Goal: Contribute content: Contribute content

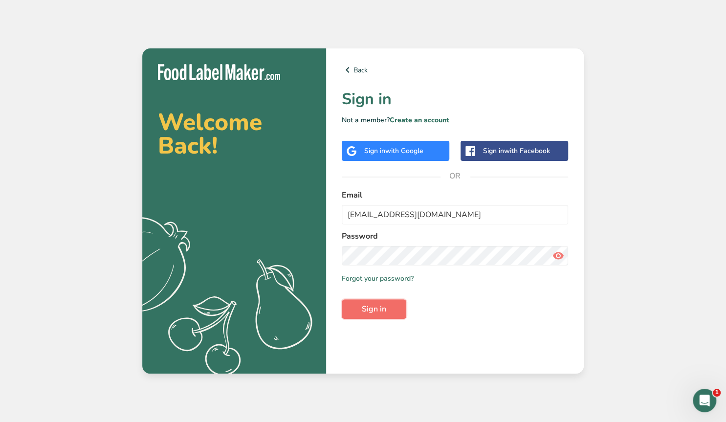
click at [384, 312] on span "Sign in" at bounding box center [374, 309] width 24 height 12
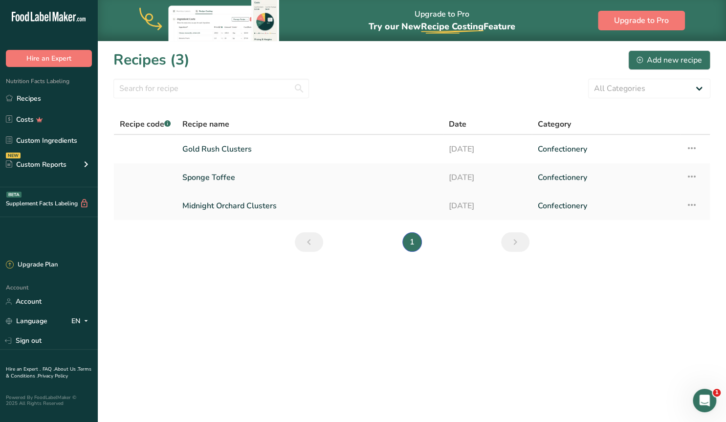
click at [233, 205] on link "Midnight Orchard Clusters" at bounding box center [309, 206] width 255 height 21
click at [213, 146] on link "Gold Rush Clusters" at bounding box center [309, 149] width 255 height 21
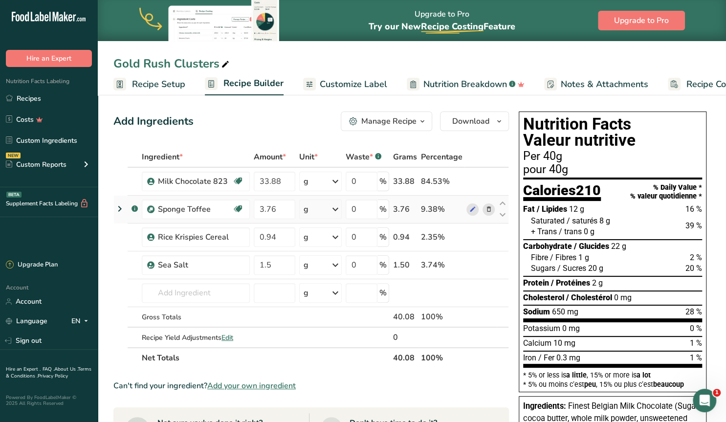
click at [121, 207] on icon at bounding box center [120, 209] width 12 height 18
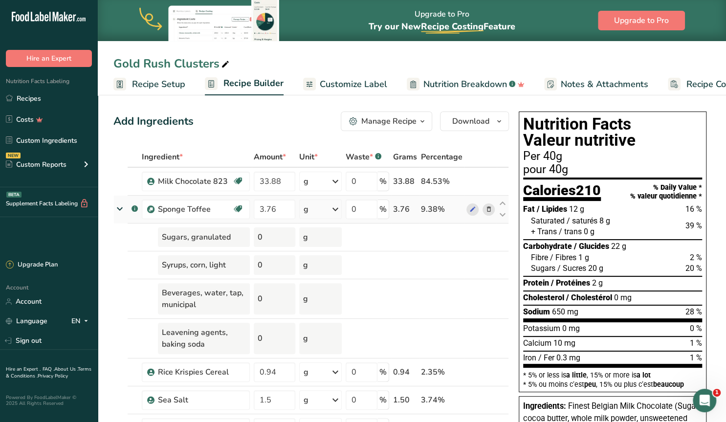
click at [121, 207] on icon at bounding box center [120, 209] width 18 height 12
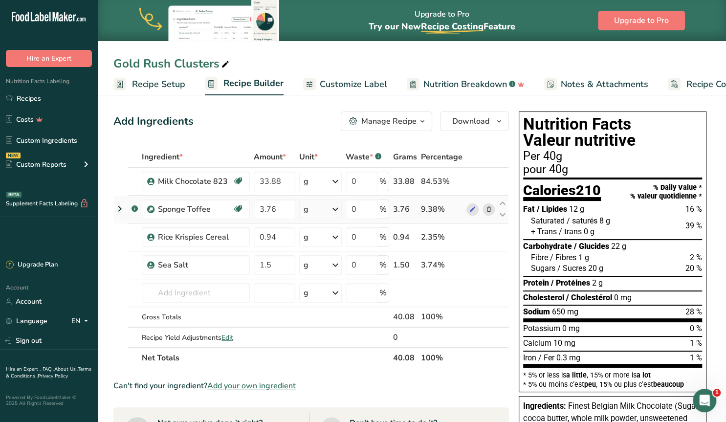
click at [120, 207] on icon at bounding box center [120, 209] width 12 height 18
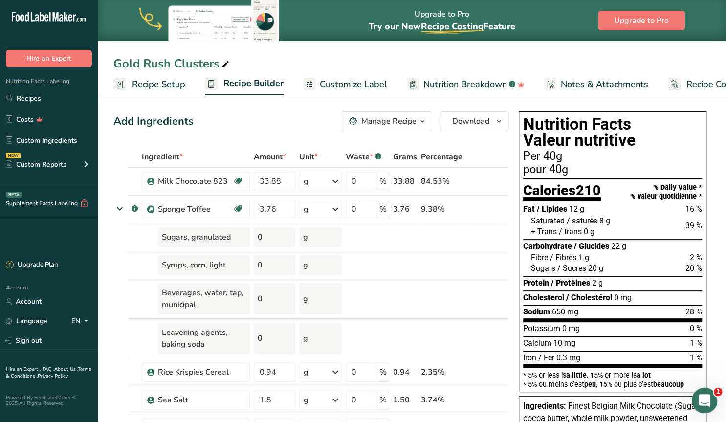
click at [701, 399] on icon "Open Intercom Messenger" at bounding box center [703, 399] width 16 height 16
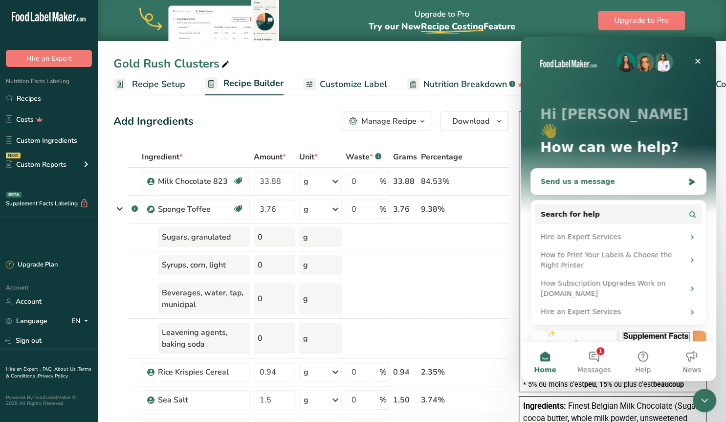
click at [620, 177] on div "Send us a message" at bounding box center [612, 182] width 143 height 10
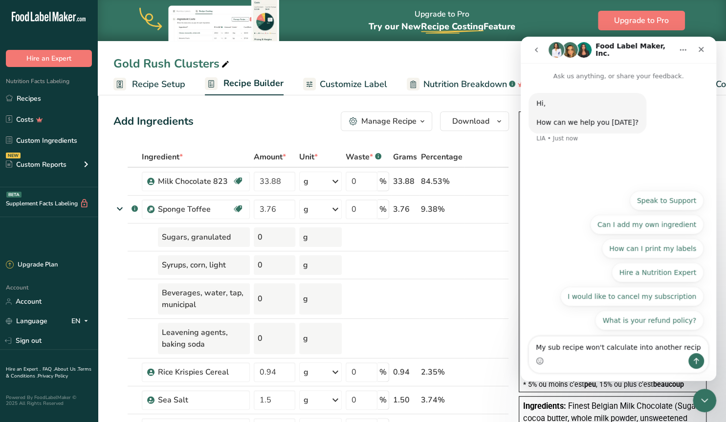
type textarea "My sub recipe won't calculate into another recipe"
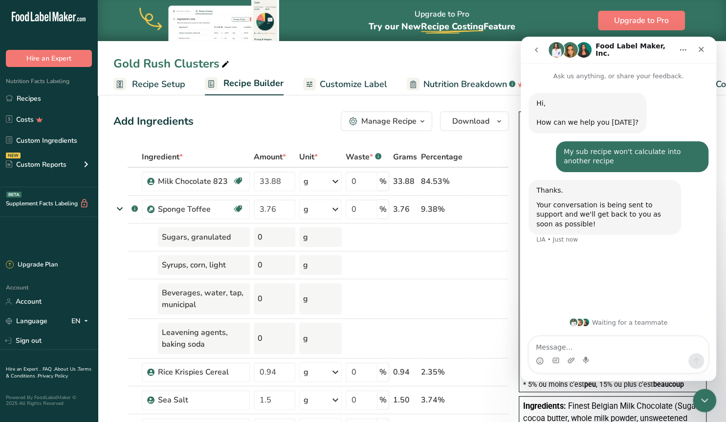
click at [680, 52] on icon "Home" at bounding box center [683, 50] width 8 height 8
click at [119, 207] on icon at bounding box center [120, 209] width 18 height 12
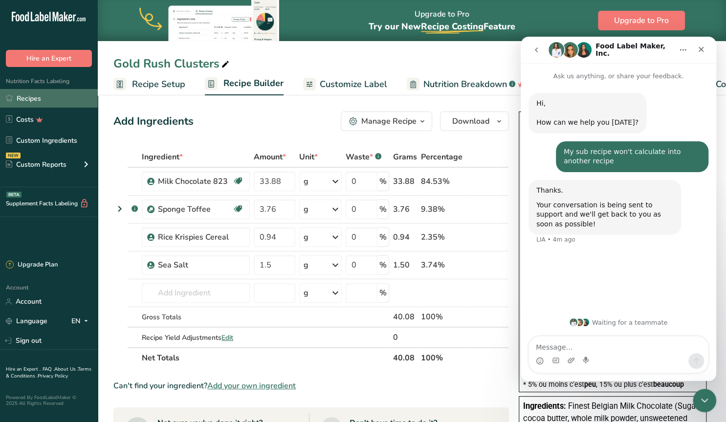
click at [24, 99] on link "Recipes" at bounding box center [49, 98] width 98 height 19
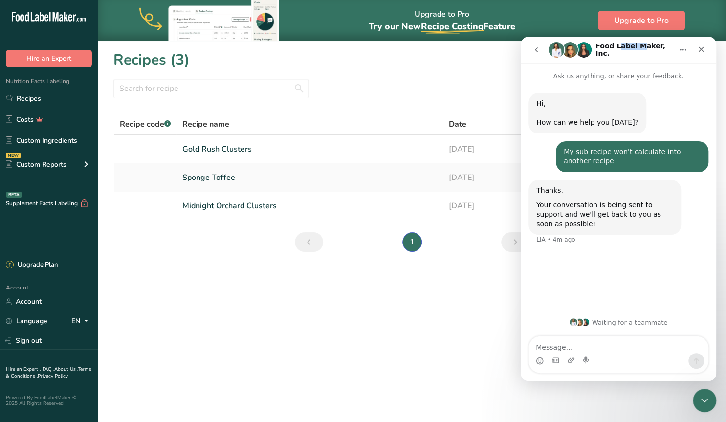
drag, startPoint x: 638, startPoint y: 44, endPoint x: 625, endPoint y: 38, distance: 13.8
click at [617, 40] on nav "Food Label Maker, Inc." at bounding box center [619, 50] width 196 height 26
click at [680, 48] on icon "Home" at bounding box center [683, 50] width 8 height 8
click at [656, 70] on div "Expand window" at bounding box center [657, 74] width 69 height 10
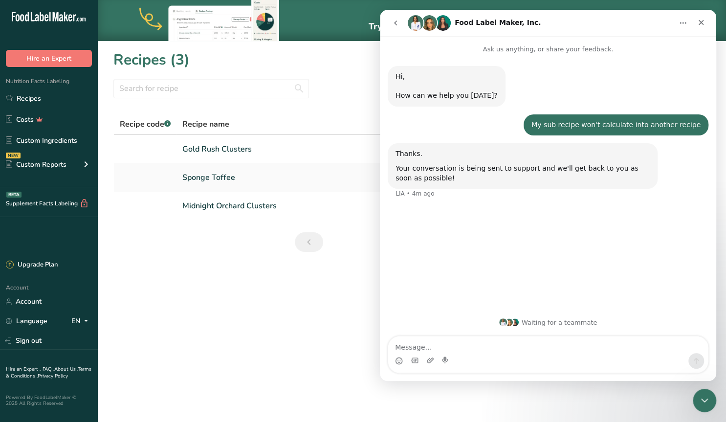
click at [682, 25] on icon "Home" at bounding box center [683, 23] width 8 height 8
click at [656, 48] on div "Collapse window" at bounding box center [657, 48] width 69 height 10
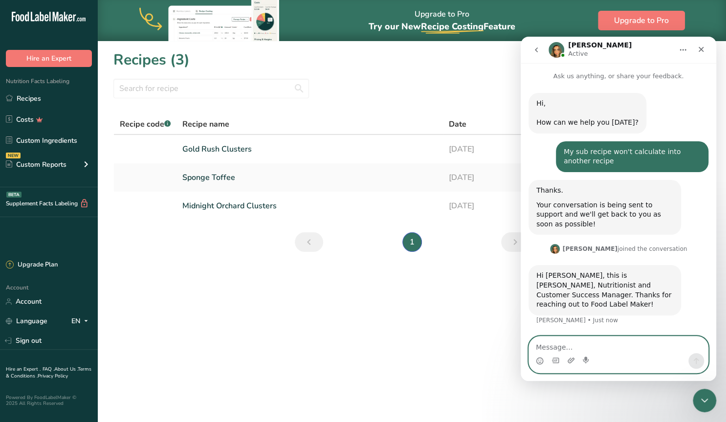
click at [547, 345] on textarea "Message…" at bounding box center [618, 344] width 179 height 17
type textarea "Hi there"
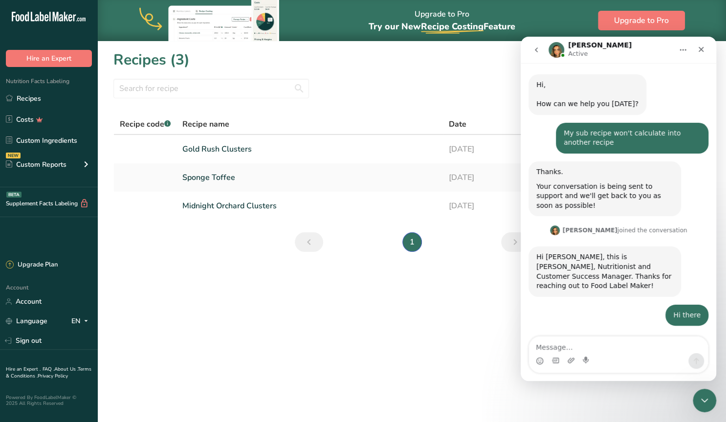
scroll to position [48, 0]
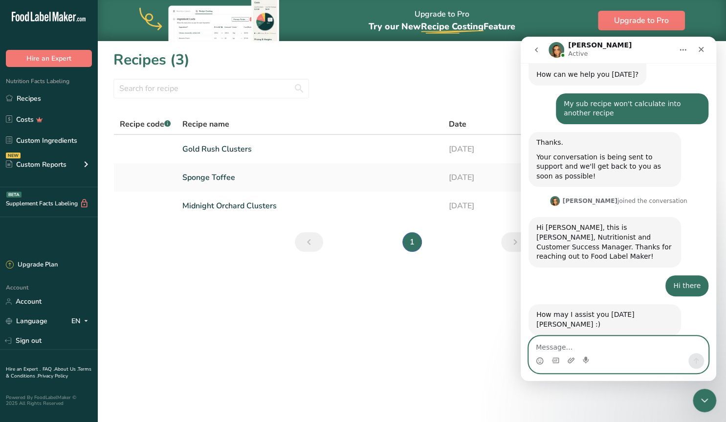
click at [562, 347] on textarea "Message…" at bounding box center [618, 344] width 179 height 17
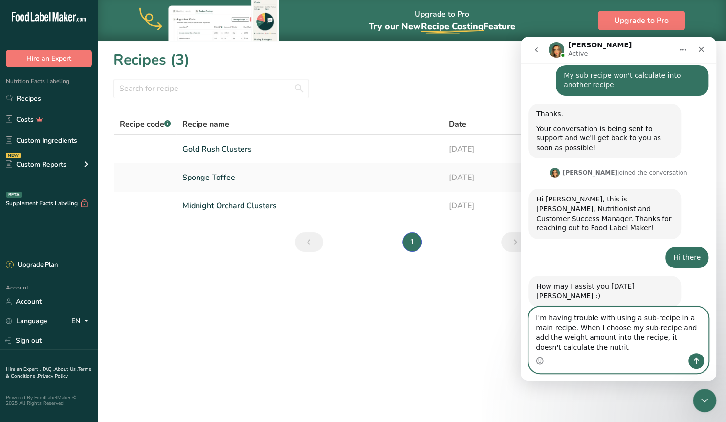
scroll to position [77, 0]
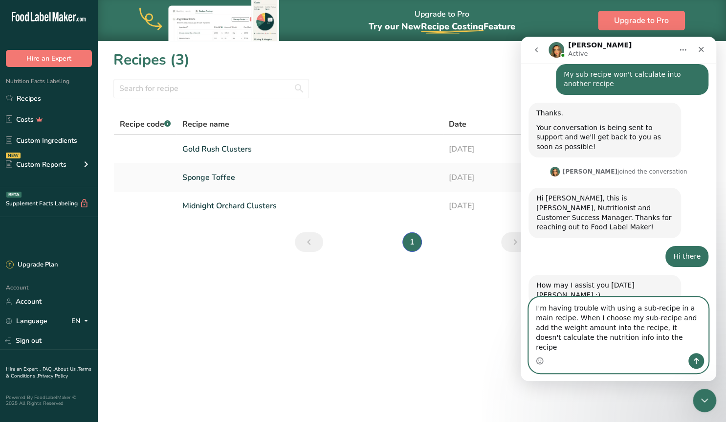
type textarea "I'm having trouble with using a sub-recipe in a main recipe. When I choose my s…"
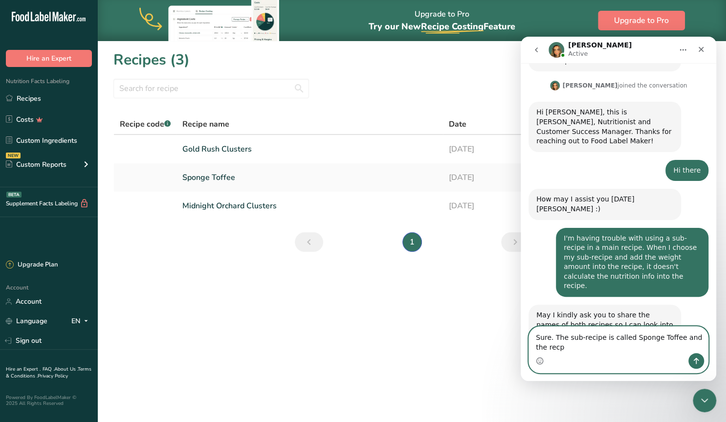
scroll to position [163, 0]
type textarea "Sure. The sub-recipe is called Sponge Toffee and the recipe I'd like to add it …"
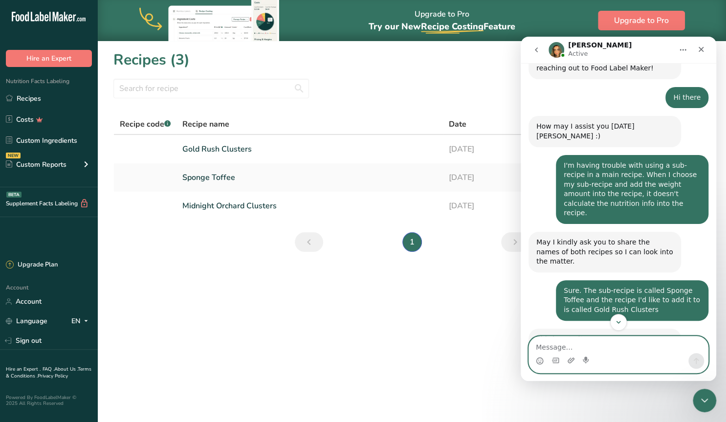
scroll to position [250, 0]
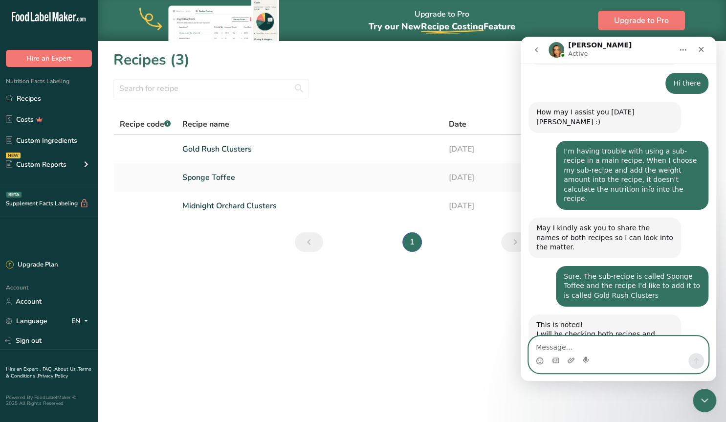
click at [590, 347] on textarea "Message…" at bounding box center [618, 344] width 179 height 17
type textarea "ok, should I wait here?"
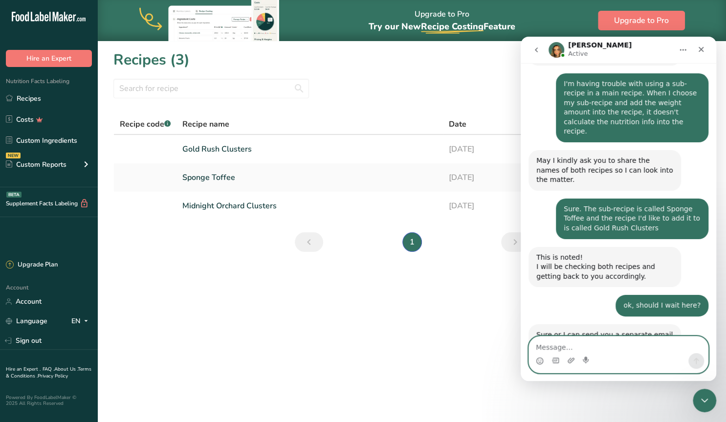
scroll to position [318, 0]
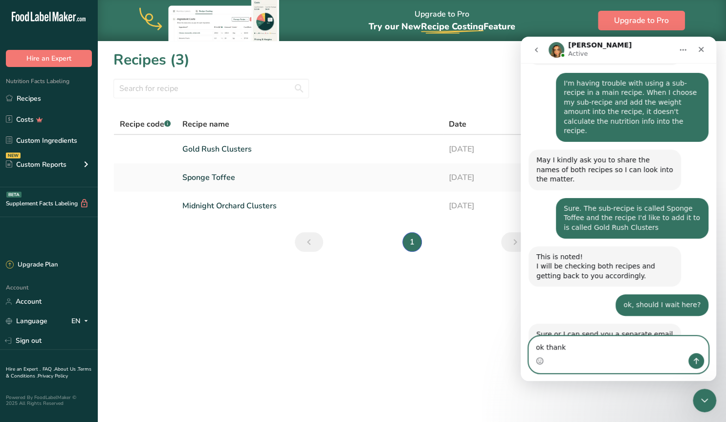
type textarea "ok thanks"
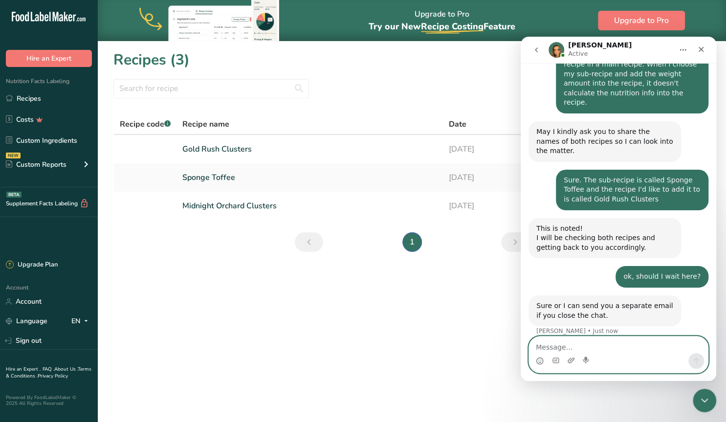
scroll to position [347, 0]
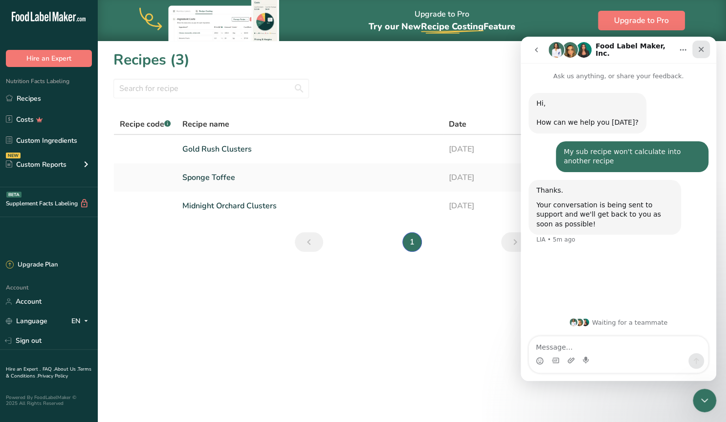
click at [700, 46] on icon "Close" at bounding box center [701, 49] width 8 height 8
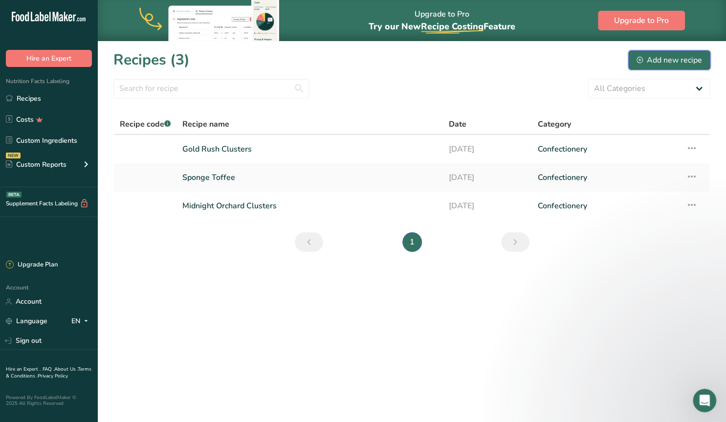
click at [648, 64] on div "Add new recipe" at bounding box center [670, 60] width 66 height 12
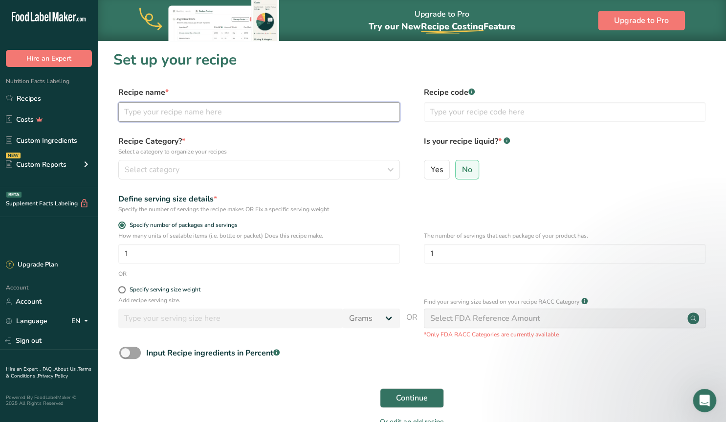
click at [183, 111] on input "text" at bounding box center [259, 112] width 282 height 20
type input "Cookies & Cream Clusters"
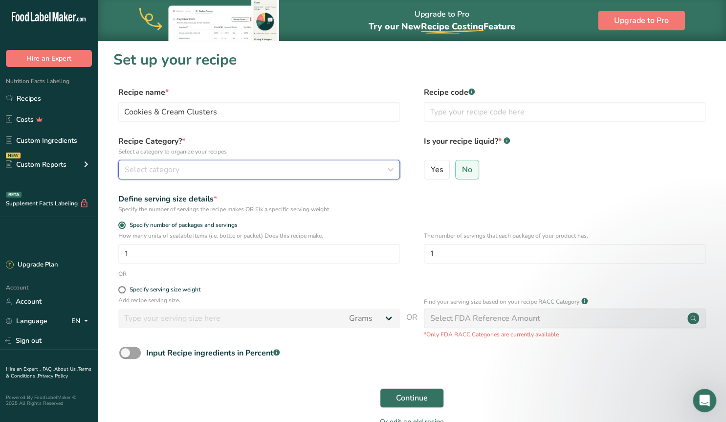
click at [153, 170] on span "Select category" at bounding box center [152, 170] width 55 height 12
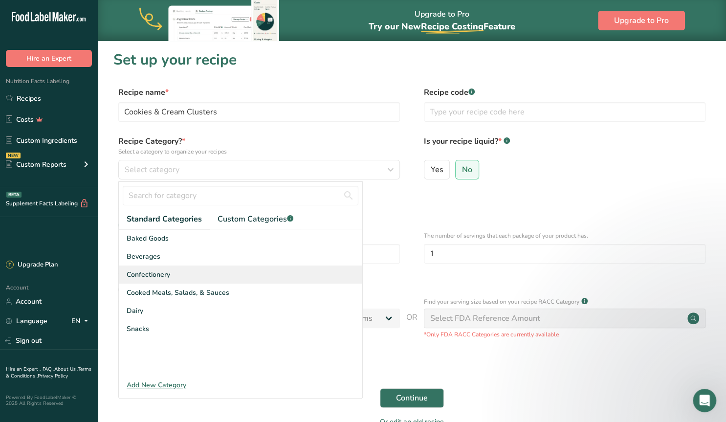
click at [155, 276] on span "Confectionery" at bounding box center [149, 274] width 44 height 10
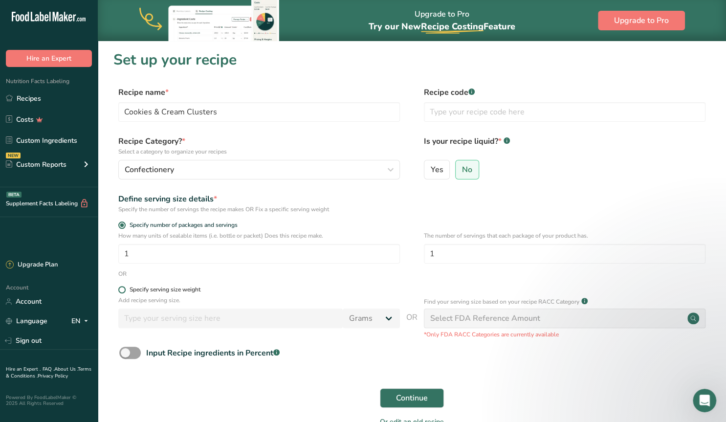
click at [123, 290] on span at bounding box center [121, 289] width 7 height 7
click at [123, 290] on input "Specify serving size weight" at bounding box center [121, 290] width 6 height 6
radio input "true"
radio input "false"
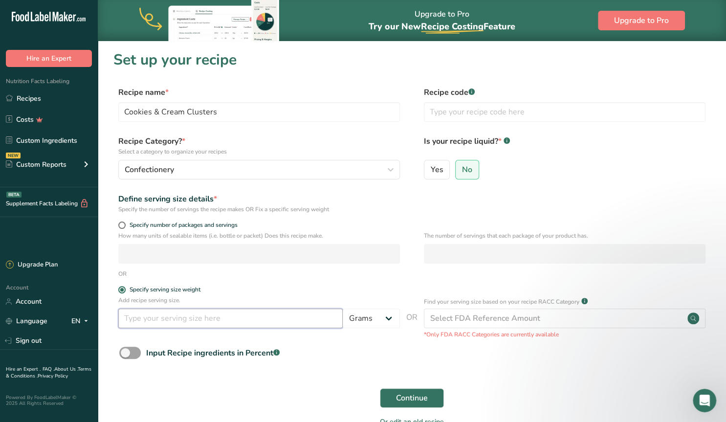
click at [205, 321] on input "number" at bounding box center [230, 319] width 224 height 20
type input "40"
click at [410, 394] on span "Continue" at bounding box center [412, 398] width 32 height 12
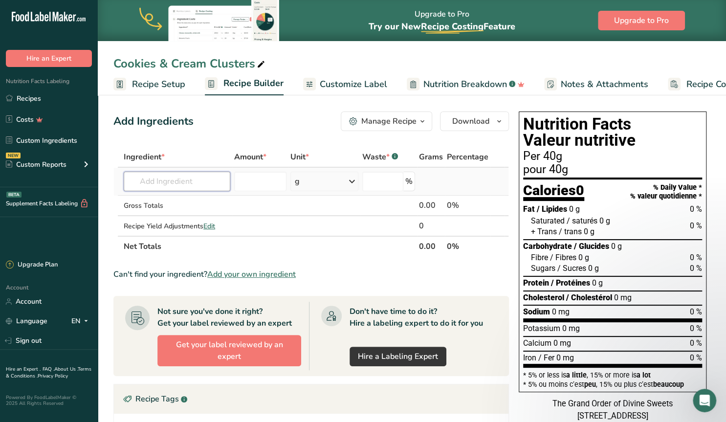
click at [153, 184] on input "text" at bounding box center [177, 182] width 107 height 20
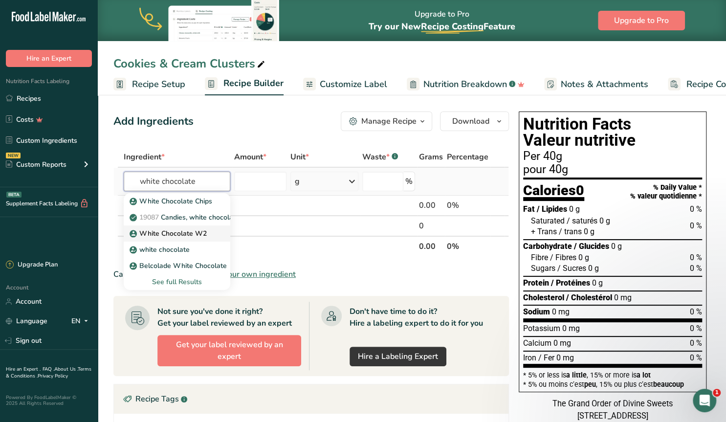
type input "white chocolate"
click at [167, 230] on p "White Chocolate W2" at bounding box center [169, 233] width 75 height 10
type input "White Chocolate W2"
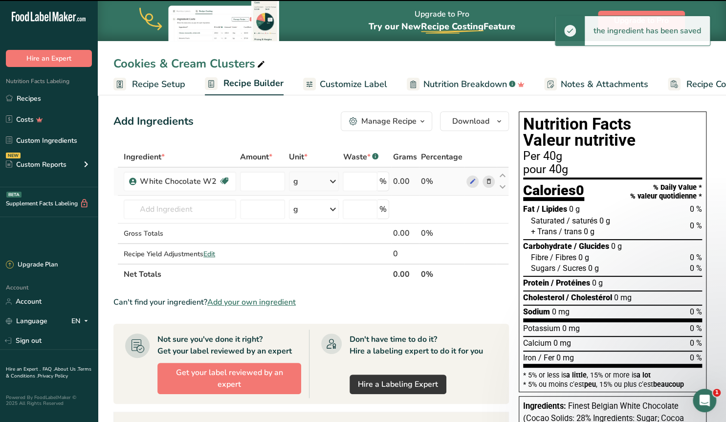
type input "0"
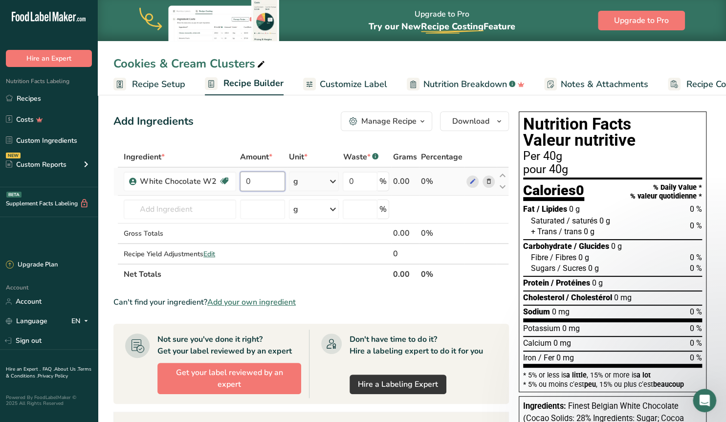
click at [269, 182] on input "0" at bounding box center [262, 182] width 44 height 20
drag, startPoint x: 269, startPoint y: 182, endPoint x: 239, endPoint y: 177, distance: 30.2
click at [240, 177] on input "0" at bounding box center [262, 182] width 44 height 20
type input "18"
click at [177, 216] on input "text" at bounding box center [180, 209] width 112 height 20
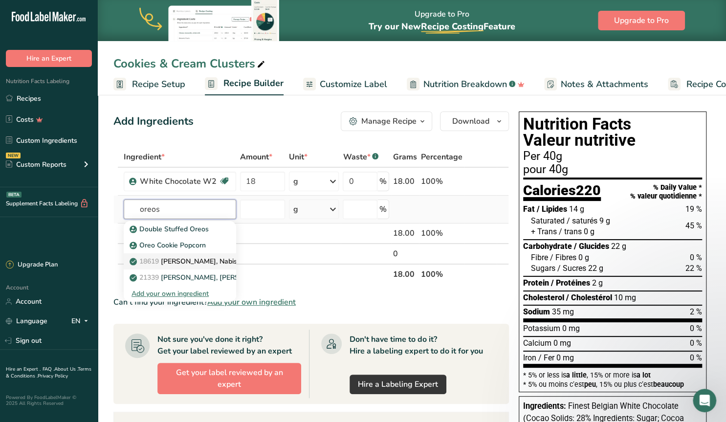
type input "oreos"
click at [217, 258] on p "18619 Nabisco, Nabisco Oreo Crunchies, Cookie Crumb Topping" at bounding box center [254, 261] width 244 height 10
type input "Nabisco, Nabisco Oreo Crunchies, Cookie Crumb Topping"
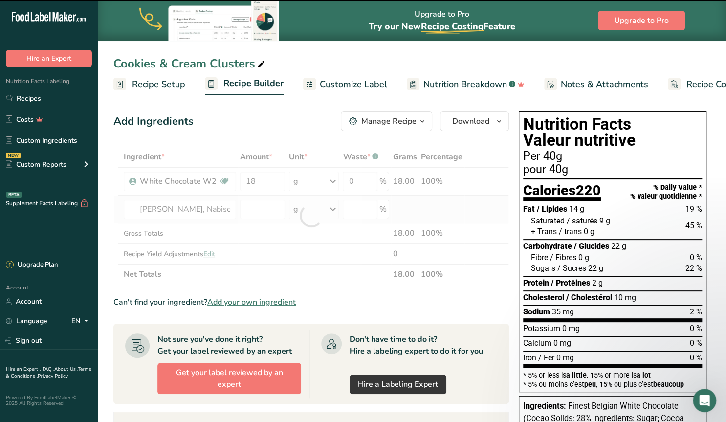
type input "0"
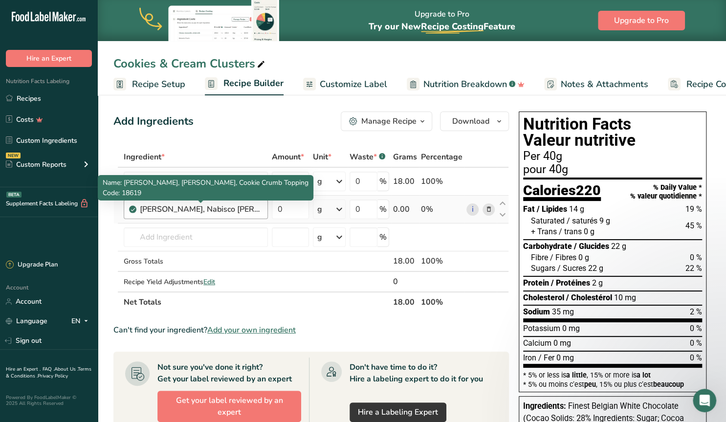
click at [233, 209] on div "Nabisco, Nabisco Oreo Crunchies, Cookie Crumb Topping" at bounding box center [201, 209] width 122 height 12
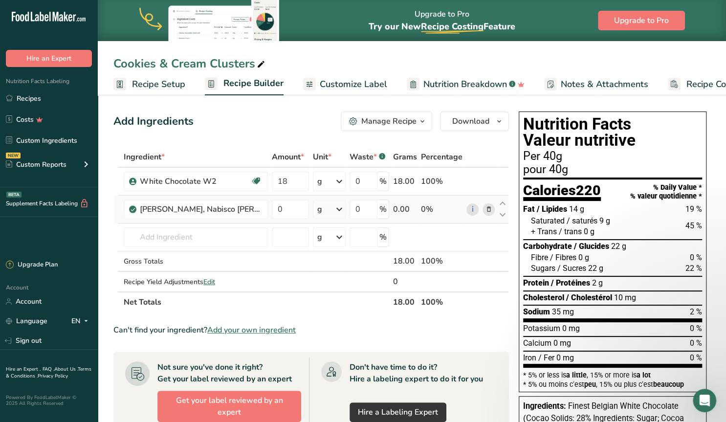
click at [488, 212] on icon at bounding box center [488, 209] width 7 height 10
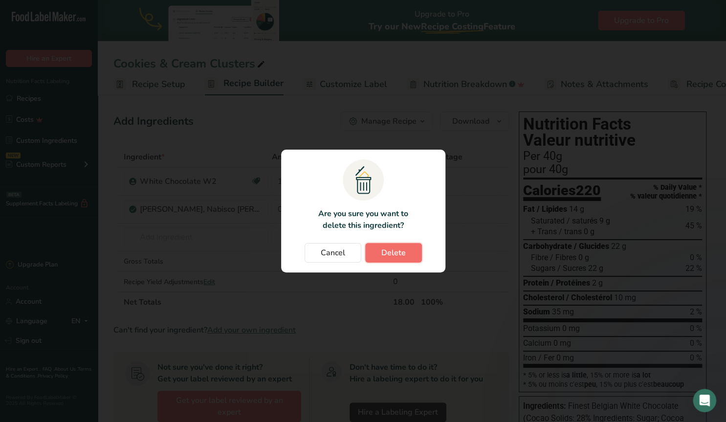
click at [394, 249] on span "Delete" at bounding box center [393, 253] width 24 height 12
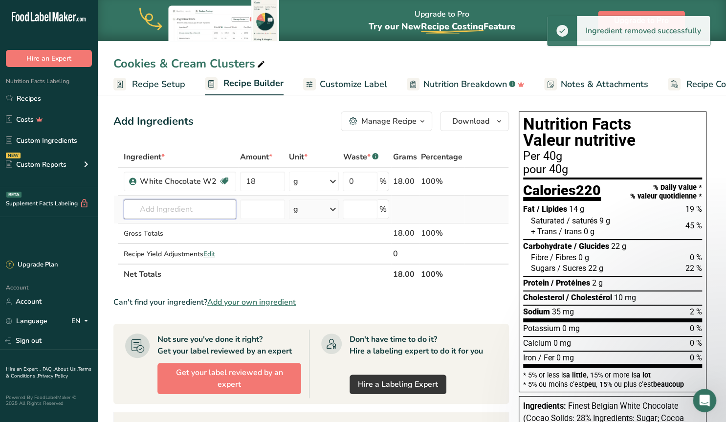
click at [148, 210] on input "text" at bounding box center [180, 209] width 112 height 20
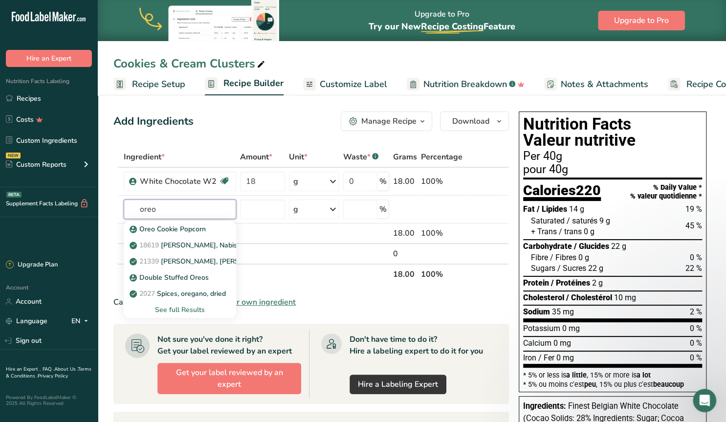
type input "oreo"
click at [262, 287] on section "Ingredient * Amount * Unit * Waste * .a-a{fill:#347362;}.b-a{fill:#fff;} Grams …" at bounding box center [311, 379] width 396 height 464
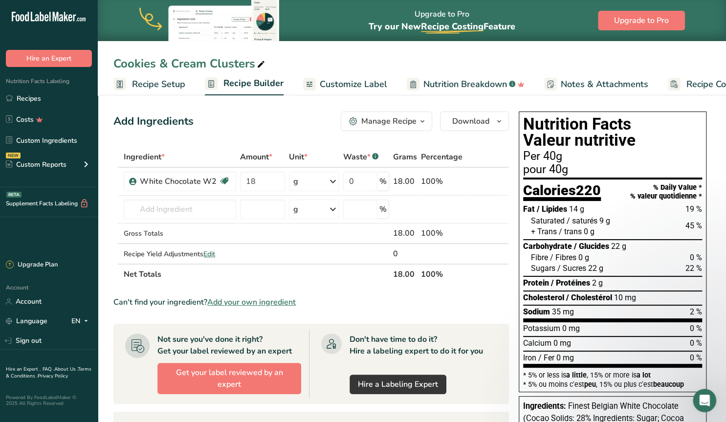
click at [260, 300] on span "Add your own ingredient" at bounding box center [251, 302] width 89 height 12
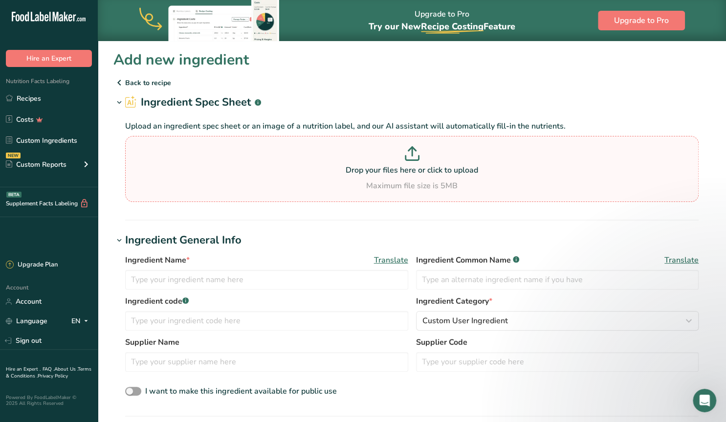
click at [406, 159] on icon at bounding box center [411, 158] width 13 height 4
click at [406, 159] on input "Drop your files here or click to upload Maximum file size is 5MB" at bounding box center [412, 169] width 574 height 66
type input "C:\fakepath\Screenshot 2025-09-10 101742.png"
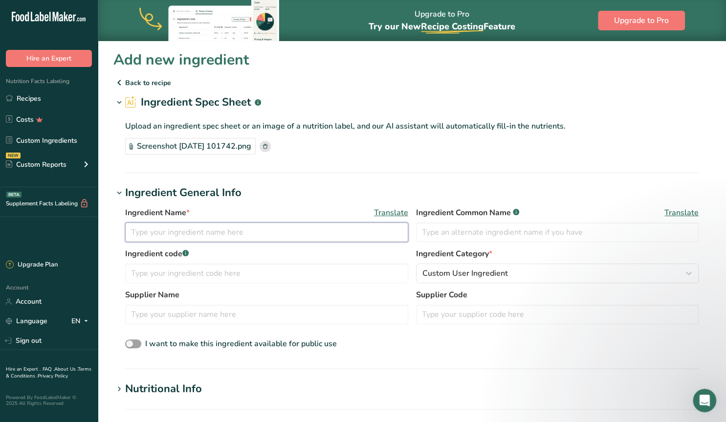
click at [230, 233] on input "text" at bounding box center [266, 232] width 283 height 20
type input "Oreo Cookies"
click at [484, 235] on input "text" at bounding box center [557, 232] width 283 height 20
type input "Oreo Cookies"
click at [194, 315] on input "text" at bounding box center [266, 315] width 283 height 20
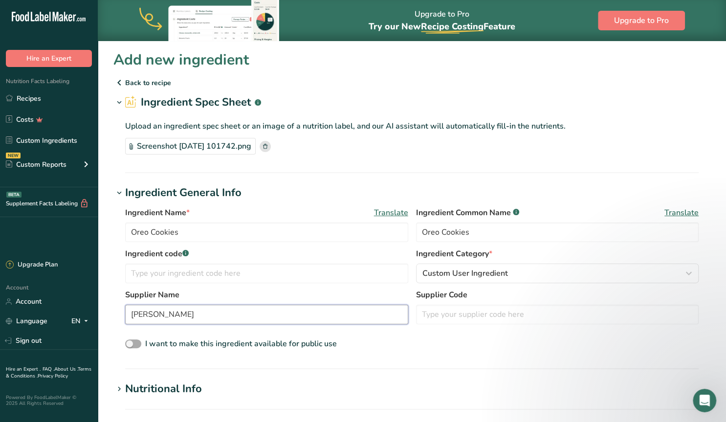
type input "[PERSON_NAME]"
click at [138, 343] on span at bounding box center [133, 343] width 16 height 9
click at [132, 343] on input "I want to make this ingredient available for public use" at bounding box center [128, 344] width 6 height 6
checkbox input "true"
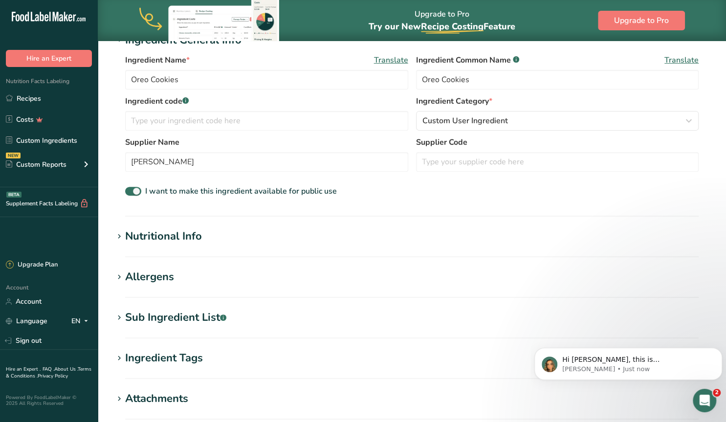
click at [181, 237] on div "Nutritional Info" at bounding box center [163, 236] width 77 height 16
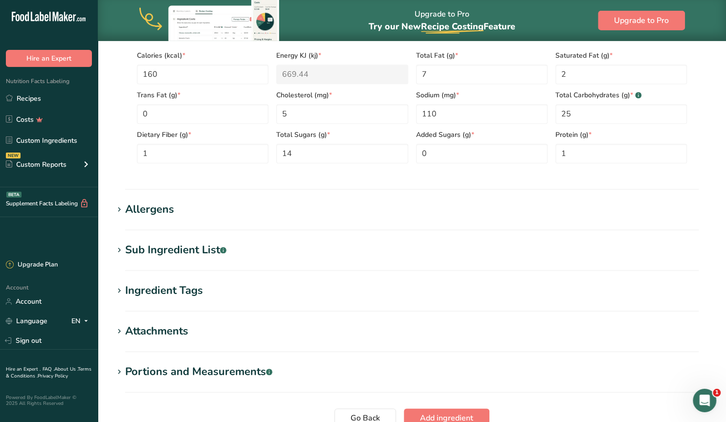
scroll to position [458, 0]
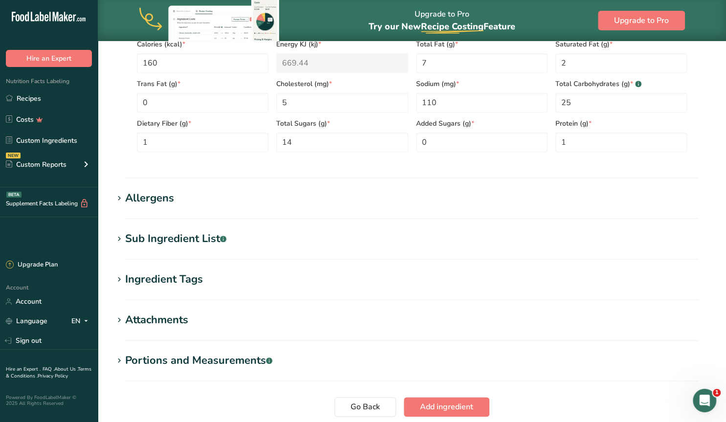
click at [121, 197] on icon at bounding box center [119, 199] width 9 height 14
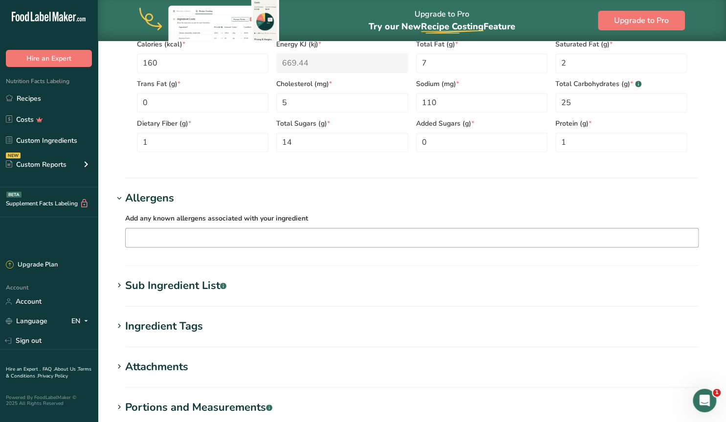
click at [193, 235] on input "text" at bounding box center [412, 237] width 573 height 15
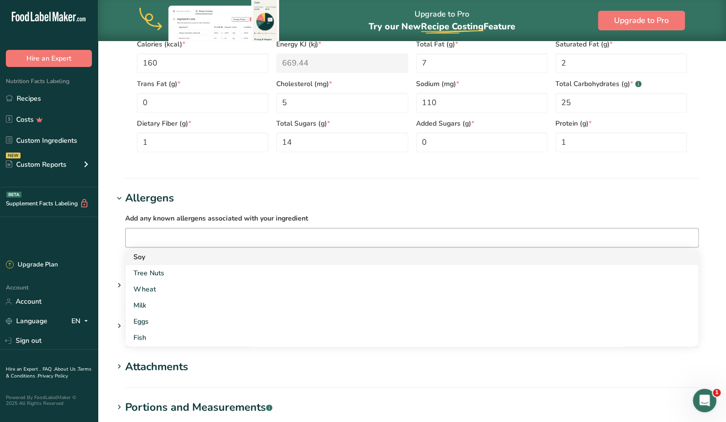
click at [142, 254] on div "Soy" at bounding box center [403, 257] width 541 height 10
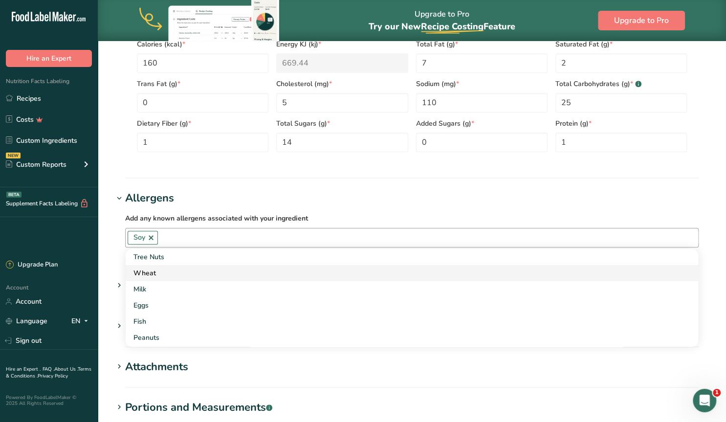
click at [158, 273] on div "Wheat" at bounding box center [403, 273] width 541 height 10
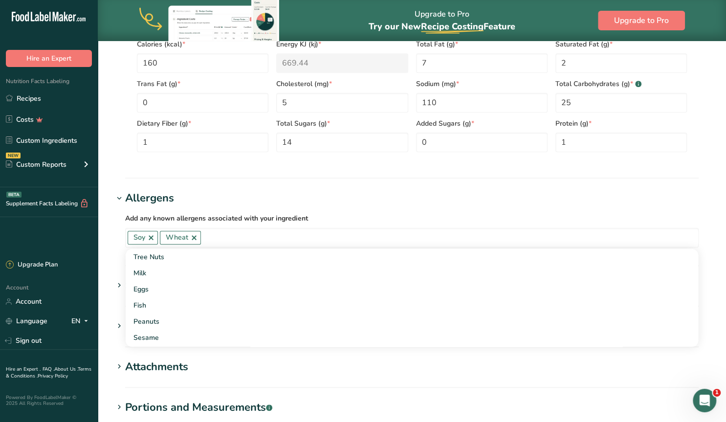
click at [119, 197] on icon at bounding box center [119, 199] width 9 height 14
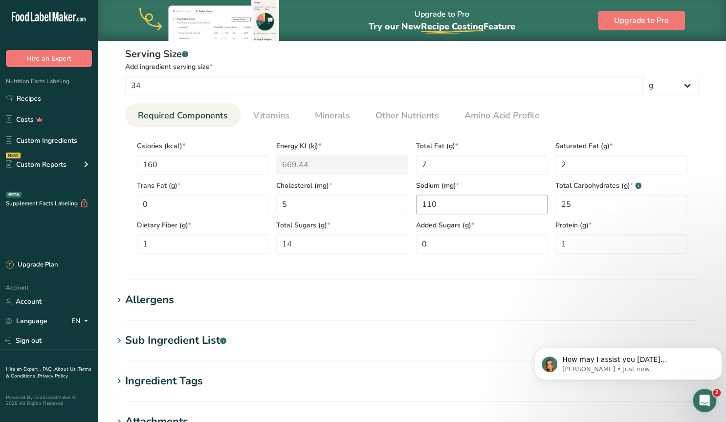
scroll to position [535, 0]
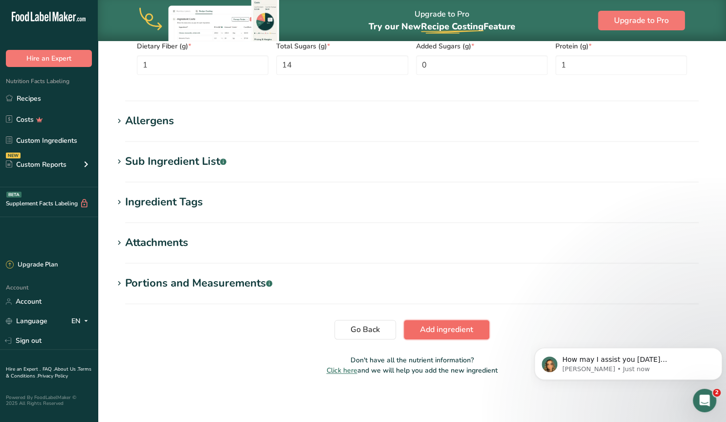
click at [450, 327] on span "Add ingredient" at bounding box center [446, 330] width 53 height 12
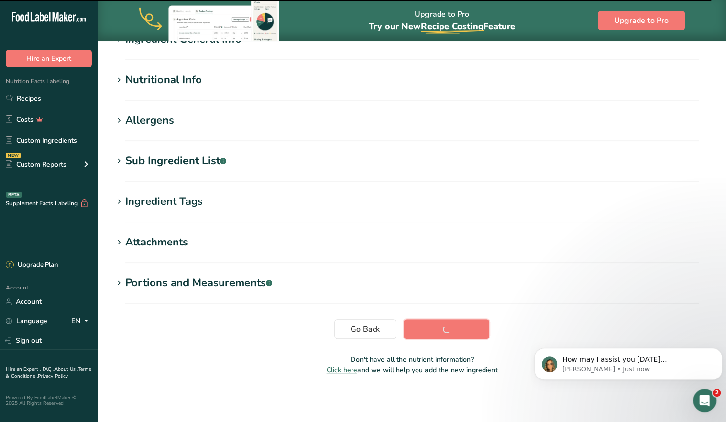
scroll to position [104, 0]
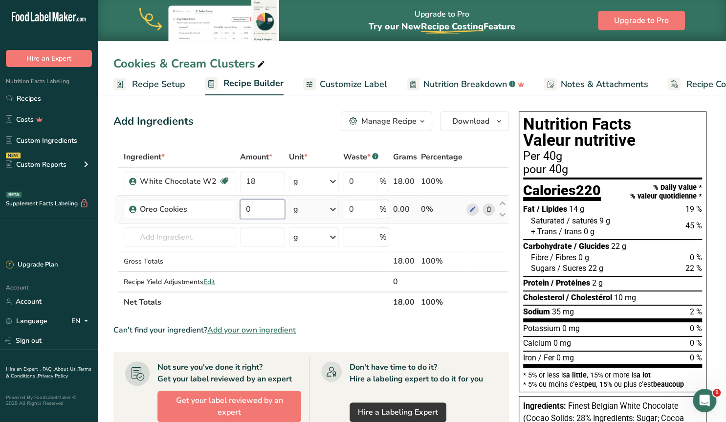
drag, startPoint x: 252, startPoint y: 207, endPoint x: 243, endPoint y: 209, distance: 10.0
click at [243, 209] on input "0" at bounding box center [262, 209] width 44 height 20
type input "21.62"
click at [175, 234] on input "text" at bounding box center [180, 237] width 112 height 20
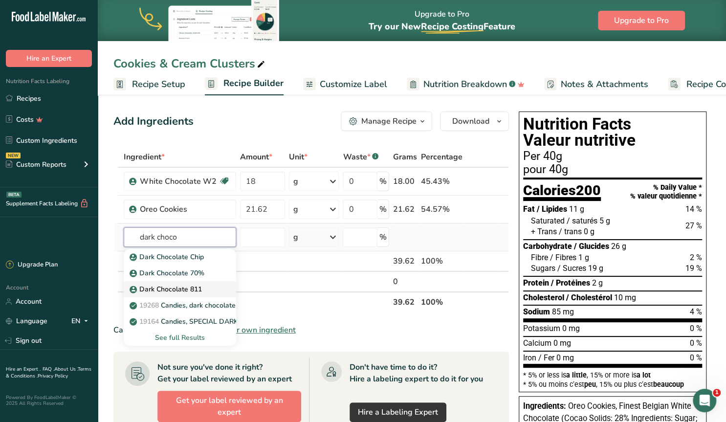
type input "dark choco"
click at [185, 286] on p "Dark Chocolate 811" at bounding box center [167, 289] width 70 height 10
type input "Dark Chocolate 811"
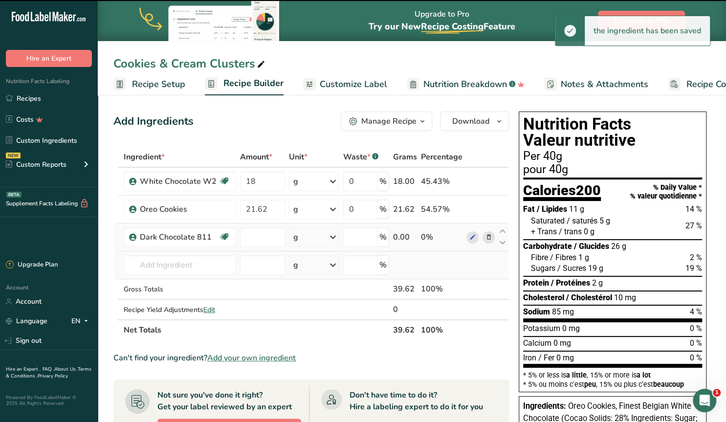
type input "0"
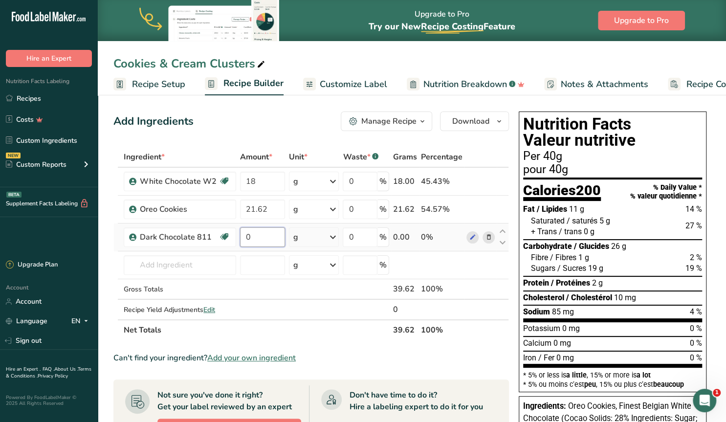
click at [247, 236] on input "0" at bounding box center [262, 237] width 44 height 20
click at [240, 235] on input "0" at bounding box center [262, 237] width 44 height 20
type input "0.37"
click at [273, 283] on div "Ingredient * Amount * Unit * Waste * .a-a{fill:#347362;}.b-a{fill:#fff;} Grams …" at bounding box center [311, 244] width 396 height 194
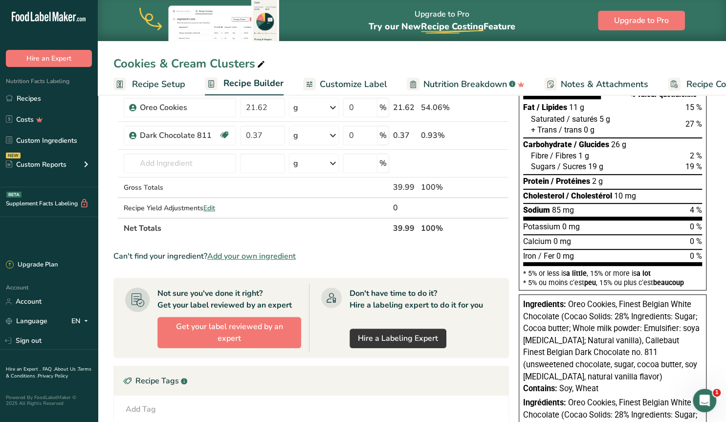
scroll to position [51, 0]
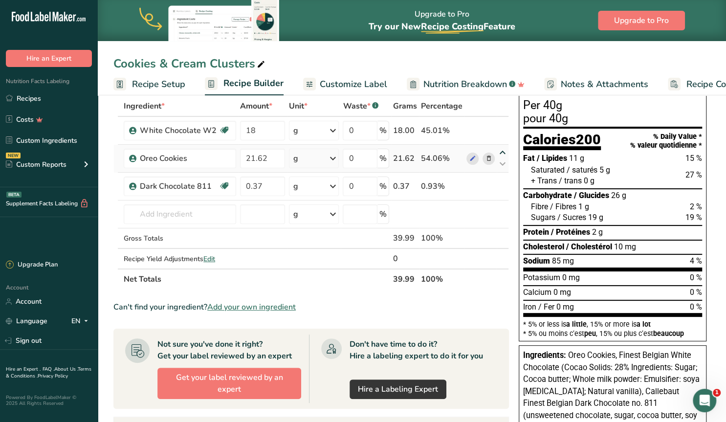
click at [503, 152] on icon at bounding box center [503, 152] width 12 height 7
type input "21.62"
type input "18"
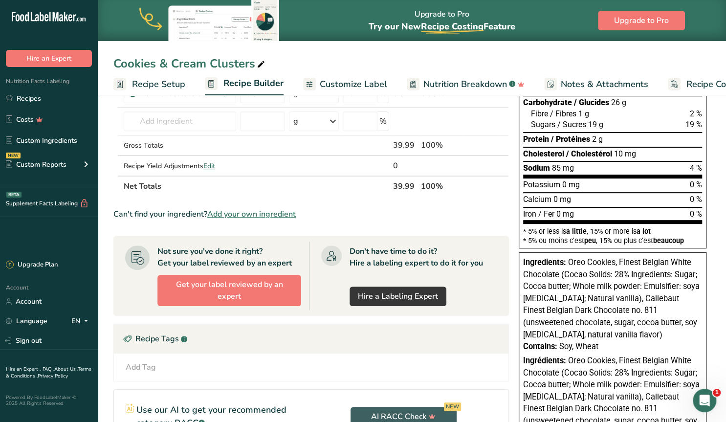
scroll to position [0, 0]
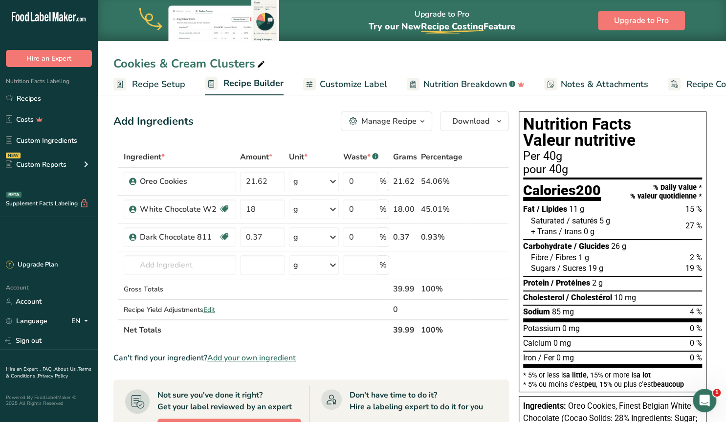
click at [362, 82] on span "Customize Label" at bounding box center [353, 84] width 67 height 13
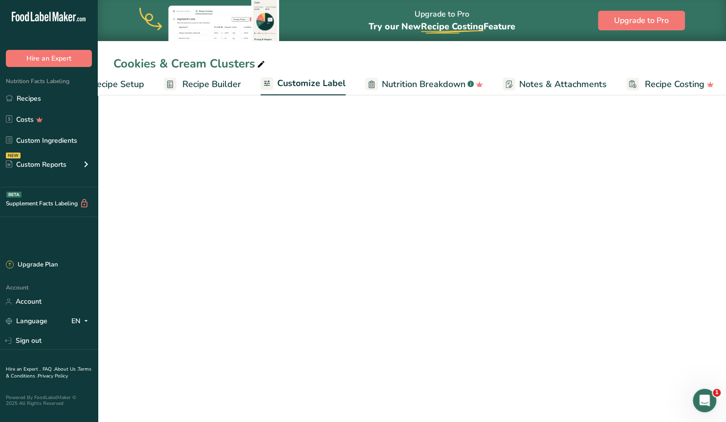
scroll to position [0, 44]
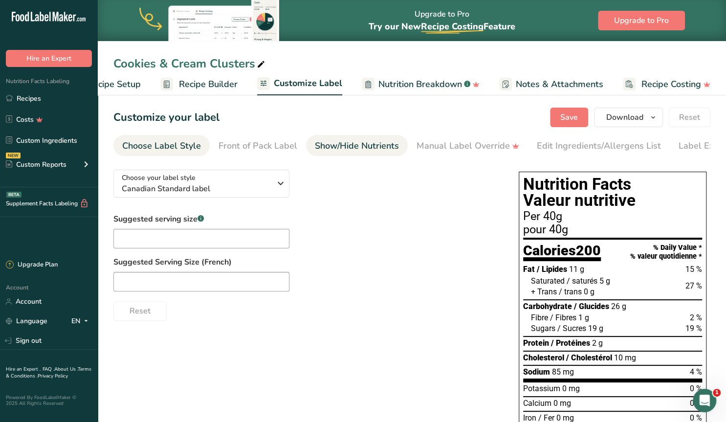
click at [342, 146] on div "Show/Hide Nutrients" at bounding box center [357, 145] width 84 height 13
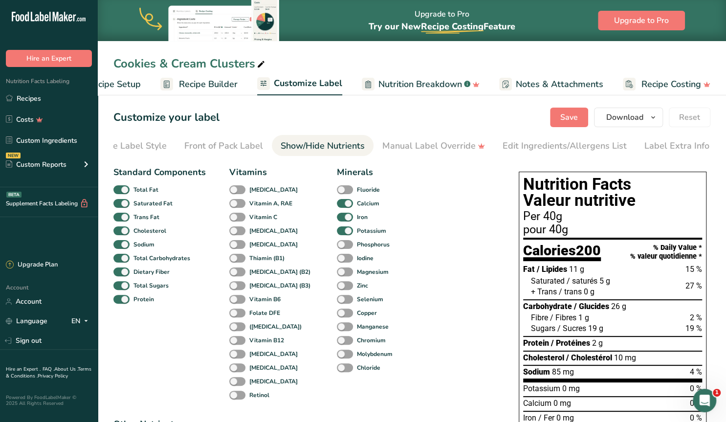
scroll to position [0, 35]
click at [525, 146] on div "Edit Ingredients/Allergens List" at bounding box center [564, 145] width 124 height 13
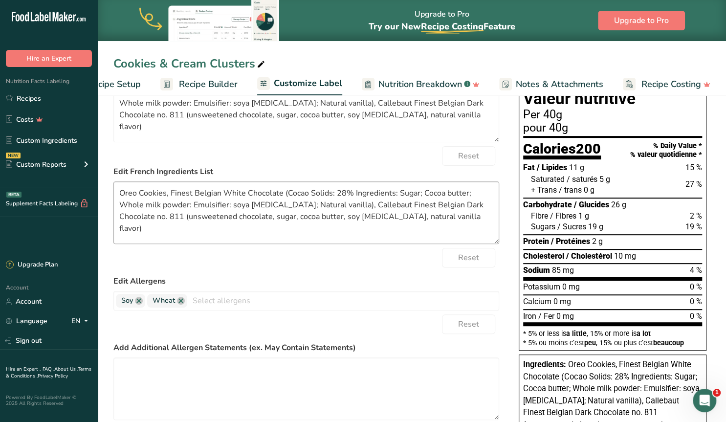
scroll to position [153, 0]
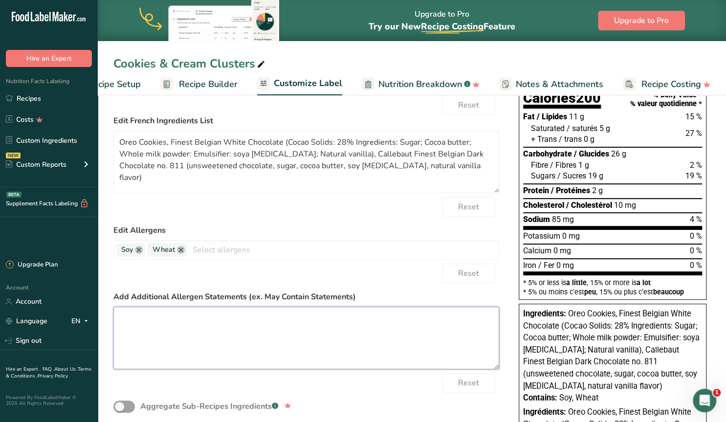
click at [169, 323] on textarea at bounding box center [306, 338] width 386 height 63
paste textarea "may contain trace amounts of other allergens"
click at [124, 316] on textarea "may contain trace amounts of other allergens" at bounding box center [306, 338] width 386 height 63
click at [283, 319] on textarea "May contain trace amounts of other allergens" at bounding box center [306, 338] width 386 height 63
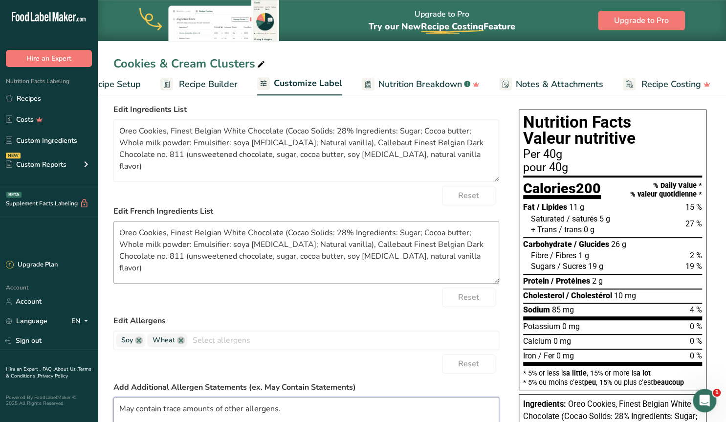
scroll to position [0, 0]
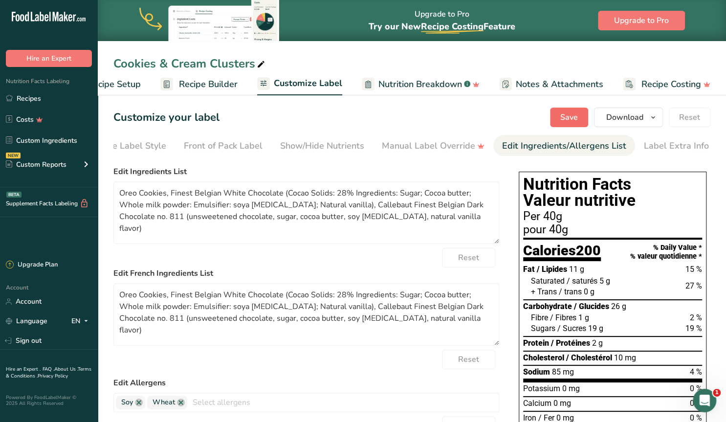
type textarea "May contain trace amounts of other allergens."
click at [571, 116] on span "Save" at bounding box center [569, 117] width 18 height 12
click at [38, 97] on link "Recipes" at bounding box center [49, 98] width 98 height 19
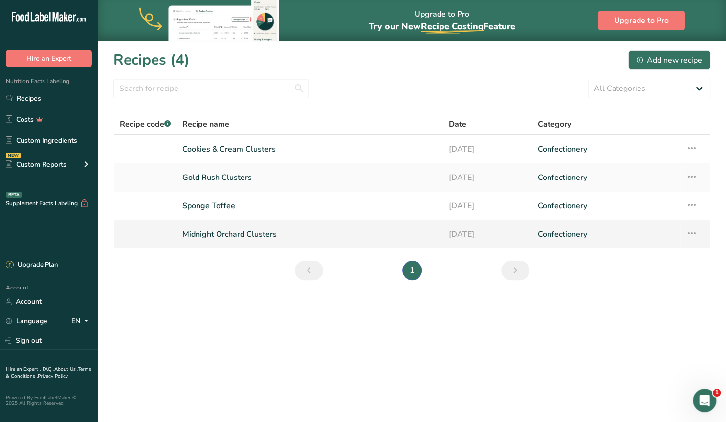
click at [250, 234] on link "Midnight Orchard Clusters" at bounding box center [309, 234] width 255 height 21
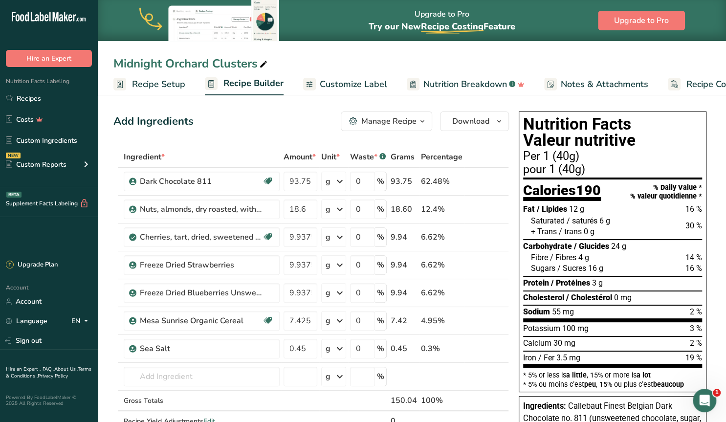
click at [370, 80] on span "Customize Label" at bounding box center [353, 84] width 67 height 13
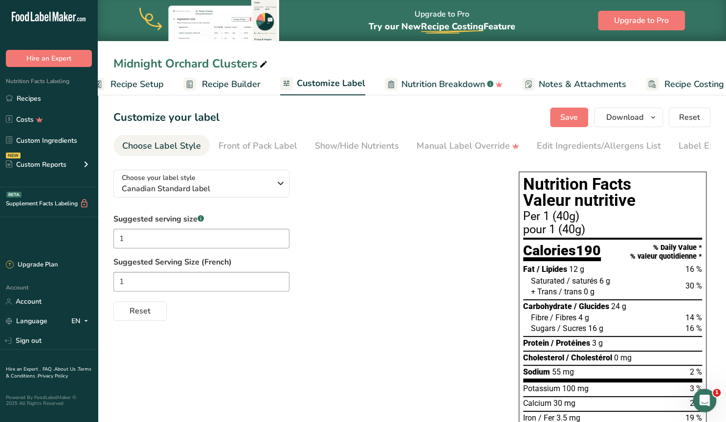
scroll to position [0, 44]
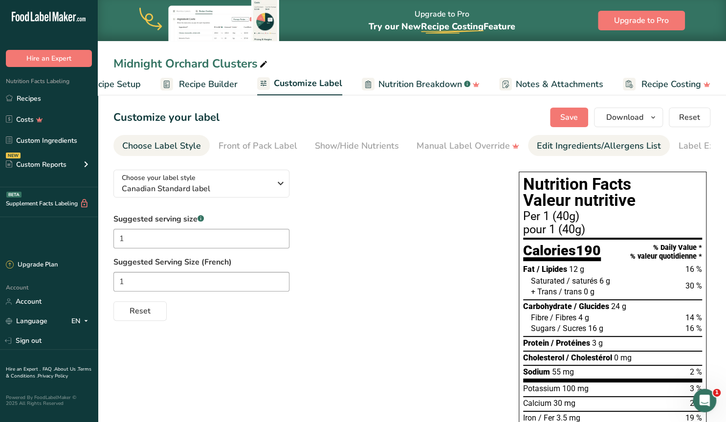
click at [558, 146] on div "Edit Ingredients/Allergens List" at bounding box center [599, 145] width 124 height 13
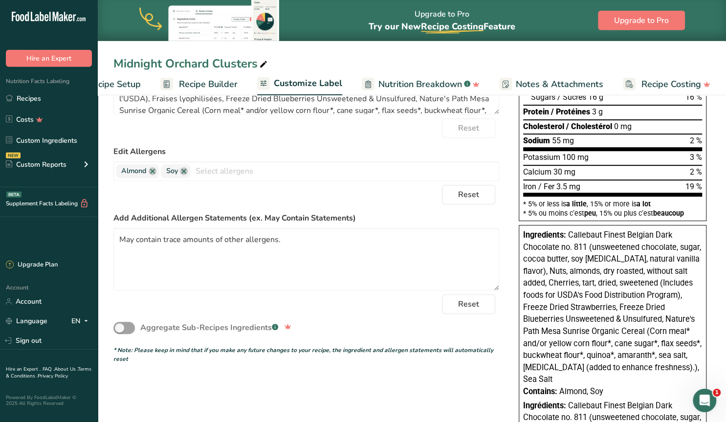
scroll to position [203, 0]
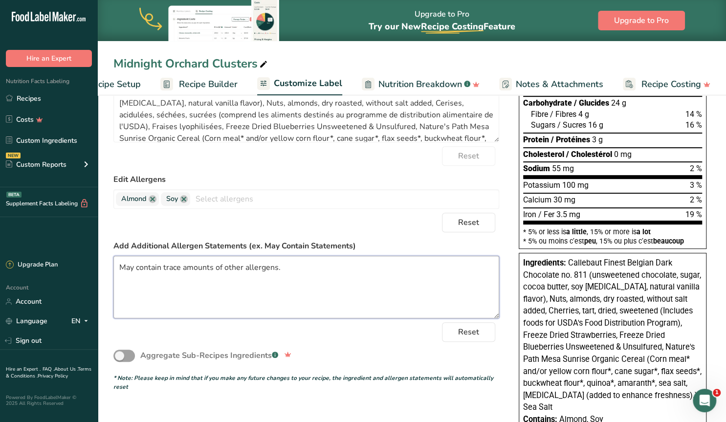
click at [121, 266] on textarea "May contain trace amounts of other allergens." at bounding box center [306, 287] width 386 height 63
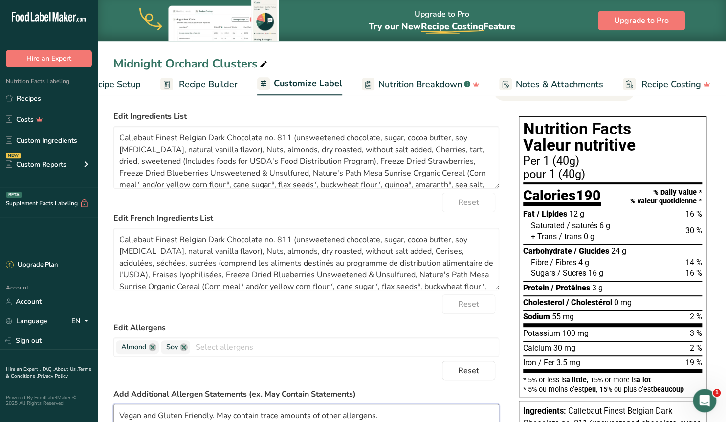
scroll to position [0, 0]
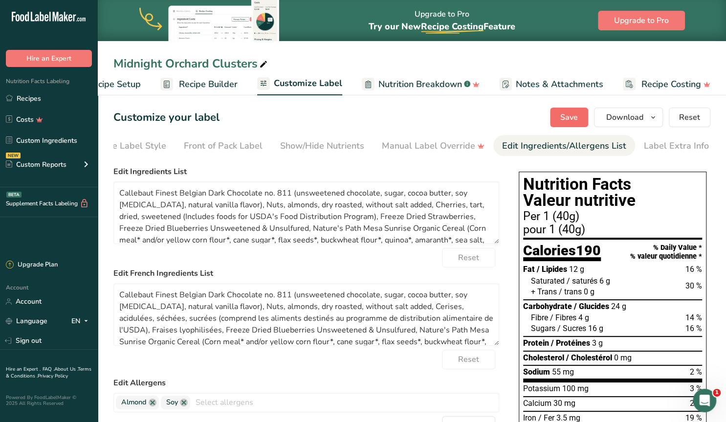
type textarea "Vegan and Gluten Friendly. May contain trace amounts of other allergens."
click at [576, 116] on span "Save" at bounding box center [569, 117] width 18 height 12
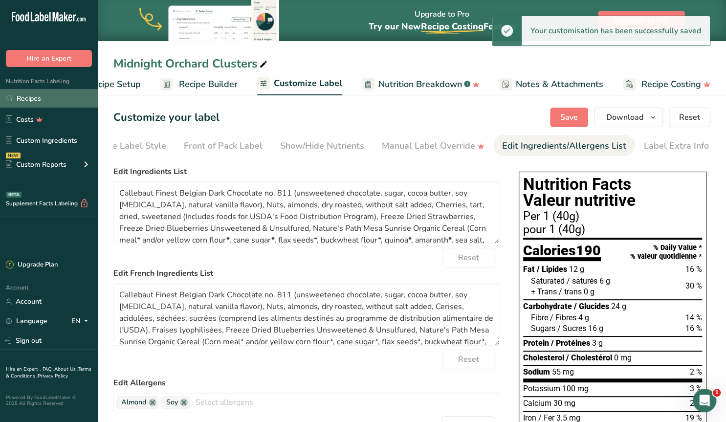
click at [27, 96] on link "Recipes" at bounding box center [49, 98] width 98 height 19
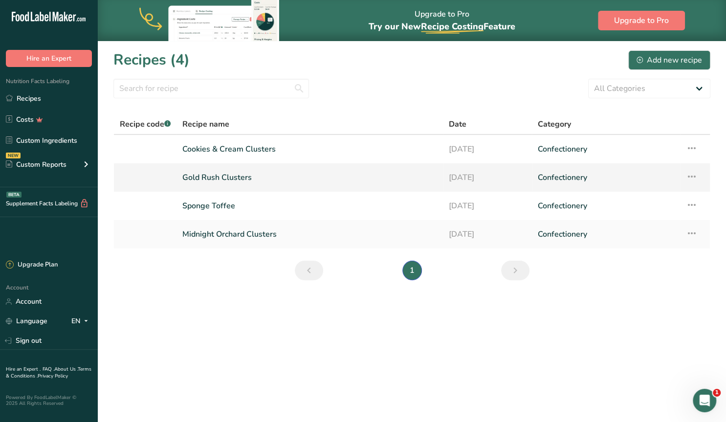
click at [227, 177] on link "Gold Rush Clusters" at bounding box center [309, 177] width 255 height 21
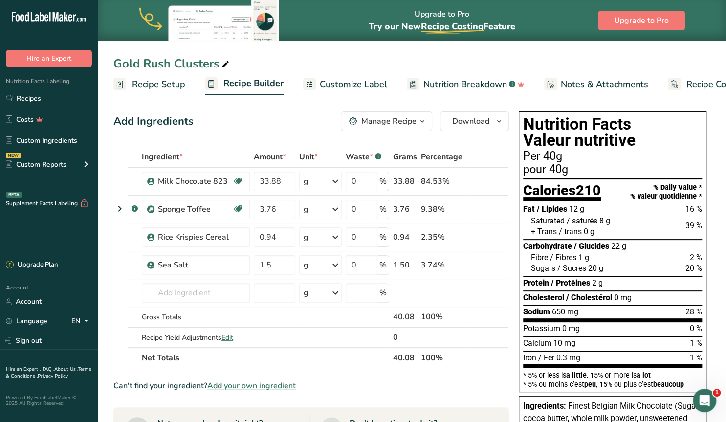
click at [353, 86] on span "Customize Label" at bounding box center [353, 84] width 67 height 13
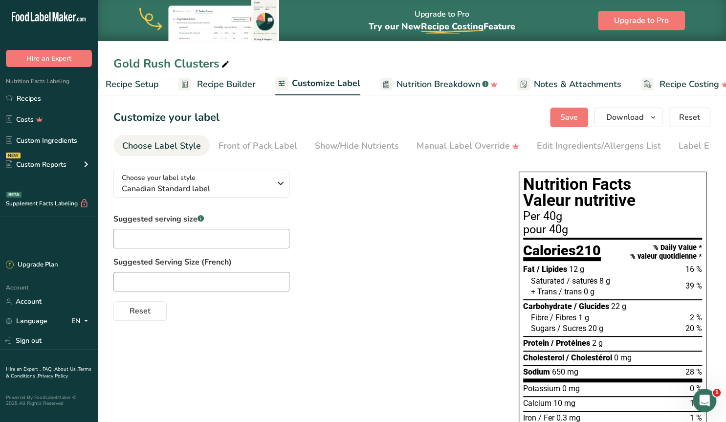
scroll to position [0, 44]
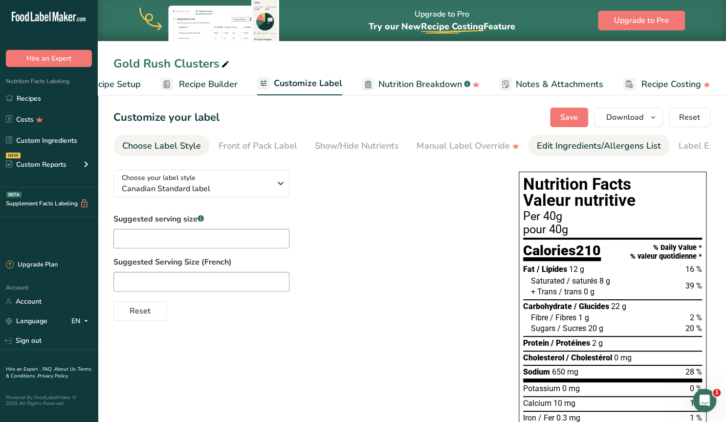
click at [557, 148] on div "Edit Ingredients/Allergens List" at bounding box center [599, 145] width 124 height 13
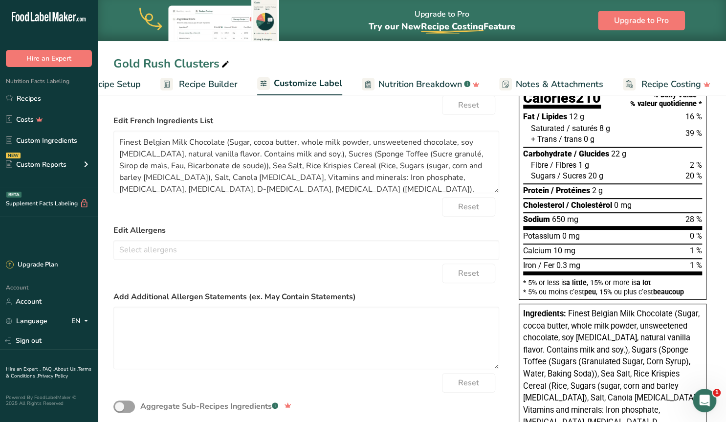
scroll to position [203, 0]
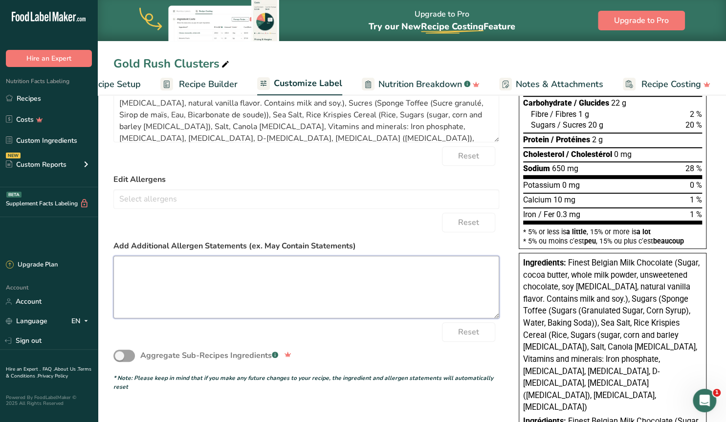
click at [206, 274] on textarea at bounding box center [306, 287] width 386 height 63
paste textarea "may contain trace amounts of other allergens"
click at [127, 267] on textarea "may contain trace amounts of other allergens" at bounding box center [306, 287] width 386 height 63
click at [121, 266] on textarea "May contain trace amounts of other allergens" at bounding box center [306, 287] width 386 height 63
drag, startPoint x: 334, startPoint y: 266, endPoint x: 348, endPoint y: 267, distance: 13.3
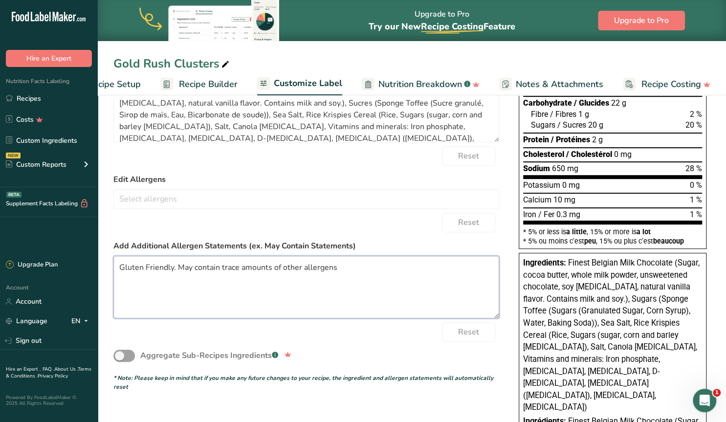
click at [334, 265] on textarea "Gluten Friendly. May contain trace amounts of other allergens" at bounding box center [306, 287] width 386 height 63
drag, startPoint x: 177, startPoint y: 266, endPoint x: 113, endPoint y: 267, distance: 63.6
click at [113, 267] on textarea "Gluten Friendly. May contain trace amounts of other allergens." at bounding box center [306, 287] width 386 height 63
type textarea "May contain trace amounts of other allergens."
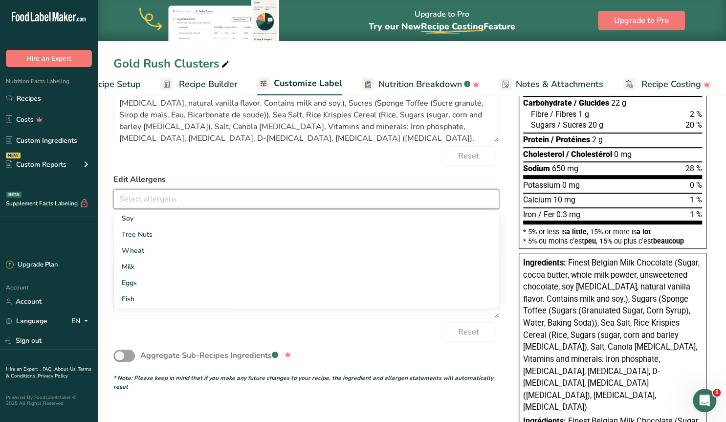
click at [169, 200] on input "text" at bounding box center [306, 198] width 385 height 15
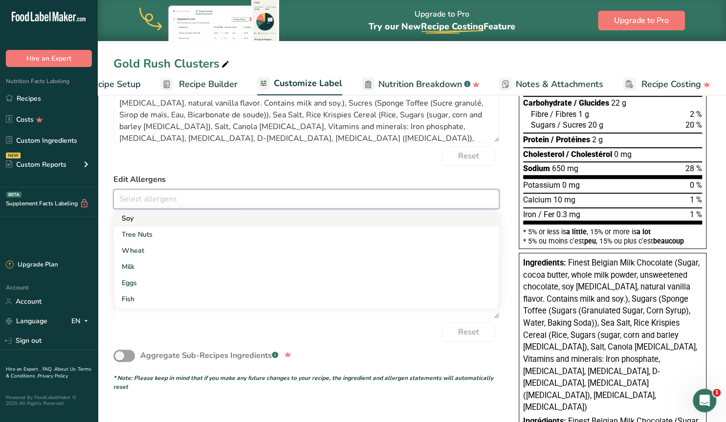
click at [148, 214] on link "Soy" at bounding box center [306, 218] width 385 height 16
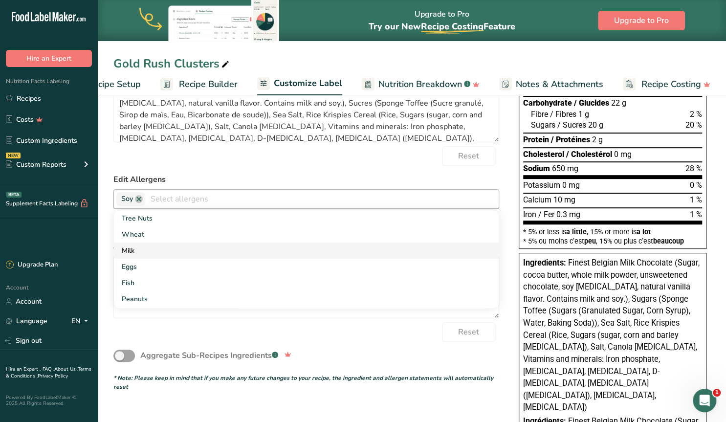
click at [145, 245] on link "Milk" at bounding box center [306, 251] width 385 height 16
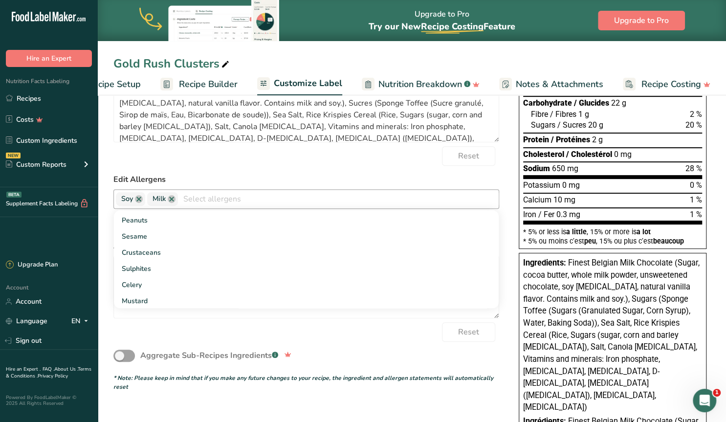
scroll to position [125, 0]
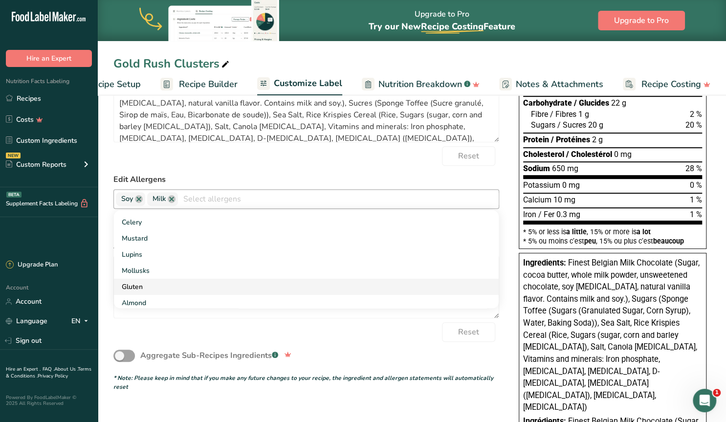
click at [137, 285] on link "Gluten" at bounding box center [306, 287] width 385 height 16
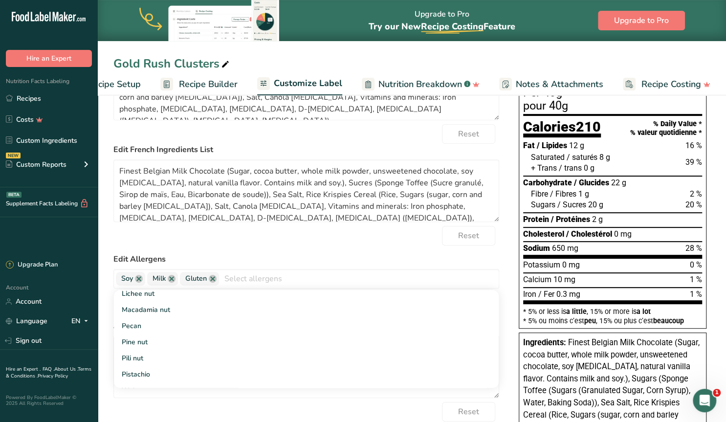
scroll to position [0, 0]
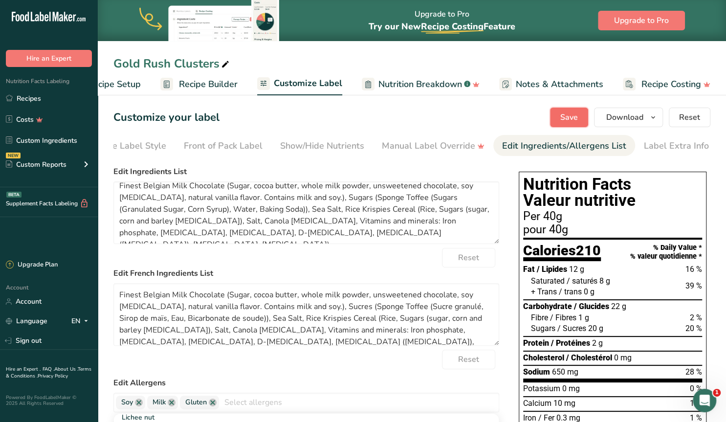
click at [571, 119] on span "Save" at bounding box center [569, 117] width 18 height 12
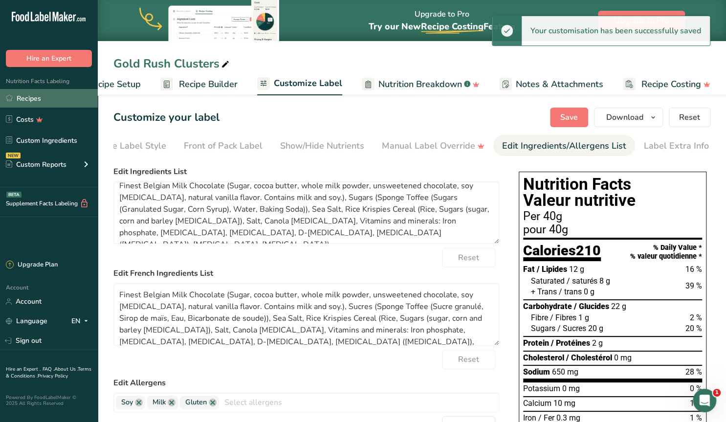
click at [31, 96] on link "Recipes" at bounding box center [49, 98] width 98 height 19
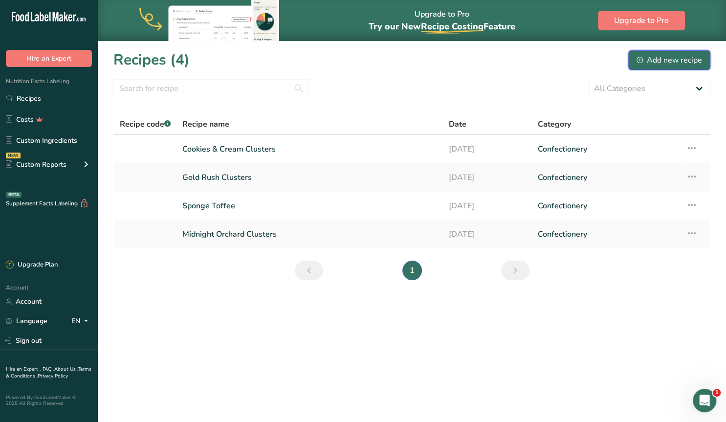
click at [665, 63] on div "Add new recipe" at bounding box center [670, 60] width 66 height 12
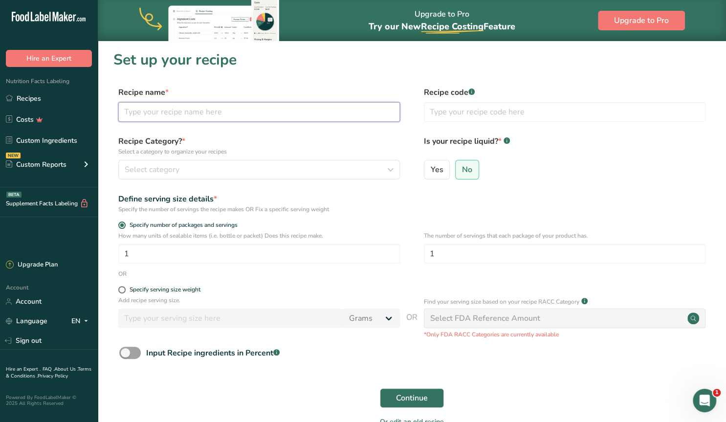
click at [156, 116] on input "text" at bounding box center [259, 112] width 282 height 20
type input "Candied Ginger"
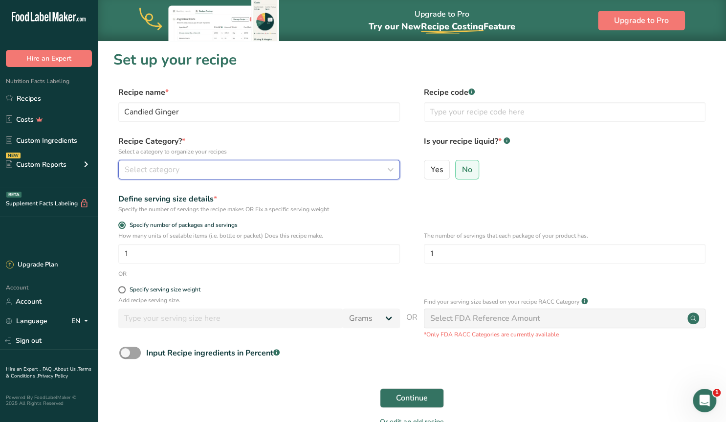
click at [175, 170] on span "Select category" at bounding box center [152, 170] width 55 height 12
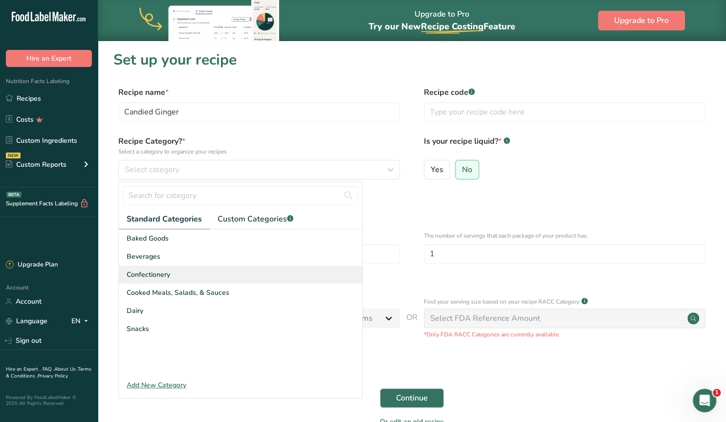
click at [155, 273] on span "Confectionery" at bounding box center [149, 274] width 44 height 10
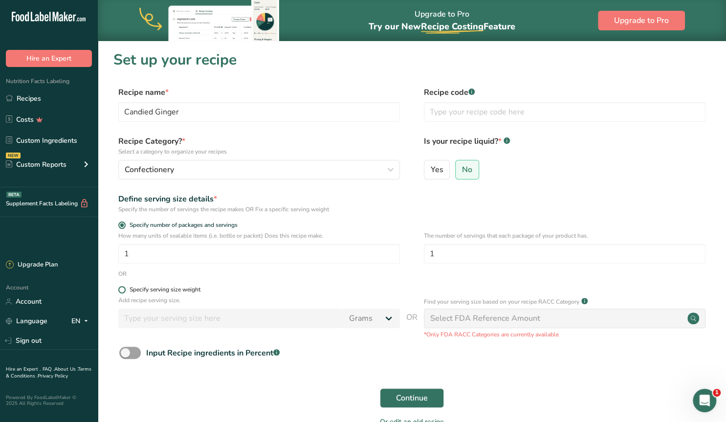
click at [118, 289] on span at bounding box center [121, 289] width 7 height 7
click at [118, 289] on input "Specify serving size weight" at bounding box center [121, 290] width 6 height 6
radio input "true"
radio input "false"
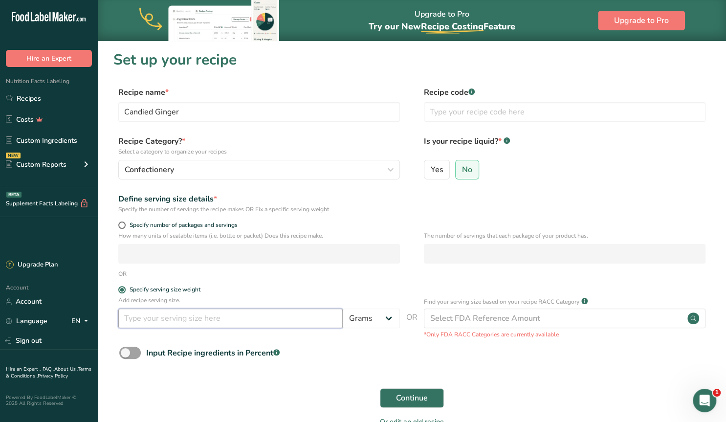
click at [164, 318] on input "number" at bounding box center [230, 319] width 224 height 20
type input "40"
click at [420, 393] on span "Continue" at bounding box center [412, 398] width 32 height 12
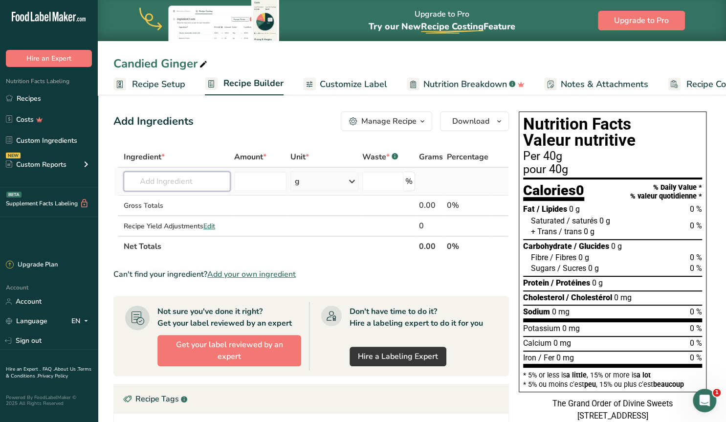
click at [165, 184] on input "text" at bounding box center [177, 182] width 107 height 20
type input "c"
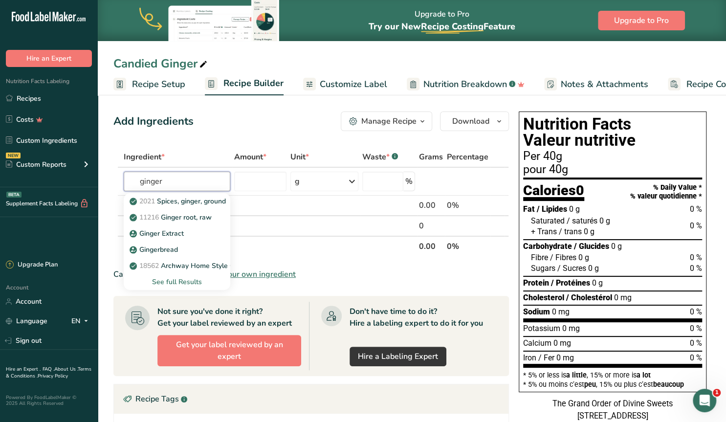
type input "ginger"
click at [282, 275] on span "Add your own ingredient" at bounding box center [251, 274] width 89 height 12
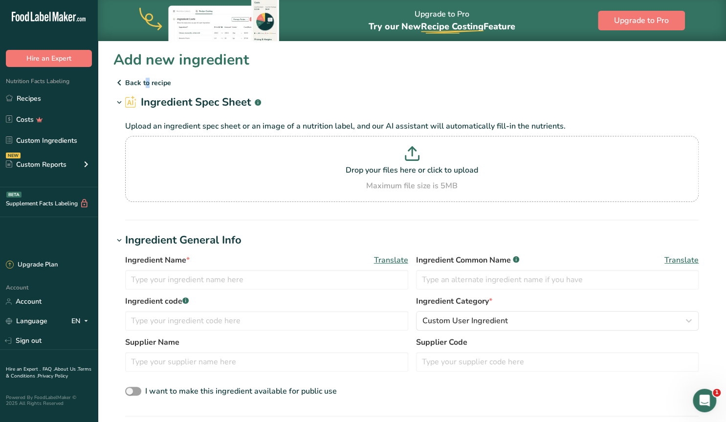
click at [132, 83] on p "Back to recipe" at bounding box center [411, 83] width 597 height 12
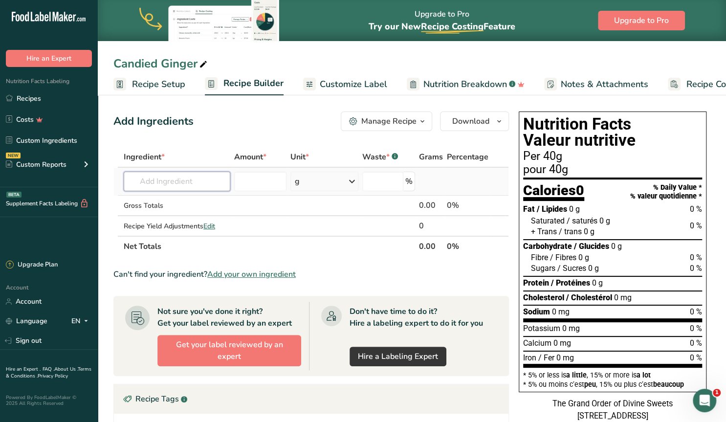
click at [152, 182] on input "text" at bounding box center [177, 182] width 107 height 20
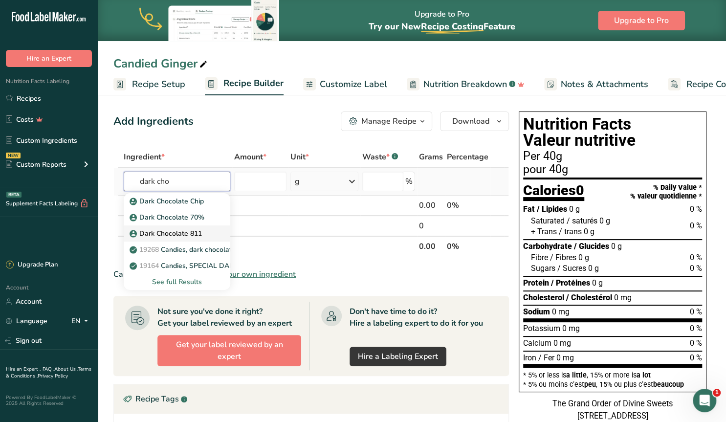
type input "dark cho"
click at [182, 231] on p "Dark Chocolate 811" at bounding box center [167, 233] width 70 height 10
type input "Dark Chocolate 811"
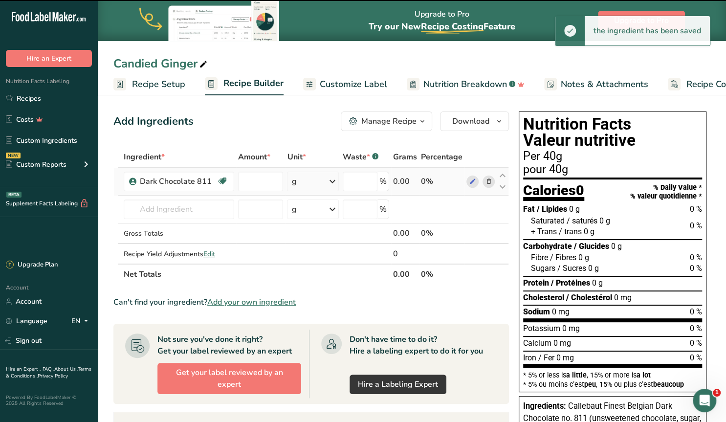
type input "0"
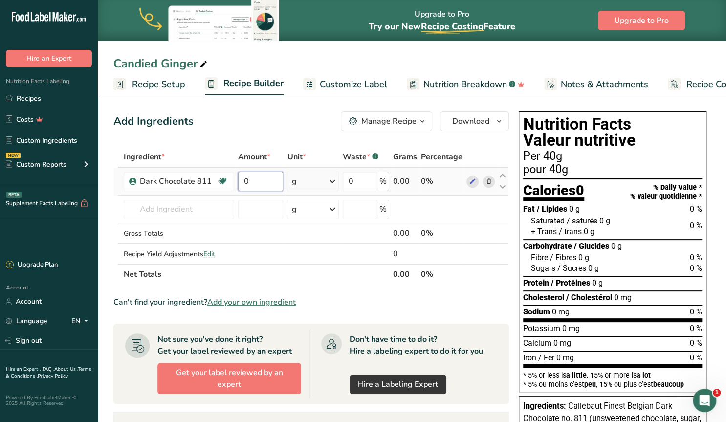
click at [270, 183] on input "0" at bounding box center [260, 182] width 45 height 20
type input "19"
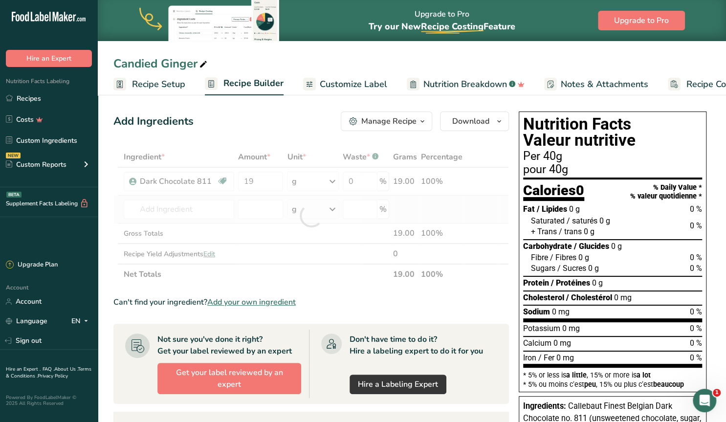
click at [425, 208] on div "Ingredient * Amount * Unit * Waste * .a-a{fill:#347362;}.b-a{fill:#fff;} Grams …" at bounding box center [311, 216] width 396 height 138
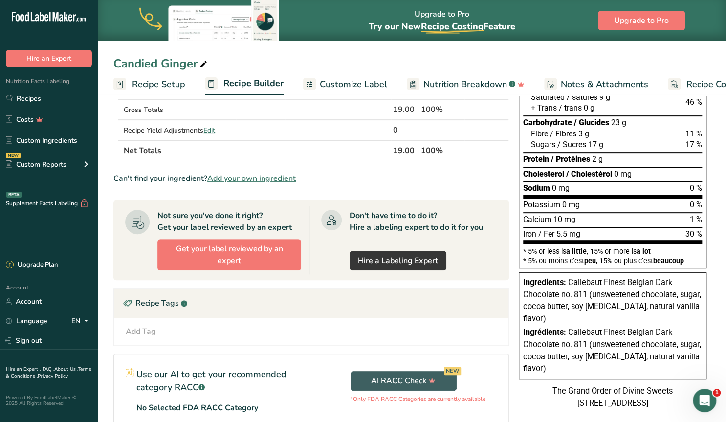
scroll to position [153, 0]
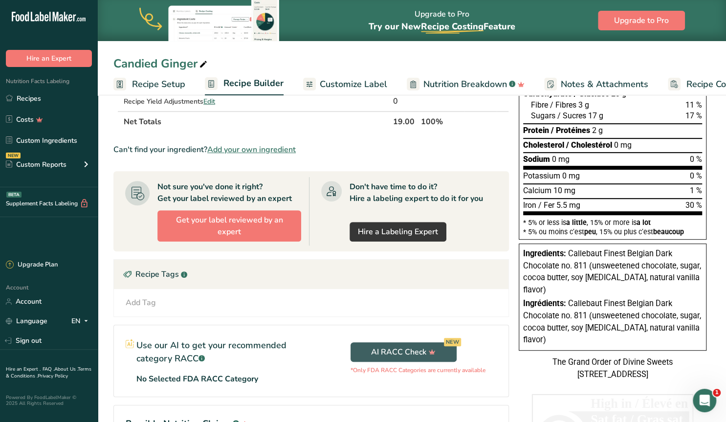
click at [145, 300] on div "Add Tag" at bounding box center [141, 303] width 30 height 12
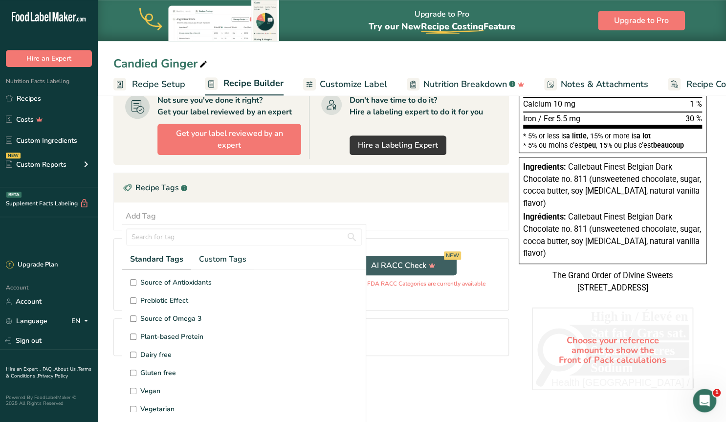
scroll to position [218, 0]
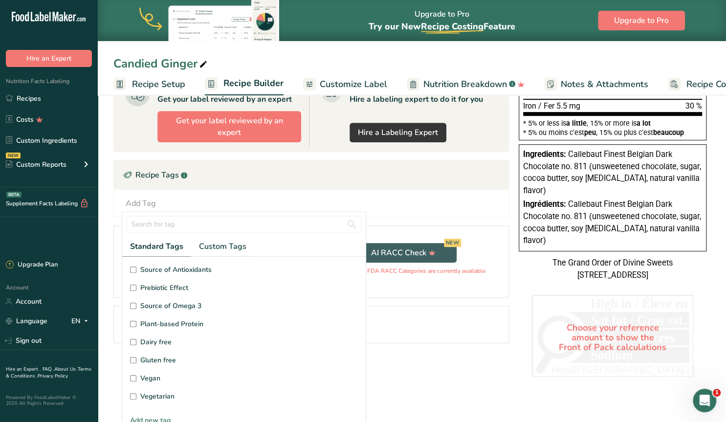
click at [132, 357] on input "Gluten free" at bounding box center [133, 360] width 6 height 6
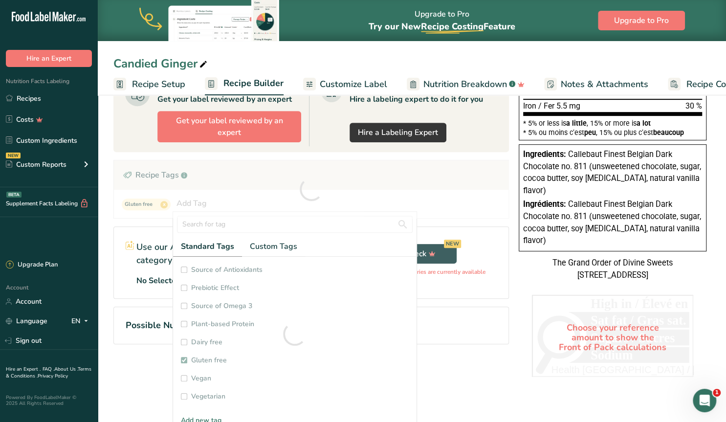
checkbox input "true"
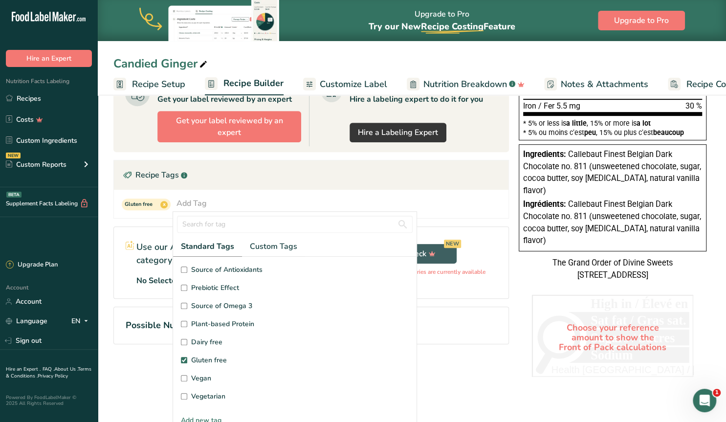
click at [182, 339] on input "Dairy free" at bounding box center [184, 342] width 6 height 6
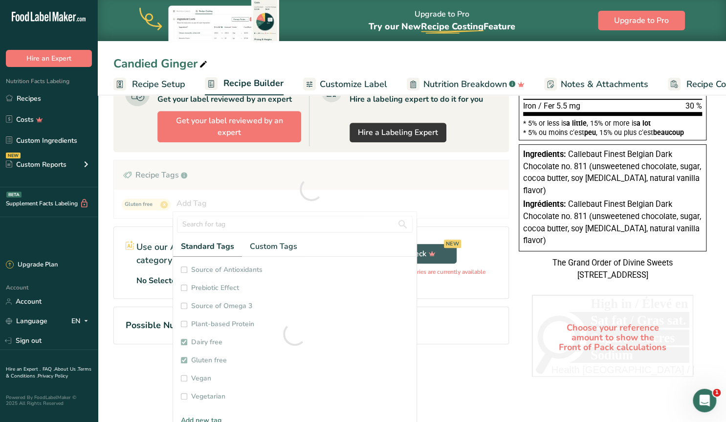
checkbox input "true"
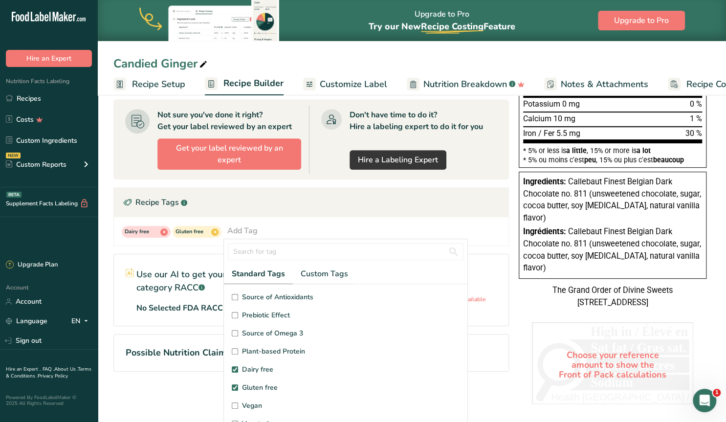
scroll to position [0, 0]
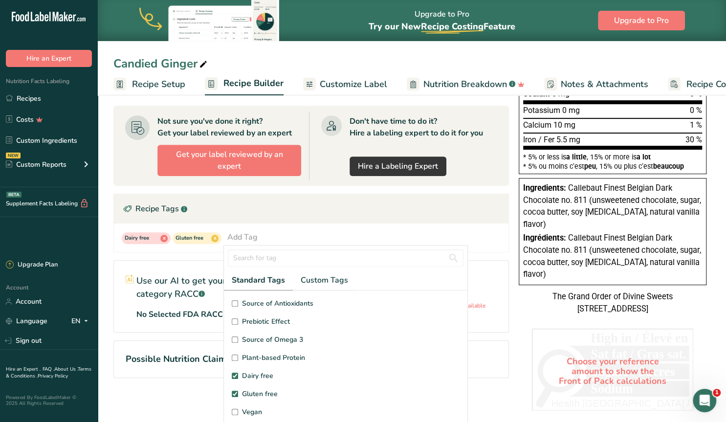
click at [342, 192] on section "Ingredient * Amount * Unit * Waste * .a-a{fill:#347362;}.b-a{fill:#fff;} Grams …" at bounding box center [311, 161] width 396 height 465
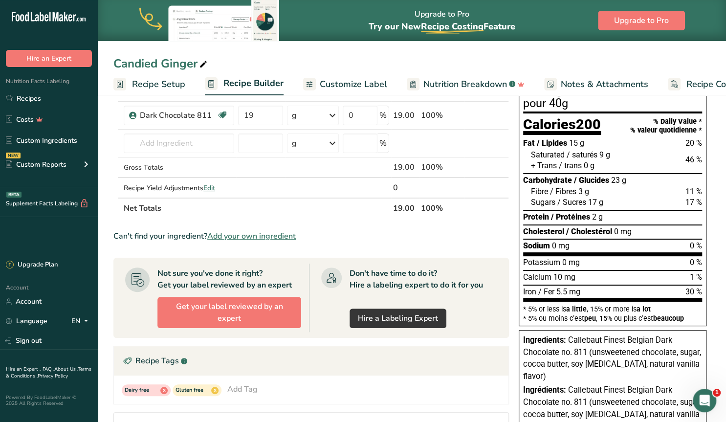
scroll to position [66, 0]
click at [368, 81] on span "Customize Label" at bounding box center [353, 84] width 67 height 13
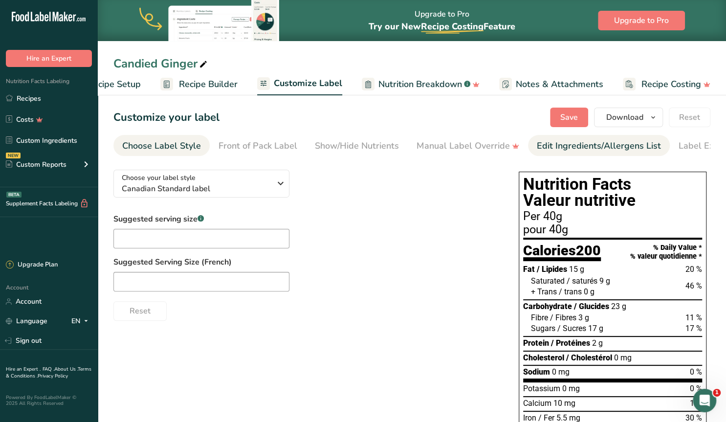
click at [545, 144] on div "Edit Ingredients/Allergens List" at bounding box center [599, 145] width 124 height 13
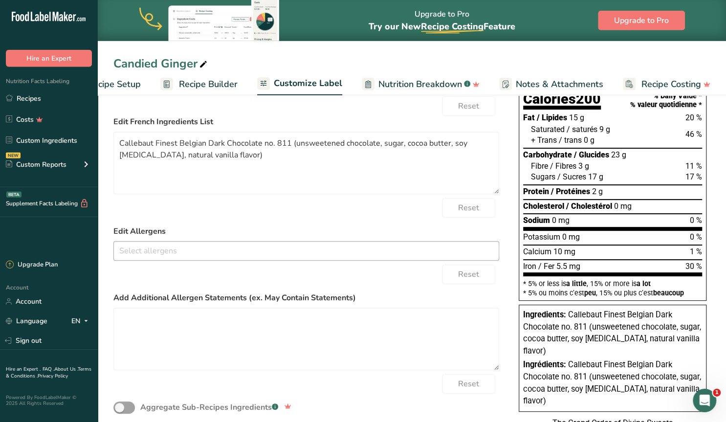
scroll to position [153, 0]
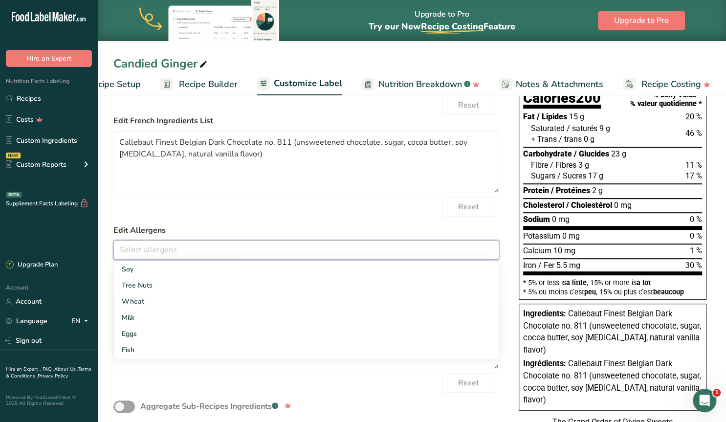
click at [170, 252] on input "text" at bounding box center [306, 249] width 385 height 15
click at [133, 270] on link "Soy" at bounding box center [306, 269] width 385 height 16
click at [232, 210] on div "Reset" at bounding box center [306, 207] width 386 height 20
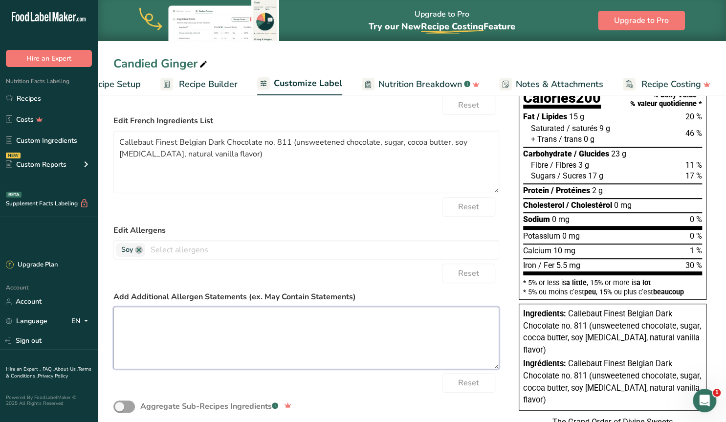
click at [166, 321] on textarea at bounding box center [306, 338] width 386 height 63
paste textarea "may contain trace amounts of other allergens"
click at [127, 315] on textarea "may contain trace amounts of other allergens" at bounding box center [306, 338] width 386 height 63
click at [119, 318] on textarea "May contain trace amounts of other allergens" at bounding box center [306, 338] width 386 height 63
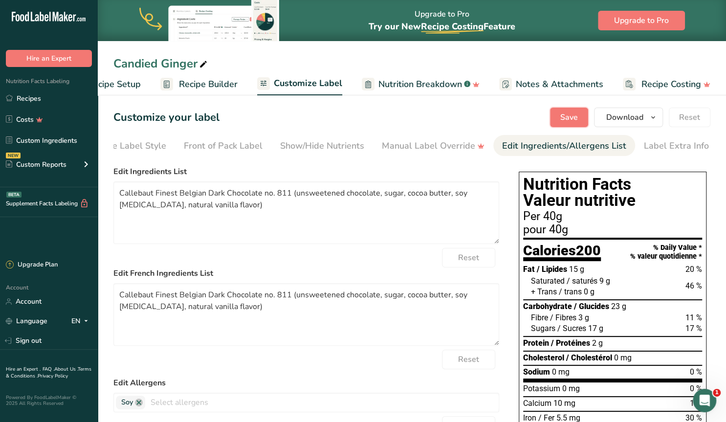
click at [568, 117] on span "Save" at bounding box center [569, 117] width 18 height 12
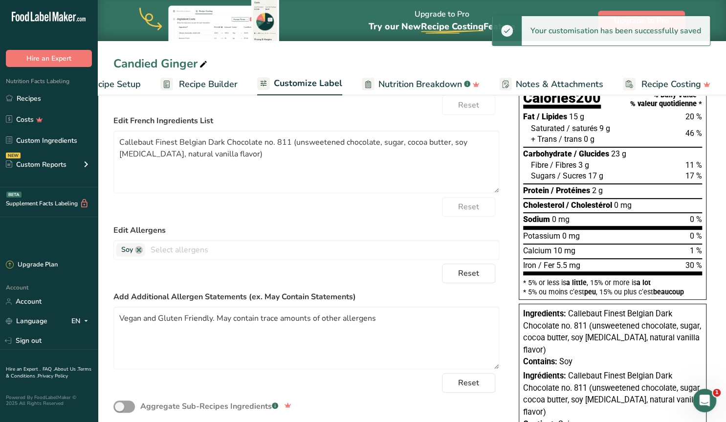
scroll to position [232, 0]
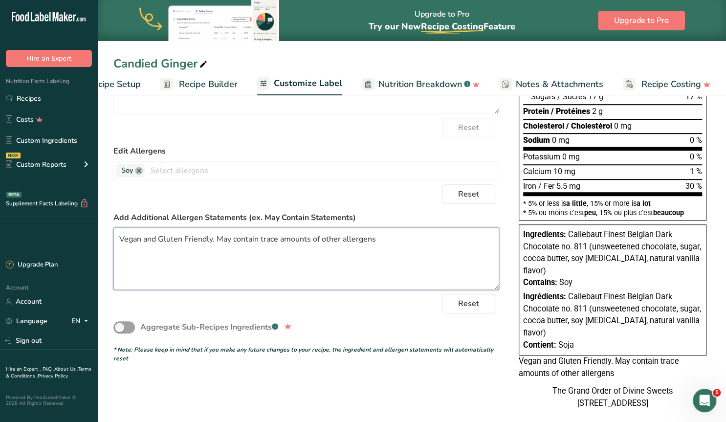
drag, startPoint x: 377, startPoint y: 238, endPoint x: 385, endPoint y: 235, distance: 9.3
click at [376, 238] on textarea "Vegan and Gluten Friendly. May contain trace amounts of other allergens" at bounding box center [306, 258] width 386 height 63
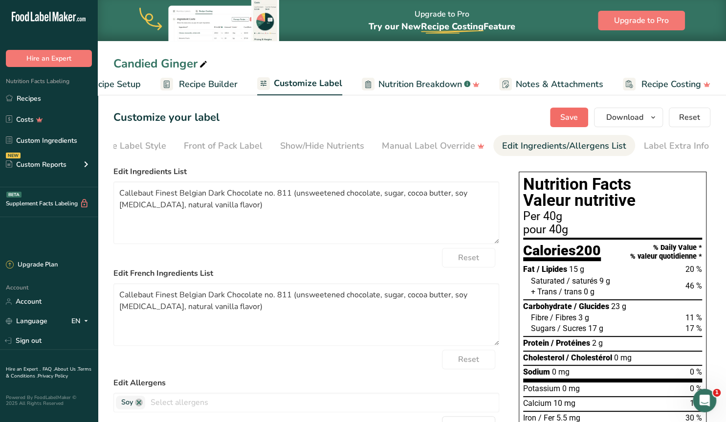
type textarea "Vegan and Gluten Friendly. May contain trace amounts of other allergens."
click at [563, 114] on span "Save" at bounding box center [569, 117] width 18 height 12
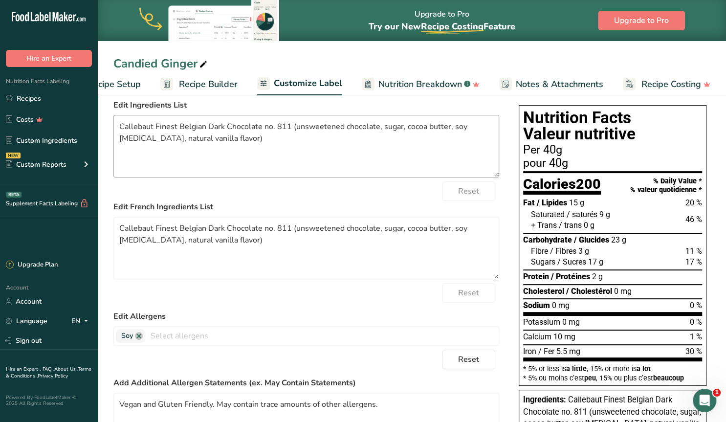
scroll to position [51, 0]
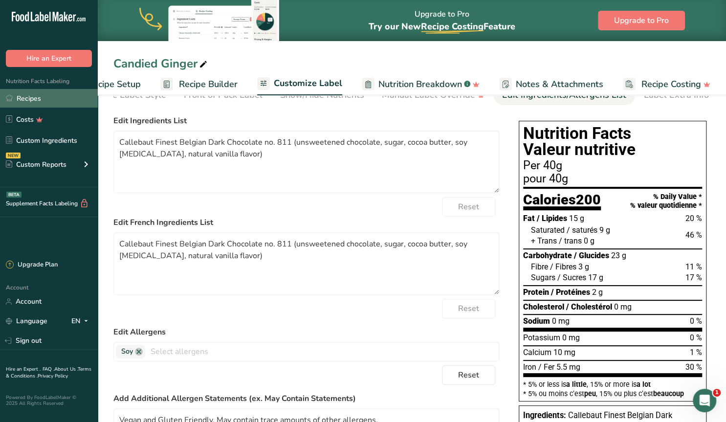
click at [42, 102] on link "Recipes" at bounding box center [49, 98] width 98 height 19
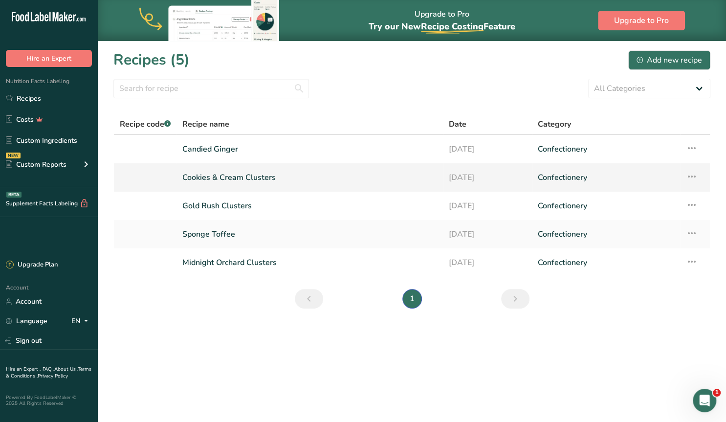
click at [254, 172] on link "Cookies & Cream Clusters" at bounding box center [309, 177] width 255 height 21
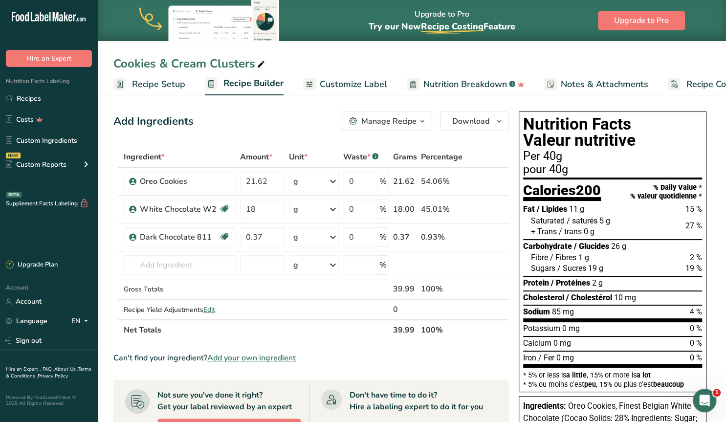
click at [366, 84] on span "Customize Label" at bounding box center [353, 84] width 67 height 13
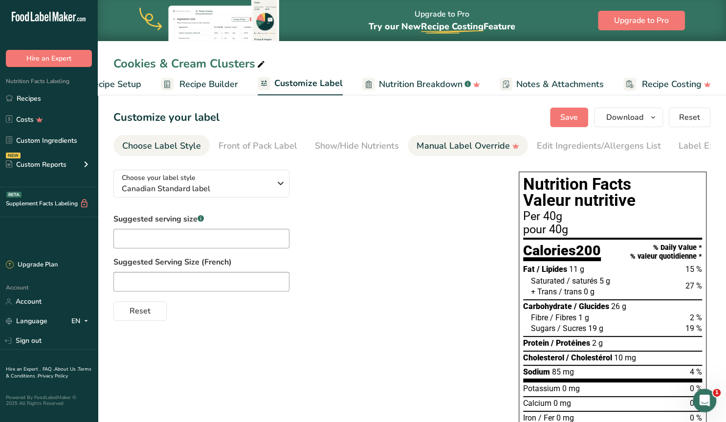
scroll to position [0, 44]
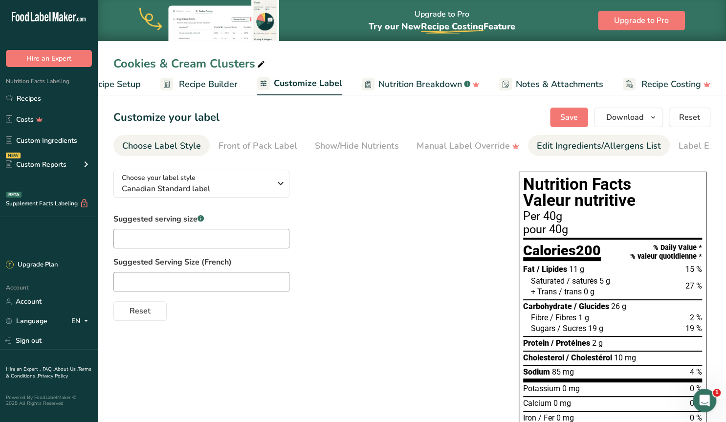
click at [556, 142] on div "Edit Ingredients/Allergens List" at bounding box center [599, 145] width 124 height 13
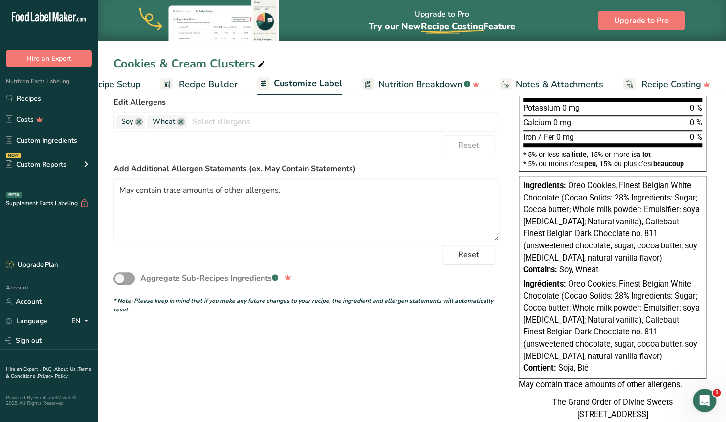
scroll to position [265, 0]
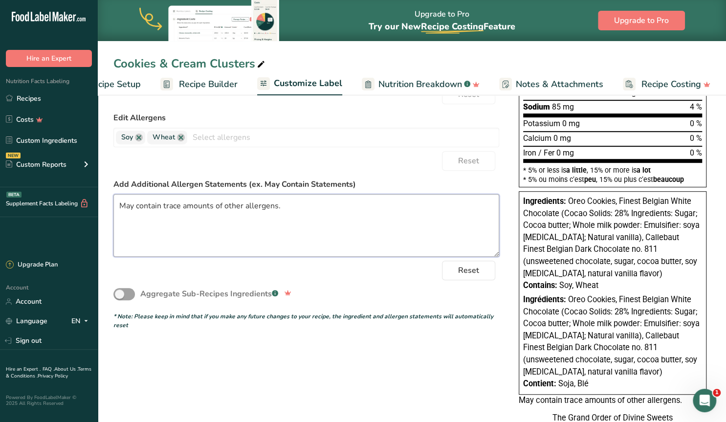
click at [283, 206] on textarea "May contain trace amounts of other allergens." at bounding box center [306, 225] width 386 height 63
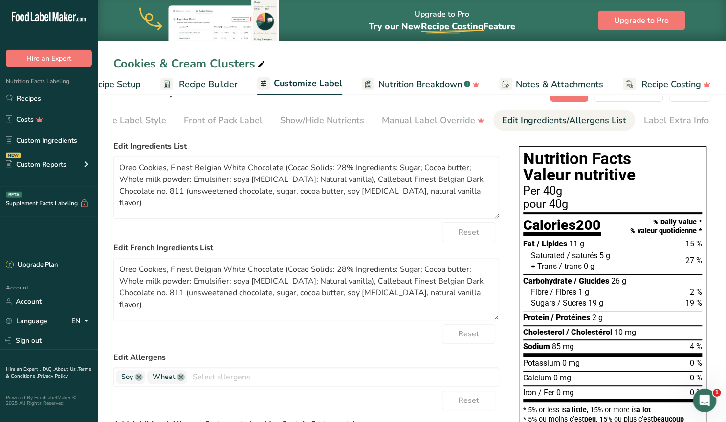
scroll to position [11, 0]
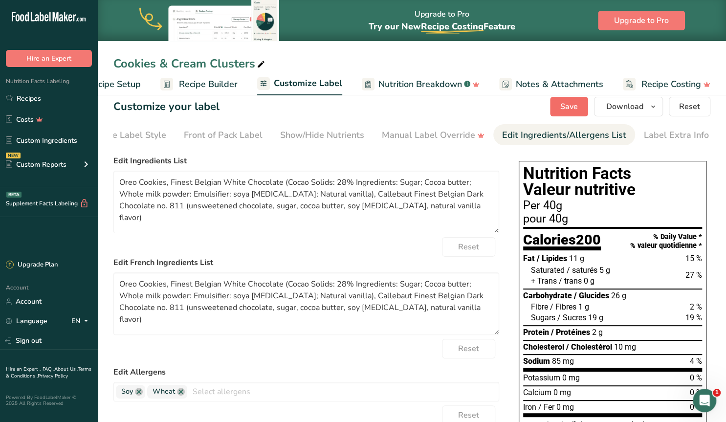
type textarea "May contain trace amounts of other allergens. Net wt. 130g"
click at [570, 101] on span "Save" at bounding box center [569, 107] width 18 height 12
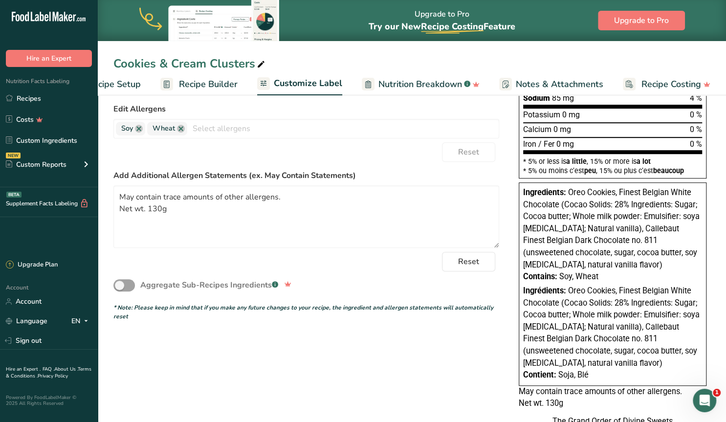
scroll to position [0, 0]
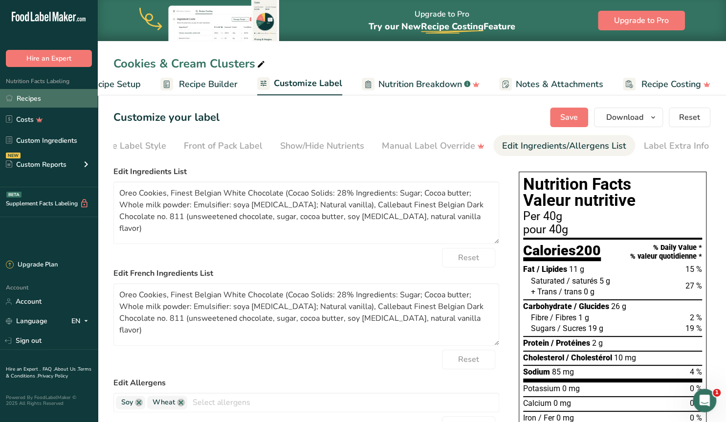
click at [21, 99] on link "Recipes" at bounding box center [49, 98] width 98 height 19
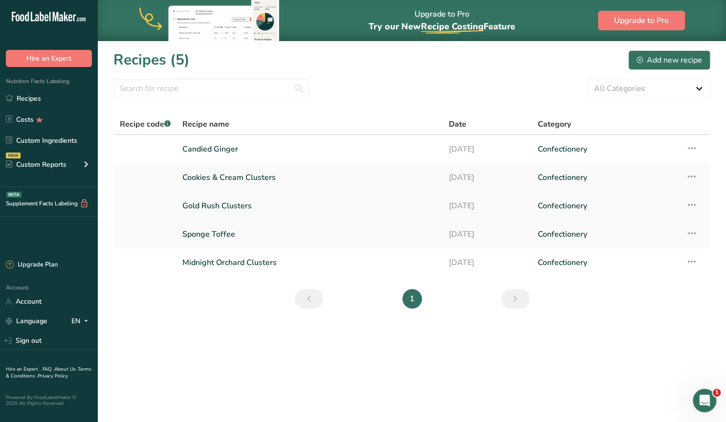
click at [218, 200] on link "Gold Rush Clusters" at bounding box center [309, 206] width 255 height 21
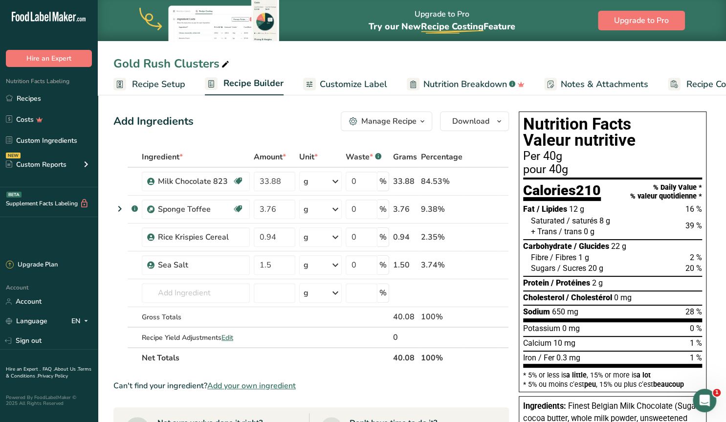
click at [353, 84] on span "Customize Label" at bounding box center [353, 84] width 67 height 13
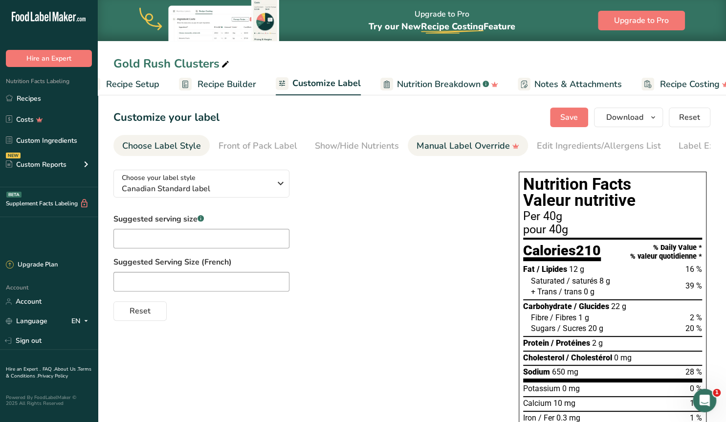
scroll to position [0, 44]
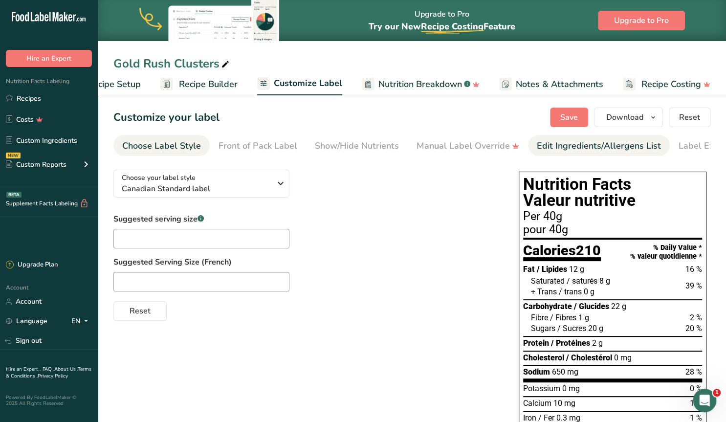
click at [550, 145] on div "Edit Ingredients/Allergens List" at bounding box center [599, 145] width 124 height 13
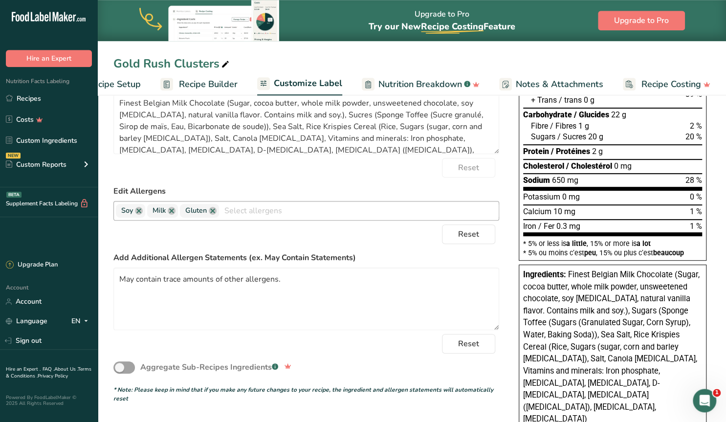
scroll to position [203, 0]
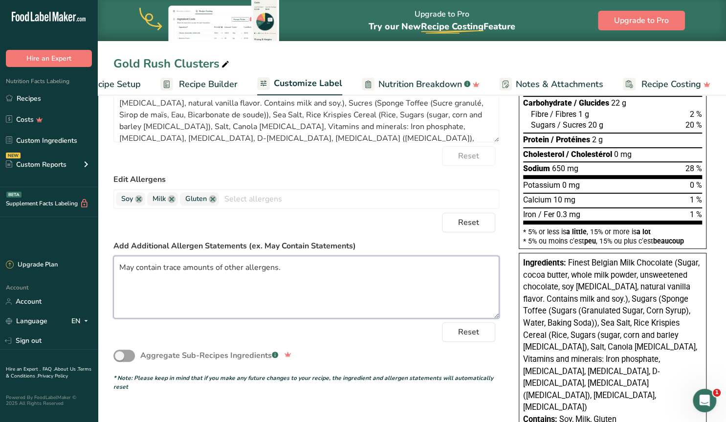
click at [293, 270] on textarea "May contain trace amounts of other allergens." at bounding box center [306, 287] width 386 height 63
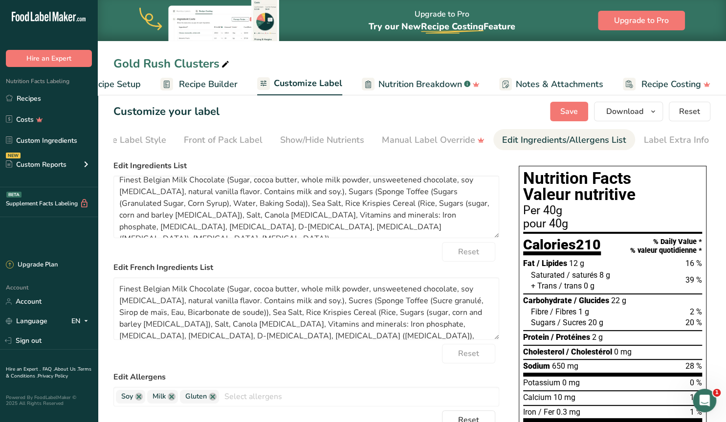
scroll to position [0, 0]
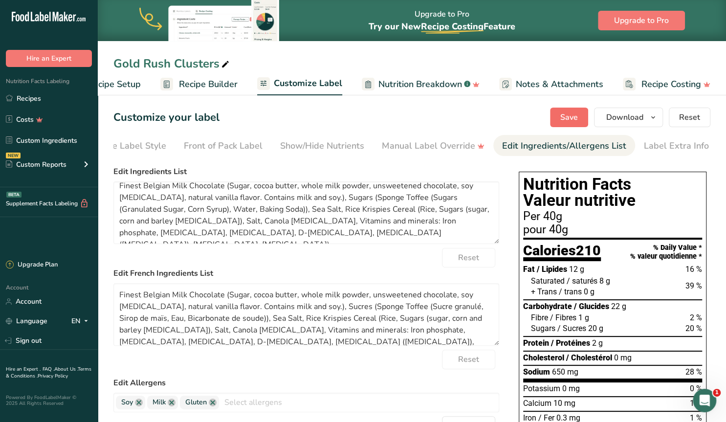
type textarea "May contain trace amounts of other allergens. Net wt. 120g"
click at [568, 114] on span "Save" at bounding box center [569, 117] width 18 height 12
click at [46, 94] on link "Recipes" at bounding box center [49, 98] width 98 height 19
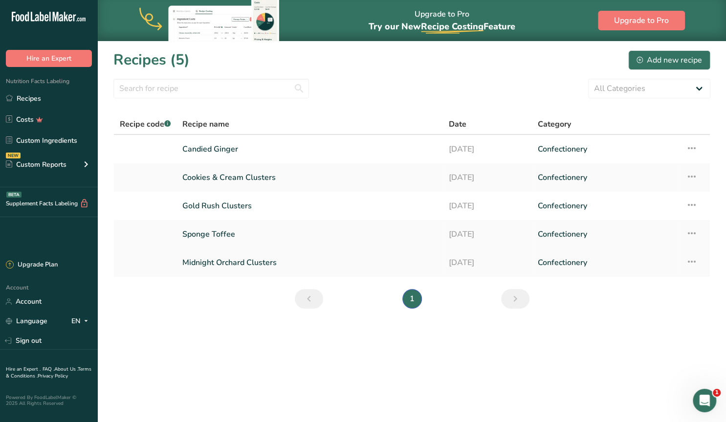
click at [246, 259] on link "Midnight Orchard Clusters" at bounding box center [309, 262] width 255 height 21
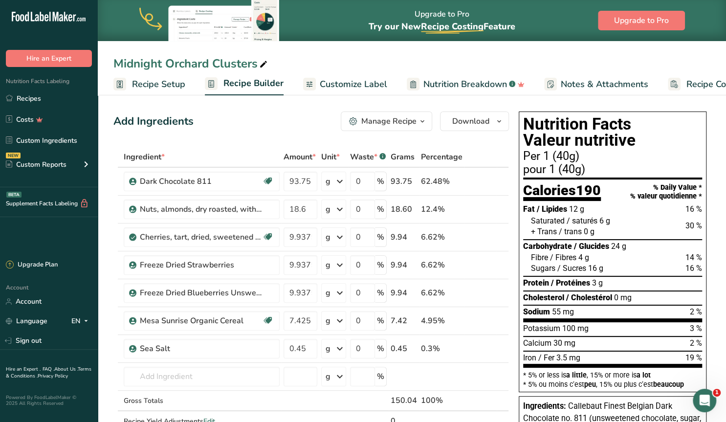
click at [361, 79] on span "Customize Label" at bounding box center [353, 84] width 67 height 13
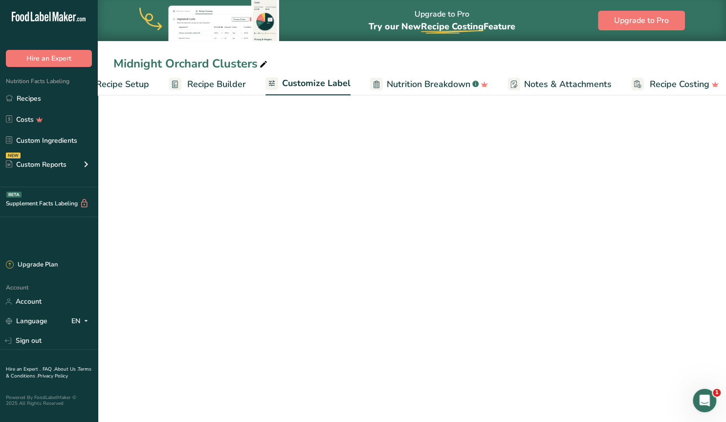
scroll to position [0, 44]
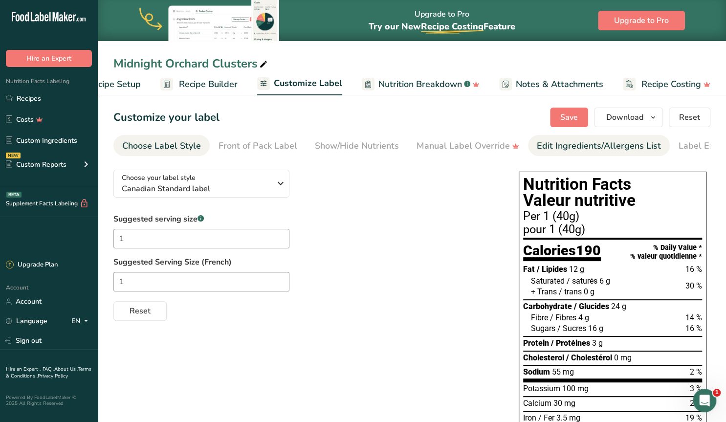
click at [548, 143] on div "Edit Ingredients/Allergens List" at bounding box center [599, 145] width 124 height 13
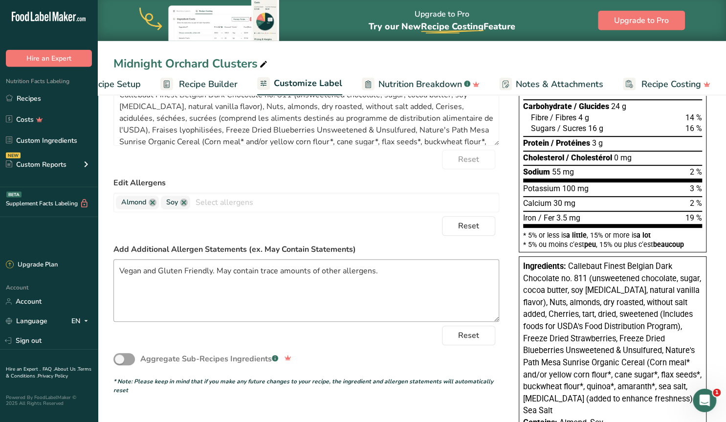
scroll to position [203, 0]
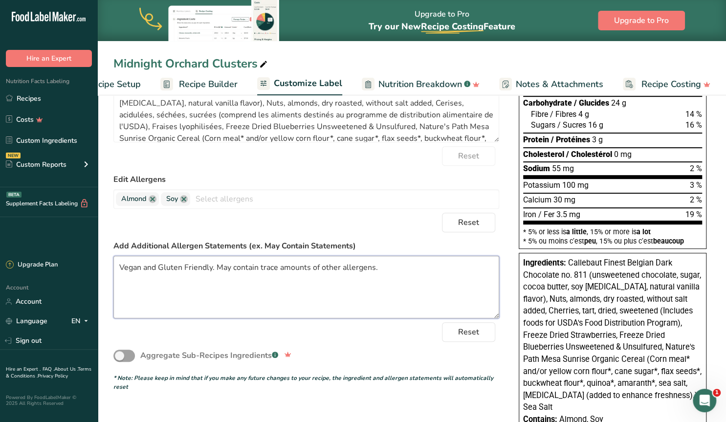
click at [407, 265] on textarea "Vegan and Gluten Friendly. May contain trace amounts of other allergens." at bounding box center [306, 287] width 386 height 63
type textarea "Vegan and Gluten Friendly. May contain trace amounts of other allergens. Net wt…"
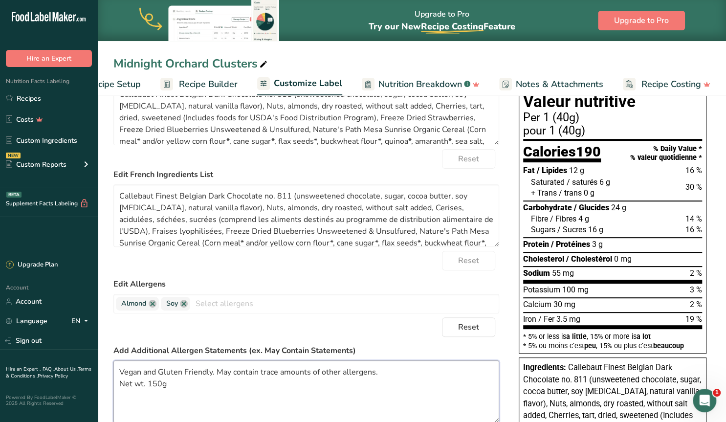
scroll to position [0, 0]
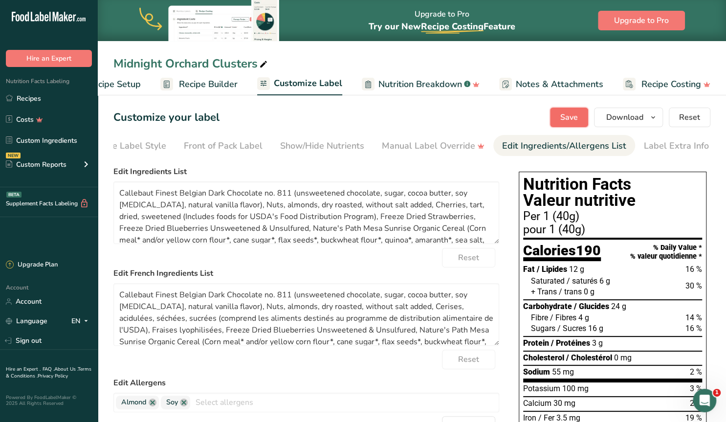
click at [573, 117] on span "Save" at bounding box center [569, 117] width 18 height 12
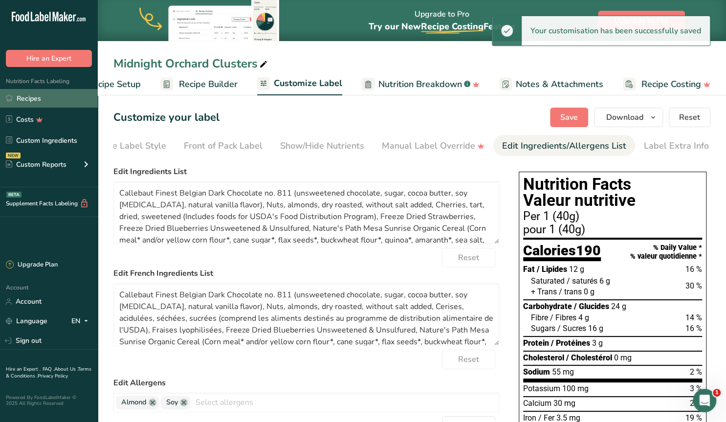
click at [31, 98] on link "Recipes" at bounding box center [49, 98] width 98 height 19
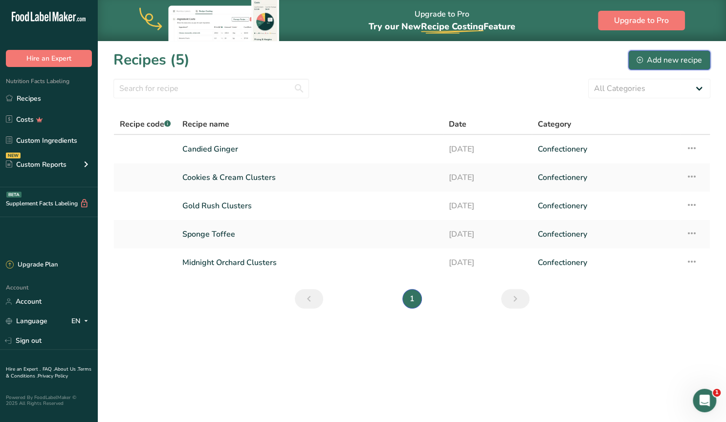
click at [670, 61] on div "Add new recipe" at bounding box center [670, 60] width 66 height 12
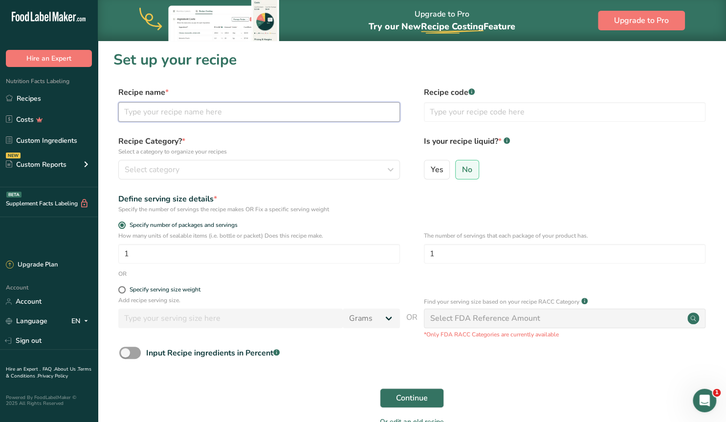
click at [178, 111] on input "text" at bounding box center [259, 112] width 282 height 20
type input "Cereal Killer Bark"
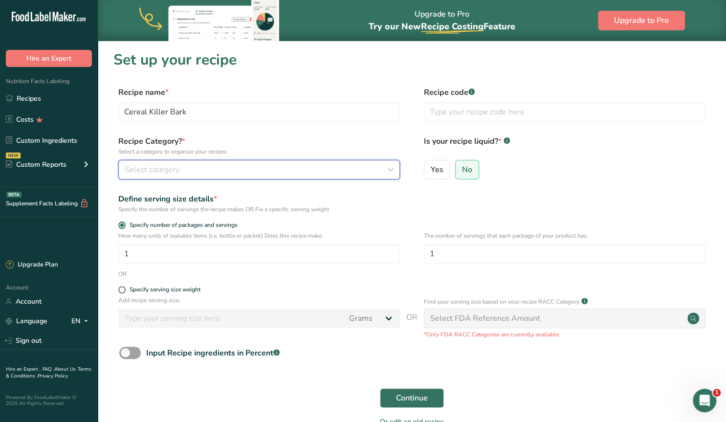
click at [187, 167] on div "Select category" at bounding box center [256, 170] width 263 height 12
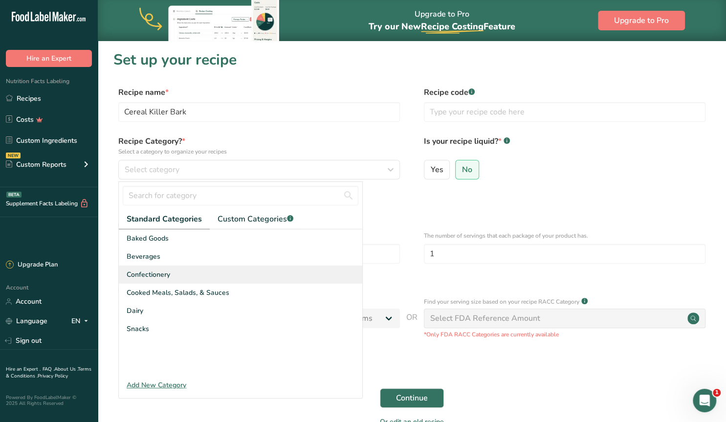
click at [145, 270] on span "Confectionery" at bounding box center [149, 274] width 44 height 10
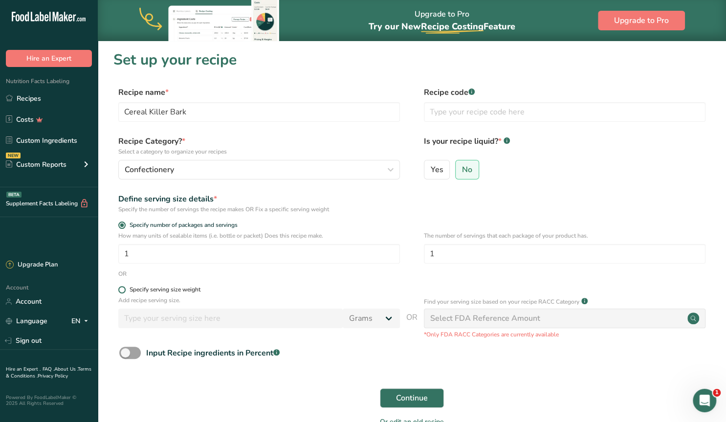
click at [124, 291] on span at bounding box center [121, 289] width 7 height 7
click at [124, 291] on input "Specify serving size weight" at bounding box center [121, 290] width 6 height 6
radio input "true"
radio input "false"
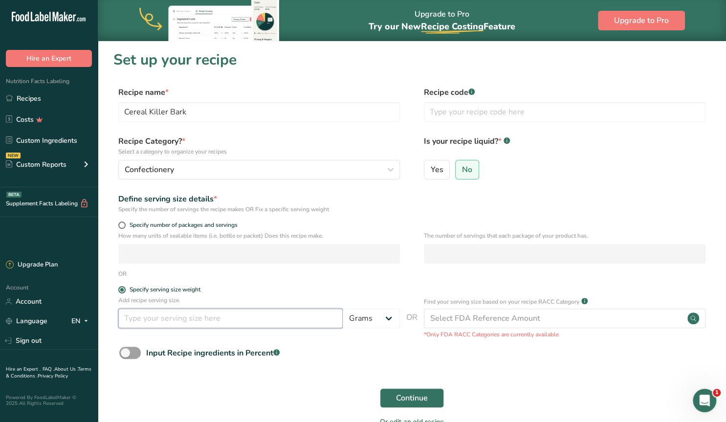
click at [160, 319] on input "number" at bounding box center [230, 319] width 224 height 20
type input "40"
click at [413, 399] on span "Continue" at bounding box center [412, 398] width 32 height 12
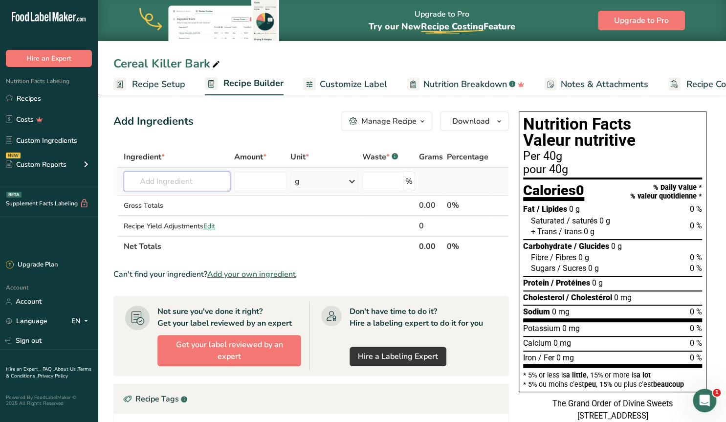
click at [159, 180] on input "text" at bounding box center [177, 182] width 107 height 20
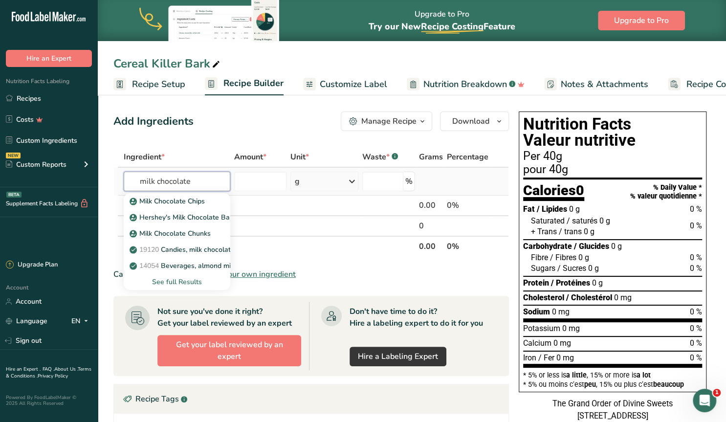
type input "milk chocolate"
click at [175, 276] on div "See full Results" at bounding box center [177, 282] width 107 height 16
click at [178, 280] on div "See full Results" at bounding box center [177, 282] width 91 height 10
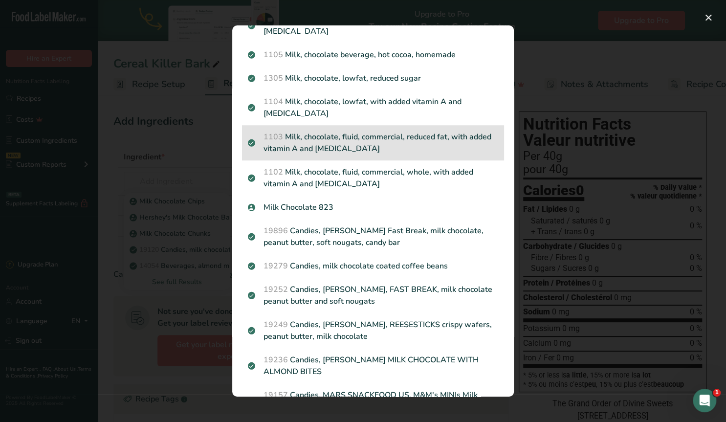
scroll to position [121, 0]
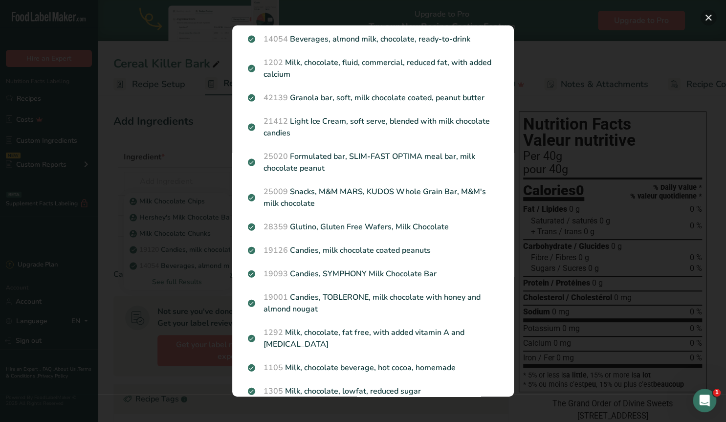
click at [709, 15] on button "Search results modal" at bounding box center [709, 18] width 16 height 16
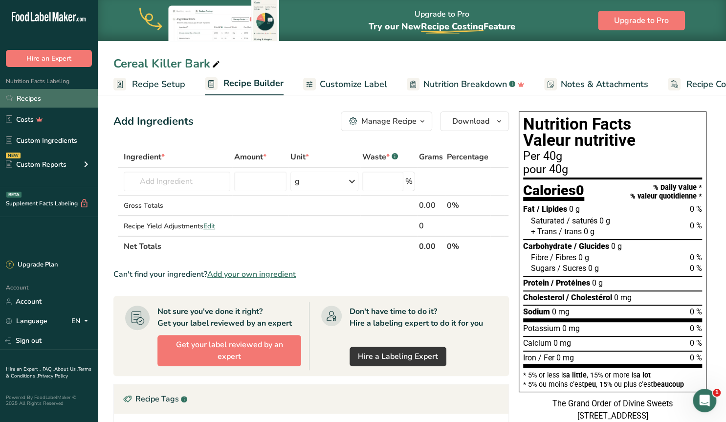
click at [26, 97] on link "Recipes" at bounding box center [49, 98] width 98 height 19
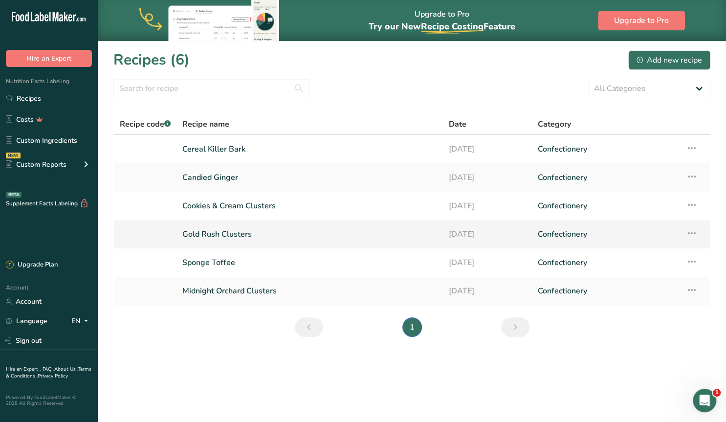
click at [215, 232] on link "Gold Rush Clusters" at bounding box center [309, 234] width 255 height 21
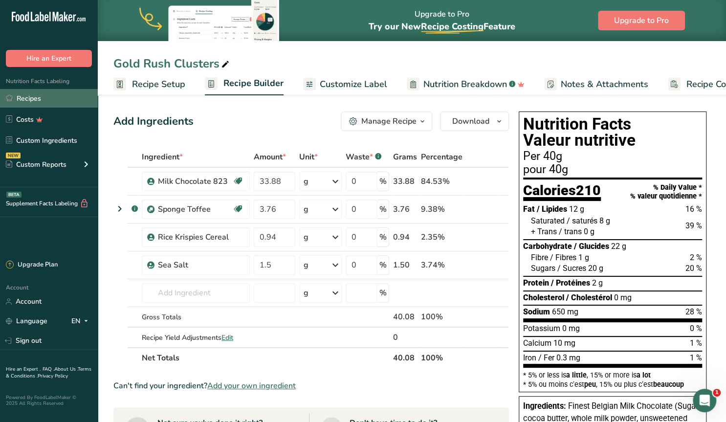
click at [32, 96] on link "Recipes" at bounding box center [49, 98] width 98 height 19
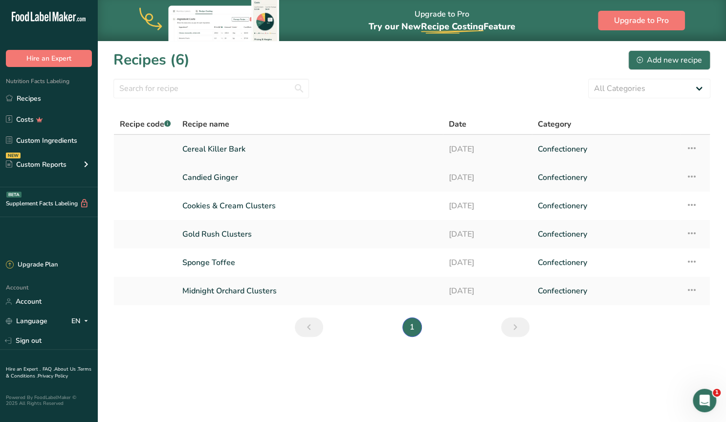
click at [237, 144] on link "Cereal Killer Bark" at bounding box center [309, 149] width 255 height 21
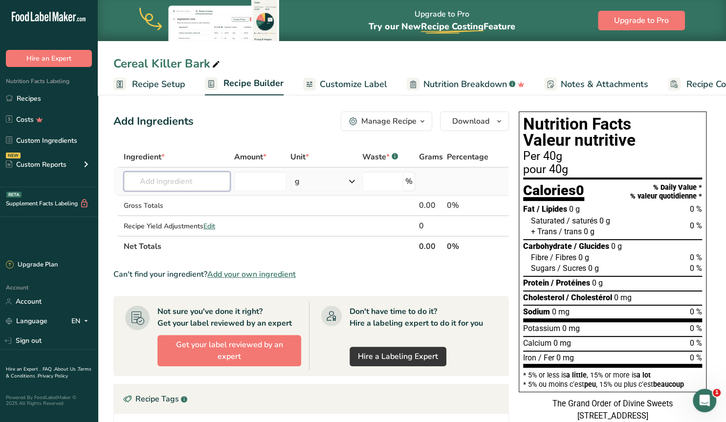
click at [176, 187] on input "text" at bounding box center [177, 182] width 107 height 20
type input "Milk Chocolate 8"
click at [177, 199] on p "Milk Chocolate 823" at bounding box center [166, 201] width 68 height 10
type input "Milk Chocolate 823"
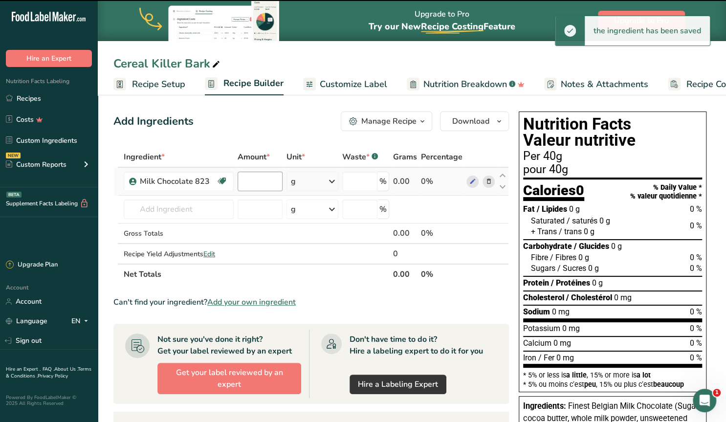
type input "0"
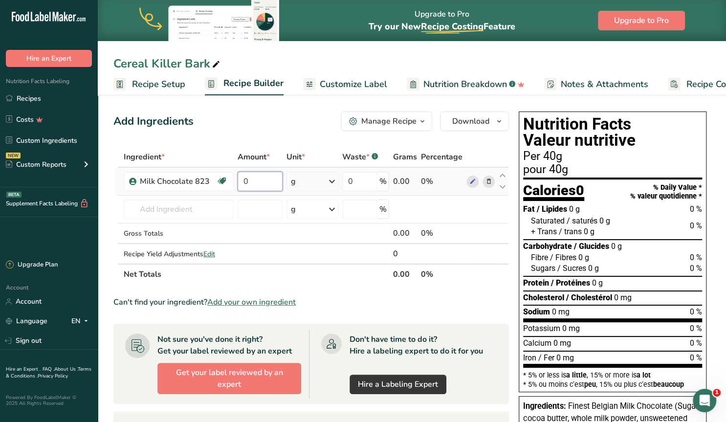
drag, startPoint x: 248, startPoint y: 181, endPoint x: 241, endPoint y: 180, distance: 7.4
click at [241, 180] on input "0" at bounding box center [260, 182] width 45 height 20
type input "34"
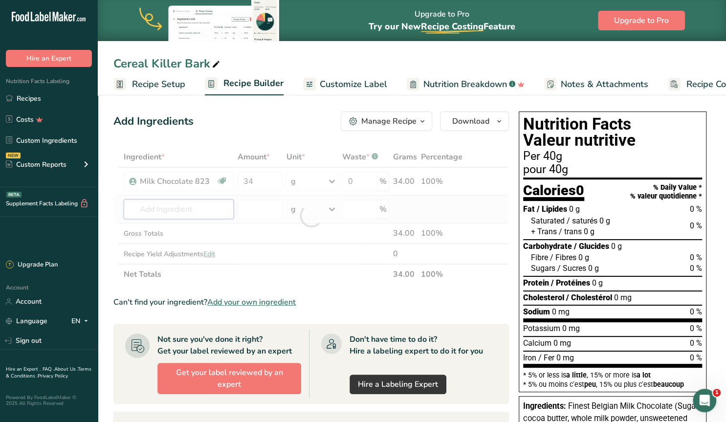
click at [177, 207] on input "text" at bounding box center [179, 209] width 110 height 20
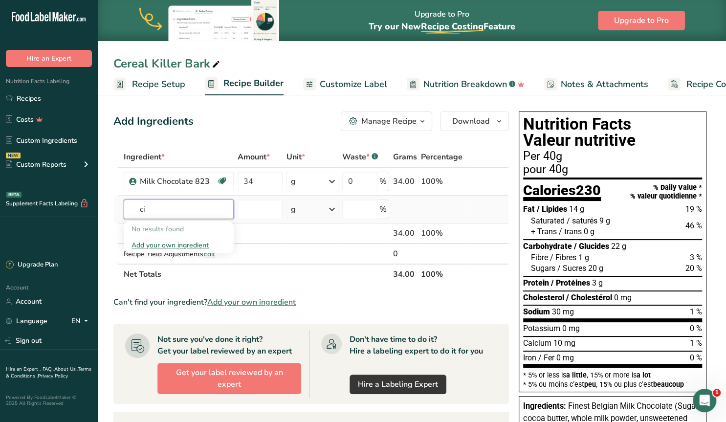
type input "c"
type input "rice krispie"
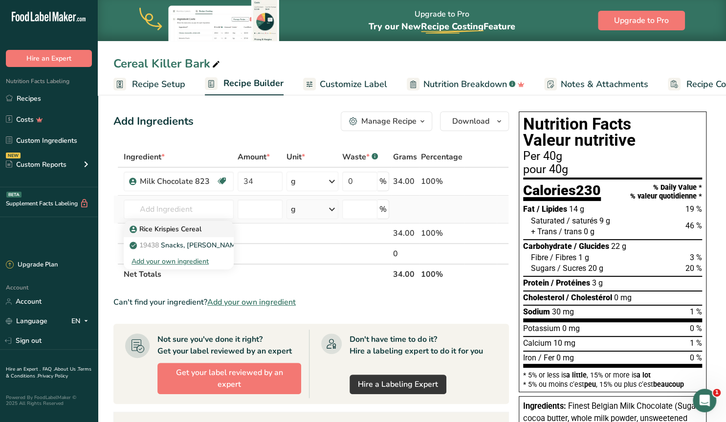
click at [175, 228] on p "Rice Krispies Cereal" at bounding box center [167, 229] width 70 height 10
type input "Rice Krispies Cereal"
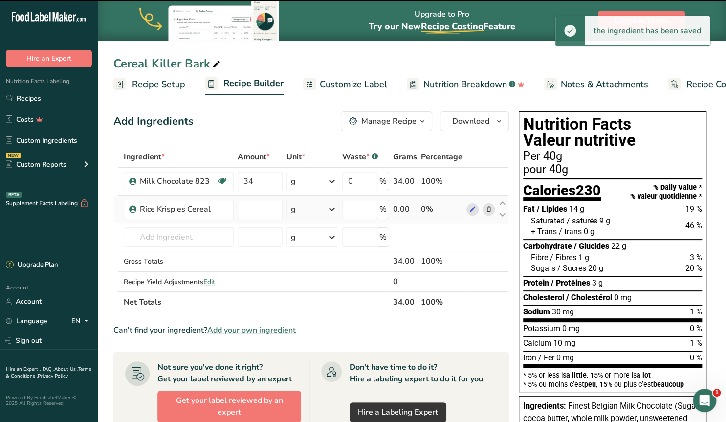
type input "0"
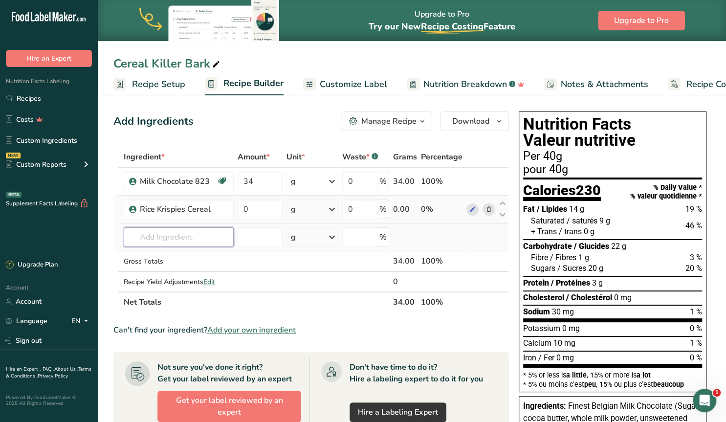
click at [158, 236] on input "text" at bounding box center [179, 237] width 110 height 20
type input "l"
click at [273, 331] on span "Add your own ingredient" at bounding box center [251, 330] width 89 height 12
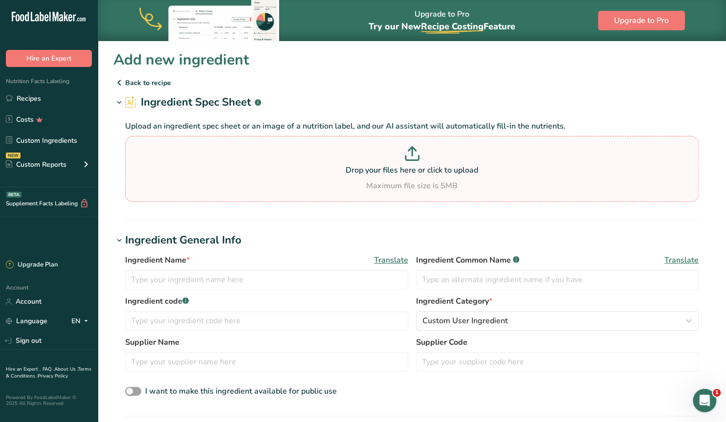
click at [418, 160] on icon at bounding box center [411, 158] width 13 height 4
click at [418, 160] on input "Drop your files here or click to upload Maximum file size is 5MB" at bounding box center [412, 169] width 574 height 66
type input "C:\fakepath\Screenshot 2025-09-10 104650.png"
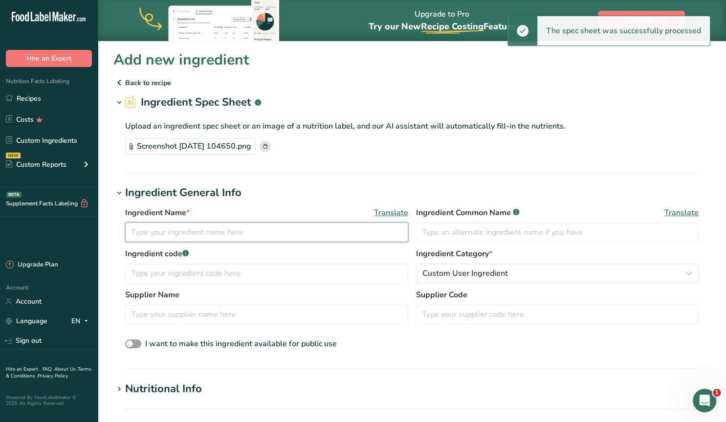
click at [188, 238] on input "text" at bounding box center [266, 232] width 283 height 20
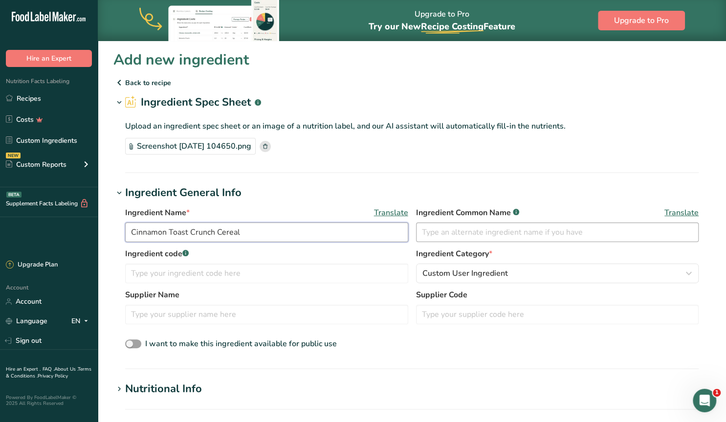
type input "Cinnamon Toast Crunch Cereal"
click at [450, 233] on input "text" at bounding box center [557, 232] width 283 height 20
type input "Cinnamon Toast Crunch Cereal"
click at [177, 316] on input "text" at bounding box center [266, 315] width 283 height 20
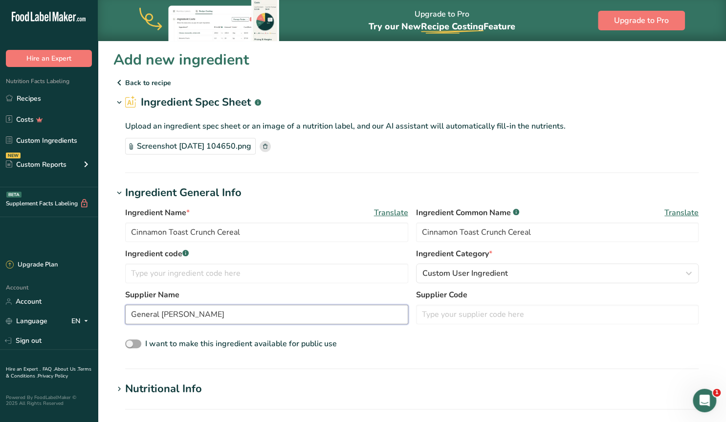
type input "General [PERSON_NAME]"
click at [136, 338] on label "I want to make this ingredient available for public use" at bounding box center [231, 344] width 212 height 12
click at [132, 341] on input "I want to make this ingredient available for public use" at bounding box center [128, 344] width 6 height 6
checkbox input "true"
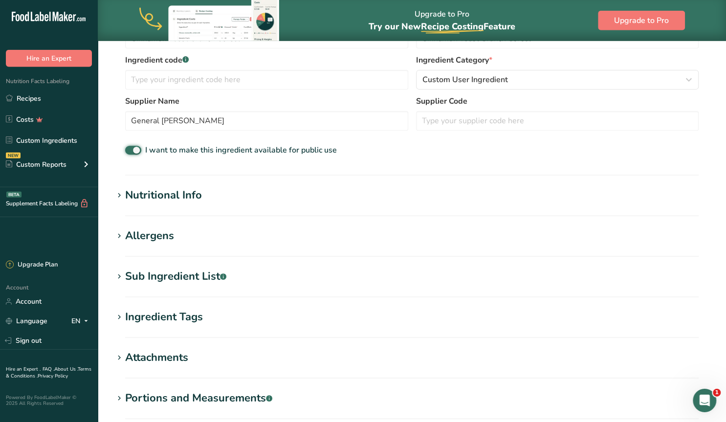
scroll to position [203, 0]
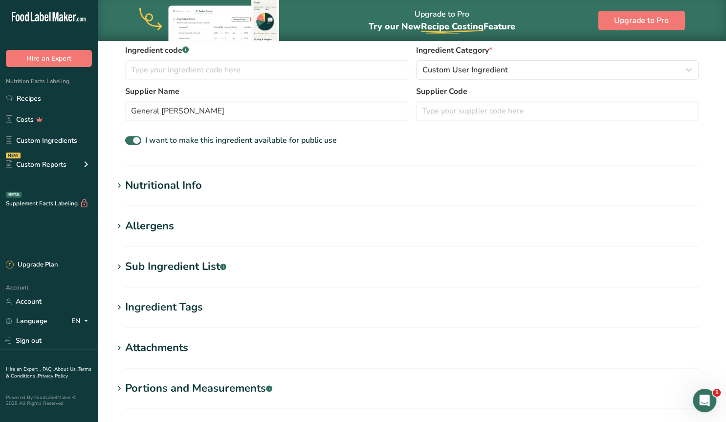
click at [189, 182] on div "Nutritional Info" at bounding box center [163, 185] width 77 height 16
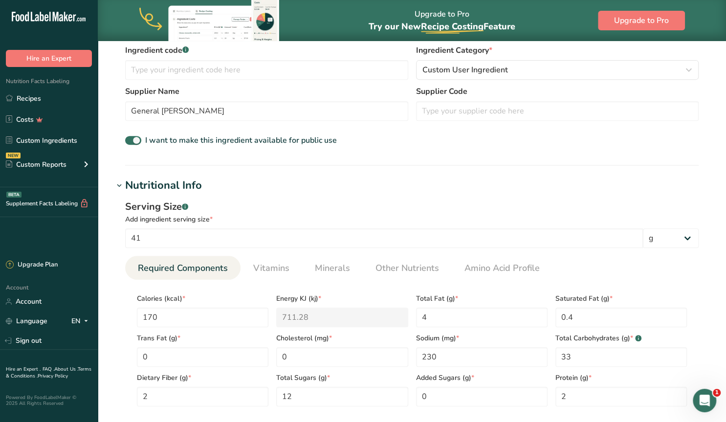
click at [188, 182] on div "Nutritional Info" at bounding box center [163, 185] width 77 height 16
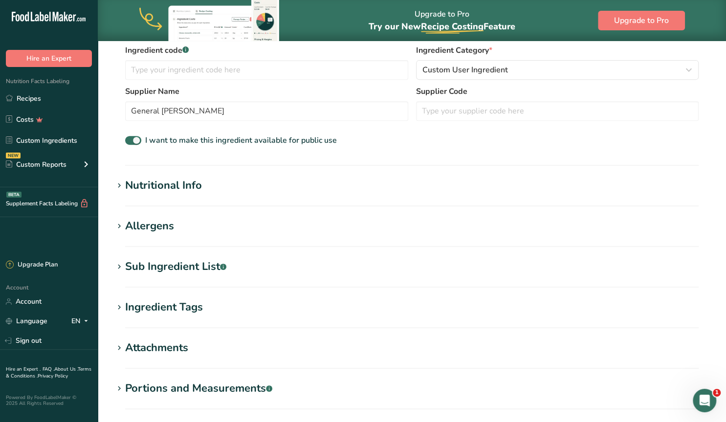
click at [161, 223] on div "Allergens" at bounding box center [149, 226] width 49 height 16
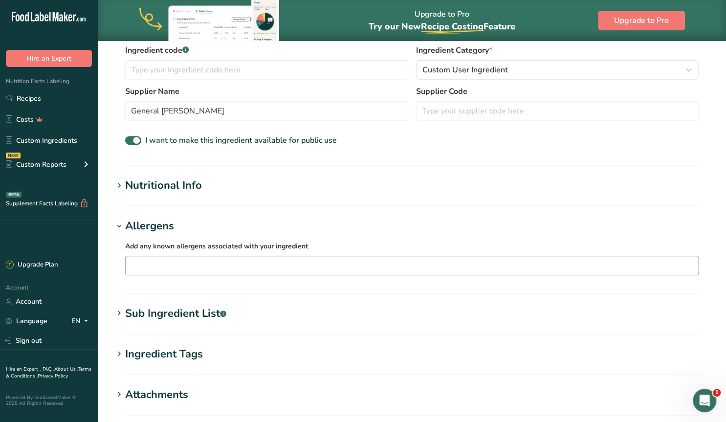
click at [160, 266] on input "text" at bounding box center [412, 265] width 573 height 15
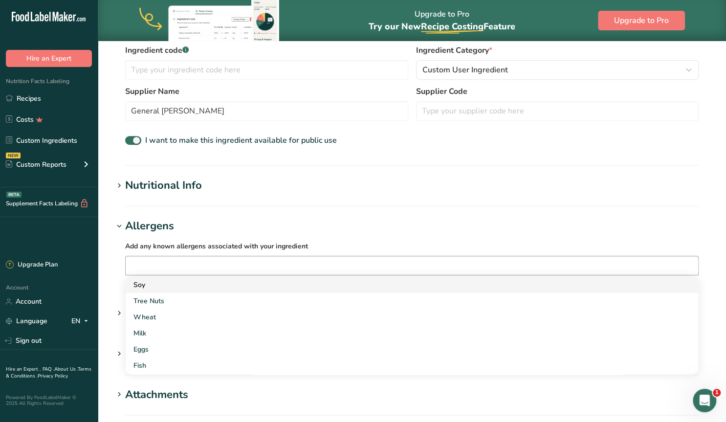
click at [144, 283] on div "Soy" at bounding box center [403, 285] width 541 height 10
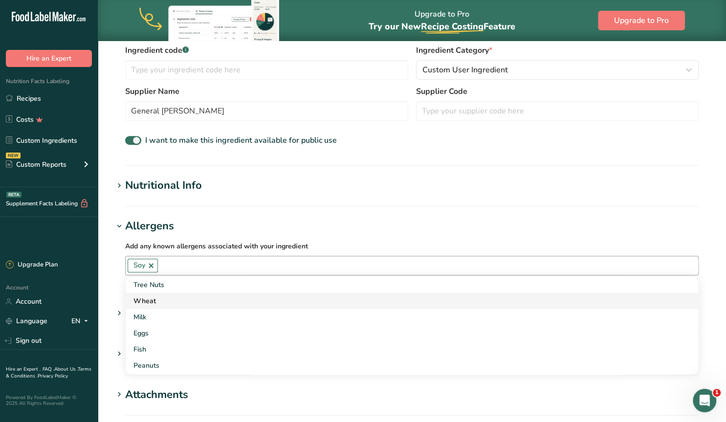
click at [152, 299] on div "Wheat" at bounding box center [403, 301] width 541 height 10
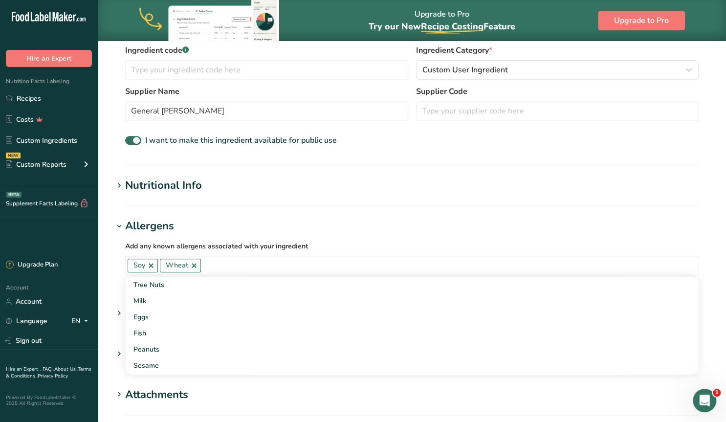
click at [342, 228] on h1 "Allergens" at bounding box center [411, 226] width 597 height 16
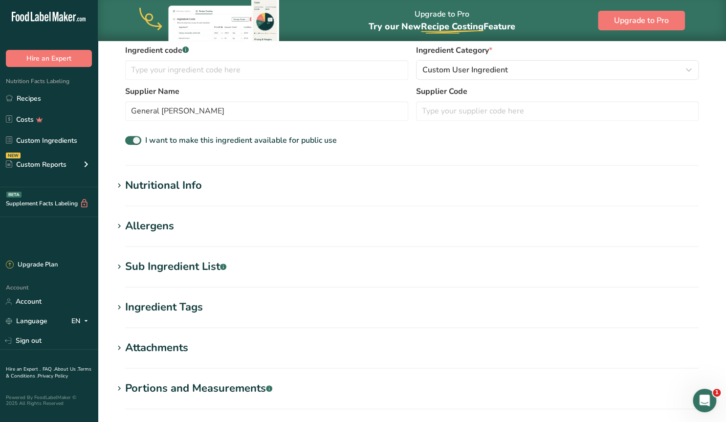
click at [120, 307] on icon at bounding box center [119, 308] width 9 height 14
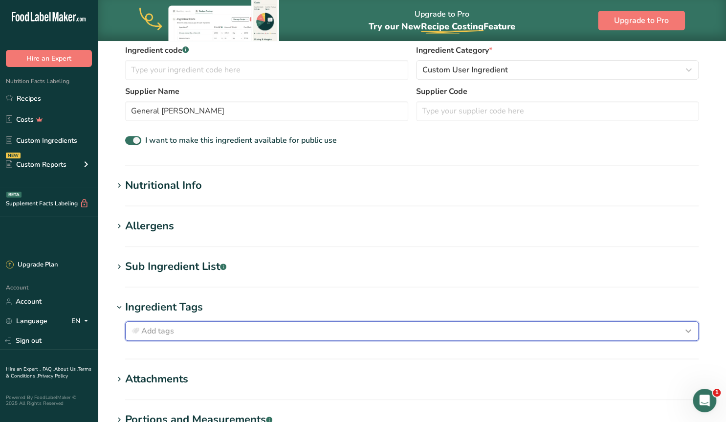
click at [158, 330] on span "Add tags" at bounding box center [157, 331] width 33 height 12
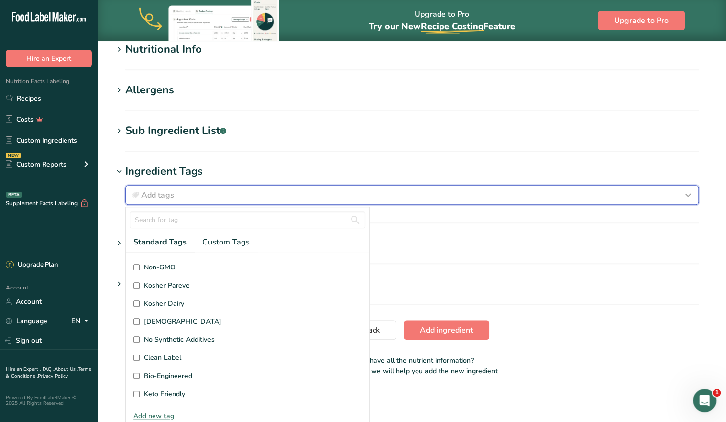
scroll to position [6, 0]
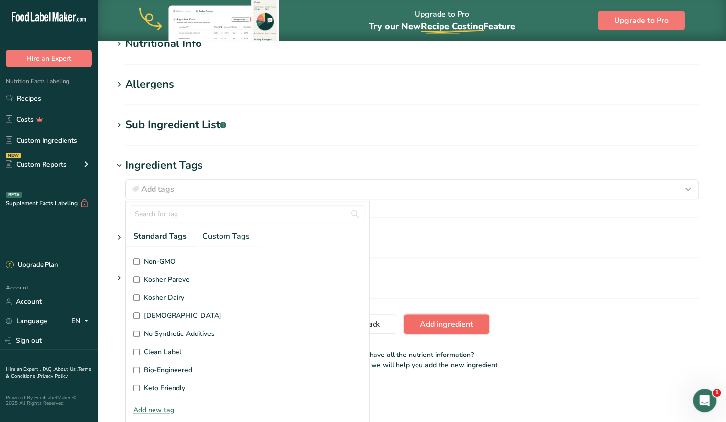
click at [442, 323] on span "Add ingredient" at bounding box center [446, 324] width 53 height 12
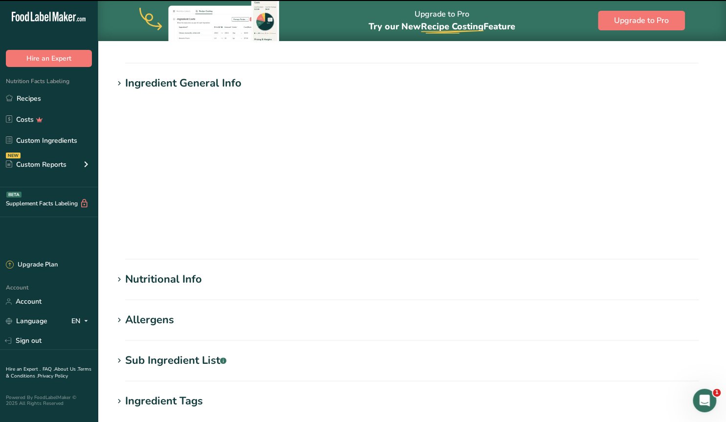
scroll to position [0, 0]
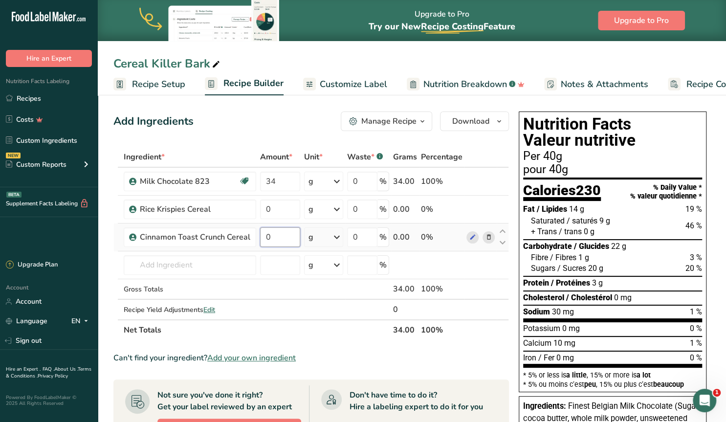
drag, startPoint x: 273, startPoint y: 234, endPoint x: 266, endPoint y: 234, distance: 6.8
click at [266, 234] on input "0" at bounding box center [280, 237] width 40 height 20
type input "2"
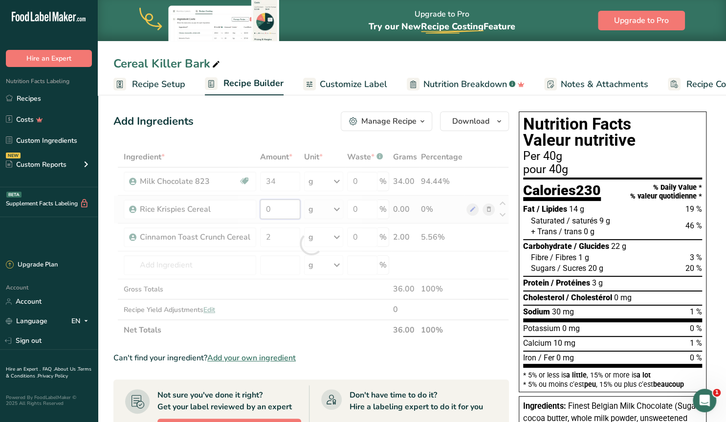
click at [265, 208] on input "0" at bounding box center [280, 209] width 40 height 20
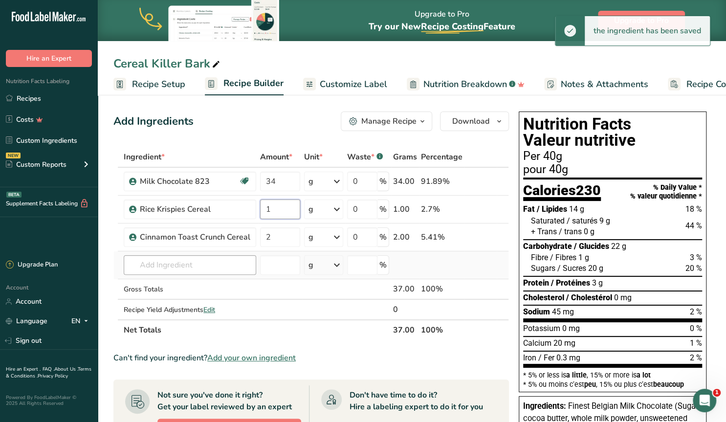
type input "1"
click at [197, 269] on input "text" at bounding box center [190, 265] width 133 height 20
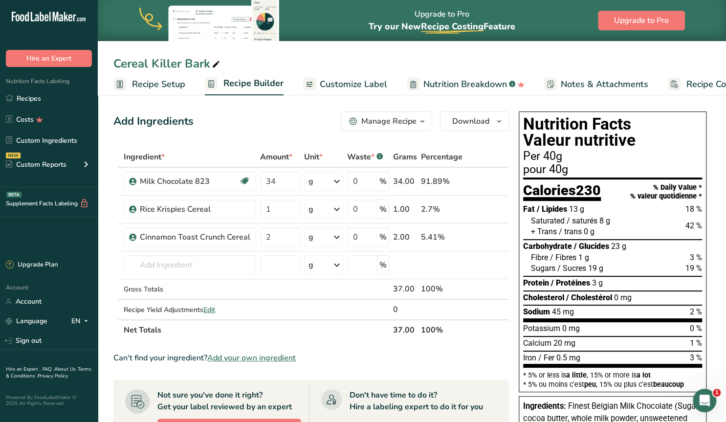
click at [261, 356] on span "Add your own ingredient" at bounding box center [251, 358] width 89 height 12
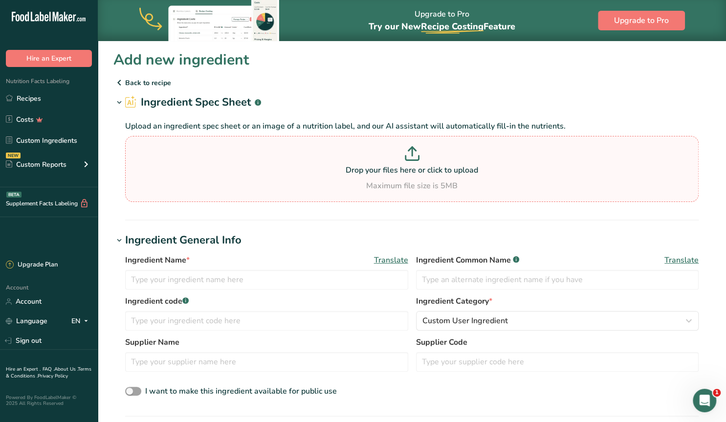
click at [413, 155] on icon at bounding box center [412, 153] width 15 height 15
click at [413, 155] on input "Drop your files here or click to upload Maximum file size is 5MB" at bounding box center [412, 169] width 574 height 66
type input "C:\fakepath\Screenshot 2025-09-10 105113.png"
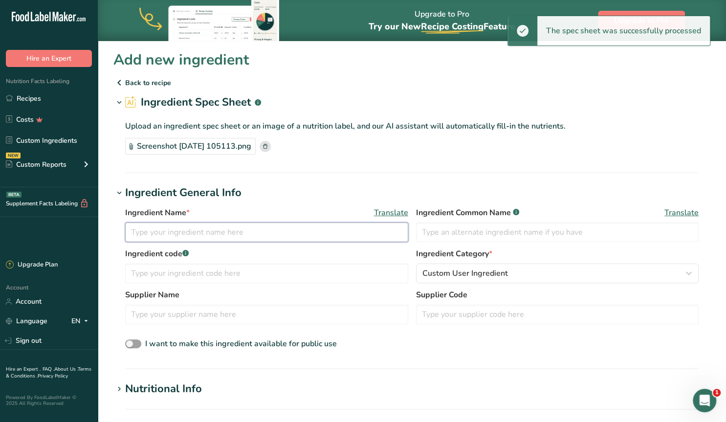
click at [172, 229] on input "text" at bounding box center [266, 232] width 283 height 20
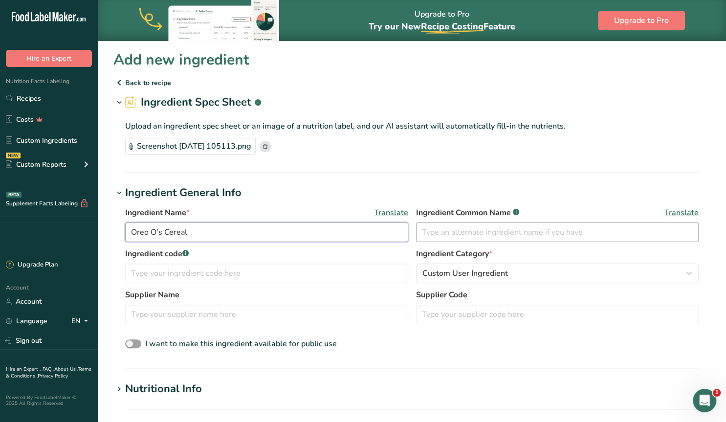
type input "Oreo O's Cereal"
click at [441, 234] on input "text" at bounding box center [557, 232] width 283 height 20
type input "Oreo O's Cereal"
click at [228, 317] on input "text" at bounding box center [266, 315] width 283 height 20
type input "Post"
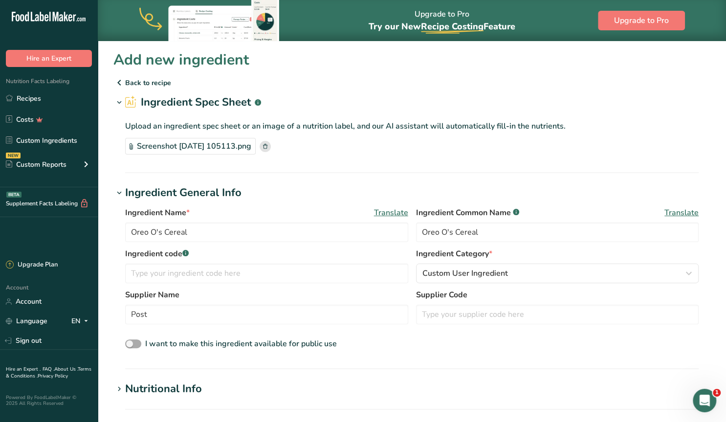
click at [136, 342] on span at bounding box center [133, 343] width 16 height 9
click at [132, 342] on input "I want to make this ingredient available for public use" at bounding box center [128, 344] width 6 height 6
checkbox input "true"
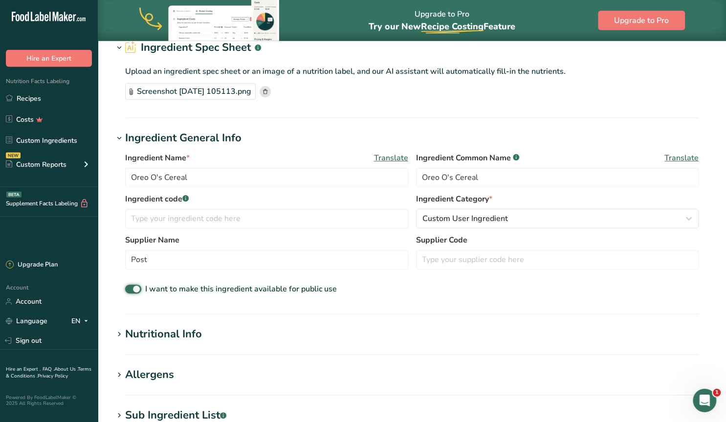
scroll to position [102, 0]
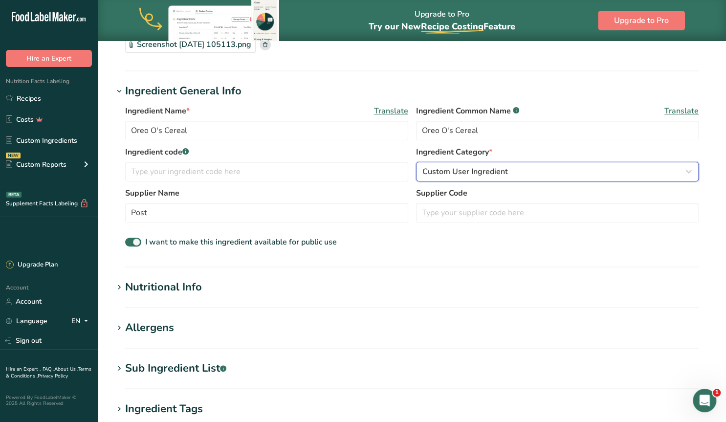
click at [468, 175] on span "Custom User Ingredient" at bounding box center [465, 172] width 86 height 12
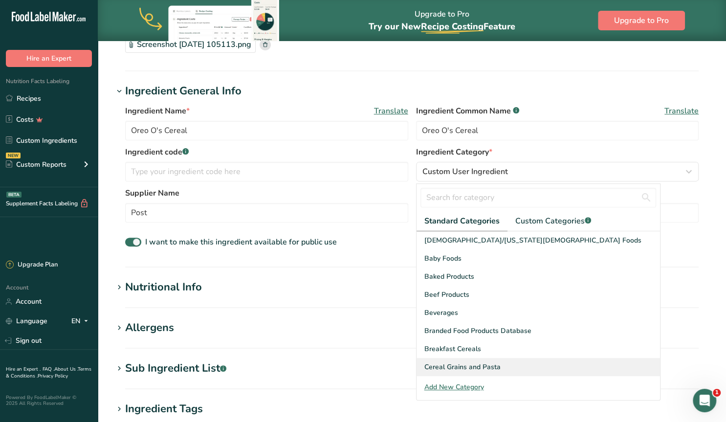
click at [497, 368] on span "Cereal Grains and Pasta" at bounding box center [462, 367] width 76 height 10
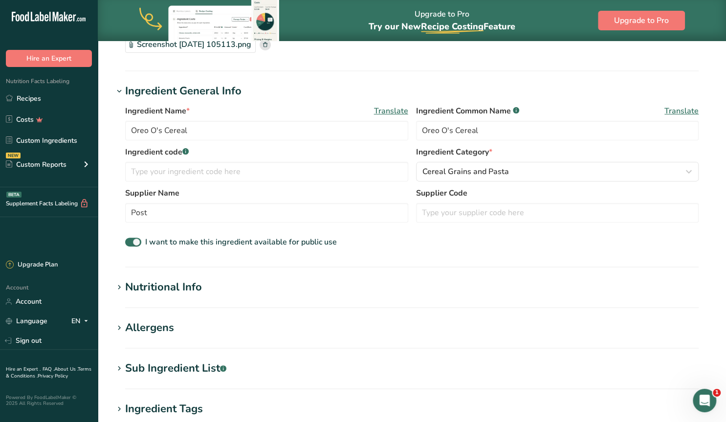
click at [173, 277] on section "Add new ingredient Back to recipe Ingredient Spec Sheet .a-a{fill:#347362;}.b-a…" at bounding box center [412, 268] width 628 height 659
click at [169, 285] on div "Nutritional Info" at bounding box center [163, 287] width 77 height 16
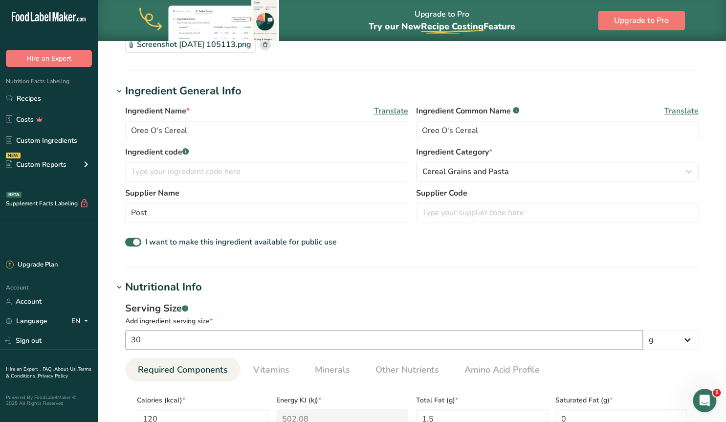
scroll to position [254, 0]
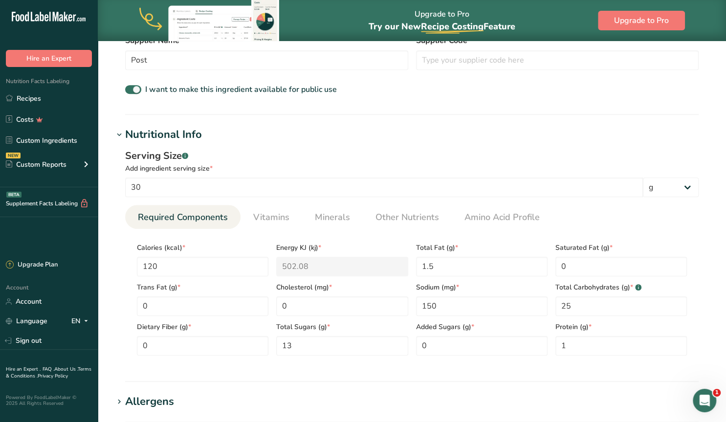
click at [119, 134] on icon at bounding box center [119, 135] width 9 height 14
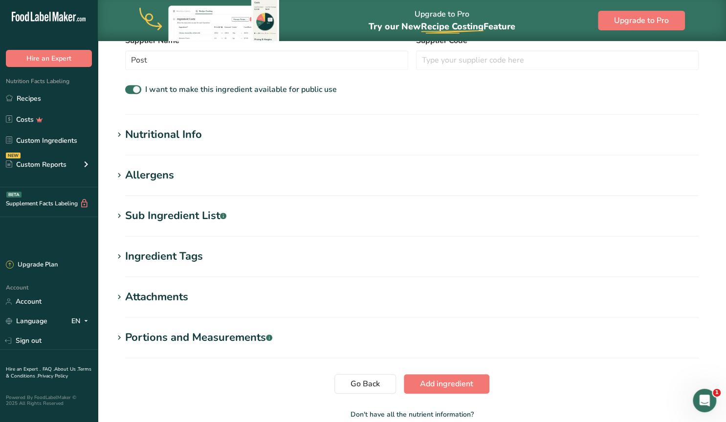
click at [121, 173] on icon at bounding box center [119, 176] width 9 height 14
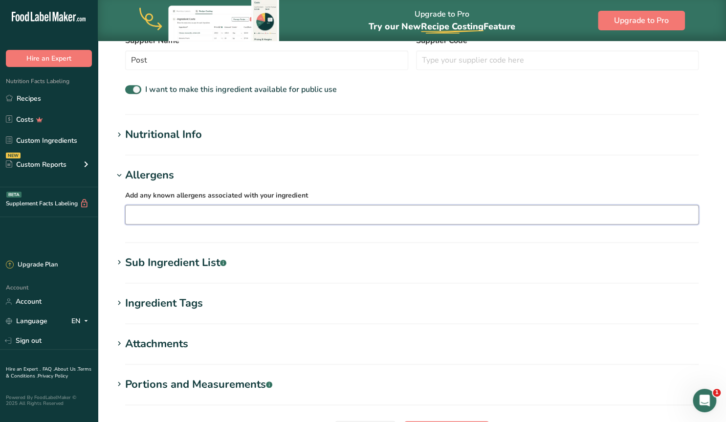
click at [146, 209] on input "text" at bounding box center [412, 214] width 573 height 15
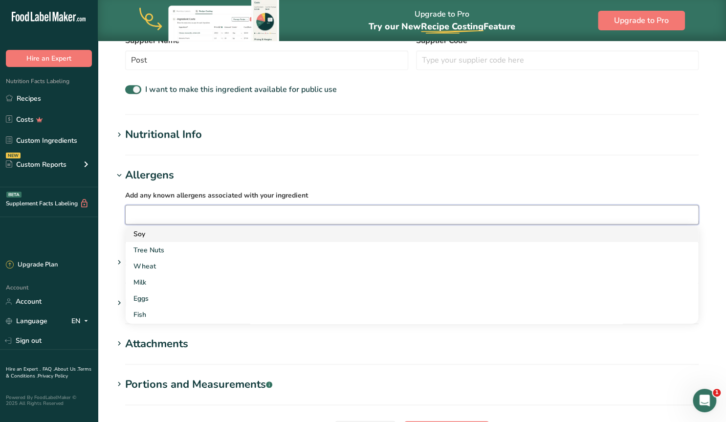
click at [140, 240] on link "Soy" at bounding box center [412, 234] width 573 height 16
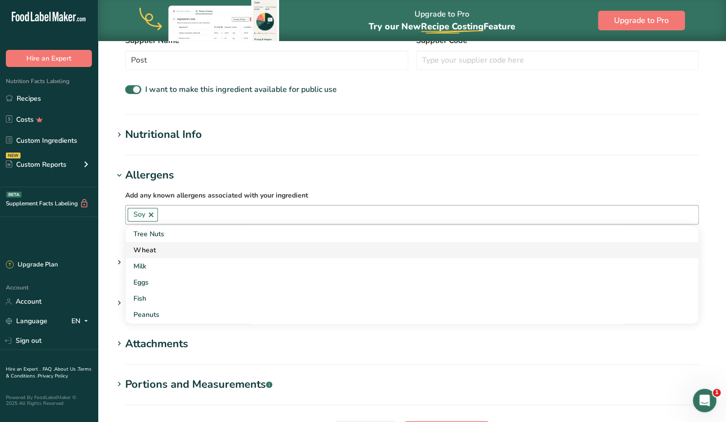
click at [141, 248] on div "Wheat" at bounding box center [403, 250] width 541 height 10
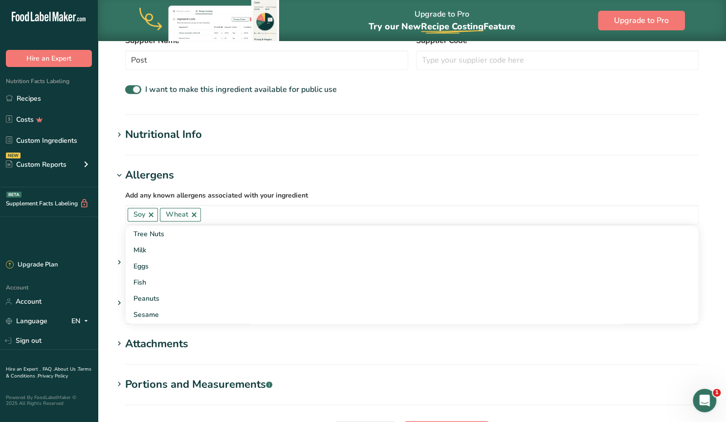
click at [331, 181] on h1 "Allergens" at bounding box center [411, 175] width 597 height 16
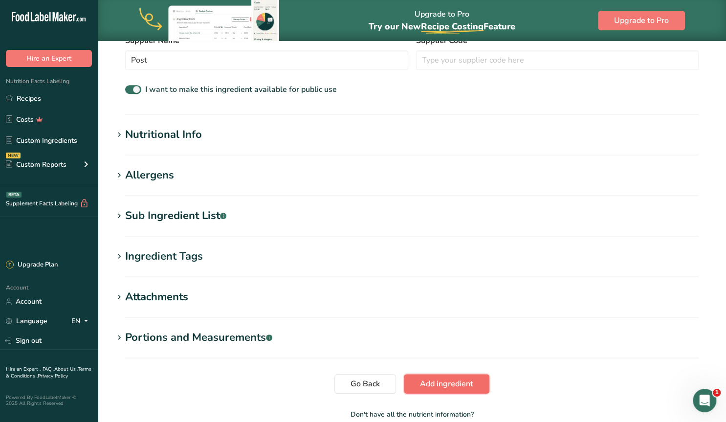
click at [438, 381] on span "Add ingredient" at bounding box center [446, 384] width 53 height 12
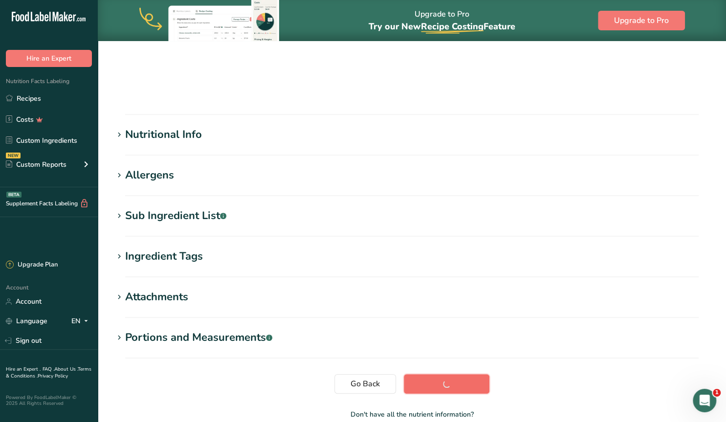
scroll to position [104, 0]
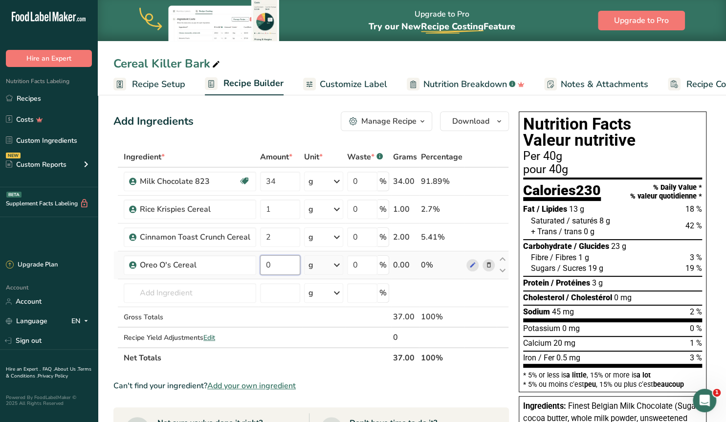
click at [260, 264] on input "0" at bounding box center [280, 265] width 40 height 20
type input "1"
click at [173, 289] on input "text" at bounding box center [190, 293] width 133 height 20
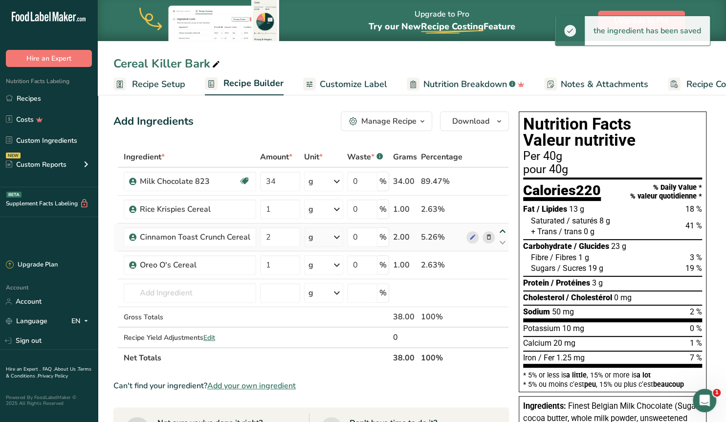
click at [502, 229] on icon at bounding box center [503, 231] width 12 height 7
type input "2"
type input "1"
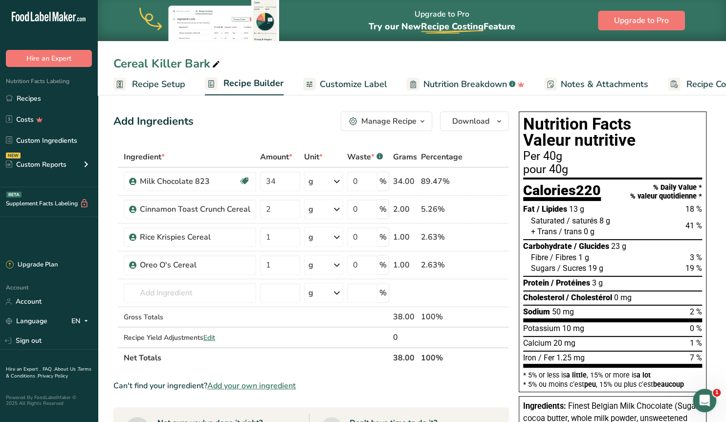
click at [254, 386] on span "Add your own ingredient" at bounding box center [251, 386] width 89 height 12
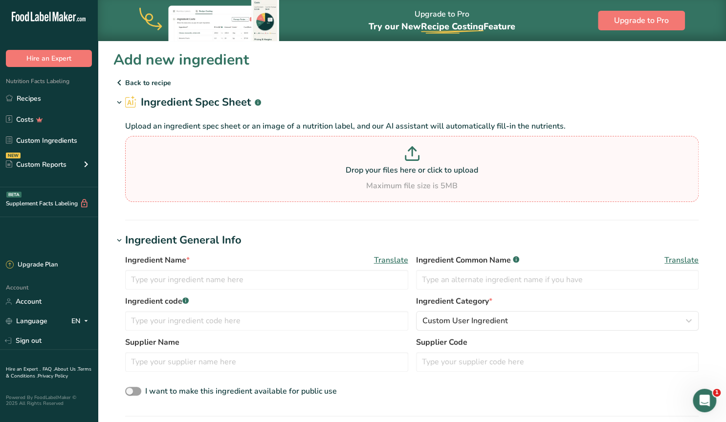
click at [390, 159] on p at bounding box center [412, 155] width 569 height 18
click at [390, 159] on input "Drop your files here or click to upload Maximum file size is 5MB" at bounding box center [412, 169] width 574 height 66
type input "C:\fakepath\Screenshot 2025-09-10 105459.png"
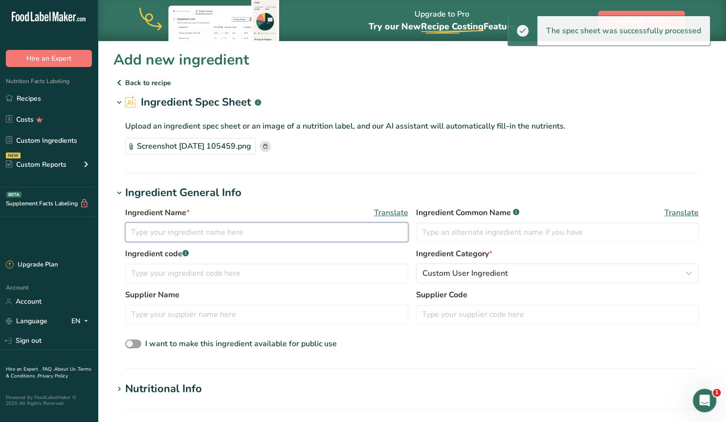
click at [169, 233] on input "text" at bounding box center [266, 232] width 283 height 20
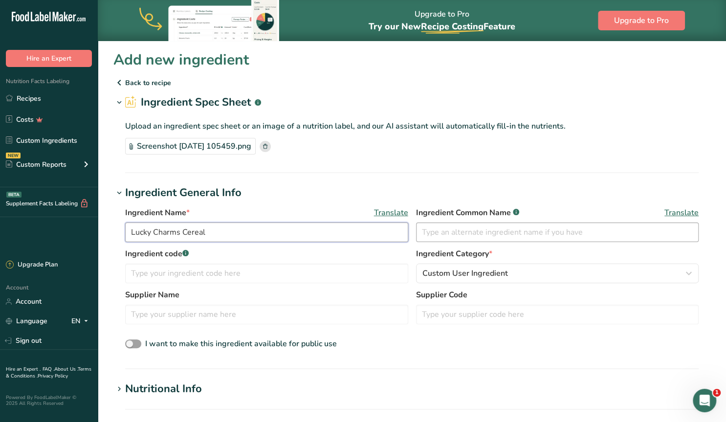
type input "Lucky Charms Cereal"
click at [459, 234] on input "text" at bounding box center [557, 232] width 283 height 20
type input "Lucky Charms Cereal"
click at [213, 308] on input "text" at bounding box center [266, 315] width 283 height 20
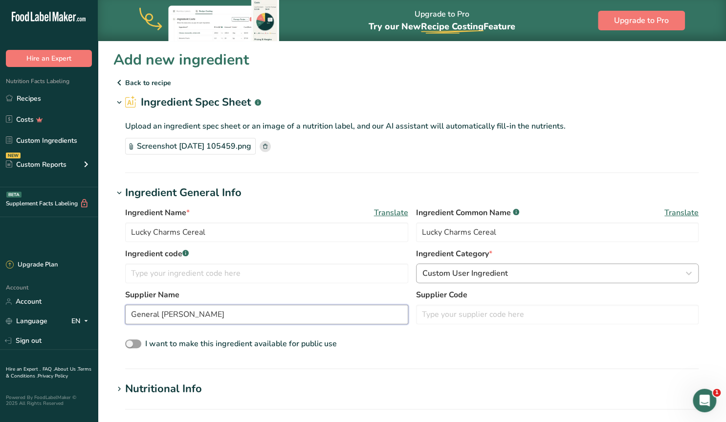
type input "General [PERSON_NAME]"
click at [495, 271] on span "Custom User Ingredient" at bounding box center [465, 273] width 86 height 12
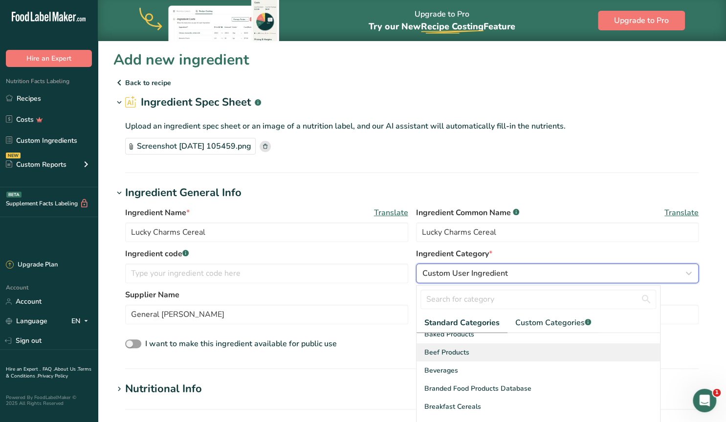
scroll to position [63, 0]
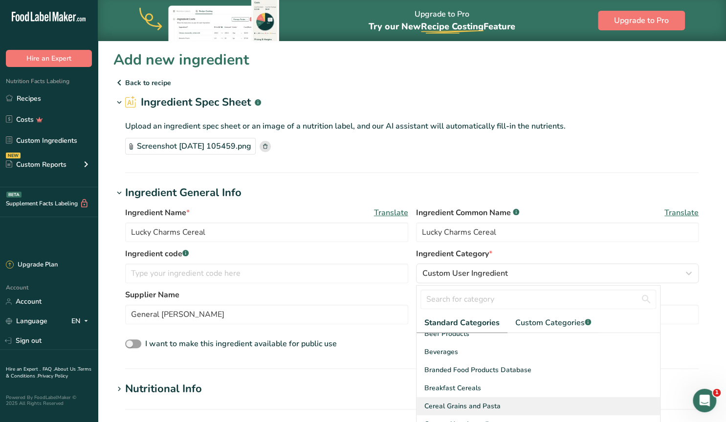
click at [471, 399] on div "Cereal Grains and Pasta" at bounding box center [539, 406] width 244 height 18
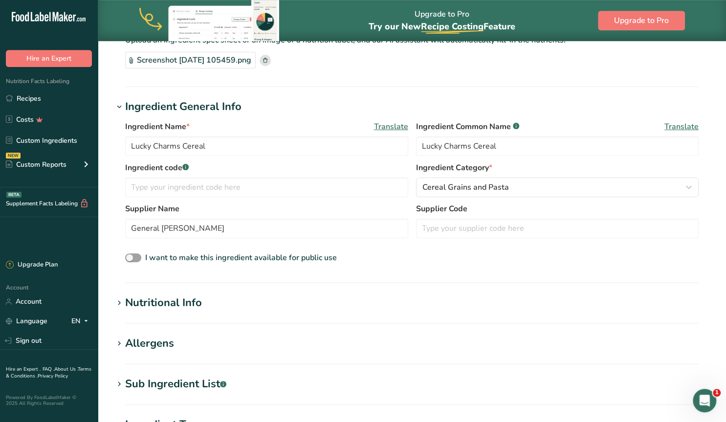
scroll to position [102, 0]
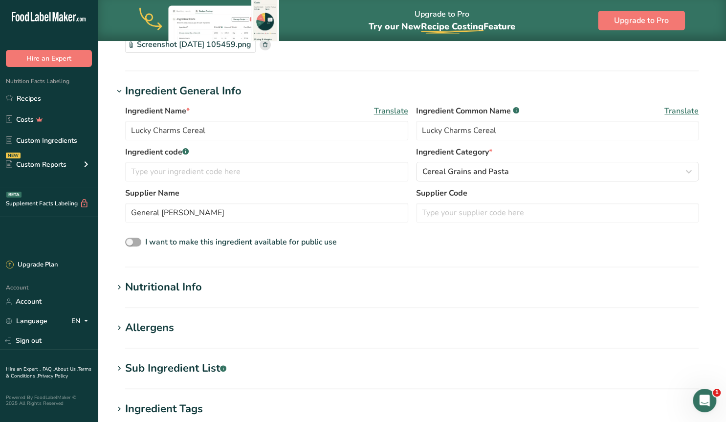
click at [130, 239] on span at bounding box center [133, 242] width 16 height 9
click at [130, 239] on input "I want to make this ingredient available for public use" at bounding box center [128, 242] width 6 height 6
checkbox input "true"
click at [151, 325] on div "Allergens" at bounding box center [149, 328] width 49 height 16
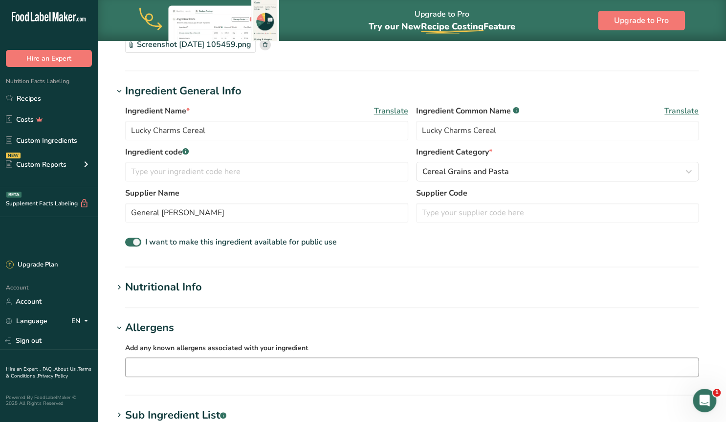
click at [184, 366] on input "text" at bounding box center [412, 366] width 573 height 15
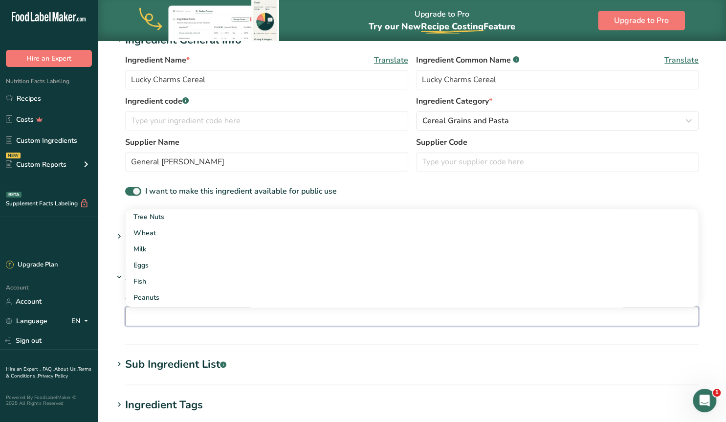
scroll to position [0, 0]
click at [389, 191] on div "I want to make this ingredient available for public use" at bounding box center [412, 191] width 574 height 13
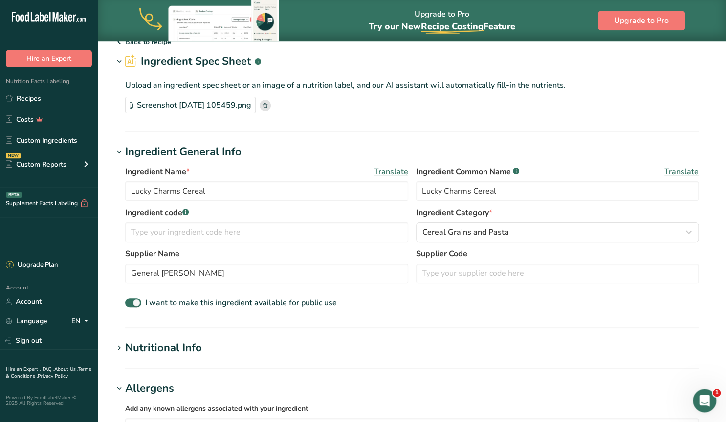
scroll to position [153, 0]
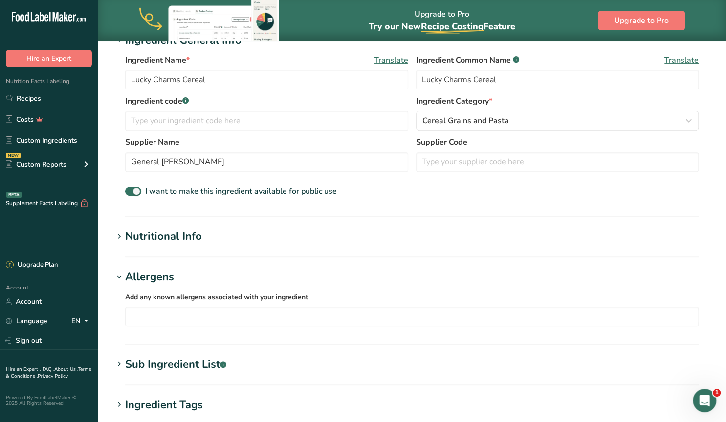
click at [185, 237] on div "Nutritional Info" at bounding box center [163, 236] width 77 height 16
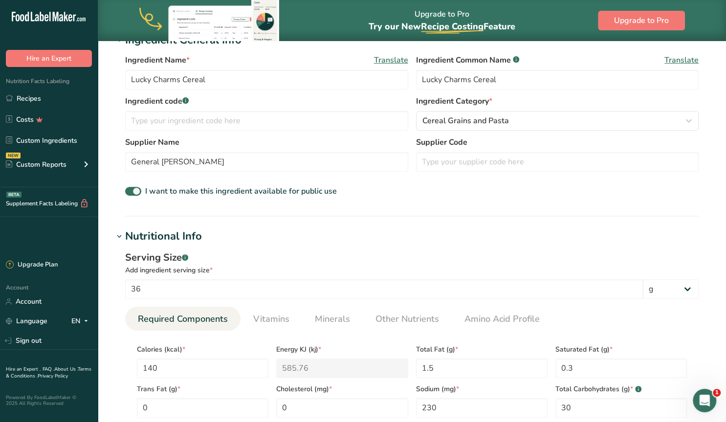
click at [185, 237] on div "Nutritional Info" at bounding box center [163, 236] width 77 height 16
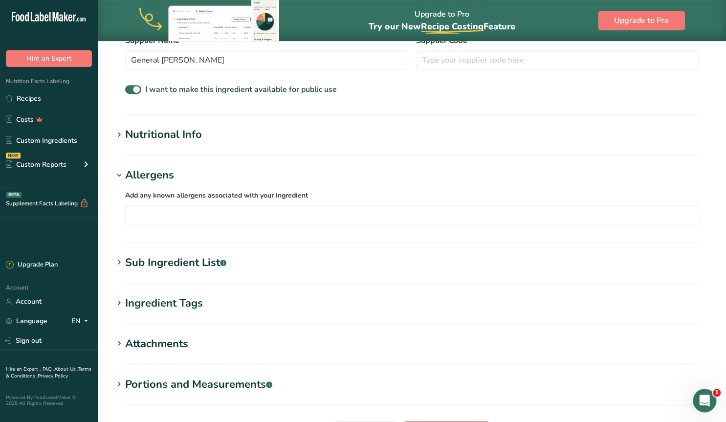
scroll to position [355, 0]
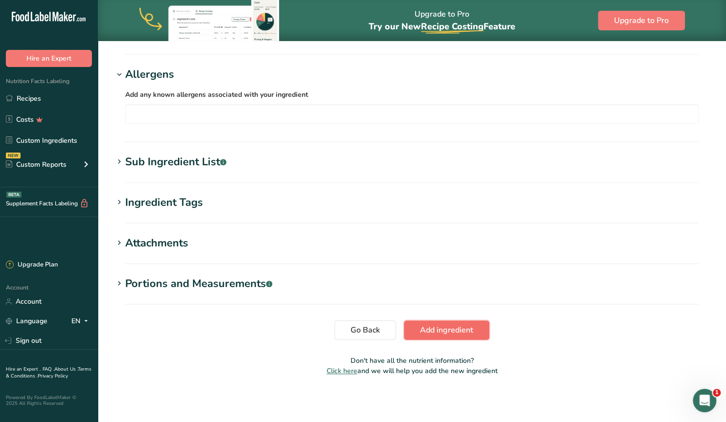
click at [444, 333] on span "Add ingredient" at bounding box center [446, 330] width 53 height 12
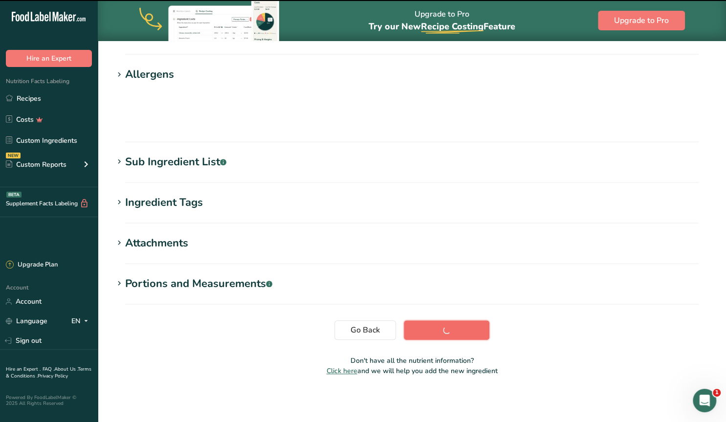
scroll to position [104, 0]
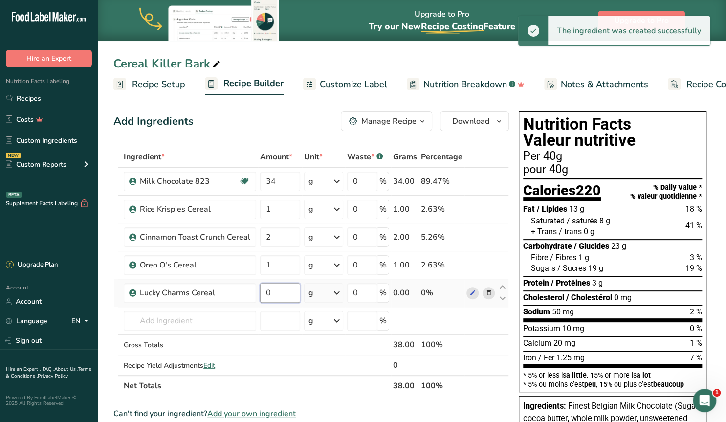
click at [261, 291] on input "0" at bounding box center [280, 293] width 40 height 20
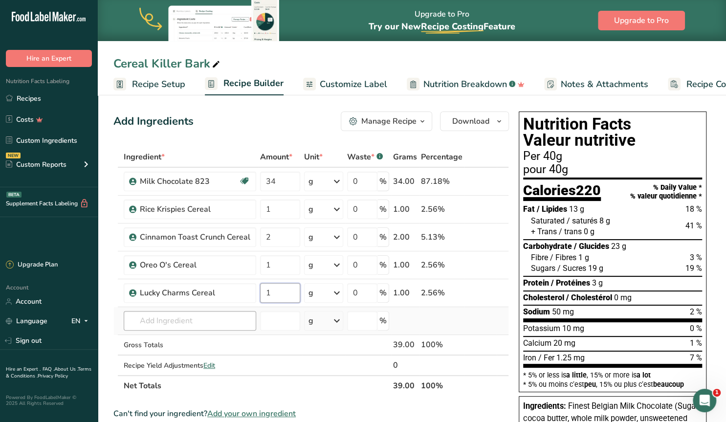
type input "1"
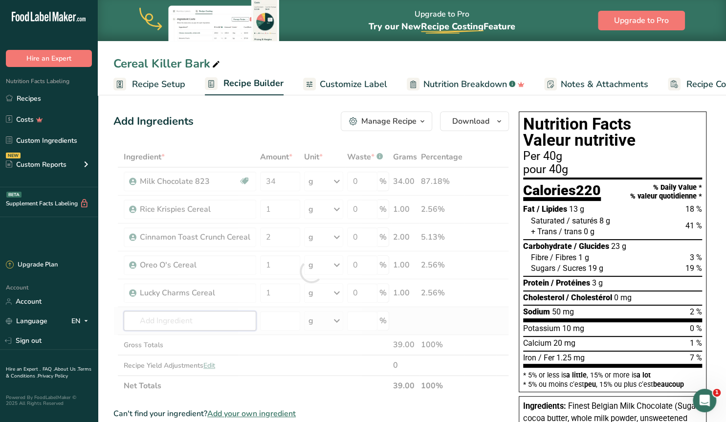
click at [205, 319] on input "text" at bounding box center [190, 321] width 133 height 20
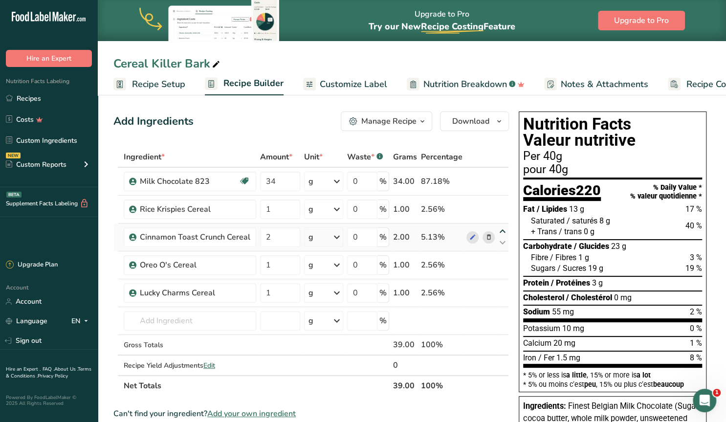
click at [501, 230] on icon at bounding box center [503, 231] width 12 height 7
type input "2"
type input "1"
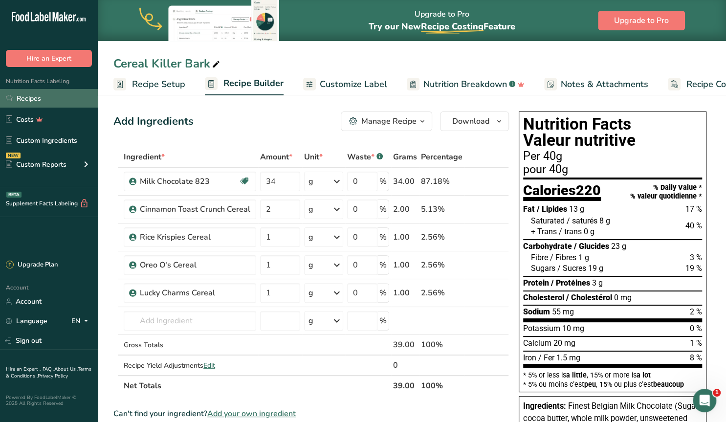
click at [28, 100] on link "Recipes" at bounding box center [49, 98] width 98 height 19
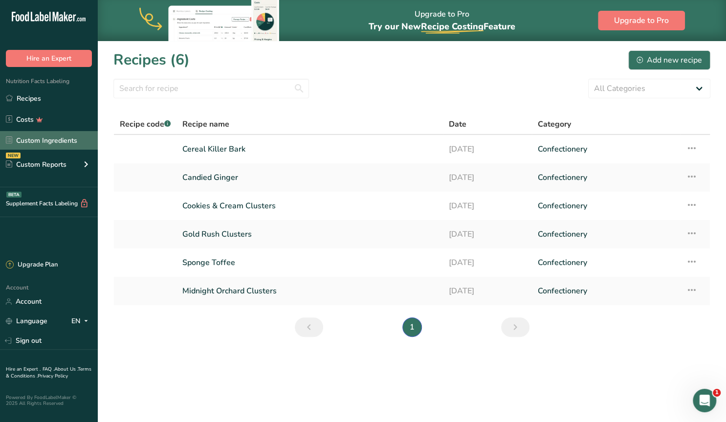
click at [37, 141] on link "Custom Ingredients" at bounding box center [49, 140] width 98 height 19
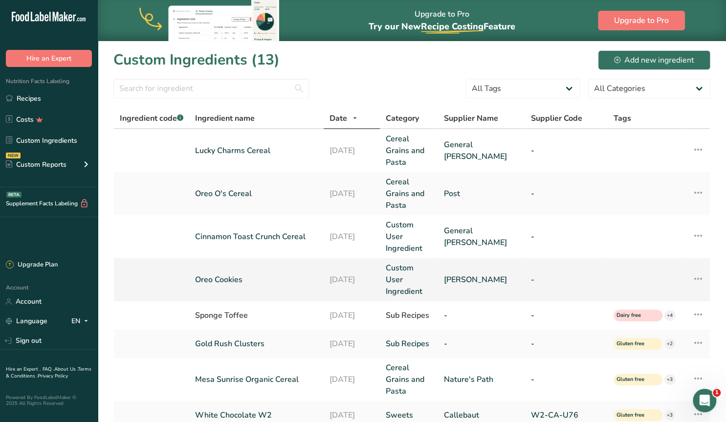
click at [228, 274] on link "Oreo Cookies" at bounding box center [256, 280] width 123 height 12
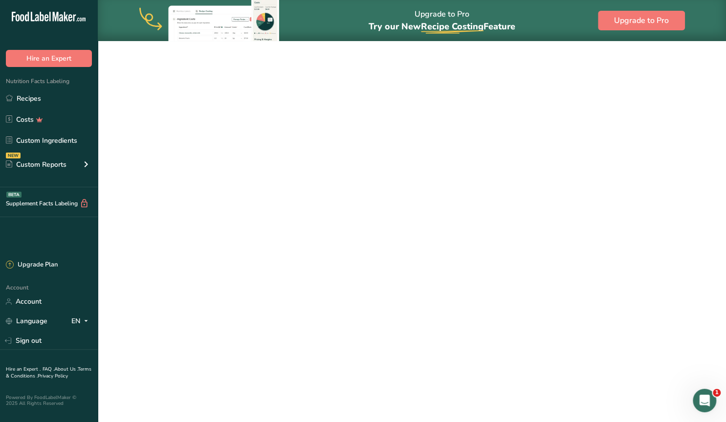
type input "Oreo Cookies"
type input "[PERSON_NAME]"
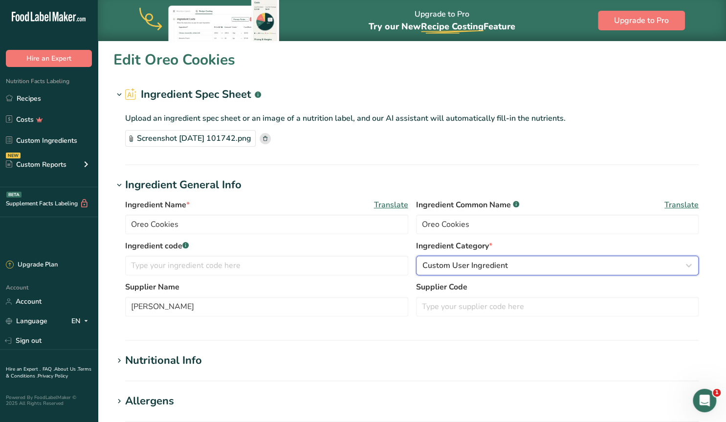
click at [443, 264] on span "Custom User Ingredient" at bounding box center [465, 266] width 86 height 12
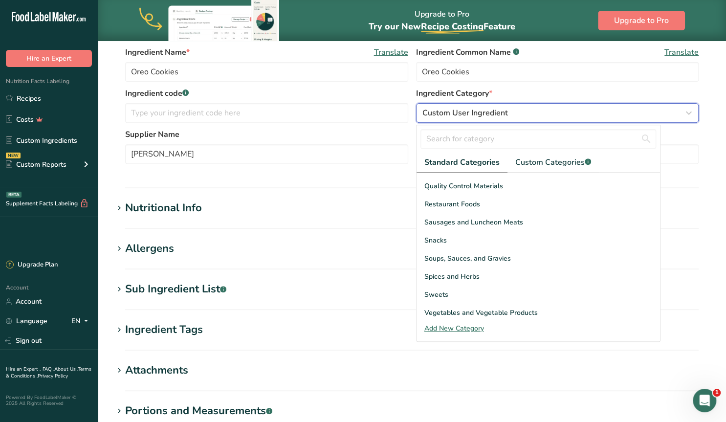
scroll to position [378, 0]
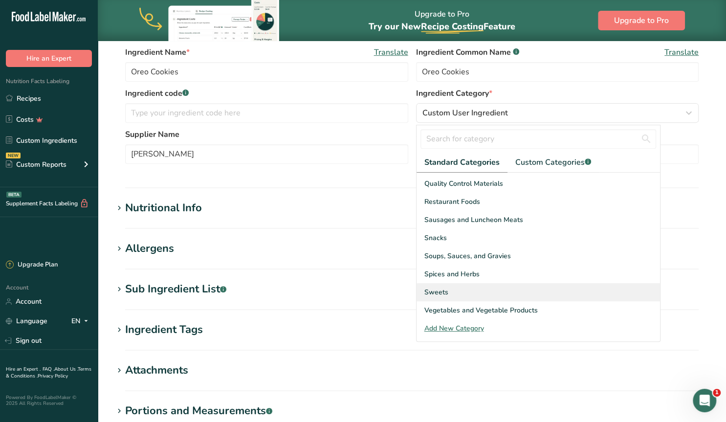
click at [552, 293] on div "Sweets" at bounding box center [539, 292] width 244 height 18
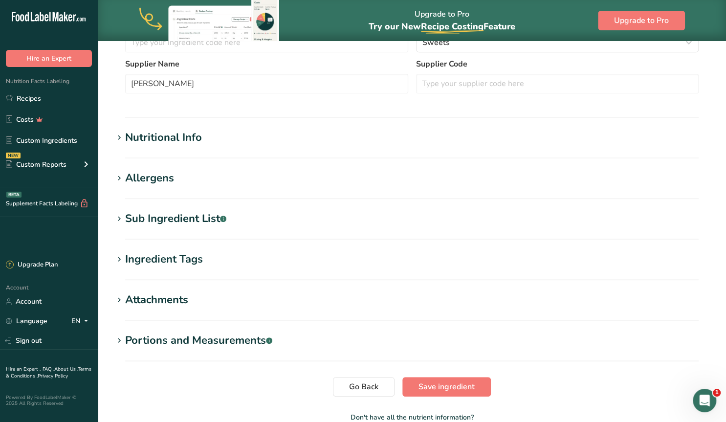
scroll to position [280, 0]
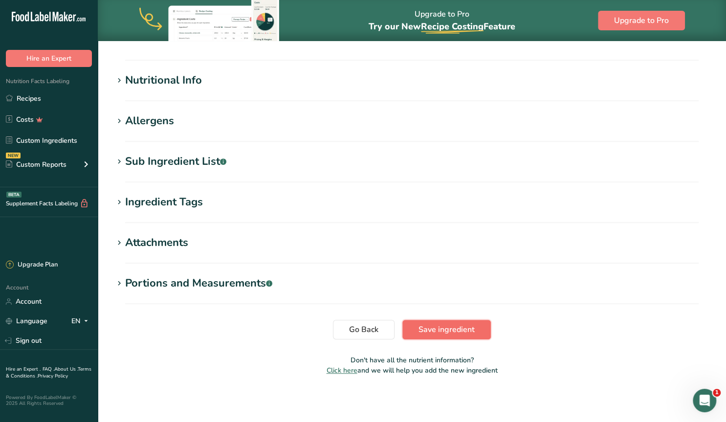
click at [462, 327] on span "Save ingredient" at bounding box center [447, 330] width 56 height 12
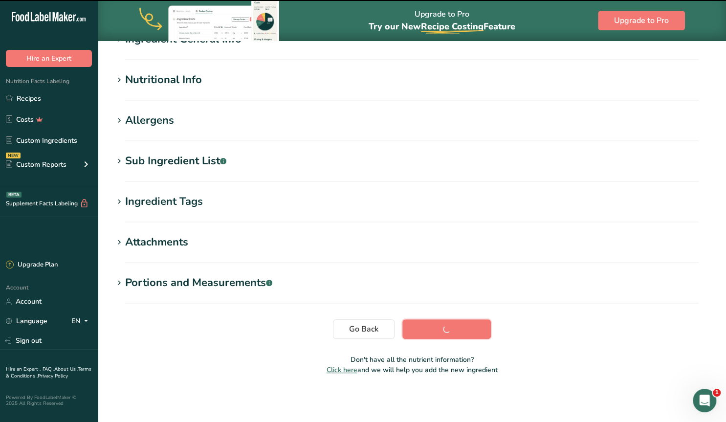
scroll to position [96, 0]
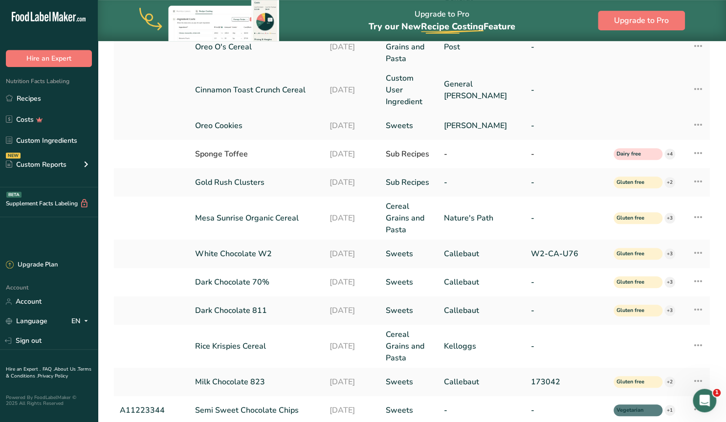
scroll to position [153, 0]
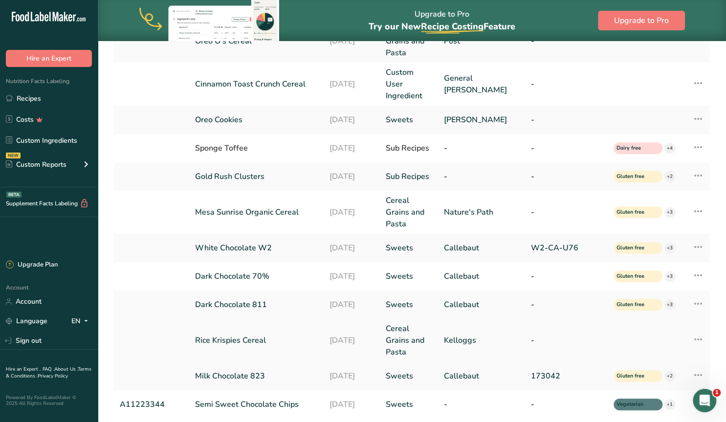
click at [258, 334] on link "Rice Krispies Cereal" at bounding box center [256, 340] width 123 height 12
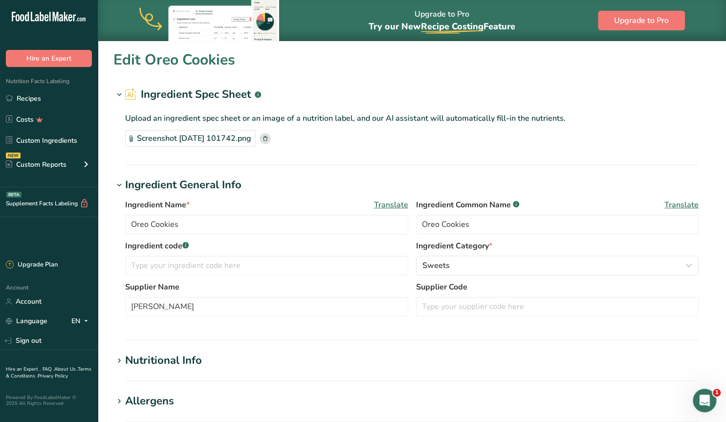
type input "Rice Krispies Cereal"
type input "Kelloggs"
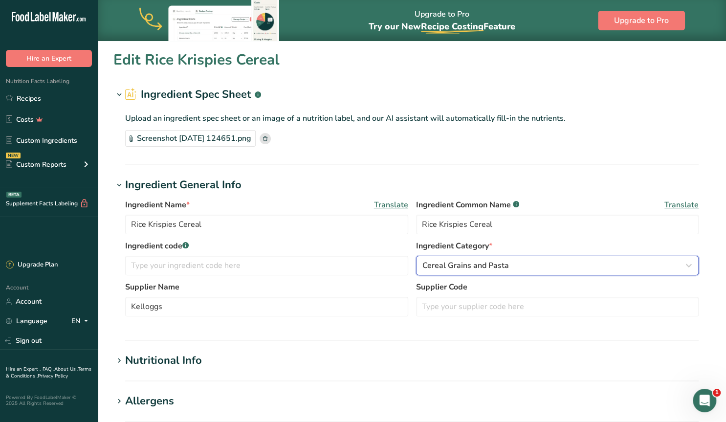
click at [530, 261] on div "Cereal Grains and Pasta" at bounding box center [554, 266] width 265 height 12
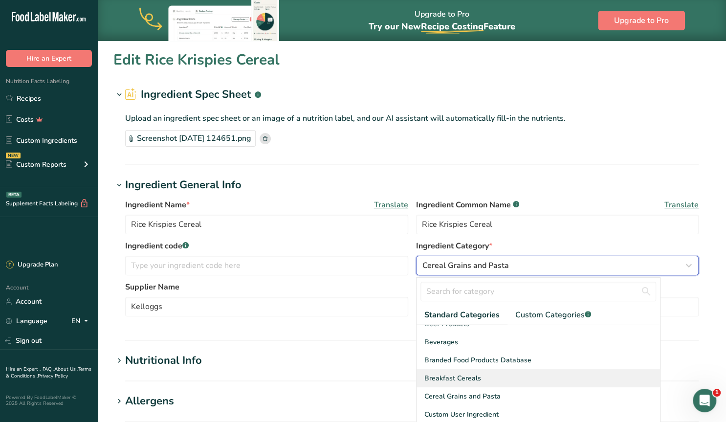
scroll to position [65, 0]
click at [514, 380] on div "Breakfast Cereals" at bounding box center [539, 378] width 244 height 18
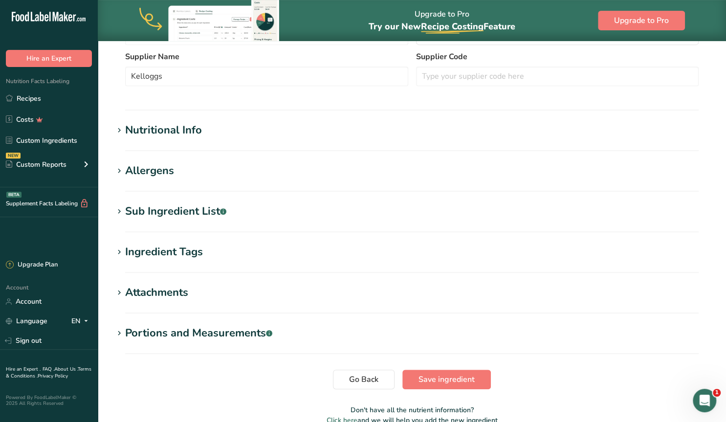
scroll to position [254, 0]
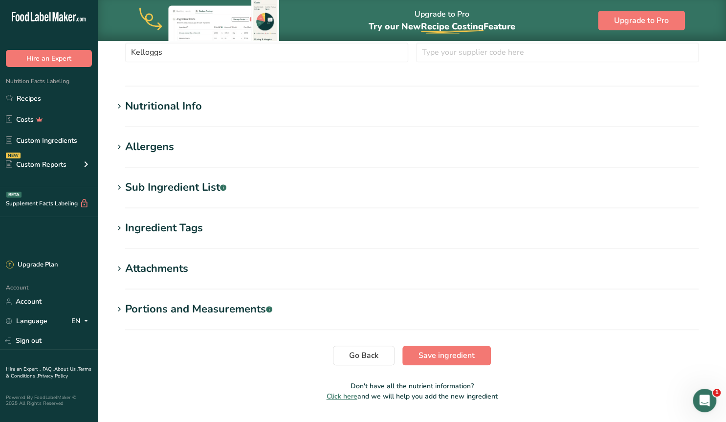
click at [120, 148] on icon at bounding box center [119, 147] width 9 height 14
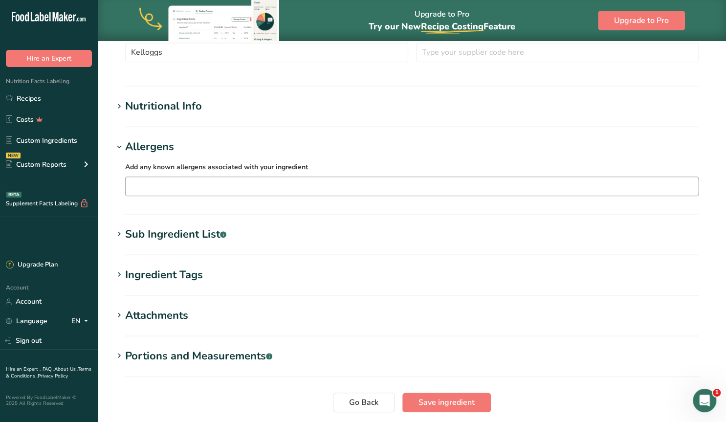
click at [168, 187] on input "text" at bounding box center [412, 185] width 573 height 15
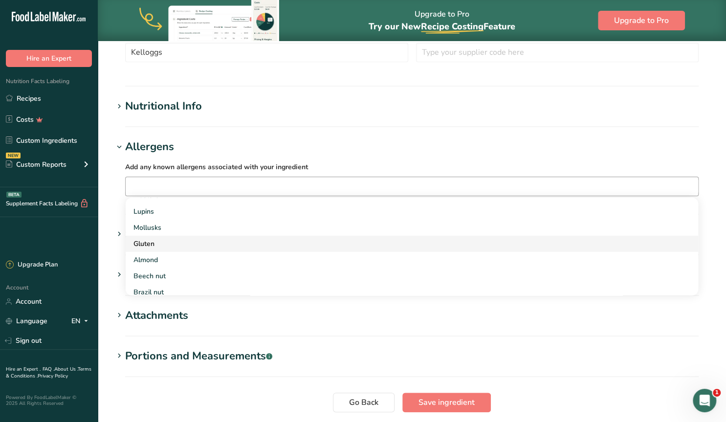
click at [156, 247] on div "Gluten" at bounding box center [403, 244] width 541 height 10
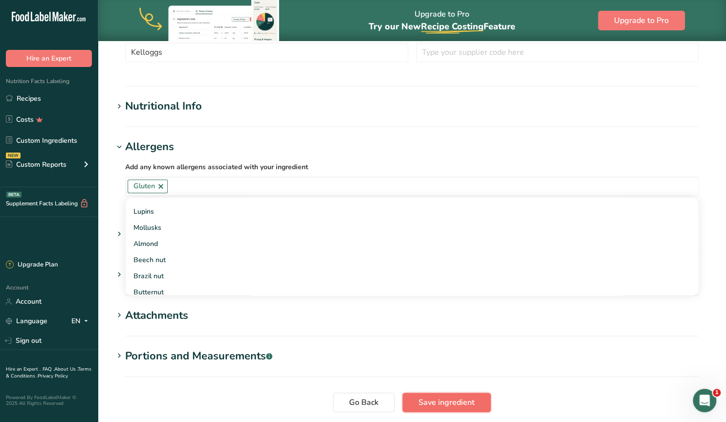
click at [446, 399] on span "Save ingredient" at bounding box center [447, 403] width 56 height 12
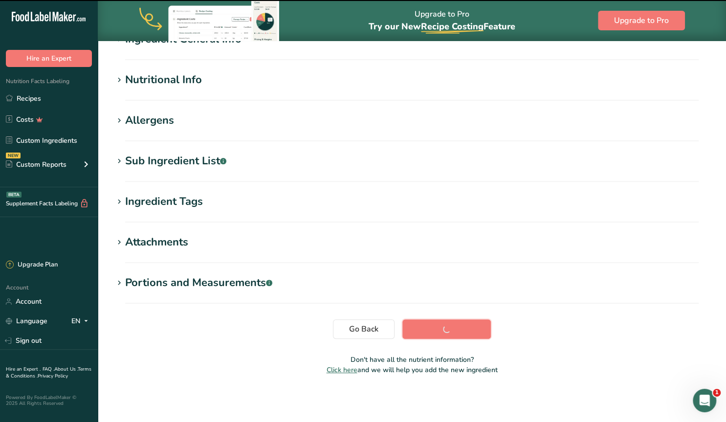
scroll to position [96, 0]
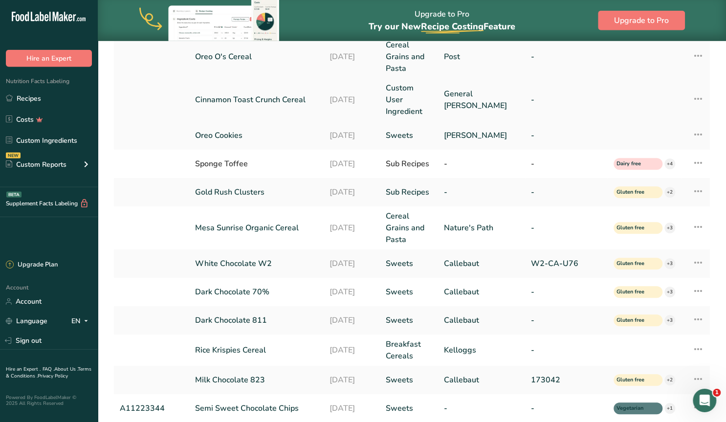
scroll to position [153, 0]
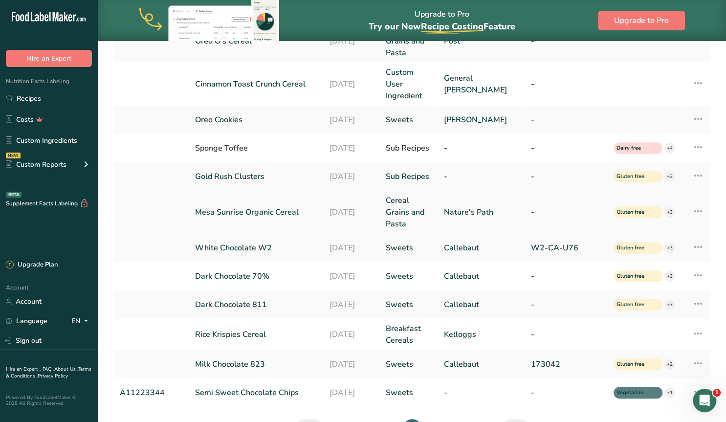
click at [272, 206] on link "Mesa Sunrise Organic Cereal" at bounding box center [256, 212] width 123 height 12
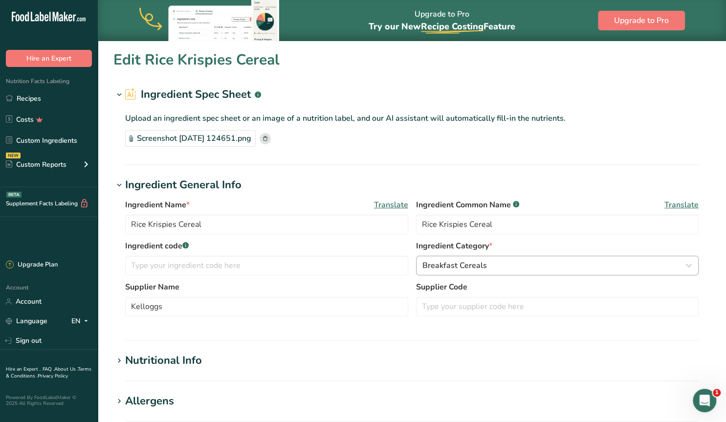
type input "Mesa Sunrise Organic Cereal"
type input "Nature's Path Mesa Sunrise Organic Cereal"
type input "Nature's Path"
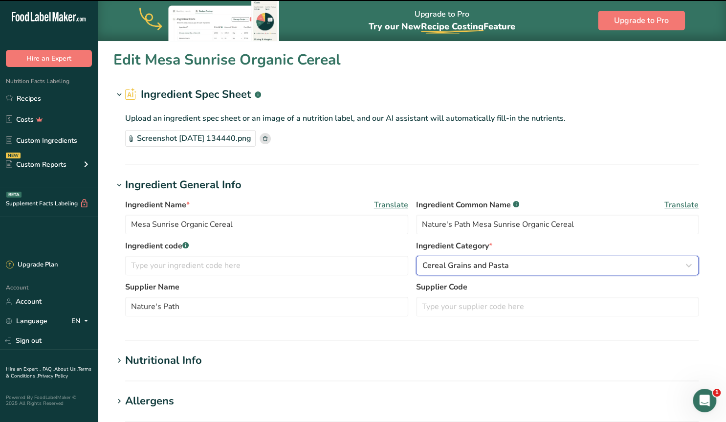
click at [474, 264] on span "Cereal Grains and Pasta" at bounding box center [465, 266] width 87 height 12
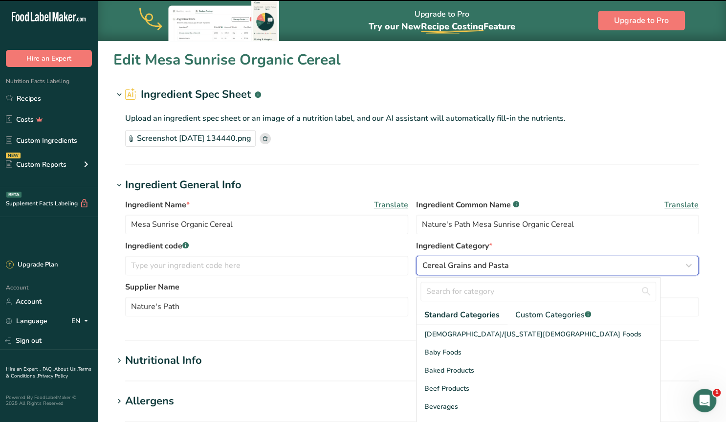
scroll to position [65, 0]
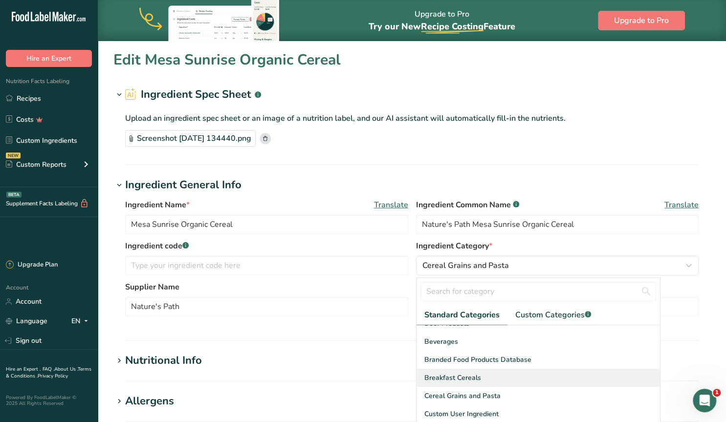
click at [466, 376] on span "Breakfast Cereals" at bounding box center [452, 378] width 57 height 10
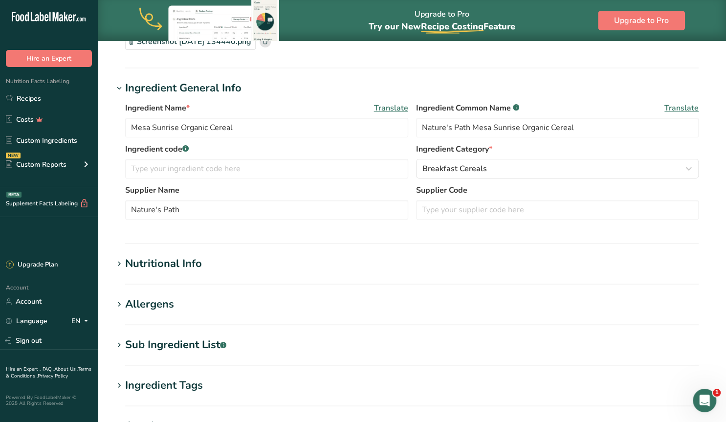
scroll to position [102, 0]
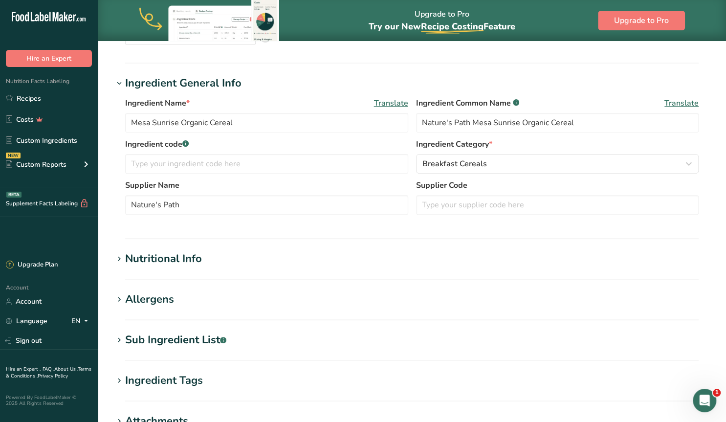
click at [181, 377] on div "Ingredient Tags" at bounding box center [164, 381] width 78 height 16
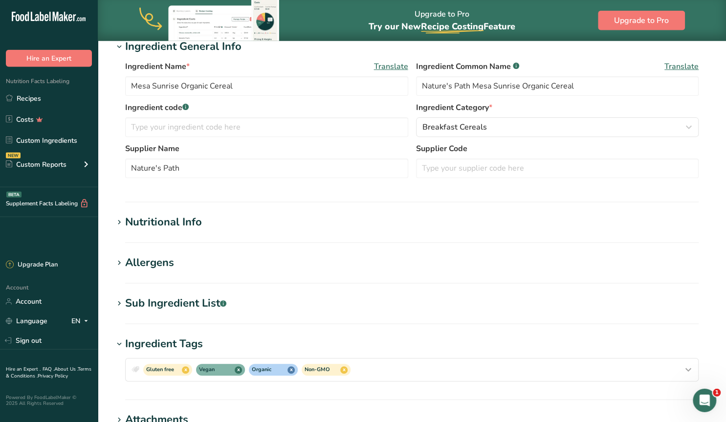
scroll to position [153, 0]
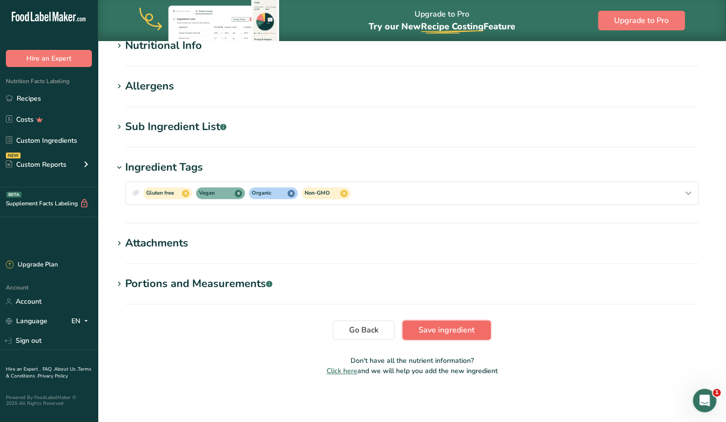
click at [466, 327] on span "Save ingredient" at bounding box center [447, 330] width 56 height 12
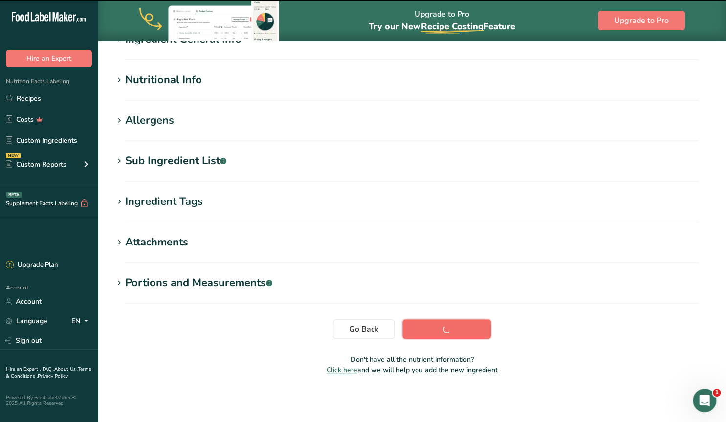
scroll to position [96, 0]
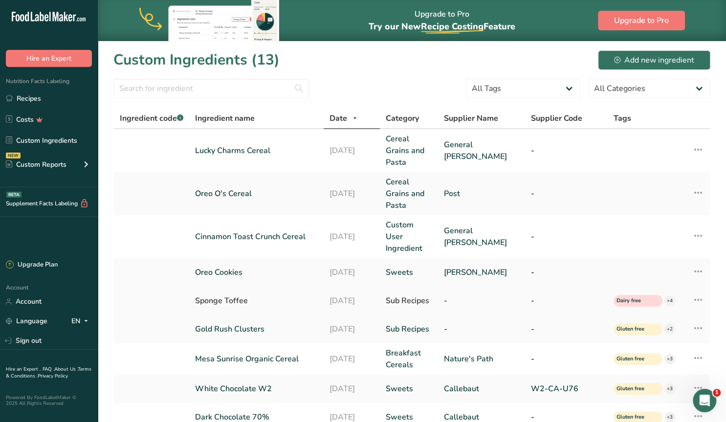
click at [233, 295] on div "Sponge Toffee" at bounding box center [256, 301] width 123 height 12
click at [216, 234] on link "Cinnamon Toast Crunch Cereal" at bounding box center [256, 237] width 123 height 12
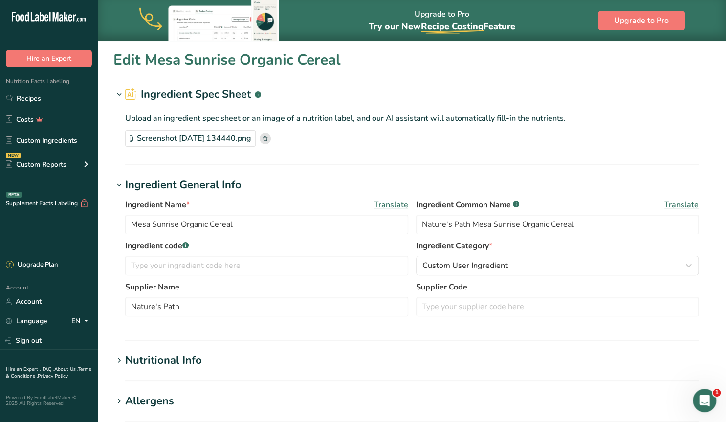
type input "Cinnamon Toast Crunch Cereal"
type input "General [PERSON_NAME]"
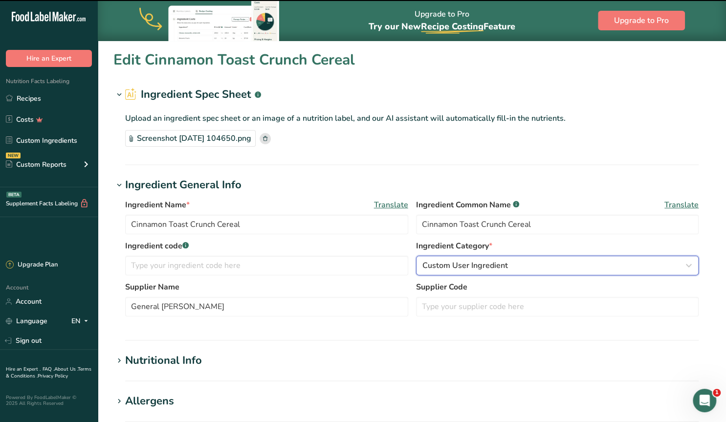
click at [512, 268] on div "Custom User Ingredient" at bounding box center [554, 266] width 265 height 12
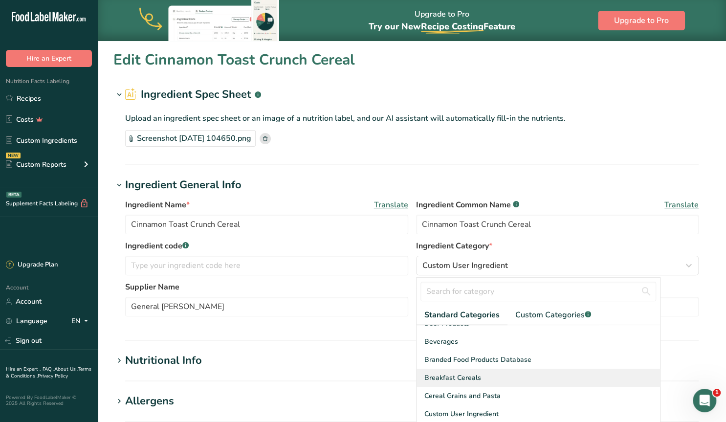
click at [464, 371] on div "Breakfast Cereals" at bounding box center [539, 378] width 244 height 18
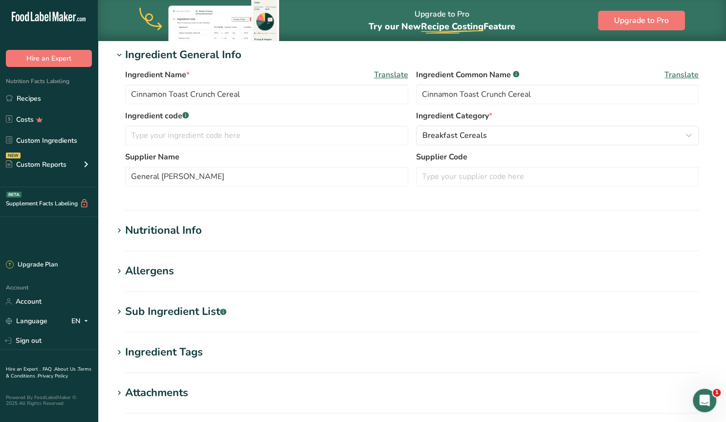
scroll to position [254, 0]
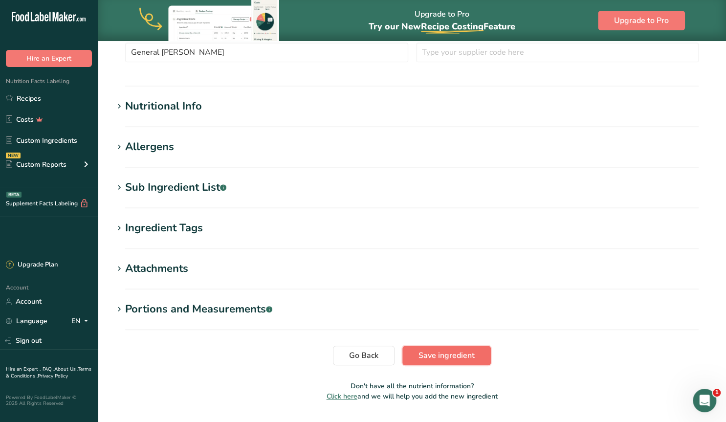
click at [432, 359] on span "Save ingredient" at bounding box center [447, 356] width 56 height 12
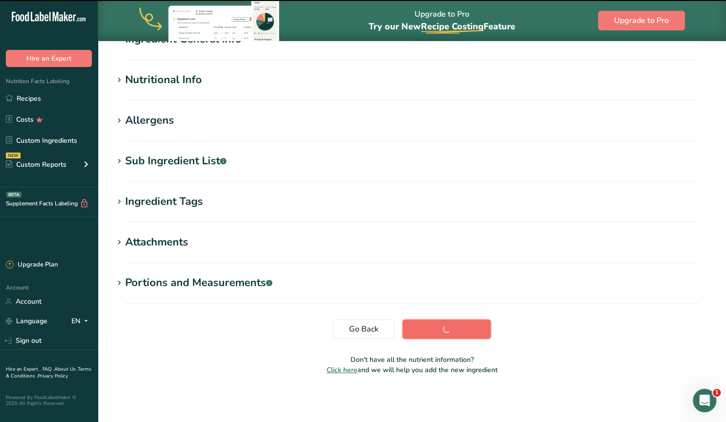
scroll to position [96, 0]
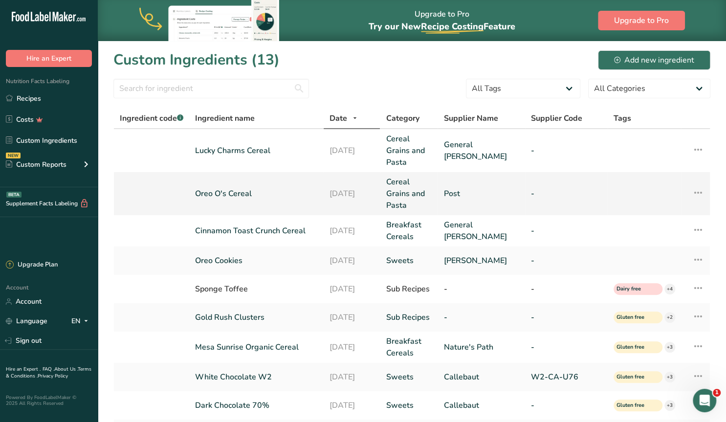
click at [235, 191] on link "Oreo O's Cereal" at bounding box center [256, 194] width 123 height 12
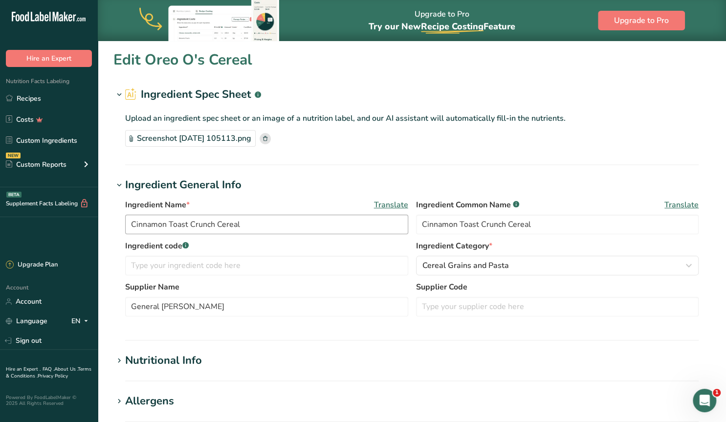
type input "Oreo O's Cereal"
type input "Post"
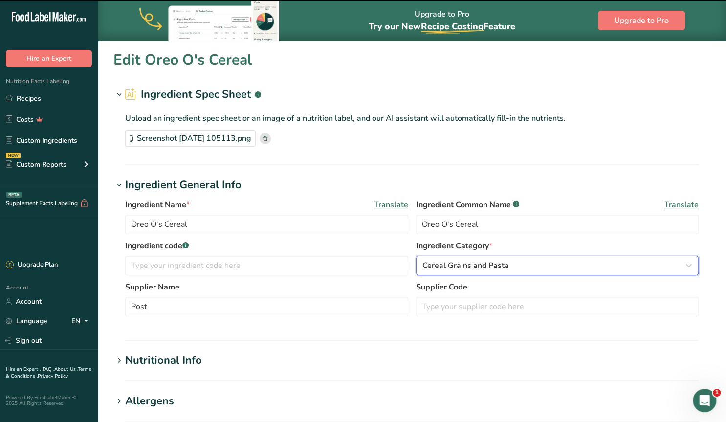
click at [470, 269] on span "Cereal Grains and Pasta" at bounding box center [465, 266] width 87 height 12
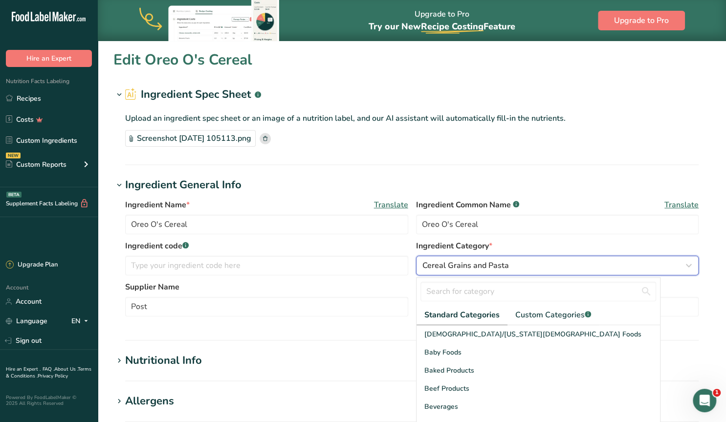
scroll to position [65, 0]
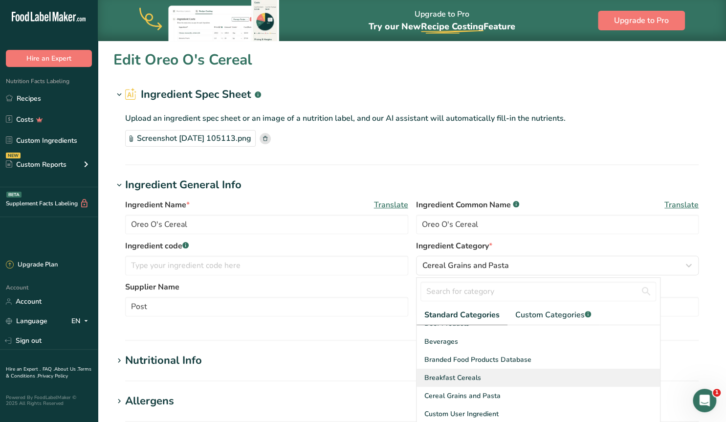
click at [458, 376] on span "Breakfast Cereals" at bounding box center [452, 378] width 57 height 10
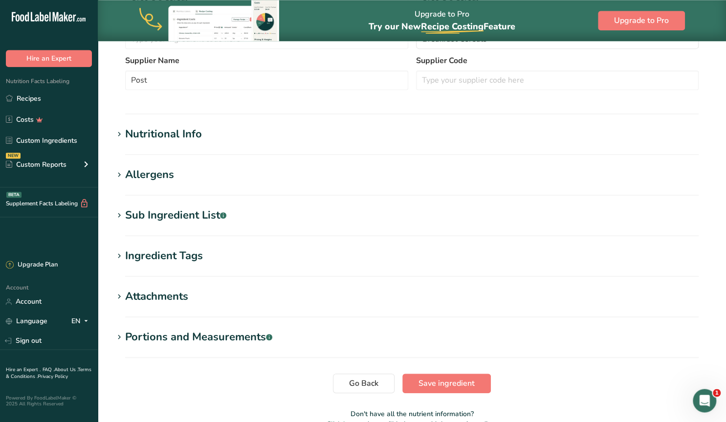
scroll to position [254, 0]
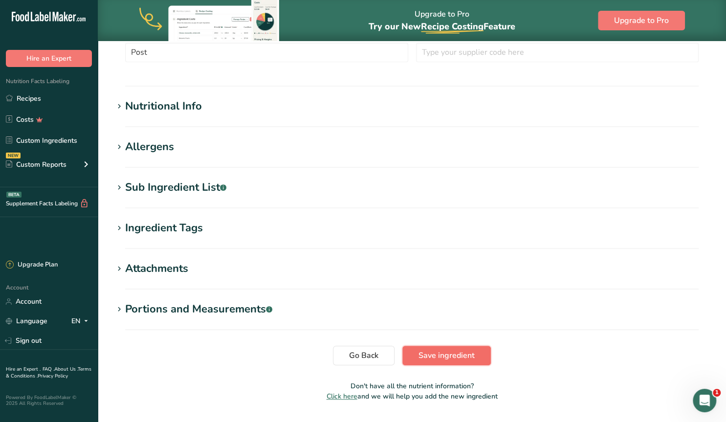
click at [432, 354] on span "Save ingredient" at bounding box center [447, 356] width 56 height 12
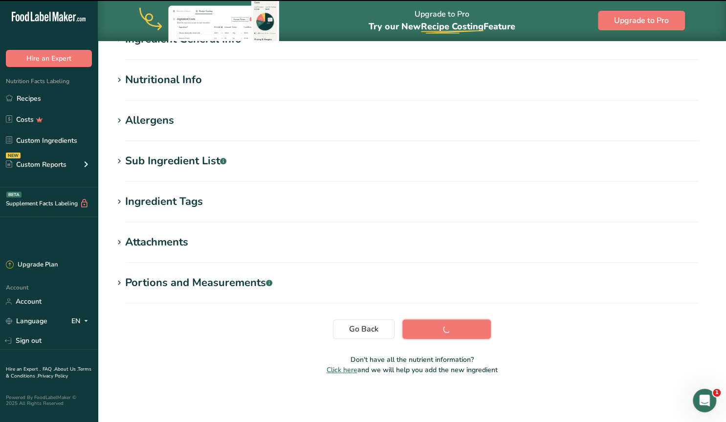
scroll to position [96, 0]
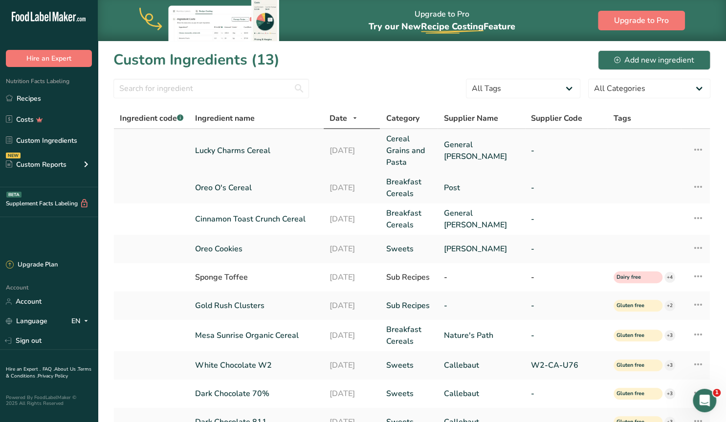
click at [260, 149] on link "Lucky Charms Cereal" at bounding box center [256, 151] width 123 height 12
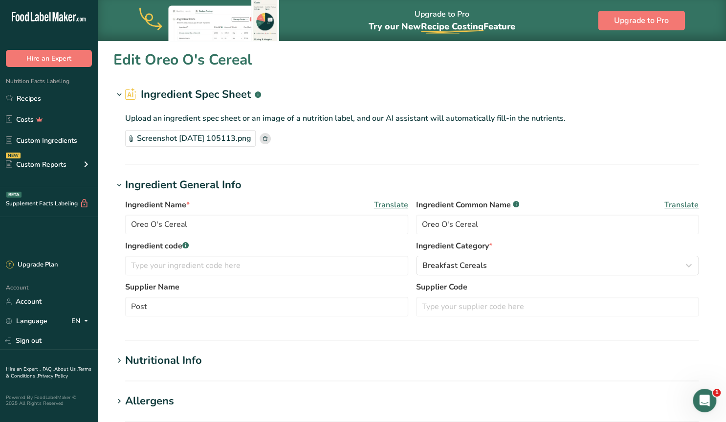
type input "Lucky Charms Cereal"
type input "General [PERSON_NAME]"
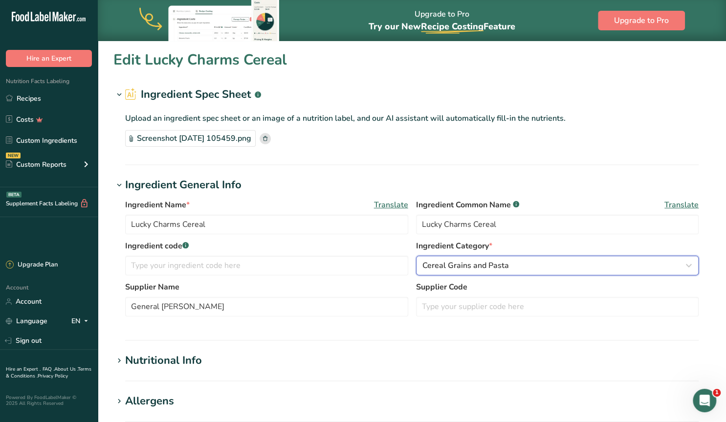
click at [477, 265] on span "Cereal Grains and Pasta" at bounding box center [465, 266] width 87 height 12
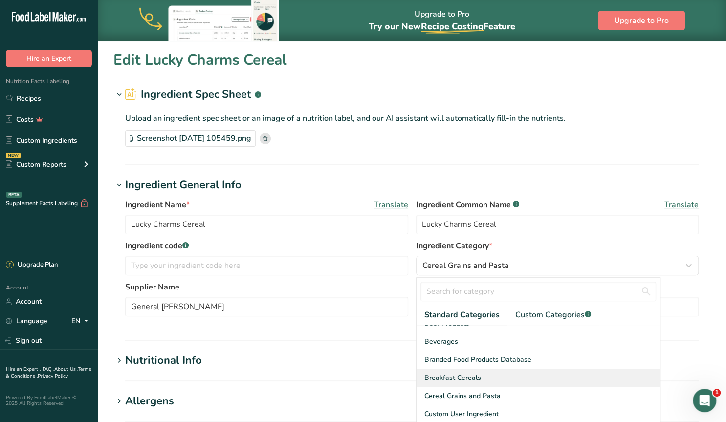
click at [457, 376] on span "Breakfast Cereals" at bounding box center [452, 378] width 57 height 10
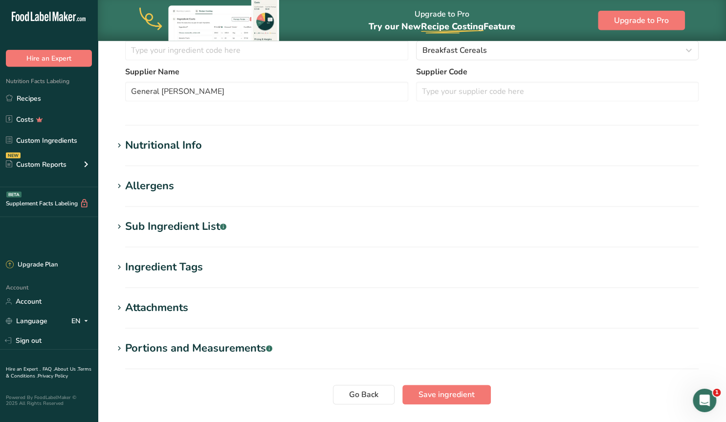
scroll to position [280, 0]
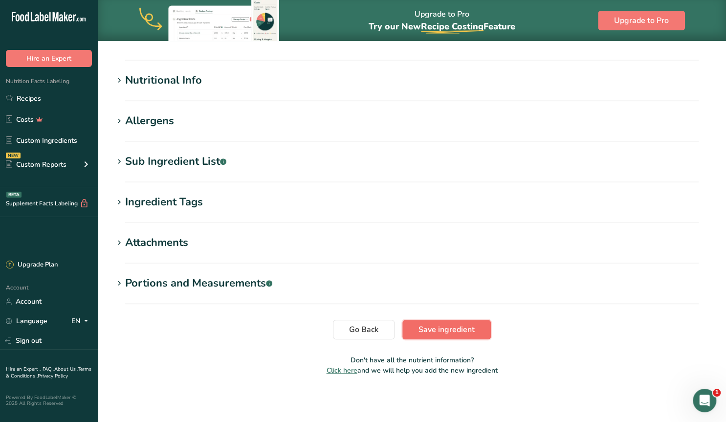
click at [438, 325] on span "Save ingredient" at bounding box center [447, 330] width 56 height 12
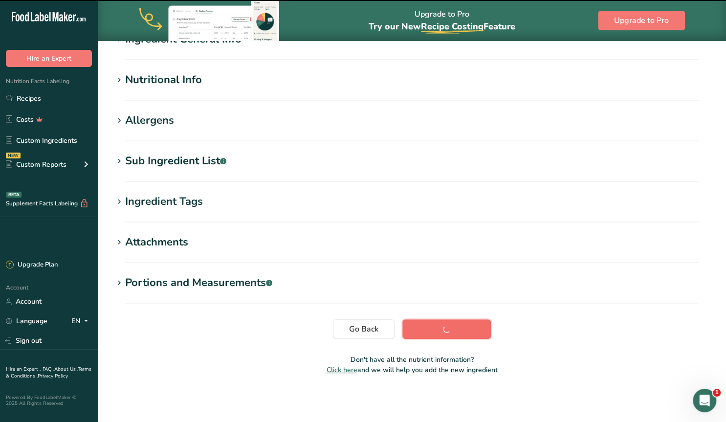
scroll to position [96, 0]
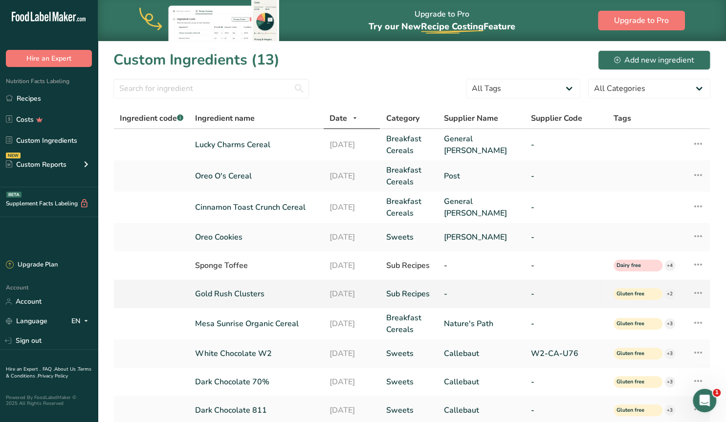
click at [397, 290] on link "Sub Recipes" at bounding box center [409, 294] width 46 height 12
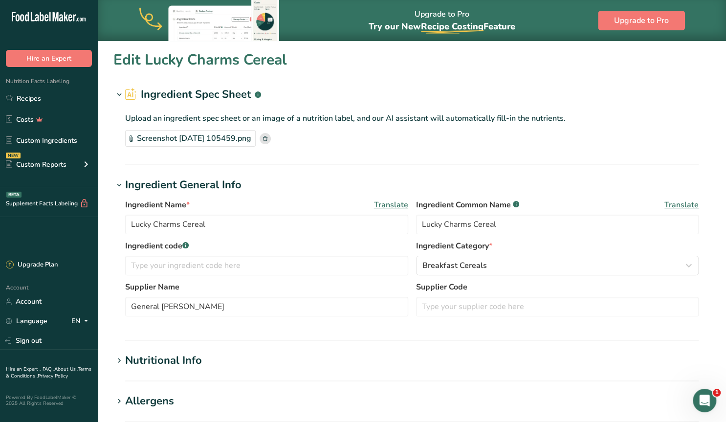
type input "Gold Rush Clusters"
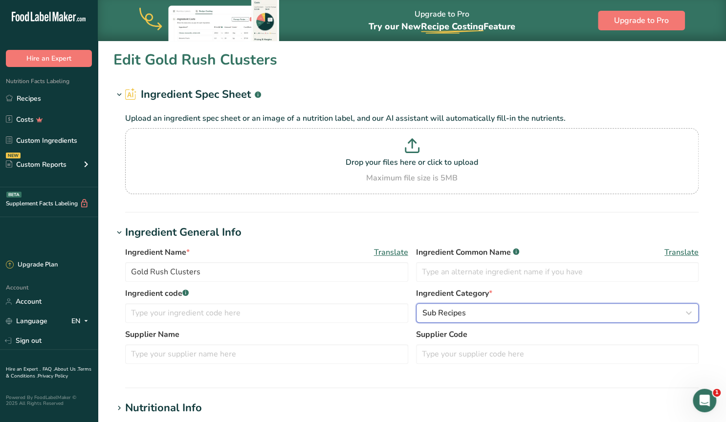
click at [685, 310] on icon "button" at bounding box center [689, 313] width 12 height 18
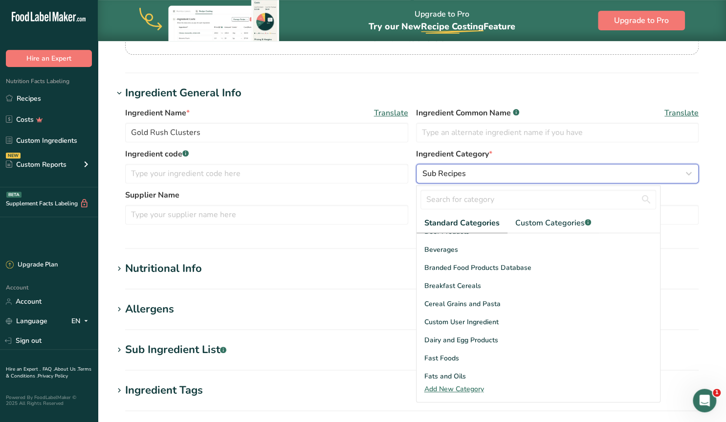
scroll to position [153, 0]
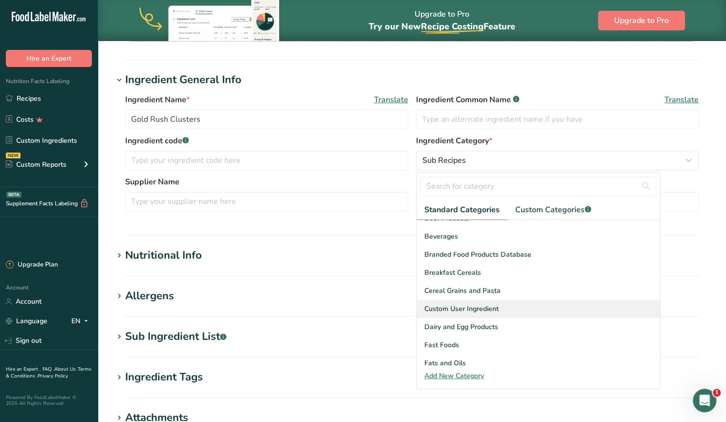
click at [484, 306] on span "Custom User Ingredient" at bounding box center [461, 309] width 74 height 10
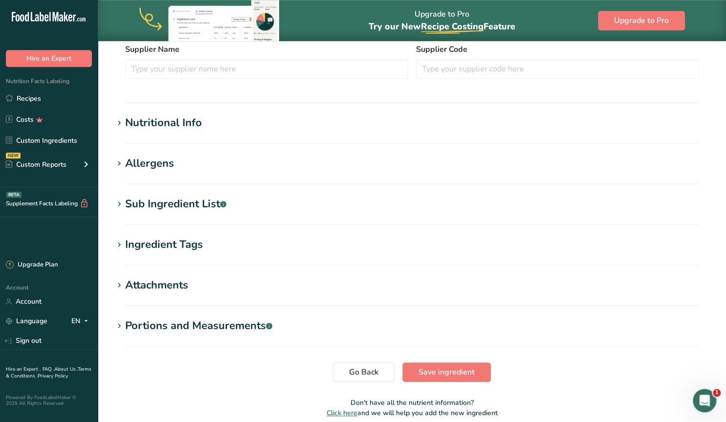
scroll to position [328, 0]
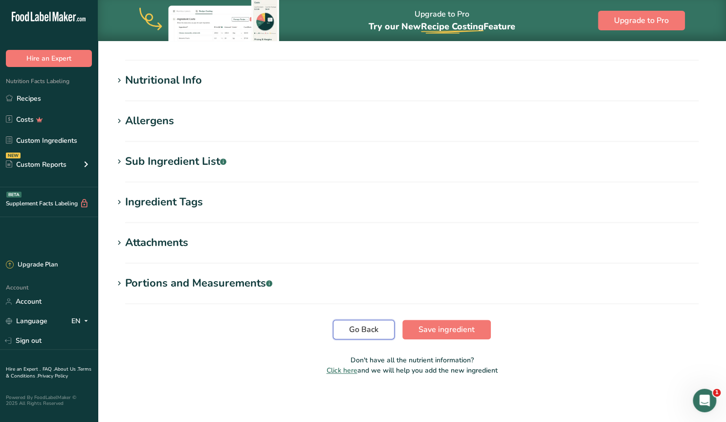
click at [347, 324] on button "Go Back" at bounding box center [364, 330] width 62 height 20
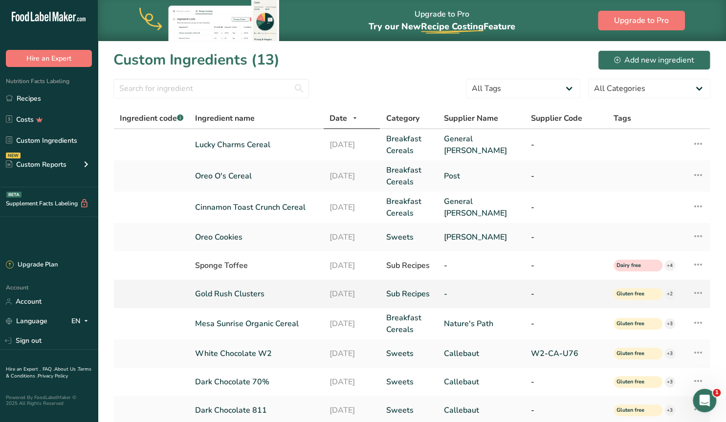
click at [701, 291] on icon at bounding box center [698, 293] width 12 height 18
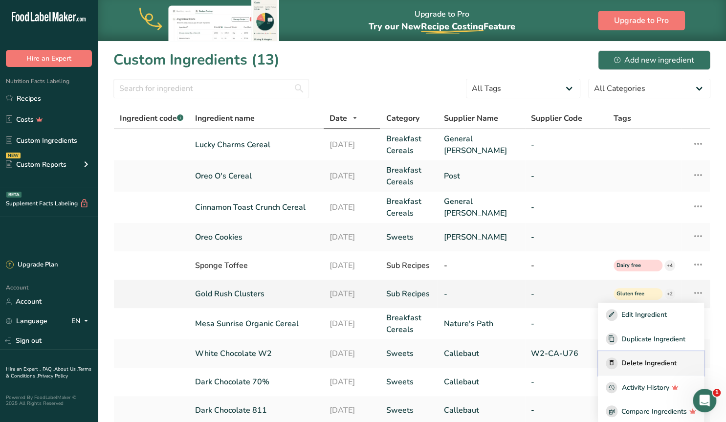
click at [655, 361] on span "Delete Ingredient" at bounding box center [648, 363] width 55 height 10
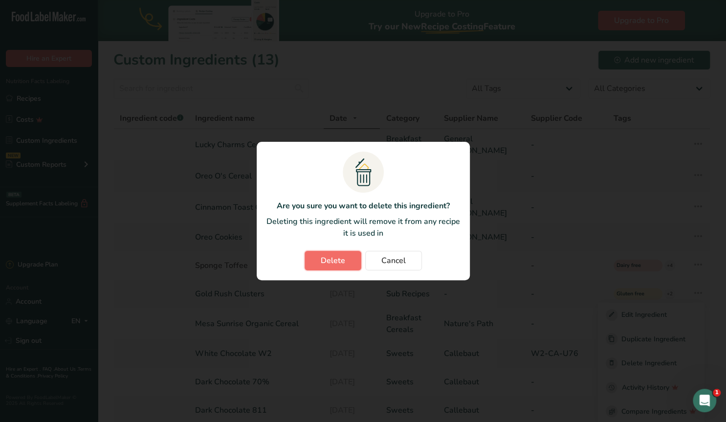
click at [334, 259] on span "Delete" at bounding box center [333, 261] width 24 height 12
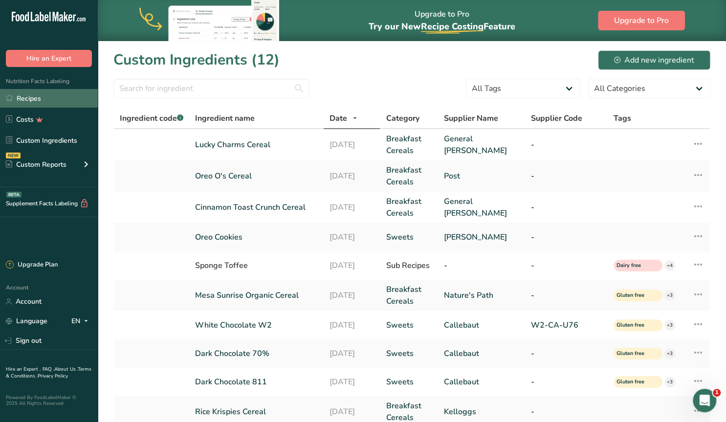
click at [32, 98] on link "Recipes" at bounding box center [49, 98] width 98 height 19
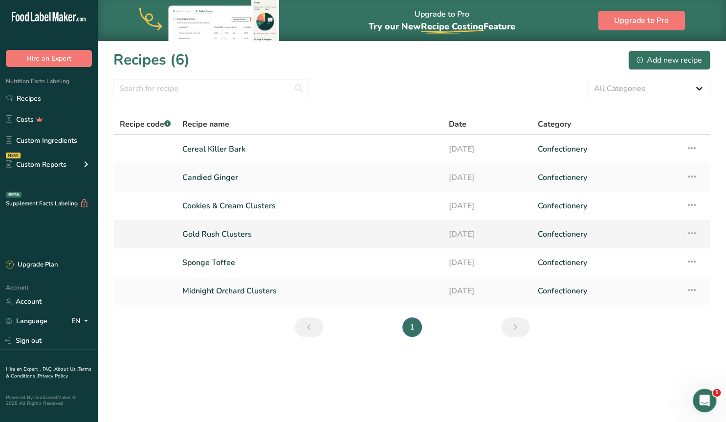
click at [234, 234] on link "Gold Rush Clusters" at bounding box center [309, 234] width 255 height 21
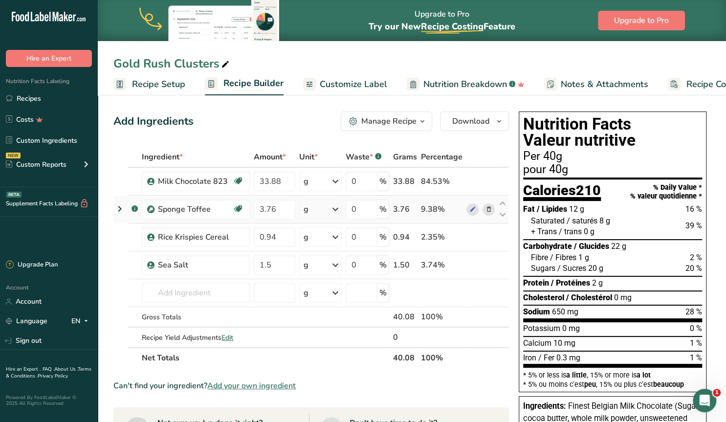
click at [121, 206] on icon at bounding box center [120, 209] width 12 height 18
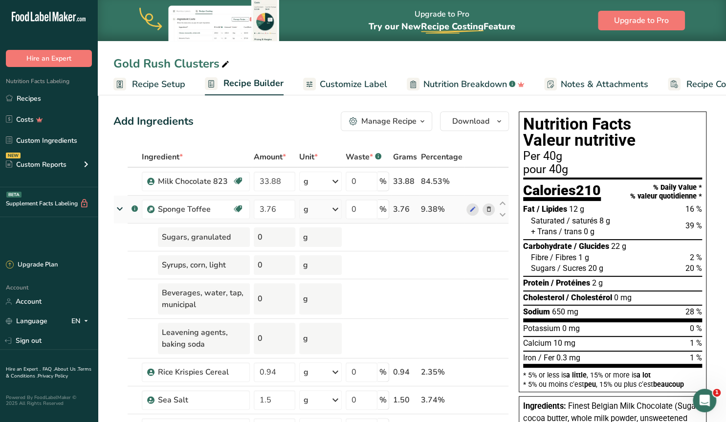
click at [121, 206] on icon at bounding box center [120, 209] width 18 height 12
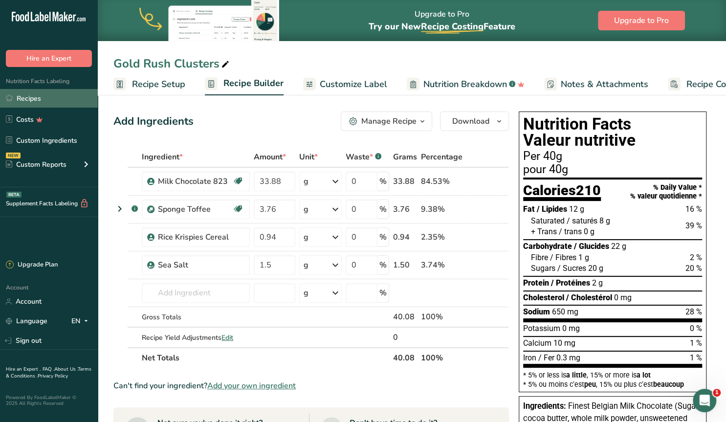
click at [24, 96] on link "Recipes" at bounding box center [49, 98] width 98 height 19
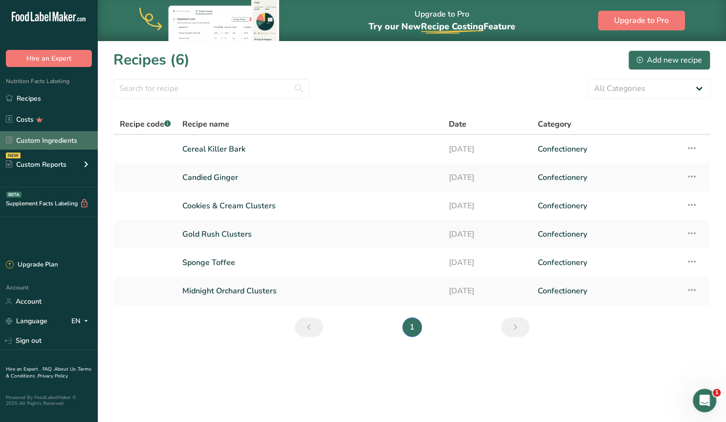
click at [40, 141] on link "Custom Ingredients" at bounding box center [49, 140] width 98 height 19
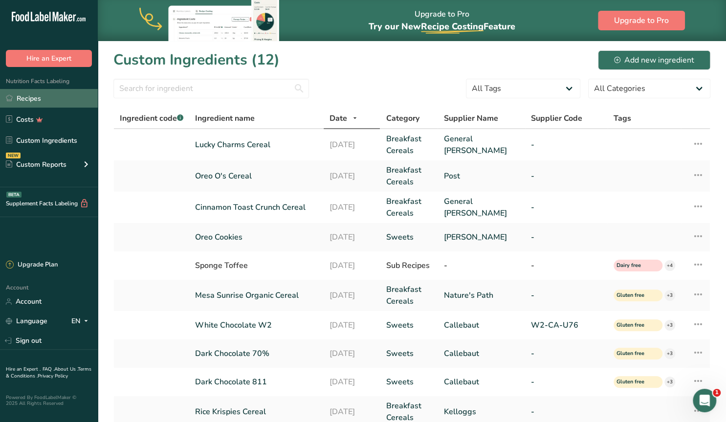
click at [29, 96] on link "Recipes" at bounding box center [49, 98] width 98 height 19
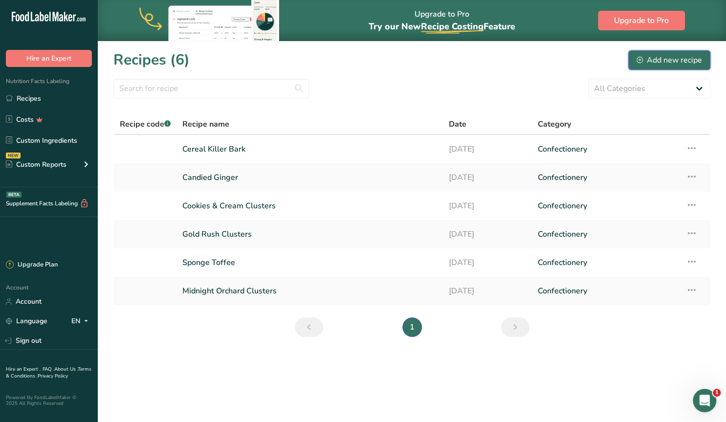
click at [660, 57] on div "Add new recipe" at bounding box center [670, 60] width 66 height 12
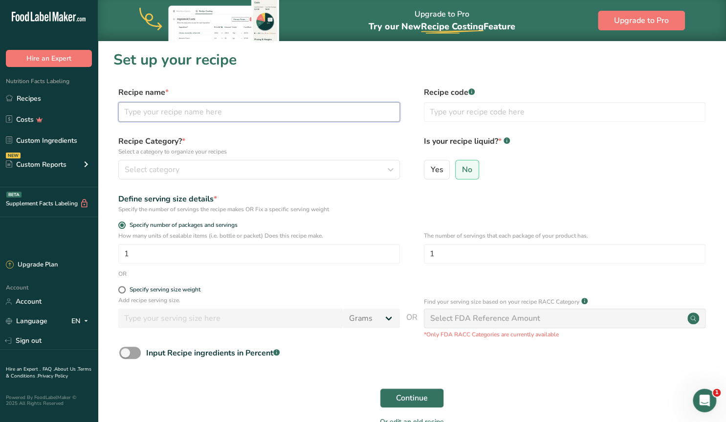
click at [157, 116] on input "text" at bounding box center [259, 112] width 282 height 20
type input "Circus Floor Bark"
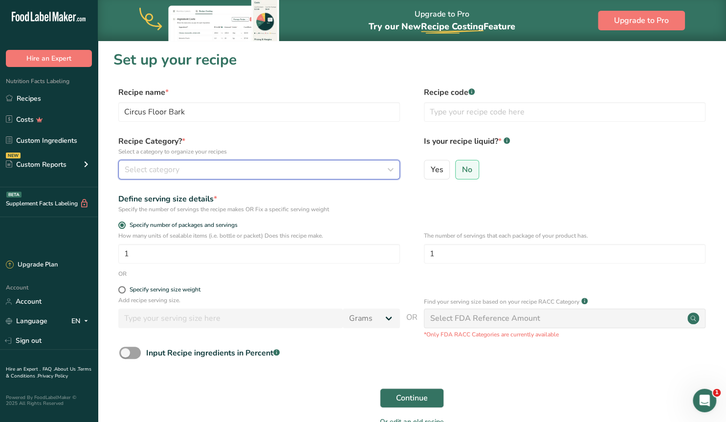
click at [147, 173] on span "Select category" at bounding box center [152, 170] width 55 height 12
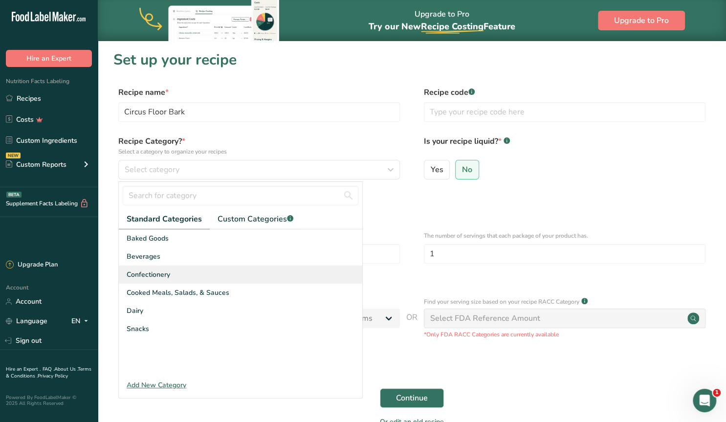
click at [155, 267] on div "Confectionery" at bounding box center [241, 275] width 244 height 18
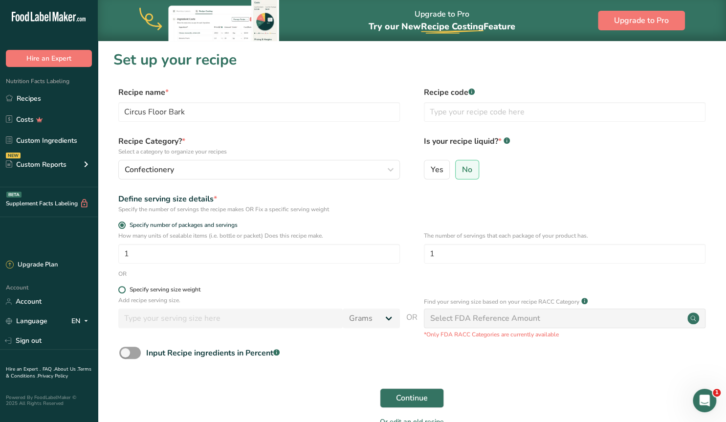
click at [119, 289] on span at bounding box center [121, 289] width 7 height 7
click at [119, 289] on input "Specify serving size weight" at bounding box center [121, 290] width 6 height 6
radio input "true"
radio input "false"
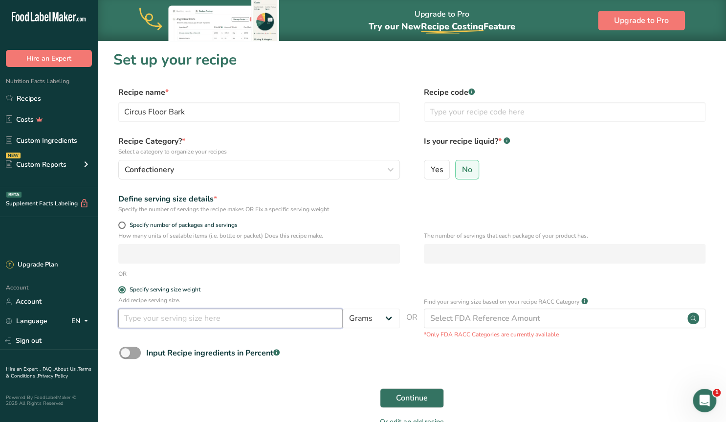
click at [158, 322] on input "number" at bounding box center [230, 319] width 224 height 20
type input "40"
click at [428, 397] on button "Continue" at bounding box center [412, 398] width 64 height 20
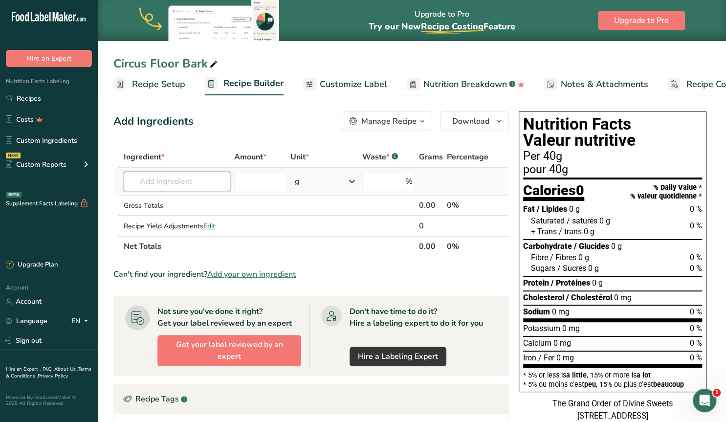
click at [185, 183] on input "text" at bounding box center [177, 182] width 107 height 20
type input "milk chocolate 8"
click at [195, 198] on p "Milk Chocolate 823" at bounding box center [166, 201] width 68 height 10
type input "Milk Chocolate 823"
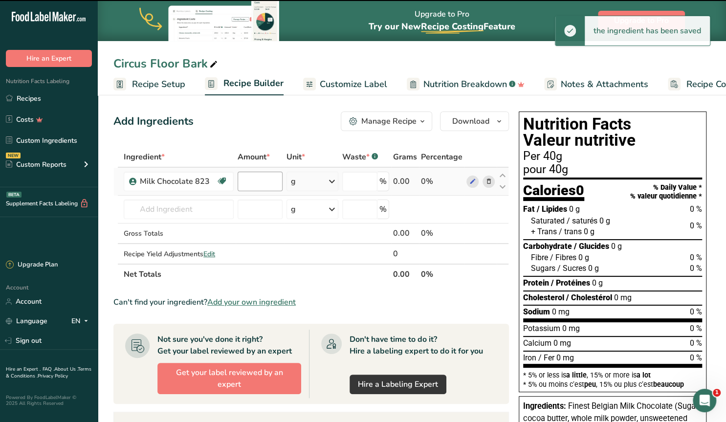
type input "0"
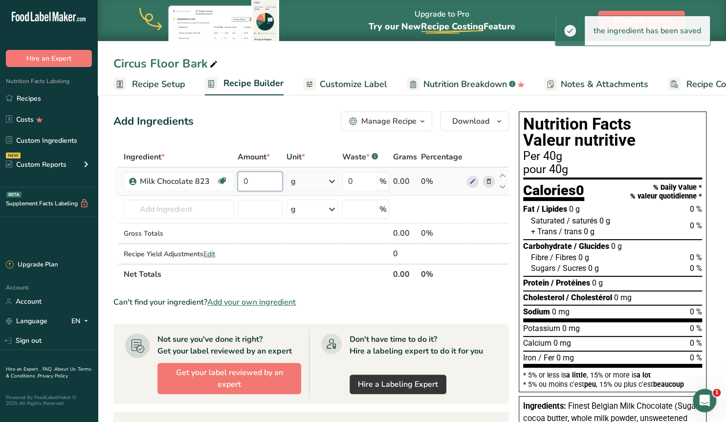
click at [267, 179] on input "0" at bounding box center [260, 182] width 45 height 20
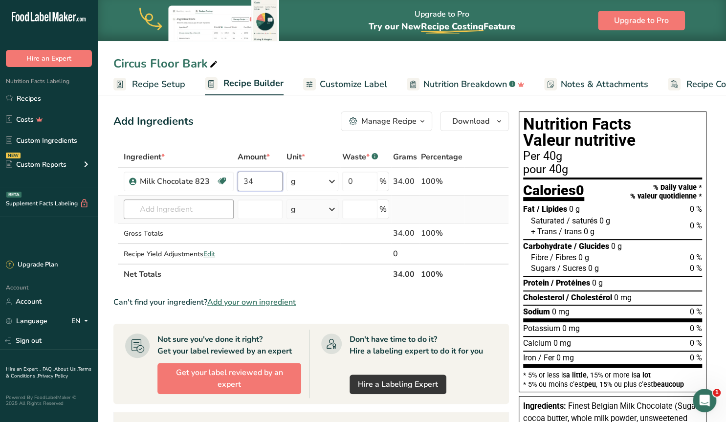
type input "34"
click at [184, 212] on input "text" at bounding box center [179, 209] width 110 height 20
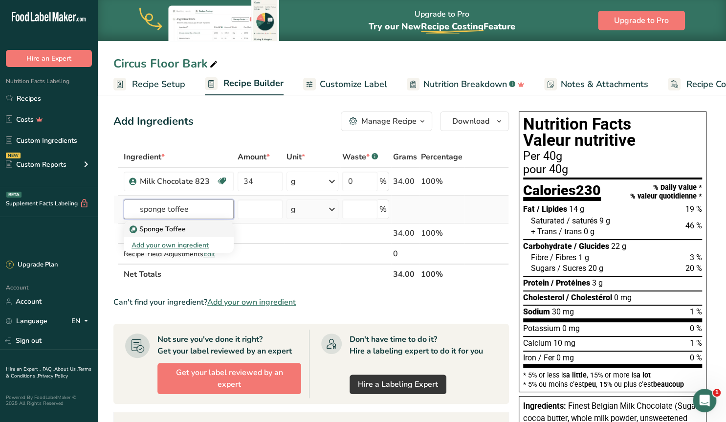
type input "sponge toffee"
click at [169, 226] on p "Sponge Toffee" at bounding box center [159, 229] width 54 height 10
type input "Sponge Toffee"
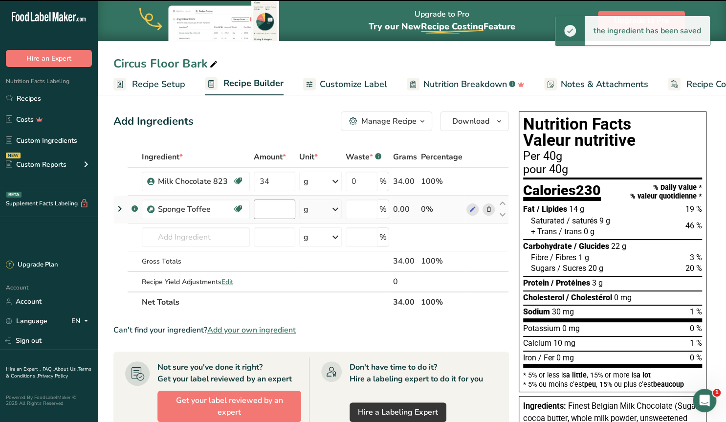
type input "0"
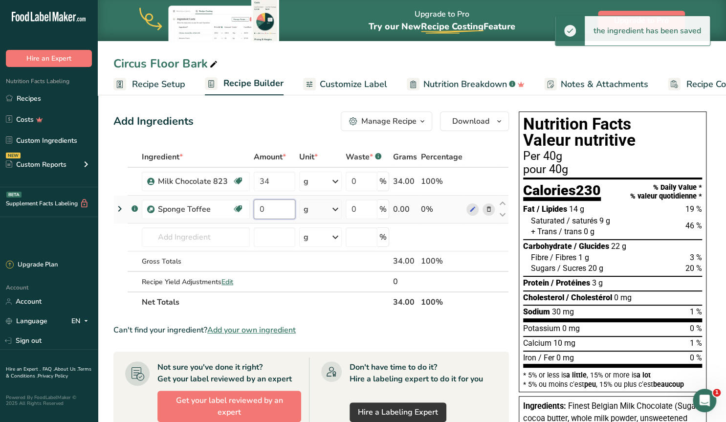
click at [270, 208] on input "0" at bounding box center [275, 209] width 42 height 20
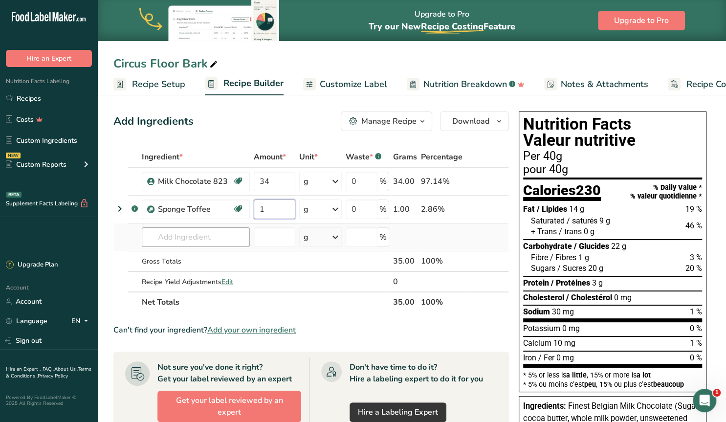
type input "1"
click at [153, 236] on div "Ingredient * Amount * Unit * Waste * .a-a{fill:#347362;}.b-a{fill:#fff;} Grams …" at bounding box center [311, 230] width 396 height 166
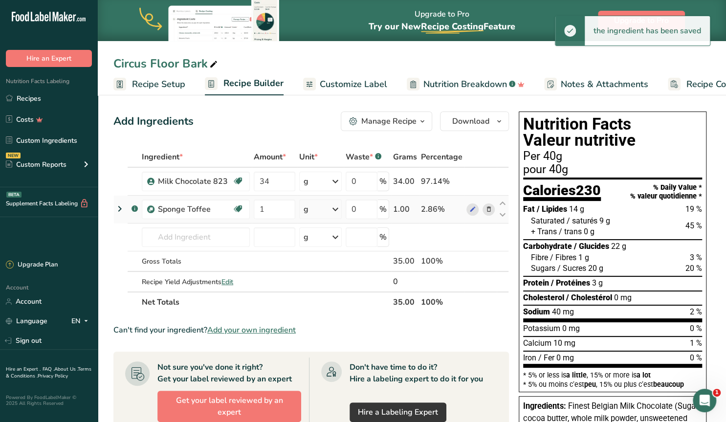
click at [118, 208] on icon at bounding box center [120, 209] width 12 height 18
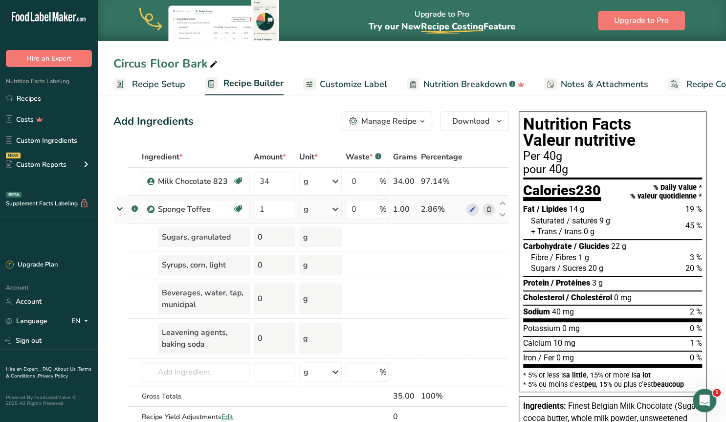
click at [118, 207] on icon at bounding box center [120, 209] width 18 height 12
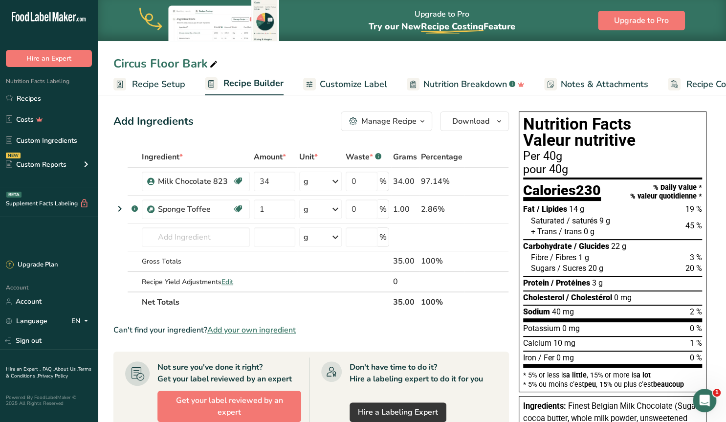
click at [355, 82] on span "Customize Label" at bounding box center [353, 84] width 67 height 13
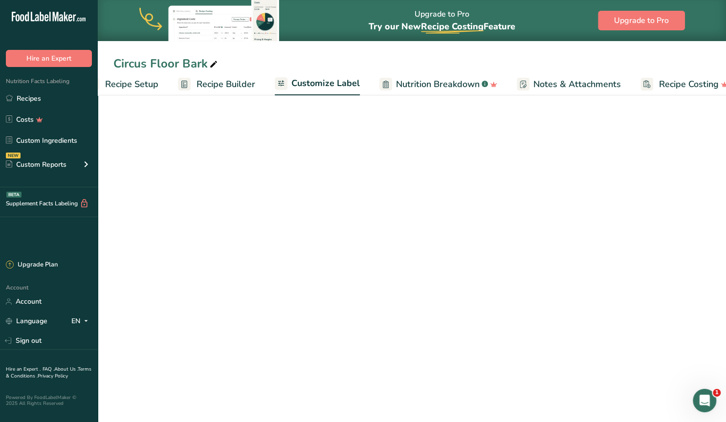
scroll to position [0, 44]
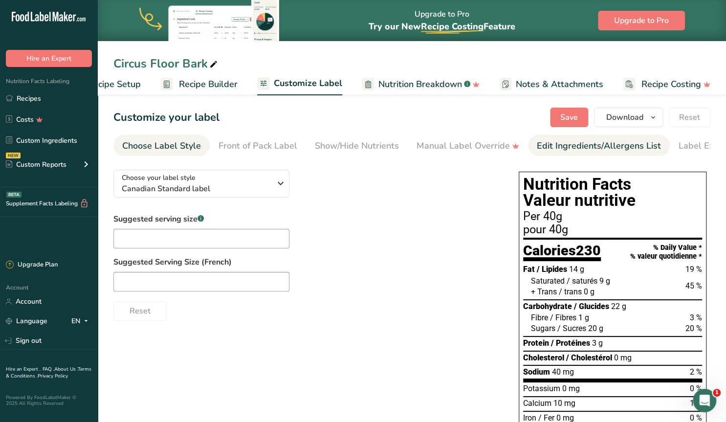
click at [540, 147] on div "Edit Ingredients/Allergens List" at bounding box center [599, 145] width 124 height 13
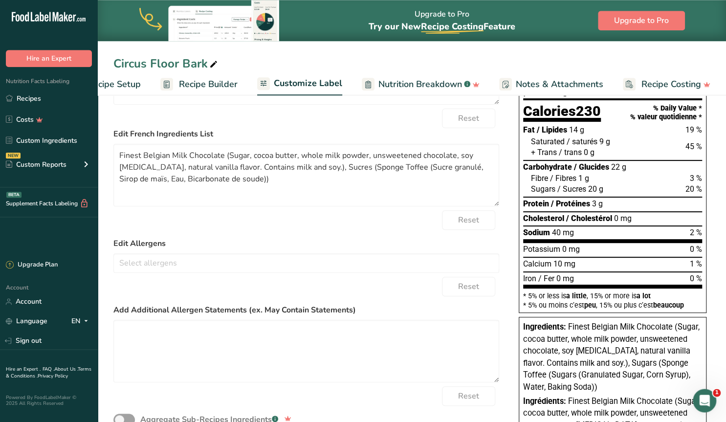
scroll to position [153, 0]
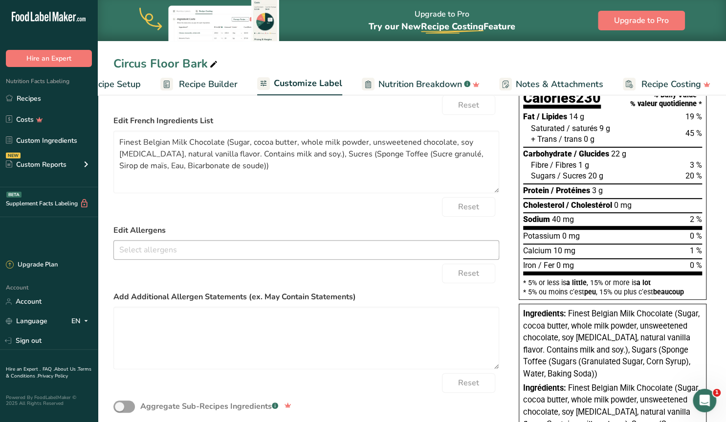
click at [195, 249] on input "text" at bounding box center [306, 249] width 385 height 15
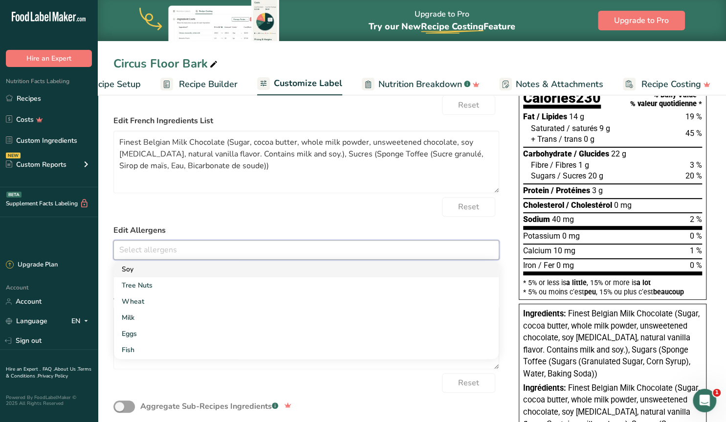
click at [140, 267] on link "Soy" at bounding box center [306, 269] width 385 height 16
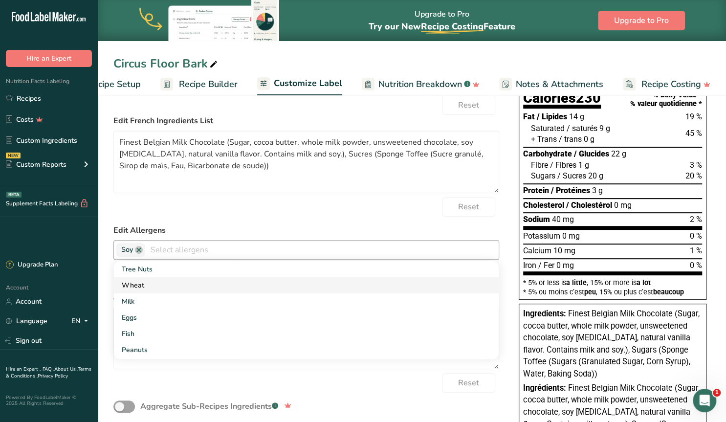
click at [139, 286] on link "Wheat" at bounding box center [306, 285] width 385 height 16
click at [138, 287] on link "Milk" at bounding box center [306, 285] width 385 height 16
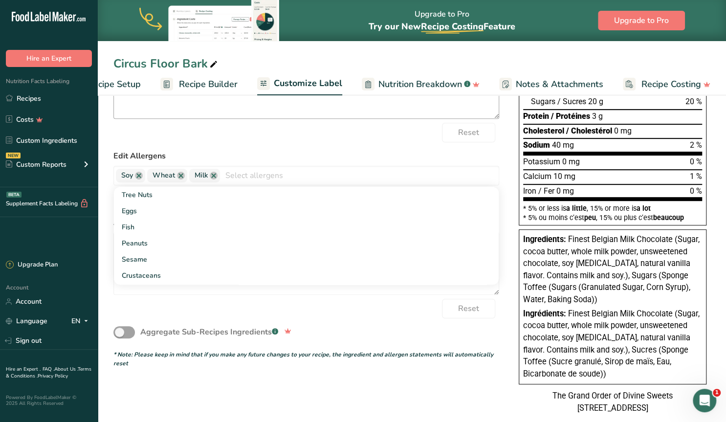
scroll to position [254, 0]
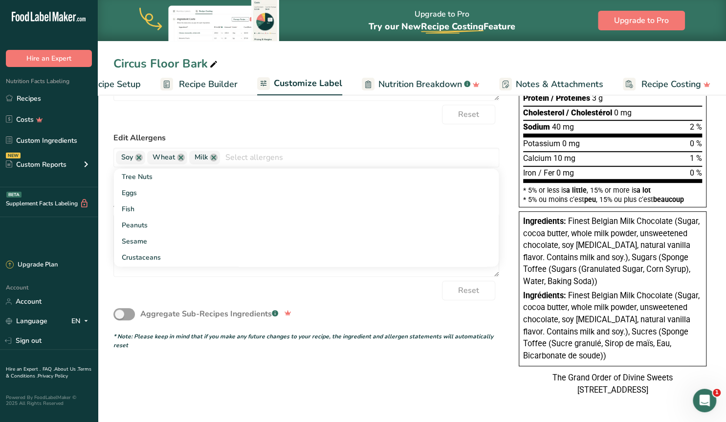
click at [319, 281] on div "Reset" at bounding box center [306, 291] width 386 height 20
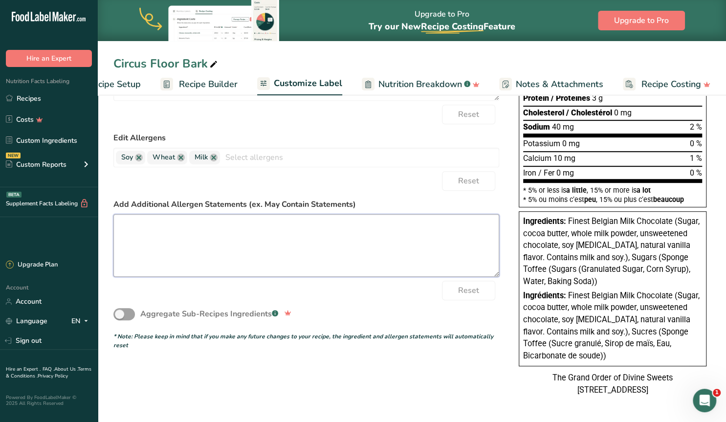
click at [226, 228] on textarea at bounding box center [306, 245] width 386 height 63
paste textarea "may contain trace amounts of other allergens"
click at [125, 217] on textarea "may contain trace amounts of other allergens" at bounding box center [306, 245] width 386 height 63
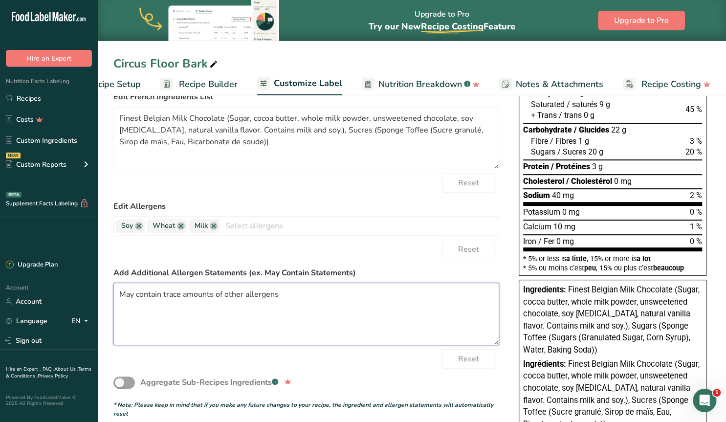
scroll to position [154, 0]
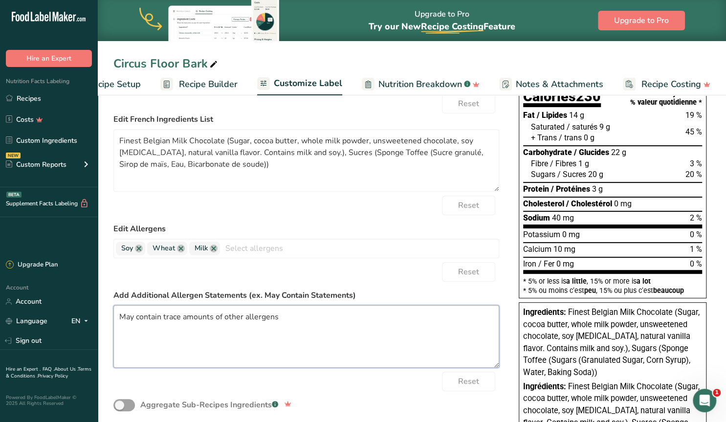
click at [288, 313] on textarea "May contain trace amounts of other allergens" at bounding box center [306, 336] width 386 height 63
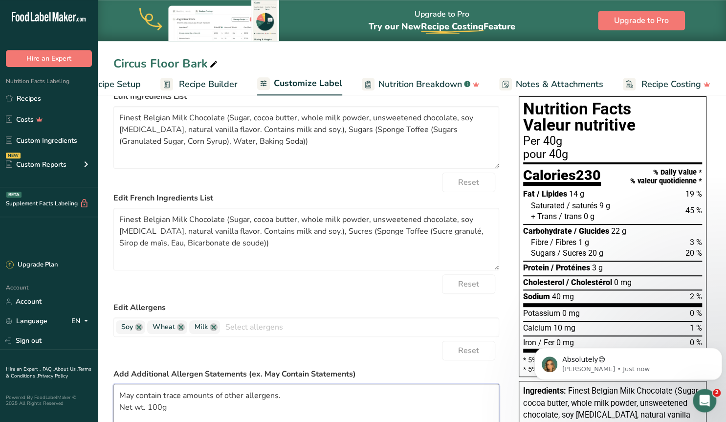
scroll to position [0, 0]
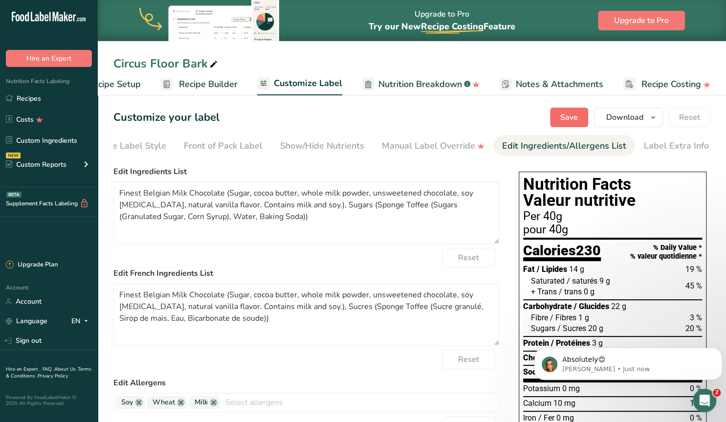
type textarea "May contain trace amounts of other allergens. Net wt. 100g"
click at [567, 114] on span "Save" at bounding box center [569, 117] width 18 height 12
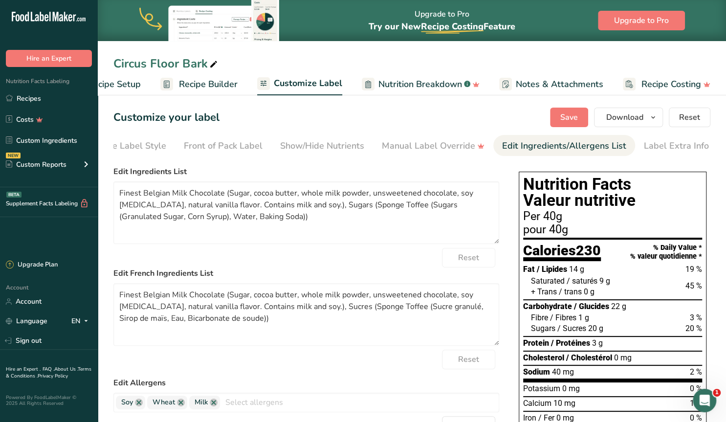
click at [205, 81] on span "Recipe Builder" at bounding box center [208, 84] width 59 height 13
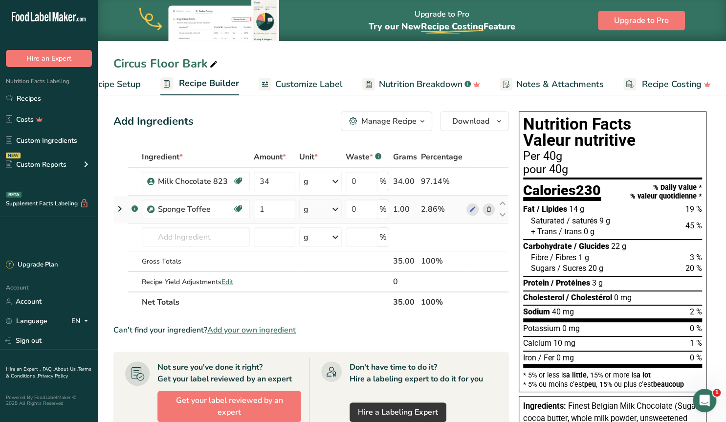
click at [118, 205] on icon at bounding box center [120, 209] width 12 height 18
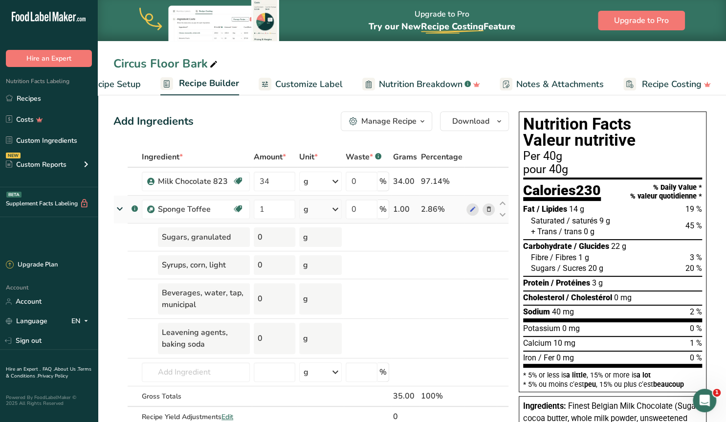
click at [118, 205] on icon at bounding box center [120, 209] width 18 height 12
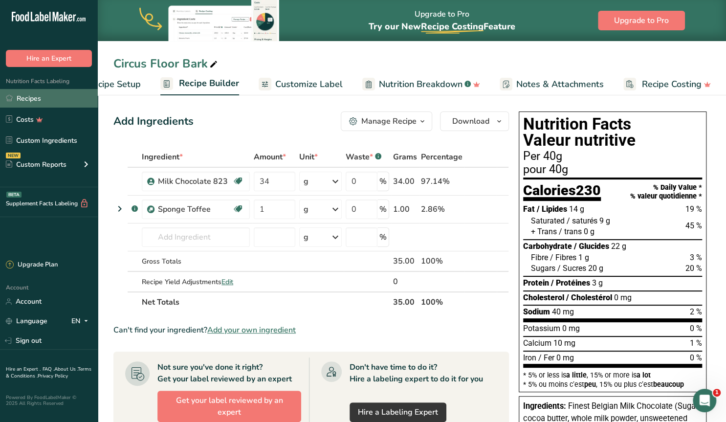
click at [29, 100] on link "Recipes" at bounding box center [49, 98] width 98 height 19
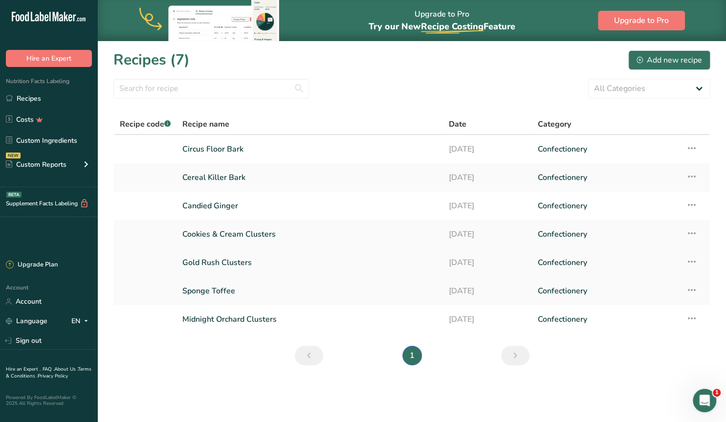
click at [221, 263] on link "Gold Rush Clusters" at bounding box center [309, 262] width 255 height 21
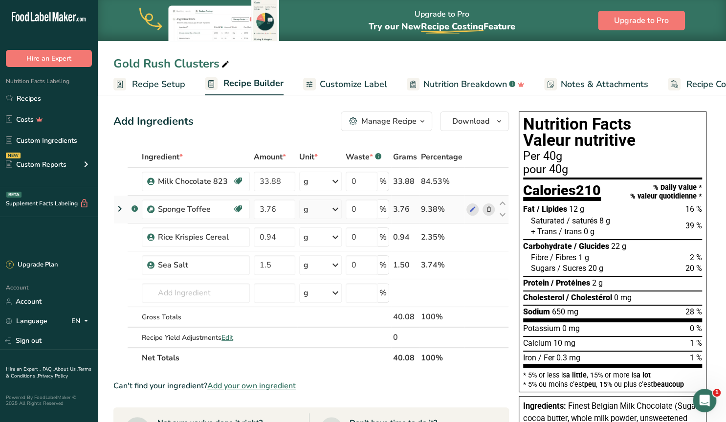
click at [120, 207] on icon at bounding box center [120, 209] width 12 height 18
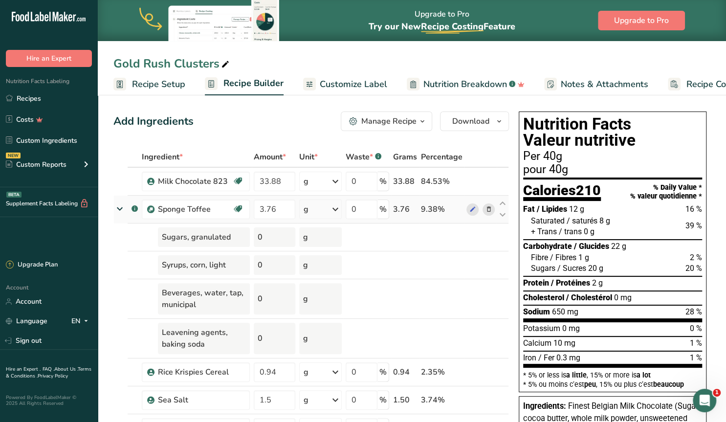
click at [120, 207] on icon at bounding box center [120, 209] width 18 height 12
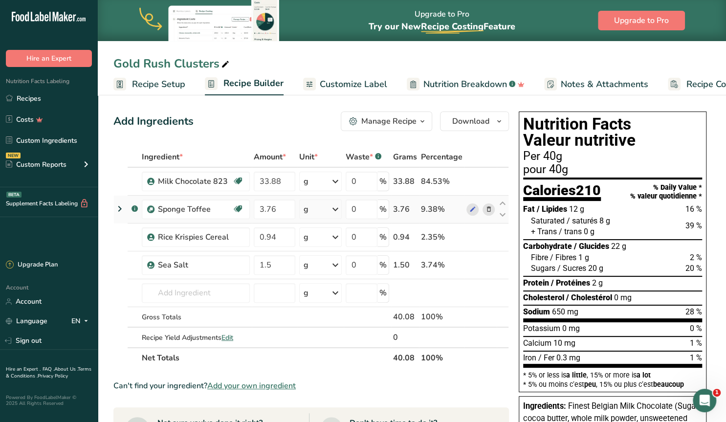
click at [119, 209] on icon at bounding box center [120, 209] width 12 height 18
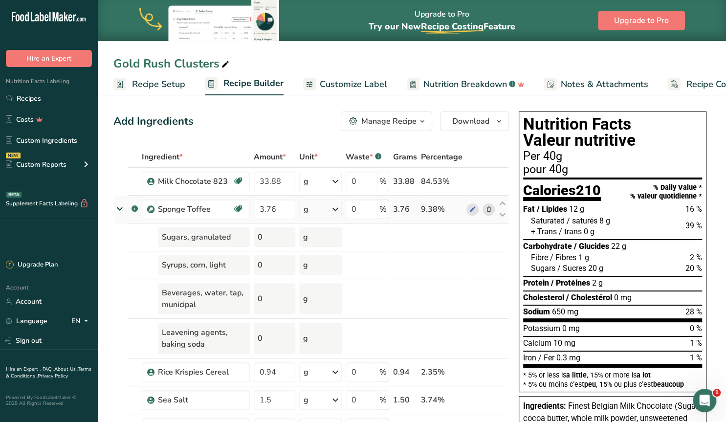
click at [491, 211] on icon at bounding box center [488, 209] width 7 height 10
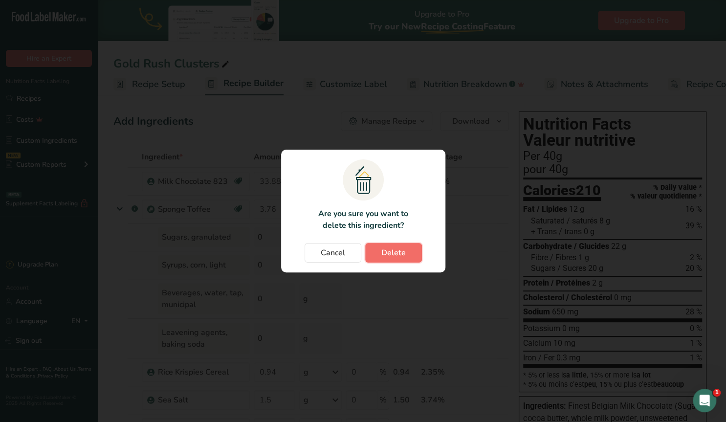
click at [396, 253] on span "Delete" at bounding box center [393, 253] width 24 height 12
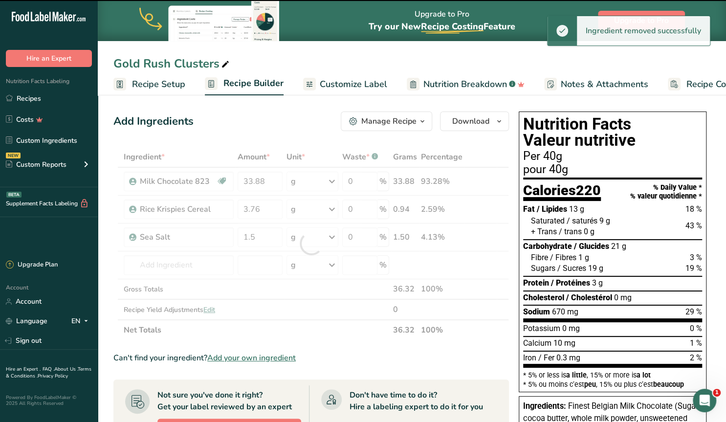
type input "0.94"
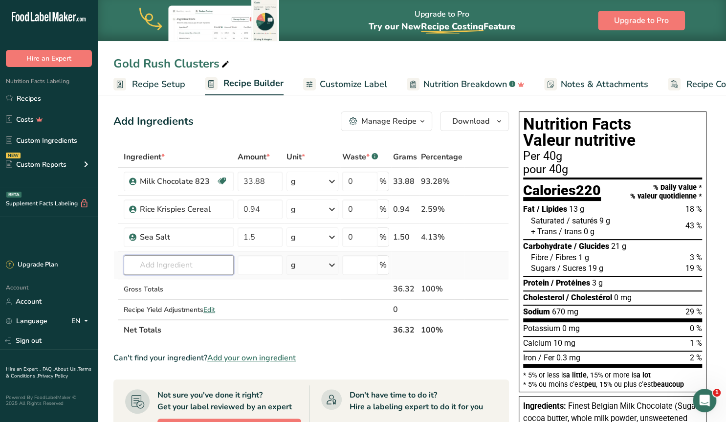
click at [174, 262] on input "text" at bounding box center [179, 265] width 110 height 20
type input "sponge toffee"
click at [165, 282] on p "Sponge Toffee" at bounding box center [159, 285] width 54 height 10
type input "Sponge Toffee"
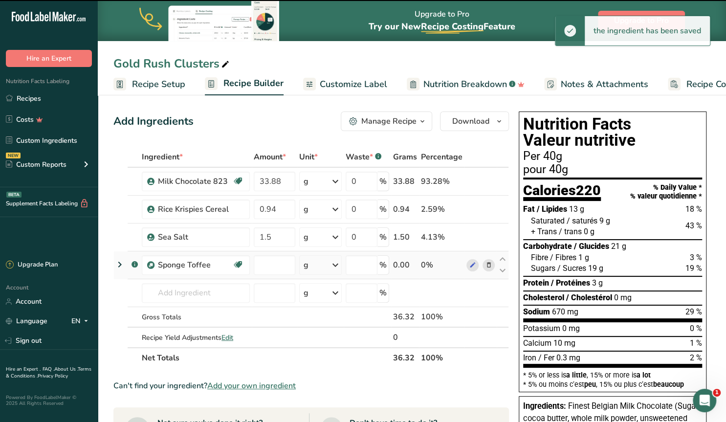
type input "0"
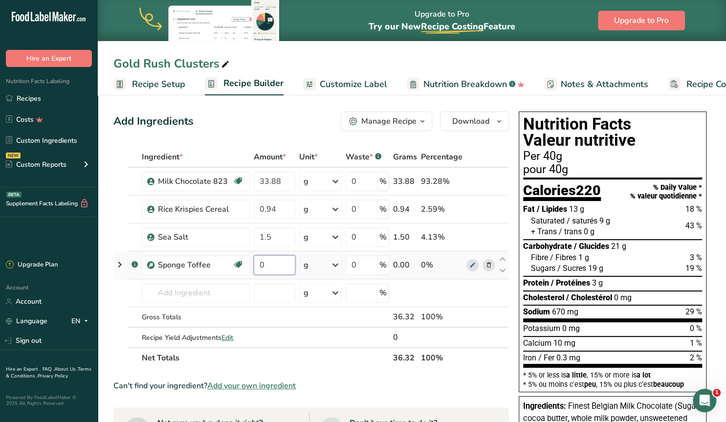
drag, startPoint x: 266, startPoint y: 265, endPoint x: 256, endPoint y: 262, distance: 10.4
click at [257, 262] on input "0" at bounding box center [275, 265] width 42 height 20
type input "3.76"
click at [131, 292] on div "Ingredient * Amount * Unit * Waste * .a-a{fill:#347362;}.b-a{fill:#fff;} Grams …" at bounding box center [311, 257] width 396 height 221
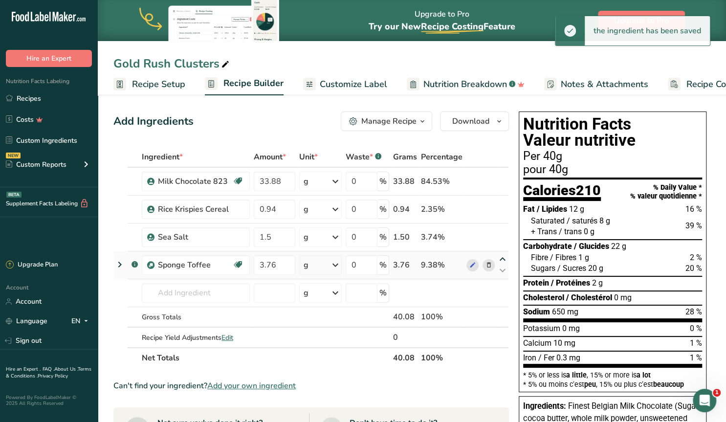
click at [502, 258] on icon at bounding box center [503, 259] width 12 height 7
type input "3.76"
type input "1.5"
click at [502, 258] on icon at bounding box center [503, 259] width 12 height 7
type input "1.5"
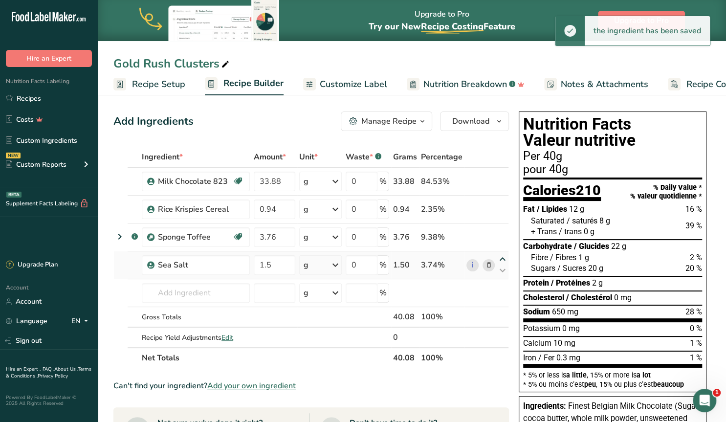
type input "3.76"
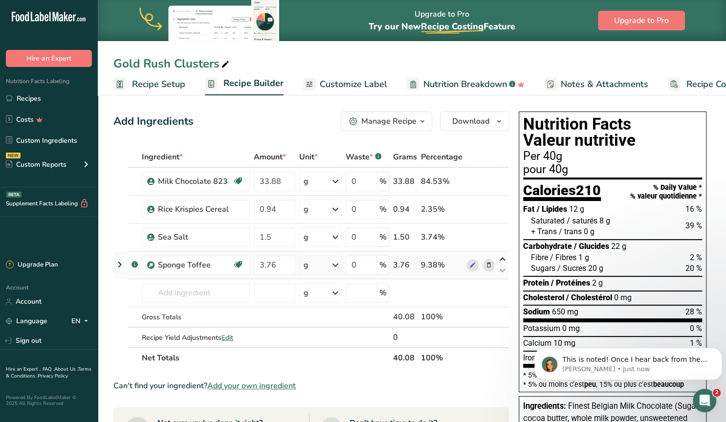
click at [502, 258] on icon at bounding box center [503, 259] width 12 height 7
type input "3.76"
type input "1.5"
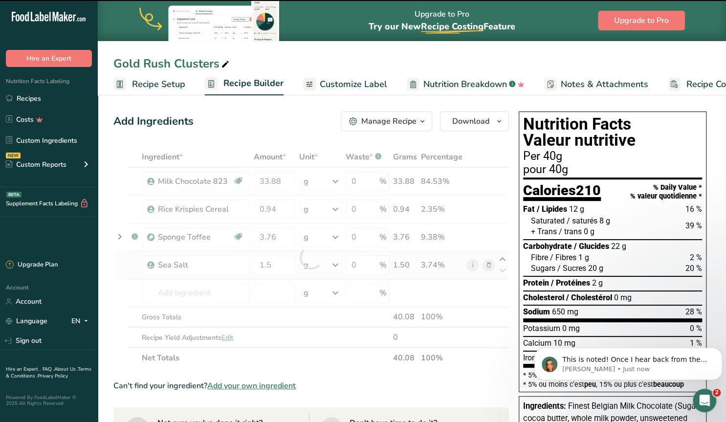
click at [502, 258] on div at bounding box center [311, 257] width 396 height 221
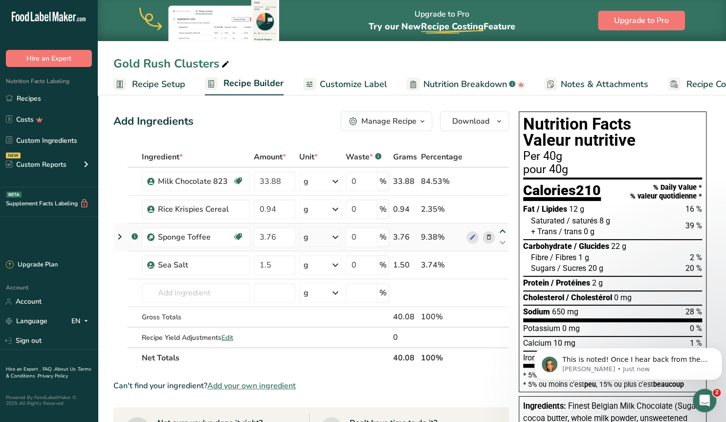
click at [501, 230] on icon at bounding box center [503, 231] width 12 height 7
type input "3.76"
click at [502, 257] on icon at bounding box center [503, 259] width 12 height 7
type input "1.5"
type input "0.94"
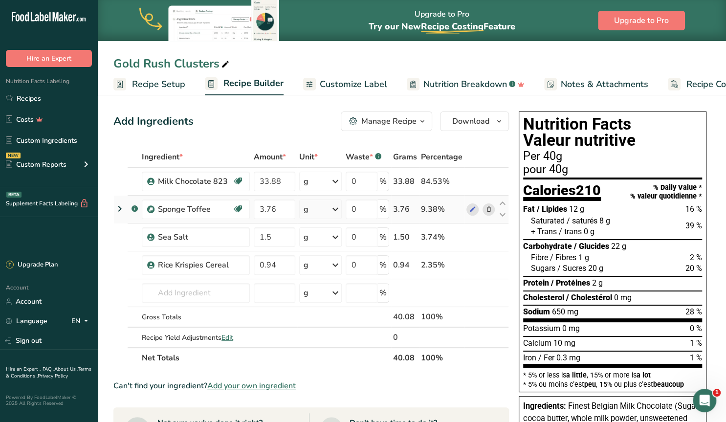
click at [116, 209] on icon at bounding box center [120, 209] width 12 height 18
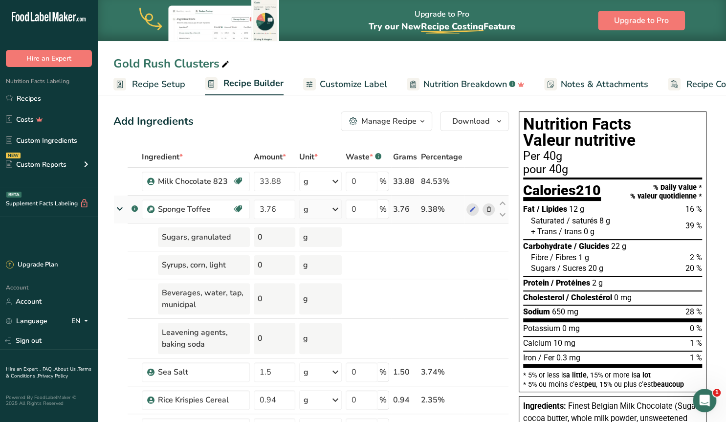
click at [116, 208] on icon at bounding box center [120, 209] width 18 height 12
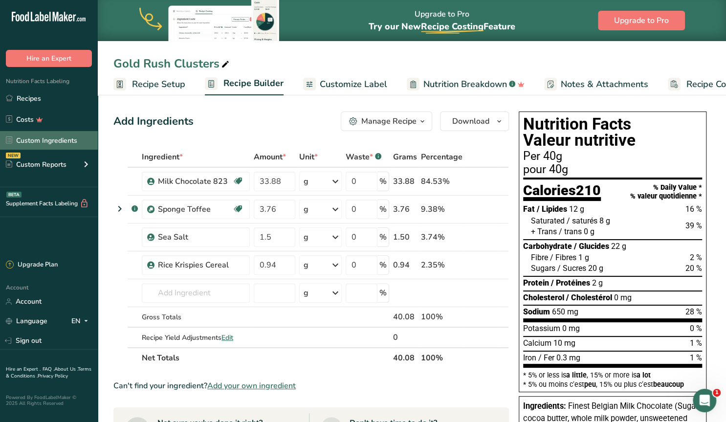
click at [31, 141] on link "Custom Ingredients" at bounding box center [49, 140] width 98 height 19
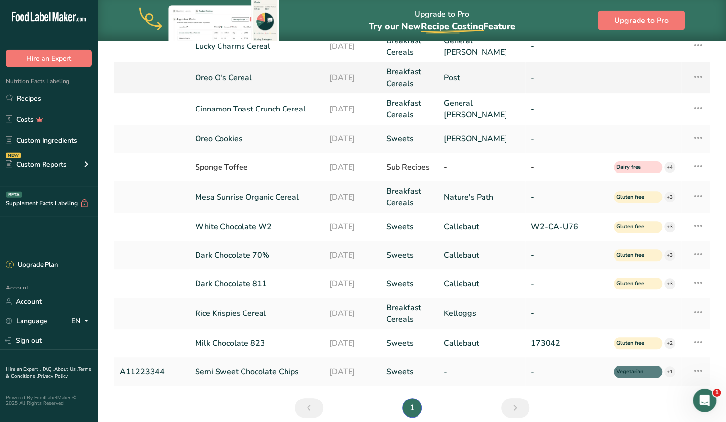
scroll to position [140, 0]
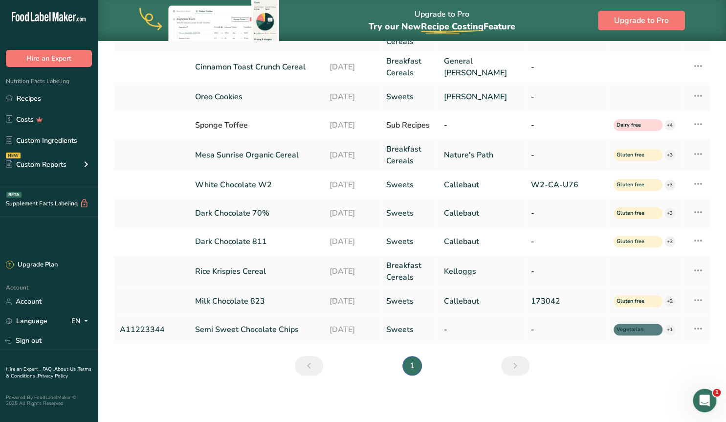
click at [224, 301] on link "Milk Chocolate 823" at bounding box center [256, 301] width 123 height 12
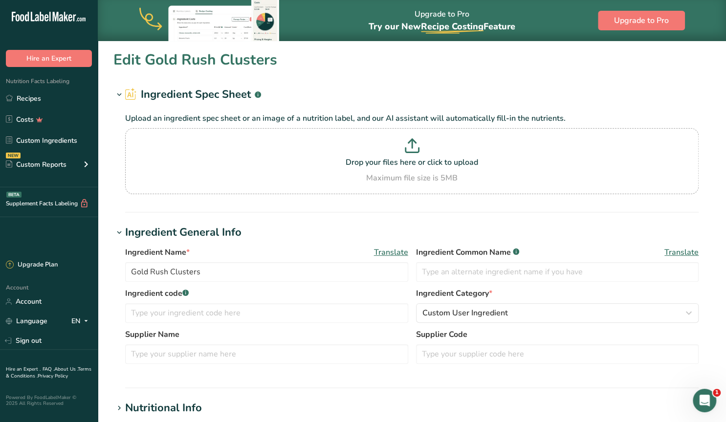
type input "Milk Chocolate 823"
type input "Finest Belgian Milk Chocolate"
type input "Callebaut"
type input "173042"
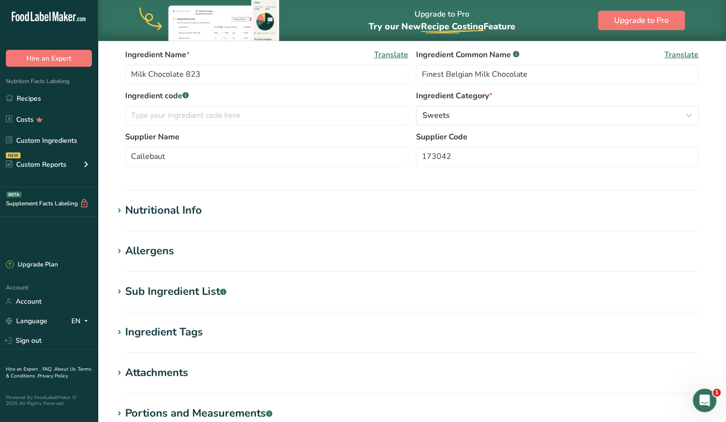
scroll to position [203, 0]
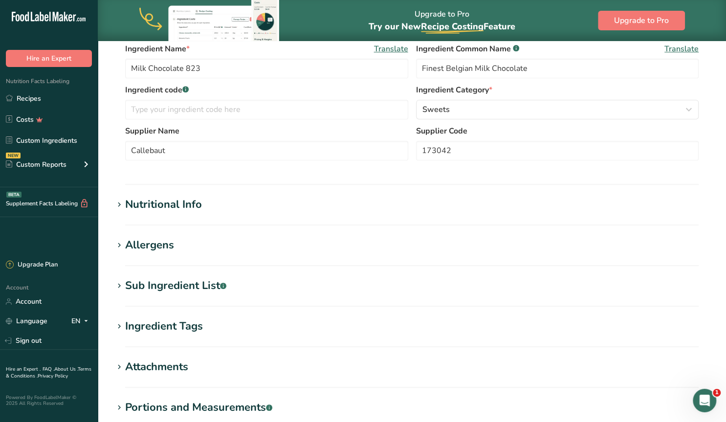
click at [164, 241] on div "Allergens" at bounding box center [149, 245] width 49 height 16
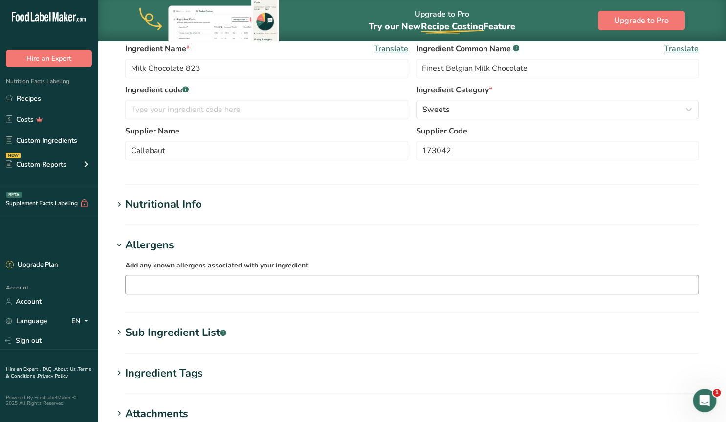
click at [141, 286] on input "text" at bounding box center [412, 284] width 573 height 15
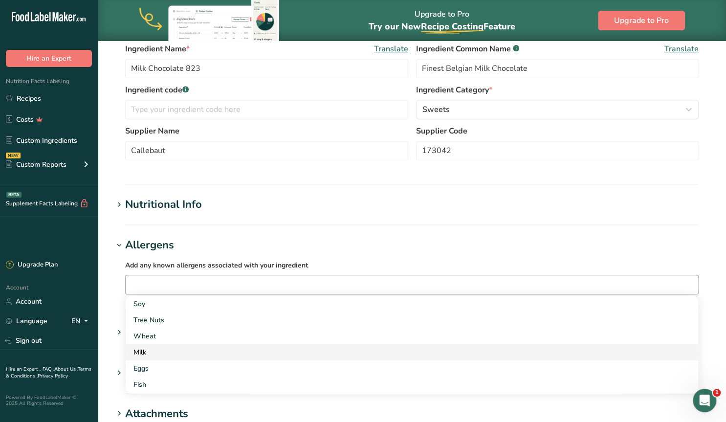
click at [138, 354] on div "Milk" at bounding box center [403, 352] width 541 height 10
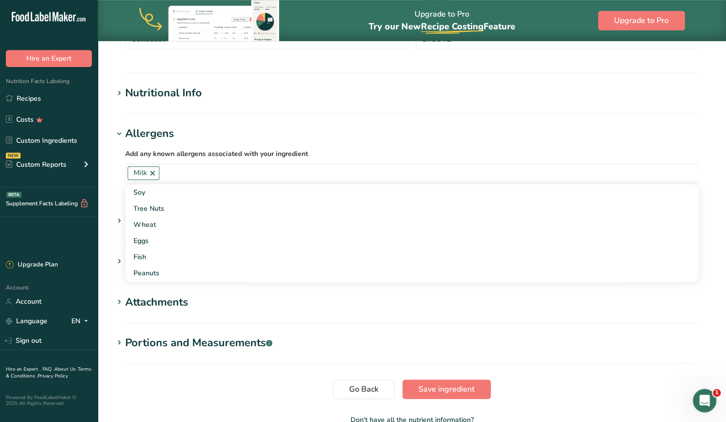
scroll to position [374, 0]
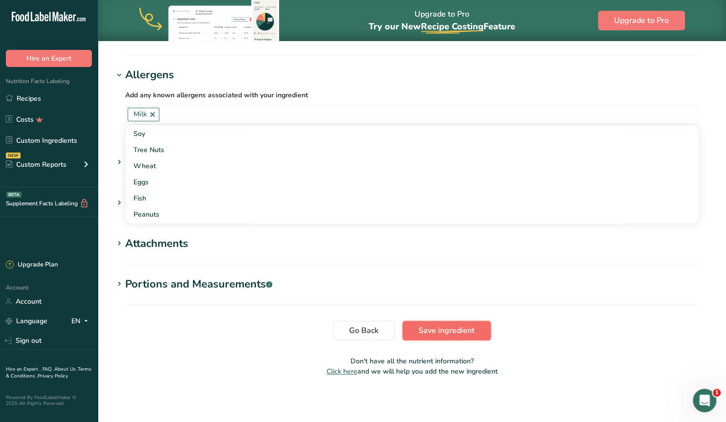
click at [451, 325] on span "Save ingredient" at bounding box center [447, 331] width 56 height 12
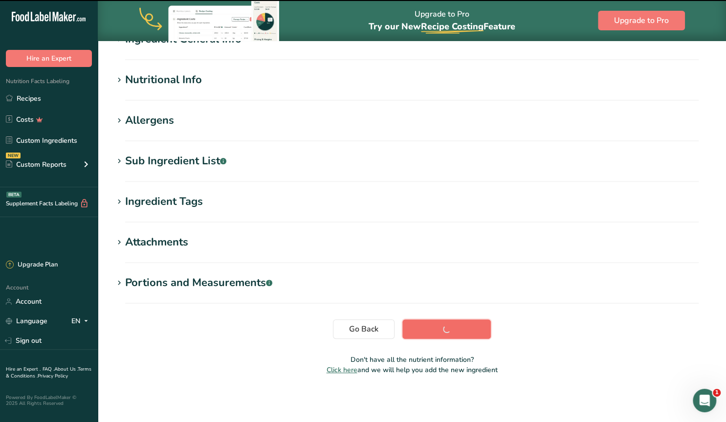
scroll to position [96, 0]
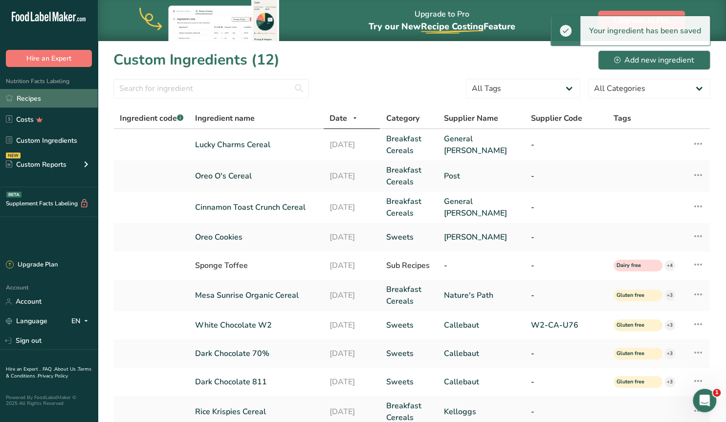
click at [21, 99] on link "Recipes" at bounding box center [49, 98] width 98 height 19
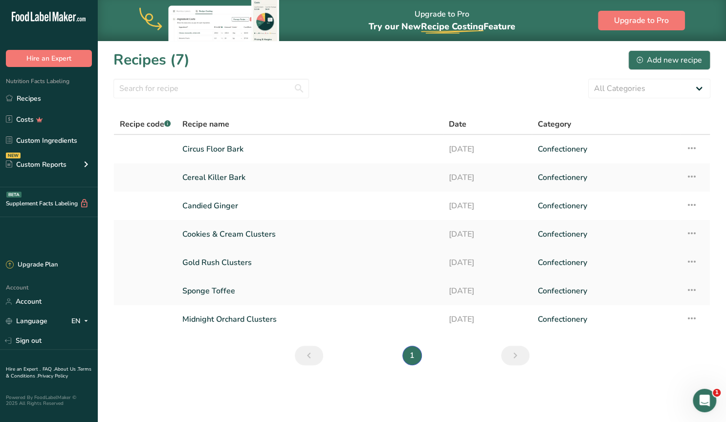
click at [248, 265] on link "Gold Rush Clusters" at bounding box center [309, 262] width 255 height 21
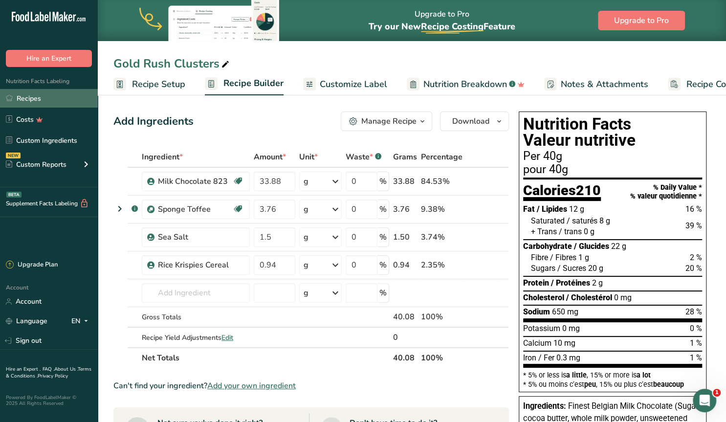
click at [25, 96] on link "Recipes" at bounding box center [49, 98] width 98 height 19
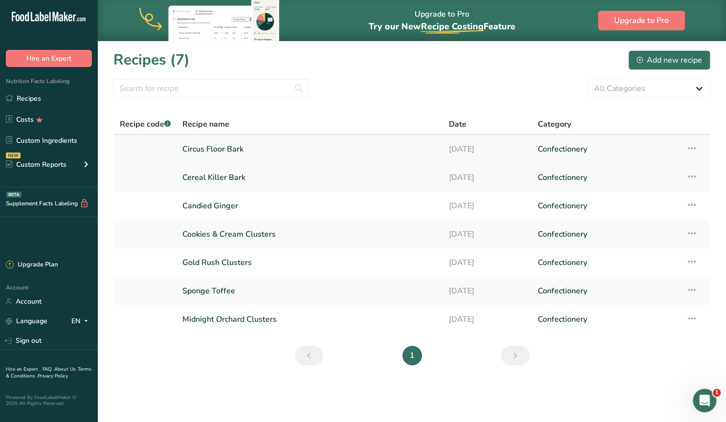
click at [236, 150] on link "Circus Floor Bark" at bounding box center [309, 149] width 255 height 21
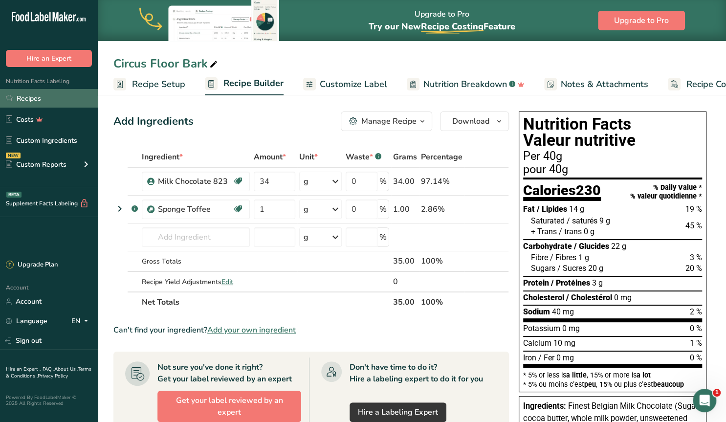
click at [28, 100] on link "Recipes" at bounding box center [49, 98] width 98 height 19
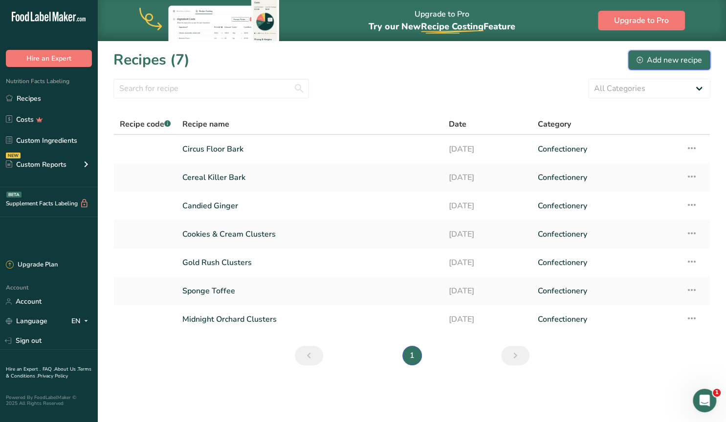
click at [662, 57] on div "Add new recipe" at bounding box center [670, 60] width 66 height 12
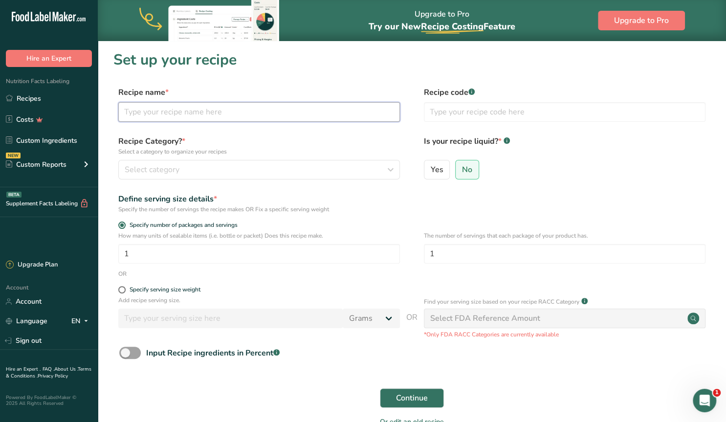
click at [200, 115] on input "text" at bounding box center [259, 112] width 282 height 20
type input "Galaxy Bark"
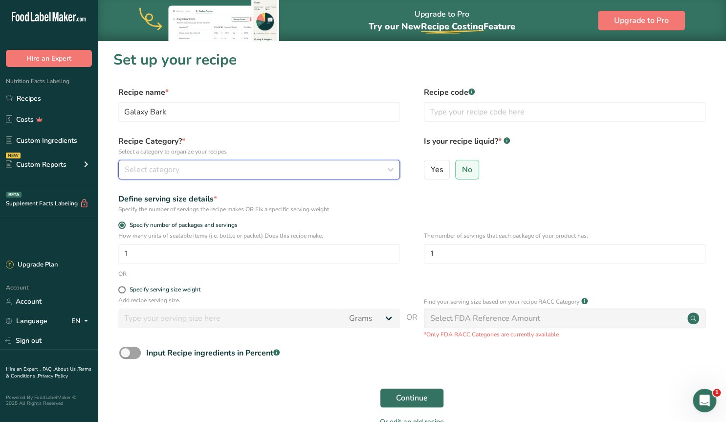
click at [221, 171] on div "Select category" at bounding box center [256, 170] width 263 height 12
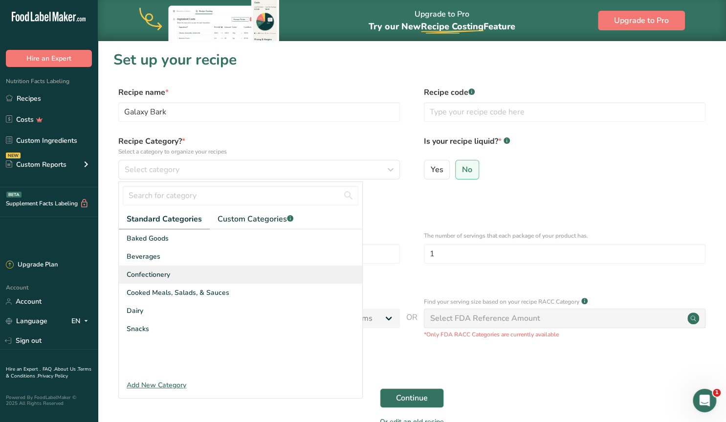
click at [148, 274] on span "Confectionery" at bounding box center [149, 274] width 44 height 10
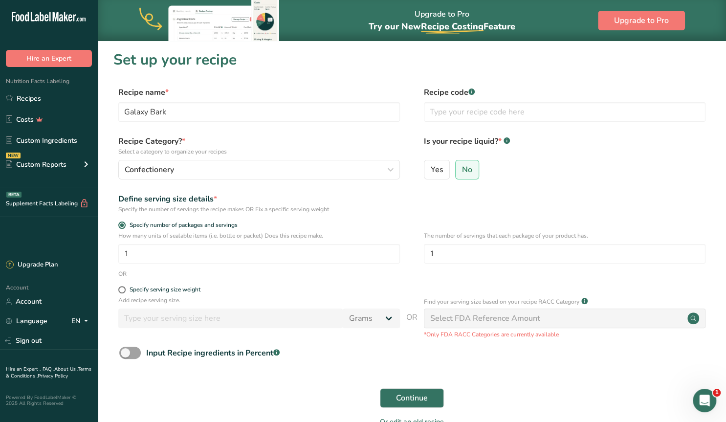
click at [118, 292] on div "Specify serving size weight" at bounding box center [411, 291] width 597 height 10
click at [123, 293] on span at bounding box center [121, 289] width 7 height 7
click at [123, 293] on input "Specify serving size weight" at bounding box center [121, 290] width 6 height 6
radio input "true"
radio input "false"
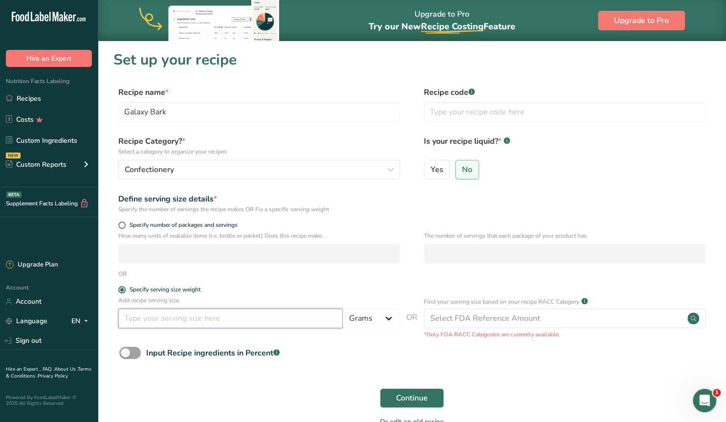
click at [144, 320] on input "number" at bounding box center [230, 319] width 224 height 20
type input "40"
click at [427, 401] on span "Continue" at bounding box center [412, 398] width 32 height 12
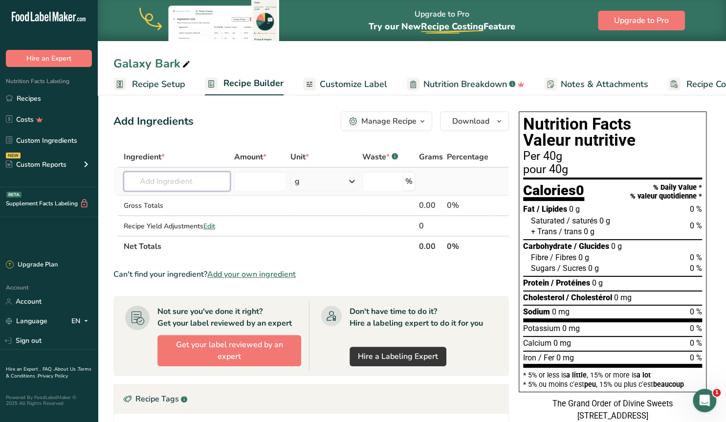
click at [171, 184] on input "text" at bounding box center [177, 182] width 107 height 20
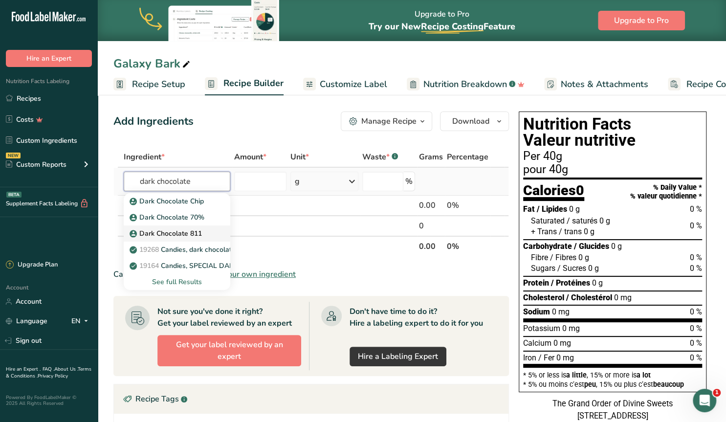
type input "dark chocolate"
click at [178, 238] on p "Dark Chocolate 811" at bounding box center [167, 233] width 70 height 10
type input "Dark Chocolate 811"
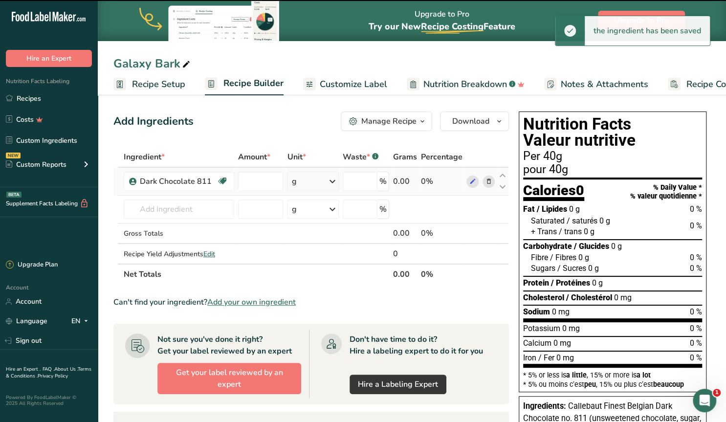
type input "0"
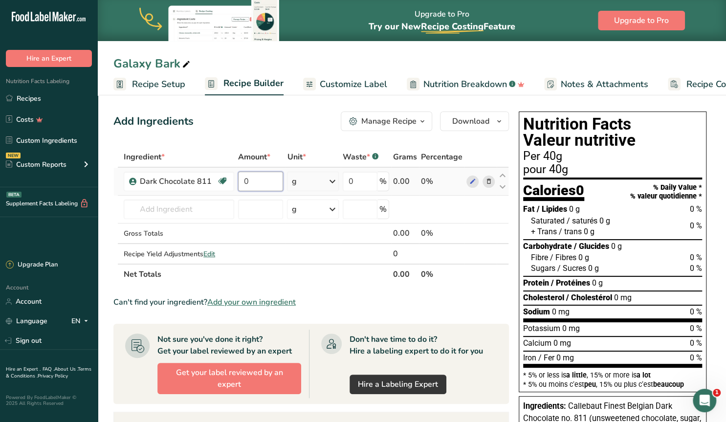
drag, startPoint x: 254, startPoint y: 178, endPoint x: 223, endPoint y: 177, distance: 31.3
click at [238, 177] on input "0" at bounding box center [260, 182] width 45 height 20
type input "32"
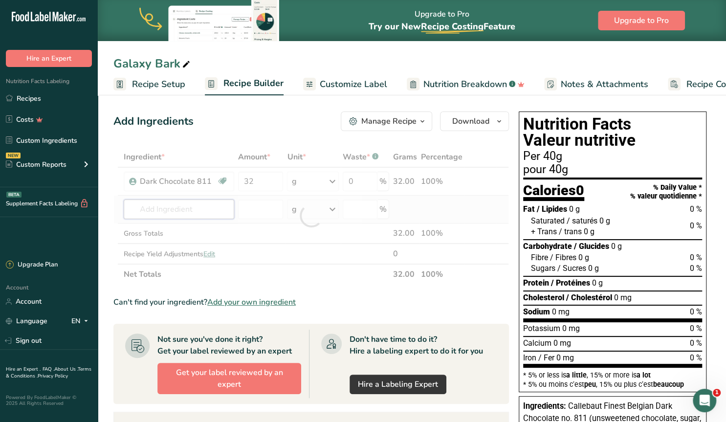
click at [178, 210] on input "text" at bounding box center [179, 209] width 111 height 20
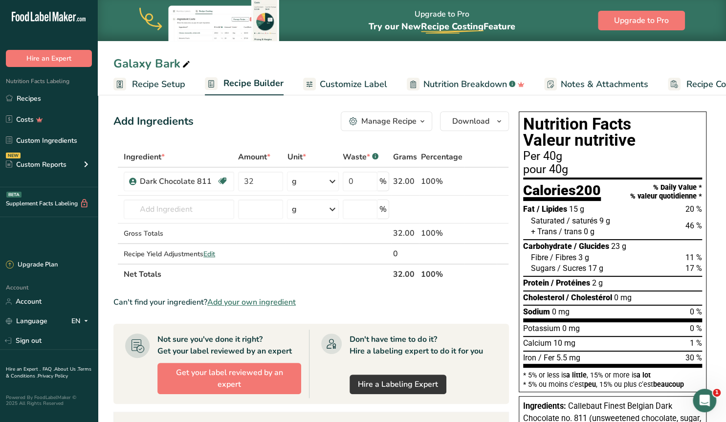
click at [341, 84] on span "Customize Label" at bounding box center [353, 84] width 67 height 13
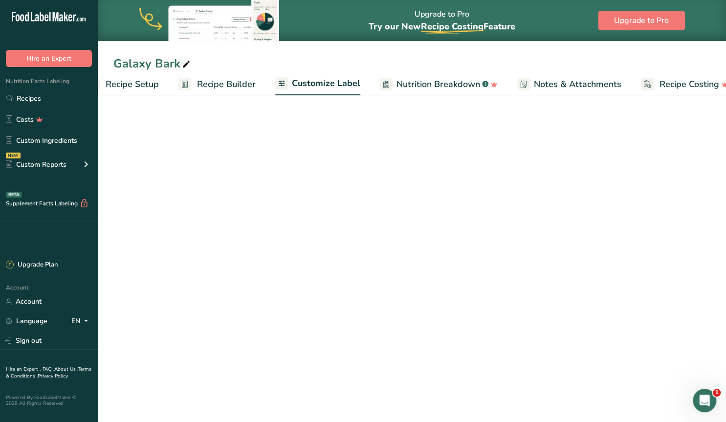
scroll to position [0, 44]
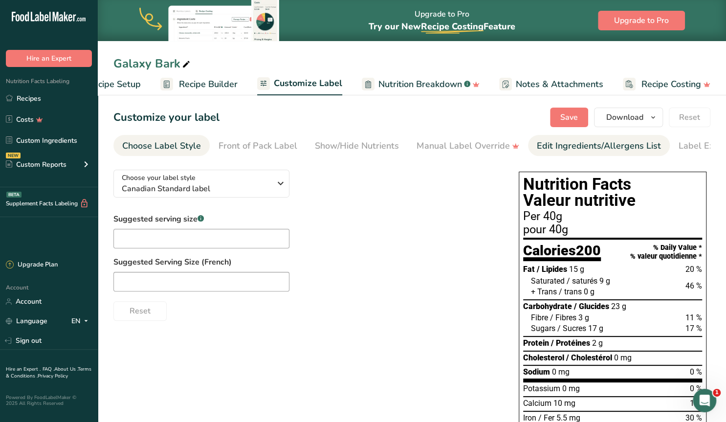
click at [545, 145] on div "Edit Ingredients/Allergens List" at bounding box center [599, 145] width 124 height 13
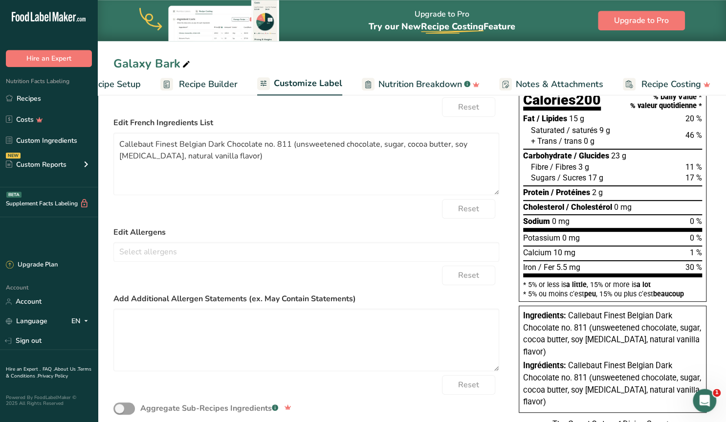
scroll to position [153, 0]
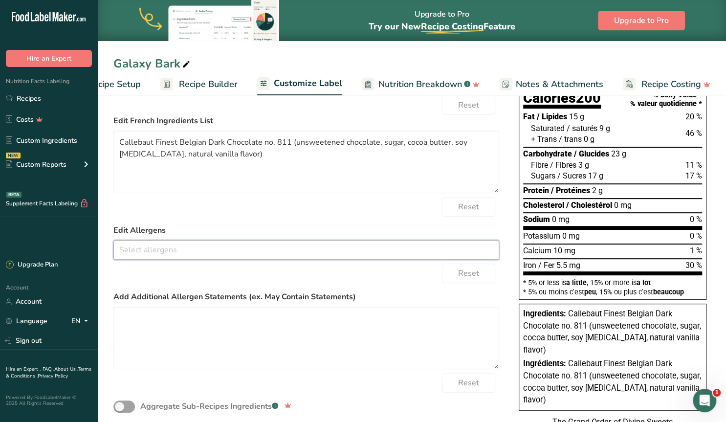
click at [146, 249] on input "text" at bounding box center [306, 249] width 385 height 15
click at [256, 200] on div "Reset" at bounding box center [306, 207] width 386 height 20
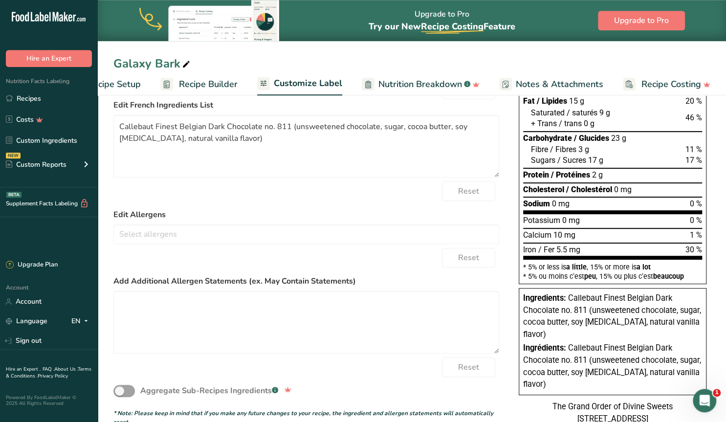
scroll to position [187, 0]
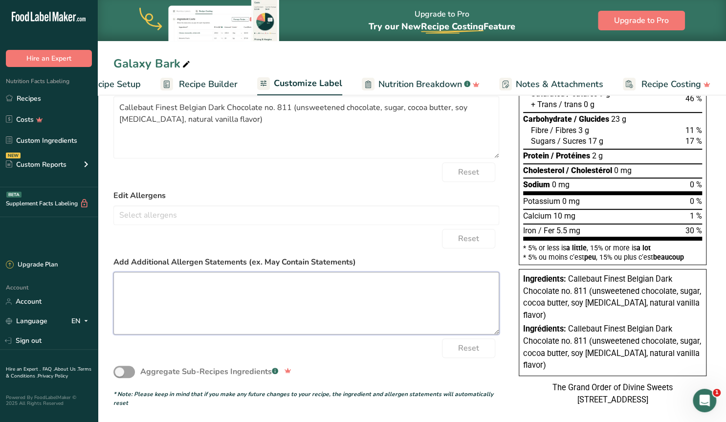
click at [160, 288] on textarea at bounding box center [306, 303] width 386 height 63
paste textarea "Vegan & Gluten Friendly. Contains Soy, may contain trace amounts of other aller…"
drag, startPoint x: 262, startPoint y: 282, endPoint x: 209, endPoint y: 281, distance: 52.8
click at [209, 281] on textarea "Vegan & Gluten Friendly. Contains Soy, may contain trace amounts of other aller…" at bounding box center [306, 303] width 386 height 63
type textarea "Vegan & Gluten Friendly. May contain trace amounts of other allergens"
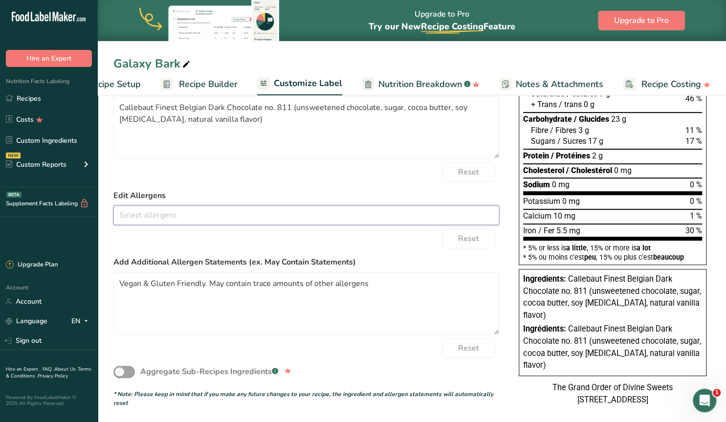
click at [154, 214] on input "text" at bounding box center [306, 214] width 385 height 15
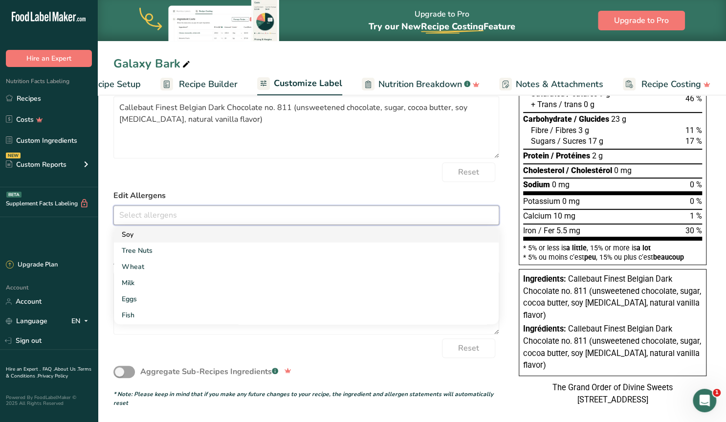
click at [156, 232] on link "Soy" at bounding box center [306, 234] width 385 height 16
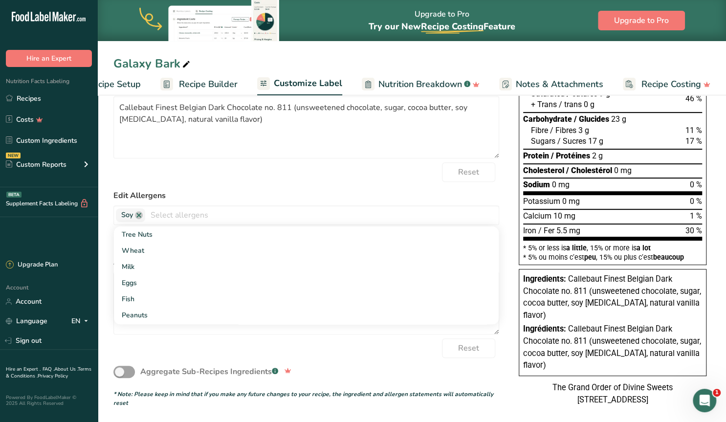
click at [228, 182] on form "Edit Ingredients List Callebaut Finest Belgian Dark Chocolate no. 811 (unsweete…" at bounding box center [306, 192] width 386 height 429
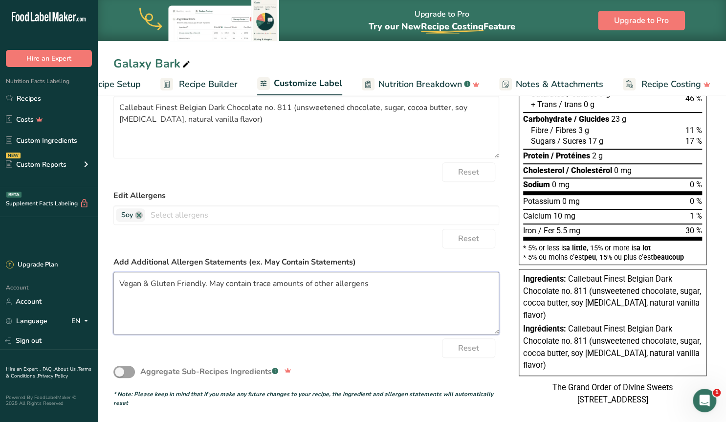
click at [372, 283] on textarea "Vegan & Gluten Friendly. May contain trace amounts of other allergens" at bounding box center [306, 303] width 386 height 63
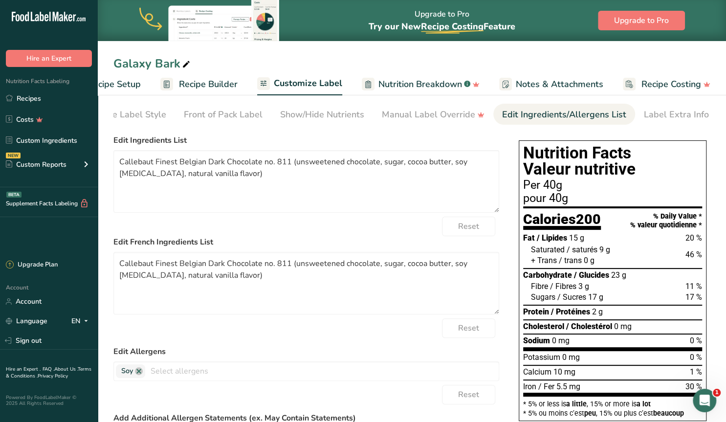
scroll to position [0, 0]
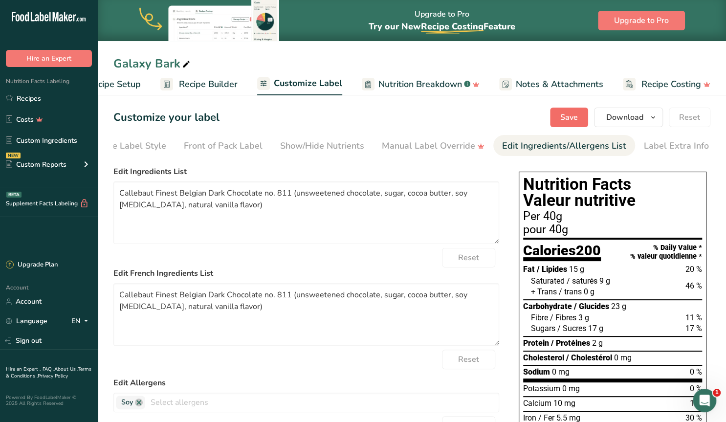
type textarea "Vegan & Gluten Friendly. May contain trace amounts of other allergens. Net wt. …"
click at [569, 112] on span "Save" at bounding box center [569, 117] width 18 height 12
click at [220, 83] on span "Recipe Builder" at bounding box center [208, 84] width 59 height 13
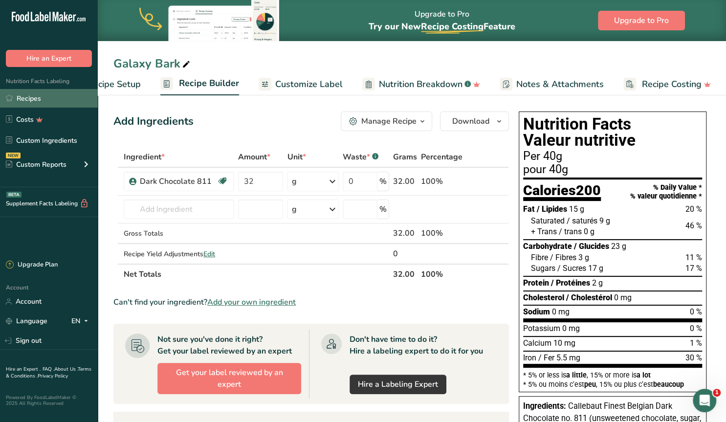
click at [33, 101] on link "Recipes" at bounding box center [49, 98] width 98 height 19
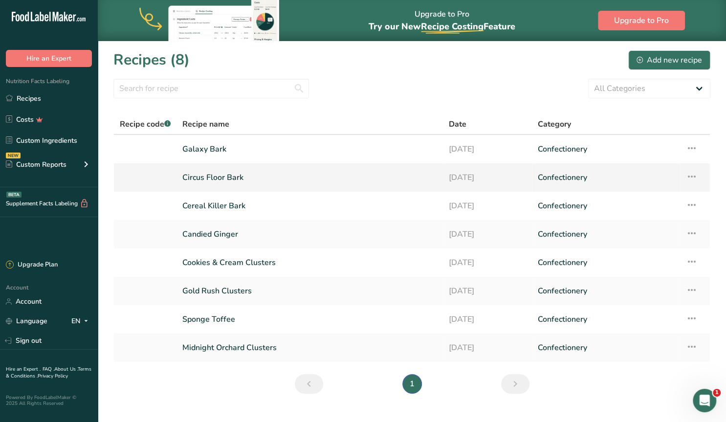
click at [228, 176] on link "Circus Floor Bark" at bounding box center [309, 177] width 255 height 21
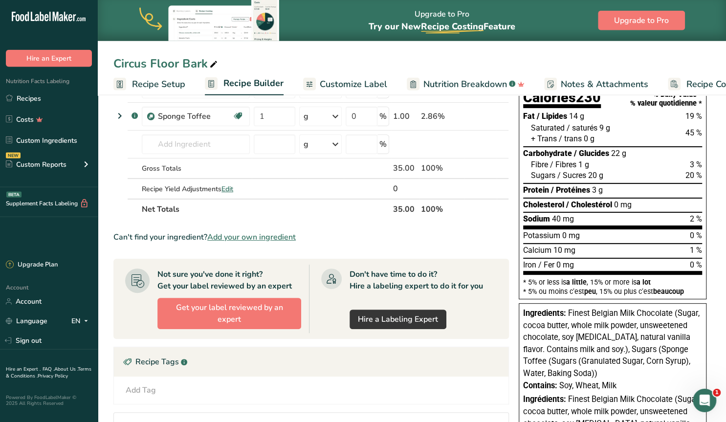
scroll to position [203, 0]
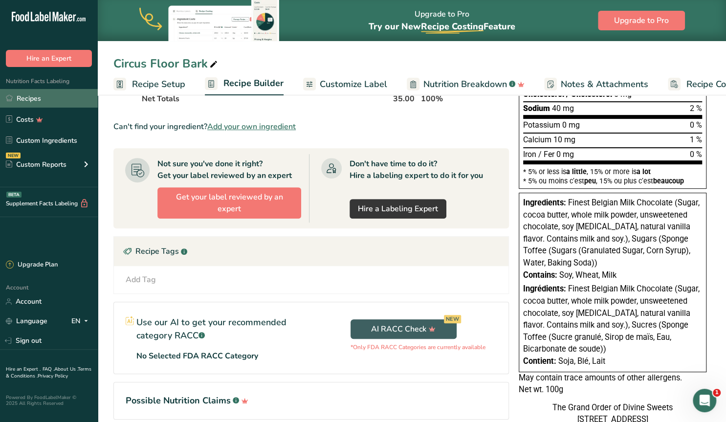
click at [28, 98] on link "Recipes" at bounding box center [49, 98] width 98 height 19
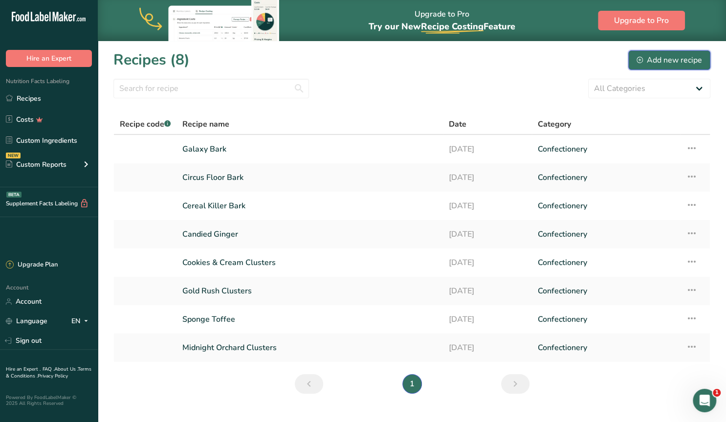
click at [654, 59] on div "Add new recipe" at bounding box center [670, 60] width 66 height 12
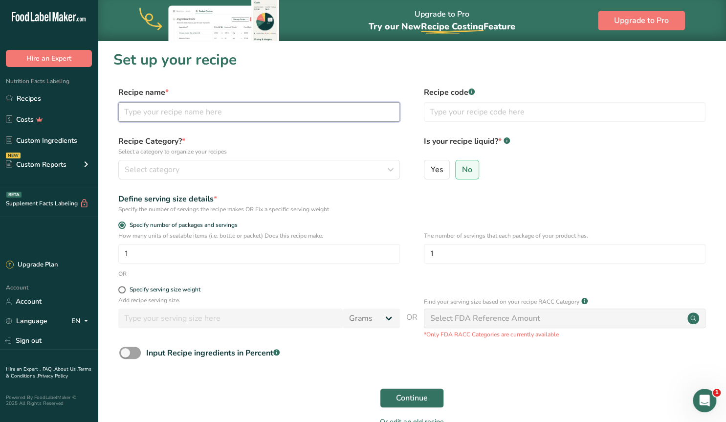
click at [146, 109] on input "text" at bounding box center [259, 112] width 282 height 20
type input "[PERSON_NAME] Bark"
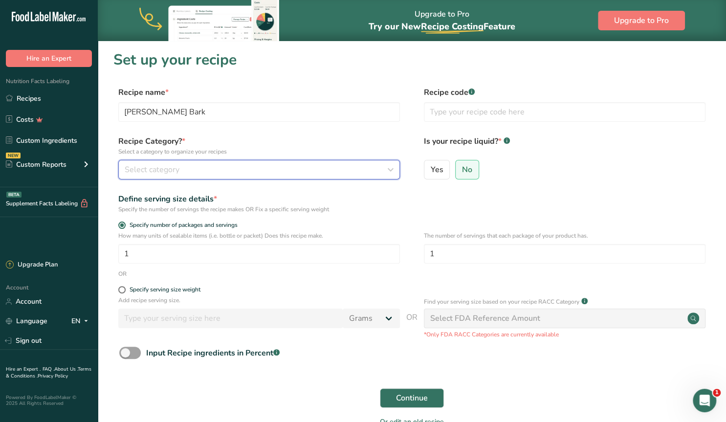
click at [192, 164] on button "Select category" at bounding box center [259, 170] width 282 height 20
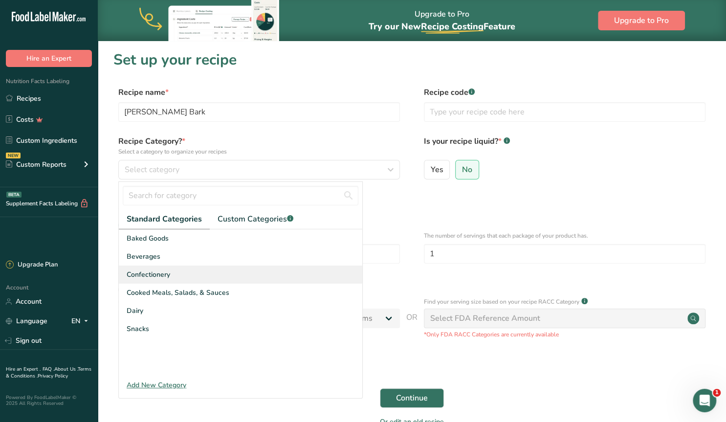
click at [163, 275] on span "Confectionery" at bounding box center [149, 274] width 44 height 10
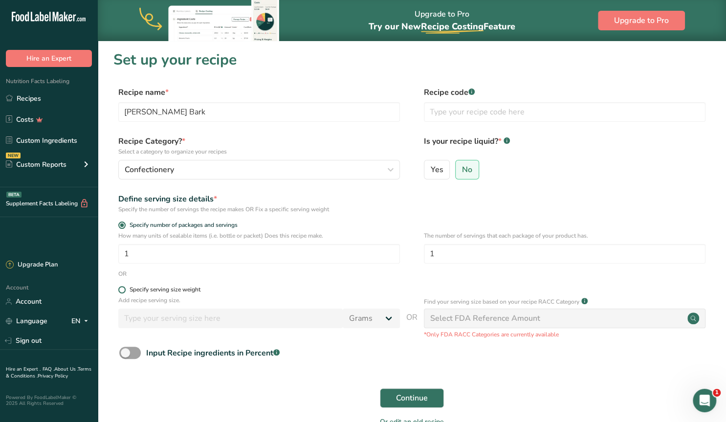
click at [125, 290] on span at bounding box center [121, 289] width 7 height 7
click at [125, 290] on input "Specify serving size weight" at bounding box center [121, 290] width 6 height 6
radio input "true"
radio input "false"
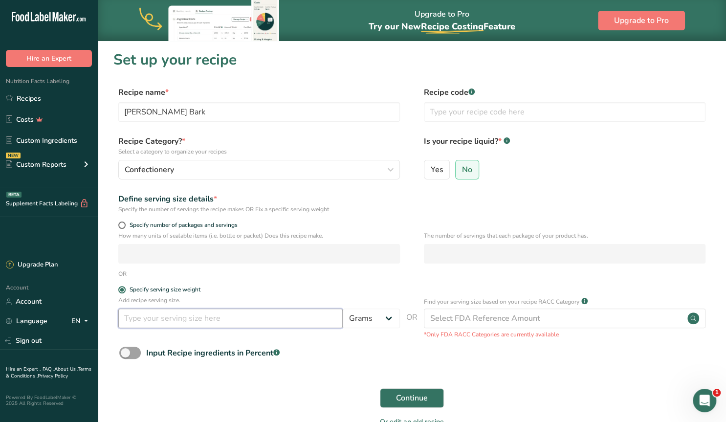
click at [170, 322] on input "number" at bounding box center [230, 319] width 224 height 20
type input "40"
click at [414, 395] on span "Continue" at bounding box center [412, 398] width 32 height 12
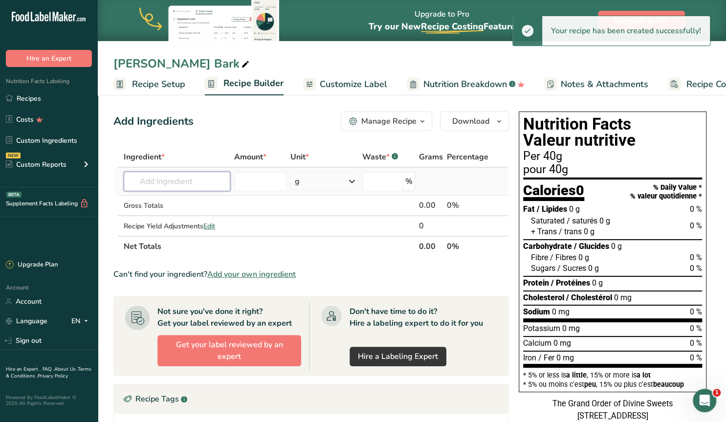
click at [142, 181] on input "text" at bounding box center [177, 182] width 107 height 20
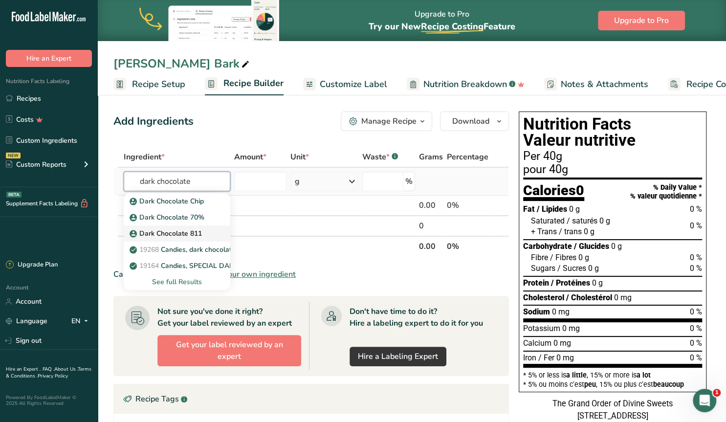
type input "dark chocolate"
click at [195, 231] on p "Dark Chocolate 811" at bounding box center [167, 233] width 70 height 10
type input "Dark Chocolate 811"
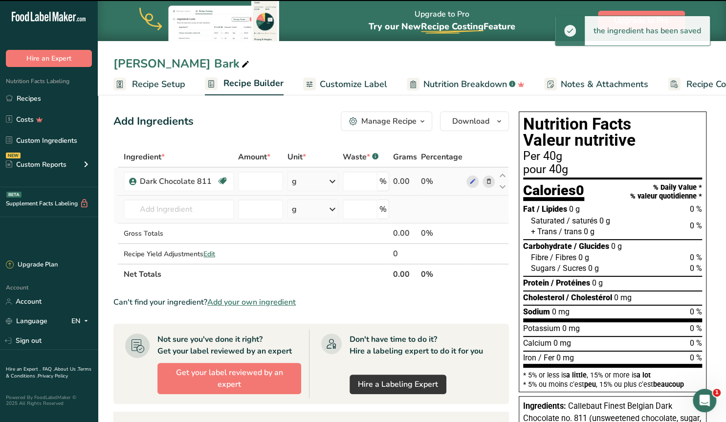
type input "0"
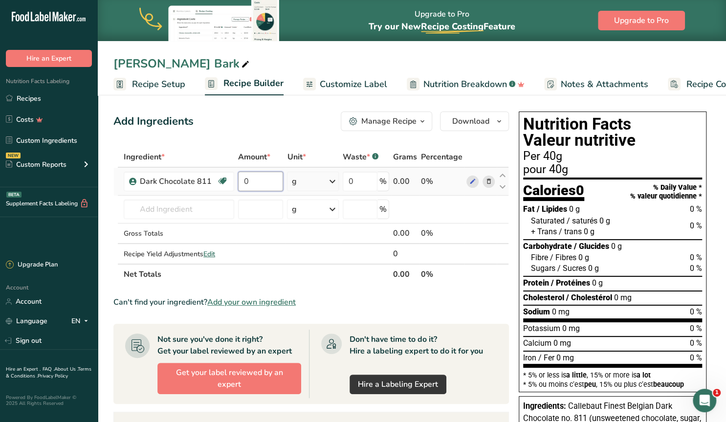
drag, startPoint x: 253, startPoint y: 180, endPoint x: 242, endPoint y: 179, distance: 11.3
click at [242, 179] on input "0" at bounding box center [260, 182] width 45 height 20
type input "32"
click at [138, 209] on div "Ingredient * Amount * Unit * Waste * .a-a{fill:#347362;}.b-a{fill:#fff;} Grams …" at bounding box center [311, 216] width 396 height 138
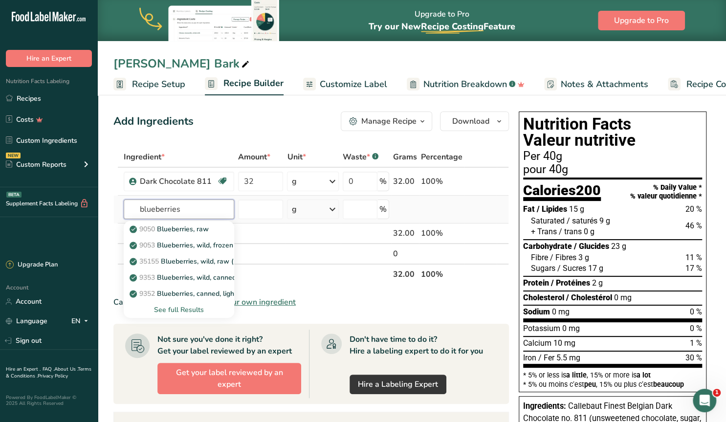
type input "blueberries"
click at [178, 310] on div "See full Results" at bounding box center [179, 310] width 95 height 10
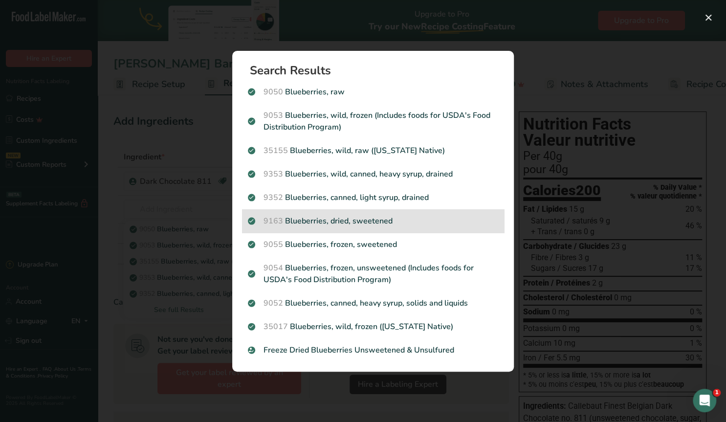
click at [385, 222] on p "9163 Blueberries, dried, sweetened" at bounding box center [373, 221] width 250 height 12
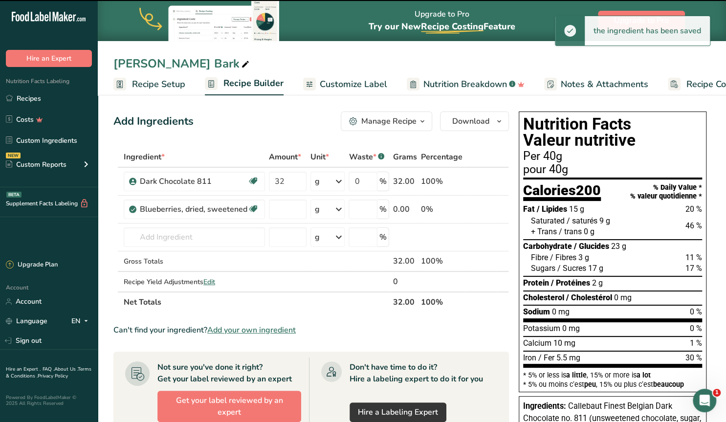
type input "0"
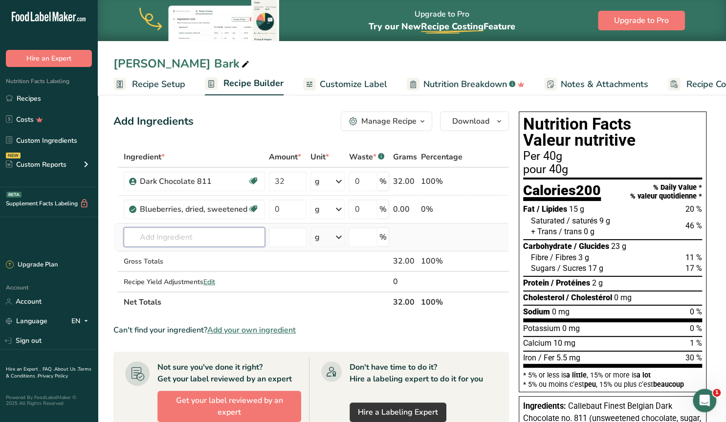
click at [160, 236] on input "text" at bounding box center [194, 237] width 141 height 20
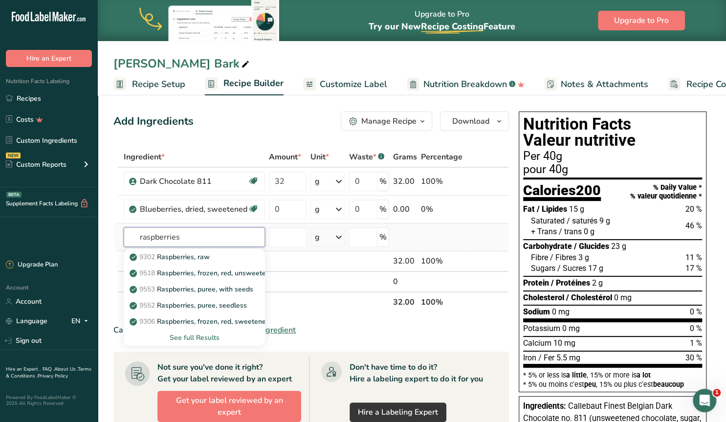
type input "raspberries"
click at [203, 339] on div "See full Results" at bounding box center [195, 337] width 126 height 10
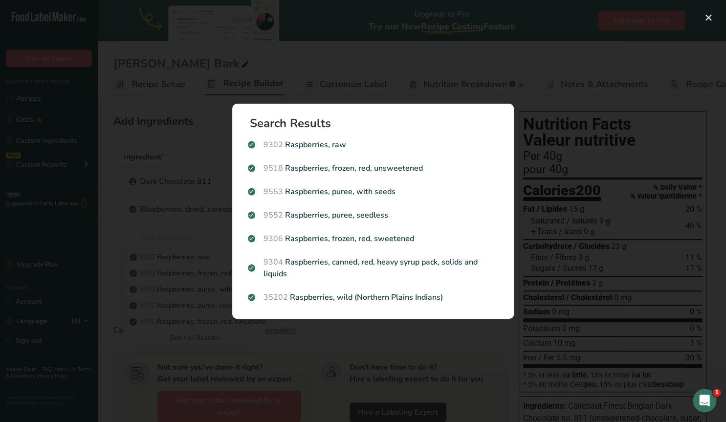
click at [143, 235] on div "Search results modal" at bounding box center [363, 211] width 726 height 422
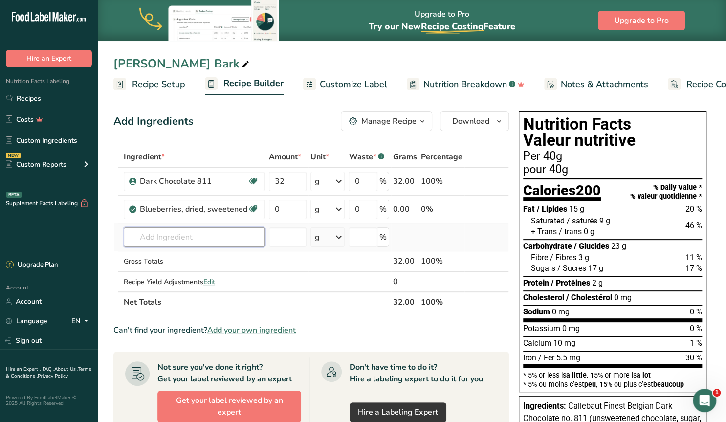
click at [167, 238] on input "text" at bounding box center [194, 237] width 141 height 20
type input "tart cherries"
click at [228, 260] on p "9044 Cherries, tart, dried, sweetened (Includes foods for USDA's Food Distribut…" at bounding box center [281, 257] width 298 height 10
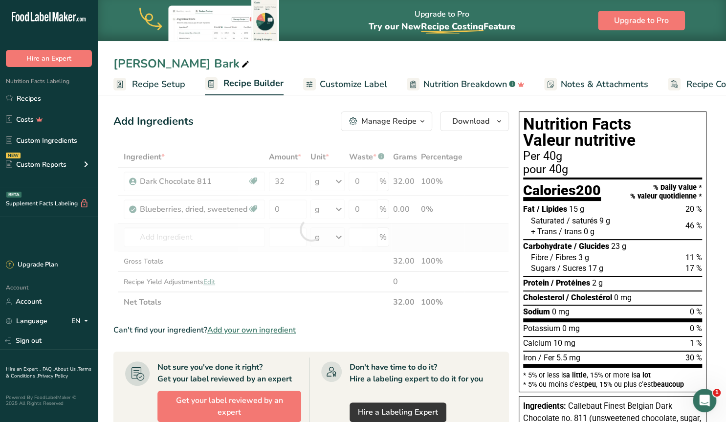
type input "Cherries, tart, dried, sweetened (Includes foods for USDA's Food Distribution P…"
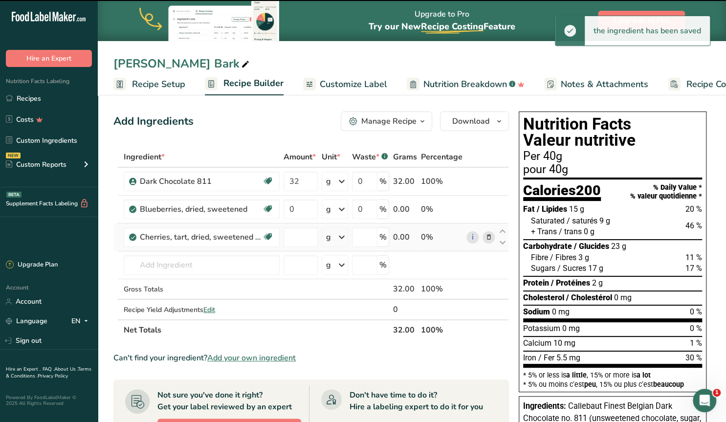
type input "0"
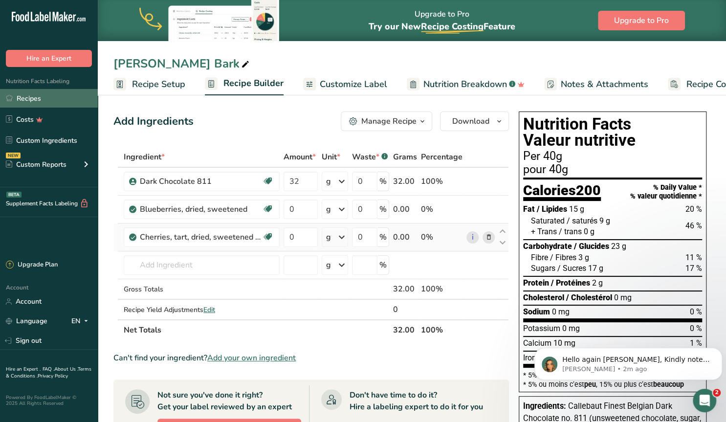
click at [33, 98] on link "Recipes" at bounding box center [49, 98] width 98 height 19
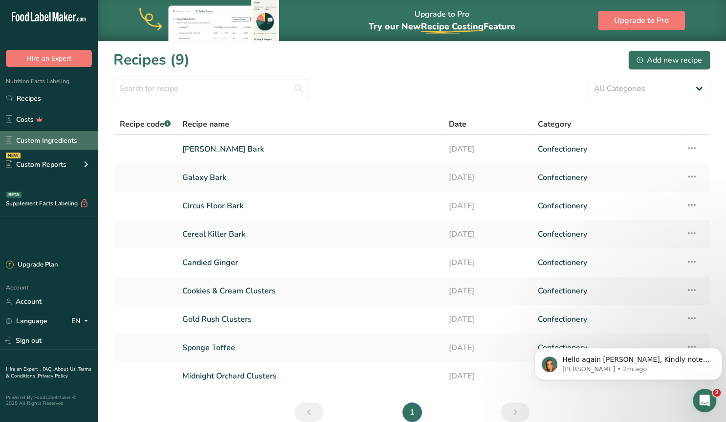
click at [49, 145] on link "Custom Ingredients" at bounding box center [49, 140] width 98 height 19
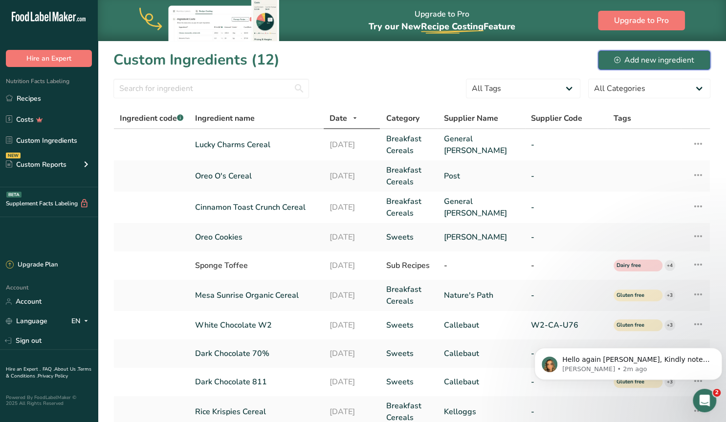
click at [660, 58] on div "Add new ingredient" at bounding box center [654, 60] width 80 height 12
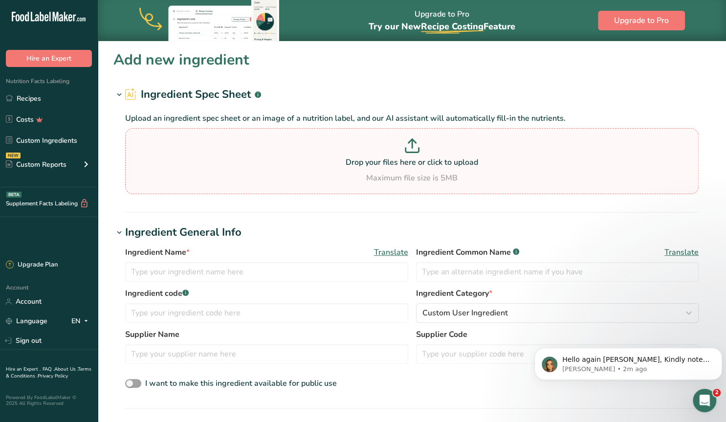
click at [377, 177] on div "Maximum file size is 5MB" at bounding box center [412, 178] width 569 height 12
click at [377, 177] on input "Drop your files here or click to upload Maximum file size is 5MB" at bounding box center [412, 161] width 574 height 66
type input "C:\fakepath\20250910_114645.jpg"
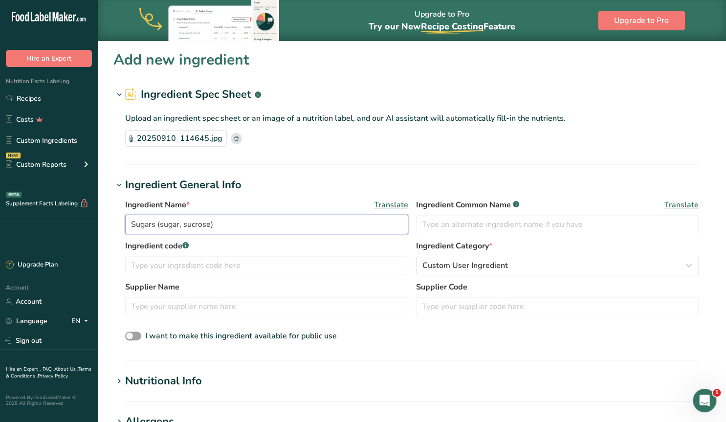
drag, startPoint x: 220, startPoint y: 223, endPoint x: 105, endPoint y: 220, distance: 115.0
click at [125, 220] on input "Sugars (sugar, sucrose)" at bounding box center [266, 225] width 283 height 20
click at [169, 148] on div "Upload an ingredient spec sheet or an image of a nutrition label, and our AI as…" at bounding box center [411, 128] width 597 height 50
drag, startPoint x: 237, startPoint y: 224, endPoint x: 157, endPoint y: 225, distance: 80.2
click at [157, 225] on input "Naturally Coloured Sprinkles" at bounding box center [266, 225] width 283 height 20
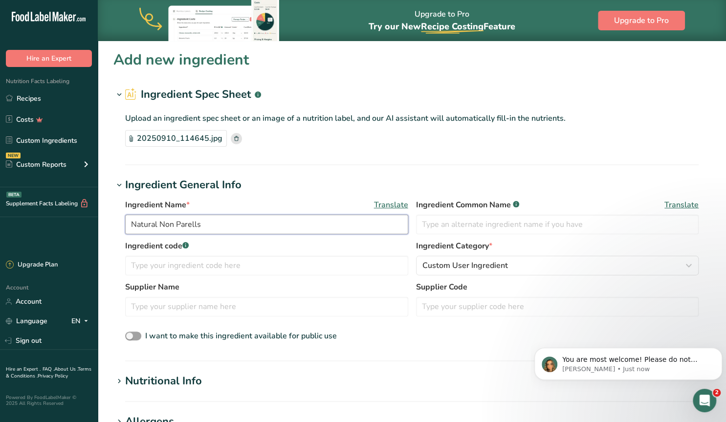
click at [170, 227] on input "Natural Non Parells" at bounding box center [266, 225] width 283 height 20
drag, startPoint x: 202, startPoint y: 223, endPoint x: 173, endPoint y: 221, distance: 29.9
click at [173, 221] on input "Natural Non Parells" at bounding box center [266, 225] width 283 height 20
click at [195, 236] on div "Ingredient Name * Translate Natural Nonpareils Ingredient Common Name .a-a{fill…" at bounding box center [412, 219] width 574 height 41
click at [208, 226] on input "Natural Nonpareils" at bounding box center [266, 225] width 283 height 20
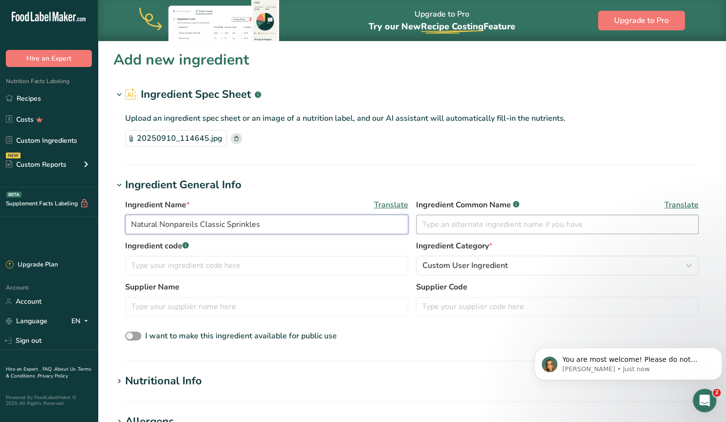
type input "Natural Nonpareils Classic Sprinkles"
click at [444, 228] on input "text" at bounding box center [557, 225] width 283 height 20
type input "Natural Classic Sprinkles"
click at [157, 308] on input "text" at bounding box center [266, 307] width 283 height 20
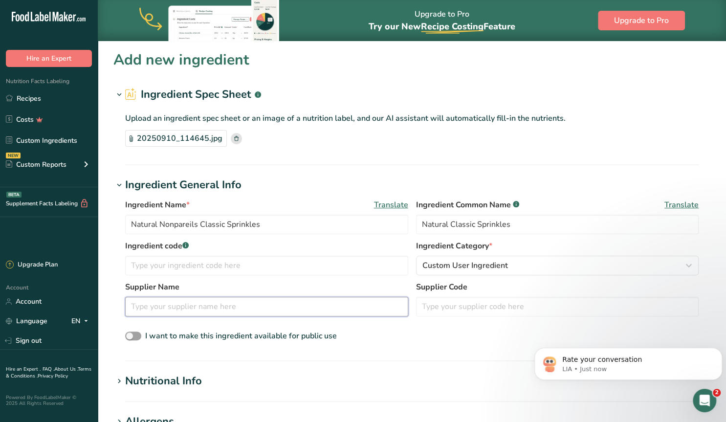
click at [162, 310] on input "text" at bounding box center [266, 307] width 283 height 20
type input "Sweetapolita"
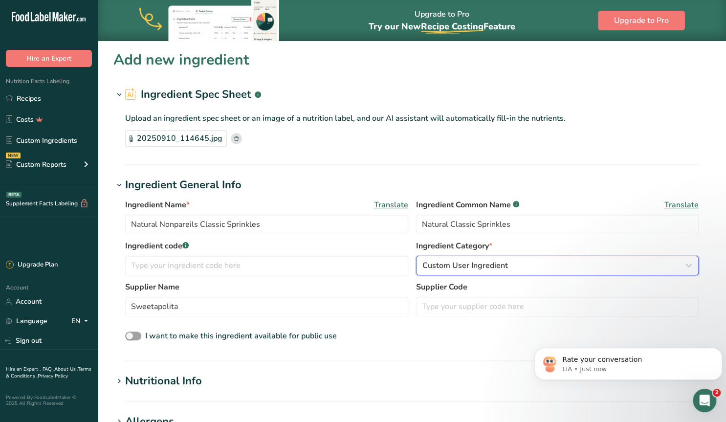
click at [463, 264] on span "Custom User Ingredient" at bounding box center [465, 266] width 86 height 12
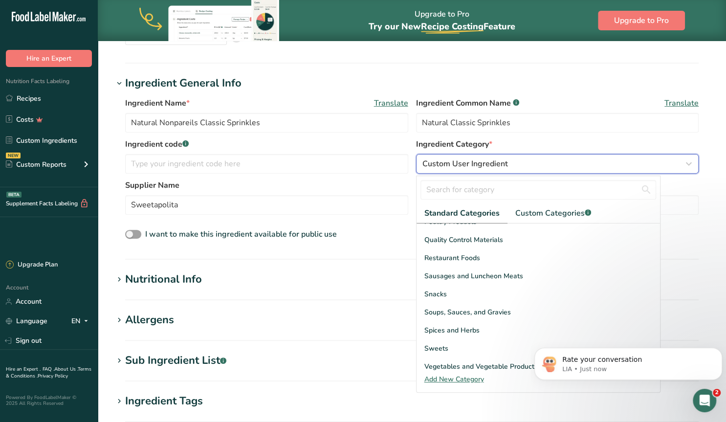
scroll to position [378, 0]
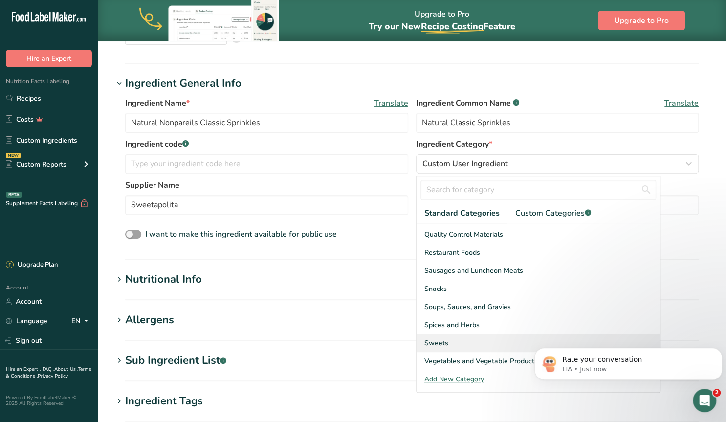
click at [447, 340] on div "Sweets" at bounding box center [539, 343] width 244 height 18
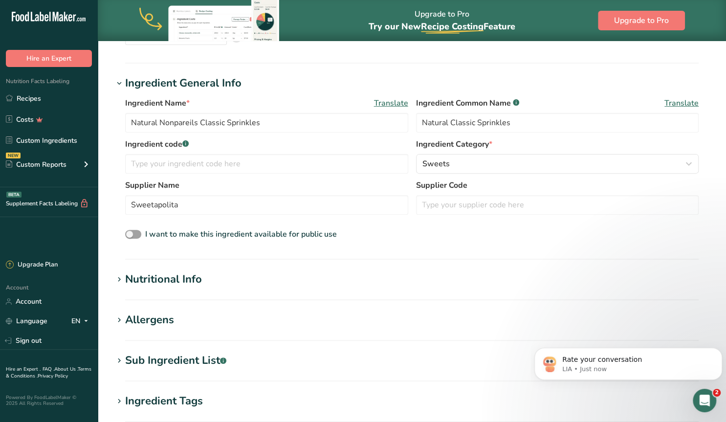
click at [171, 282] on div "Nutritional Info" at bounding box center [163, 279] width 77 height 16
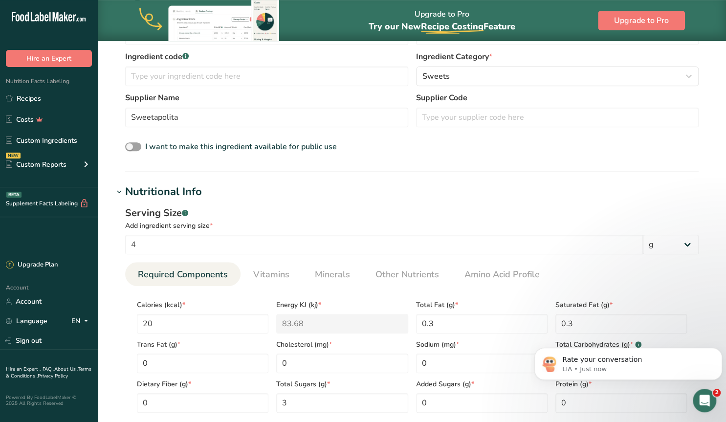
scroll to position [305, 0]
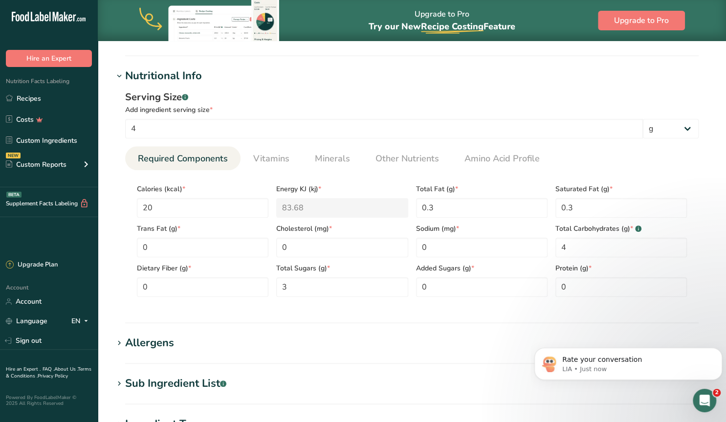
click at [116, 73] on icon at bounding box center [119, 76] width 9 height 14
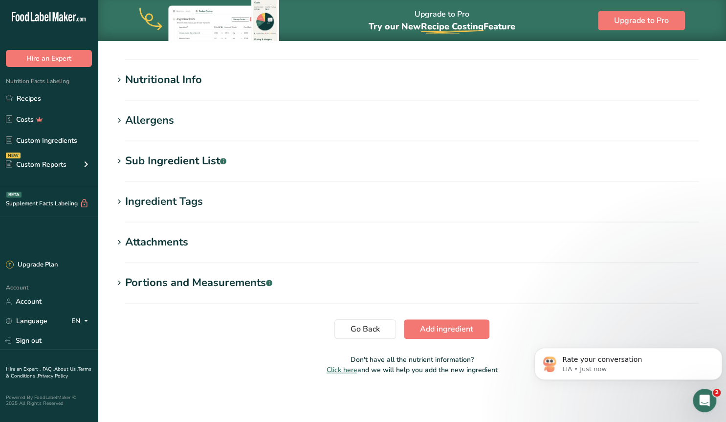
scroll to position [300, 0]
click at [140, 121] on div "Allergens" at bounding box center [149, 121] width 49 height 16
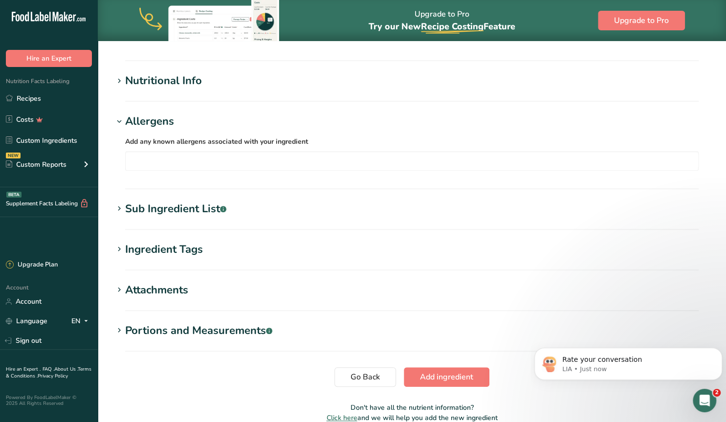
click at [118, 251] on icon at bounding box center [119, 250] width 9 height 14
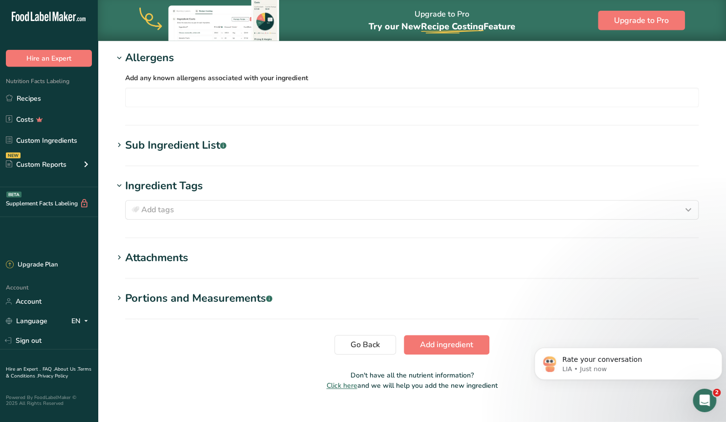
scroll to position [378, 0]
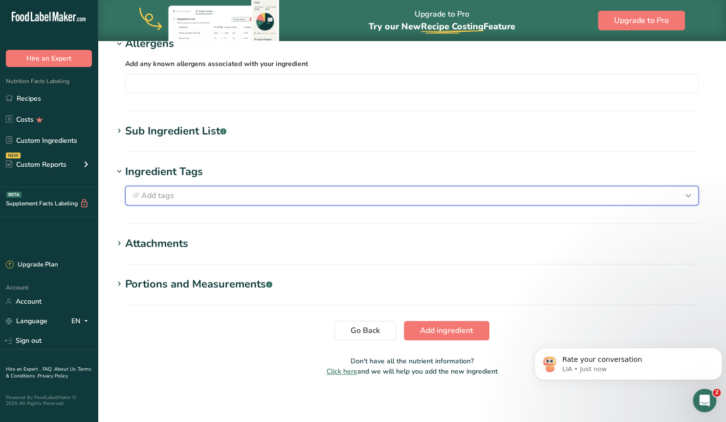
click at [174, 196] on span "Add tags" at bounding box center [157, 196] width 33 height 12
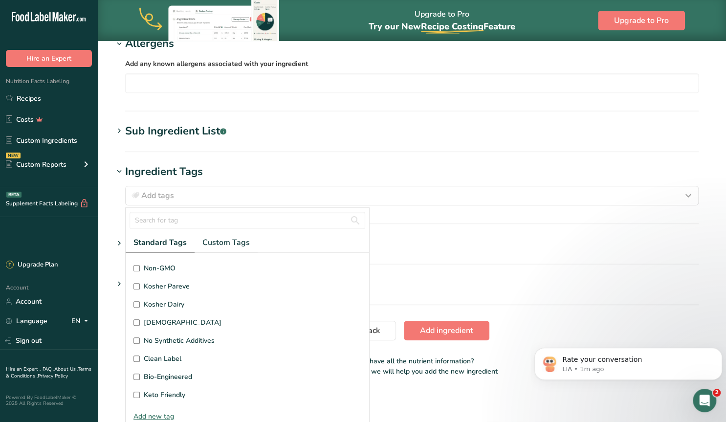
click at [114, 310] on section "Add new ingredient Ingredient Spec Sheet .a-a{fill:#347362;}.b-a{fill:#fff;} Up…" at bounding box center [412, 27] width 628 height 729
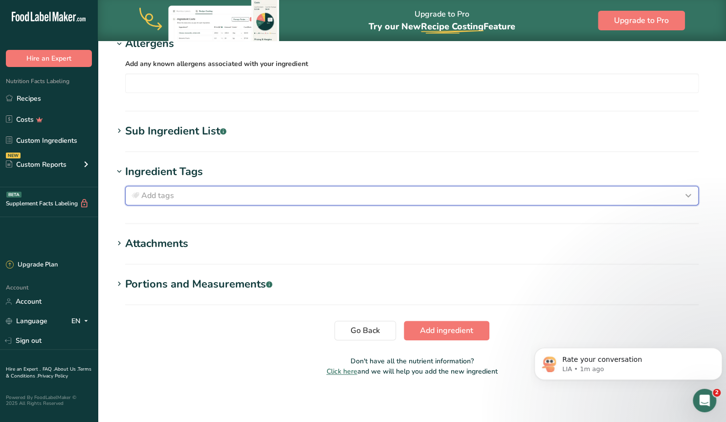
click at [152, 195] on span "Add tags" at bounding box center [157, 196] width 33 height 12
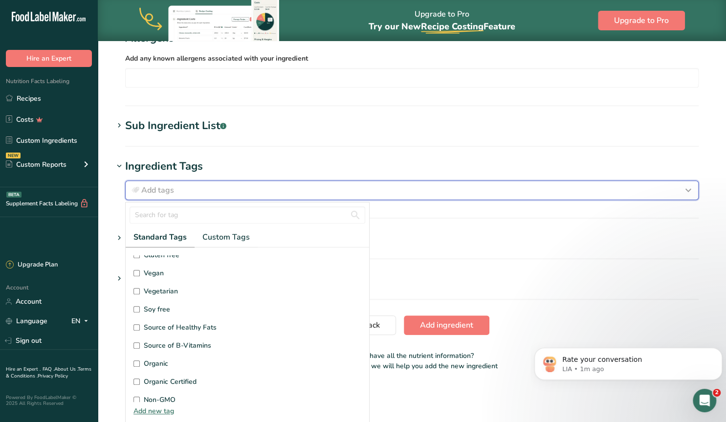
scroll to position [45, 0]
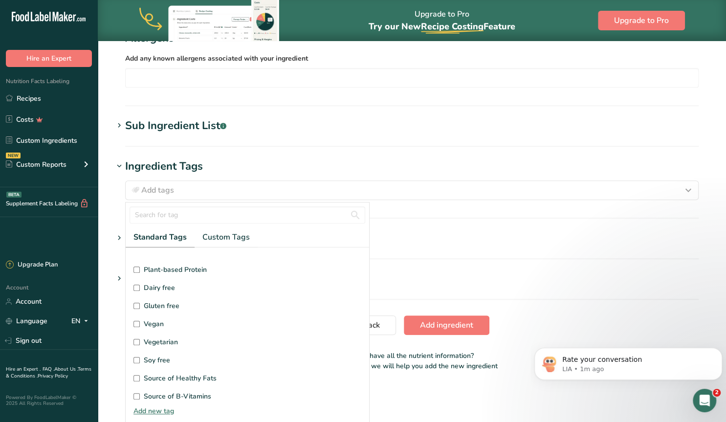
click at [138, 285] on input "Dairy free" at bounding box center [136, 288] width 6 height 6
checkbox input "true"
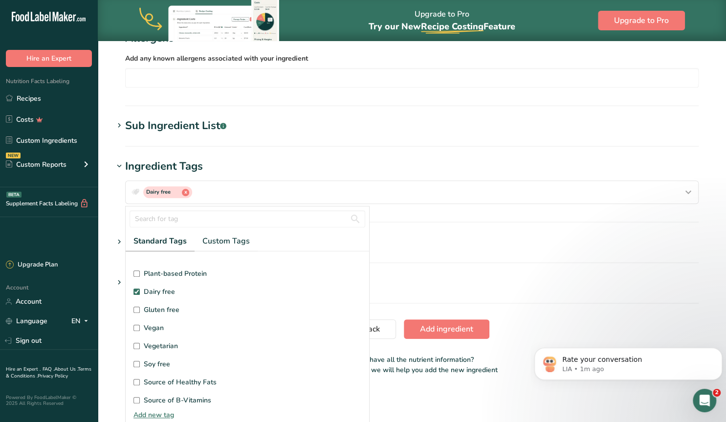
click at [139, 309] on input "Gluten free" at bounding box center [136, 310] width 6 height 6
checkbox input "true"
click at [137, 326] on input "Vegan" at bounding box center [136, 328] width 6 height 6
checkbox input "true"
click at [137, 344] on input "Vegetarian" at bounding box center [136, 346] width 6 height 6
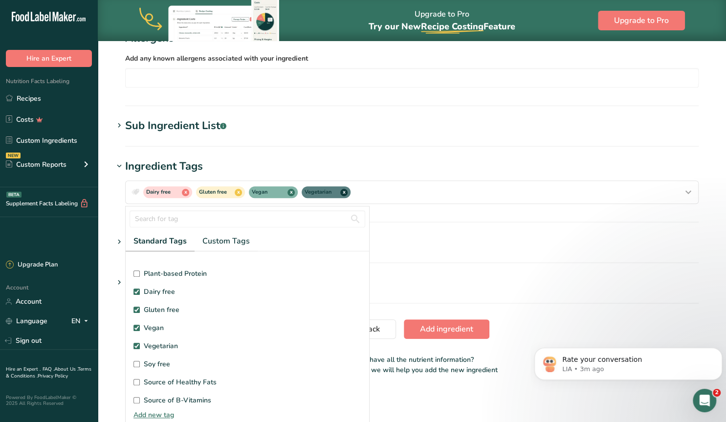
click at [107, 321] on section "Add new ingredient Ingredient Spec Sheet .a-a{fill:#347362;}.b-a{fill:#fff;} Up…" at bounding box center [412, 24] width 628 height 733
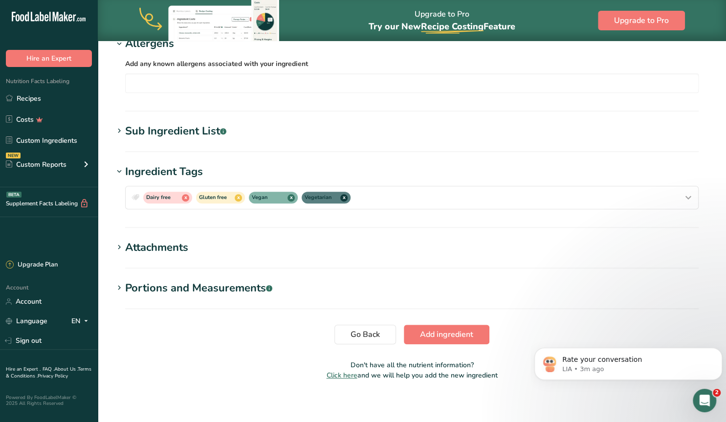
scroll to position [0, 0]
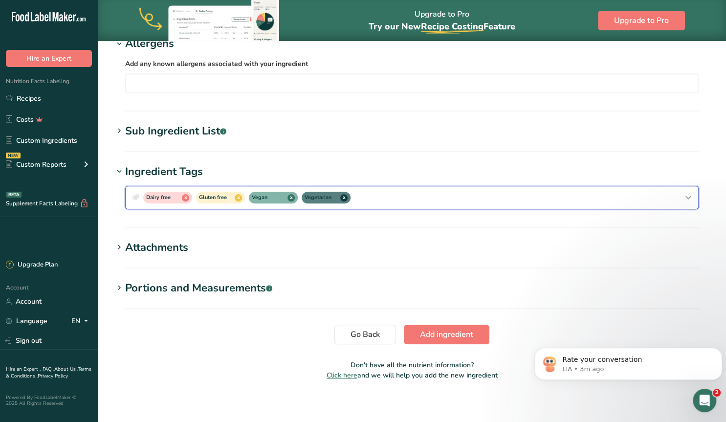
click at [133, 199] on icon "button" at bounding box center [135, 198] width 9 height 14
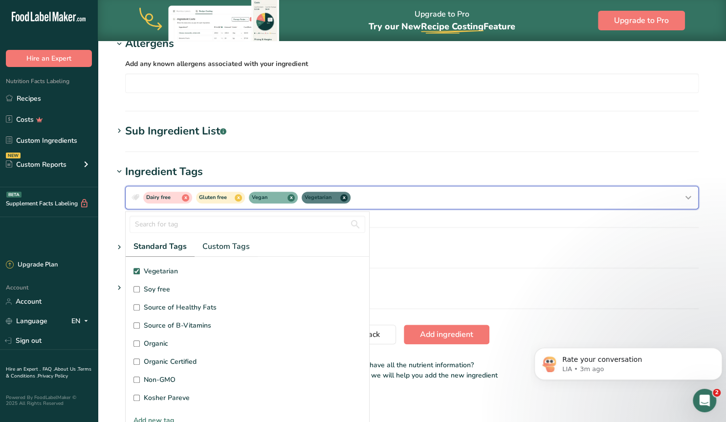
scroll to position [188, 0]
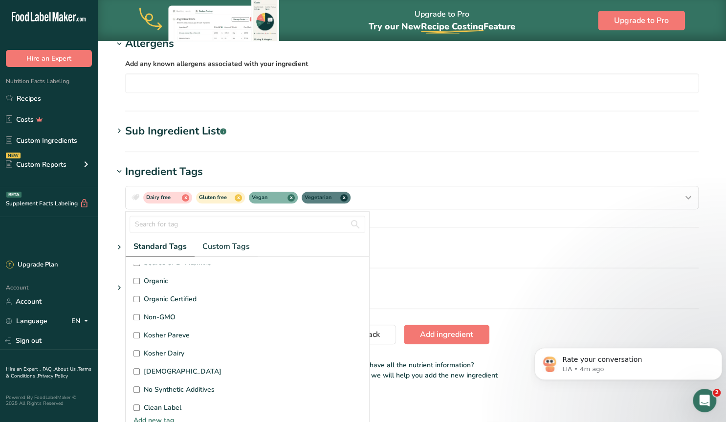
click at [138, 333] on input "Kosher Pareve" at bounding box center [136, 335] width 6 height 6
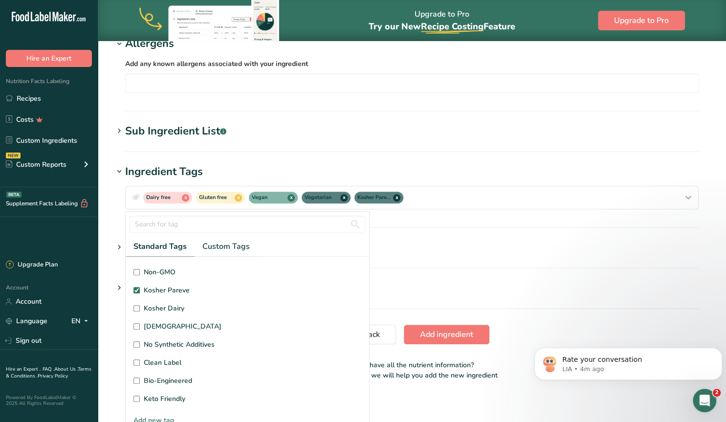
scroll to position [0, 0]
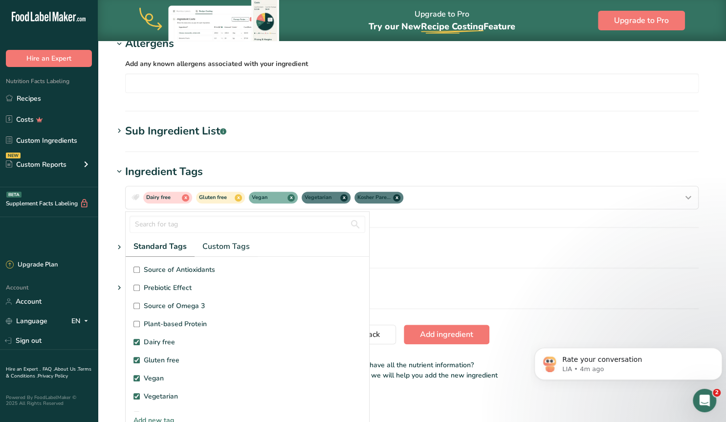
click at [423, 168] on h1 "Ingredient Tags" at bounding box center [411, 172] width 597 height 16
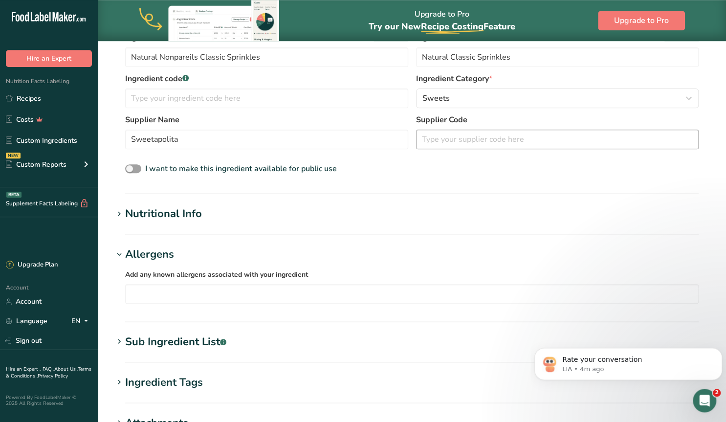
scroll to position [93, 0]
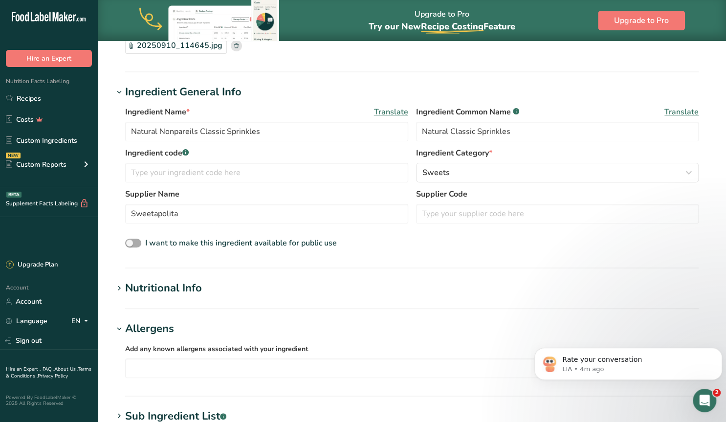
click at [133, 244] on span at bounding box center [133, 243] width 16 height 9
click at [132, 244] on input "I want to make this ingredient available for public use" at bounding box center [128, 243] width 6 height 6
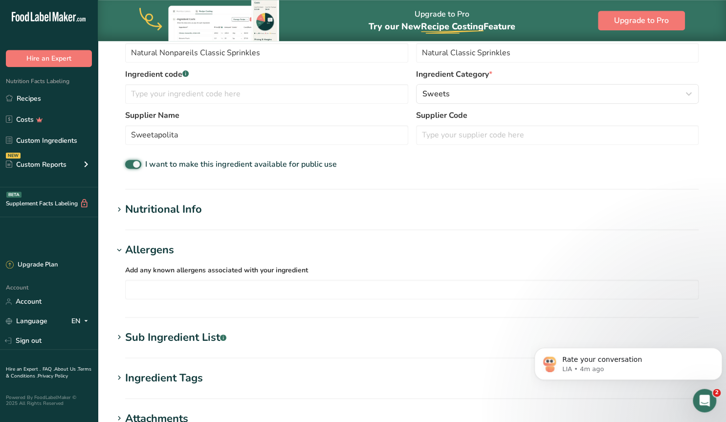
scroll to position [347, 0]
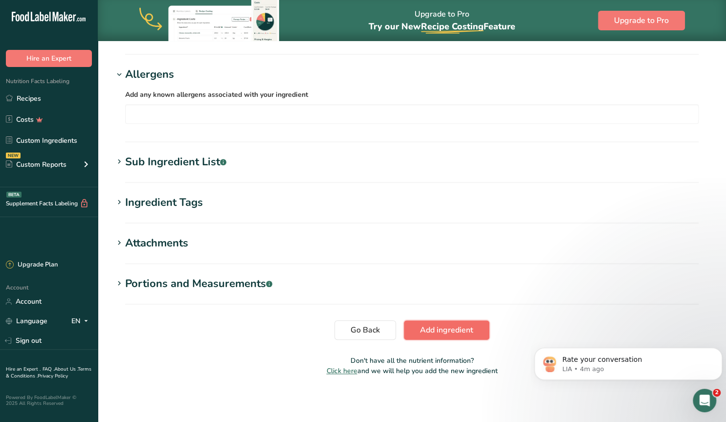
click at [423, 325] on span "Add ingredient" at bounding box center [446, 330] width 53 height 12
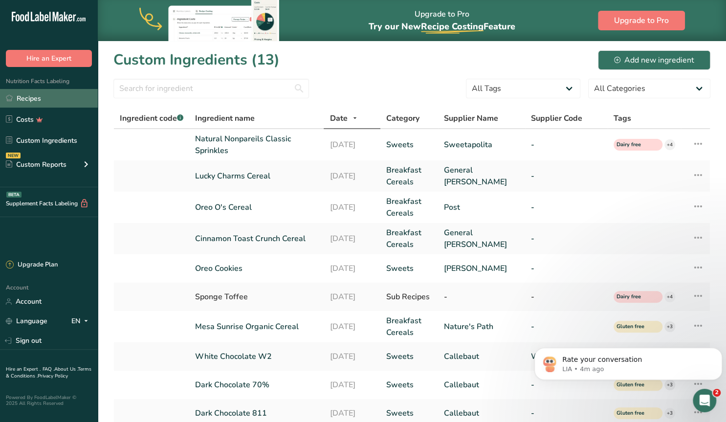
click at [29, 97] on link "Recipes" at bounding box center [49, 98] width 98 height 19
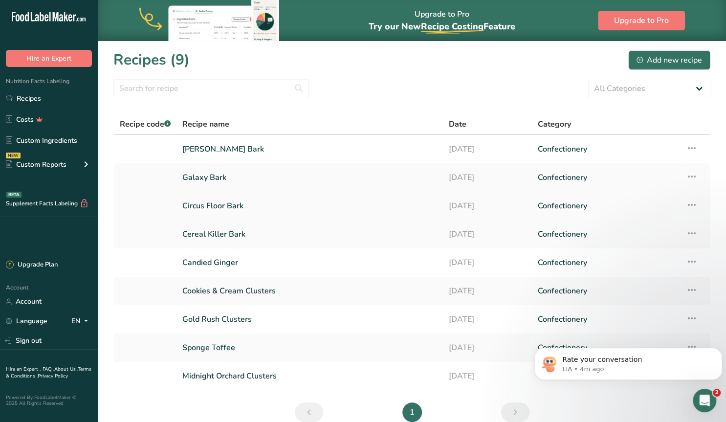
click at [148, 218] on td at bounding box center [145, 206] width 63 height 28
click at [676, 55] on div "Add new recipe" at bounding box center [670, 60] width 66 height 12
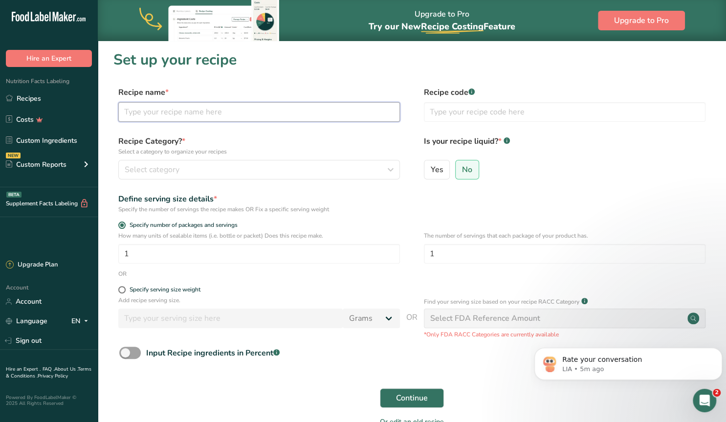
click at [157, 116] on input "text" at bounding box center [259, 112] width 282 height 20
click at [123, 288] on span at bounding box center [121, 289] width 7 height 7
click at [123, 288] on input "Specify serving size weight" at bounding box center [121, 290] width 6 height 6
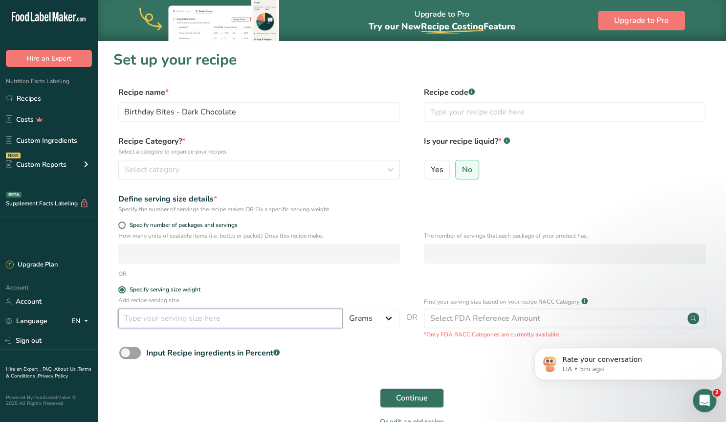
click at [170, 320] on input "number" at bounding box center [230, 319] width 224 height 20
click at [406, 396] on span "Continue" at bounding box center [412, 398] width 32 height 12
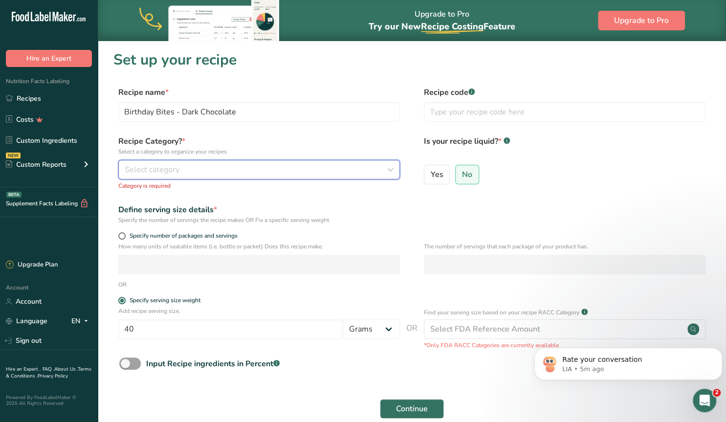
click at [160, 171] on span "Select category" at bounding box center [152, 170] width 55 height 12
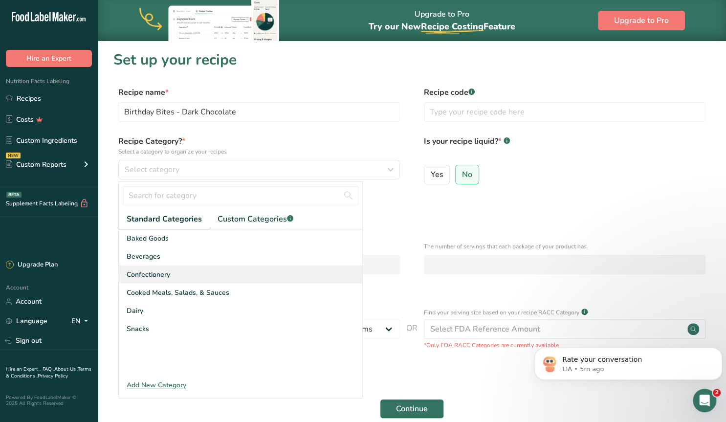
click at [149, 270] on span "Confectionery" at bounding box center [149, 274] width 44 height 10
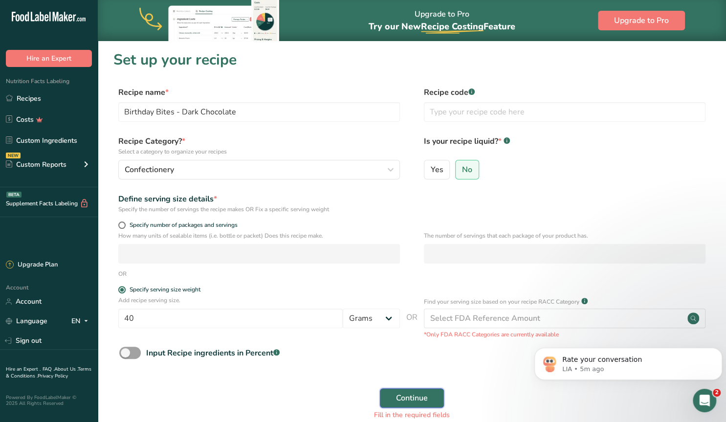
click at [408, 393] on span "Continue" at bounding box center [412, 398] width 32 height 12
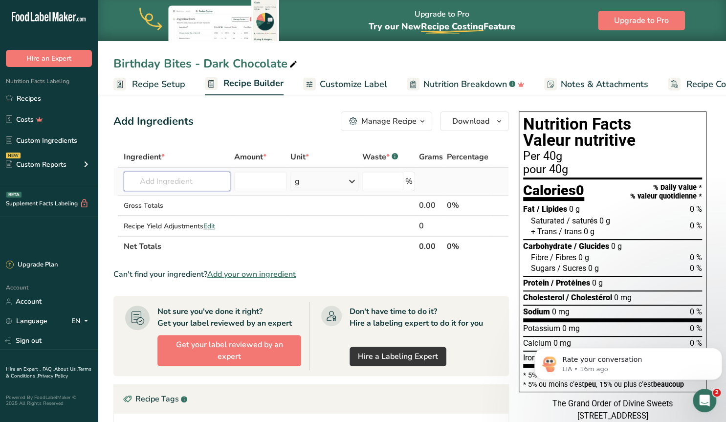
click at [185, 180] on input "text" at bounding box center [177, 182] width 107 height 20
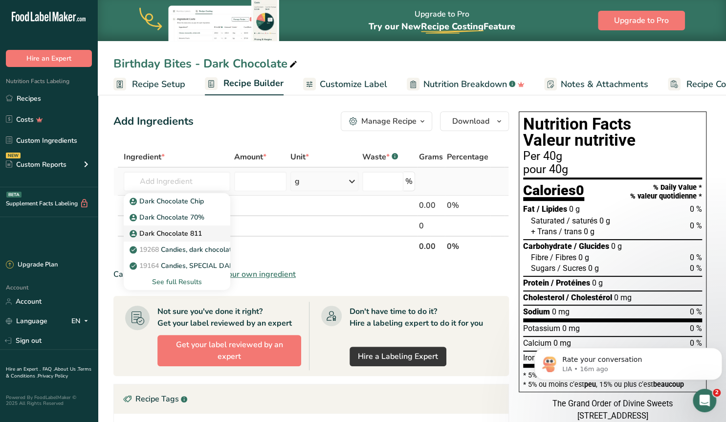
click at [199, 231] on p "Dark Chocolate 811" at bounding box center [167, 233] width 70 height 10
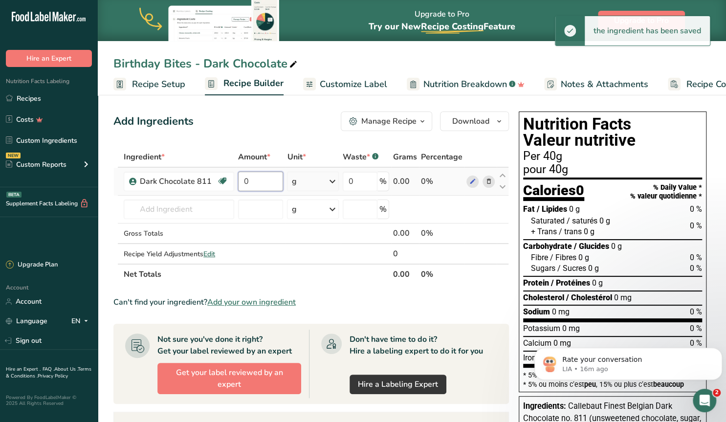
click at [267, 183] on input "0" at bounding box center [260, 182] width 45 height 20
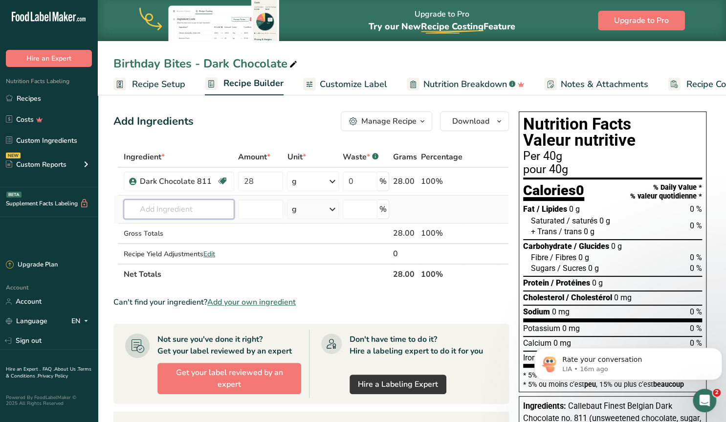
click at [189, 210] on input "text" at bounding box center [179, 209] width 111 height 20
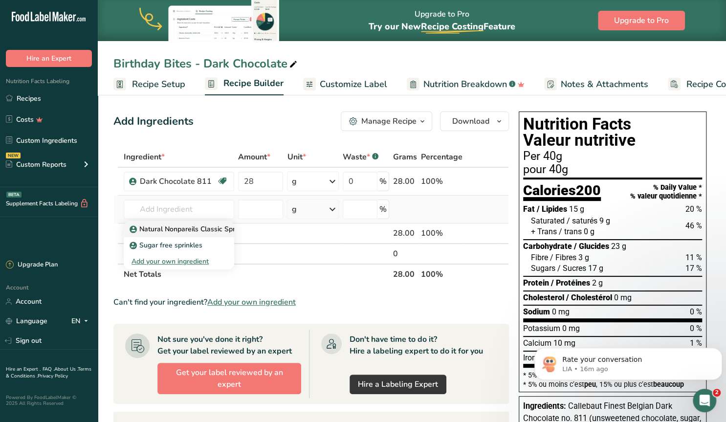
click at [183, 229] on p "Natural Nonpareils Classic Sprinkles" at bounding box center [193, 229] width 122 height 10
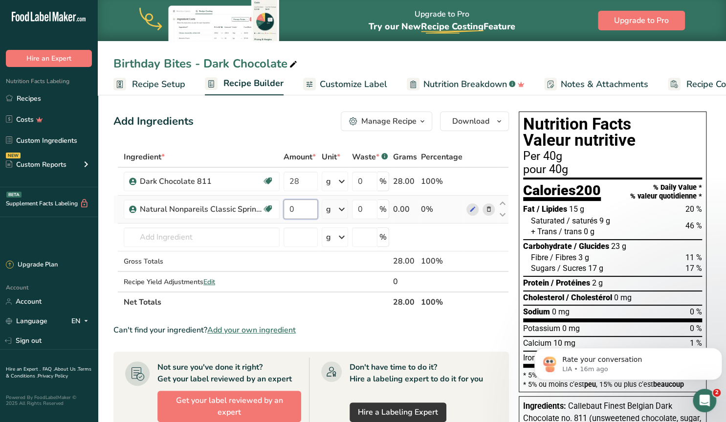
drag, startPoint x: 293, startPoint y: 208, endPoint x: 279, endPoint y: 206, distance: 14.9
click at [284, 206] on input "0" at bounding box center [301, 209] width 34 height 20
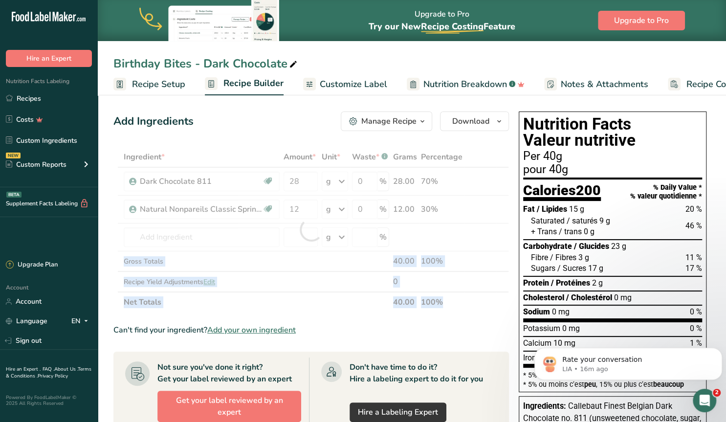
click at [298, 254] on div "Ingredient * Amount * Unit * Waste * .a-a{fill:#347362;}.b-a{fill:#fff;} Grams …" at bounding box center [311, 230] width 396 height 166
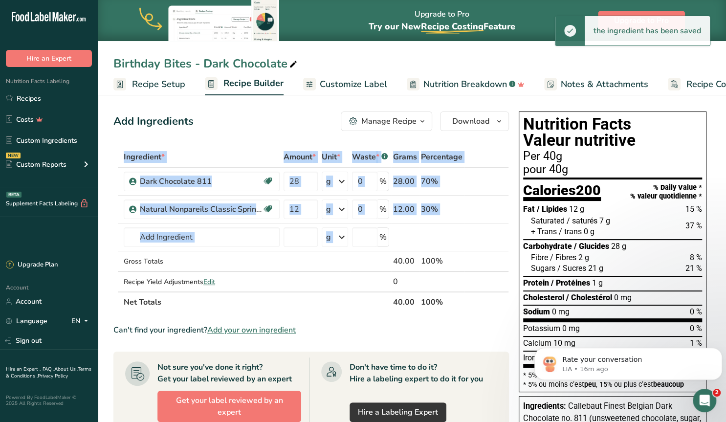
click at [263, 130] on div "Add Ingredients Manage Recipe Delete Recipe Duplicate Recipe Scale Recipe Save …" at bounding box center [311, 121] width 396 height 20
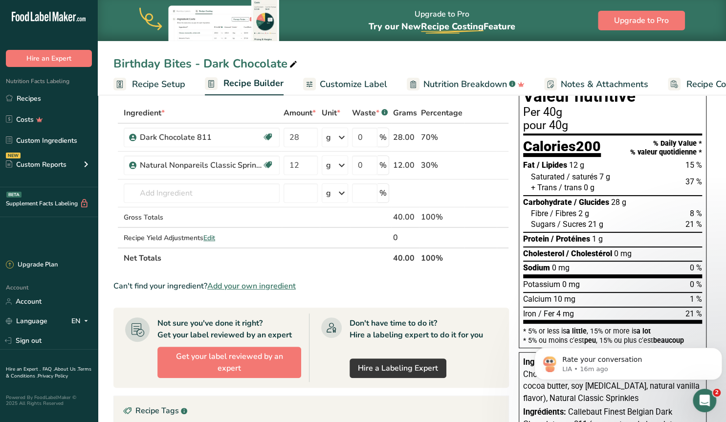
scroll to position [51, 0]
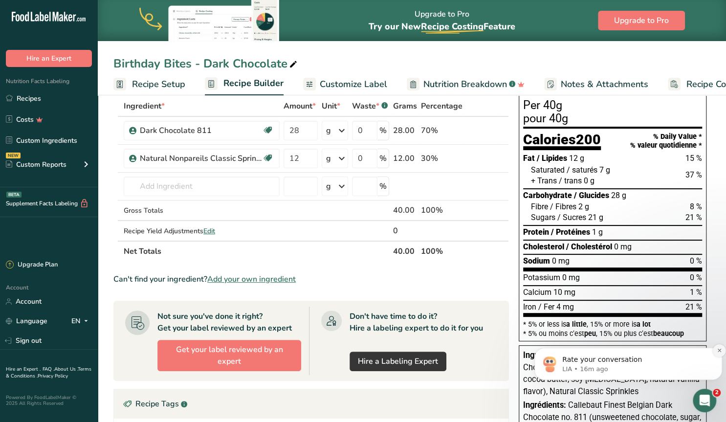
click at [715, 353] on button "Dismiss notification" at bounding box center [719, 350] width 13 height 13
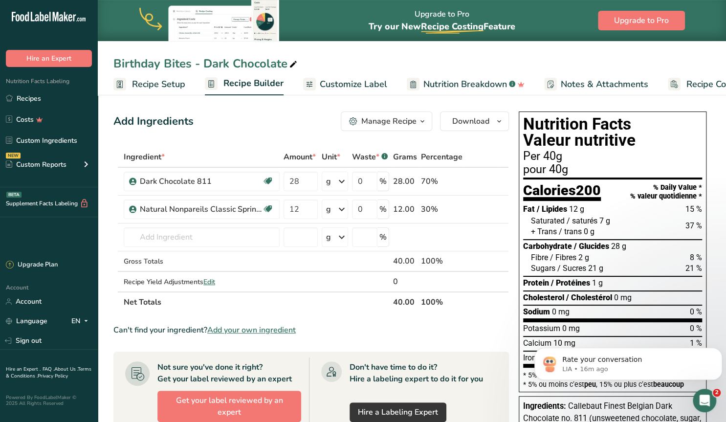
scroll to position [0, 0]
click at [39, 144] on link "Custom Ingredients" at bounding box center [49, 140] width 98 height 19
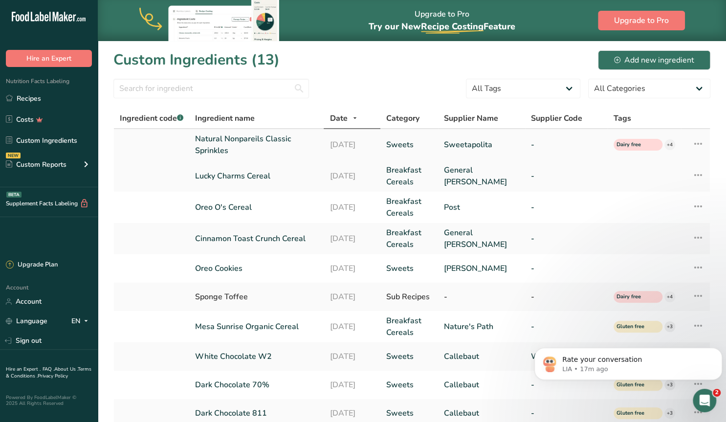
click at [242, 139] on link "Natural Nonpareils Classic Sprinkles" at bounding box center [256, 144] width 123 height 23
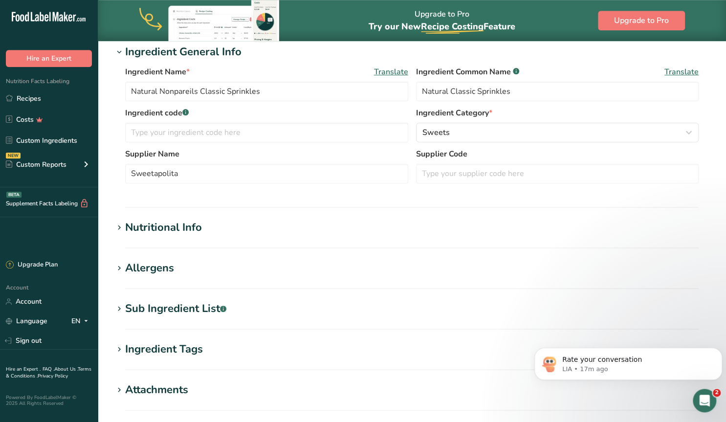
scroll to position [153, 0]
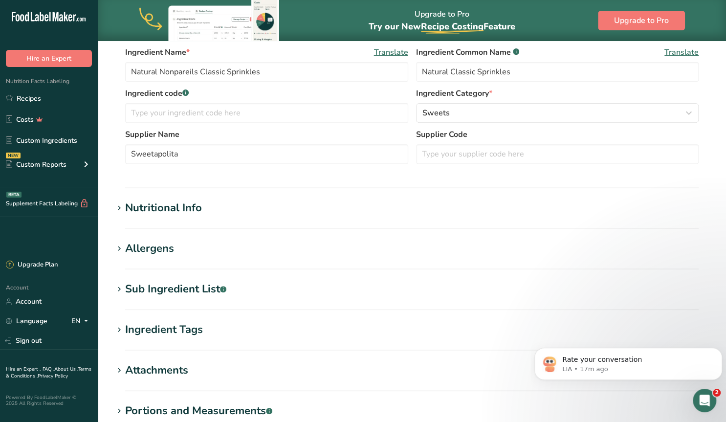
click at [121, 288] on icon at bounding box center [119, 290] width 9 height 14
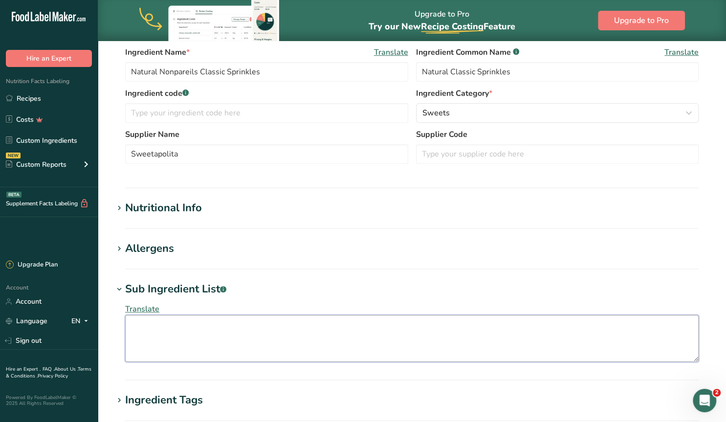
click at [145, 323] on textarea at bounding box center [412, 338] width 574 height 47
paste textarea "Sugars (sugar, sucrose), Water, Corn starch, Maltodextrin, Sunflower oil, Gum a…"
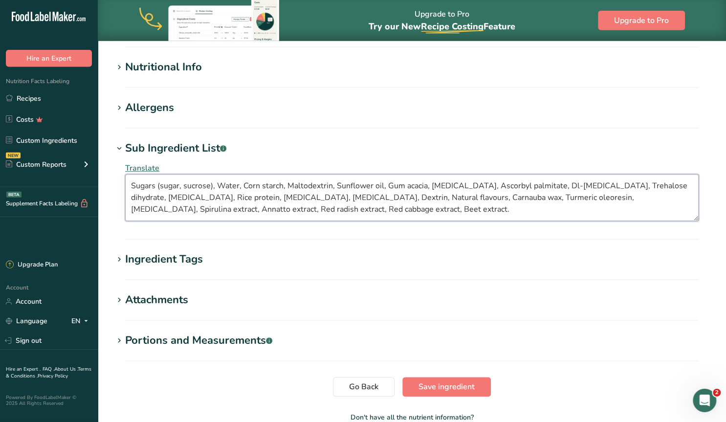
scroll to position [305, 0]
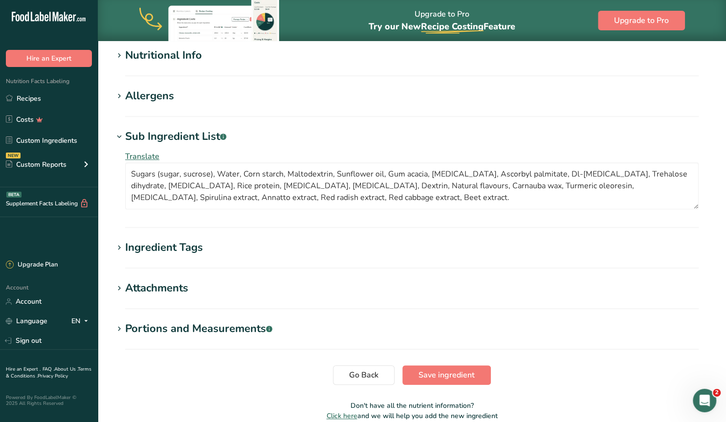
click at [119, 95] on icon at bounding box center [119, 96] width 9 height 14
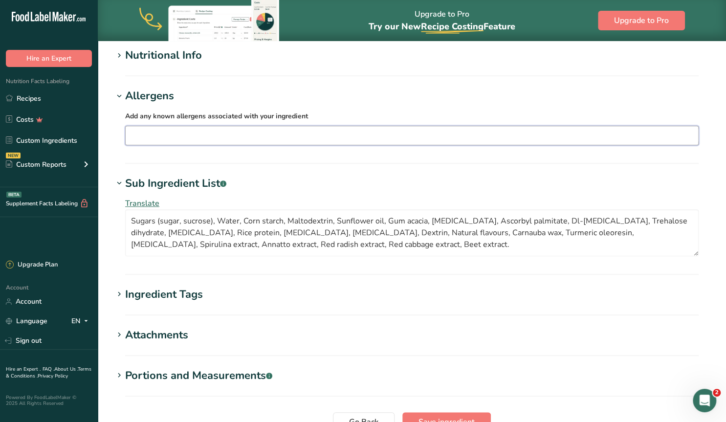
click at [170, 138] on input "text" at bounding box center [412, 135] width 573 height 15
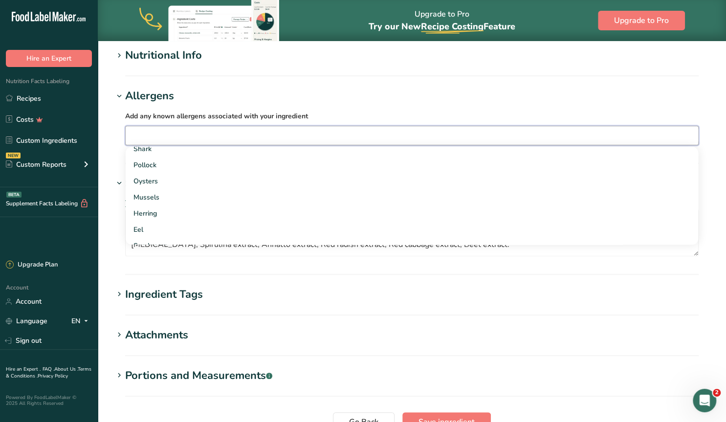
scroll to position [806, 0]
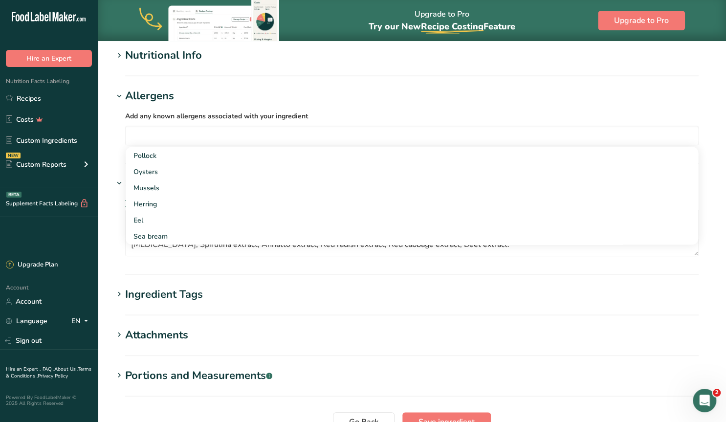
click at [109, 147] on section "Edit Natural Nonpareils Classic Sprinkles Ingredient Spec Sheet .a-a{fill:#3473…" at bounding box center [412, 110] width 628 height 748
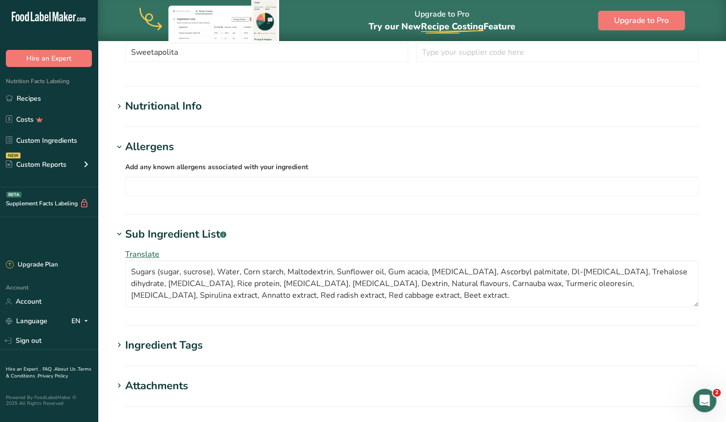
scroll to position [397, 0]
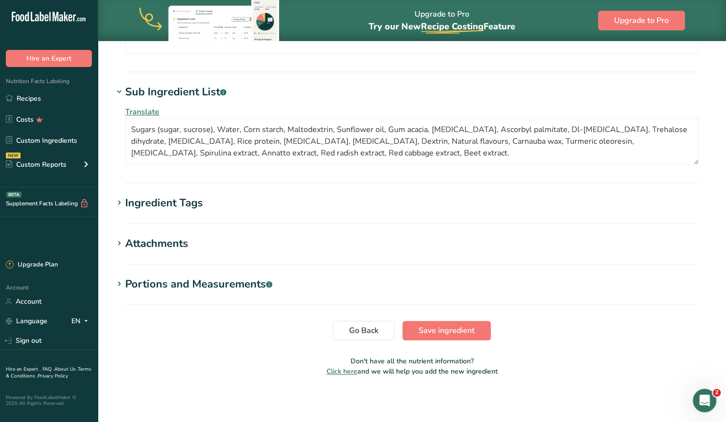
click at [121, 201] on icon at bounding box center [119, 203] width 9 height 14
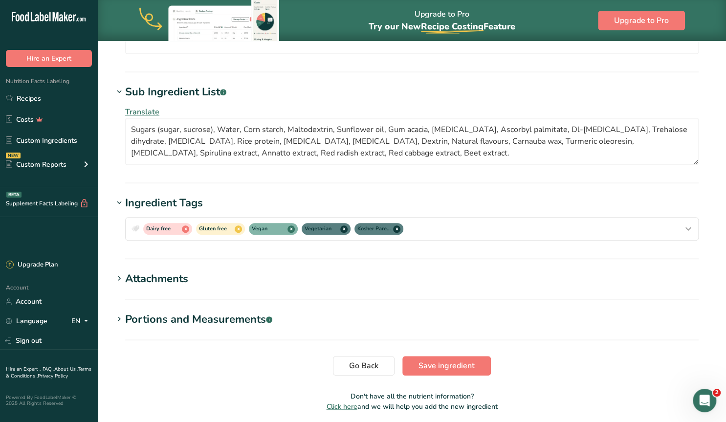
click at [121, 201] on icon at bounding box center [119, 203] width 9 height 14
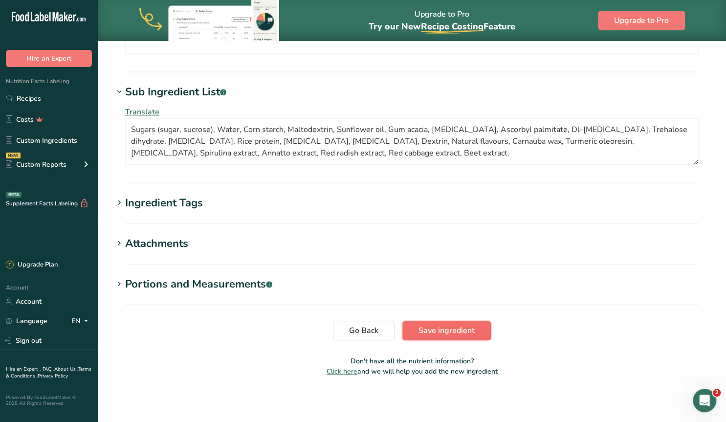
click at [444, 329] on span "Save ingredient" at bounding box center [447, 331] width 56 height 12
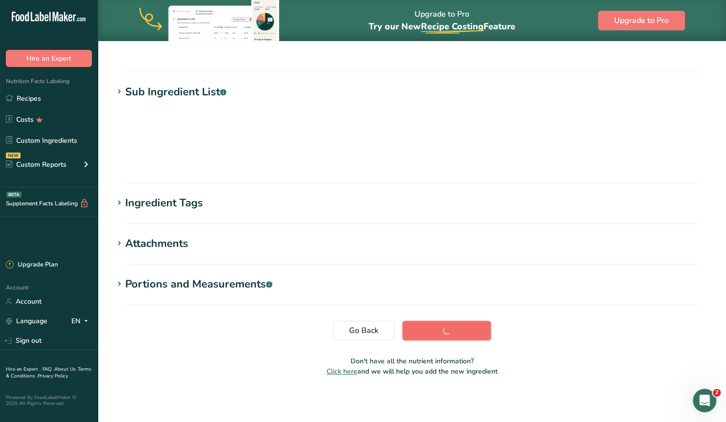
scroll to position [96, 0]
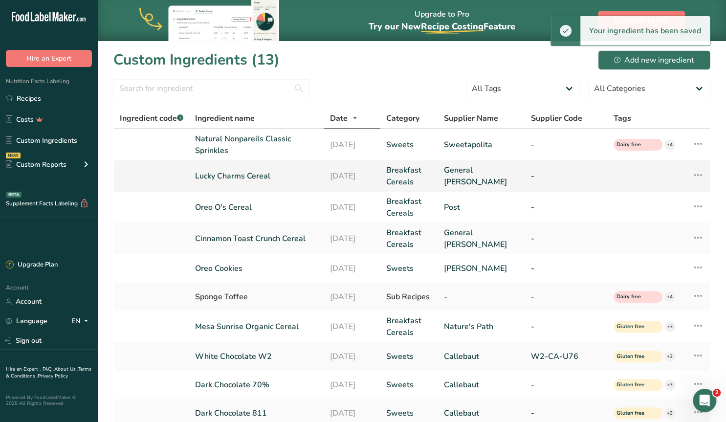
click at [255, 178] on link "Lucky Charms Cereal" at bounding box center [256, 176] width 123 height 12
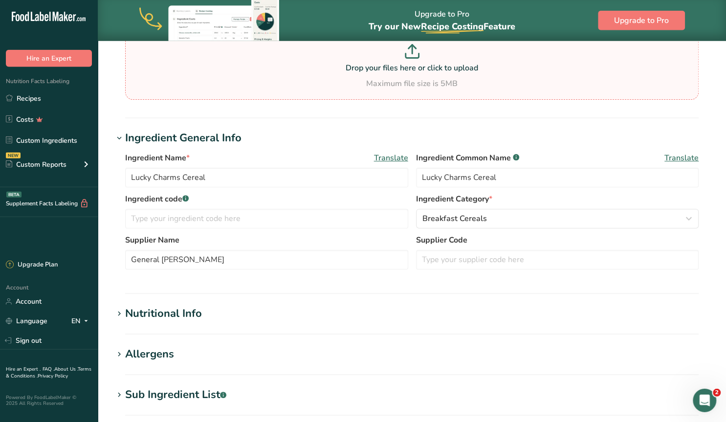
scroll to position [254, 0]
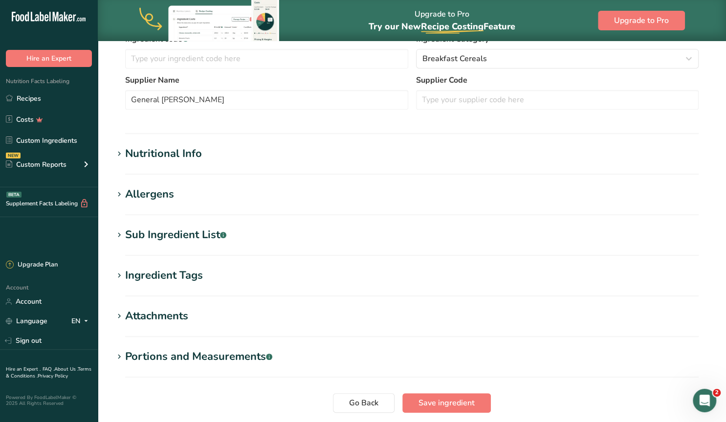
click at [121, 235] on icon at bounding box center [119, 235] width 9 height 14
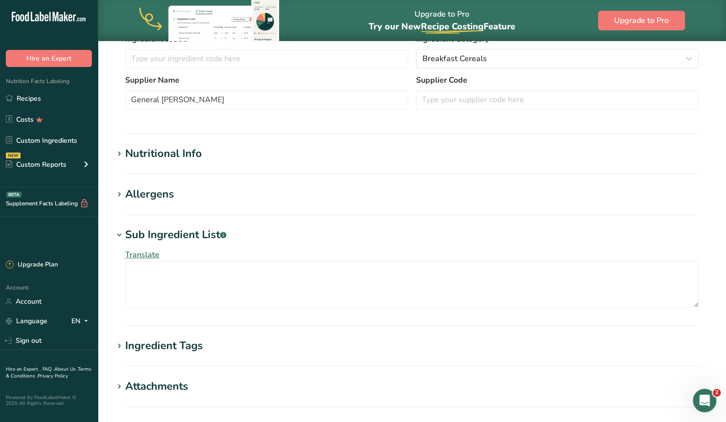
scroll to position [305, 0]
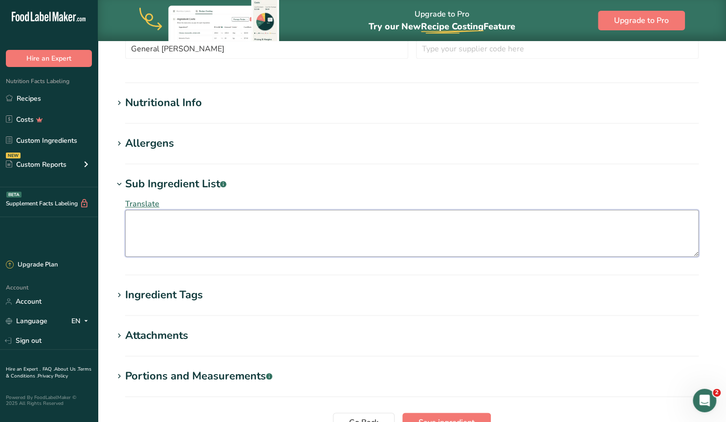
click at [142, 227] on textarea at bounding box center [412, 233] width 574 height 47
paste textarea "Whole Grain Oats, Sugar, Whole Grain Corn, Corn Syrup, Corn Starch. Contains 2%…"
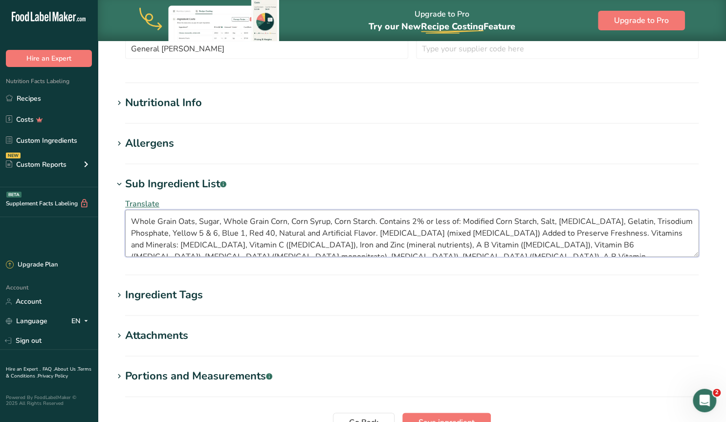
scroll to position [6, 0]
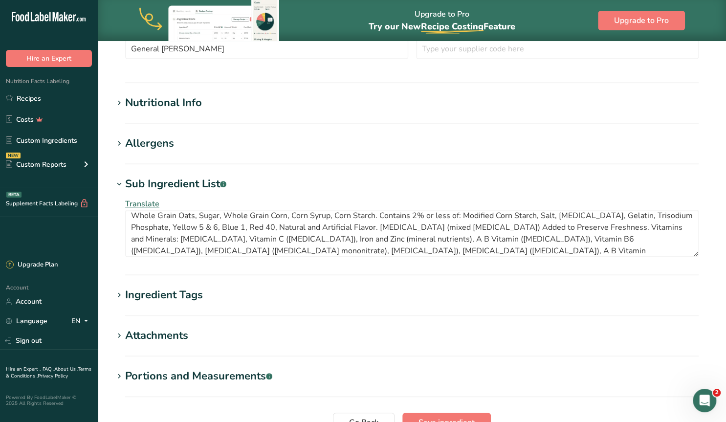
click at [132, 294] on div "Ingredient Tags" at bounding box center [164, 295] width 78 height 16
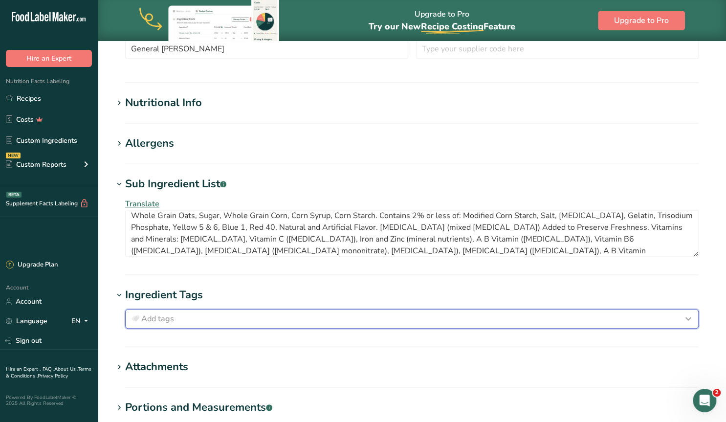
click at [142, 314] on span "Add tags" at bounding box center [157, 319] width 33 height 12
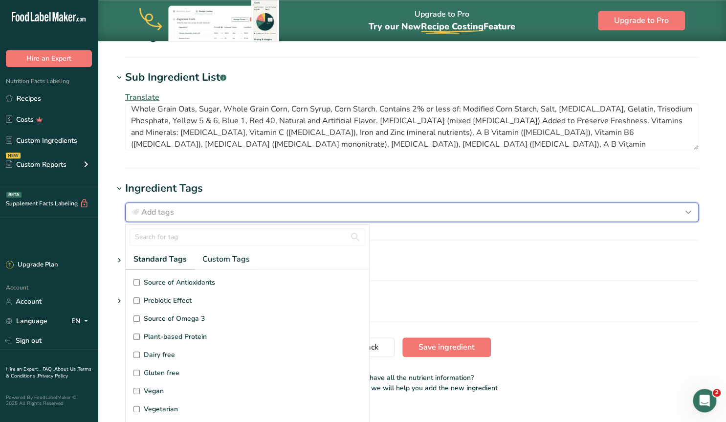
scroll to position [428, 0]
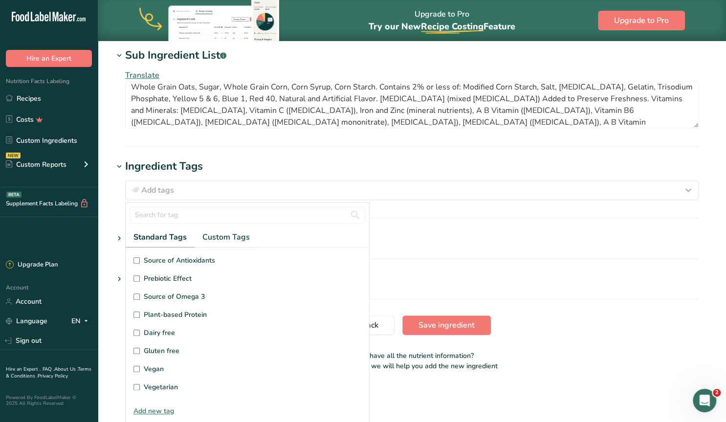
click at [135, 349] on input "Gluten free" at bounding box center [136, 351] width 6 height 6
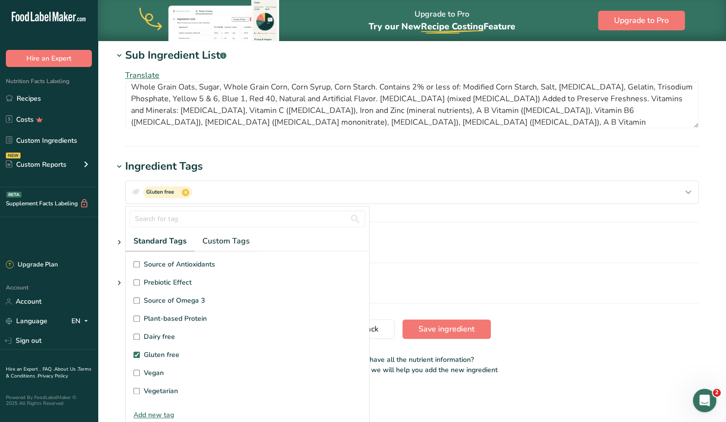
click at [416, 210] on section "Ingredient Tags Gluten free x Standard Tags Custom Tags Source of Antioxidants …" at bounding box center [411, 190] width 597 height 64
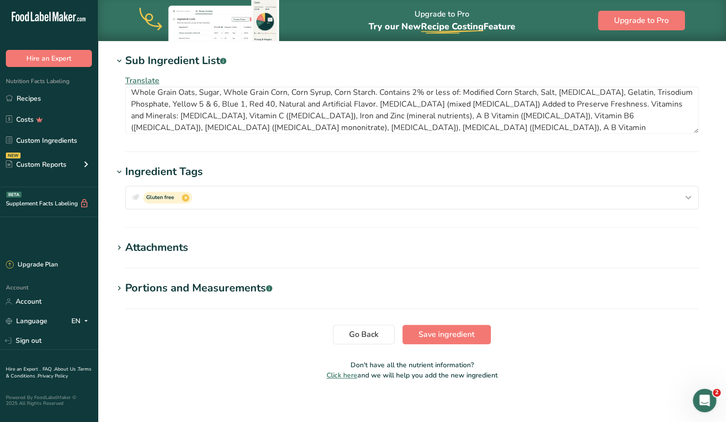
scroll to position [0, 0]
click at [443, 332] on span "Save ingredient" at bounding box center [447, 335] width 56 height 12
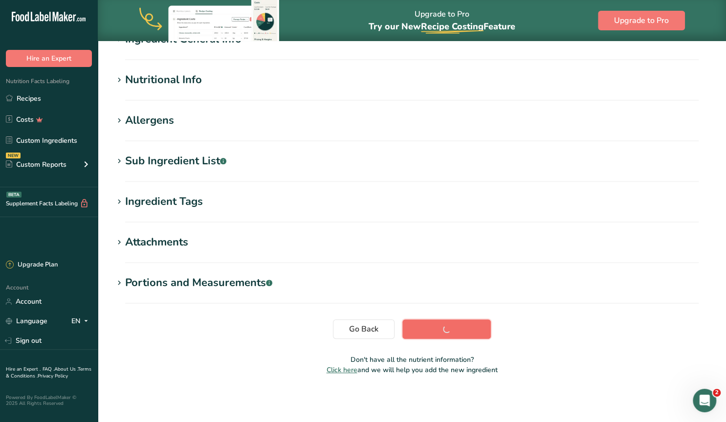
scroll to position [96, 0]
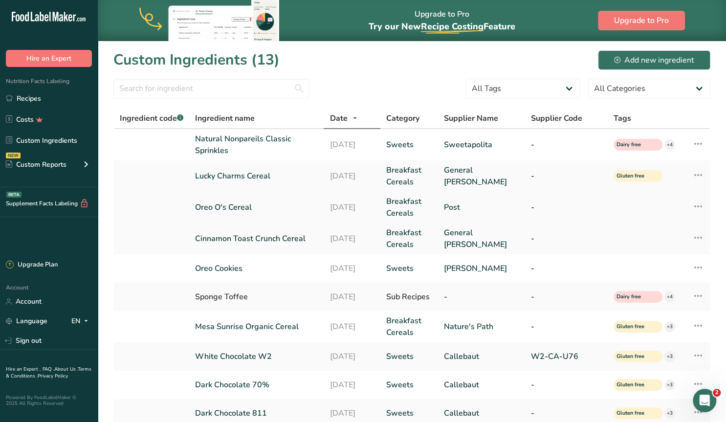
click at [237, 207] on link "Oreo O's Cereal" at bounding box center [256, 207] width 123 height 12
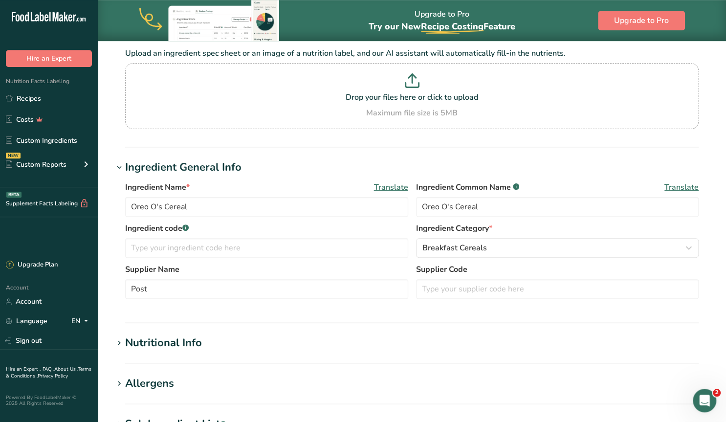
scroll to position [254, 0]
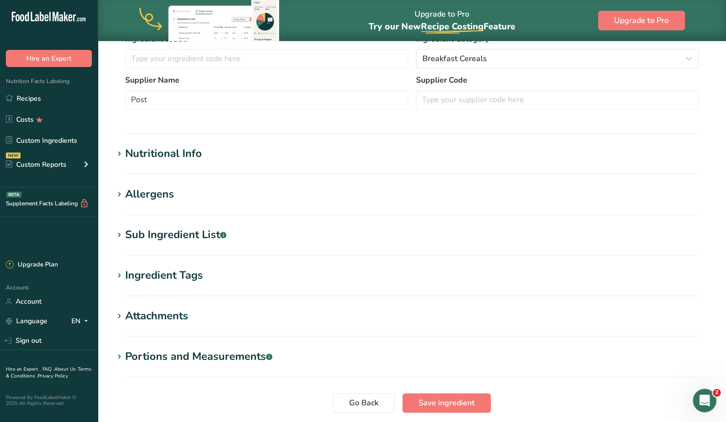
click at [122, 233] on icon at bounding box center [119, 235] width 9 height 14
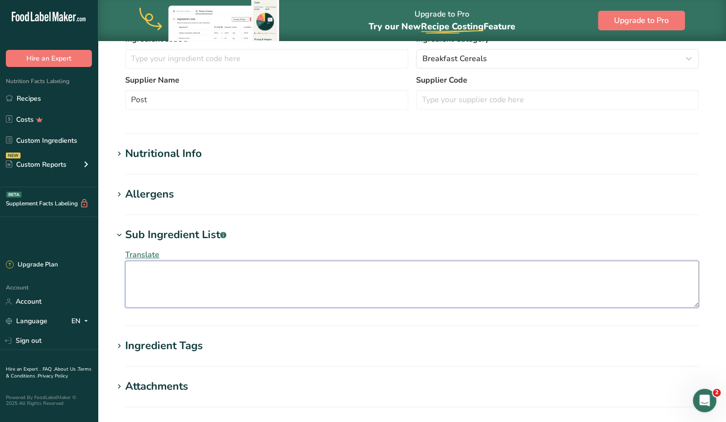
click at [157, 275] on textarea at bounding box center [412, 284] width 574 height 47
paste textarea "Yellow Corn Flour, Sugar, Whole Grain Oat Flour, Cocoa (Processed with Alkali),…"
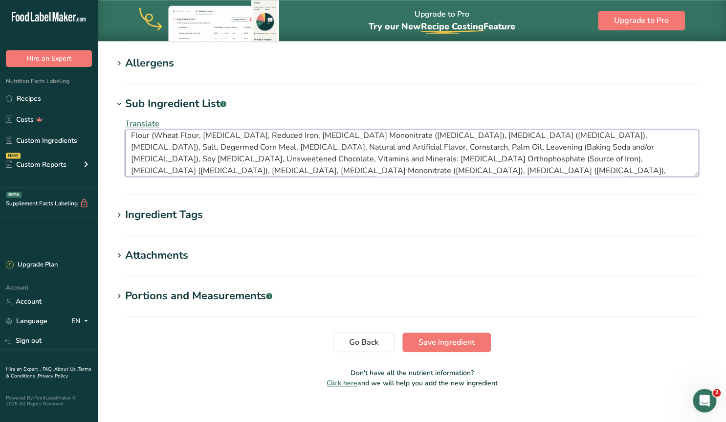
scroll to position [398, 0]
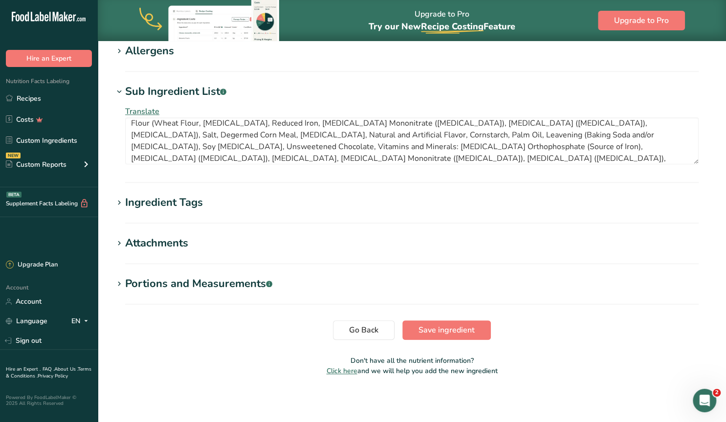
click at [118, 202] on icon at bounding box center [119, 203] width 9 height 14
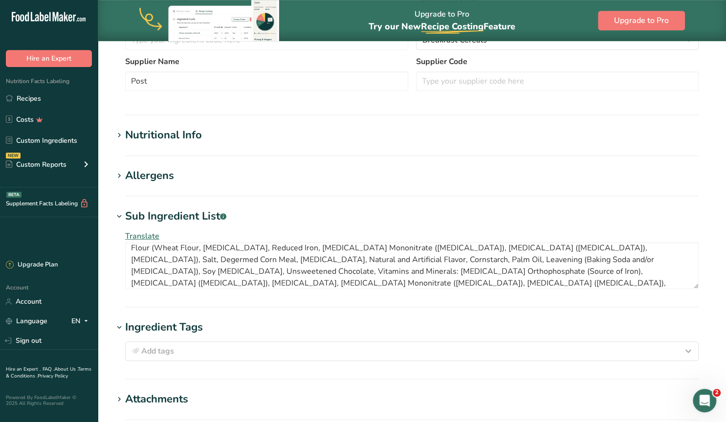
scroll to position [245, 0]
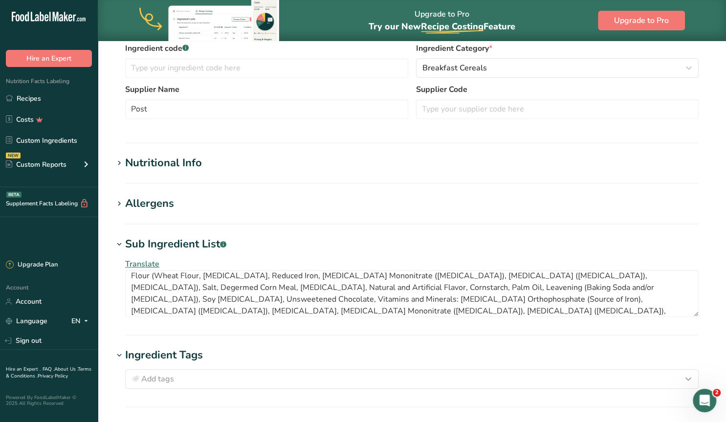
click at [120, 198] on icon at bounding box center [119, 204] width 9 height 14
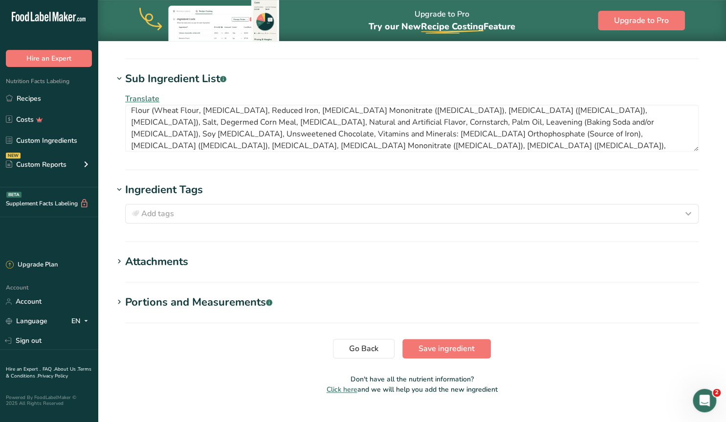
scroll to position [475, 0]
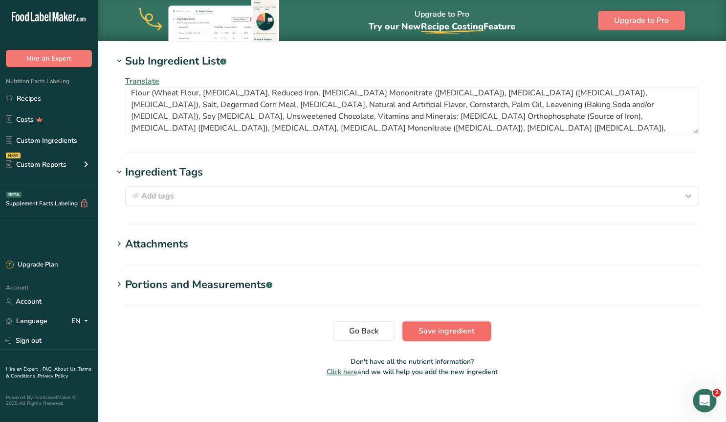
click at [454, 331] on span "Save ingredient" at bounding box center [447, 331] width 56 height 12
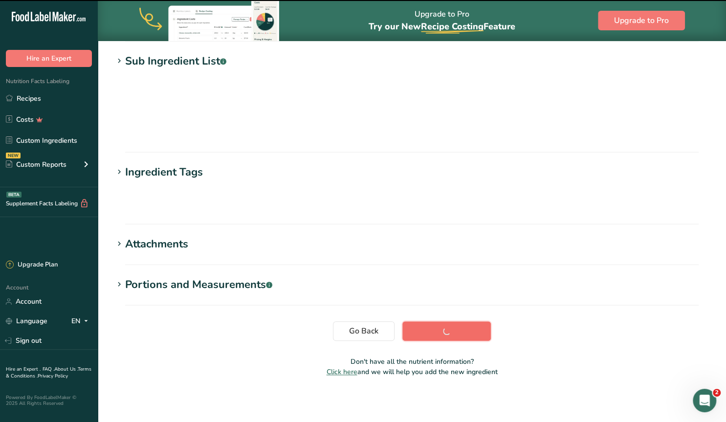
scroll to position [96, 0]
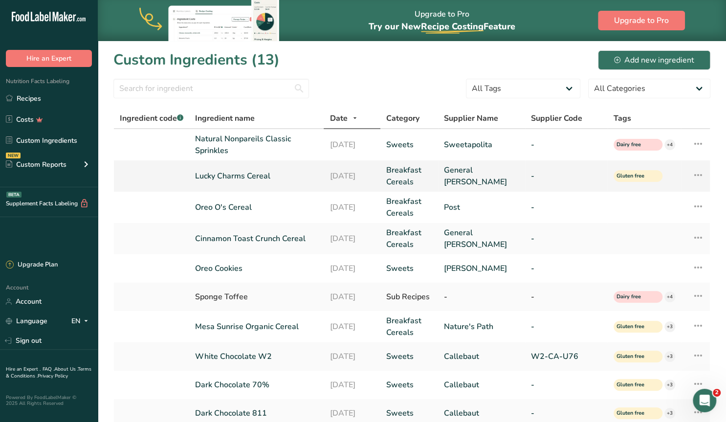
click at [237, 176] on link "Lucky Charms Cereal" at bounding box center [256, 176] width 123 height 12
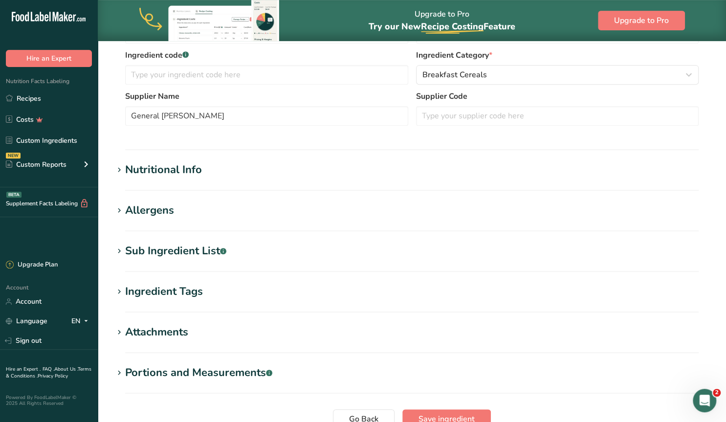
scroll to position [254, 0]
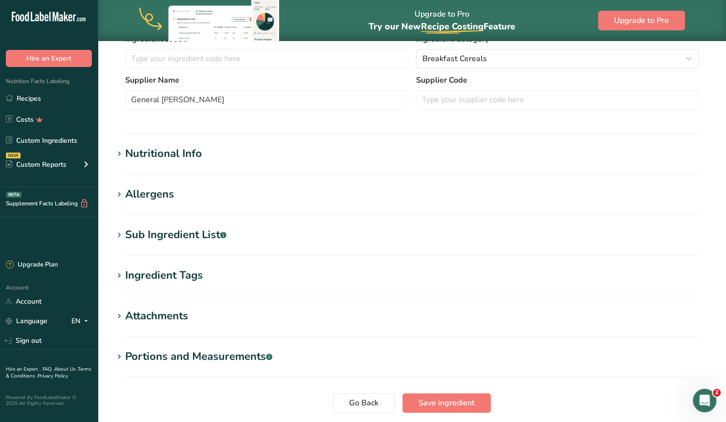
click at [120, 193] on icon at bounding box center [119, 195] width 9 height 14
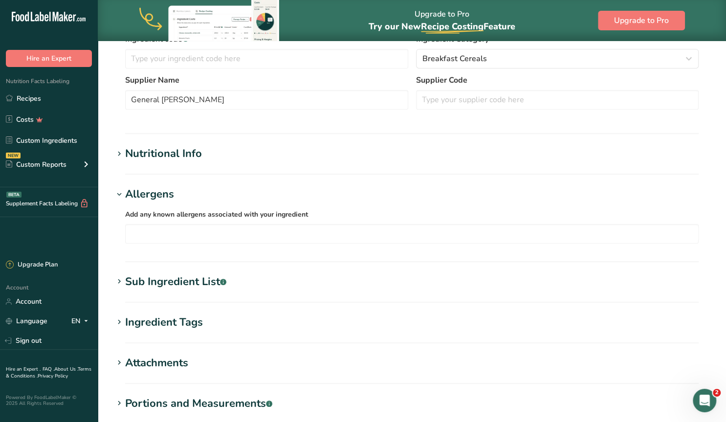
click at [120, 193] on icon at bounding box center [119, 195] width 9 height 14
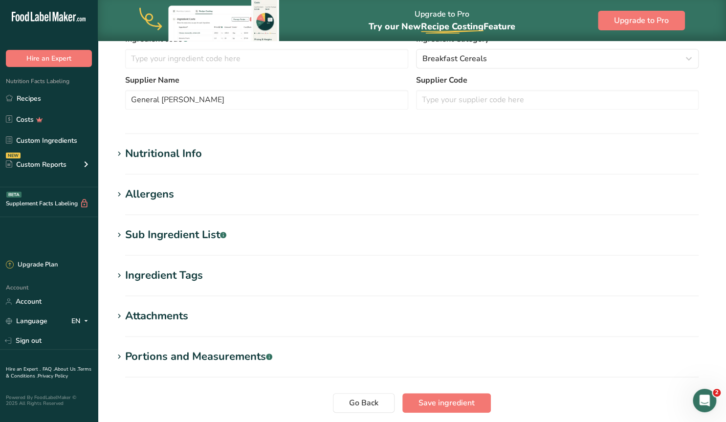
click at [118, 231] on icon at bounding box center [119, 235] width 9 height 14
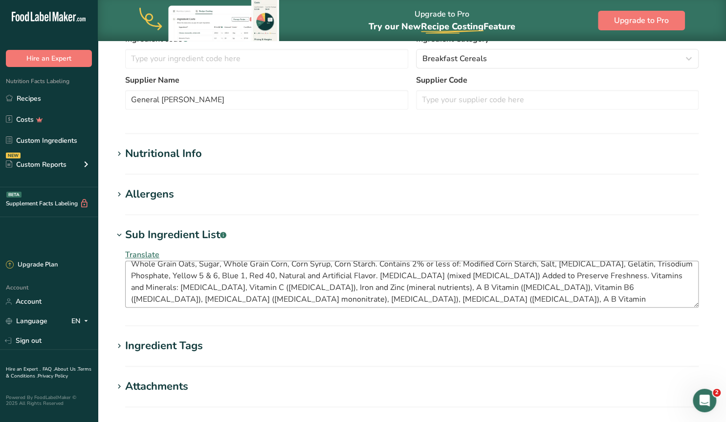
scroll to position [12, 0]
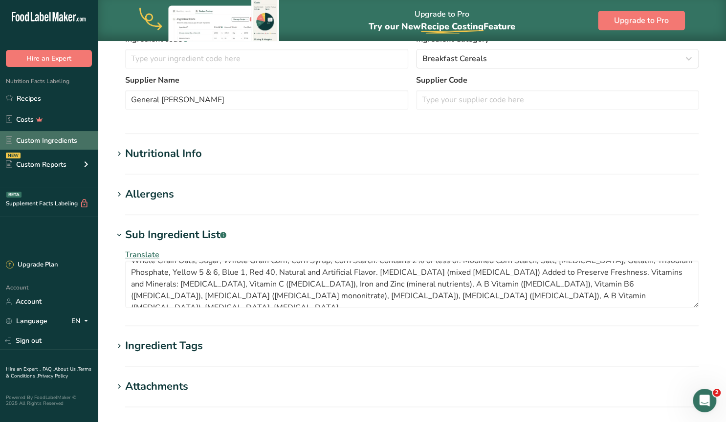
click at [62, 139] on link "Custom Ingredients" at bounding box center [49, 140] width 98 height 19
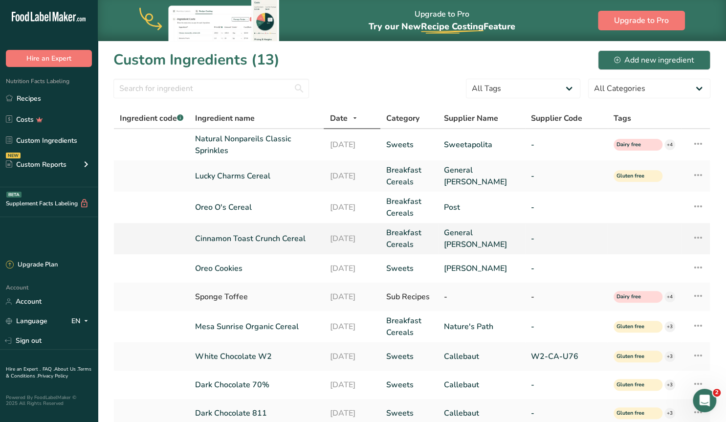
click at [233, 239] on link "Cinnamon Toast Crunch Cereal" at bounding box center [256, 239] width 123 height 12
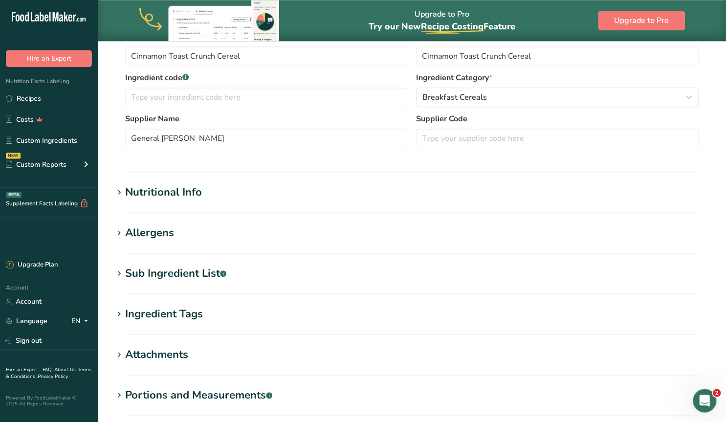
scroll to position [305, 0]
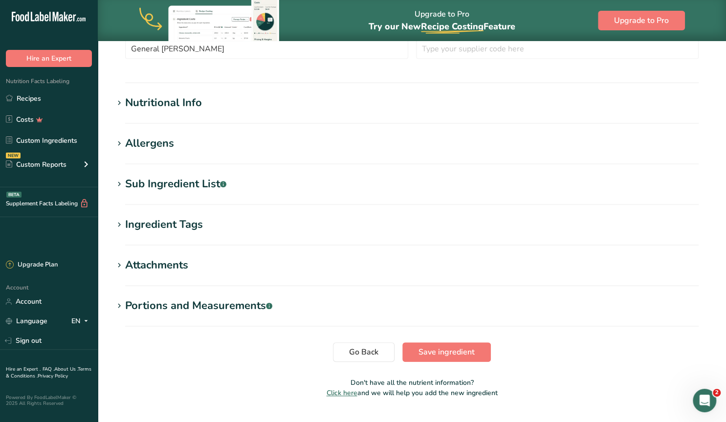
click at [118, 221] on icon at bounding box center [119, 225] width 9 height 14
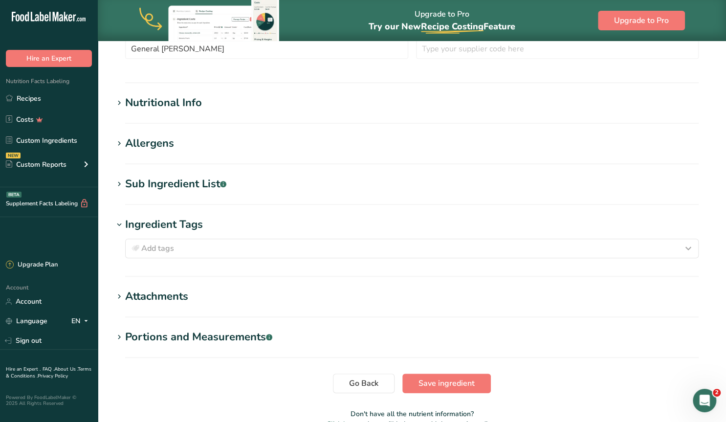
click at [121, 182] on icon at bounding box center [119, 184] width 9 height 14
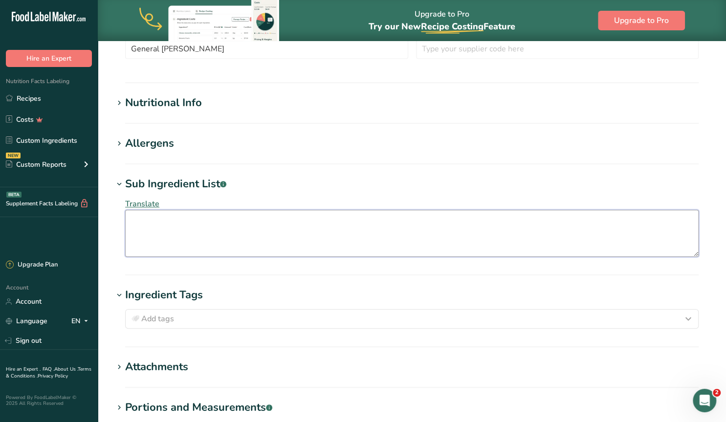
click at [154, 220] on textarea at bounding box center [412, 233] width 574 height 47
paste textarea "Whole Grain Wheat, Sugar, Rice Flour, Canola and/or Sunflower Oil, Fructose, Ma…"
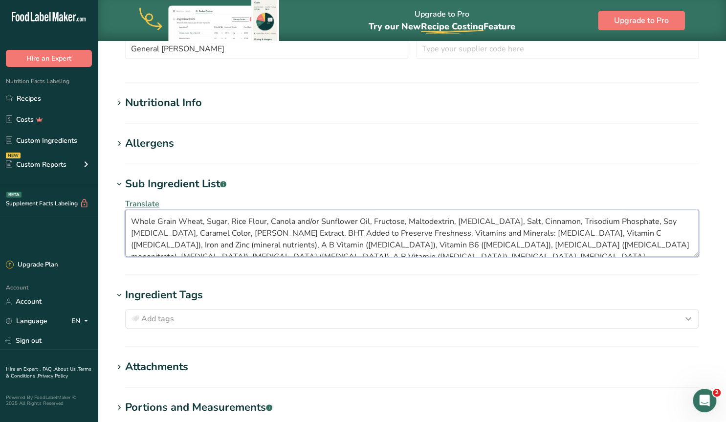
scroll to position [6, 0]
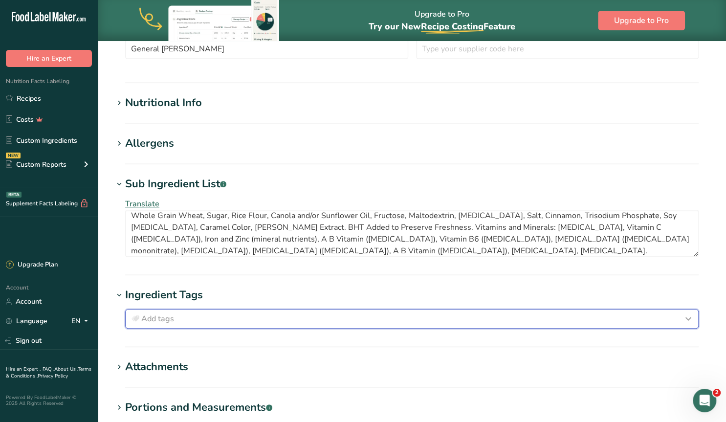
click at [168, 315] on span "Add tags" at bounding box center [157, 319] width 33 height 12
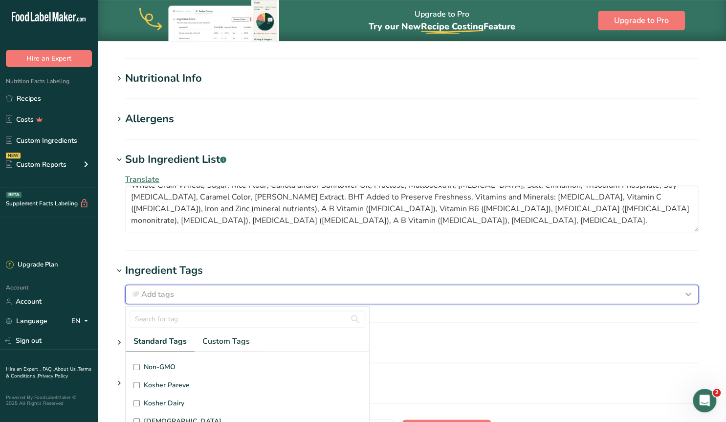
scroll to position [225, 0]
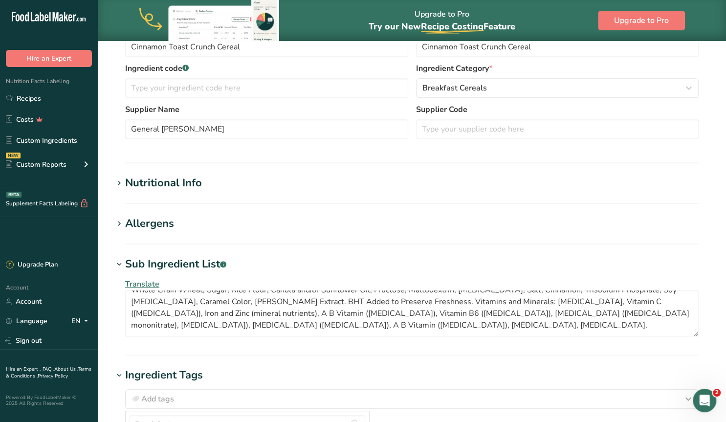
click at [115, 224] on icon at bounding box center [119, 224] width 9 height 14
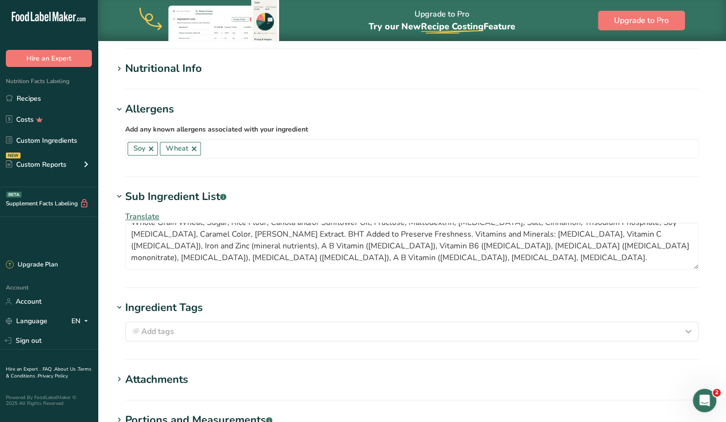
scroll to position [475, 0]
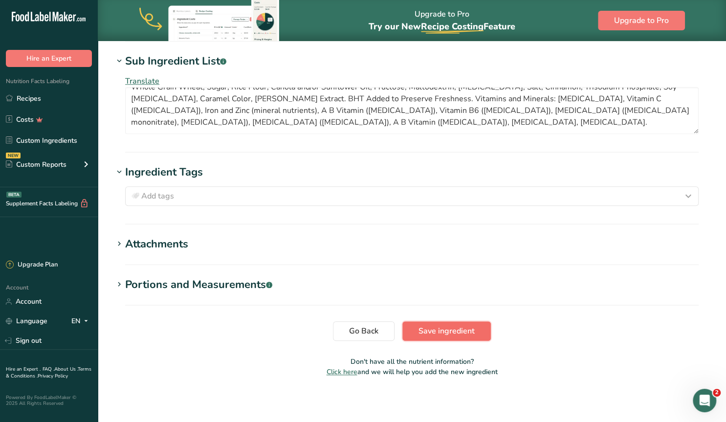
click at [453, 330] on span "Save ingredient" at bounding box center [447, 331] width 56 height 12
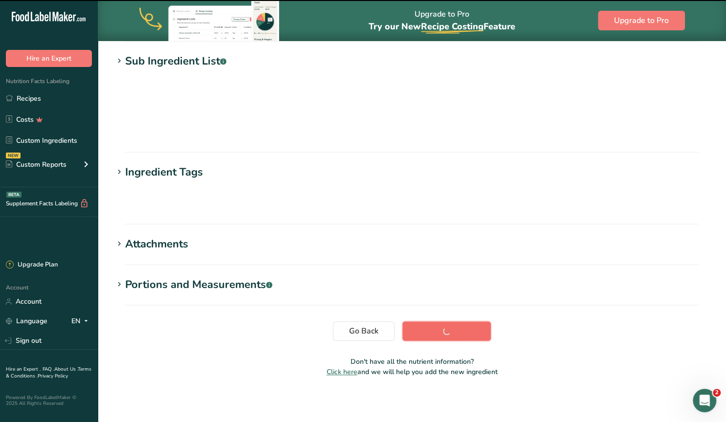
scroll to position [96, 0]
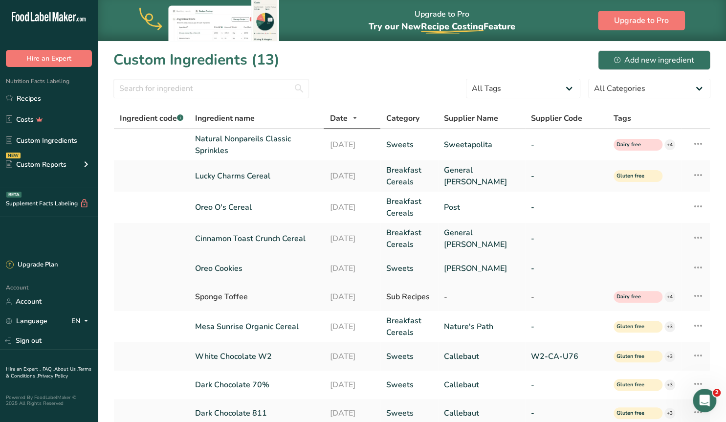
click at [230, 270] on link "Oreo Cookies" at bounding box center [256, 269] width 123 height 12
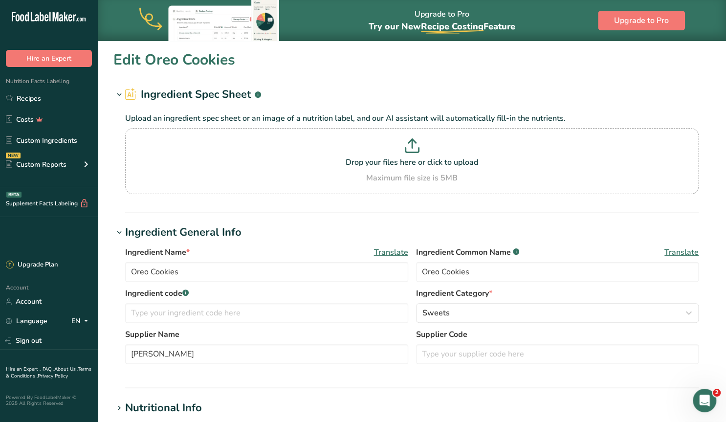
scroll to position [254, 0]
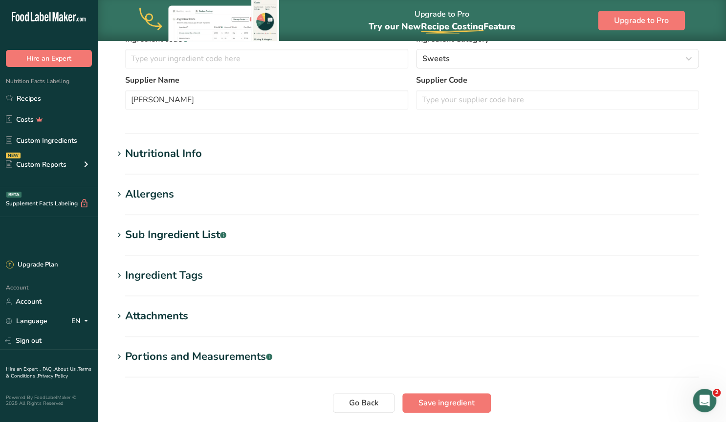
click at [121, 234] on icon at bounding box center [119, 235] width 9 height 14
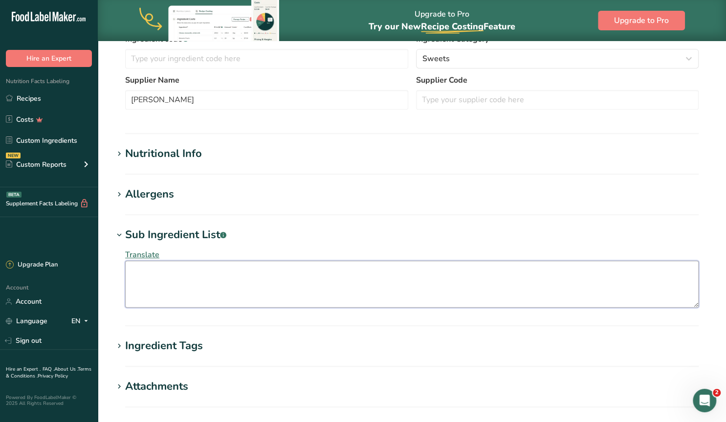
click at [164, 270] on textarea at bounding box center [412, 284] width 574 height 47
paste textarea "UNBLEACHED ENRICHED FLOUR (WHEAT FLOUR, NIACIN, REDUCED IRON, THIAMINE MONONITR…"
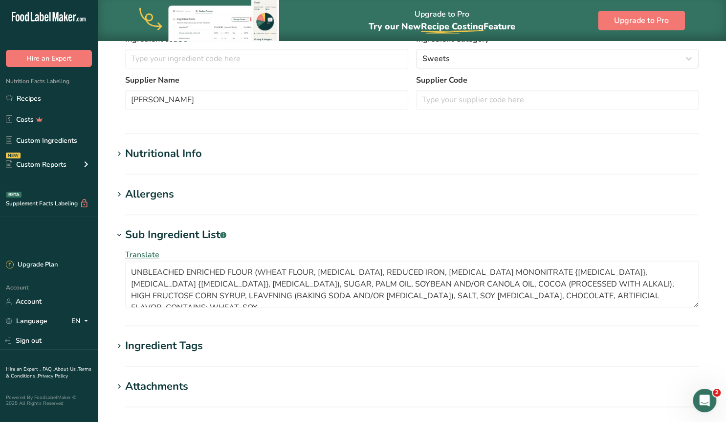
click at [154, 188] on div "Allergens" at bounding box center [149, 194] width 49 height 16
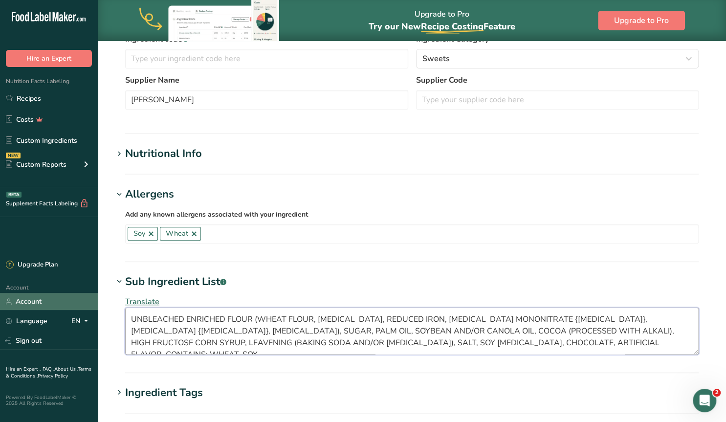
drag, startPoint x: 592, startPoint y: 346, endPoint x: 94, endPoint y: 310, distance: 499.1
click at [125, 309] on textarea "UNBLEACHED ENRICHED FLOUR (WHEAT FLOUR, NIACIN, REDUCED IRON, THIAMINE MONONITR…" at bounding box center [412, 331] width 574 height 47
paste textarea "Sugars (sugar, glucose-fructose), Wheat flour, Modified palm oil, Vegetable oil…"
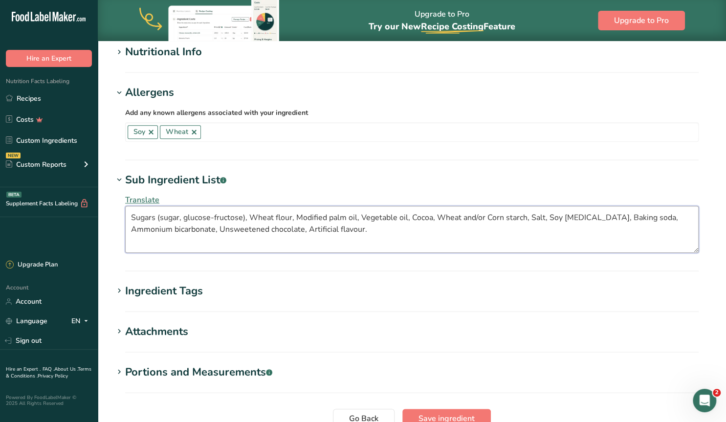
scroll to position [444, 0]
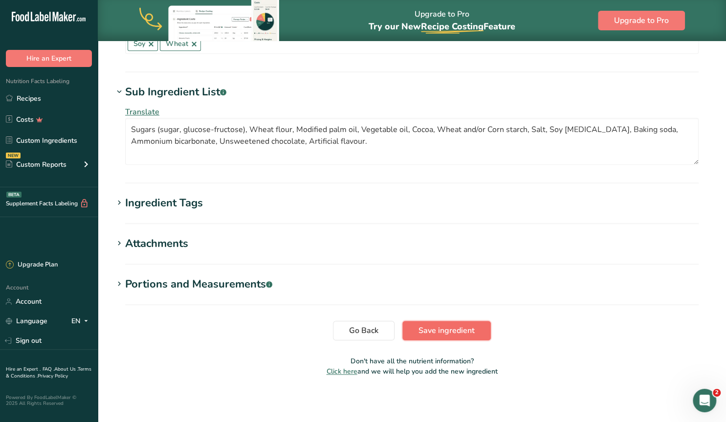
click at [463, 325] on span "Save ingredient" at bounding box center [447, 331] width 56 height 12
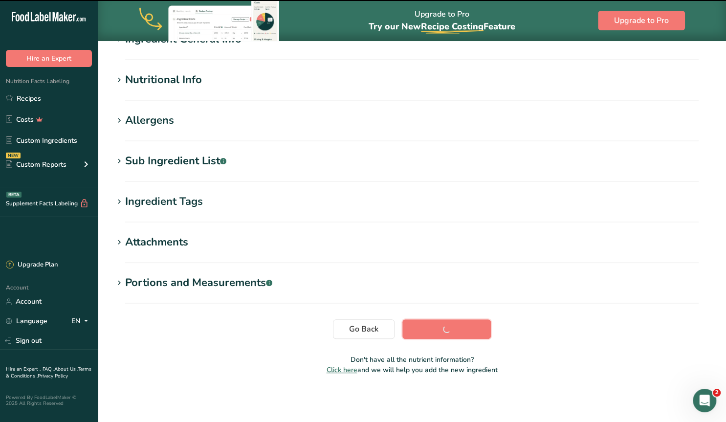
scroll to position [96, 0]
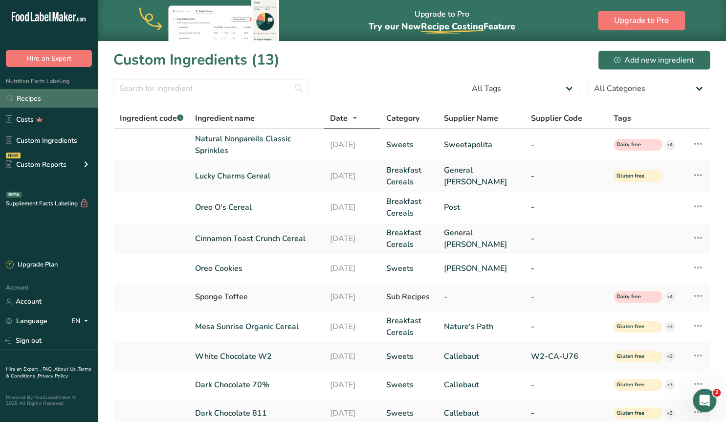
click at [24, 98] on link "Recipes" at bounding box center [49, 98] width 98 height 19
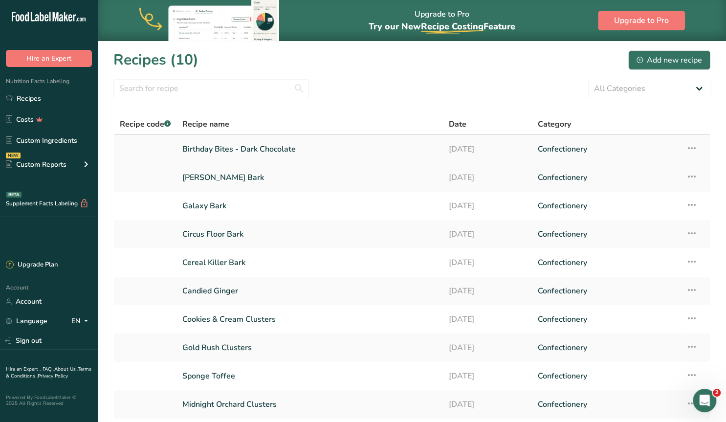
click at [270, 150] on link "Birthday Bites - Dark Chocolate" at bounding box center [309, 149] width 255 height 21
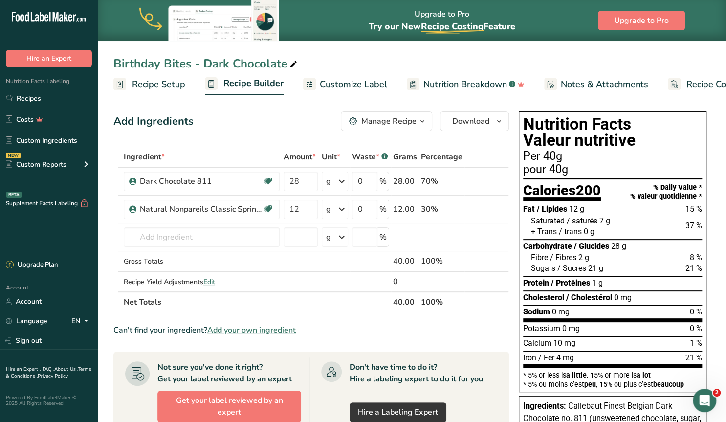
click at [365, 84] on span "Customize Label" at bounding box center [353, 84] width 67 height 13
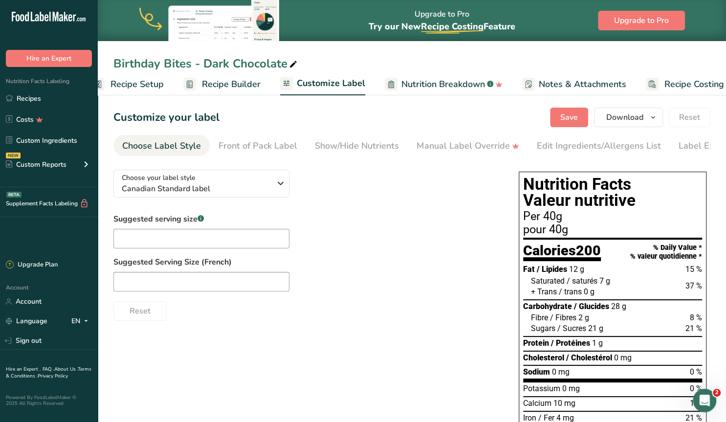
scroll to position [0, 44]
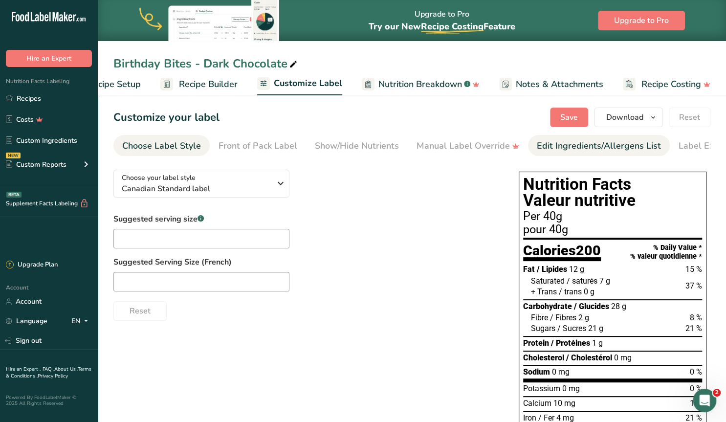
click at [565, 144] on div "Edit Ingredients/Allergens List" at bounding box center [599, 145] width 124 height 13
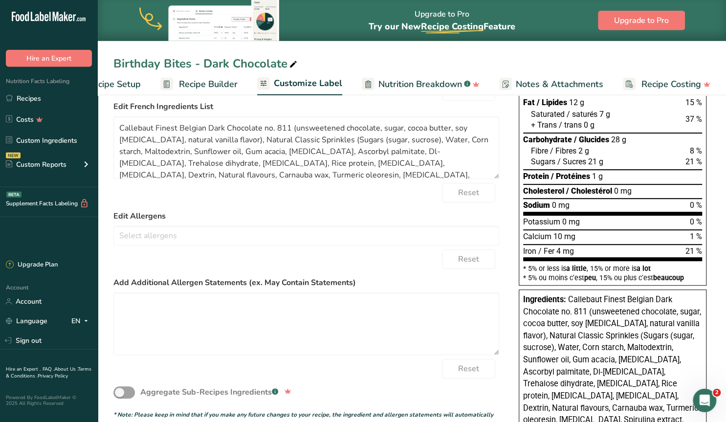
scroll to position [254, 0]
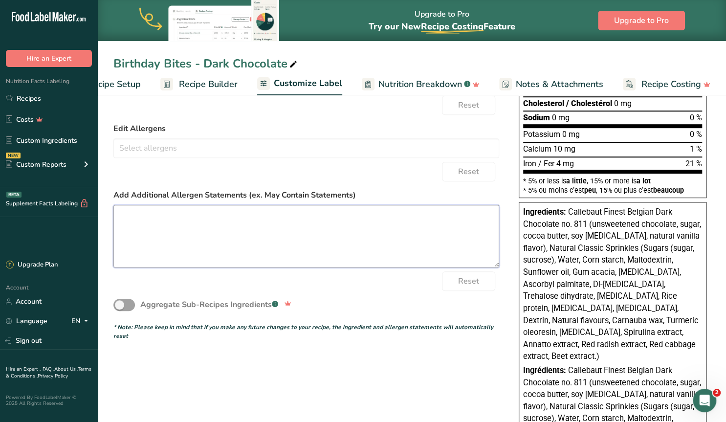
click at [303, 230] on textarea at bounding box center [306, 236] width 386 height 63
click at [181, 149] on input "text" at bounding box center [306, 147] width 385 height 15
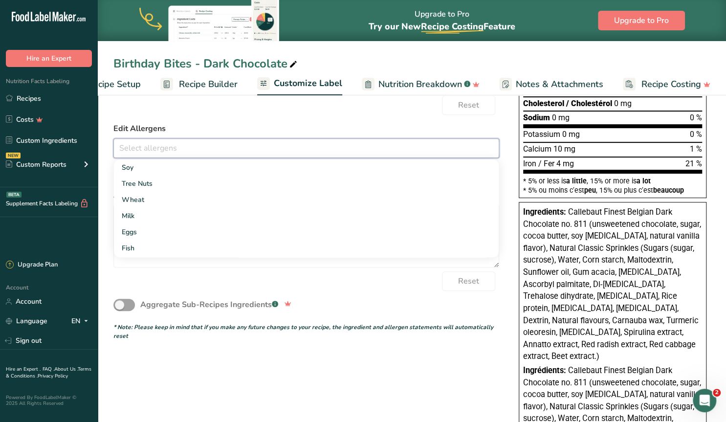
click at [181, 149] on input "text" at bounding box center [306, 147] width 385 height 15
click at [202, 124] on label "Edit Allergens" at bounding box center [306, 129] width 386 height 12
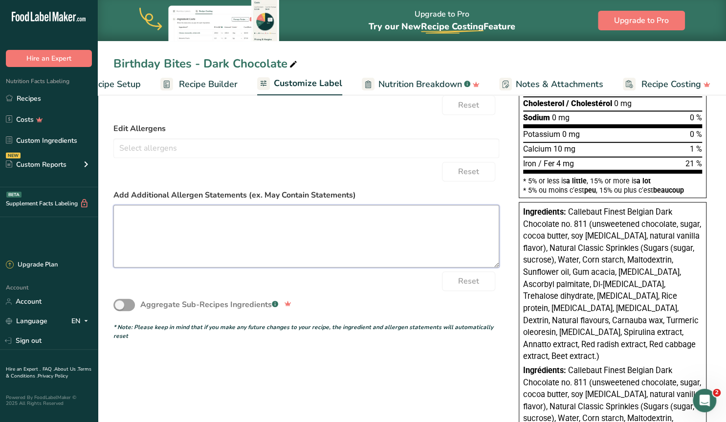
click at [168, 225] on textarea at bounding box center [306, 236] width 386 height 63
click at [261, 213] on textarea "Vegan and Gluten Friendly. May contain other allergens." at bounding box center [306, 236] width 386 height 63
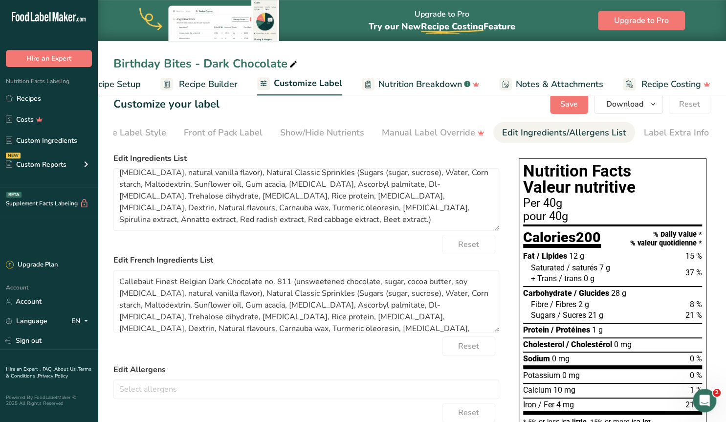
scroll to position [0, 0]
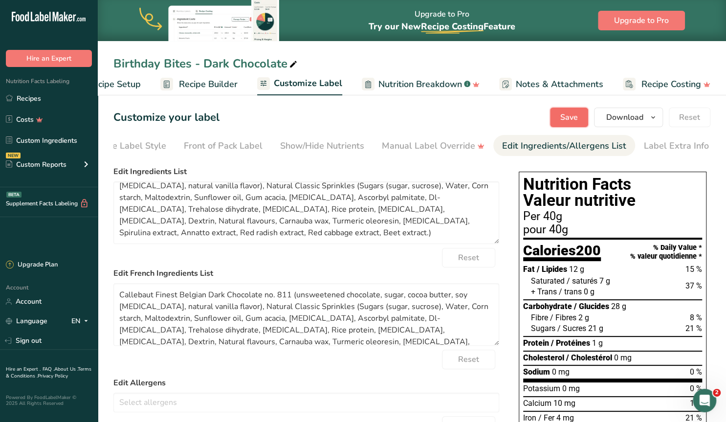
click at [560, 117] on button "Save" at bounding box center [569, 118] width 38 height 20
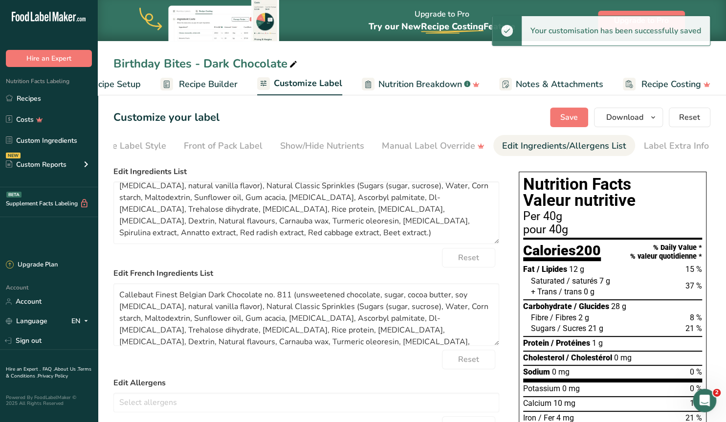
click at [193, 83] on span "Recipe Builder" at bounding box center [208, 84] width 59 height 13
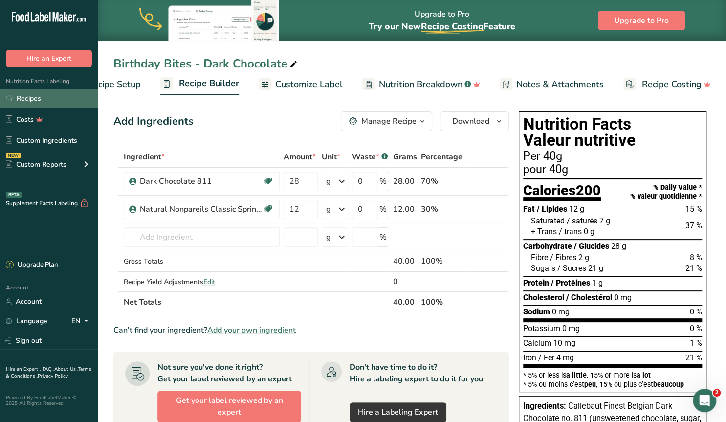
click at [35, 97] on link "Recipes" at bounding box center [49, 98] width 98 height 19
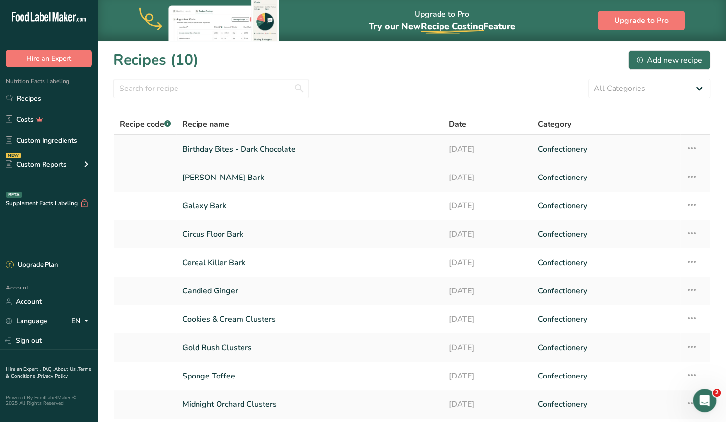
click at [689, 145] on icon at bounding box center [692, 148] width 12 height 18
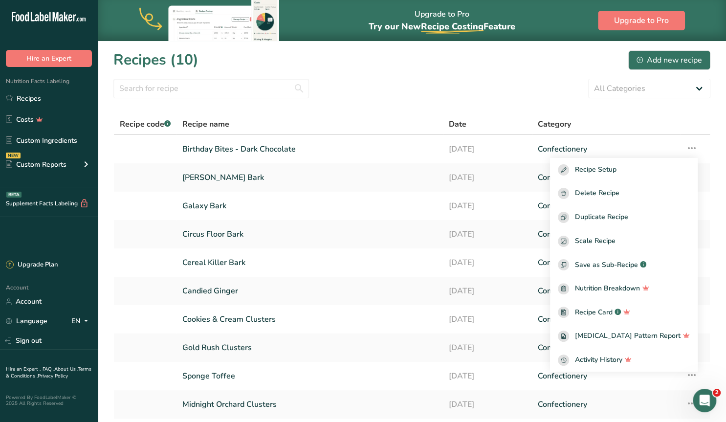
click at [626, 108] on section "Recipes (10) Add new recipe All Categories Baked Goods Beverages Confectionery …" at bounding box center [412, 253] width 628 height 425
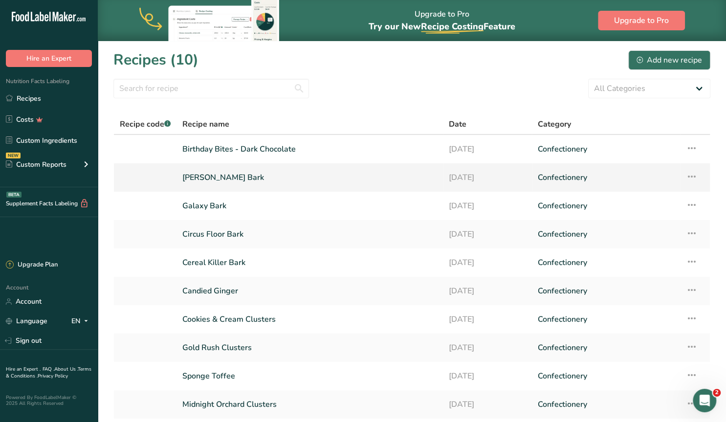
click at [231, 179] on link "[PERSON_NAME] Bark" at bounding box center [309, 177] width 255 height 21
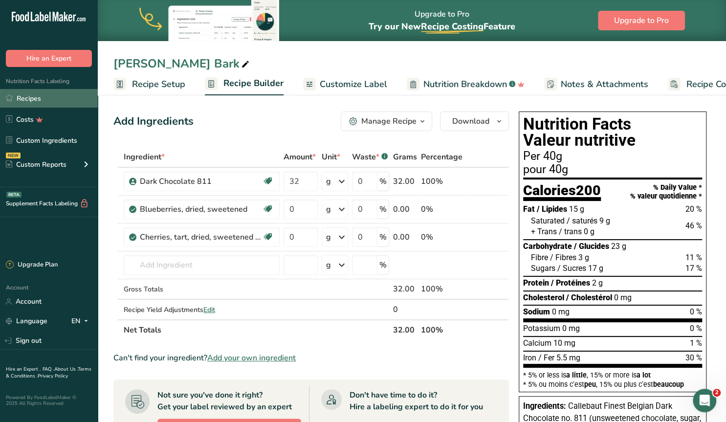
click at [36, 98] on link "Recipes" at bounding box center [49, 98] width 98 height 19
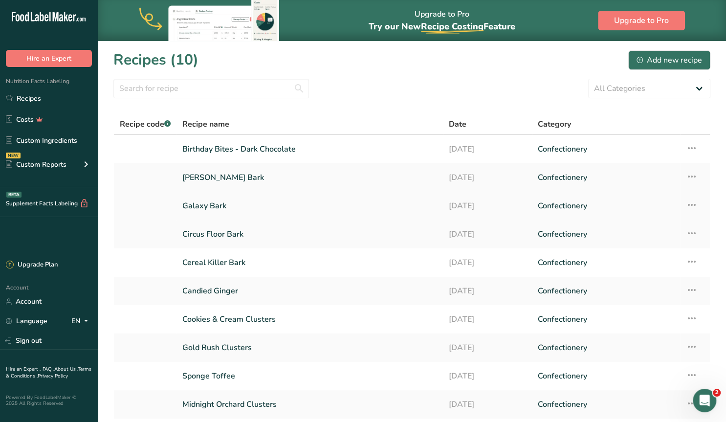
click at [208, 206] on link "Galaxy Bark" at bounding box center [309, 206] width 255 height 21
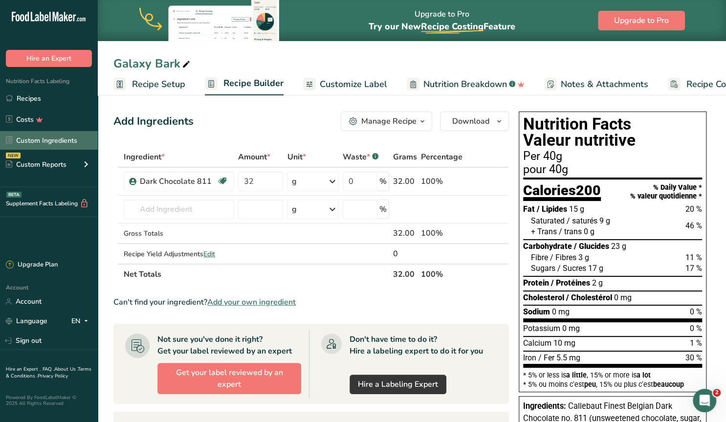
click at [44, 141] on link "Custom Ingredients" at bounding box center [49, 140] width 98 height 19
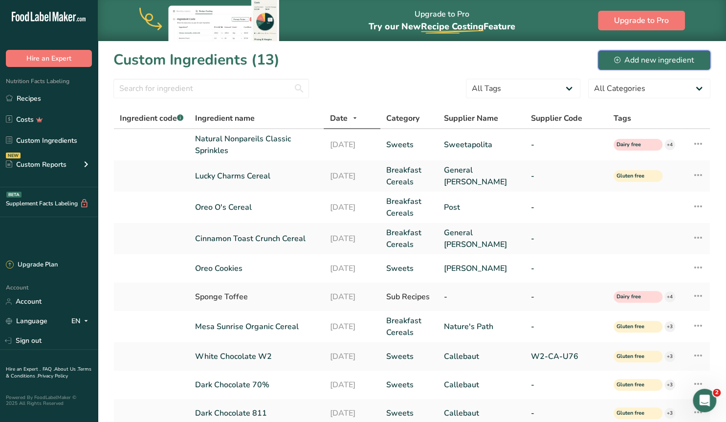
click at [662, 60] on div "Add new ingredient" at bounding box center [654, 60] width 80 height 12
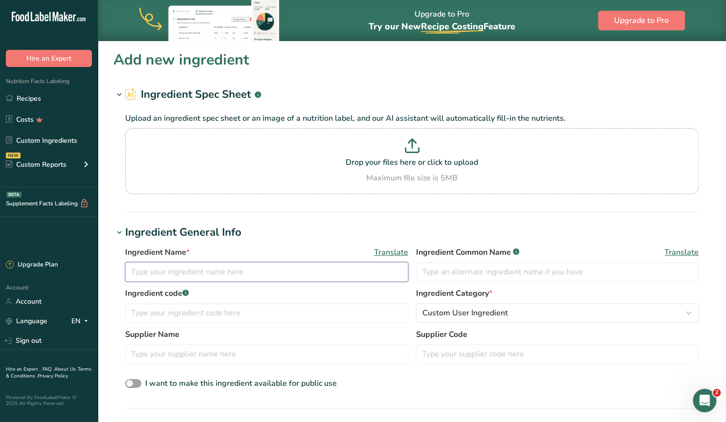
click at [202, 274] on input "text" at bounding box center [266, 272] width 283 height 20
click at [176, 210] on section "Ingredient Spec Sheet .a-a{fill:#347362;}.b-a{fill:#fff;} Upload an ingredient …" at bounding box center [411, 150] width 597 height 126
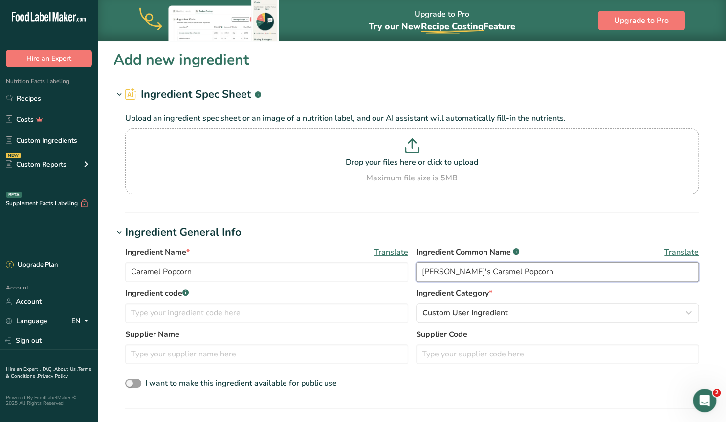
drag, startPoint x: 451, startPoint y: 272, endPoint x: 390, endPoint y: 267, distance: 61.3
click at [416, 267] on input "Cretor's Caramel Popcorn" at bounding box center [557, 272] width 283 height 20
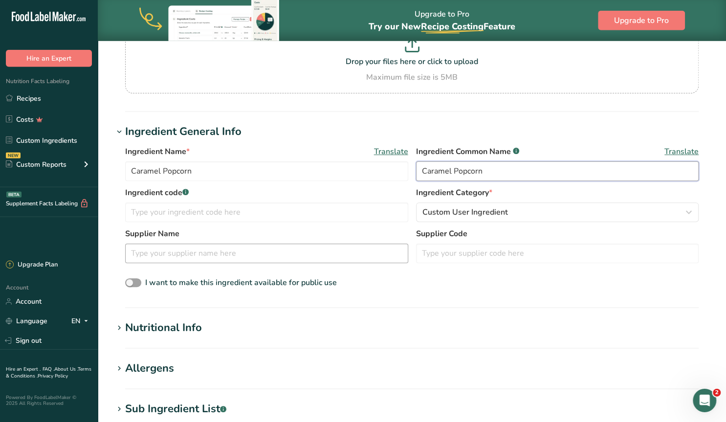
scroll to position [153, 0]
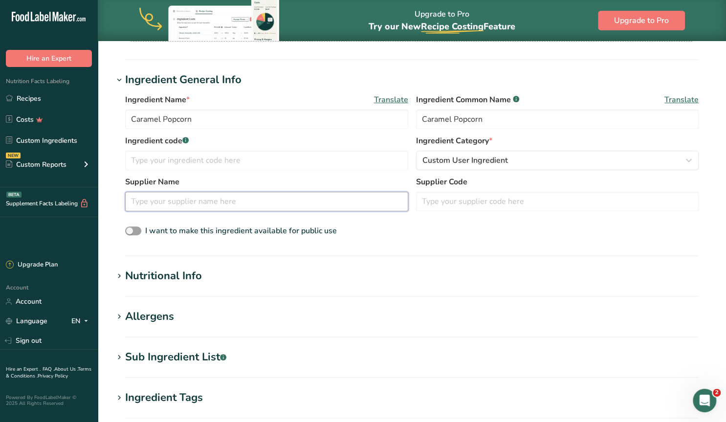
click at [169, 200] on input "text" at bounding box center [266, 202] width 283 height 20
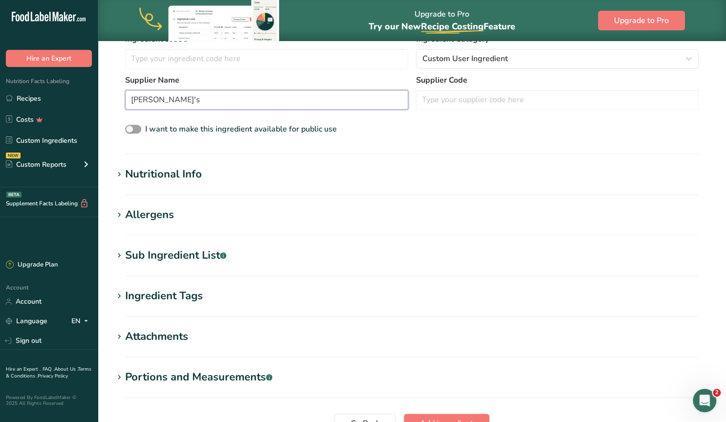
scroll to position [0, 0]
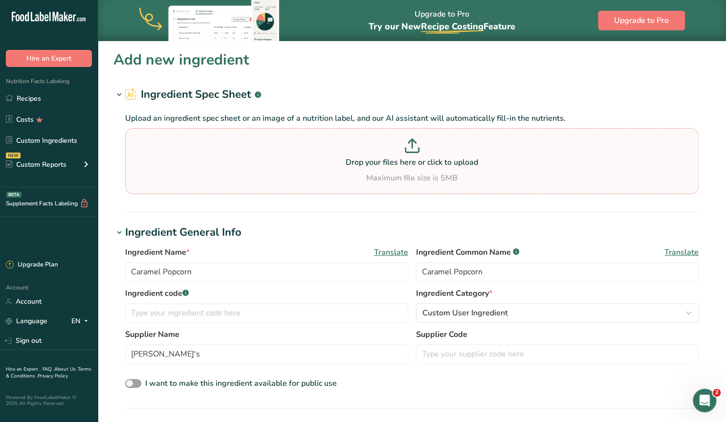
click at [419, 155] on p at bounding box center [412, 147] width 569 height 18
click at [419, 155] on input "Drop your files here or click to upload Maximum file size is 5MB" at bounding box center [412, 161] width 574 height 66
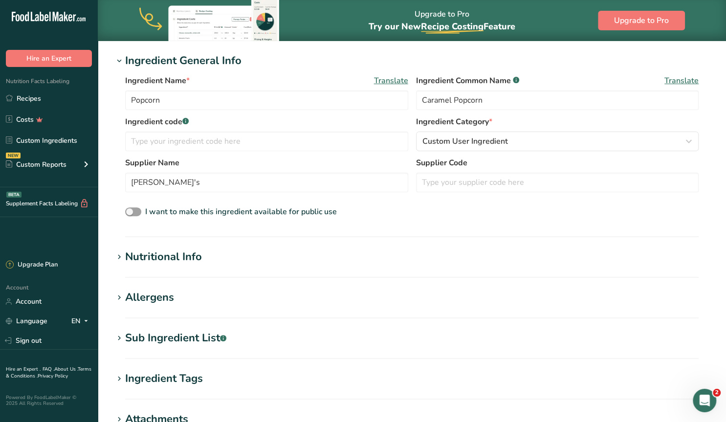
scroll to position [153, 0]
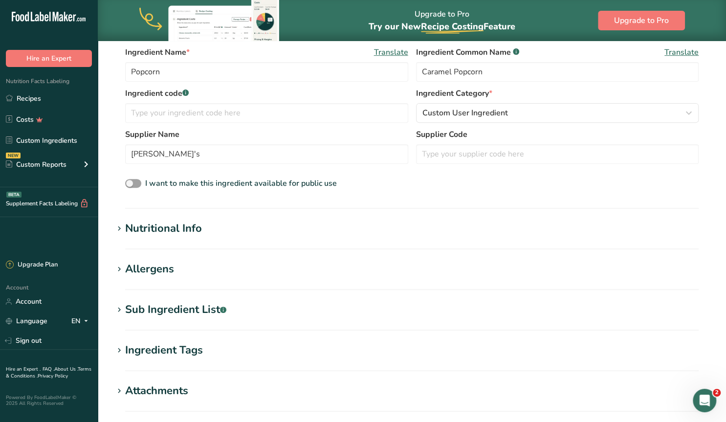
click at [120, 228] on icon at bounding box center [119, 229] width 9 height 14
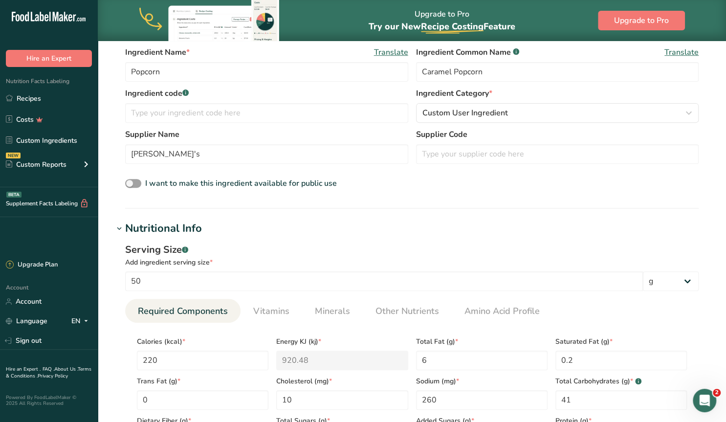
click at [120, 228] on icon at bounding box center [119, 229] width 9 height 14
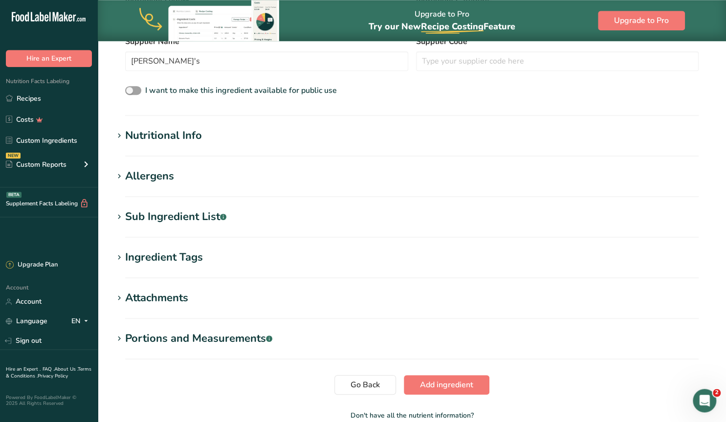
scroll to position [254, 0]
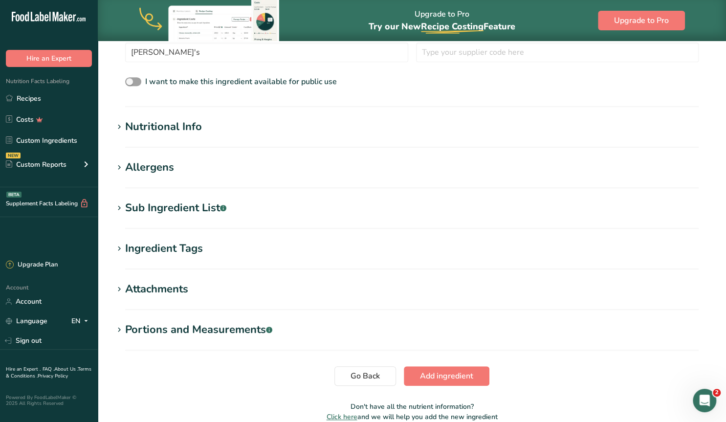
click at [129, 209] on div "Sub Ingredient List .a-a{fill:#347362;}.b-a{fill:#fff;}" at bounding box center [175, 208] width 101 height 16
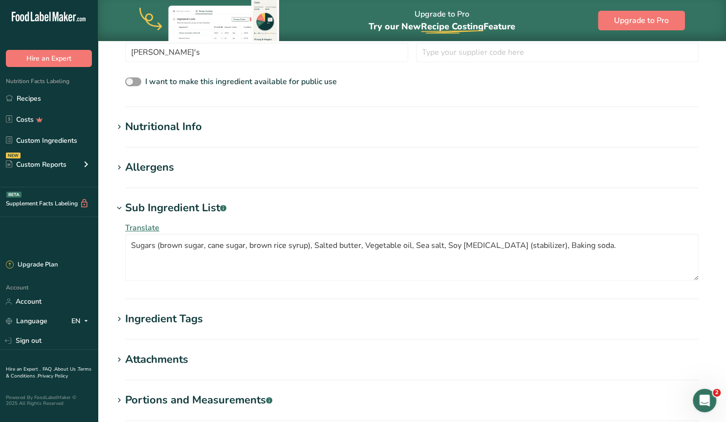
scroll to position [203, 0]
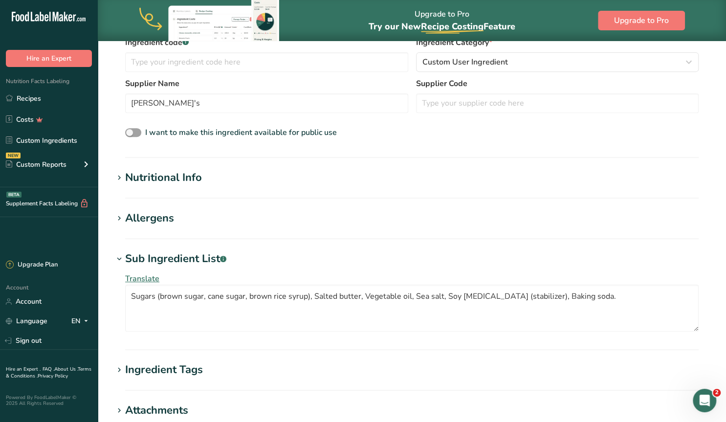
click at [120, 220] on icon at bounding box center [119, 219] width 9 height 14
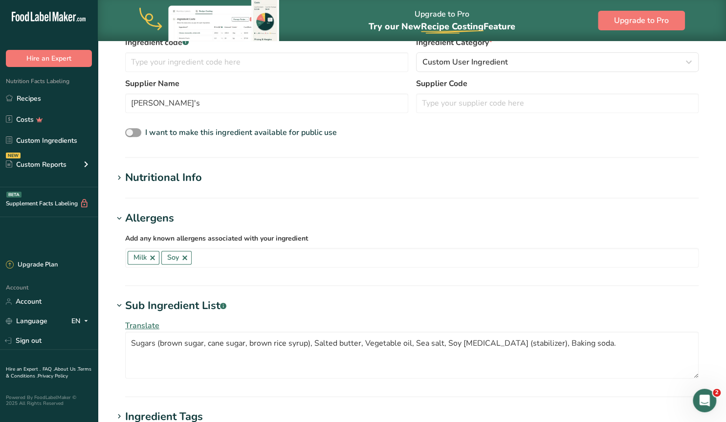
click at [120, 220] on icon at bounding box center [119, 219] width 9 height 14
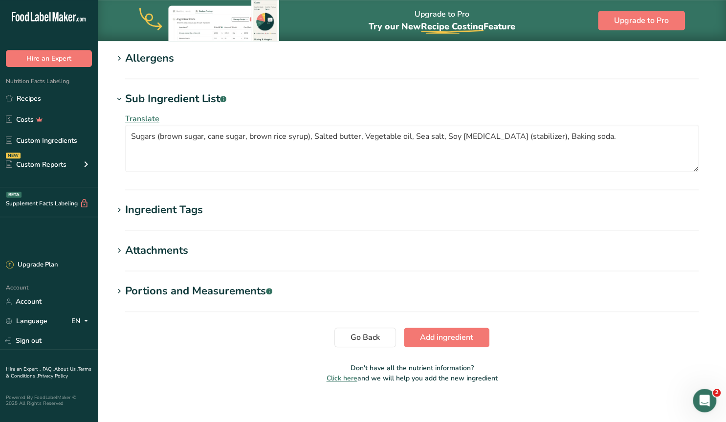
scroll to position [371, 0]
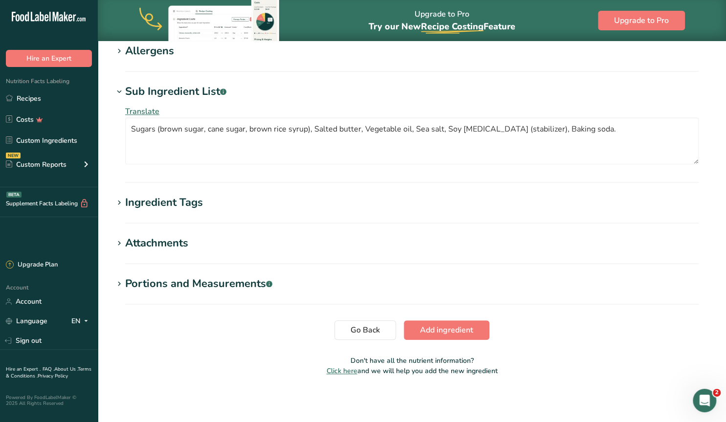
click at [159, 202] on div "Ingredient Tags" at bounding box center [164, 203] width 78 height 16
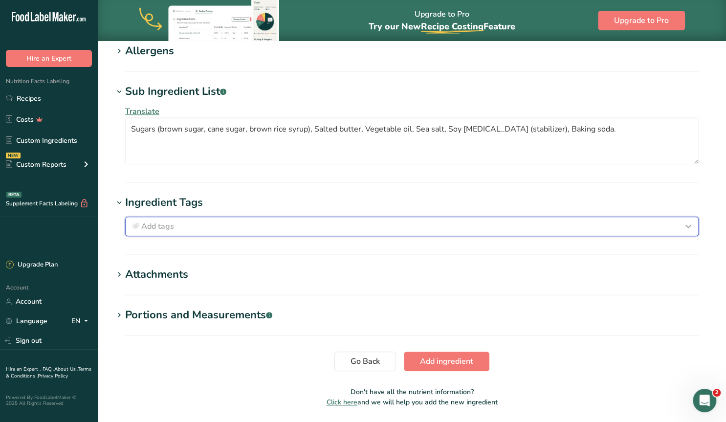
click at [159, 225] on span "Add tags" at bounding box center [157, 227] width 33 height 12
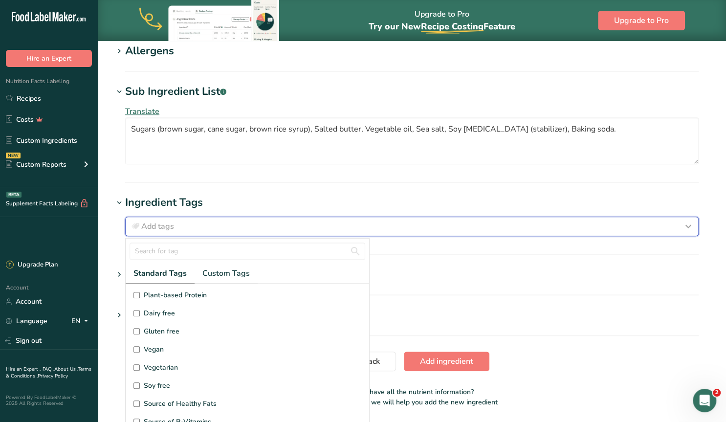
scroll to position [45, 0]
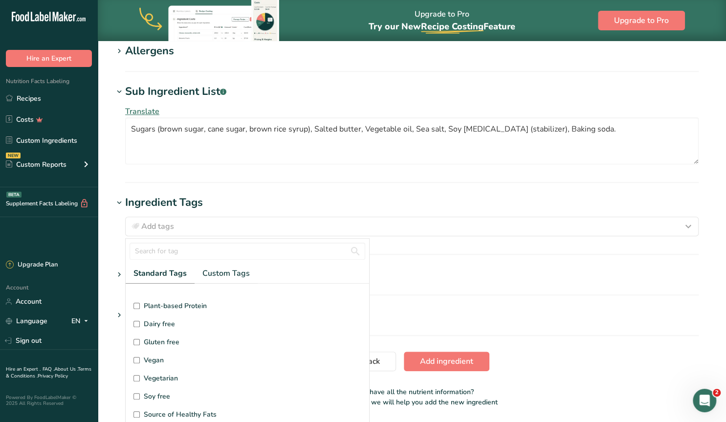
click at [134, 339] on input "Gluten free" at bounding box center [136, 342] width 6 height 6
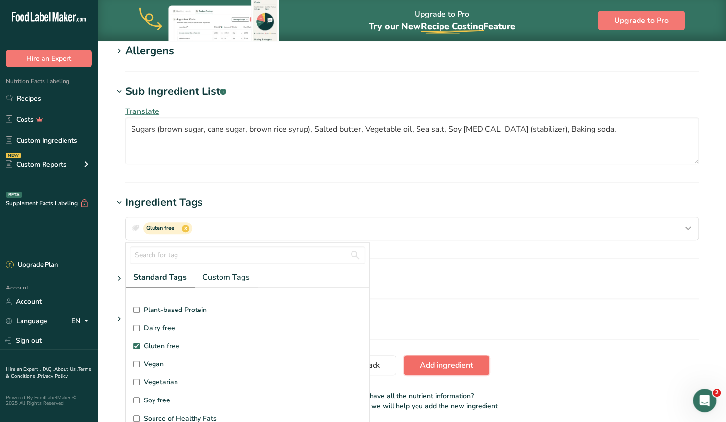
click at [443, 364] on span "Add ingredient" at bounding box center [446, 365] width 53 height 12
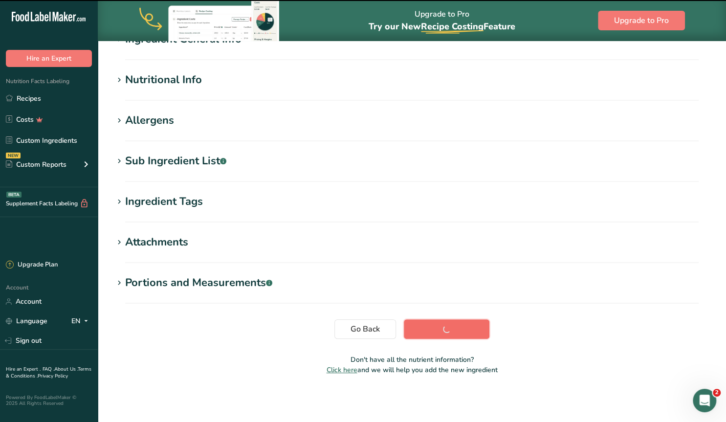
scroll to position [96, 0]
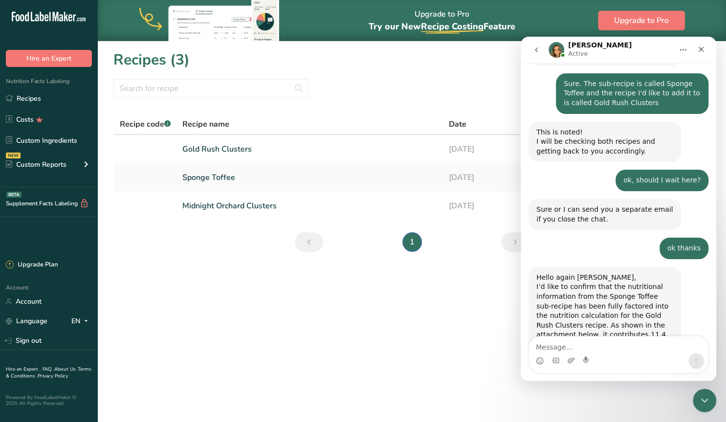
scroll to position [444, 0]
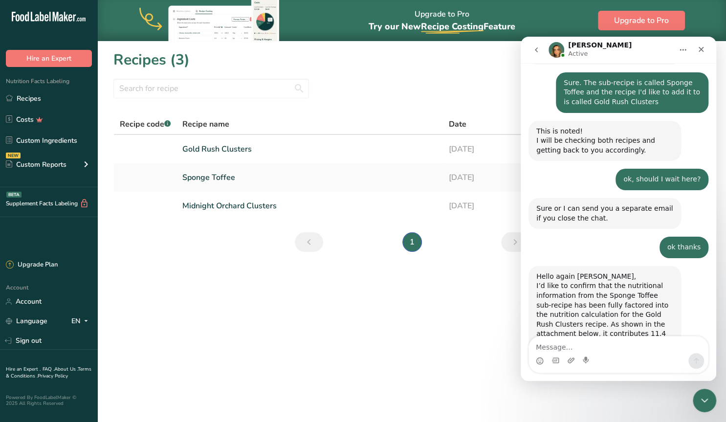
click at [563, 348] on textarea "Message…" at bounding box center [618, 344] width 179 height 17
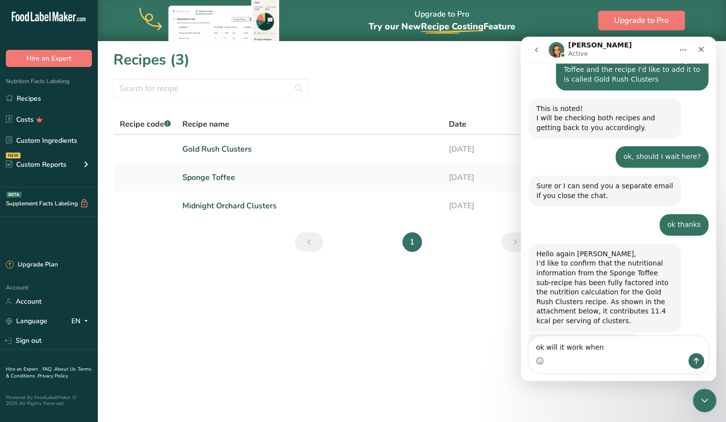
scroll to position [467, 0]
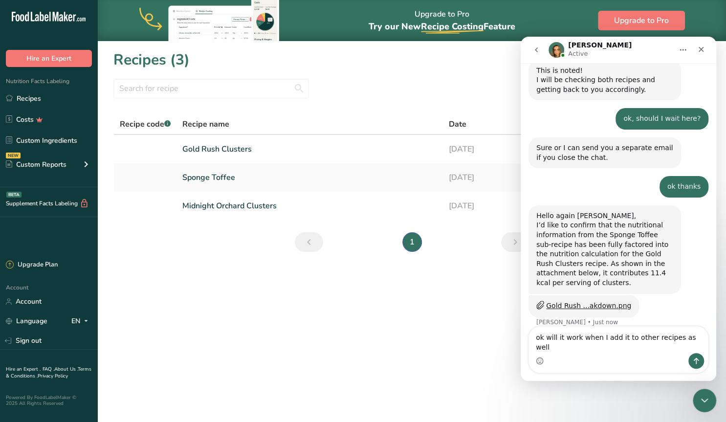
type textarea "ok will it work when I add it to other recipes as well?"
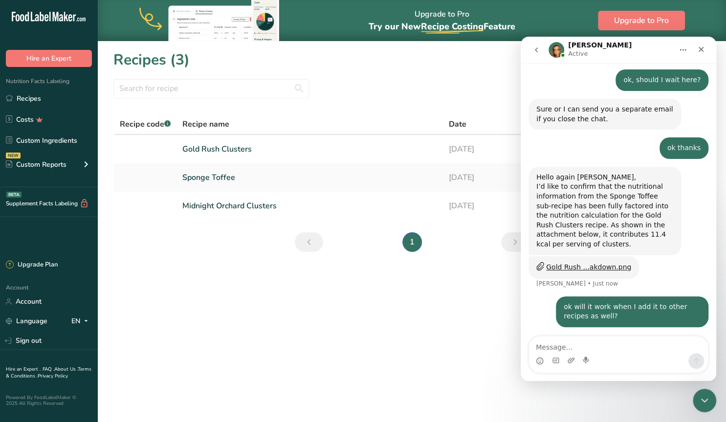
scroll to position [544, 0]
click at [425, 303] on main "Upgrade to Pro Try our New Recipe Costing .a-29{fill:none;stroke-linecap:round;…" at bounding box center [363, 211] width 726 height 422
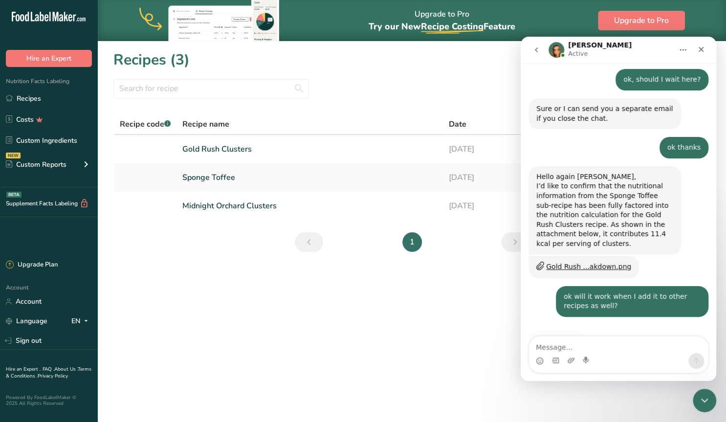
scroll to position [533, 0]
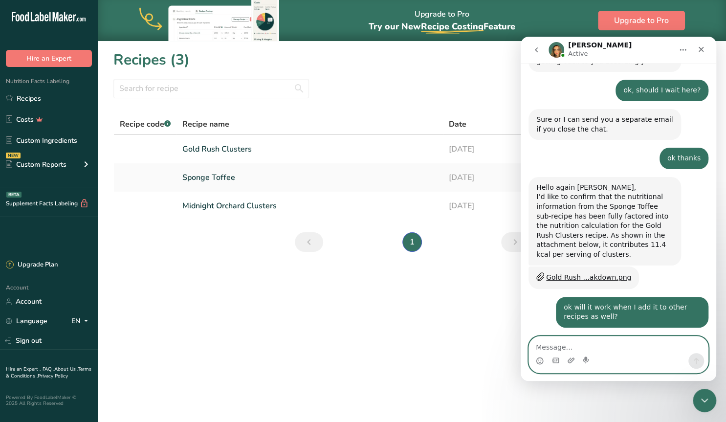
click at [555, 344] on textarea "Message…" at bounding box center [618, 344] width 179 height 17
type textarea "o"
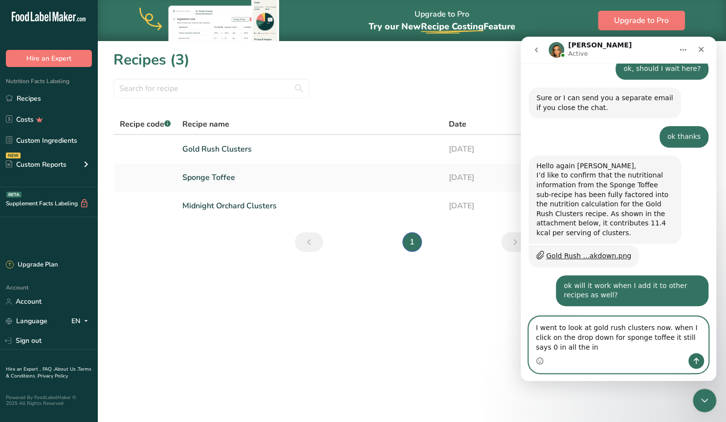
scroll to position [554, 0]
type textarea "I went to look at gold rush clusters now. when I click on the drop down for spo…"
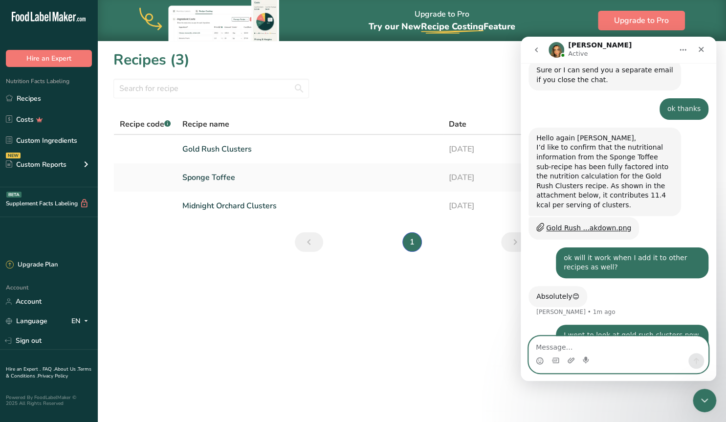
scroll to position [583, 0]
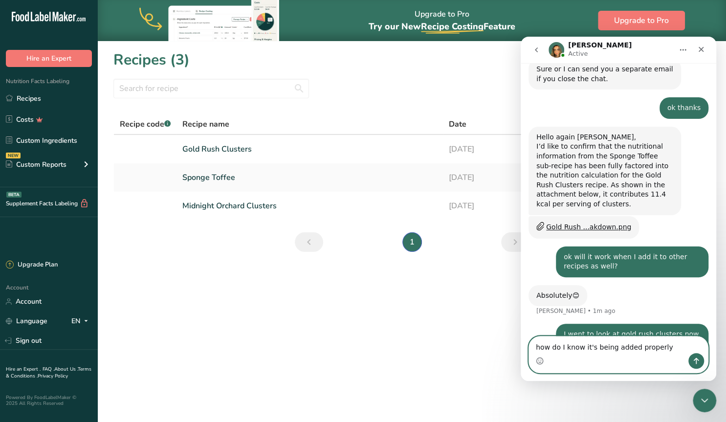
type textarea "how do I know it's being added properly?"
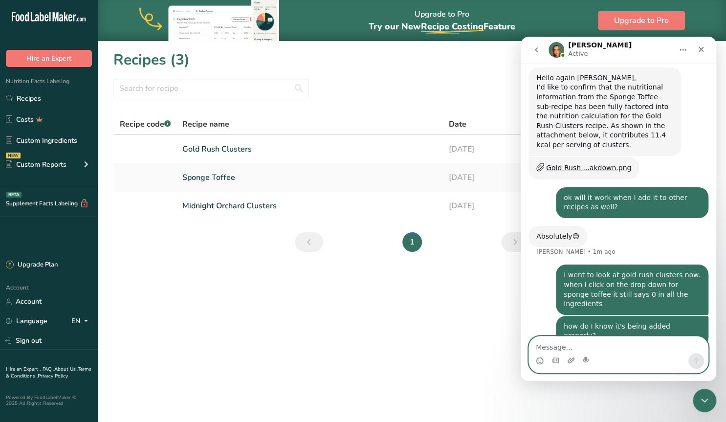
scroll to position [643, 0]
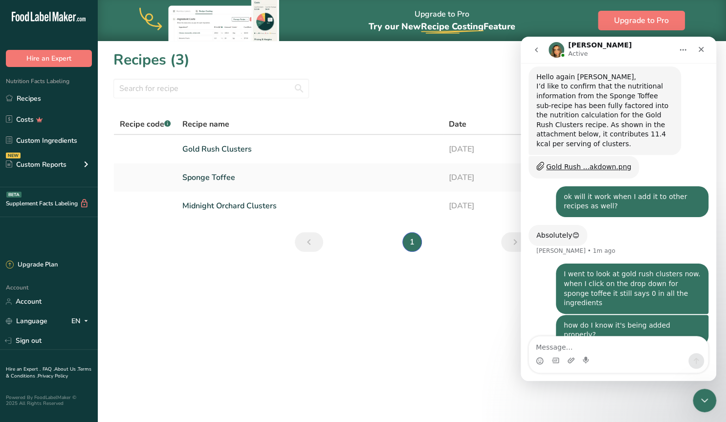
click at [334, 292] on main "Upgrade to Pro Try our New Recipe Costing .a-29{fill:none;stroke-linecap:round;…" at bounding box center [363, 211] width 726 height 422
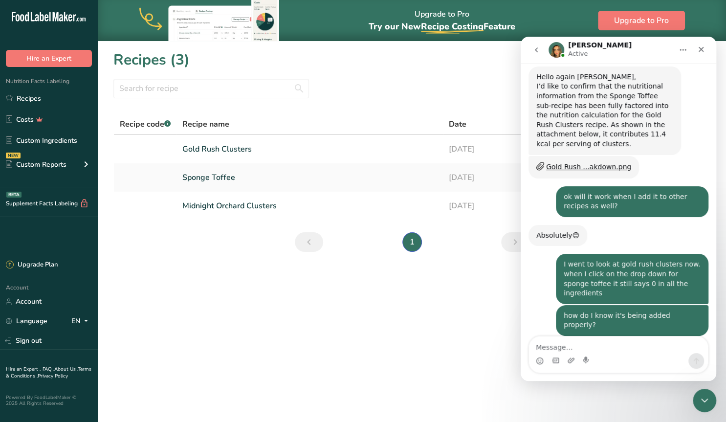
scroll to position [633, 0]
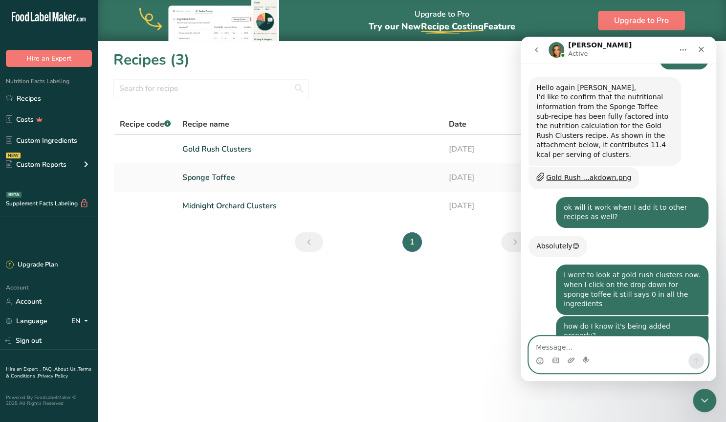
click at [554, 347] on textarea "Message…" at bounding box center [618, 344] width 179 height 17
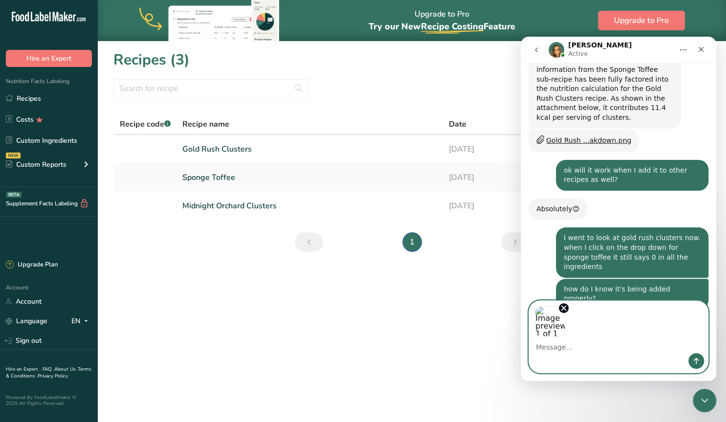
scroll to position [670, 0]
click at [697, 360] on icon "Send a message…" at bounding box center [696, 361] width 5 height 6
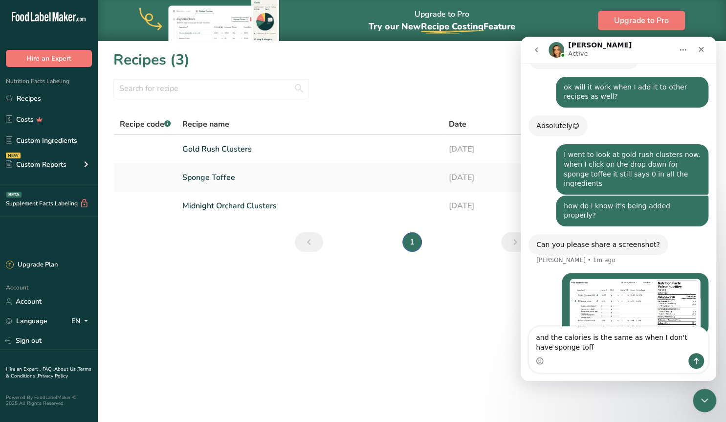
scroll to position [753, 0]
click at [589, 339] on textarea "and the calories is the same as when I don't have sponge toffee listed" at bounding box center [618, 340] width 179 height 26
click at [602, 346] on textarea "and the calories are the same as when I don't have sponge toffee listed" at bounding box center [618, 340] width 179 height 26
type textarea "and the calories are the same as when I don't have sponge toffee listed as an i…"
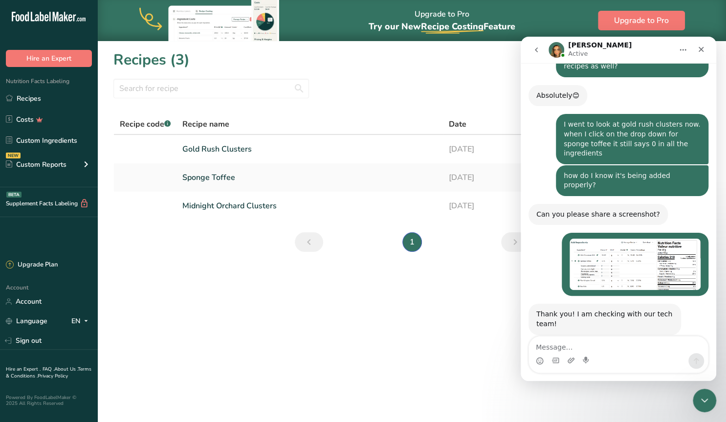
scroll to position [783, 0]
type textarea "so I don't think it's adding it to my label still"
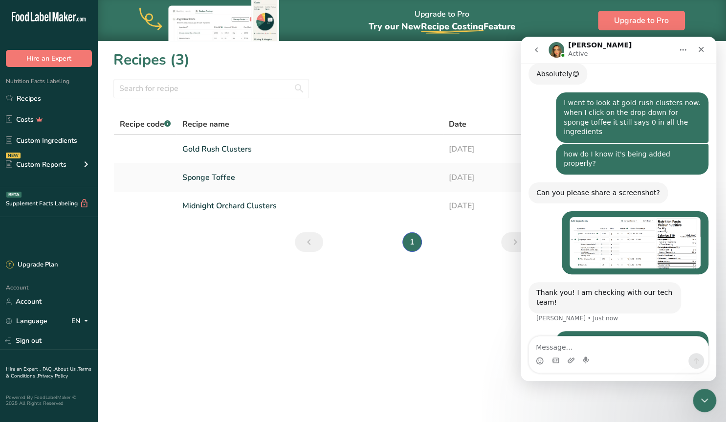
scroll to position [805, 0]
click at [235, 261] on section "Recipes (3) Add new recipe All Categories Baked Goods Beverages Confectionery C…" at bounding box center [412, 154] width 628 height 226
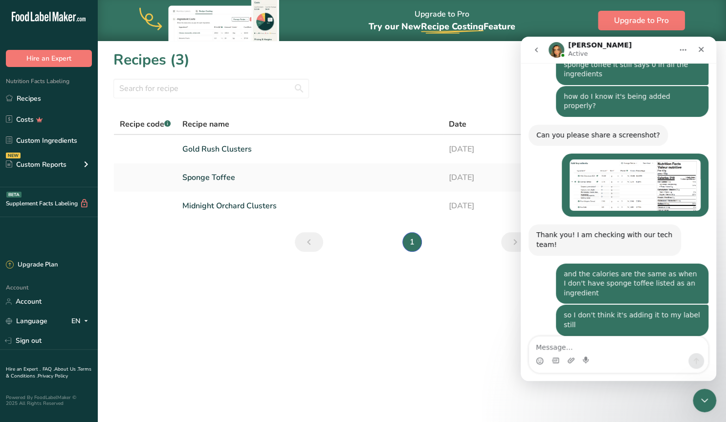
scroll to position [864, 0]
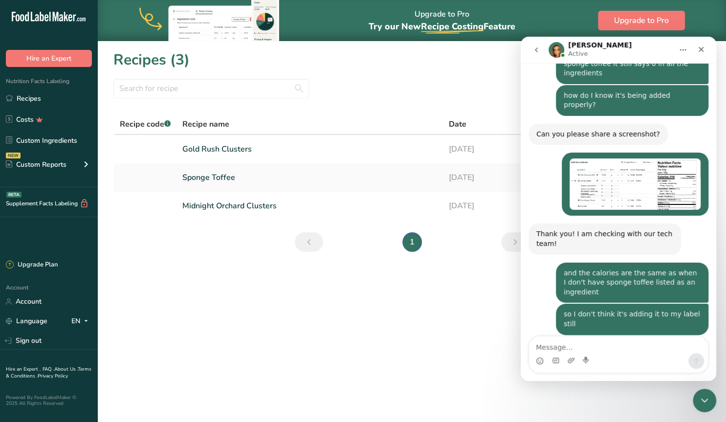
click at [567, 349] on textarea "Message…" at bounding box center [618, 344] width 179 height 17
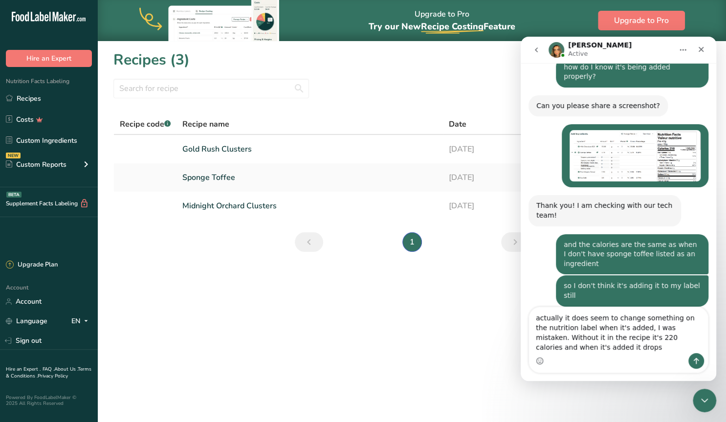
scroll to position [893, 0]
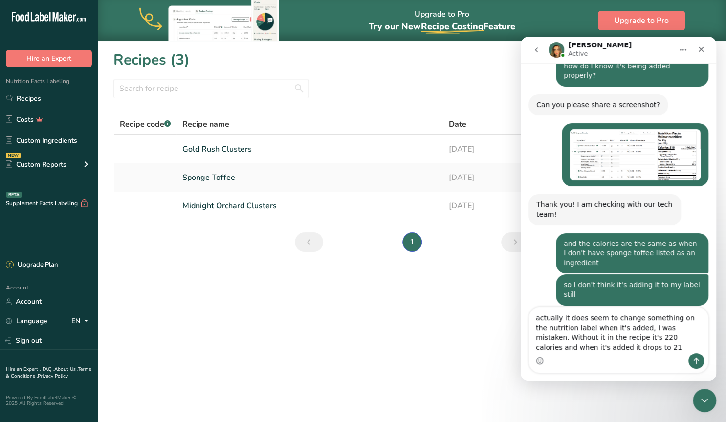
type textarea "actually it does seem to change something on the nutrition label when it's adde…"
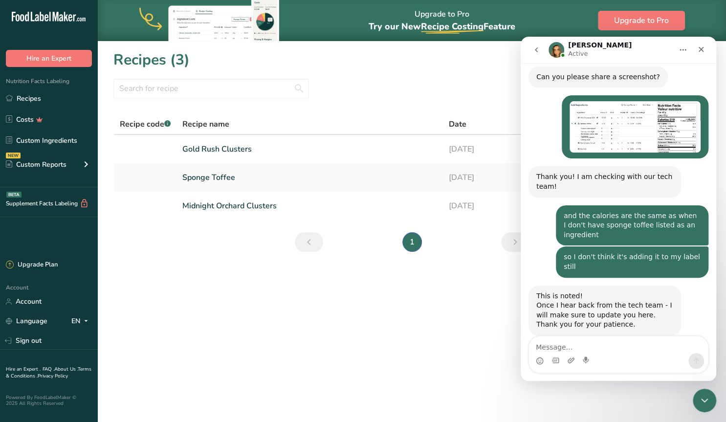
scroll to position [921, 0]
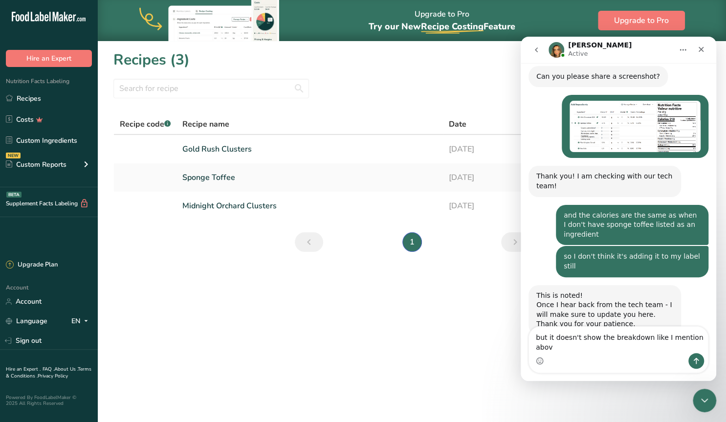
type textarea "but it doesn't show the breakdown like I mention above"
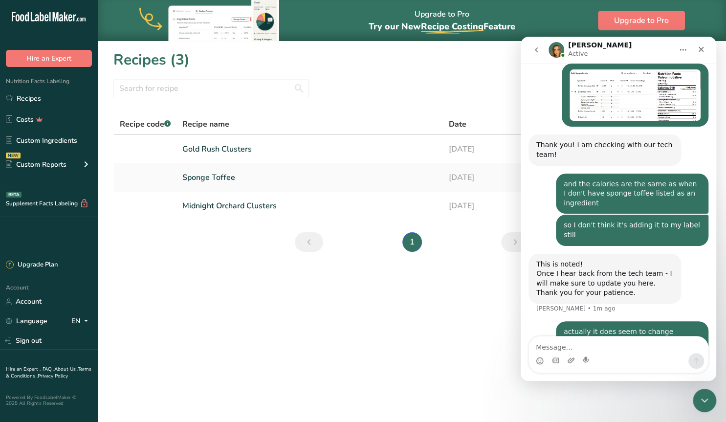
scroll to position [953, 0]
click at [325, 319] on main "Upgrade to Pro Try our New Recipe Costing .a-29{fill:none;stroke-linecap:round;…" at bounding box center [363, 211] width 726 height 422
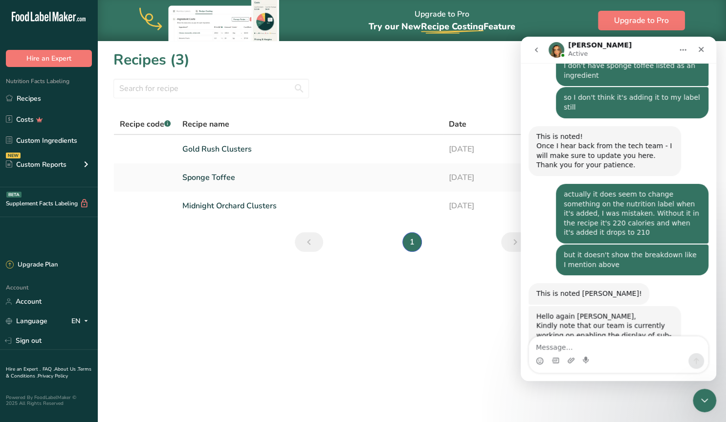
scroll to position [1081, 0]
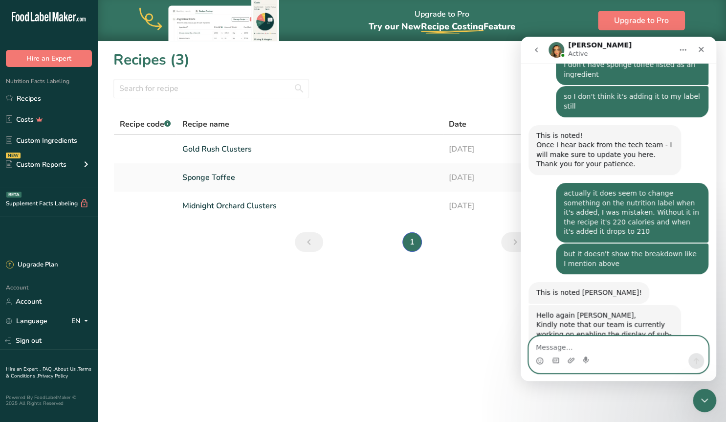
click at [577, 342] on textarea "Message…" at bounding box center [618, 344] width 179 height 17
type textarea "ok, good to know, thank you!"
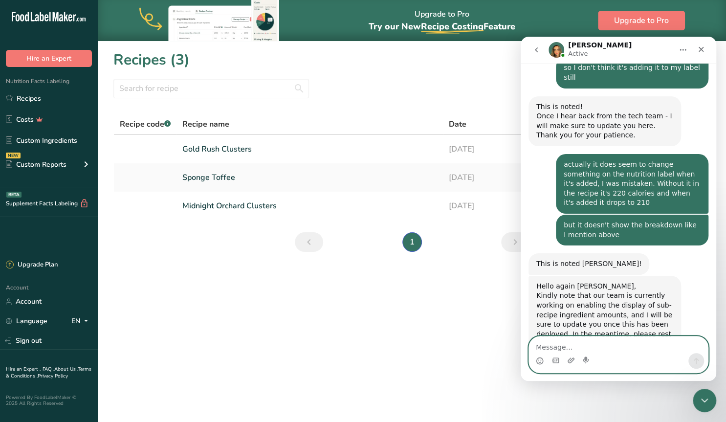
scroll to position [1110, 0]
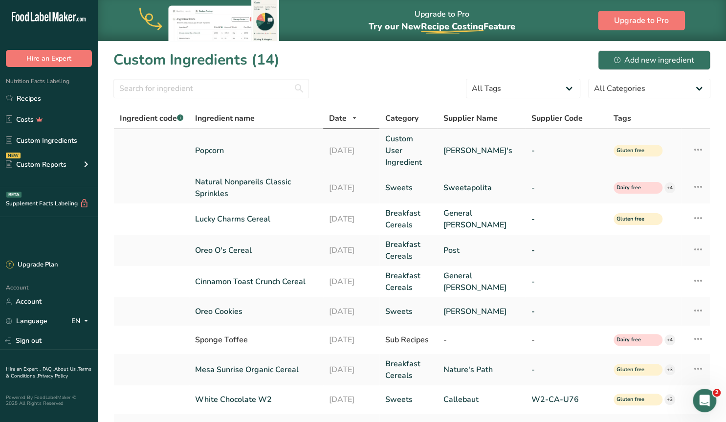
click at [243, 148] on link "Popcorn" at bounding box center [256, 151] width 122 height 12
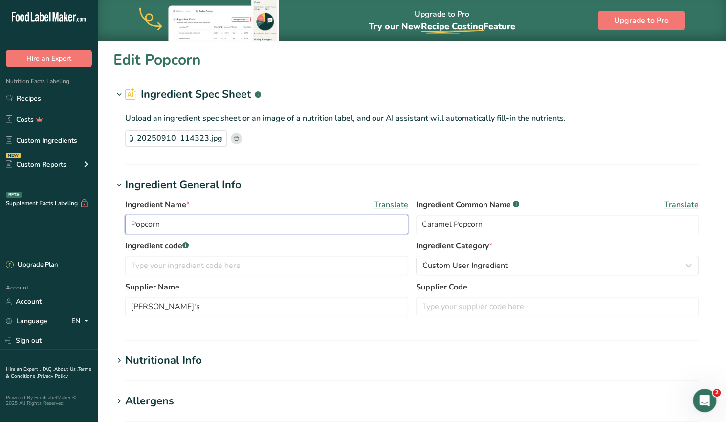
click at [132, 224] on input "Popcorn" at bounding box center [266, 225] width 283 height 20
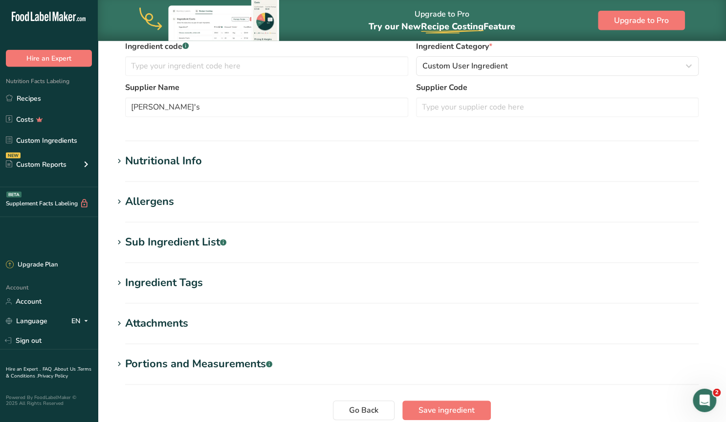
scroll to position [280, 0]
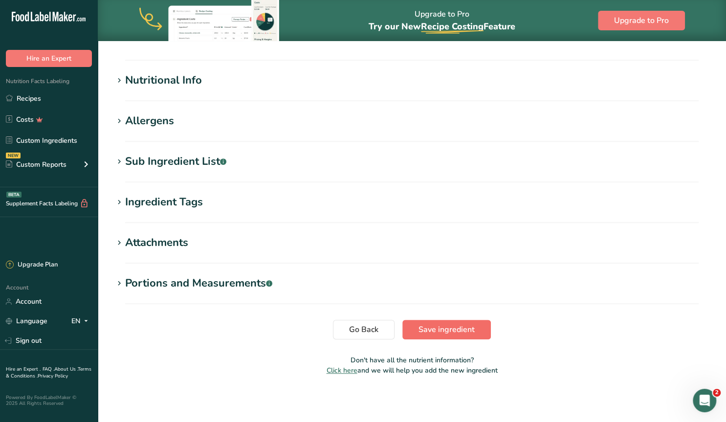
type input "Caramel Popcorn"
click at [451, 328] on span "Save ingredient" at bounding box center [447, 330] width 56 height 12
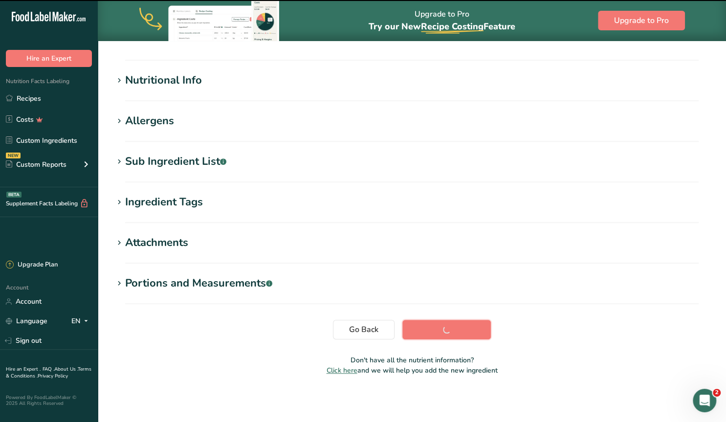
scroll to position [96, 0]
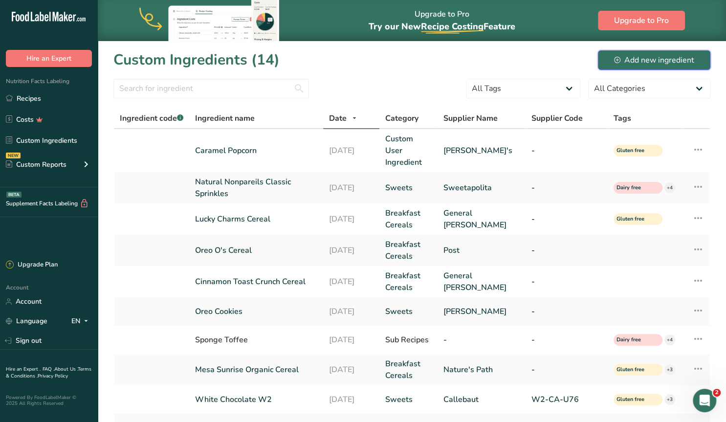
click at [633, 57] on div "Add new ingredient" at bounding box center [654, 60] width 80 height 12
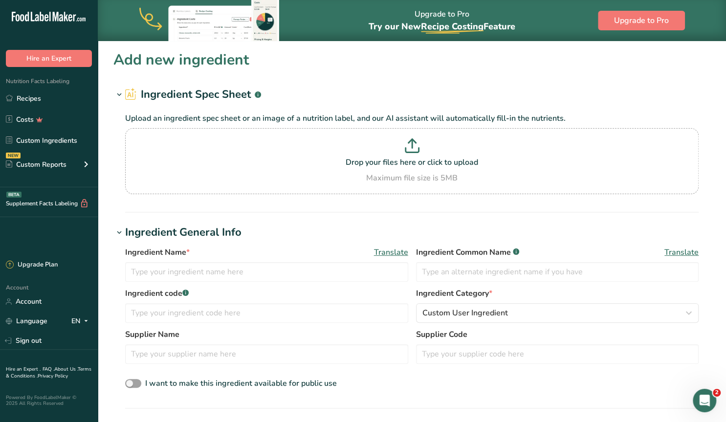
click at [111, 184] on section "Add new ingredient Ingredient Spec Sheet .a-a{fill:#347362;}.b-a{fill:#fff;} Up…" at bounding box center [412, 390] width 628 height 698
click at [400, 159] on p "Drop your files here or click to upload" at bounding box center [412, 162] width 569 height 12
click at [400, 159] on input "Drop your files here or click to upload Maximum file size is 5MB" at bounding box center [412, 161] width 574 height 66
type input "C:\fakepath\20250910_114257.jpg"
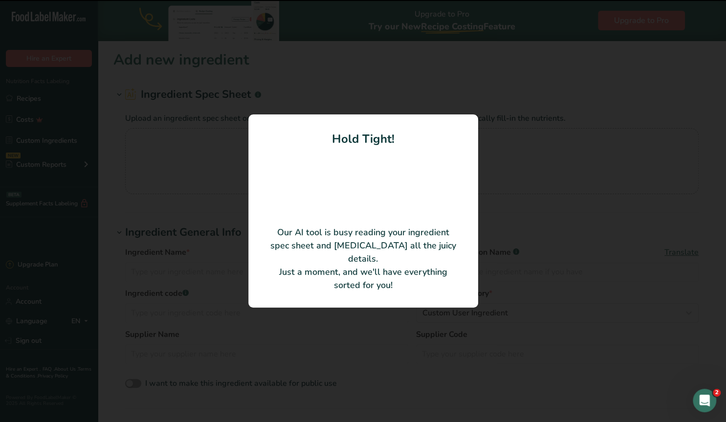
type input "Enriched wheat flour"
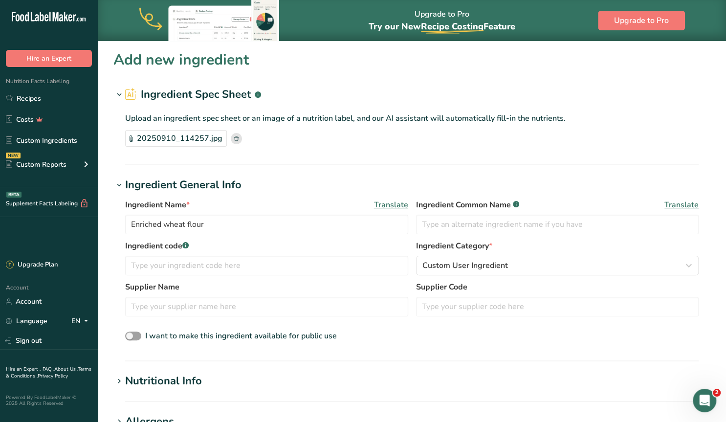
click at [105, 200] on section "Add new ingredient Ingredient Spec Sheet .a-a{fill:#347362;}.b-a{fill:#fff;} Up…" at bounding box center [412, 366] width 628 height 651
click at [162, 312] on input "text" at bounding box center [266, 307] width 283 height 20
type input "Frito Lay"
drag, startPoint x: 167, startPoint y: 228, endPoint x: 105, endPoint y: 229, distance: 62.1
click at [125, 229] on input "Enriched wheat flour" at bounding box center [266, 225] width 283 height 20
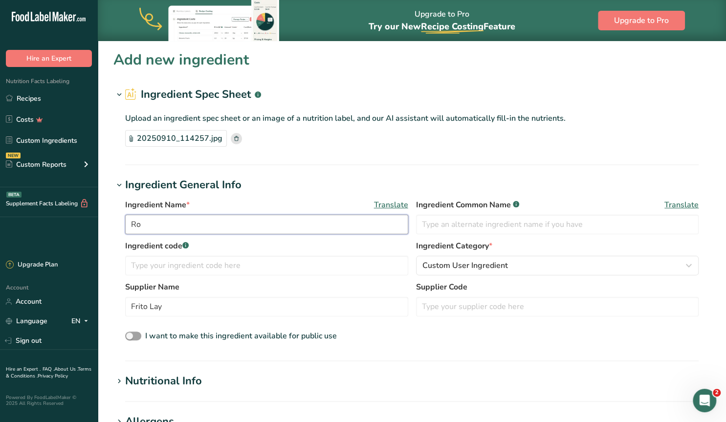
type input "R"
click at [111, 246] on section "Add new ingredient Ingredient Spec Sheet .a-a{fill:#347362;}.b-a{fill:#fff;} Up…" at bounding box center [412, 366] width 628 height 651
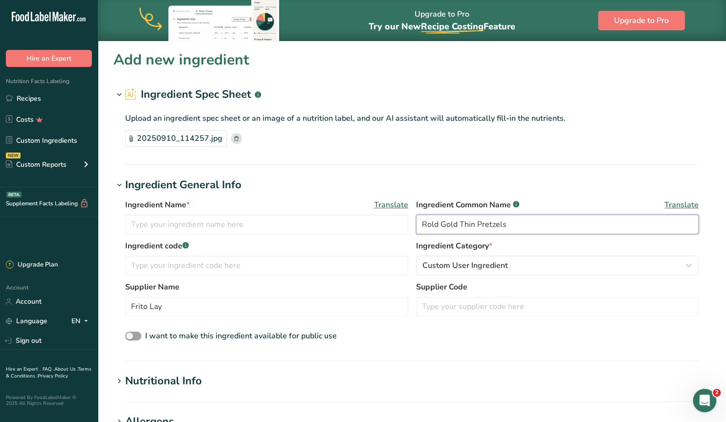
click at [473, 226] on input "Rold Gold Thin Pretzels" at bounding box center [557, 225] width 283 height 20
type input "Rold Gold Thins Pretzels"
click at [176, 229] on input "text" at bounding box center [266, 225] width 283 height 20
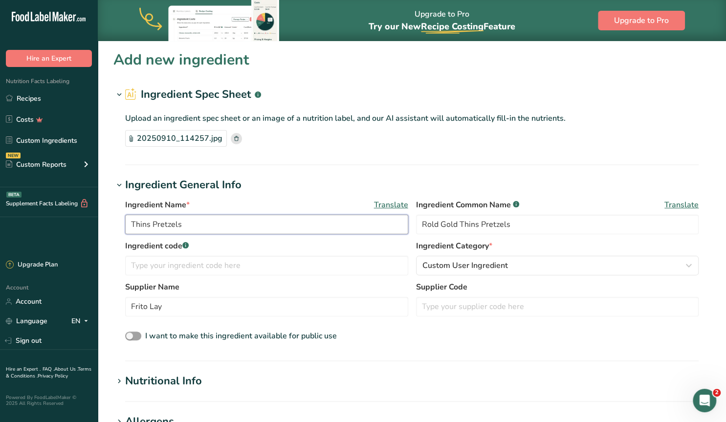
drag, startPoint x: 153, startPoint y: 225, endPoint x: 112, endPoint y: 223, distance: 40.7
click at [125, 223] on input "Thins Pretzels" at bounding box center [266, 225] width 283 height 20
type input "Rold Gold Pretzels"
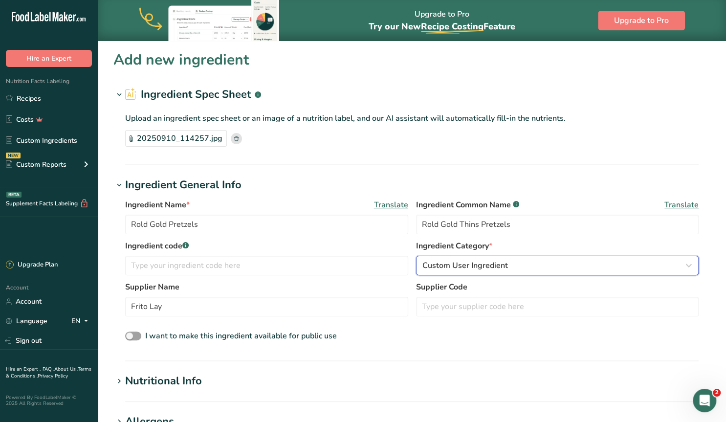
click at [455, 266] on span "Custom User Ingredient" at bounding box center [465, 266] width 86 height 12
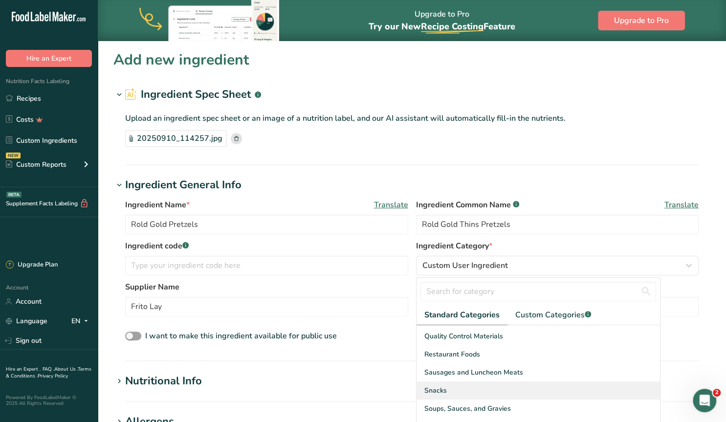
click at [443, 383] on div "Snacks" at bounding box center [539, 390] width 244 height 18
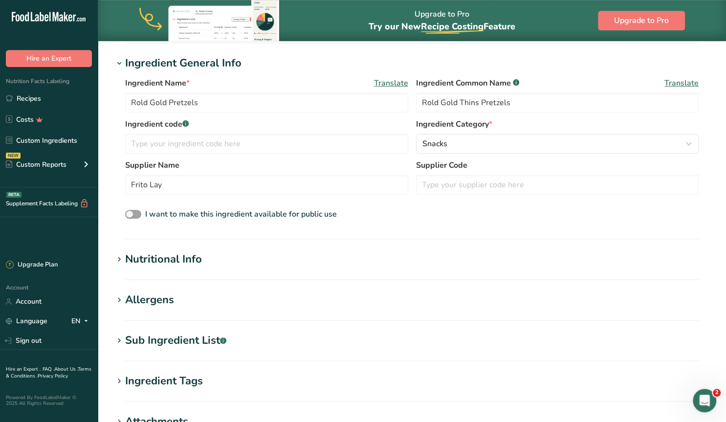
scroll to position [153, 0]
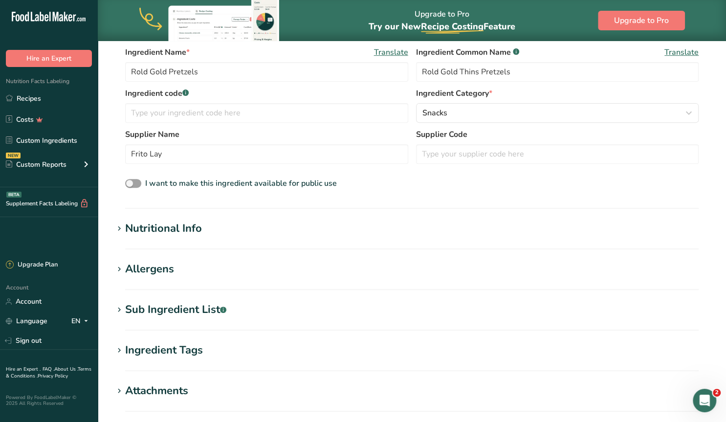
click at [120, 310] on icon at bounding box center [119, 310] width 9 height 14
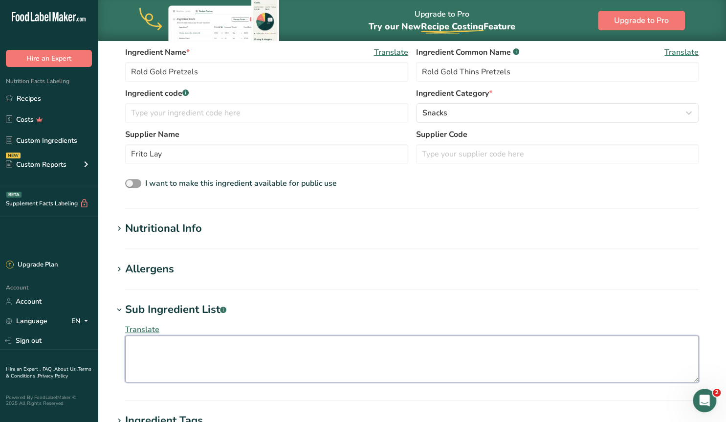
click at [157, 352] on textarea at bounding box center [412, 358] width 574 height 47
paste textarea "Enriched Wheat Flour, Salt, Corn Syrup, Vegetable Oil, [MEDICAL_DATA] (Barley A…"
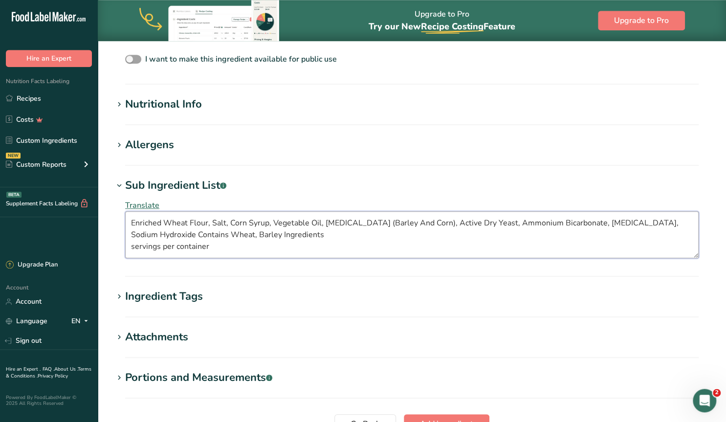
scroll to position [305, 0]
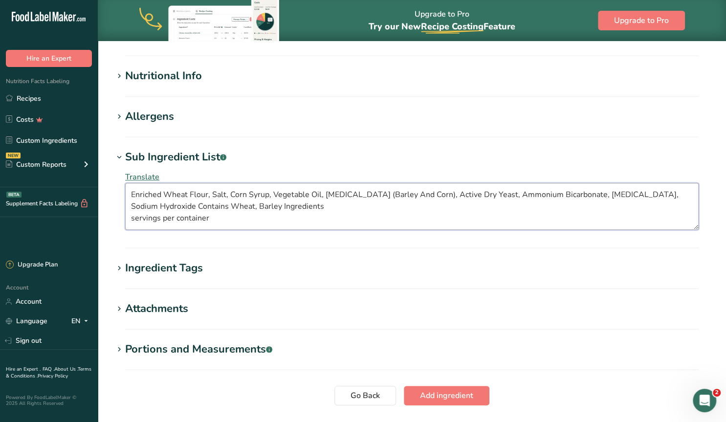
type textarea "Enriched Wheat Flour, Salt, Corn Syrup, Vegetable Oil, [MEDICAL_DATA] (Barley A…"
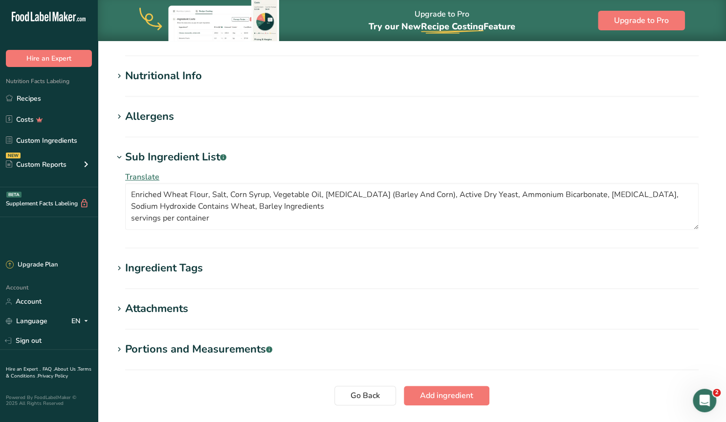
click at [128, 117] on div "Allergens" at bounding box center [149, 117] width 49 height 16
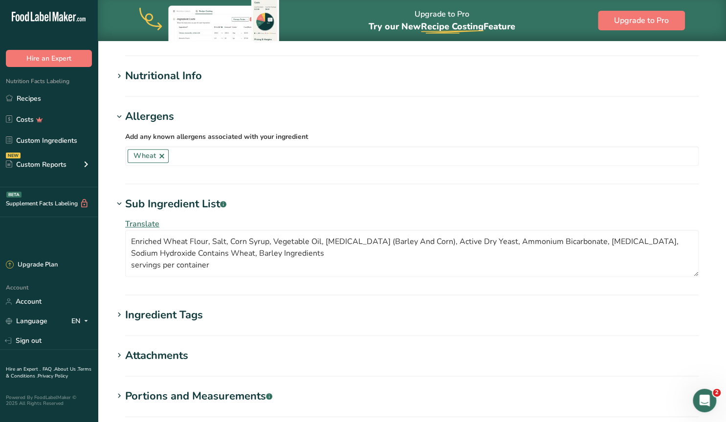
click at [131, 114] on div "Allergens" at bounding box center [149, 117] width 49 height 16
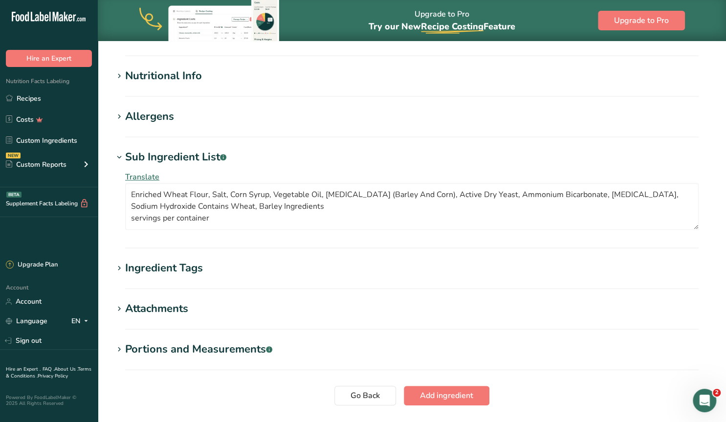
click at [138, 76] on div "Nutritional Info" at bounding box center [163, 76] width 77 height 16
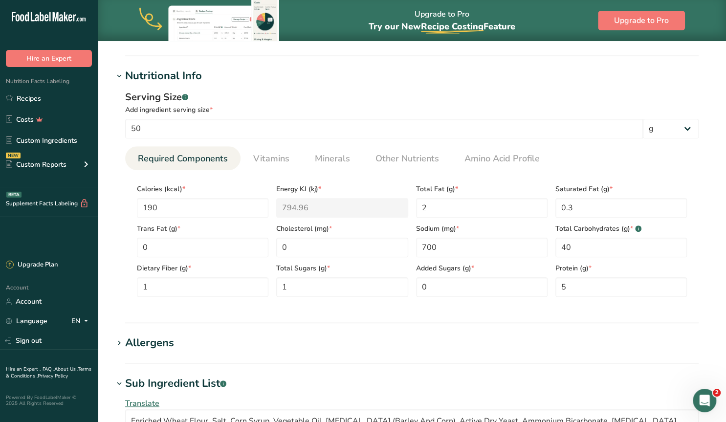
scroll to position [51, 0]
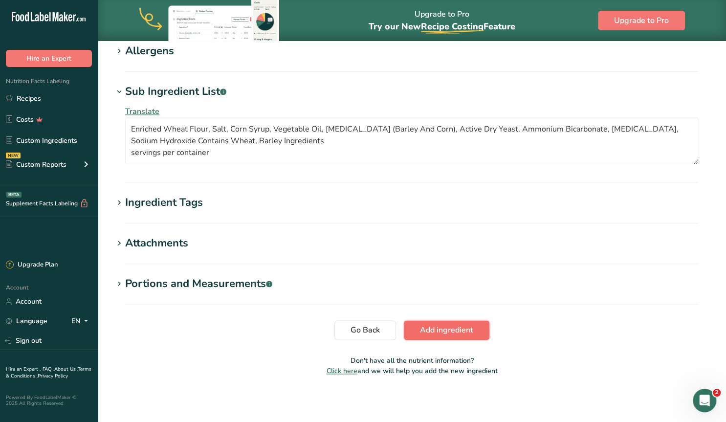
click at [457, 323] on button "Add ingredient" at bounding box center [447, 330] width 86 height 20
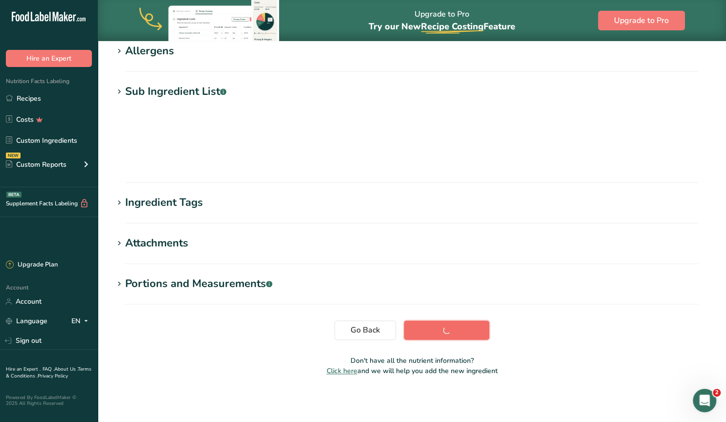
scroll to position [96, 0]
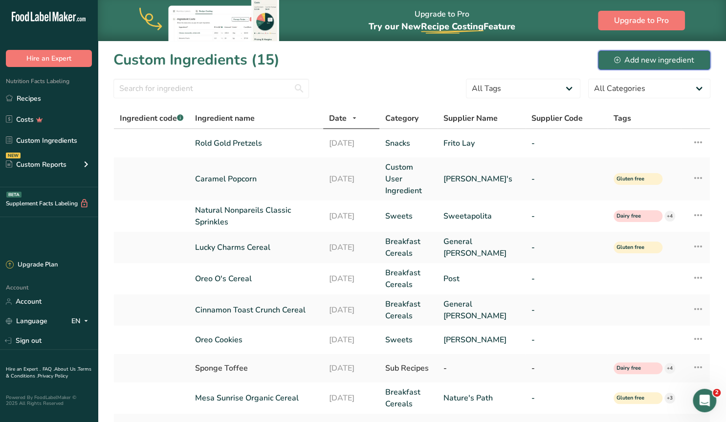
click at [638, 57] on div "Add new ingredient" at bounding box center [654, 60] width 80 height 12
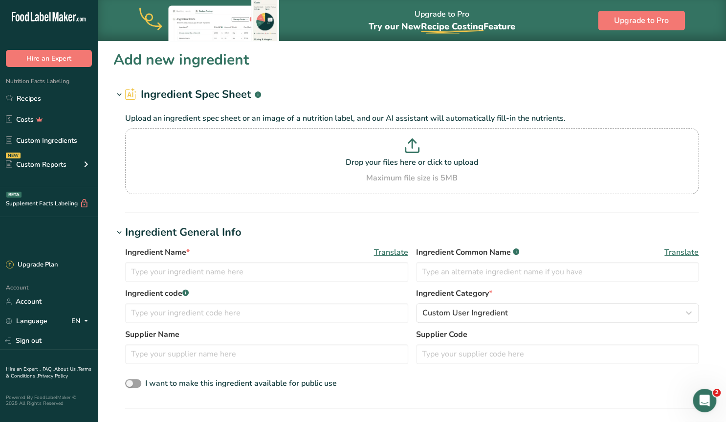
click at [114, 187] on div "Upload an ingredient spec sheet or an image of a nutrition label, and our AI as…" at bounding box center [411, 151] width 597 height 97
click at [402, 164] on p "Drop your files here or click to upload" at bounding box center [412, 162] width 569 height 12
click at [402, 164] on input "Drop your files here or click to upload Maximum file size is 5MB" at bounding box center [412, 161] width 574 height 66
type input "C:\fakepath\20250910_115108.jpg"
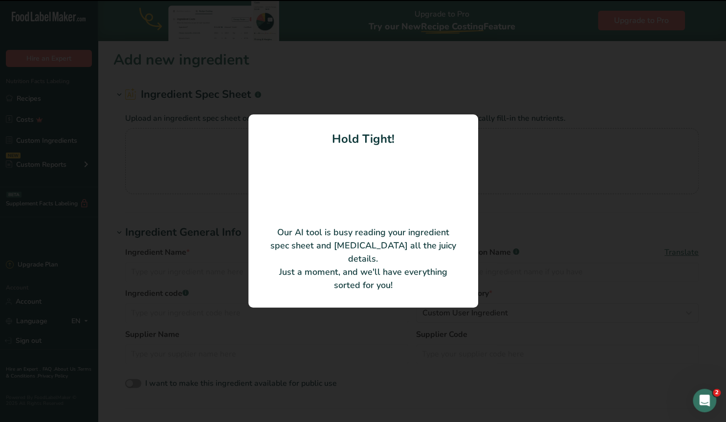
type input "Freeze Dried Whole Raspberries"
type input "North Bay Trading Co."
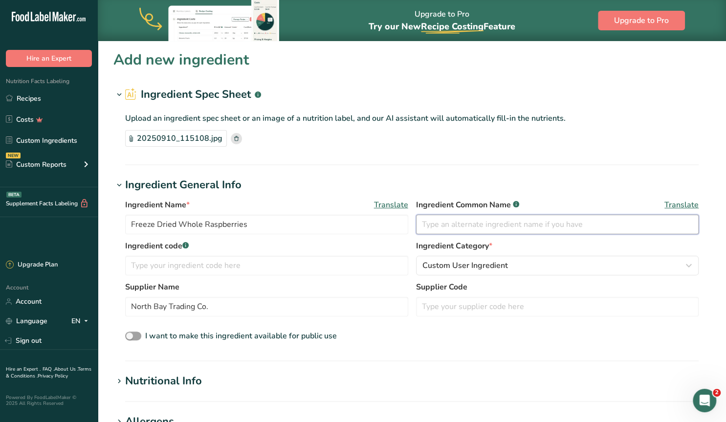
click at [437, 225] on input "text" at bounding box center [557, 225] width 283 height 20
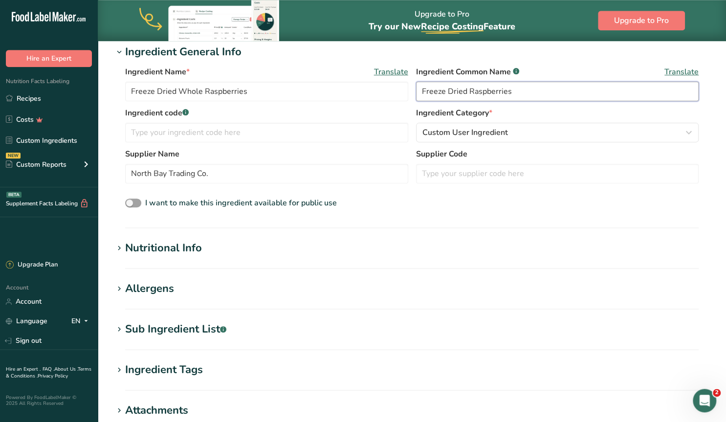
scroll to position [153, 0]
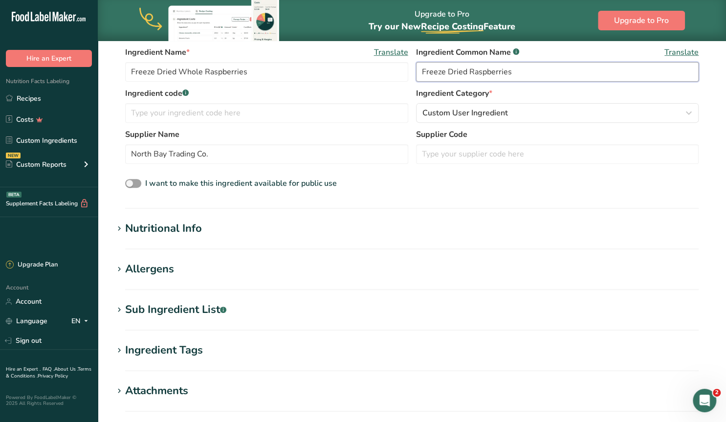
type input "Freeze Dried Raspberries"
click at [121, 309] on icon at bounding box center [119, 310] width 9 height 14
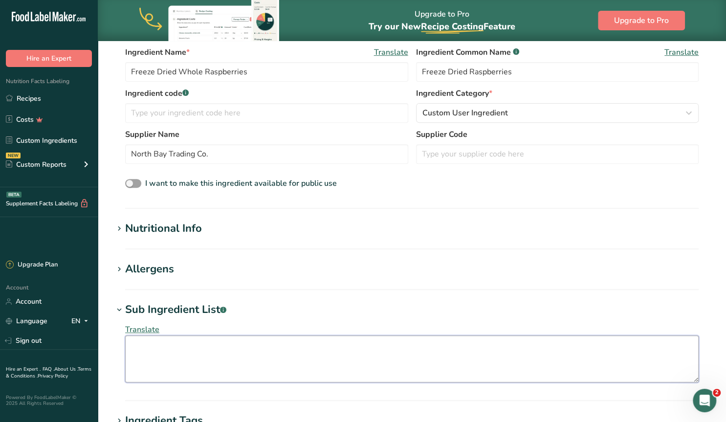
click at [140, 351] on textarea at bounding box center [412, 358] width 574 height 47
type textarea "F"
click at [172, 364] on textarea "Freeze dried whole raspberries, no added sugar or sulfites" at bounding box center [412, 358] width 574 height 47
click at [243, 347] on textarea "Freeze dried whole raspberries, no added sugar or sulfites" at bounding box center [412, 358] width 574 height 47
click at [356, 347] on textarea "Freeze dried whole raspberries (no added sugar or sulfites" at bounding box center [412, 358] width 574 height 47
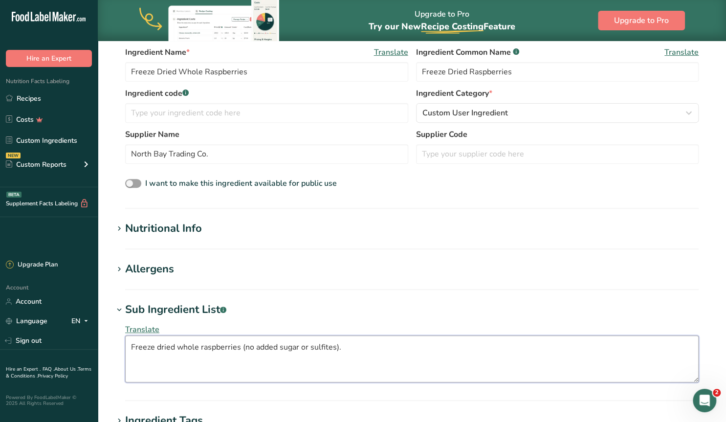
type textarea "Freeze dried whole raspberries (no added sugar or sulfites)."
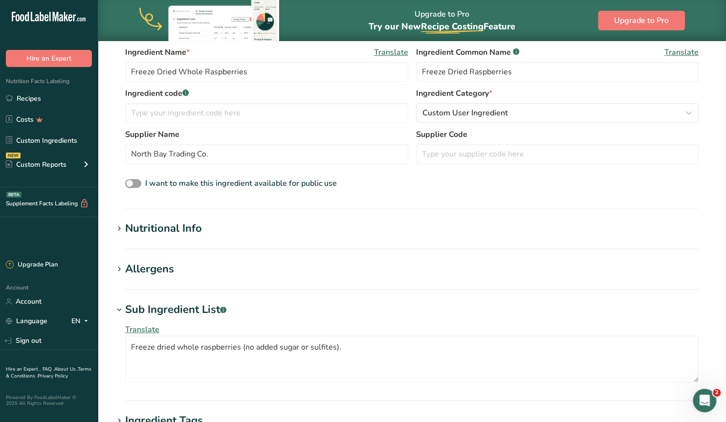
click at [118, 266] on icon at bounding box center [119, 270] width 9 height 14
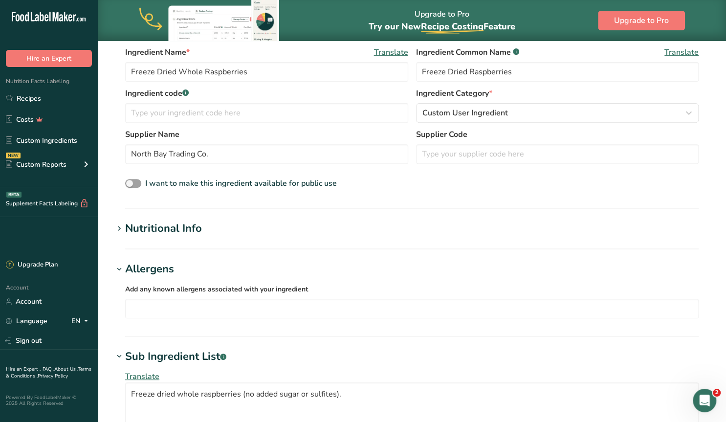
click at [119, 269] on icon at bounding box center [119, 270] width 9 height 14
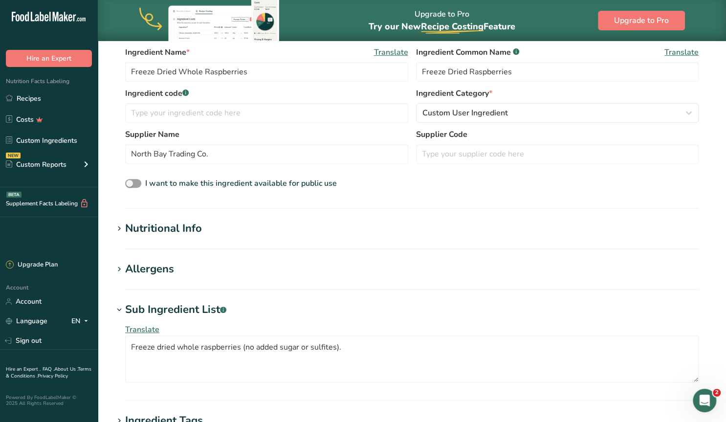
click at [119, 268] on icon at bounding box center [119, 270] width 9 height 14
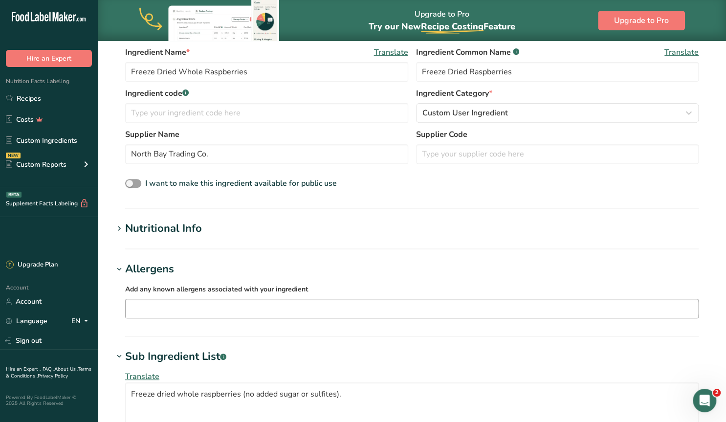
click at [211, 305] on input "text" at bounding box center [412, 308] width 573 height 15
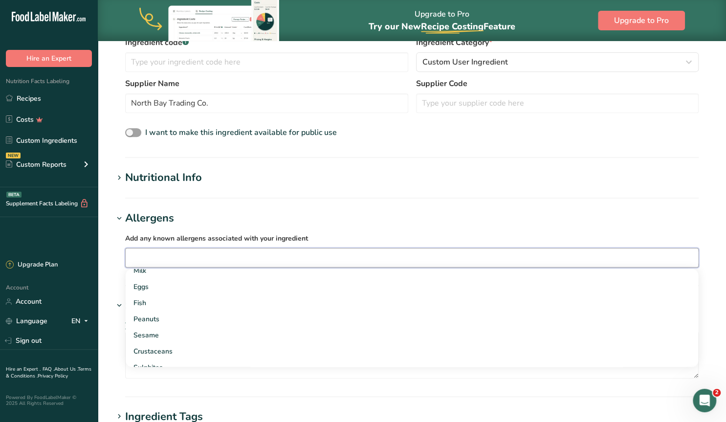
scroll to position [0, 0]
click at [108, 268] on section "Add new ingredient Ingredient Spec Sheet .a-a{fill:#347362;}.b-a{fill:#fff;} Up…" at bounding box center [412, 222] width 628 height 768
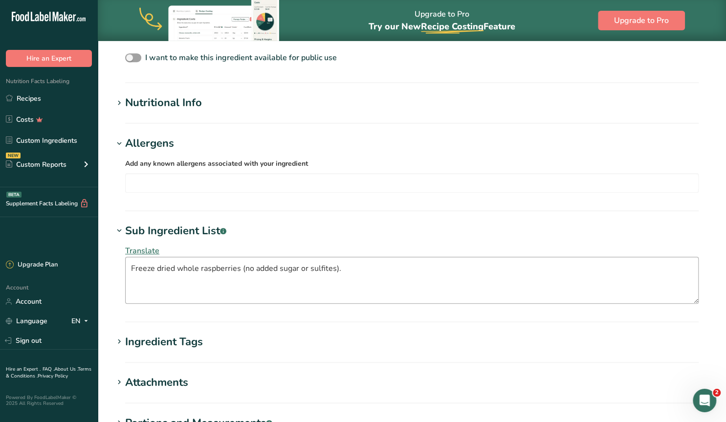
scroll to position [356, 0]
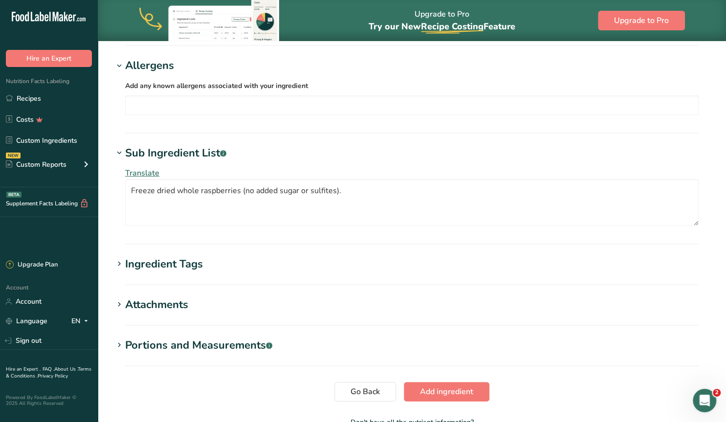
click at [159, 266] on div "Ingredient Tags" at bounding box center [164, 264] width 78 height 16
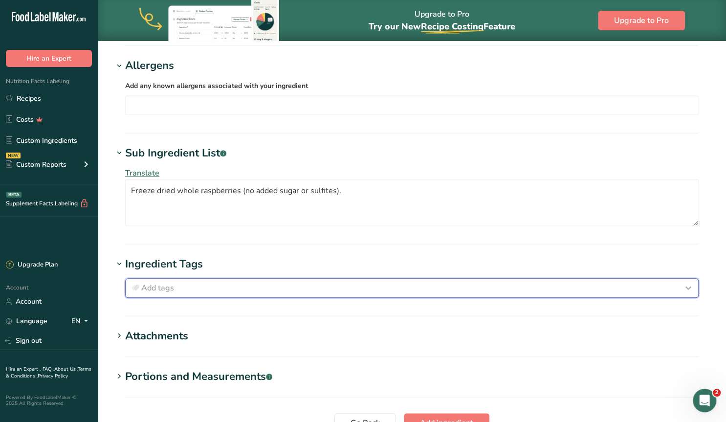
click at [151, 286] on span "Add tags" at bounding box center [157, 288] width 33 height 12
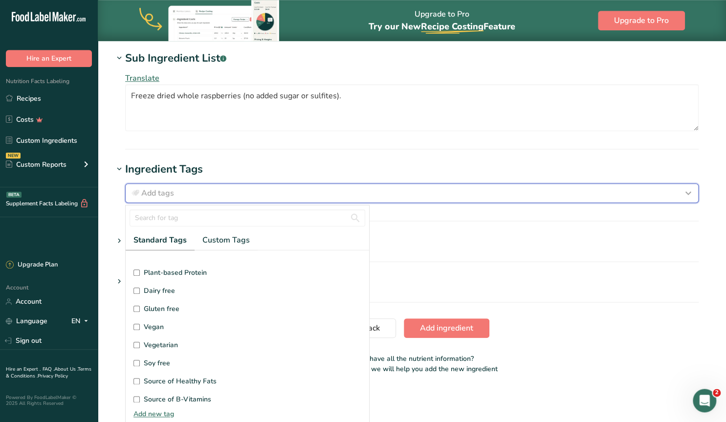
scroll to position [448, 0]
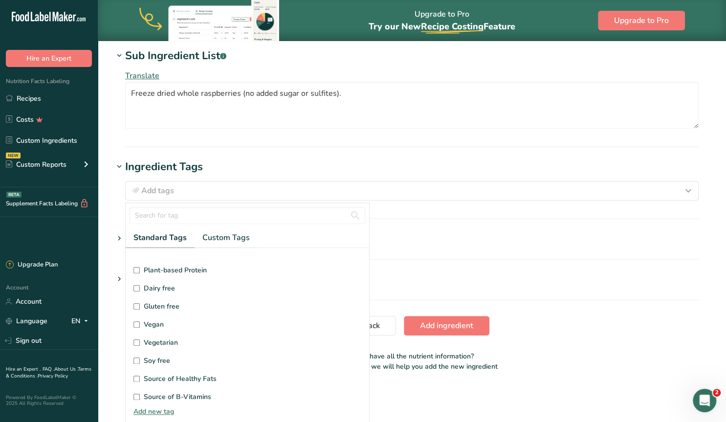
click at [137, 303] on input "Gluten free" at bounding box center [136, 306] width 6 height 6
checkbox input "true"
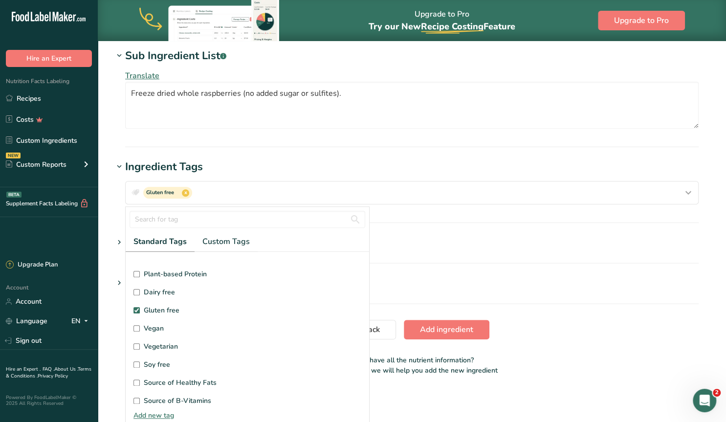
click at [137, 325] on input "Vegan" at bounding box center [136, 328] width 6 height 6
checkbox input "true"
click at [136, 346] on input "Vegetarian" at bounding box center [136, 346] width 6 height 6
checkbox input "true"
click at [139, 361] on input "Soy free" at bounding box center [136, 364] width 6 height 6
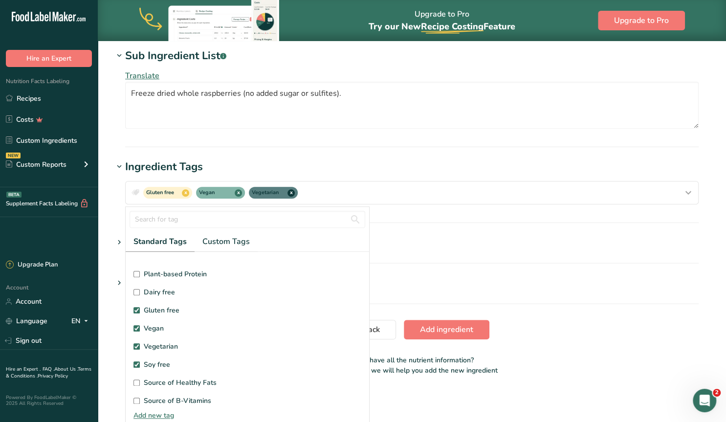
checkbox input "true"
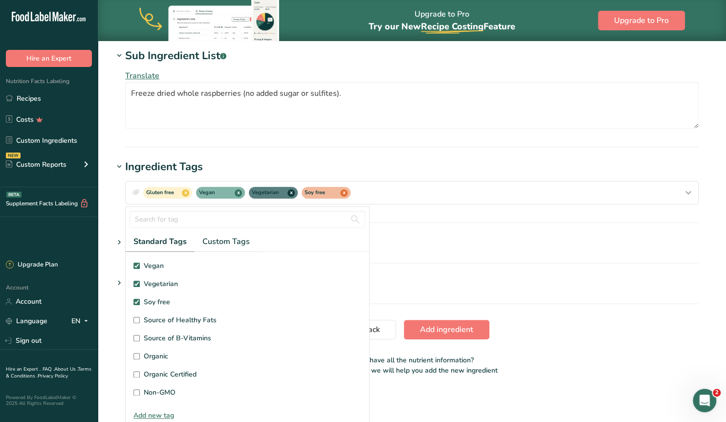
scroll to position [170, 0]
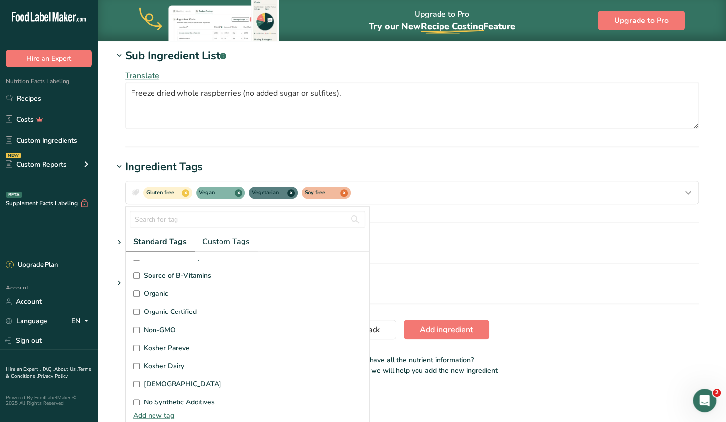
click at [135, 345] on input "Kosher Pareve" at bounding box center [136, 348] width 6 height 6
checkbox input "true"
click at [433, 327] on span "Add ingredient" at bounding box center [446, 330] width 53 height 12
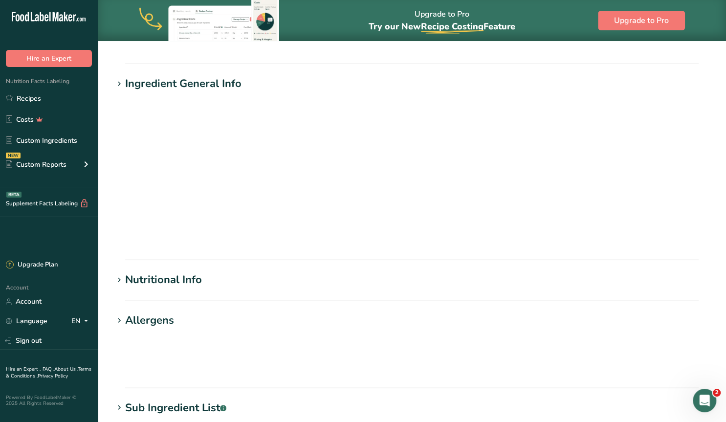
scroll to position [0, 0]
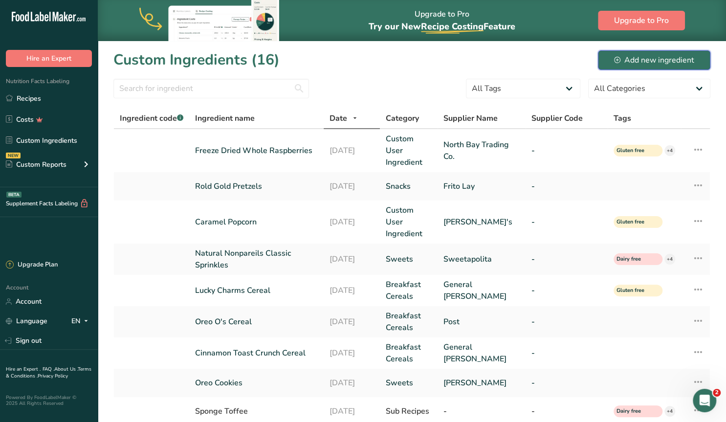
click at [635, 60] on div "Add new ingredient" at bounding box center [654, 60] width 80 height 12
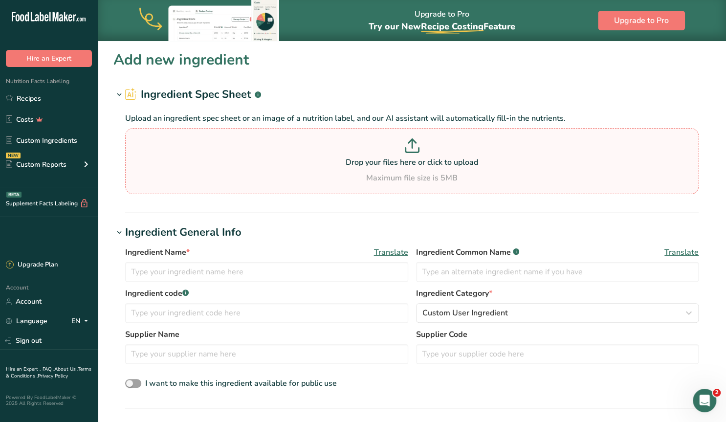
click at [421, 149] on p at bounding box center [412, 147] width 569 height 18
click at [421, 149] on input "Drop your files here or click to upload Maximum file size is 5MB" at bounding box center [412, 161] width 574 height 66
type input "C:\fakepath\20250910_115017.jpg"
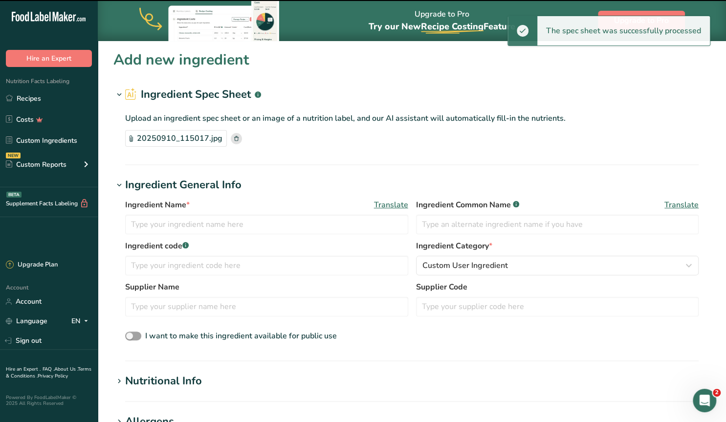
type input "Tart cherries"
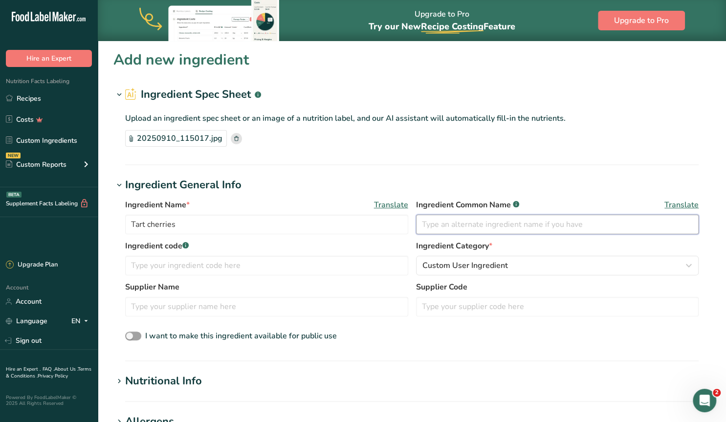
click at [453, 225] on input "text" at bounding box center [557, 225] width 283 height 20
type input "Dried Tart Cherries"
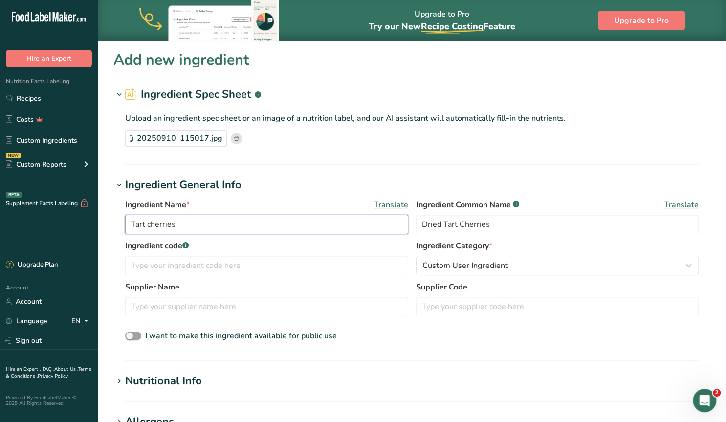
click at [130, 222] on input "Tart cherries" at bounding box center [266, 225] width 283 height 20
type input "Dried Tart cherries"
click at [159, 311] on input "text" at bounding box center [266, 307] width 283 height 20
type input "Yupik"
click at [133, 337] on span at bounding box center [133, 336] width 16 height 9
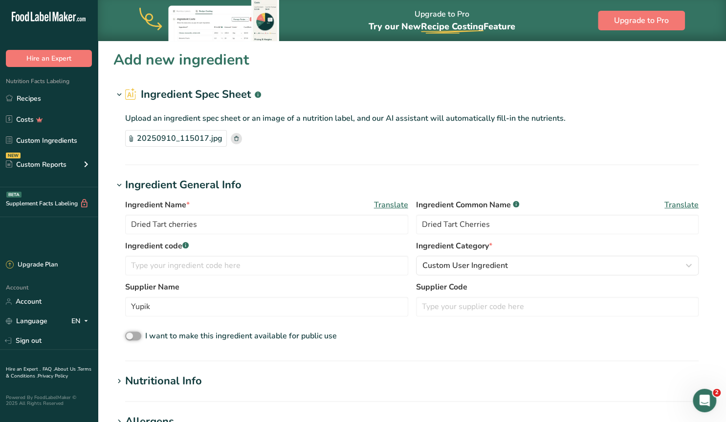
click at [132, 337] on input "I want to make this ingredient available for public use" at bounding box center [128, 336] width 6 height 6
checkbox input "true"
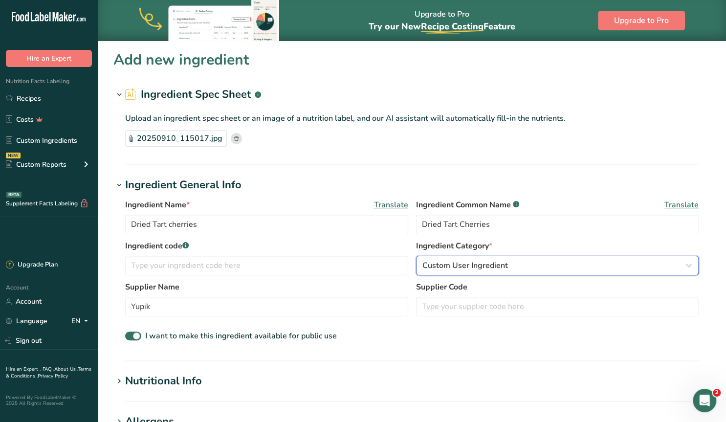
click at [479, 270] on span "Custom User Ingredient" at bounding box center [465, 266] width 86 height 12
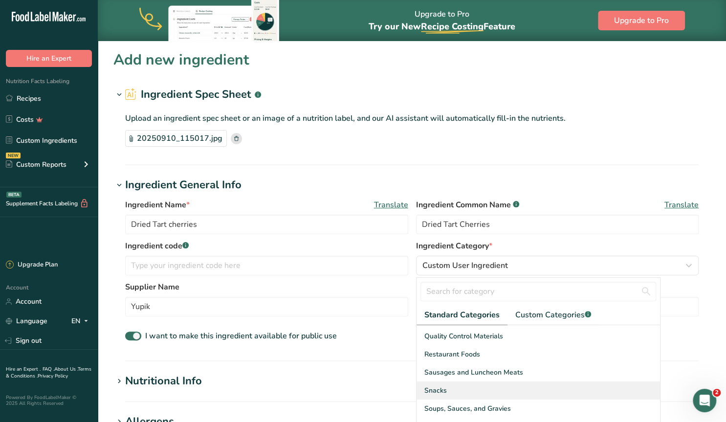
click at [431, 383] on div "Snacks" at bounding box center [539, 390] width 244 height 18
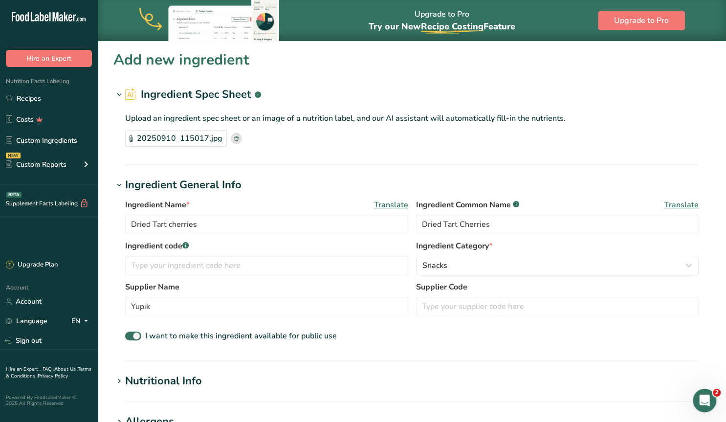
click at [415, 332] on div "I want to make this ingredient available for public use" at bounding box center [412, 336] width 574 height 13
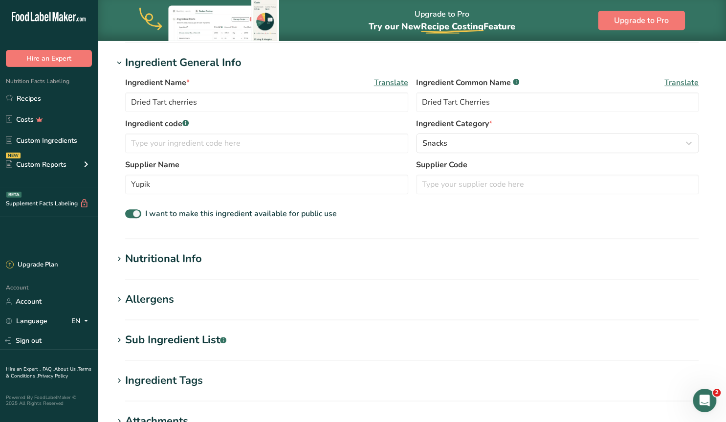
scroll to position [153, 0]
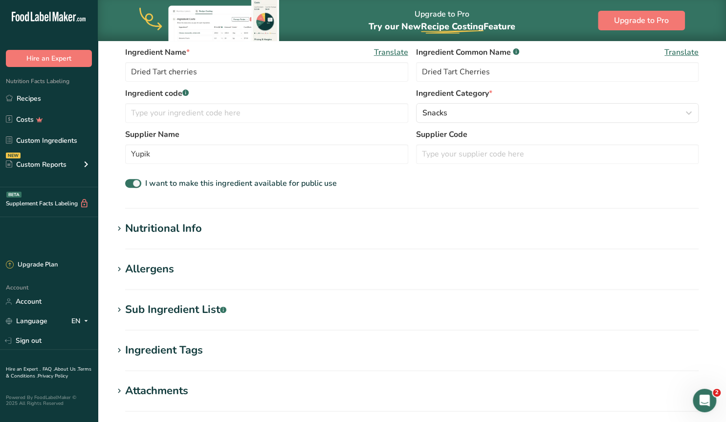
click at [147, 310] on div "Sub Ingredient List .a-a{fill:#347362;}.b-a{fill:#fff;}" at bounding box center [175, 310] width 101 height 16
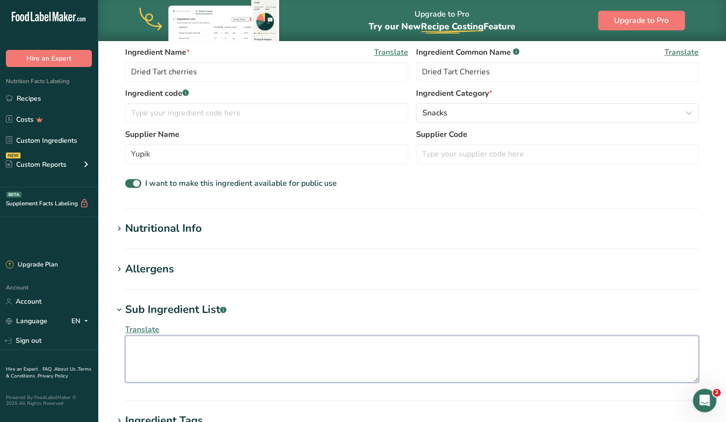
click at [148, 351] on textarea at bounding box center [412, 358] width 574 height 47
paste textarea "Tart cherries, sugar, sunflower oil."
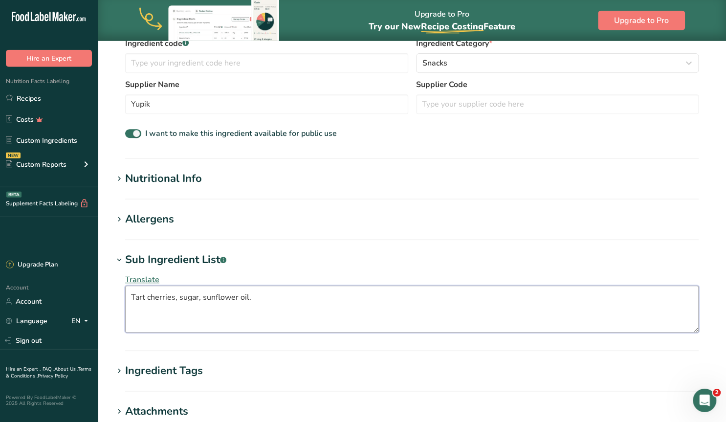
scroll to position [254, 0]
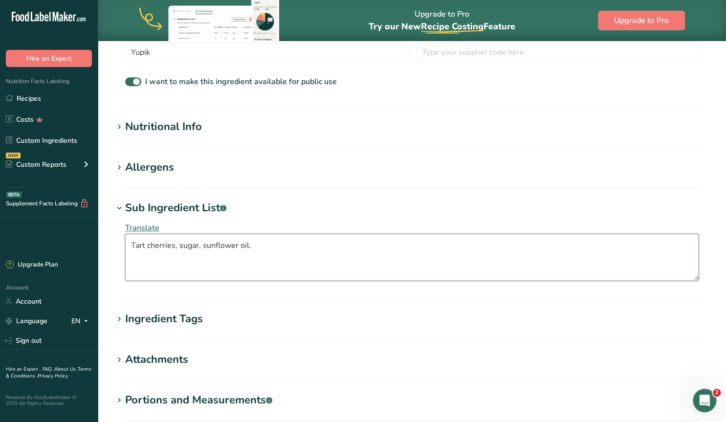
type textarea "Tart cherries, sugar, sunflower oil."
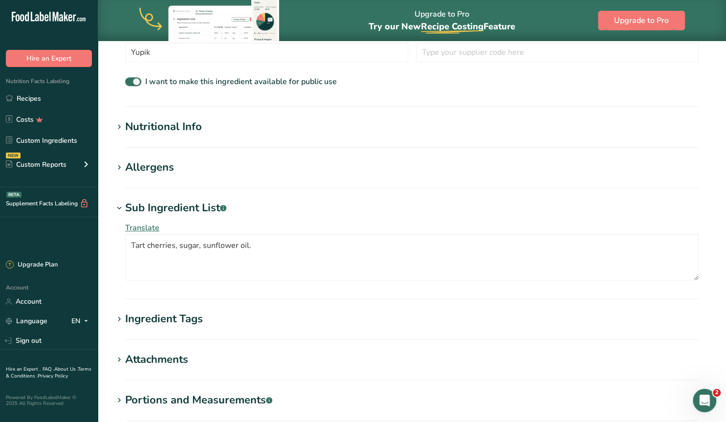
click at [120, 316] on icon at bounding box center [119, 319] width 9 height 14
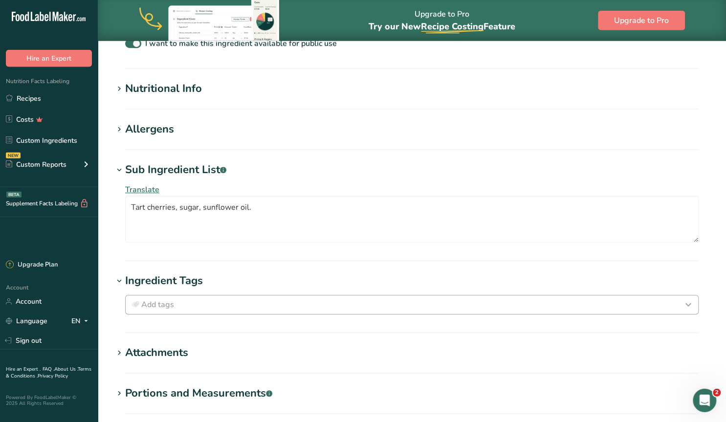
scroll to position [305, 0]
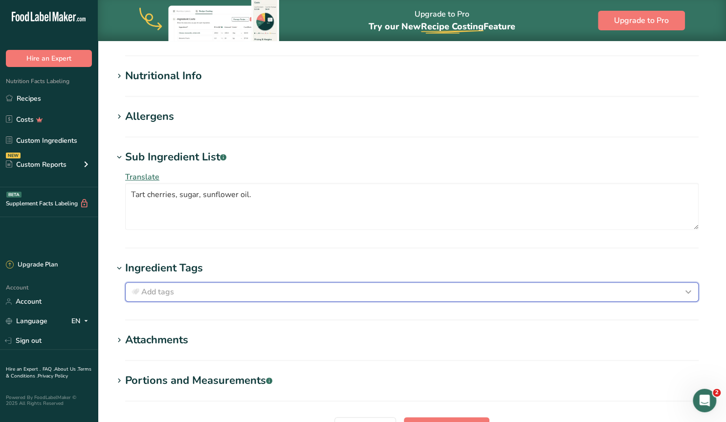
click at [169, 296] on span "Add tags" at bounding box center [157, 292] width 33 height 12
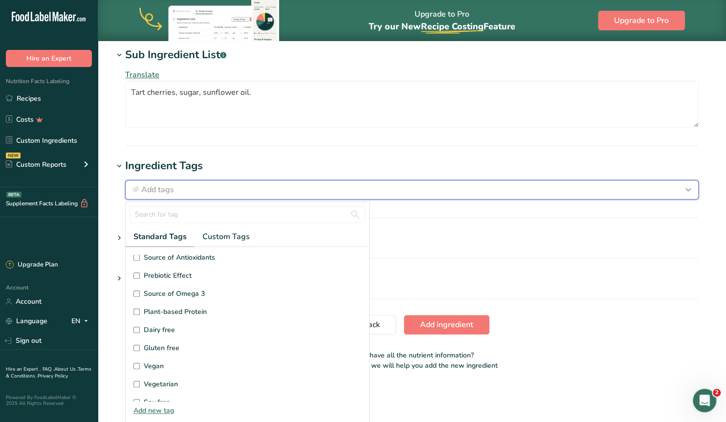
scroll to position [0, 0]
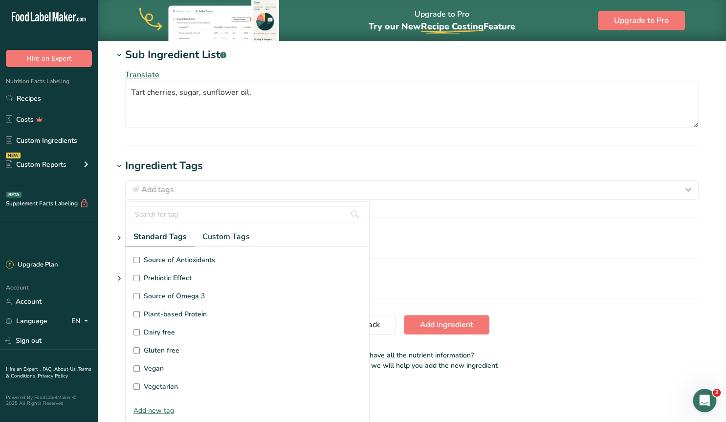
click at [135, 349] on input "Gluten free" at bounding box center [136, 350] width 6 height 6
checkbox input "true"
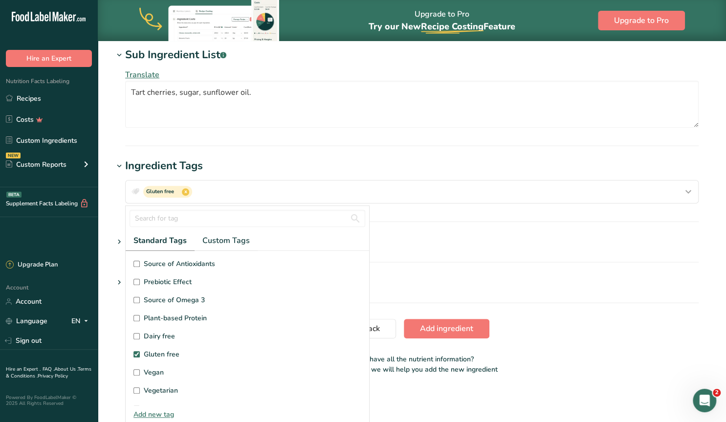
click at [136, 370] on input "Vegan" at bounding box center [136, 372] width 6 height 6
checkbox input "true"
click at [136, 387] on input "Vegetarian" at bounding box center [136, 390] width 6 height 6
checkbox input "true"
click at [133, 333] on input "Dairy free" at bounding box center [136, 336] width 6 height 6
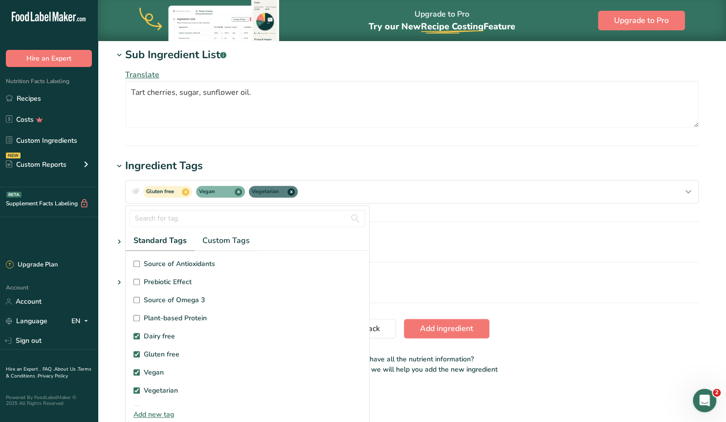
checkbox input "true"
click at [439, 323] on span "Add ingredient" at bounding box center [446, 329] width 53 height 12
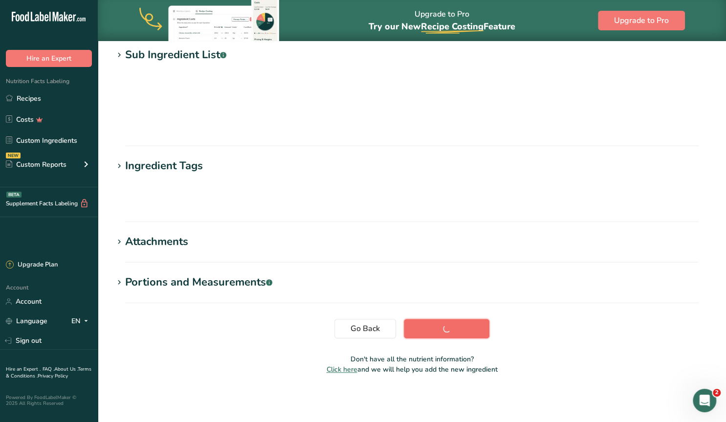
scroll to position [96, 0]
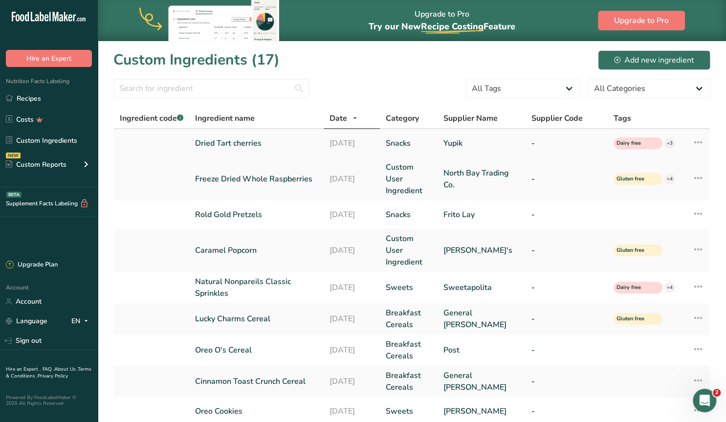
click at [232, 138] on link "Dried Tart cherries" at bounding box center [256, 143] width 123 height 12
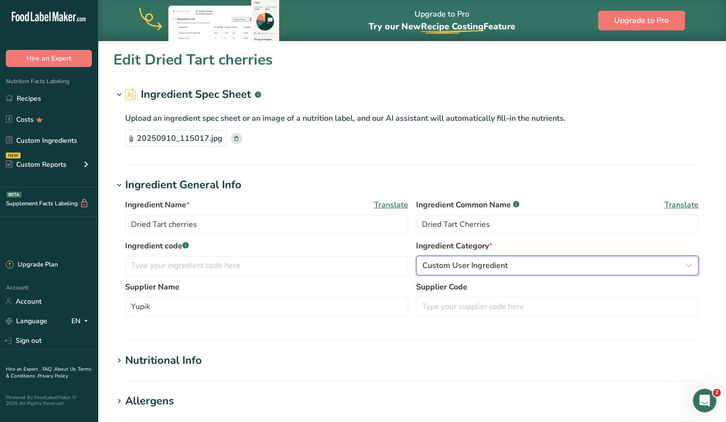
click at [487, 266] on span "Custom User Ingredient" at bounding box center [465, 266] width 86 height 12
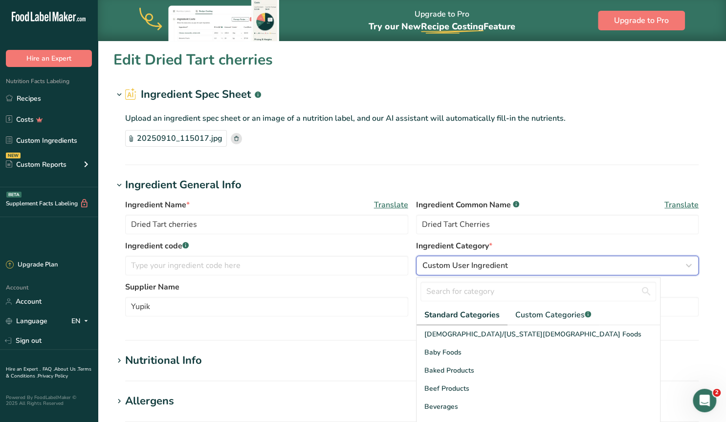
scroll to position [378, 0]
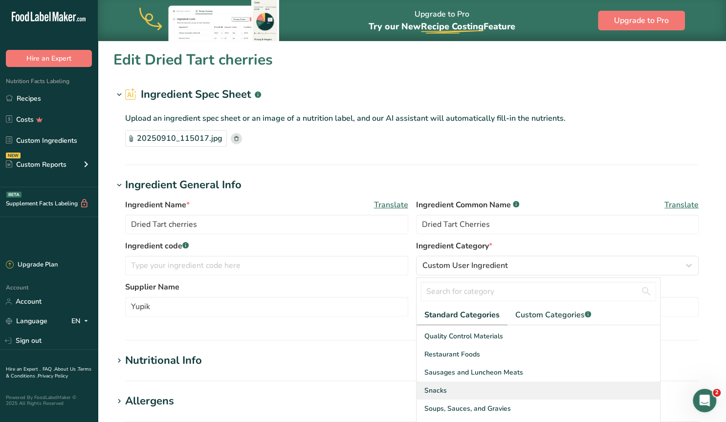
click at [435, 387] on span "Snacks" at bounding box center [435, 390] width 22 height 10
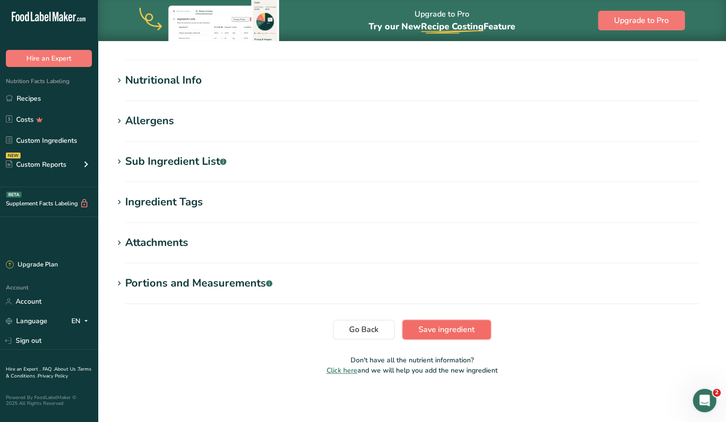
click at [446, 331] on span "Save ingredient" at bounding box center [447, 330] width 56 height 12
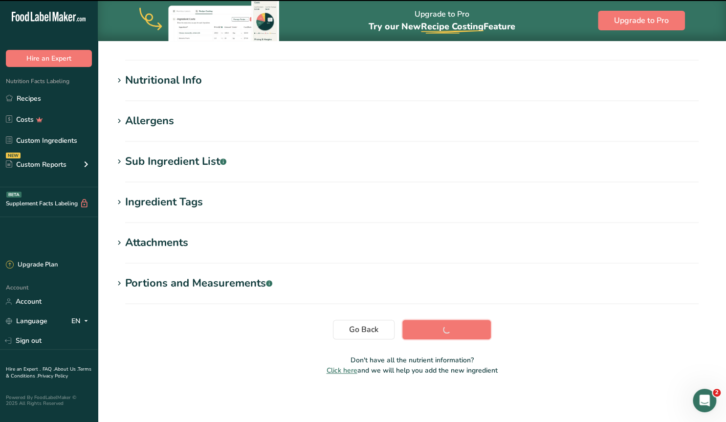
scroll to position [96, 0]
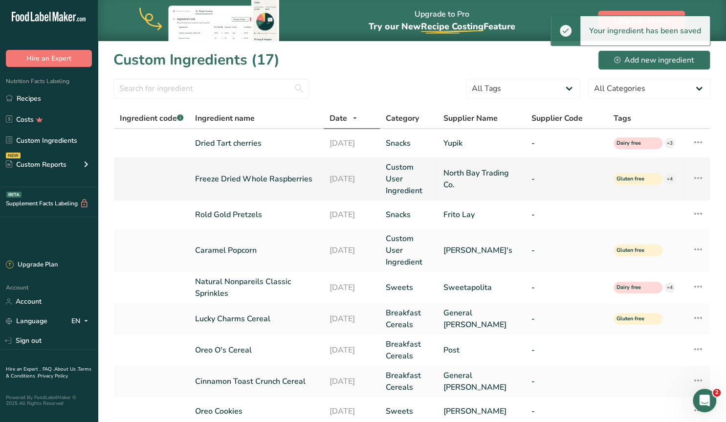
click at [278, 181] on link "Freeze Dried Whole Raspberries" at bounding box center [256, 179] width 123 height 12
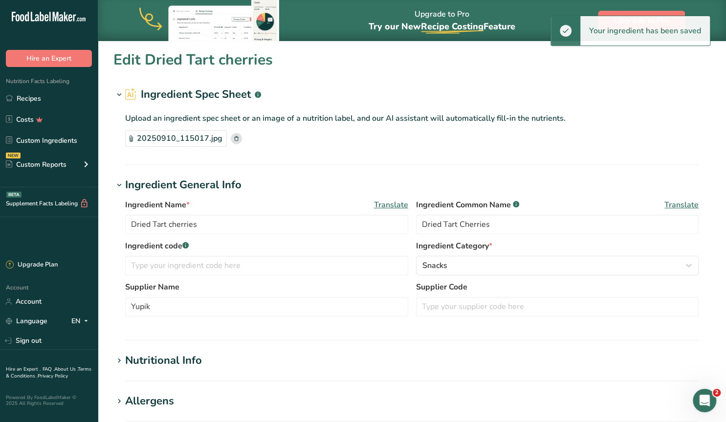
type input "Freeze Dried Whole Raspberries"
type input "Freeze Dried Raspberries"
type input "North Bay Trading Co."
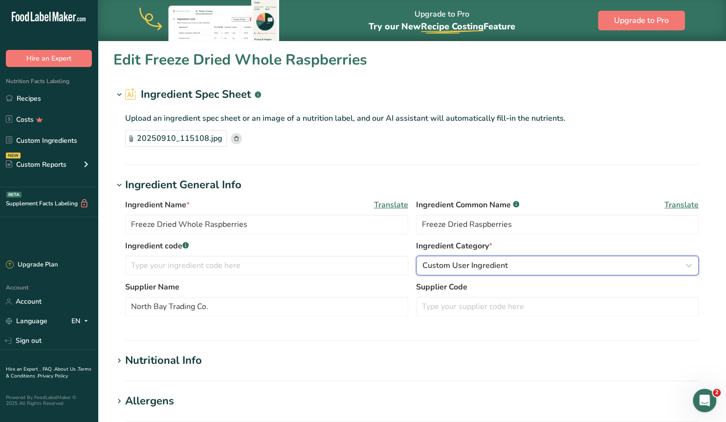
click at [471, 262] on span "Custom User Ingredient" at bounding box center [465, 266] width 86 height 12
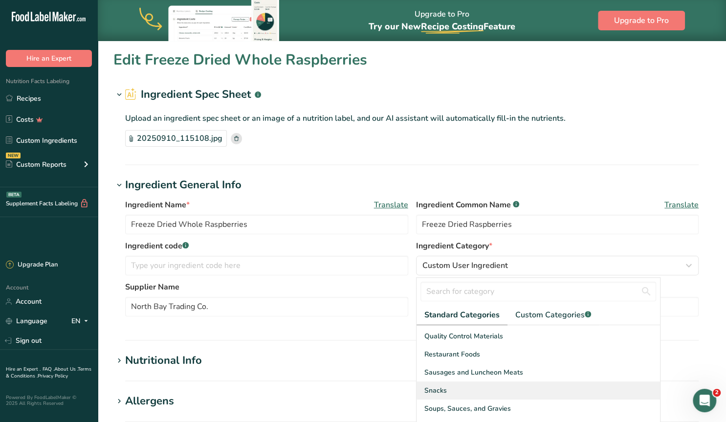
click at [443, 389] on span "Snacks" at bounding box center [435, 390] width 22 height 10
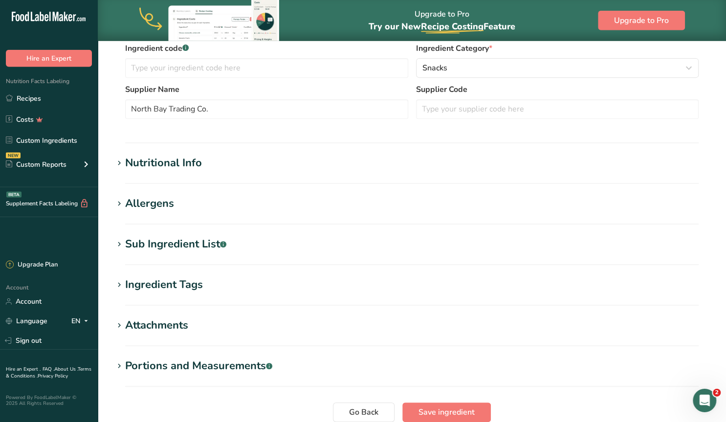
scroll to position [203, 0]
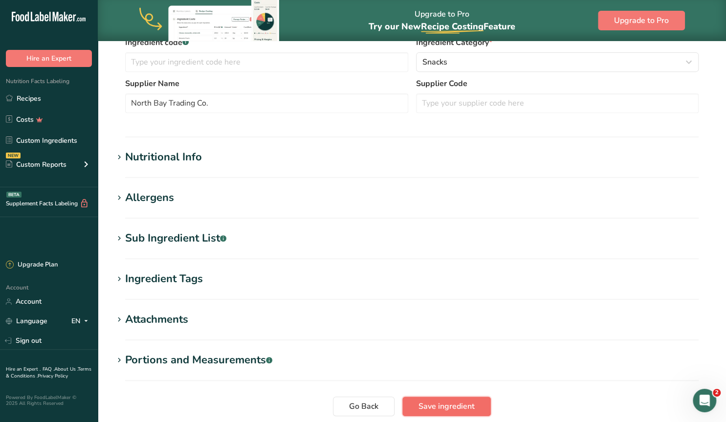
click at [443, 407] on span "Save ingredient" at bounding box center [447, 406] width 56 height 12
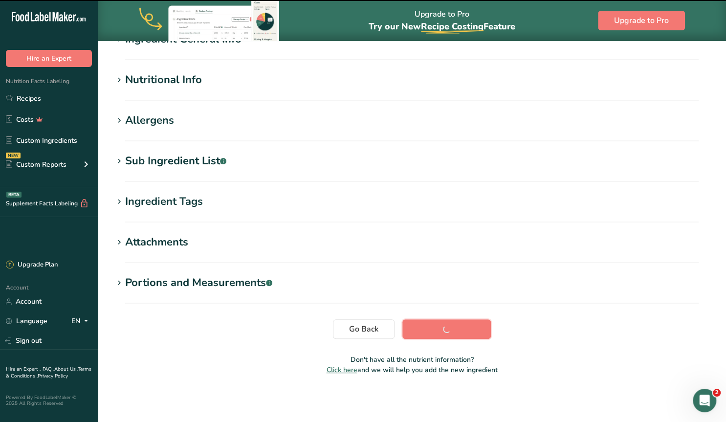
scroll to position [96, 0]
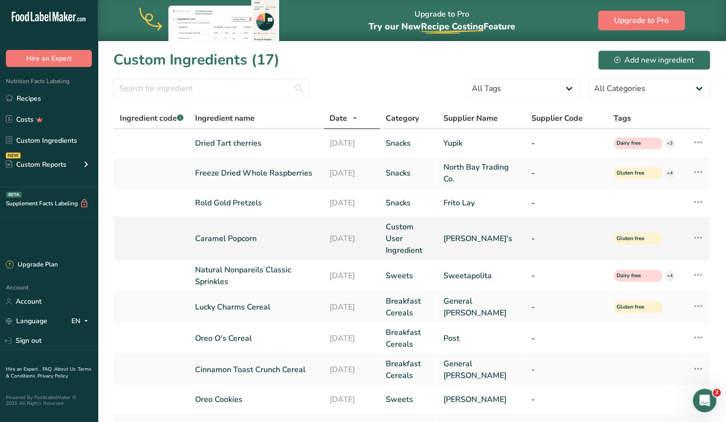
click at [253, 239] on link "Caramel Popcorn" at bounding box center [256, 239] width 123 height 12
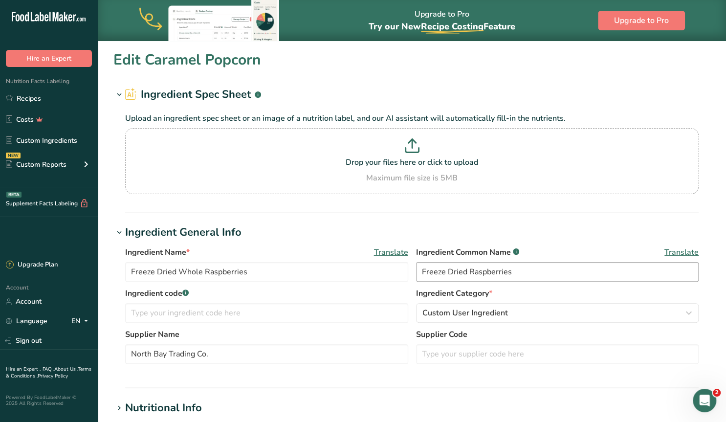
type input "Caramel Popcorn"
type input "[PERSON_NAME]'s"
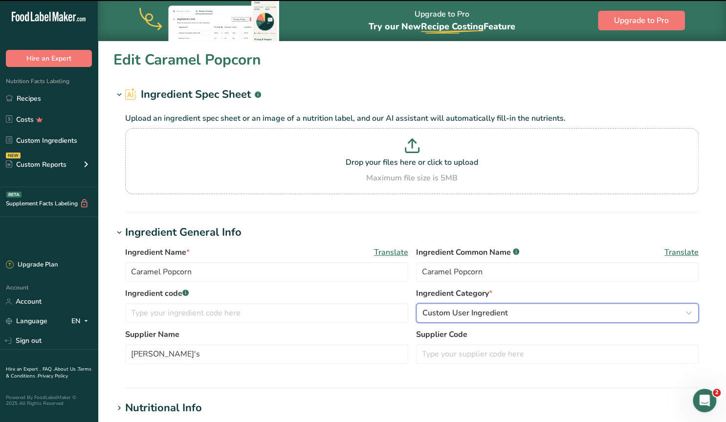
click at [443, 314] on span "Custom User Ingredient" at bounding box center [465, 313] width 86 height 12
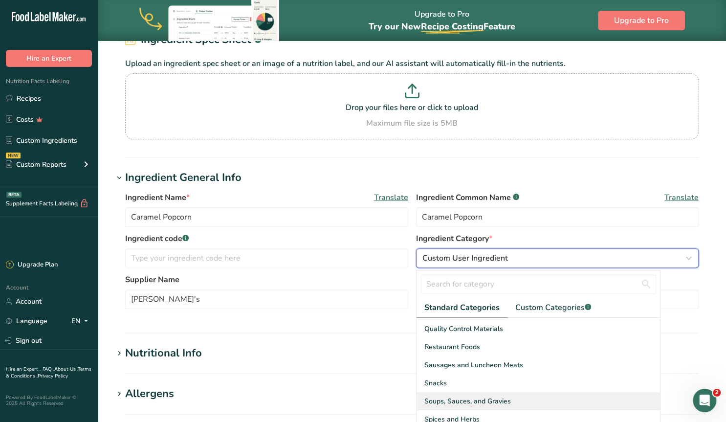
scroll to position [153, 0]
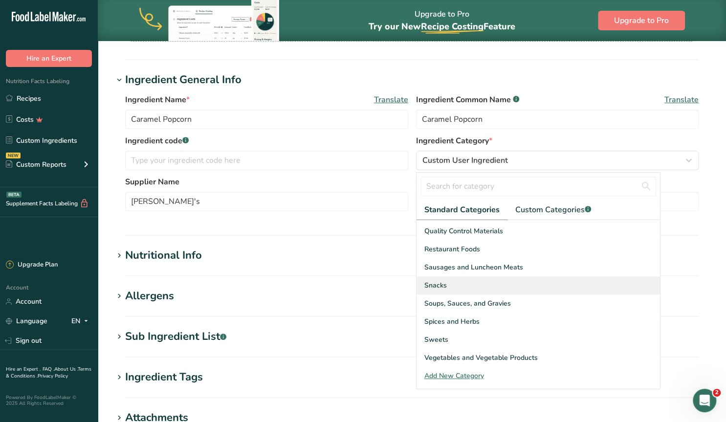
click at [432, 286] on span "Snacks" at bounding box center [435, 285] width 22 height 10
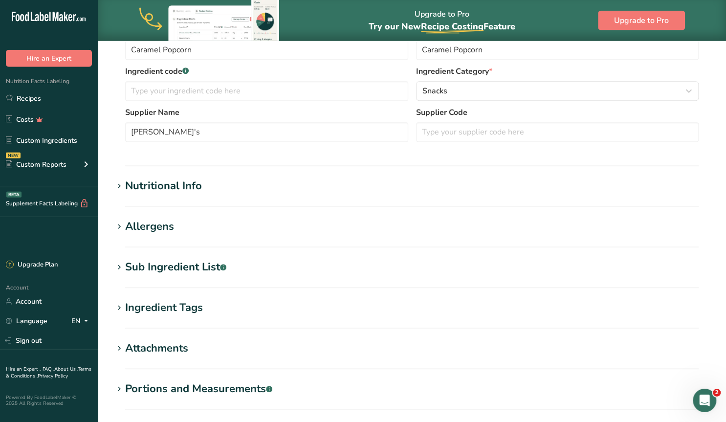
scroll to position [328, 0]
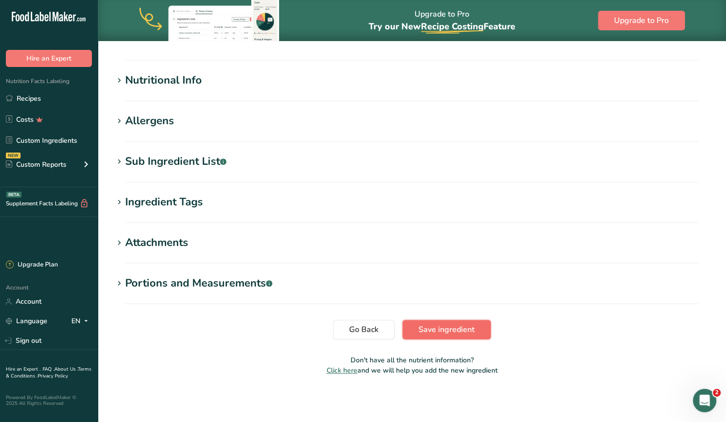
click at [442, 324] on span "Save ingredient" at bounding box center [447, 330] width 56 height 12
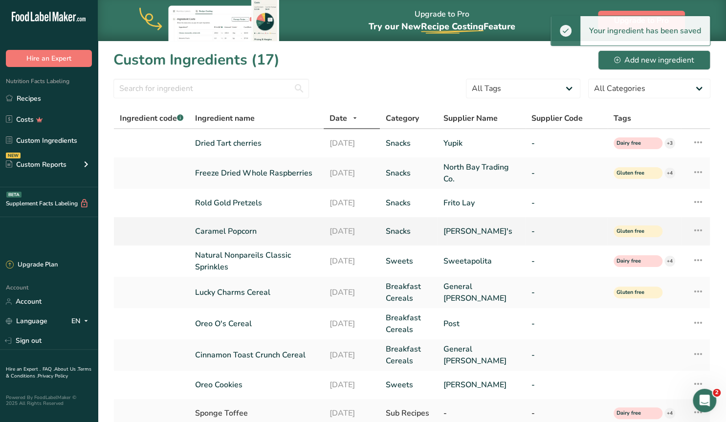
click at [246, 229] on link "Caramel Popcorn" at bounding box center [256, 231] width 123 height 12
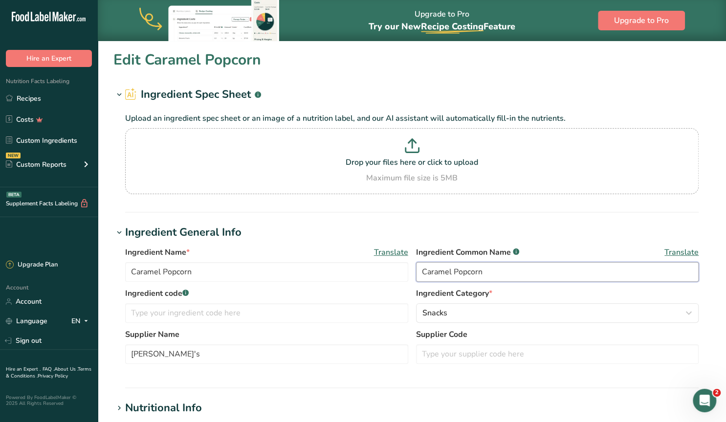
click at [499, 274] on input "Caramel Popcorn" at bounding box center [557, 272] width 283 height 20
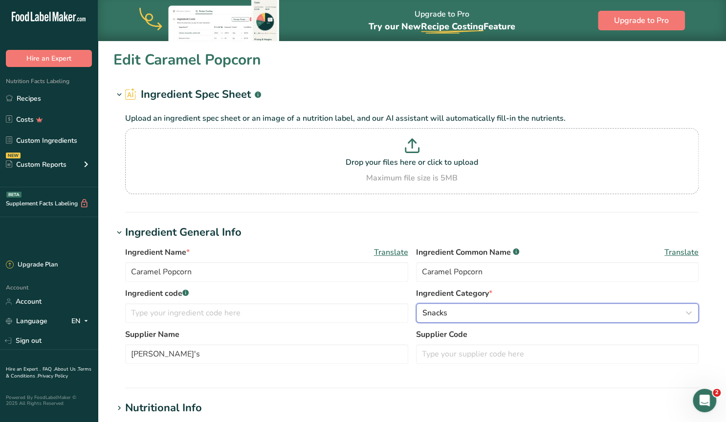
click at [479, 314] on div "Snacks" at bounding box center [554, 313] width 265 height 12
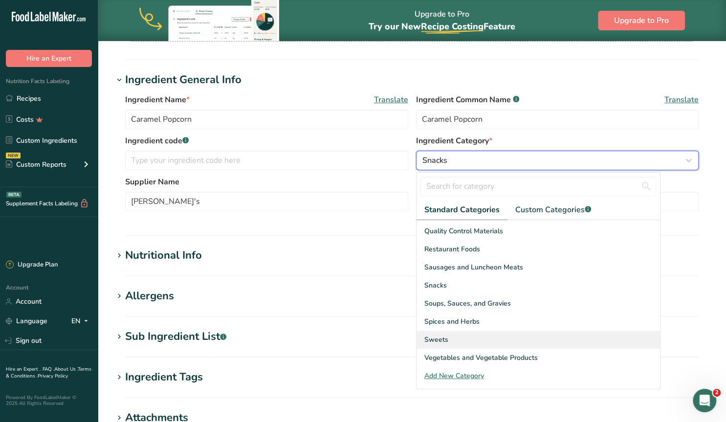
scroll to position [203, 0]
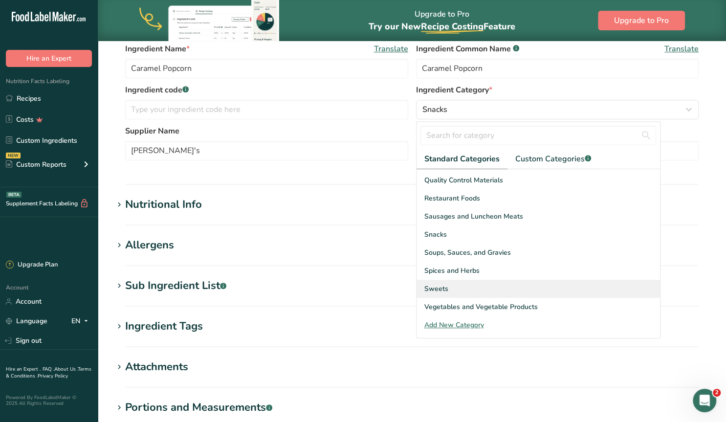
click at [439, 290] on span "Sweets" at bounding box center [436, 289] width 24 height 10
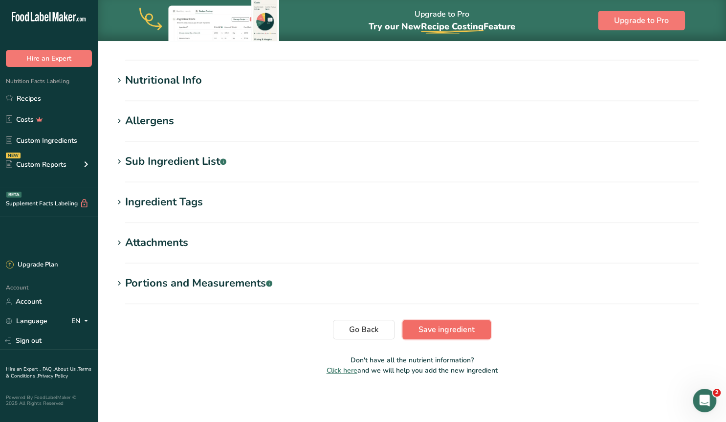
click at [452, 328] on span "Save ingredient" at bounding box center [447, 330] width 56 height 12
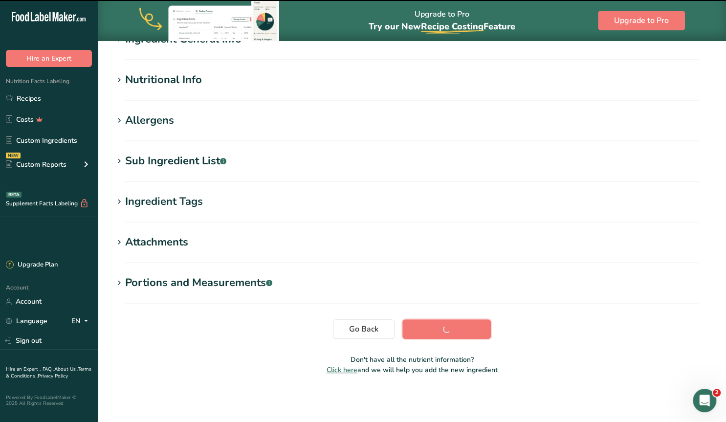
scroll to position [96, 0]
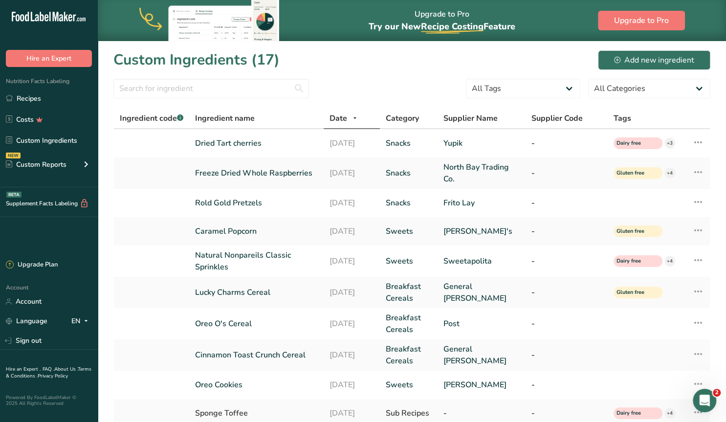
click at [104, 156] on section "Custom Ingredients (17) Add new ingredient All Tags Source of Antioxidants [MED…" at bounding box center [412, 331] width 628 height 581
click at [642, 61] on div "Add new ingredient" at bounding box center [654, 60] width 80 height 12
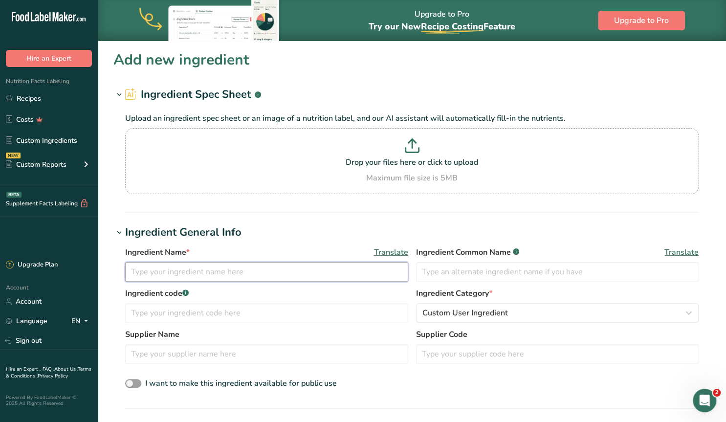
click at [235, 273] on input "text" at bounding box center [266, 272] width 283 height 20
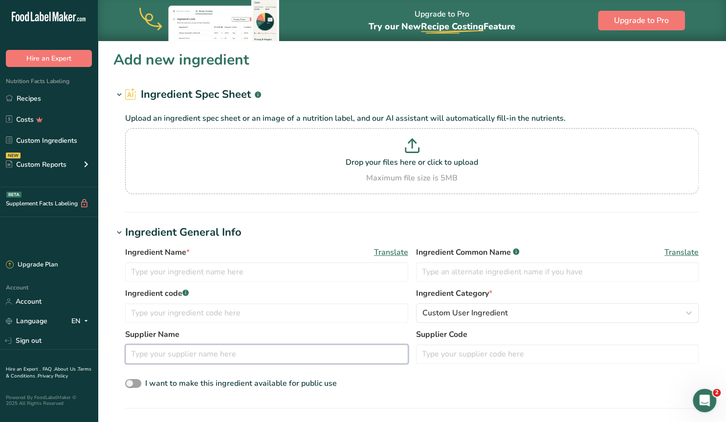
click at [153, 354] on input "text" at bounding box center [266, 354] width 283 height 20
type input "[PERSON_NAME] [PERSON_NAME]"
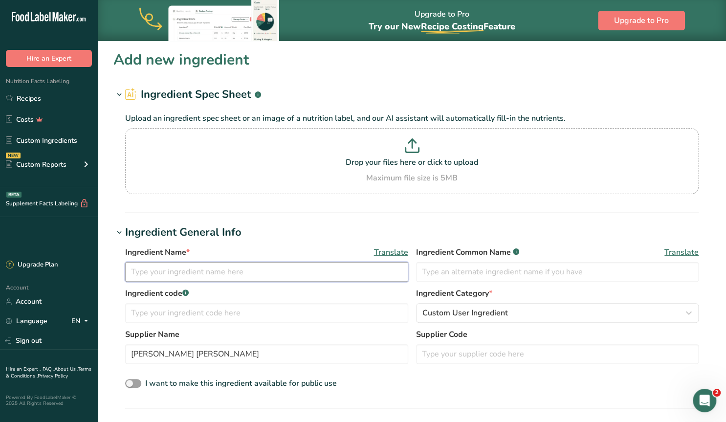
click at [157, 275] on input "text" at bounding box center [266, 272] width 283 height 20
type input "Dark Chocolate Crispearls"
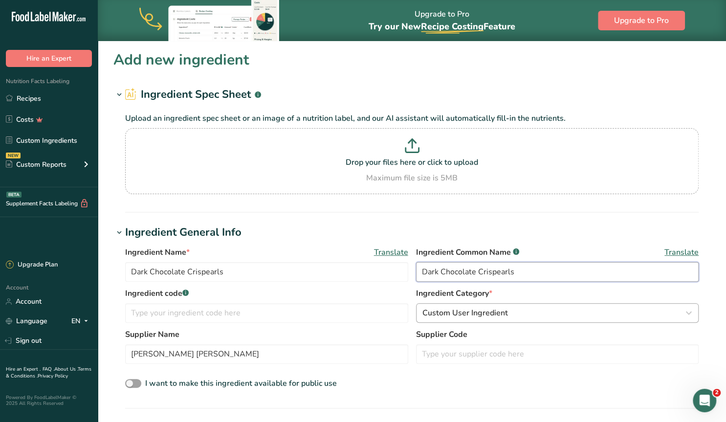
type input "Dark Chocolate Crispearls"
click at [475, 308] on span "Custom User Ingredient" at bounding box center [465, 313] width 86 height 12
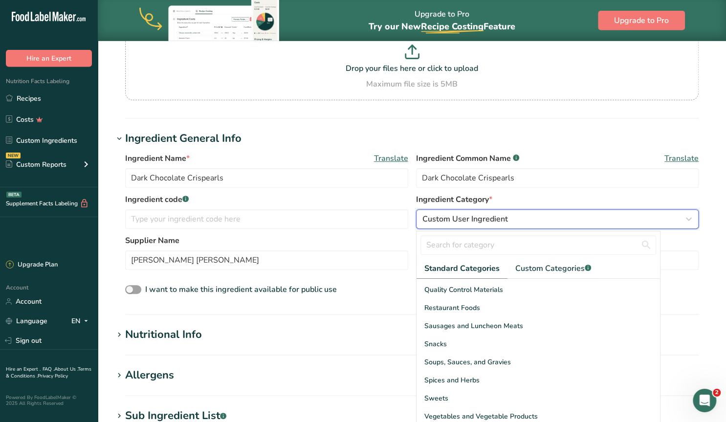
scroll to position [153, 0]
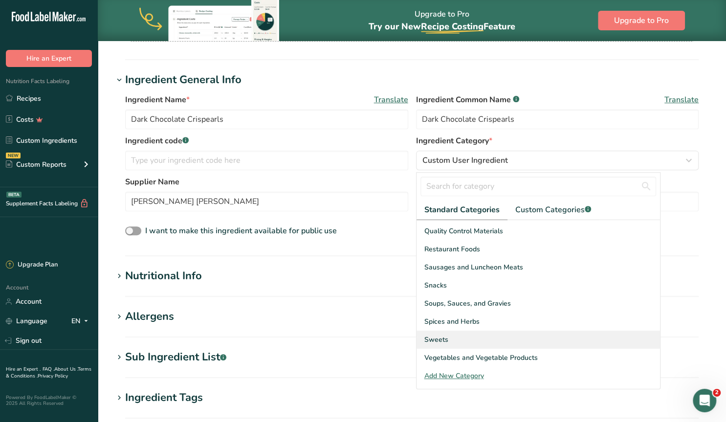
click at [434, 332] on div "Sweets" at bounding box center [539, 340] width 244 height 18
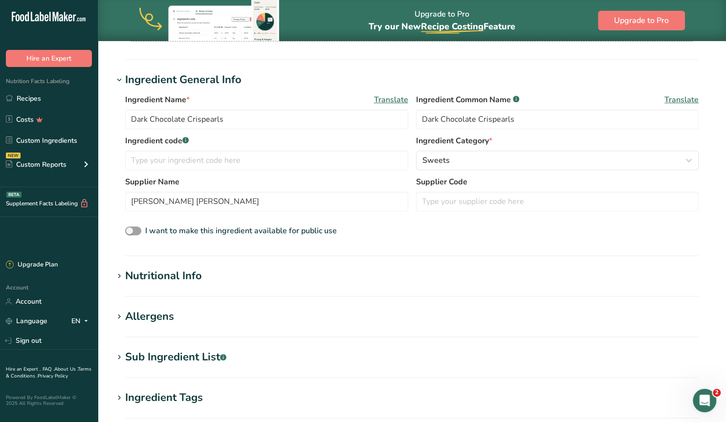
click at [153, 358] on div "Sub Ingredient List .a-a{fill:#347362;}.b-a{fill:#fff;}" at bounding box center [175, 357] width 101 height 16
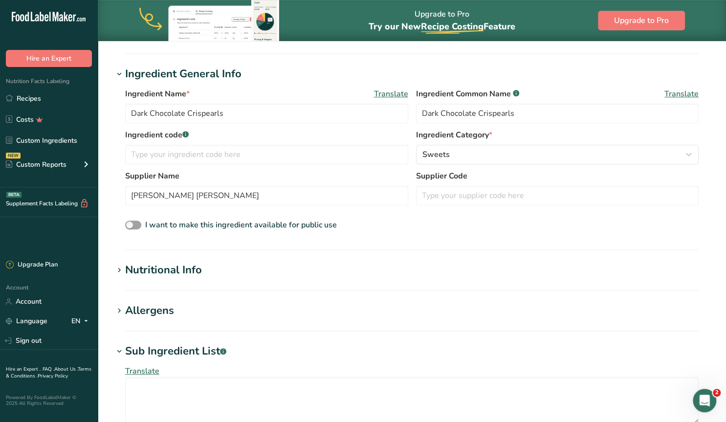
scroll to position [203, 0]
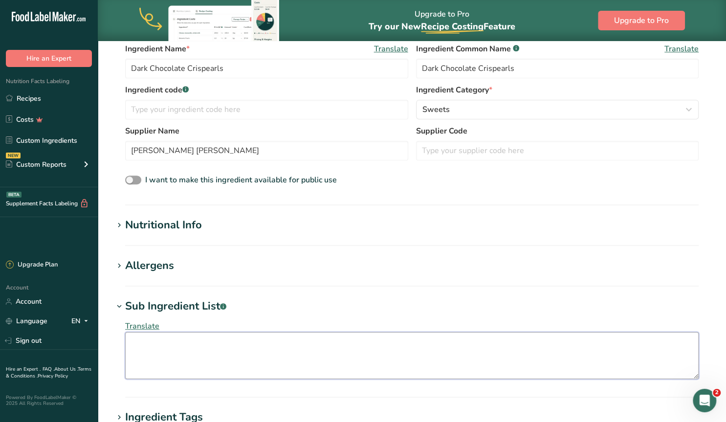
click at [176, 353] on textarea at bounding box center [412, 355] width 574 height 47
paste textarea "chocolate 84% (cocoa mass, sugar, cocoa butter, anhydrous milkfat, emulsifier: …"
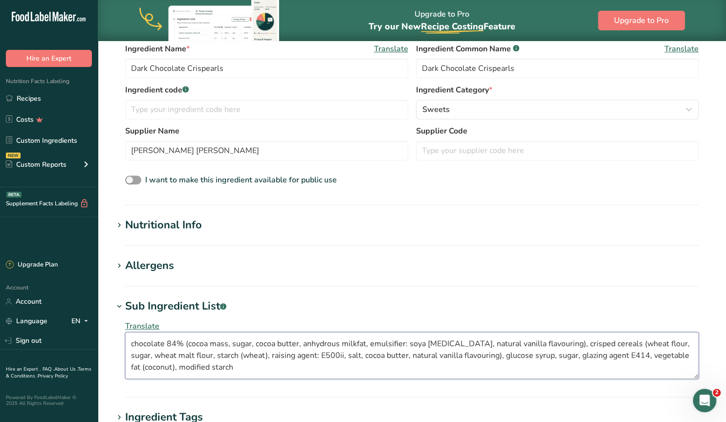
type textarea "chocolate 84% (cocoa mass, sugar, cocoa butter, anhydrous milkfat, emulsifier: …"
click at [132, 267] on div "Allergens" at bounding box center [149, 266] width 49 height 16
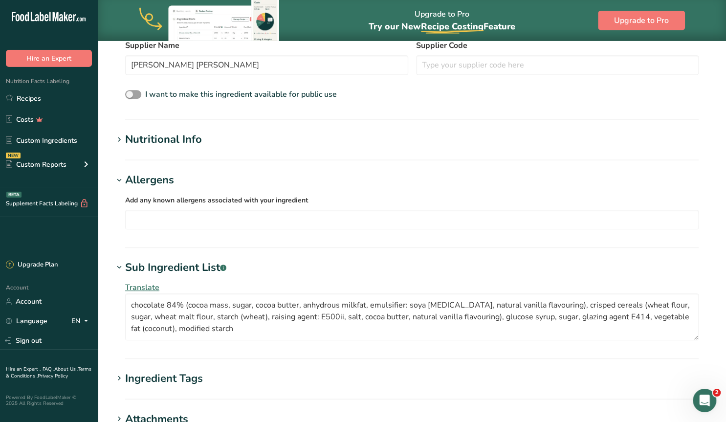
scroll to position [305, 0]
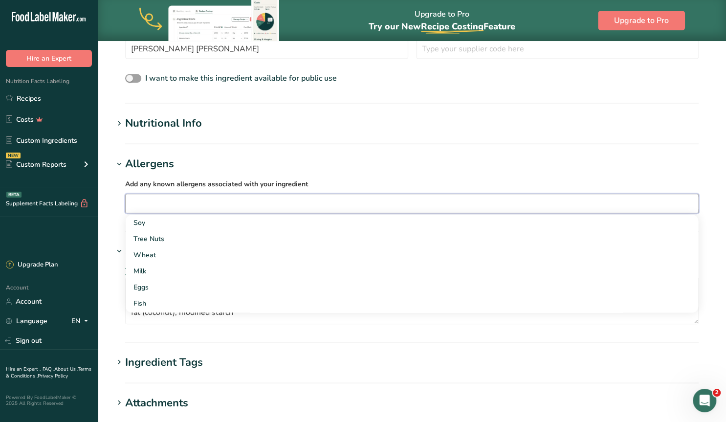
click at [161, 206] on input "text" at bounding box center [412, 203] width 573 height 15
click at [142, 251] on div "Wheat" at bounding box center [403, 255] width 541 height 10
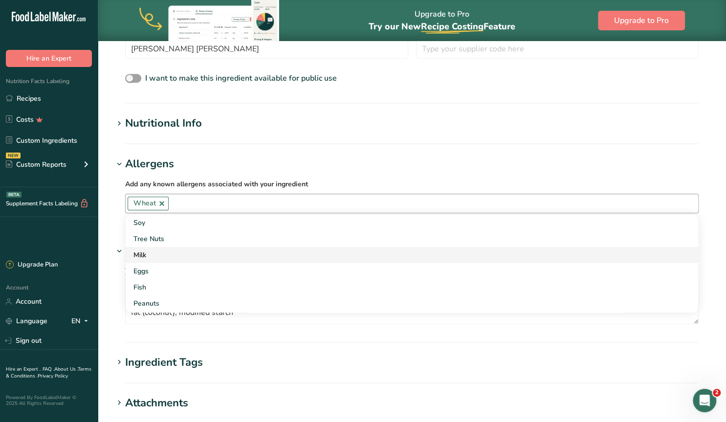
click at [154, 255] on div "Milk" at bounding box center [403, 255] width 541 height 10
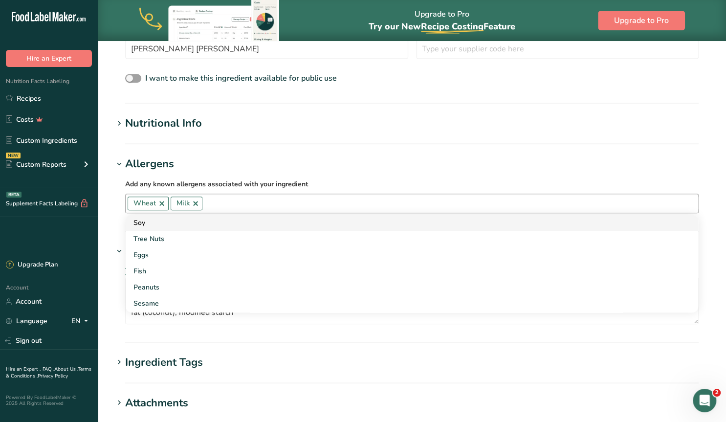
click at [139, 223] on div "Soy" at bounding box center [403, 223] width 541 height 10
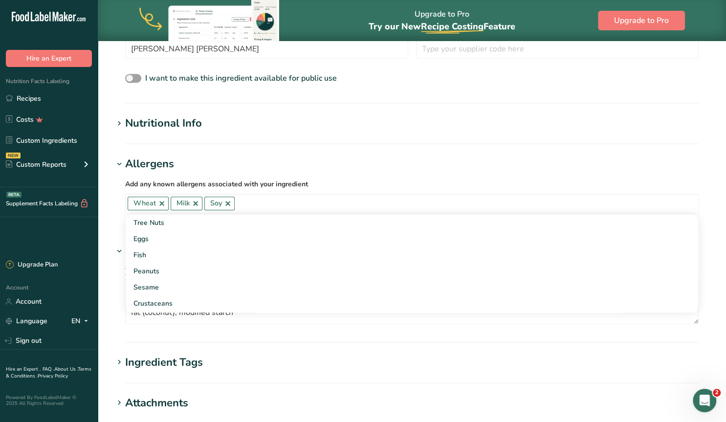
click at [104, 208] on section "Add new ingredient Ingredient Spec Sheet .a-a{fill:#347362;}.b-a{fill:#fff;} Up…" at bounding box center [412, 144] width 628 height 816
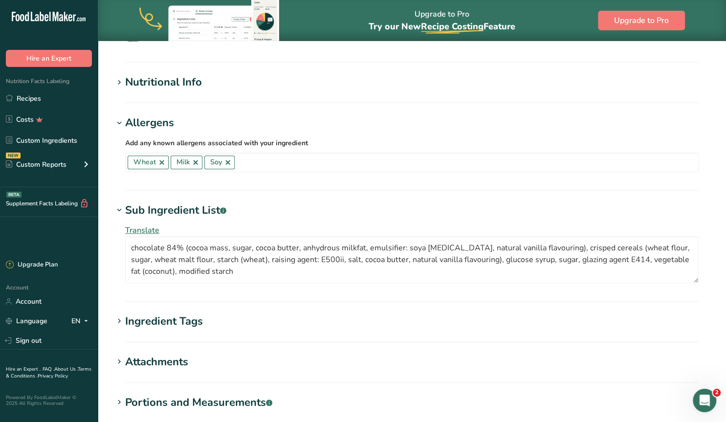
scroll to position [407, 0]
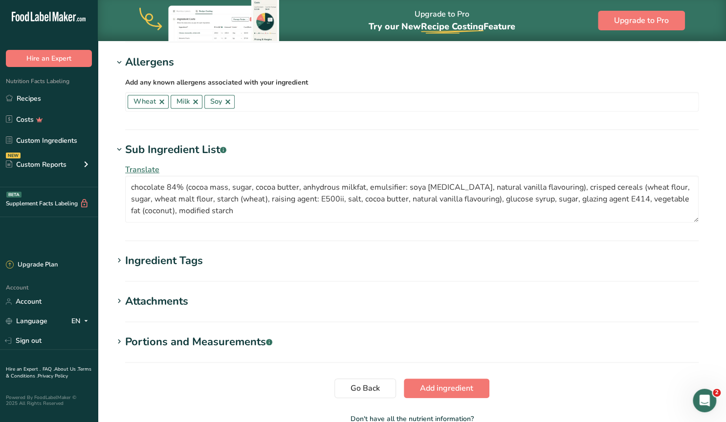
click at [179, 262] on div "Ingredient Tags" at bounding box center [164, 261] width 78 height 16
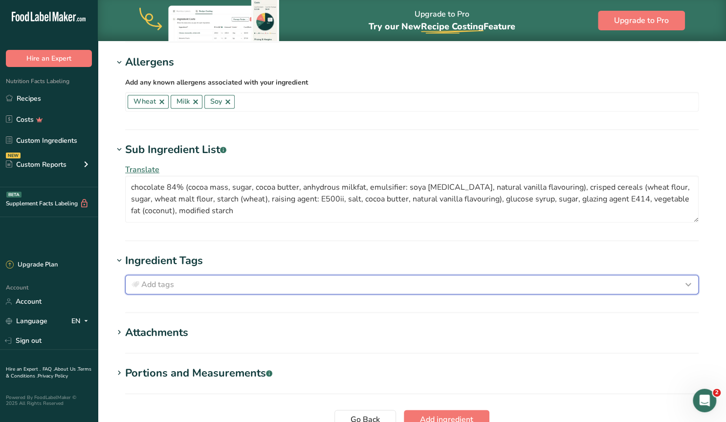
click at [152, 282] on span "Add tags" at bounding box center [157, 285] width 33 height 12
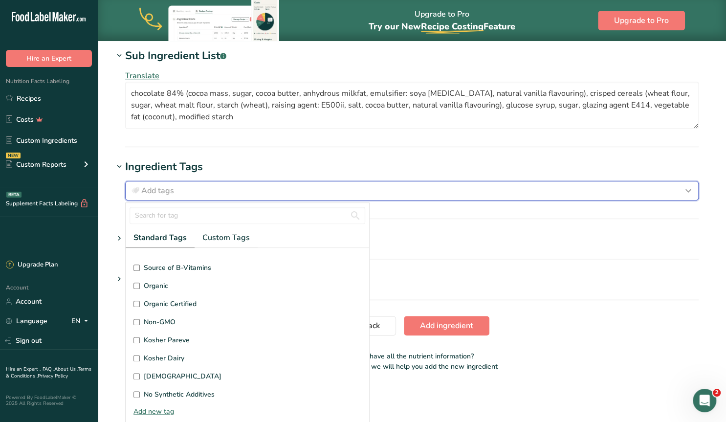
scroll to position [188, 0]
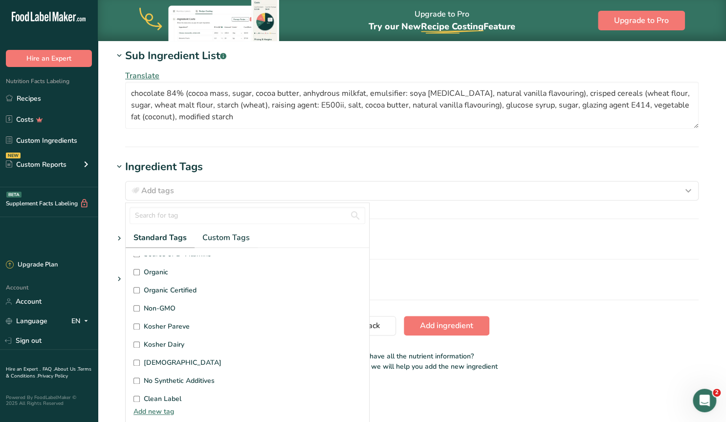
click at [137, 341] on input "Kosher Dairy" at bounding box center [136, 344] width 6 height 6
checkbox input "true"
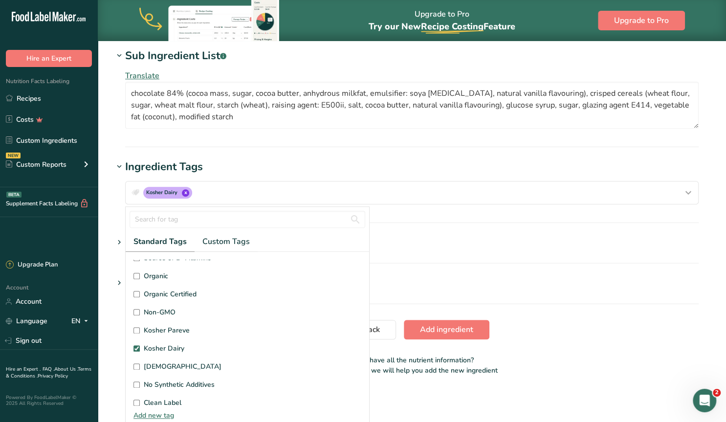
click at [136, 365] on input "[DEMOGRAPHIC_DATA]" at bounding box center [136, 366] width 6 height 6
checkbox input "true"
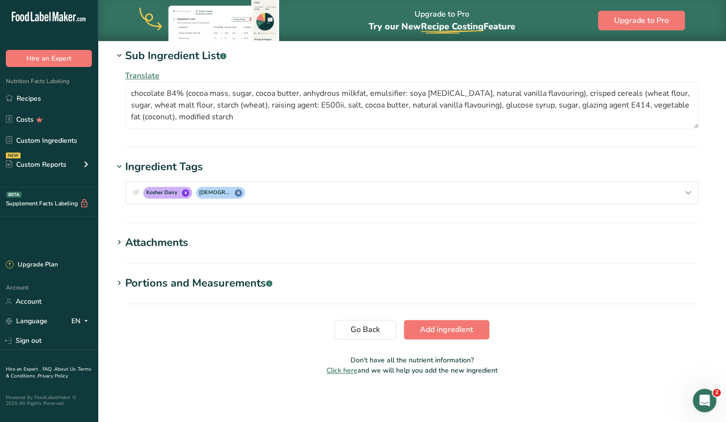
scroll to position [0, 0]
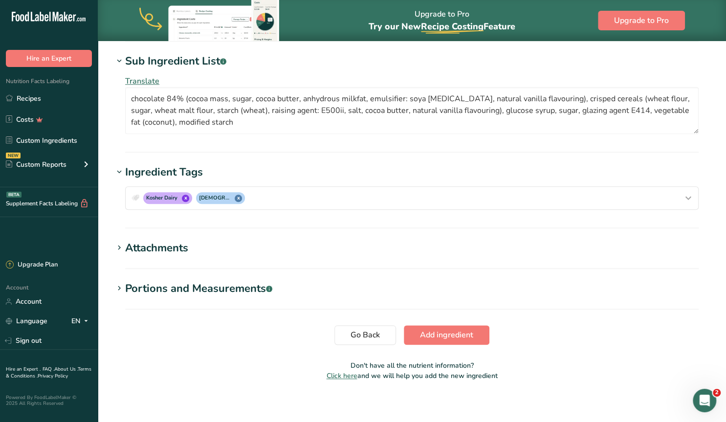
click at [119, 243] on icon at bounding box center [119, 248] width 9 height 14
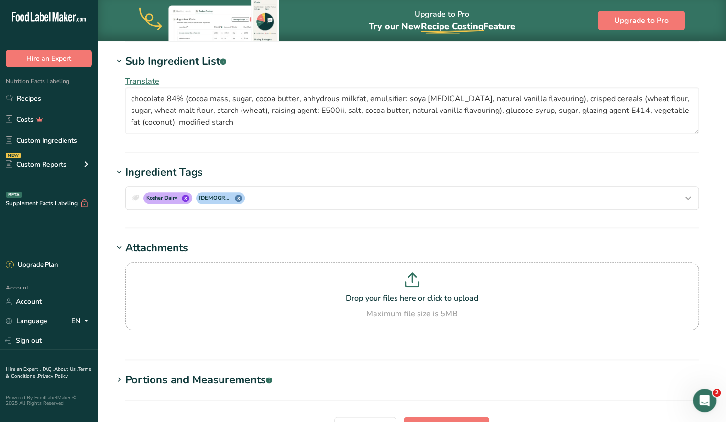
click at [119, 243] on icon at bounding box center [119, 248] width 9 height 14
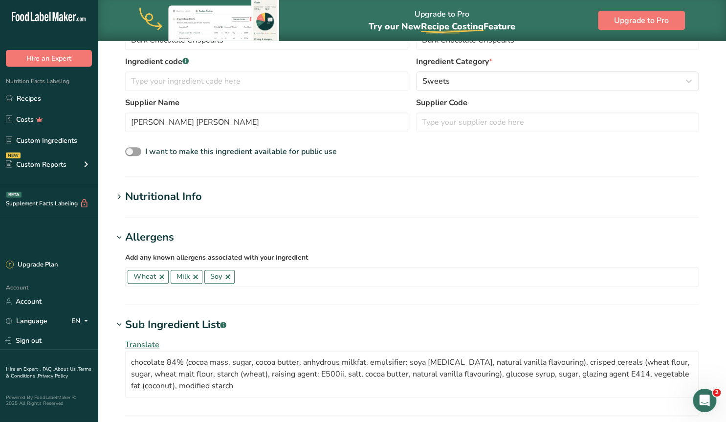
scroll to position [305, 0]
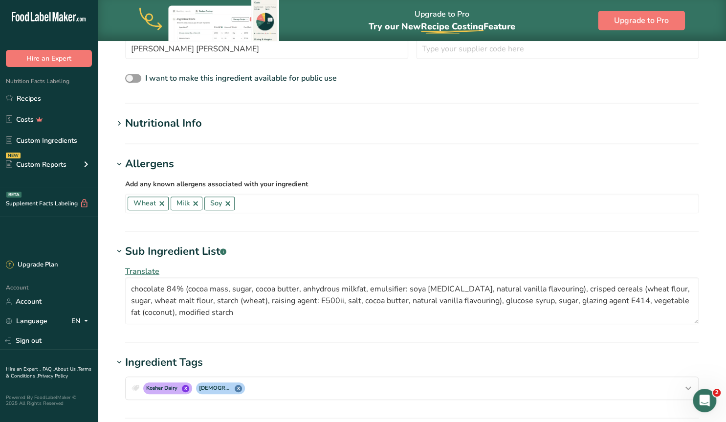
click at [158, 127] on div "Nutritional Info" at bounding box center [163, 123] width 77 height 16
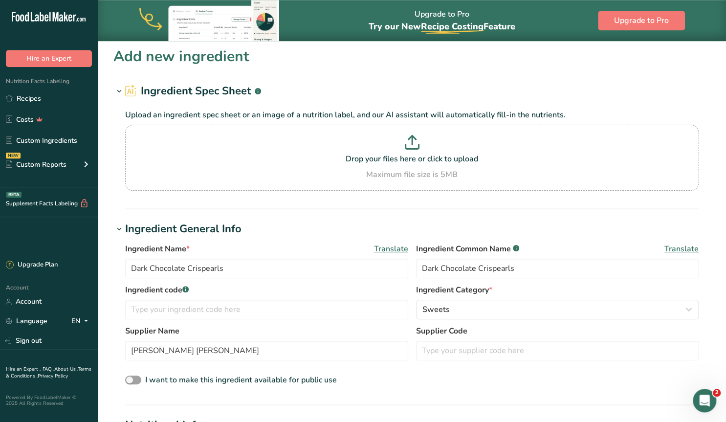
scroll to position [0, 0]
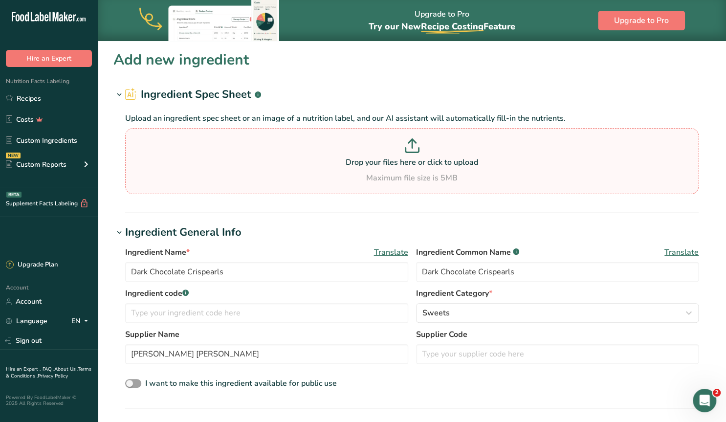
click at [406, 151] on icon at bounding box center [411, 150] width 13 height 4
click at [406, 151] on input "Drop your files here or click to upload Maximum file size is 5MB" at bounding box center [412, 161] width 574 height 66
type input "C:\fakepath\Screenshot [DATE] 131038.png"
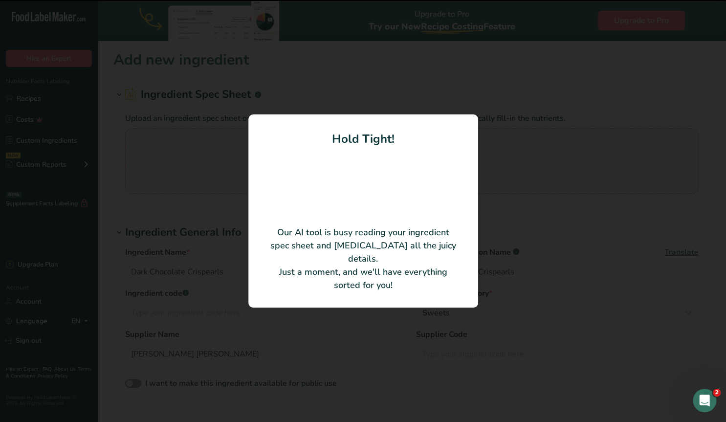
type input "100"
type input "469"
type KJ "1962.3"
type Fat "28.3"
type Fat "0"
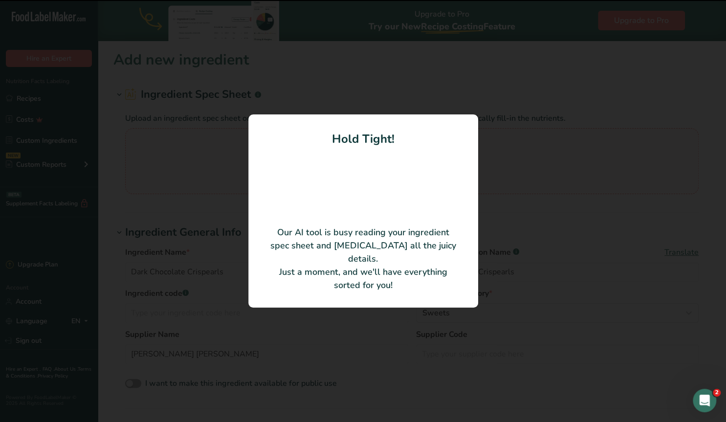
type Fat "0"
type input "0"
type input "171.1"
type Carbohydrates "62.5"
type Fiber "8.3"
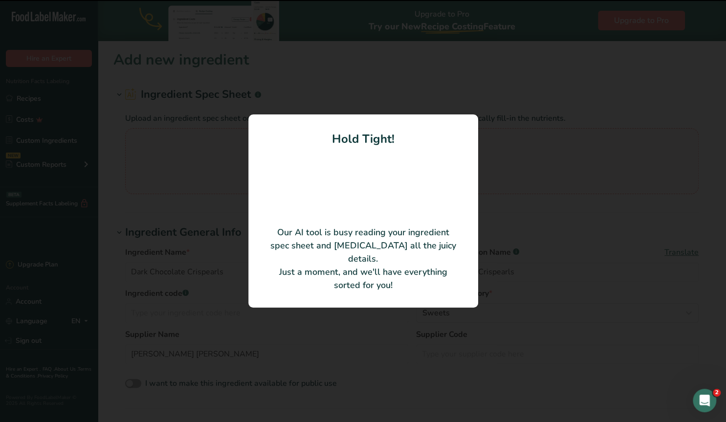
type Sugars "0"
type Sugars "40.4"
type input "5.9"
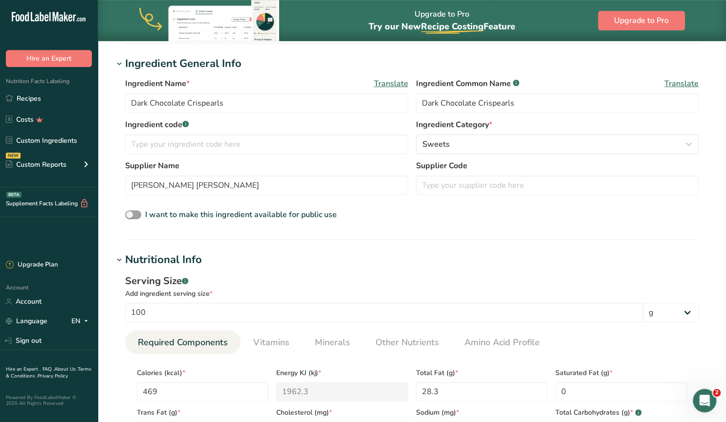
scroll to position [51, 0]
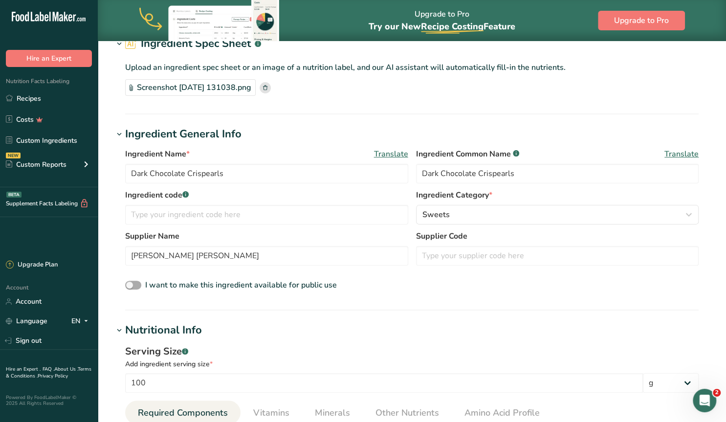
click at [135, 286] on span at bounding box center [133, 285] width 16 height 9
click at [132, 286] on input "I want to make this ingredient available for public use" at bounding box center [128, 285] width 6 height 6
checkbox input "true"
click at [118, 330] on icon at bounding box center [119, 331] width 9 height 14
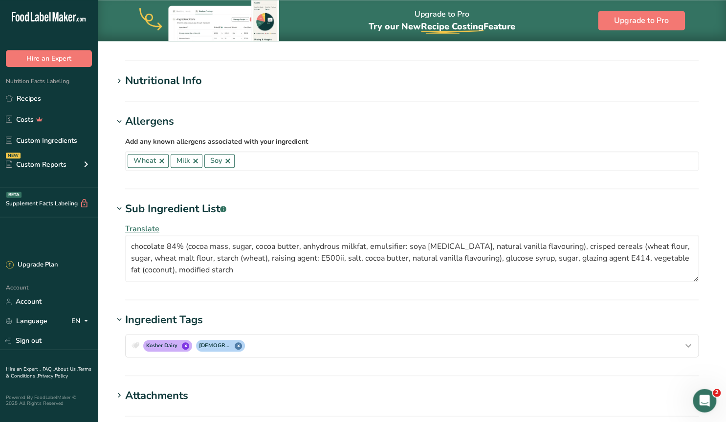
scroll to position [407, 0]
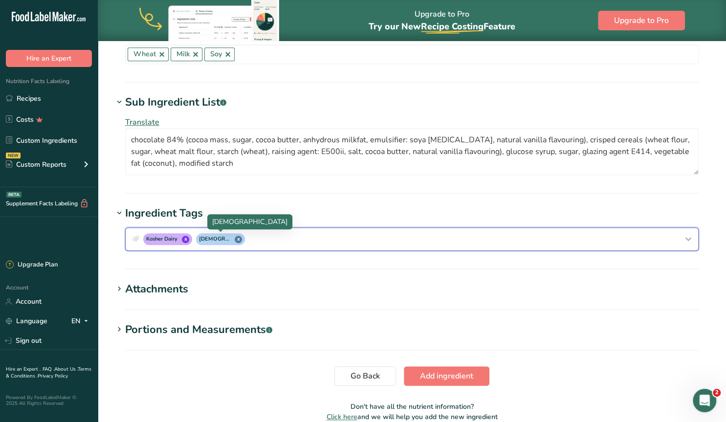
click at [238, 237] on span "x" at bounding box center [238, 239] width 7 height 7
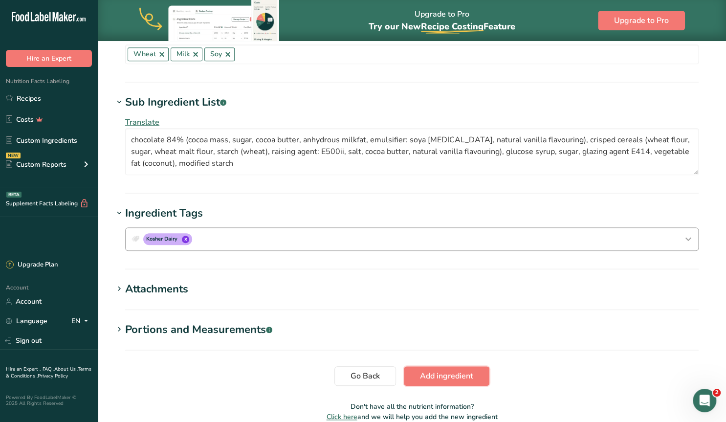
click at [438, 376] on span "Add ingredient" at bounding box center [446, 376] width 53 height 12
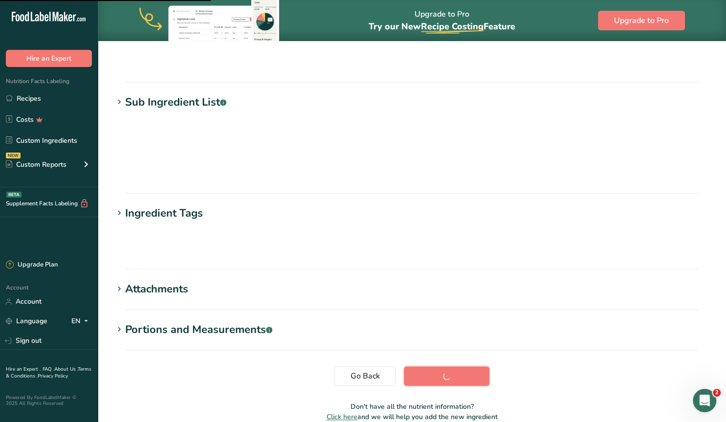
scroll to position [96, 0]
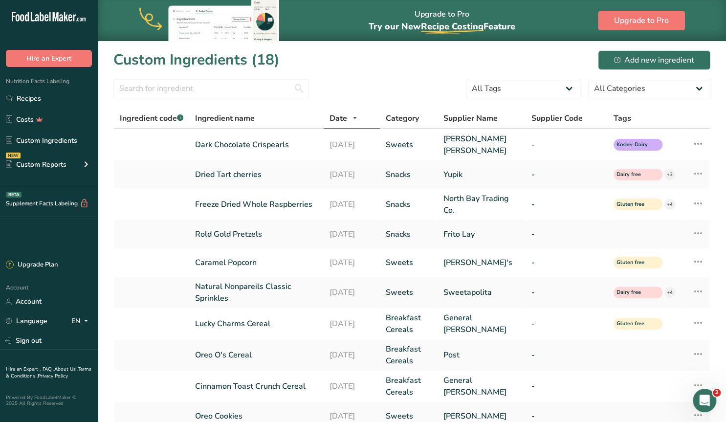
click at [106, 132] on section "Custom Ingredients (18) Add new ingredient All Tags Source of Antioxidants [MED…" at bounding box center [412, 331] width 628 height 581
click at [28, 98] on link "Recipes" at bounding box center [49, 98] width 98 height 19
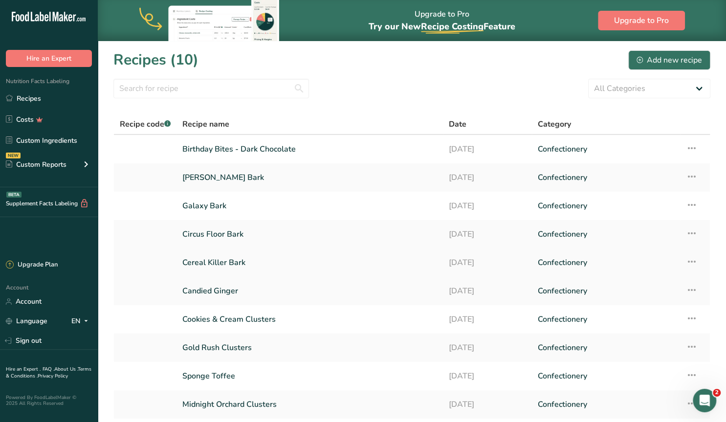
click at [234, 256] on link "Cereal Killer Bark" at bounding box center [309, 262] width 255 height 21
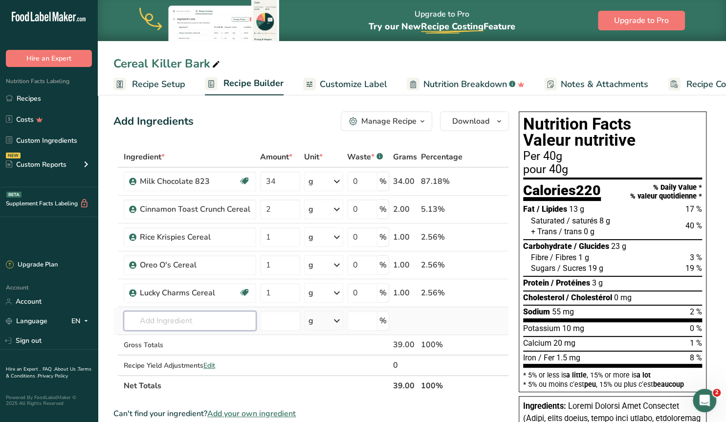
click at [174, 320] on input "text" at bounding box center [190, 321] width 133 height 20
type input "crispearls"
click at [162, 286] on p "Dark Chocolate Crispearls" at bounding box center [177, 287] width 90 height 10
type input "Dark Chocolate Crispearls"
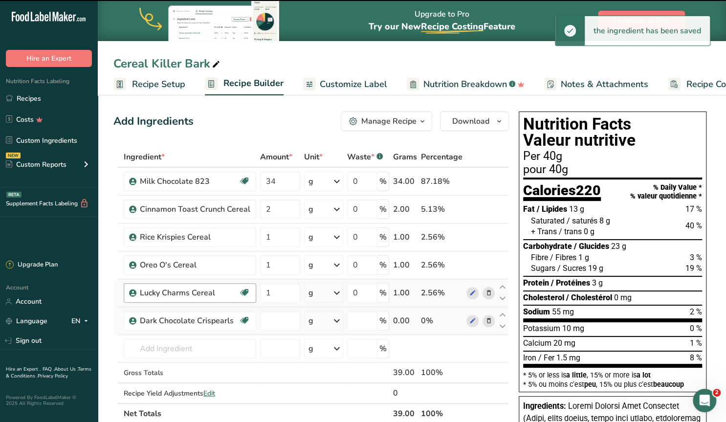
type input "0"
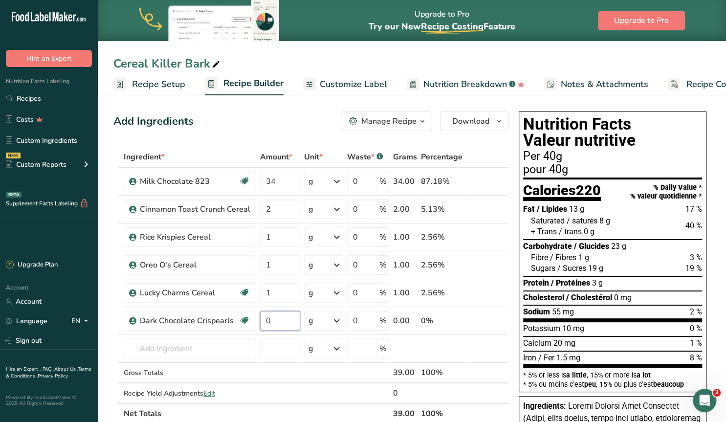
drag, startPoint x: 270, startPoint y: 318, endPoint x: 257, endPoint y: 318, distance: 13.7
click at [260, 319] on input "0" at bounding box center [280, 321] width 40 height 20
type input "1"
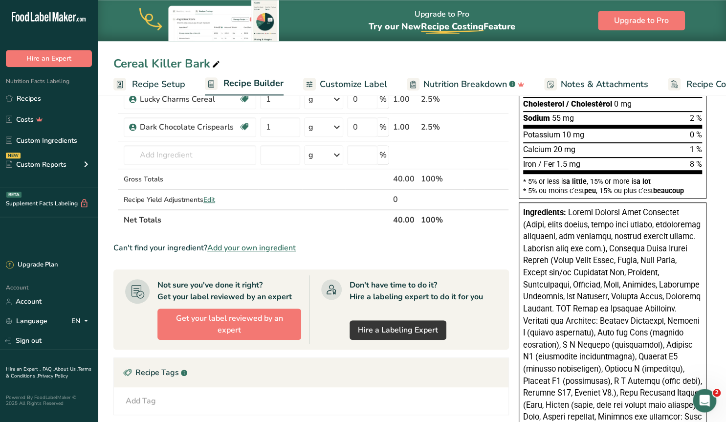
scroll to position [51, 0]
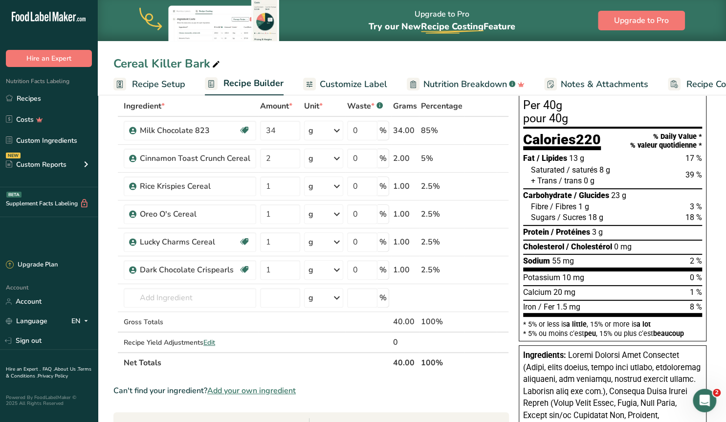
click at [359, 85] on span "Customize Label" at bounding box center [353, 84] width 67 height 13
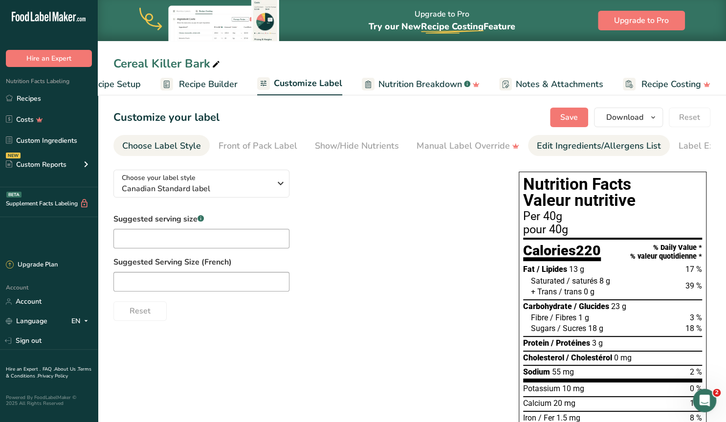
click at [548, 145] on div "Edit Ingredients/Allergens List" at bounding box center [599, 145] width 124 height 13
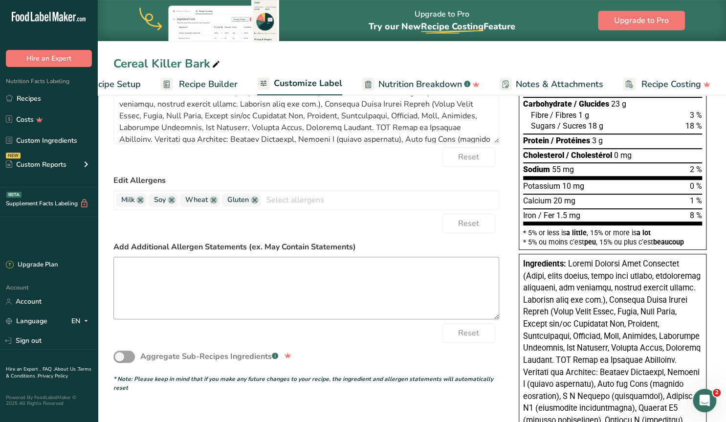
scroll to position [203, 0]
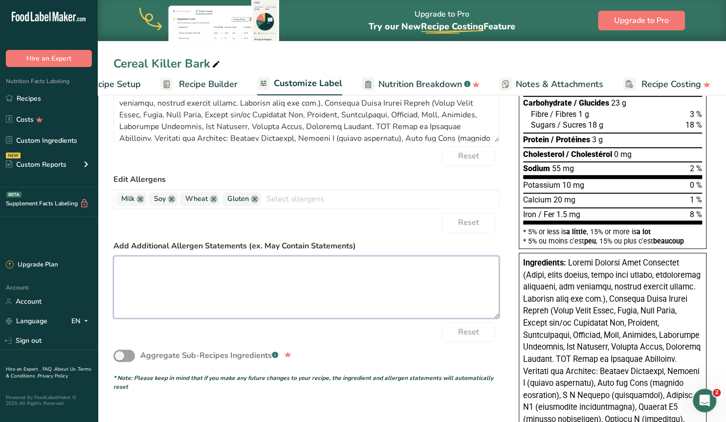
click at [286, 267] on textarea at bounding box center [306, 287] width 386 height 63
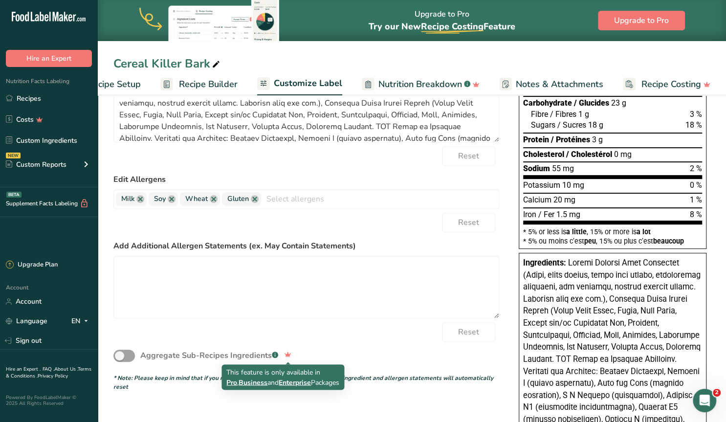
click at [231, 381] on span "Pro" at bounding box center [231, 381] width 11 height 9
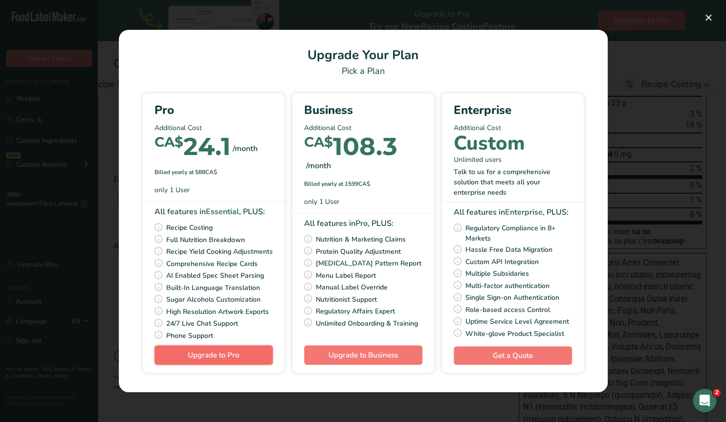
click at [222, 360] on span "Upgrade to Pro" at bounding box center [213, 355] width 51 height 10
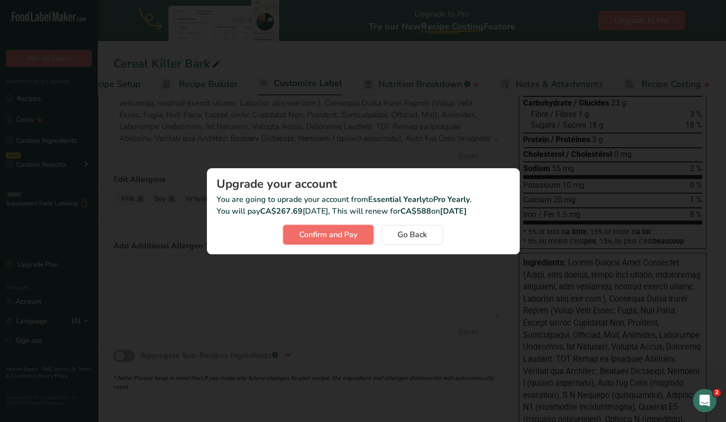
click at [338, 233] on span "Confirm and Pay" at bounding box center [328, 235] width 58 height 12
click at [435, 235] on button "Go Back" at bounding box center [412, 235] width 62 height 20
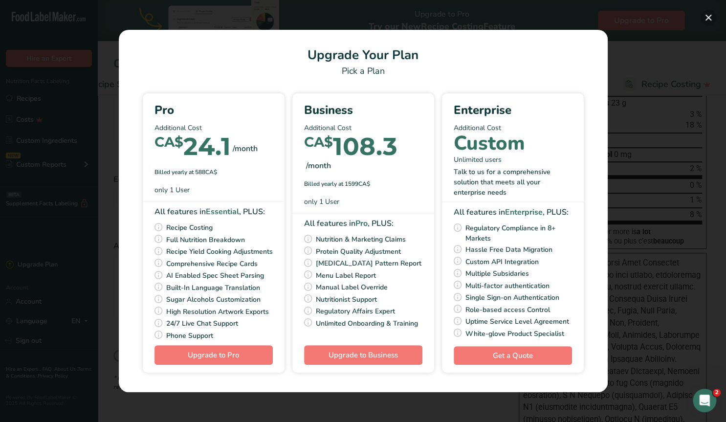
click at [706, 19] on button "Pick Your Pricing Plan Modal" at bounding box center [709, 18] width 16 height 16
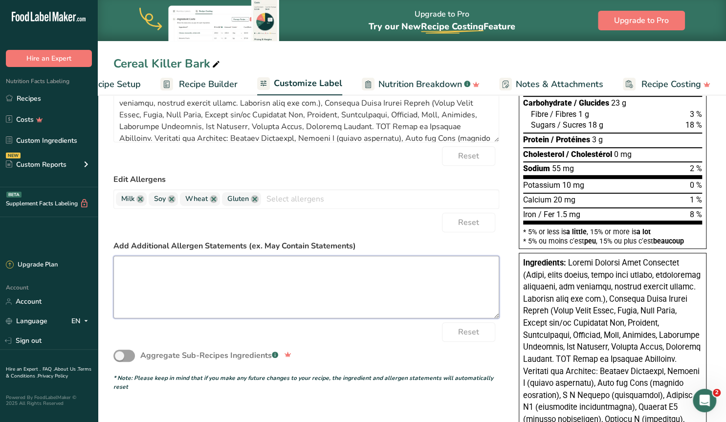
click at [169, 266] on textarea at bounding box center [306, 287] width 386 height 63
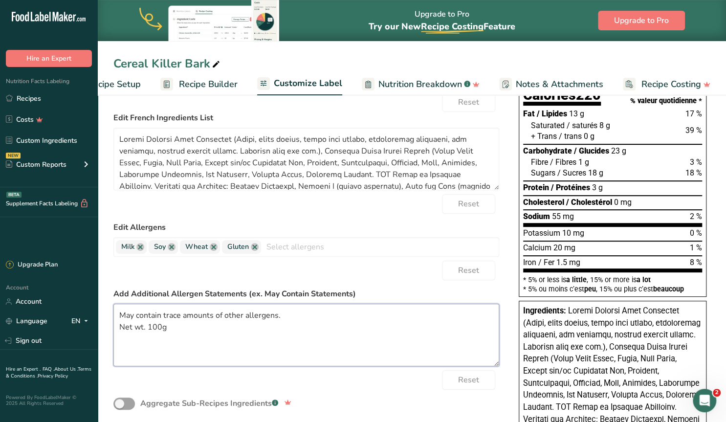
type textarea "May contain trace amounts of other allergens. Net wt. 100g"
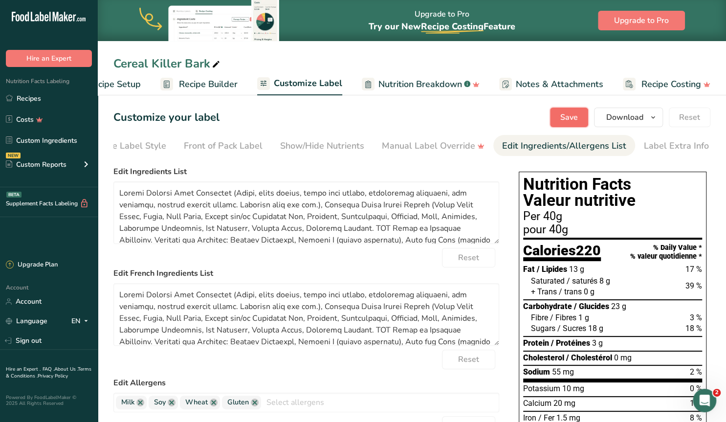
click at [578, 112] on span "Save" at bounding box center [569, 117] width 18 height 12
click at [36, 95] on link "Recipes" at bounding box center [49, 98] width 98 height 19
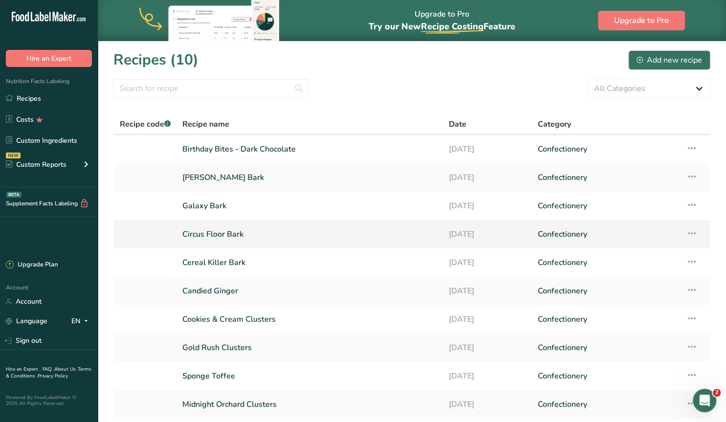
click at [205, 233] on link "Circus Floor Bark" at bounding box center [309, 234] width 255 height 21
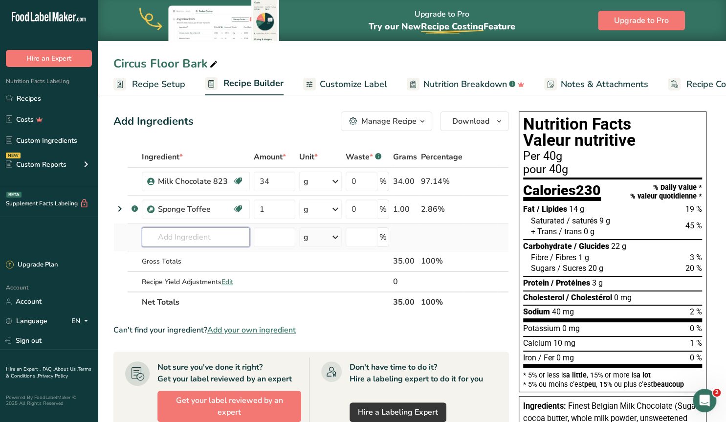
click at [205, 235] on input "text" at bounding box center [196, 237] width 108 height 20
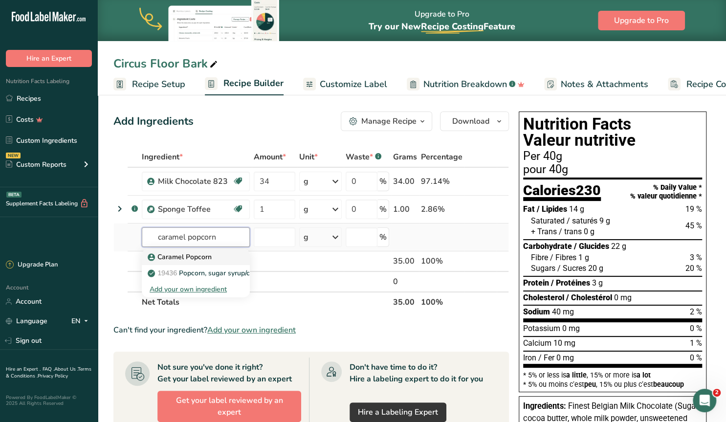
type input "caramel popcorn"
click at [192, 258] on p "Caramel Popcorn" at bounding box center [181, 257] width 62 height 10
type input "Caramel Popcorn"
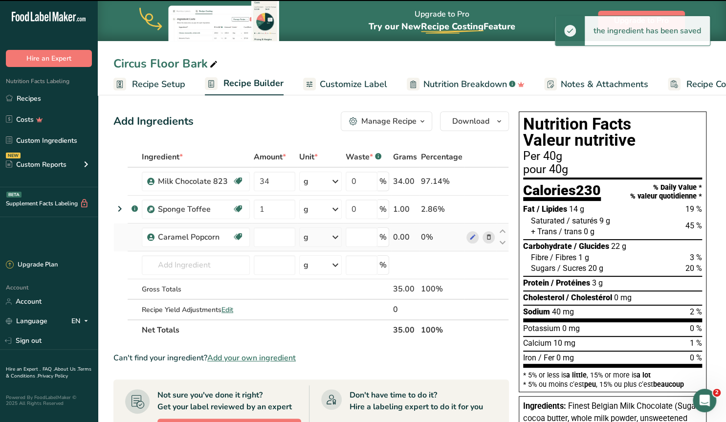
type input "0"
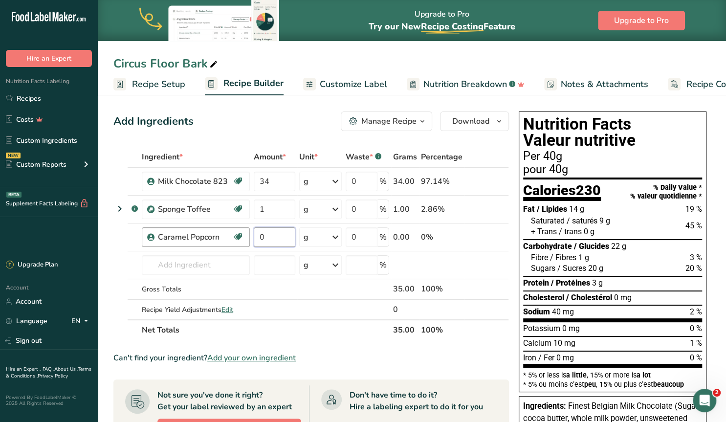
drag, startPoint x: 257, startPoint y: 234, endPoint x: 248, endPoint y: 234, distance: 9.3
click at [254, 234] on input "0" at bounding box center [275, 237] width 42 height 20
type input "1"
click at [151, 266] on div "Ingredient * Amount * Unit * Waste * .a-a{fill:#347362;}.b-a{fill:#fff;} Grams …" at bounding box center [311, 244] width 396 height 194
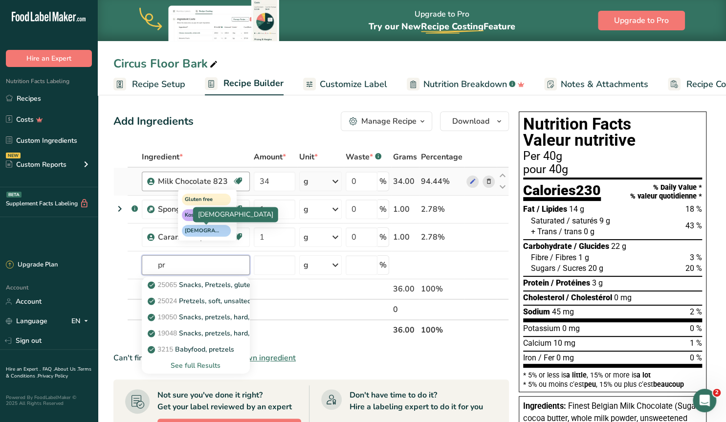
type input "p"
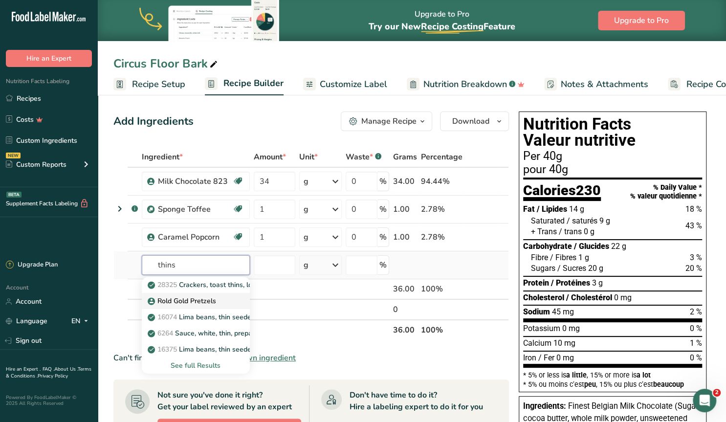
type input "thins"
click at [197, 299] on p "Rold Gold Pretzels" at bounding box center [183, 301] width 66 height 10
type input "Rold Gold Pretzels"
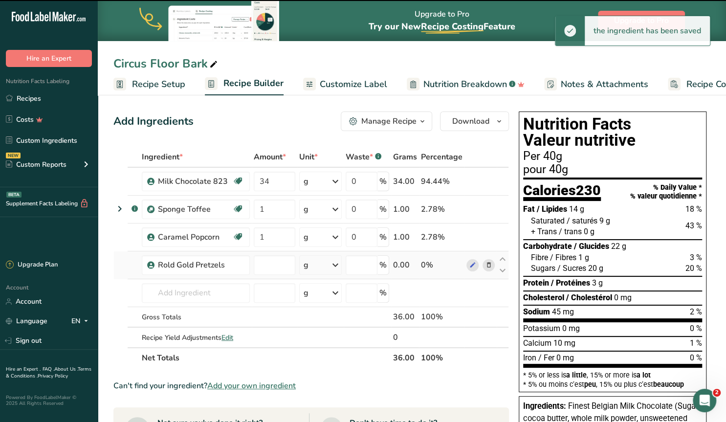
type input "0"
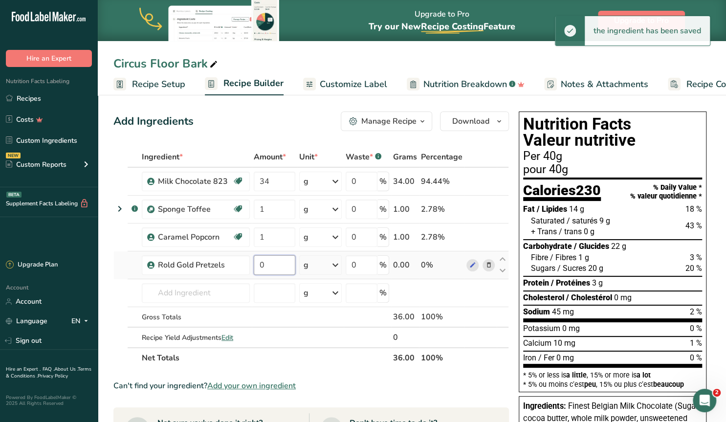
drag, startPoint x: 266, startPoint y: 265, endPoint x: 259, endPoint y: 263, distance: 6.5
click at [259, 263] on input "0" at bounding box center [275, 265] width 42 height 20
click at [211, 290] on input "text" at bounding box center [196, 293] width 108 height 20
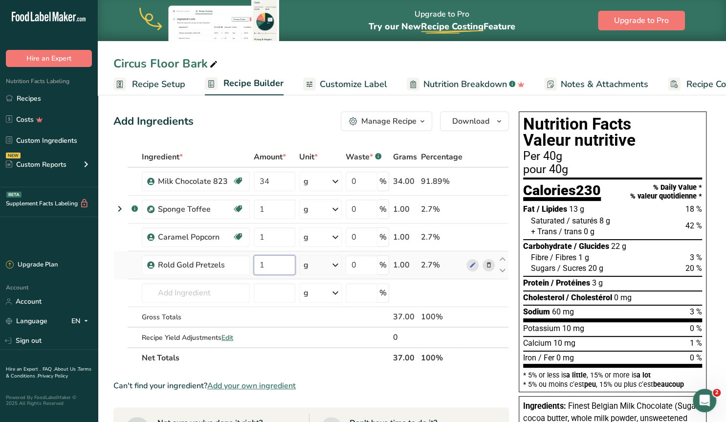
drag, startPoint x: 263, startPoint y: 261, endPoint x: 256, endPoint y: 260, distance: 7.4
click at [256, 260] on input "1" at bounding box center [275, 265] width 42 height 20
type input "2"
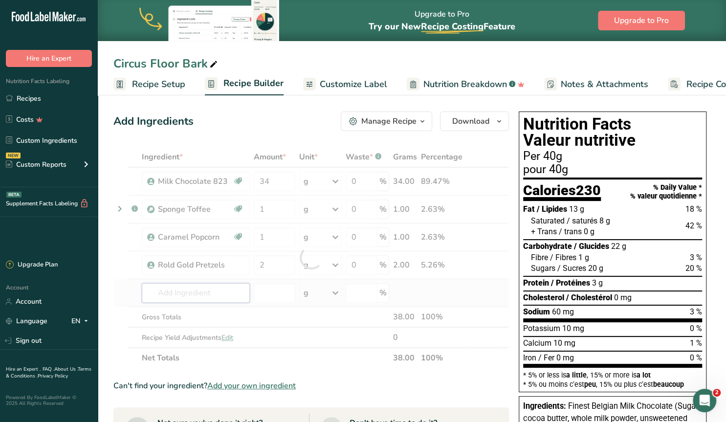
click at [204, 294] on input "text" at bounding box center [196, 293] width 108 height 20
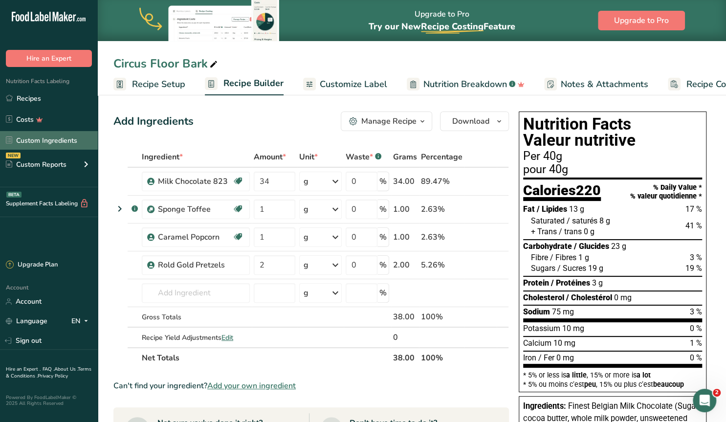
click at [61, 140] on link "Custom Ingredients" at bounding box center [49, 140] width 98 height 19
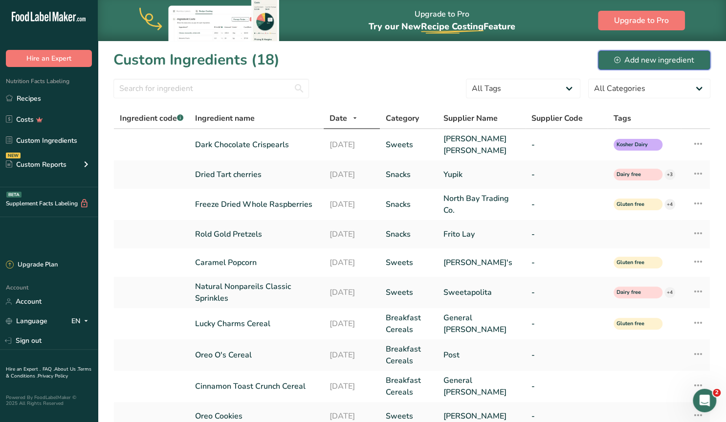
click at [647, 57] on div "Add new ingredient" at bounding box center [654, 60] width 80 height 12
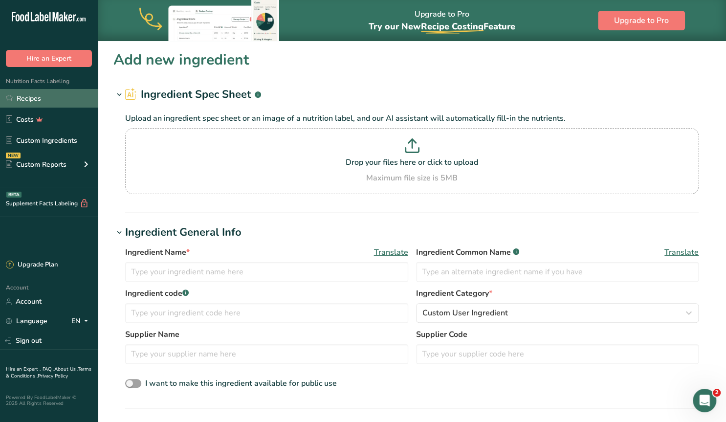
click at [32, 97] on link "Recipes" at bounding box center [49, 98] width 98 height 19
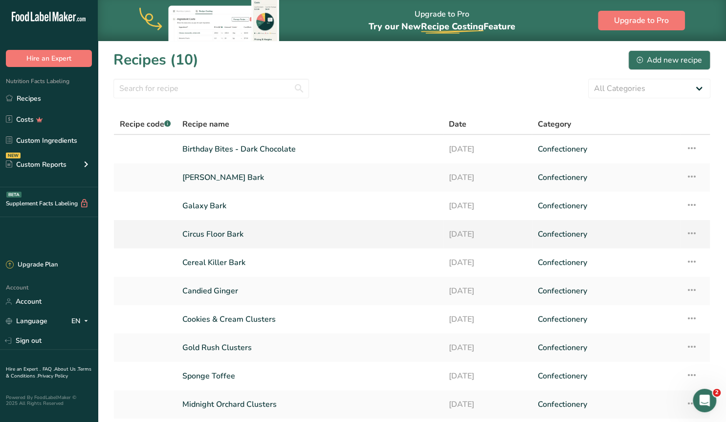
click at [226, 232] on link "Circus Floor Bark" at bounding box center [309, 234] width 255 height 21
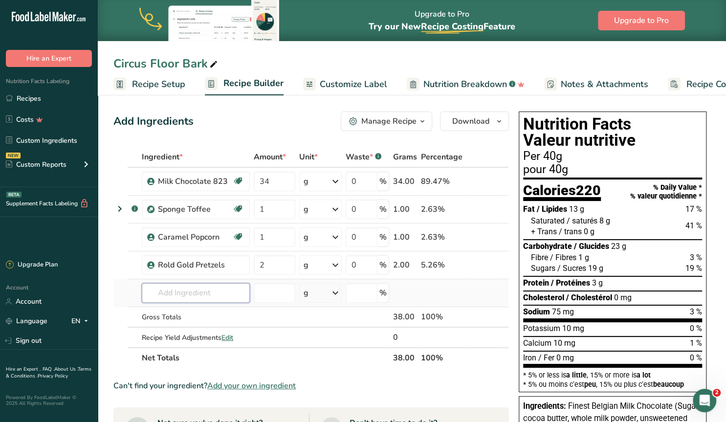
click at [195, 291] on input "text" at bounding box center [196, 293] width 108 height 20
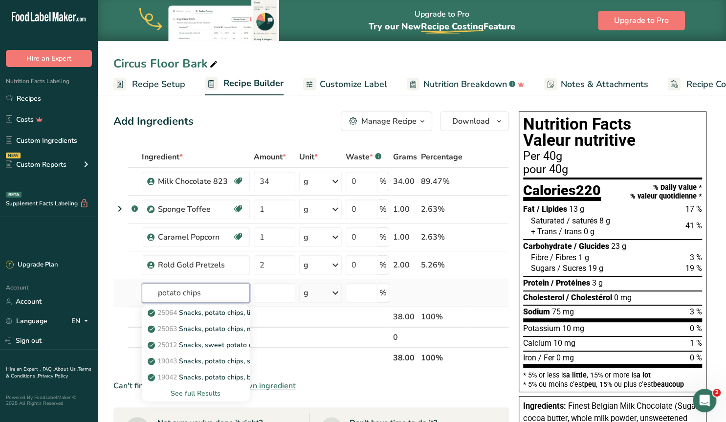
type input "potato chips"
click at [193, 393] on div "See full Results" at bounding box center [196, 393] width 92 height 10
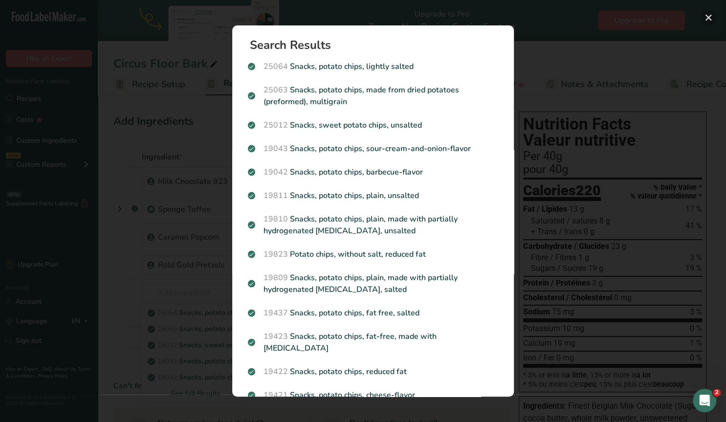
click at [704, 18] on button "Search results modal" at bounding box center [709, 18] width 16 height 16
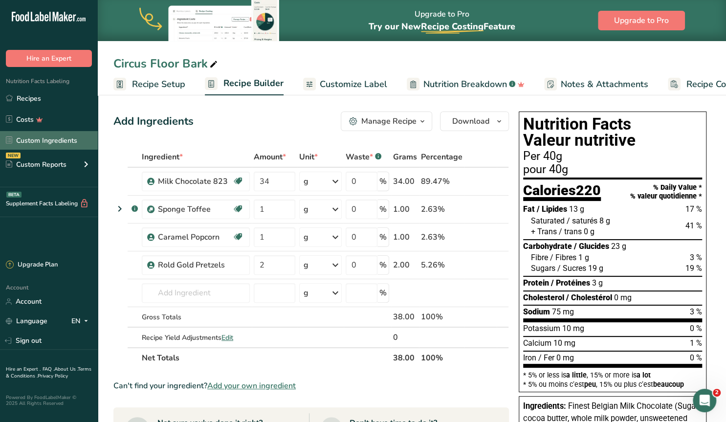
click at [50, 143] on link "Custom Ingredients" at bounding box center [49, 140] width 98 height 19
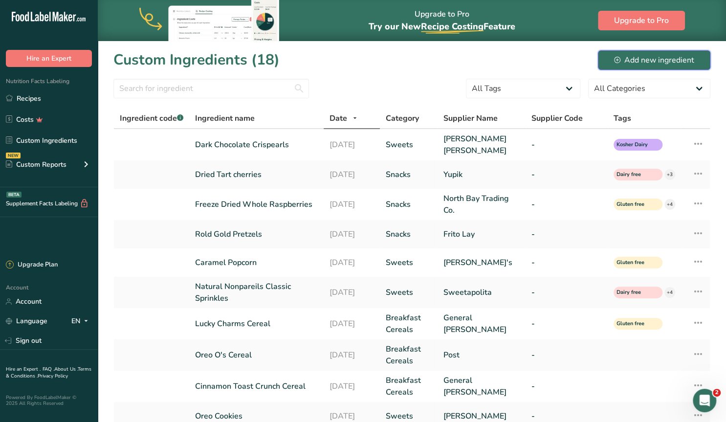
click at [652, 58] on div "Add new ingredient" at bounding box center [654, 60] width 80 height 12
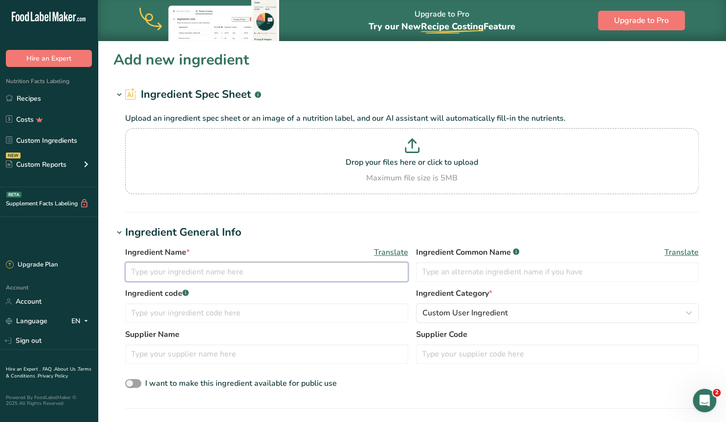
click at [206, 272] on input "text" at bounding box center [266, 272] width 283 height 20
type input "Lay's Classic Potato Chips"
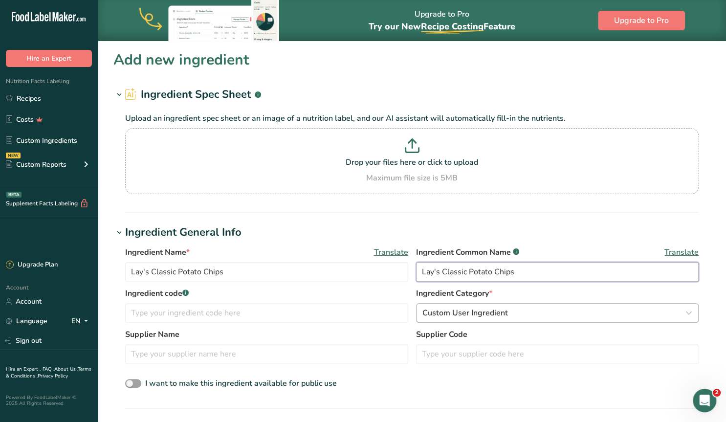
type input "Lay's Classic Potato Chips"
click at [461, 314] on span "Custom User Ingredient" at bounding box center [465, 313] width 86 height 12
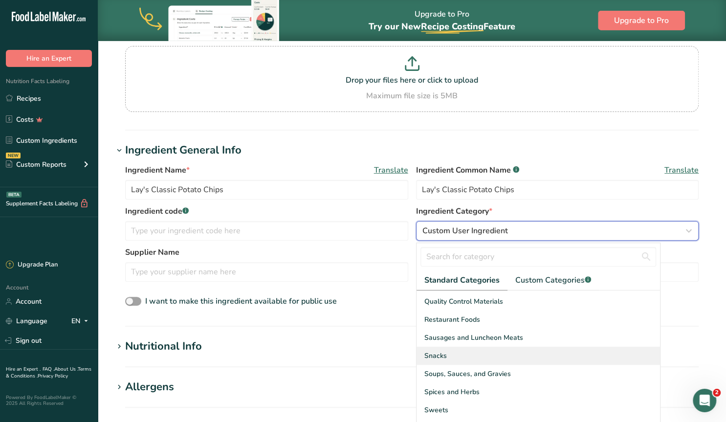
scroll to position [153, 0]
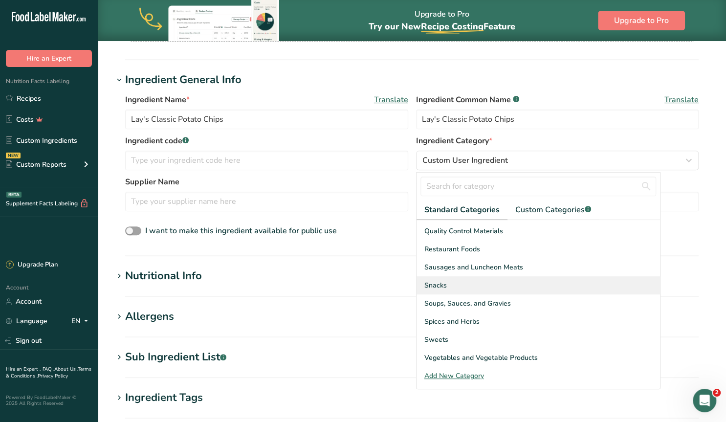
click at [443, 286] on span "Snacks" at bounding box center [435, 285] width 22 height 10
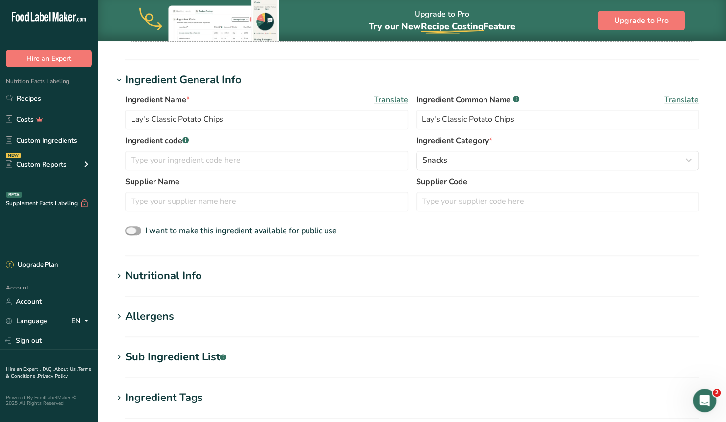
click at [133, 226] on span at bounding box center [133, 230] width 16 height 9
click at [132, 228] on input "I want to make this ingredient available for public use" at bounding box center [128, 231] width 6 height 6
checkbox input "true"
click at [141, 205] on input "text" at bounding box center [266, 202] width 283 height 20
type input "L"
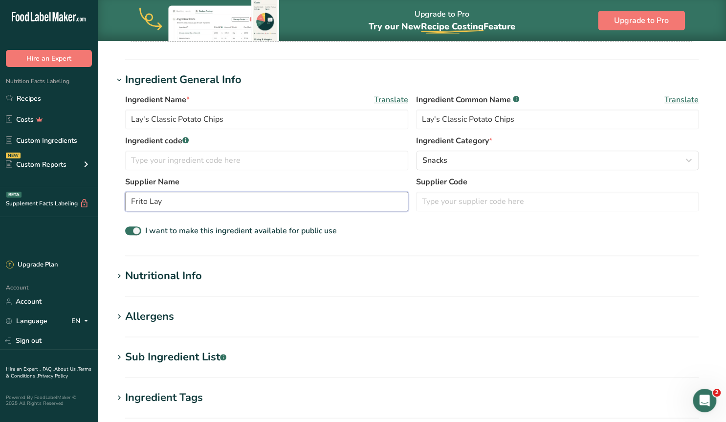
scroll to position [254, 0]
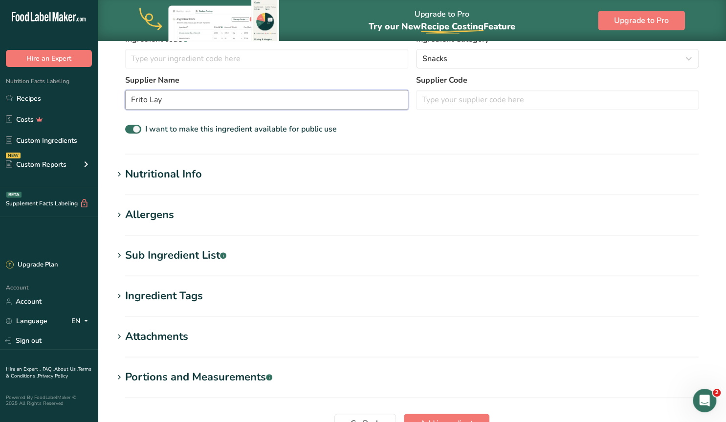
type input "Frito Lay"
click at [148, 254] on div "Sub Ingredient List .a-a{fill:#347362;}.b-a{fill:#fff;}" at bounding box center [175, 255] width 101 height 16
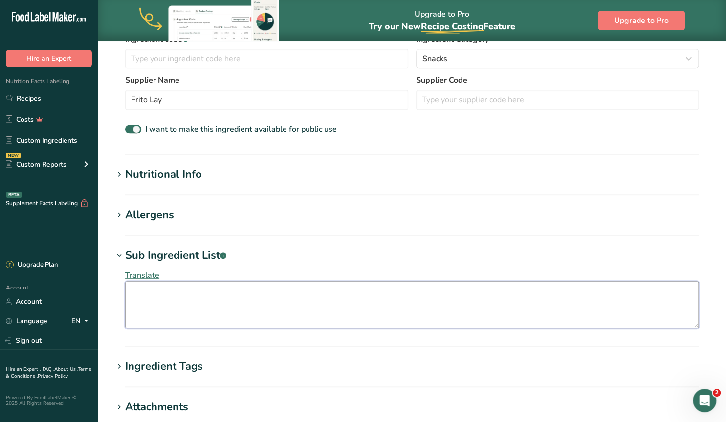
click at [153, 292] on textarea at bounding box center [412, 304] width 574 height 47
paste textarea "Specially selected potatoes, vegetable oil, salt."
type textarea "Specially selected potatoes, vegetable oil, salt."
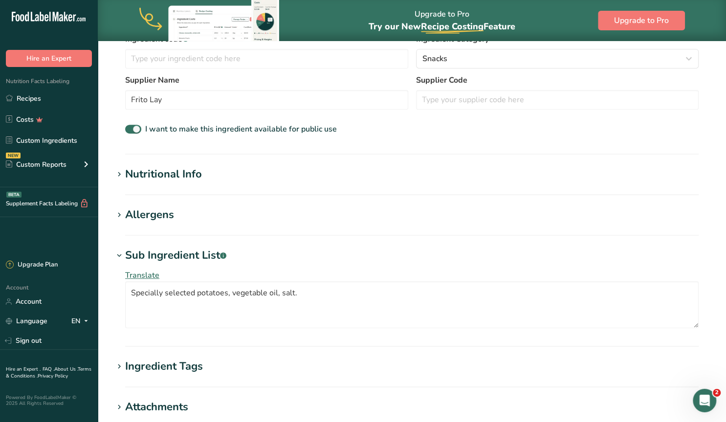
click at [162, 364] on div "Ingredient Tags" at bounding box center [164, 366] width 78 height 16
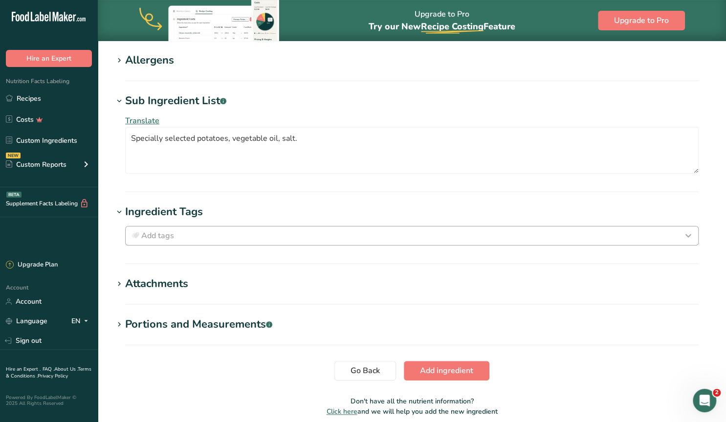
scroll to position [449, 0]
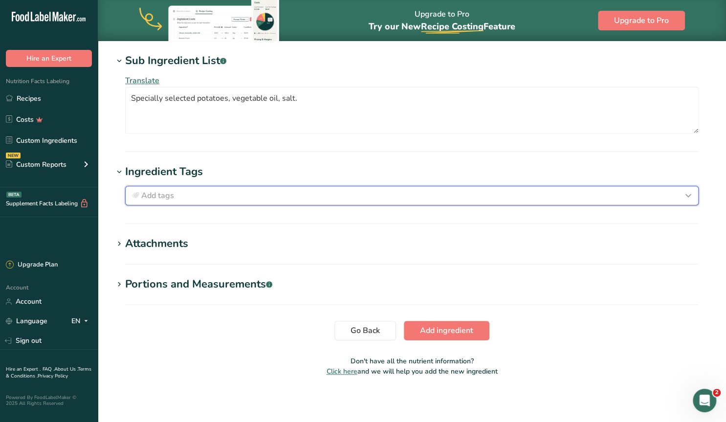
click at [151, 192] on span "Add tags" at bounding box center [157, 196] width 33 height 12
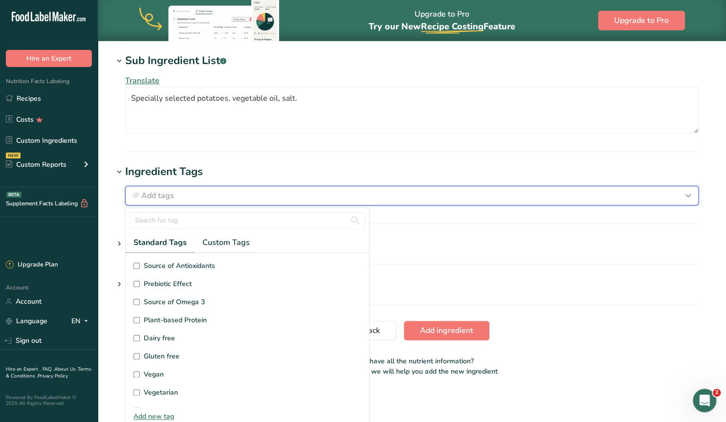
scroll to position [188, 0]
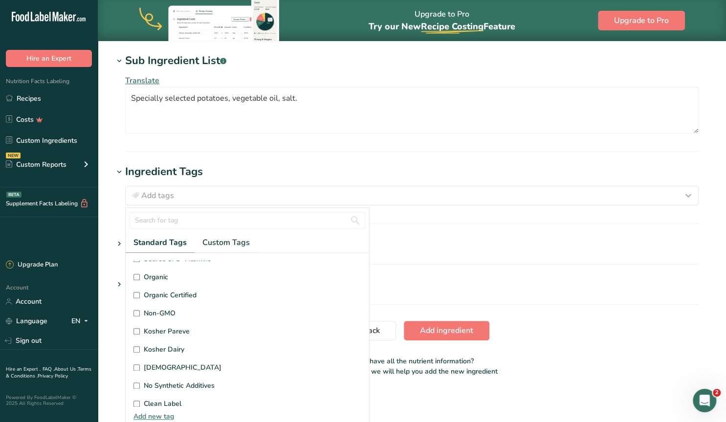
click at [133, 327] on section "Source of Antioxidants [MEDICAL_DATA] Effect Source of Omega 3 Plant-based Prot…" at bounding box center [248, 330] width 244 height 155
click at [136, 328] on input "Kosher Pareve" at bounding box center [136, 331] width 6 height 6
checkbox input "true"
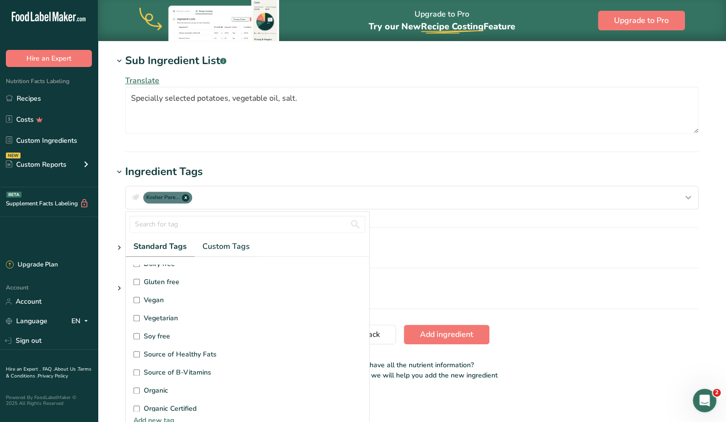
scroll to position [63, 0]
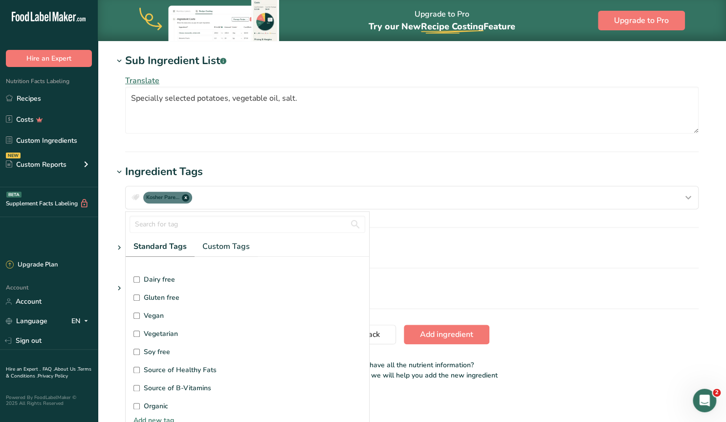
click at [136, 313] on input "Vegan" at bounding box center [136, 315] width 6 height 6
checkbox input "true"
click at [136, 332] on input "Vegetarian" at bounding box center [136, 334] width 6 height 6
checkbox input "true"
click at [136, 294] on input "Gluten free" at bounding box center [136, 297] width 6 height 6
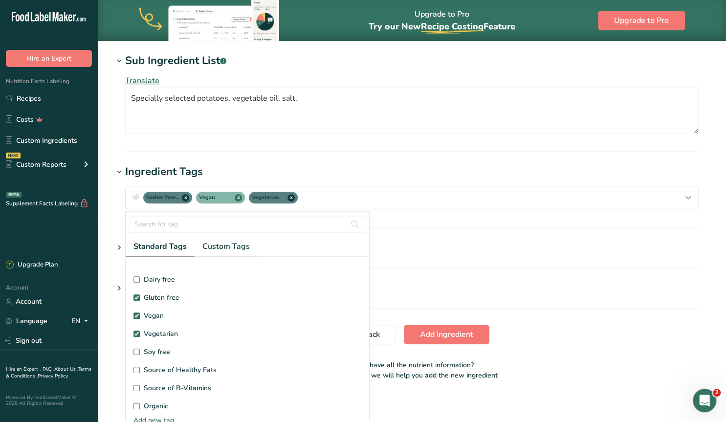
checkbox input "true"
click at [136, 276] on input "Dairy free" at bounding box center [136, 279] width 6 height 6
checkbox input "true"
click at [136, 351] on input "Soy free" at bounding box center [136, 352] width 6 height 6
checkbox input "true"
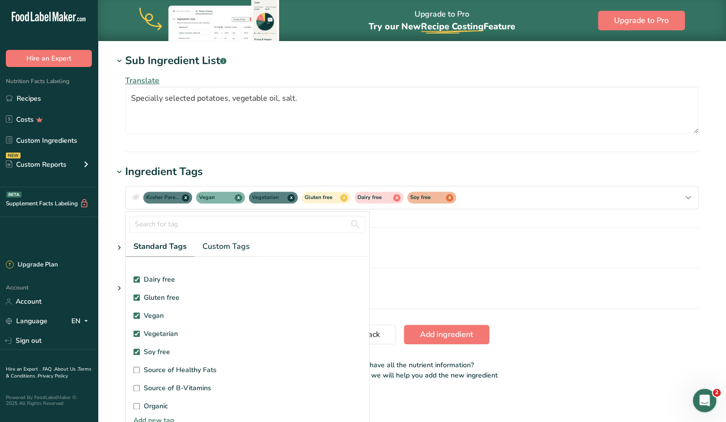
click at [513, 240] on h1 "Attachments" at bounding box center [411, 248] width 597 height 16
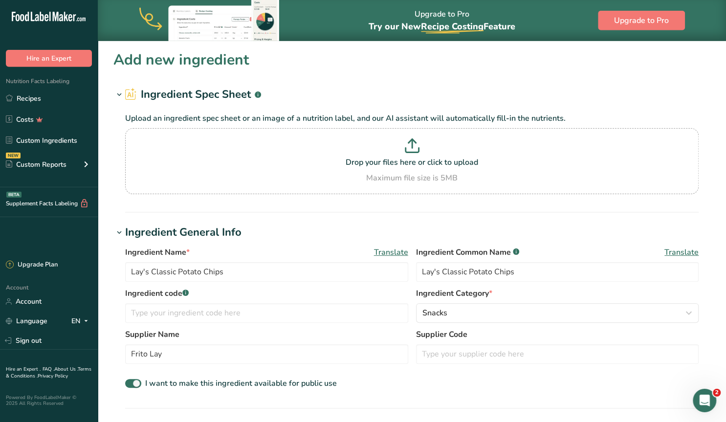
scroll to position [0, 0]
click at [410, 152] on icon at bounding box center [411, 150] width 13 height 4
click at [410, 152] on input "Drop your files here or click to upload Maximum file size is 5MB" at bounding box center [412, 161] width 574 height 66
type input "C:\fakepath\Screenshot [DATE] 132045.png"
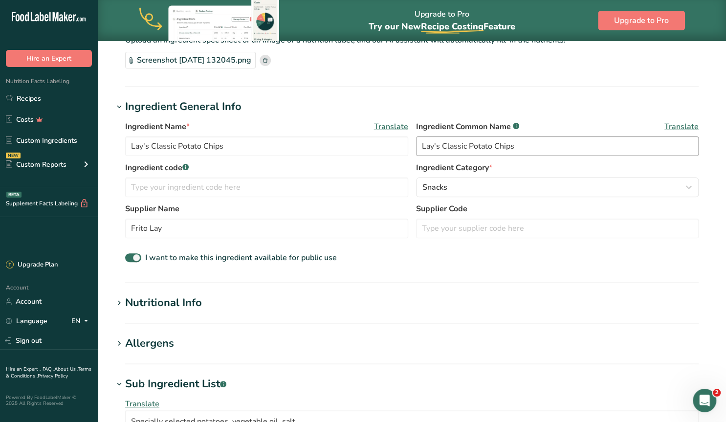
scroll to position [254, 0]
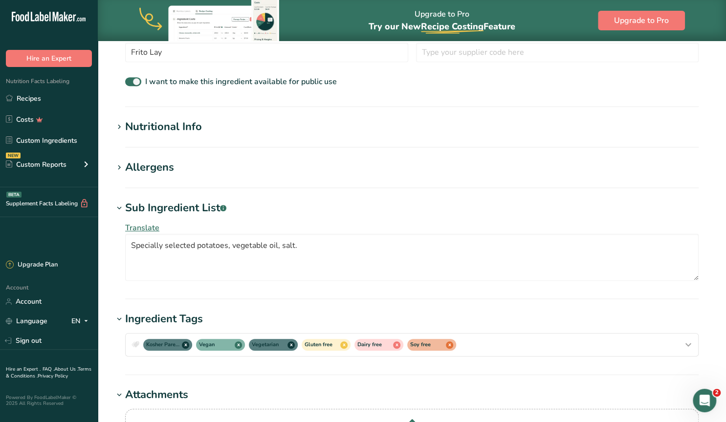
click at [115, 125] on icon at bounding box center [119, 127] width 9 height 14
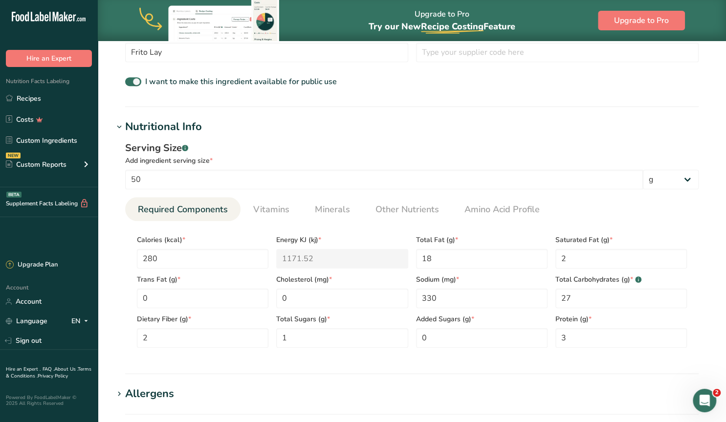
click at [115, 125] on icon at bounding box center [119, 127] width 9 height 14
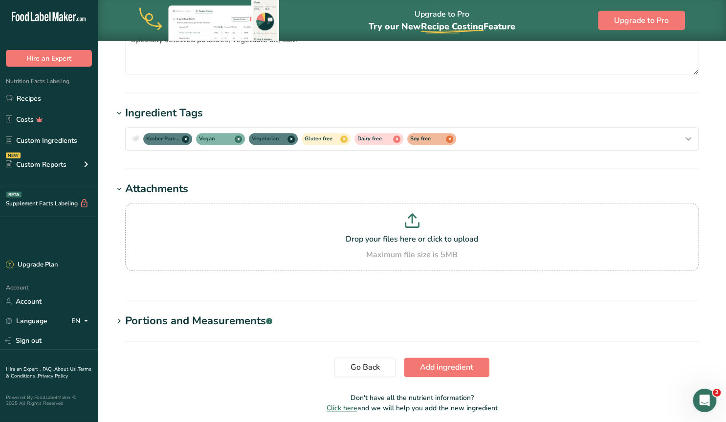
scroll to position [496, 0]
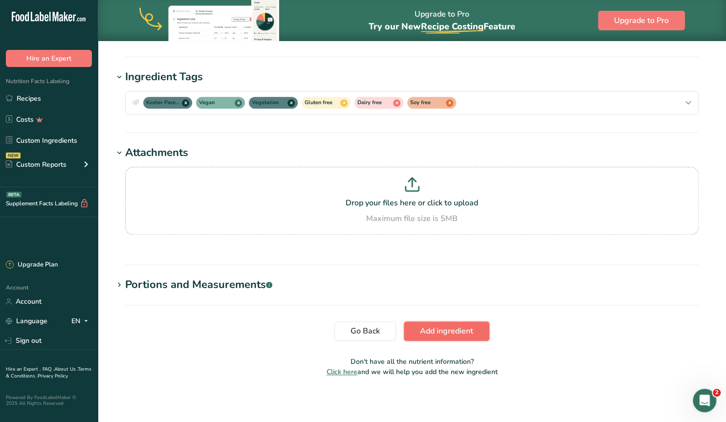
click at [452, 328] on span "Add ingredient" at bounding box center [446, 331] width 53 height 12
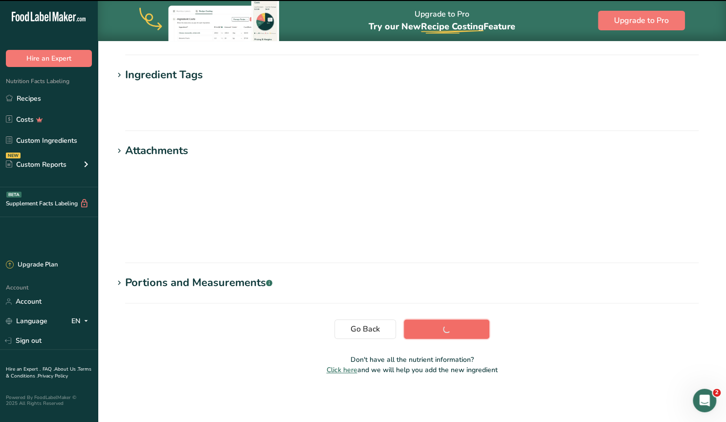
scroll to position [96, 0]
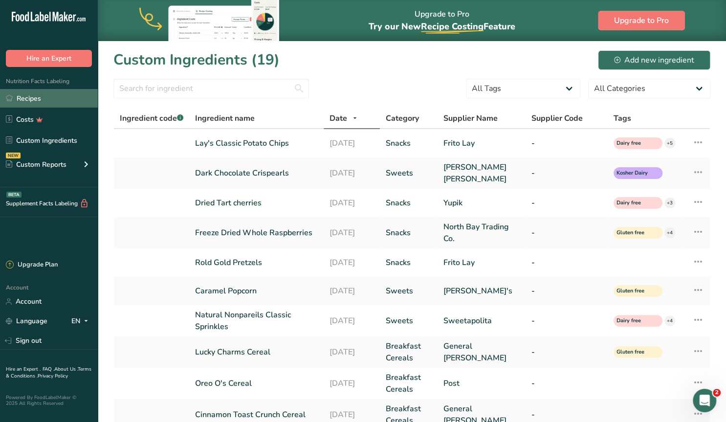
click at [27, 99] on link "Recipes" at bounding box center [49, 98] width 98 height 19
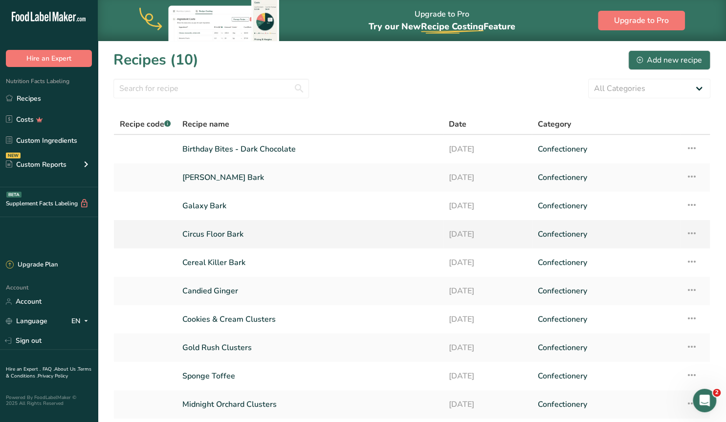
click at [211, 237] on link "Circus Floor Bark" at bounding box center [309, 234] width 255 height 21
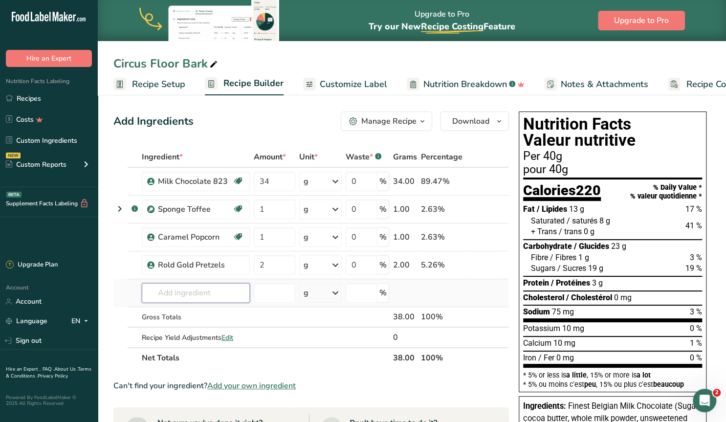
click at [172, 289] on input "text" at bounding box center [196, 293] width 108 height 20
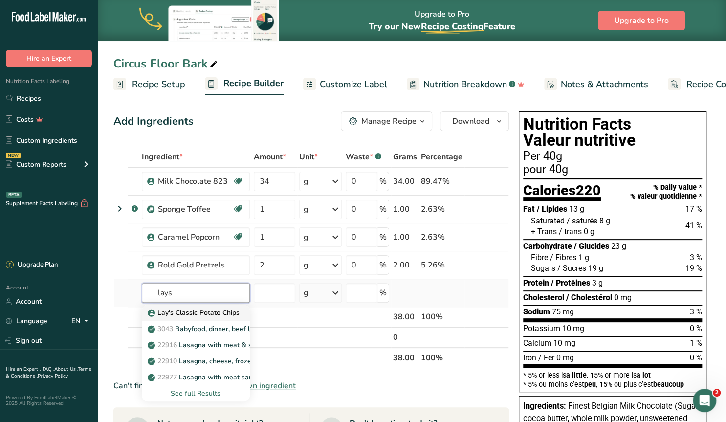
type input "lays"
click at [175, 311] on p "Lay's Classic Potato Chips" at bounding box center [195, 313] width 90 height 10
type input "Lay's Classic Potato Chips"
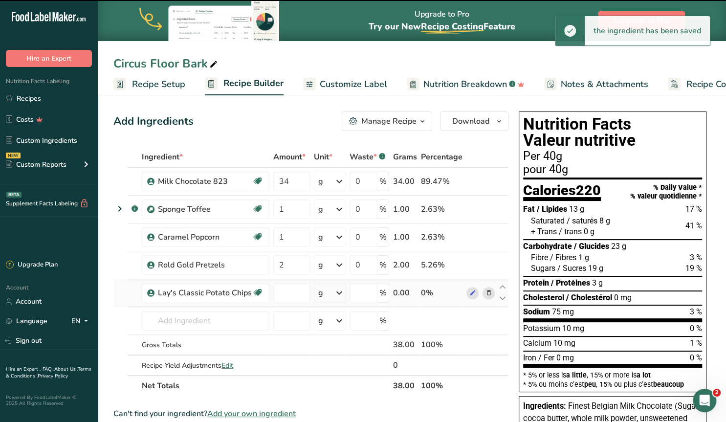
type input "0"
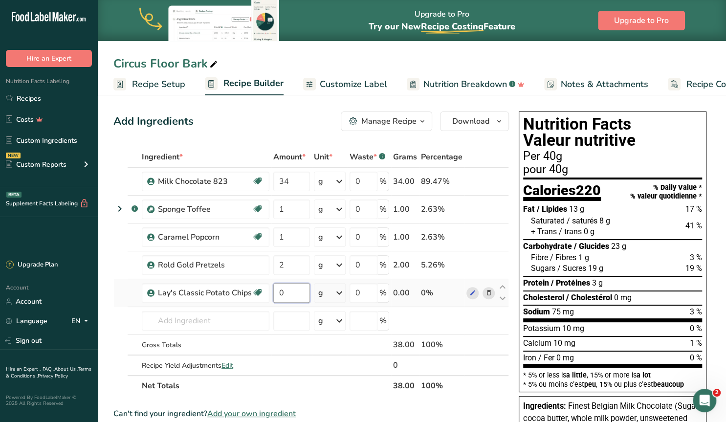
drag, startPoint x: 283, startPoint y: 291, endPoint x: 275, endPoint y: 291, distance: 7.8
click at [275, 291] on input "0" at bounding box center [291, 293] width 37 height 20
type input "1"
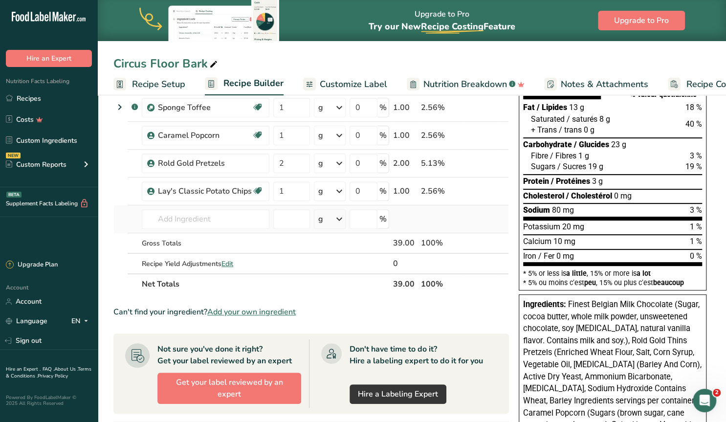
scroll to position [51, 0]
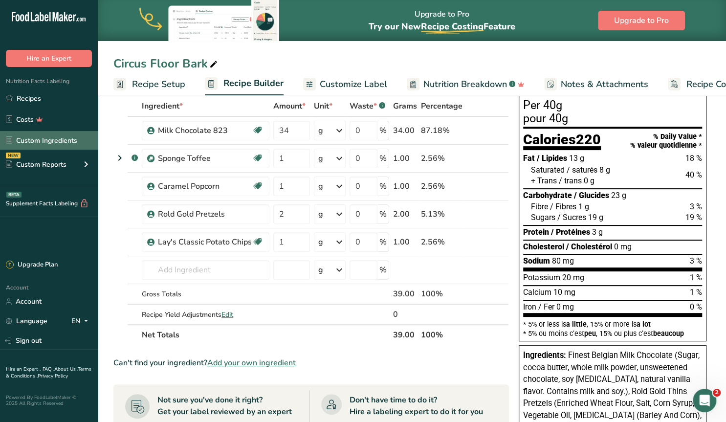
click at [62, 139] on link "Custom Ingredients" at bounding box center [49, 140] width 98 height 19
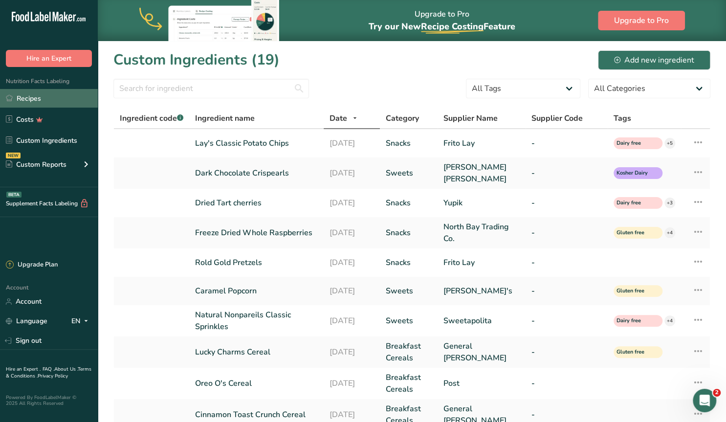
click at [29, 96] on link "Recipes" at bounding box center [49, 98] width 98 height 19
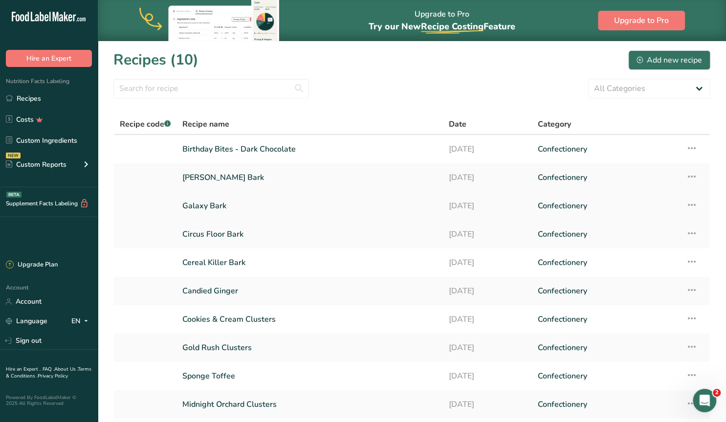
click at [221, 209] on link "Galaxy Bark" at bounding box center [309, 206] width 255 height 21
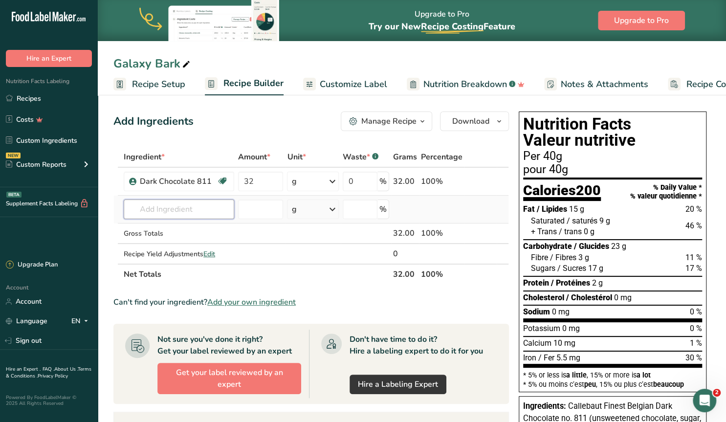
click at [158, 213] on input "text" at bounding box center [179, 209] width 111 height 20
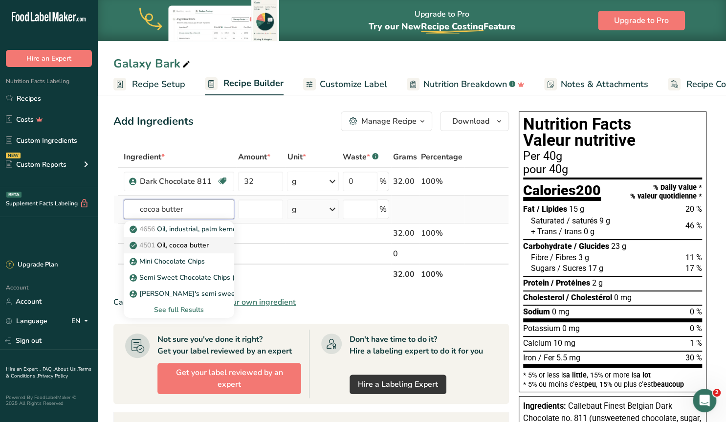
type input "cocoa butter"
click at [176, 244] on p "4501 Oil, cocoa butter" at bounding box center [170, 245] width 77 height 10
type input "Oil, cocoa butter"
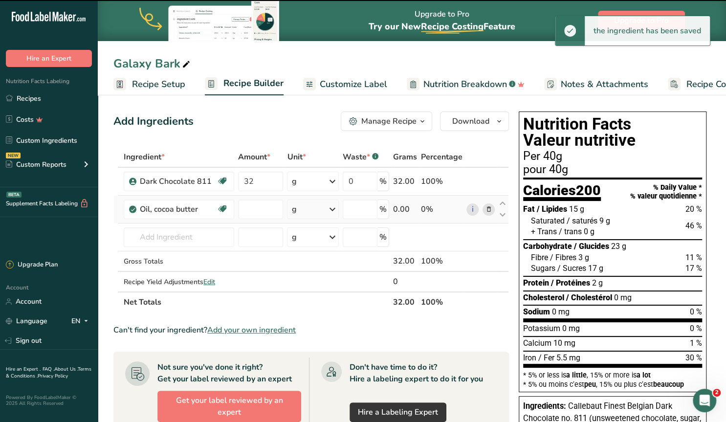
type input "0"
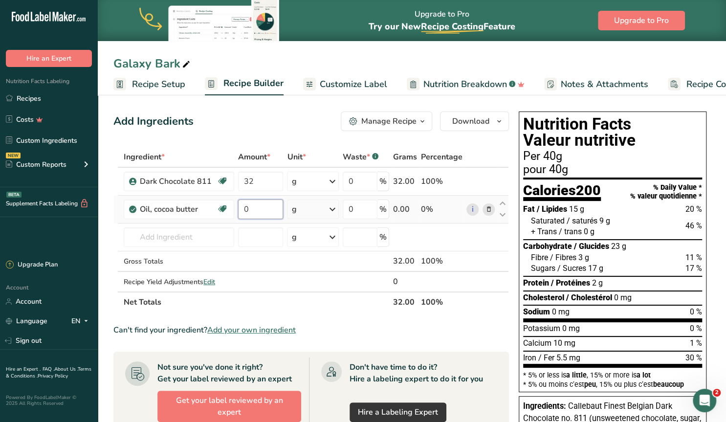
click at [242, 207] on input "0" at bounding box center [260, 209] width 45 height 20
type input "1"
click at [111, 229] on section "Add Ingredients Manage Recipe Delete Recipe Duplicate Recipe Scale Recipe Save …" at bounding box center [412, 381] width 628 height 578
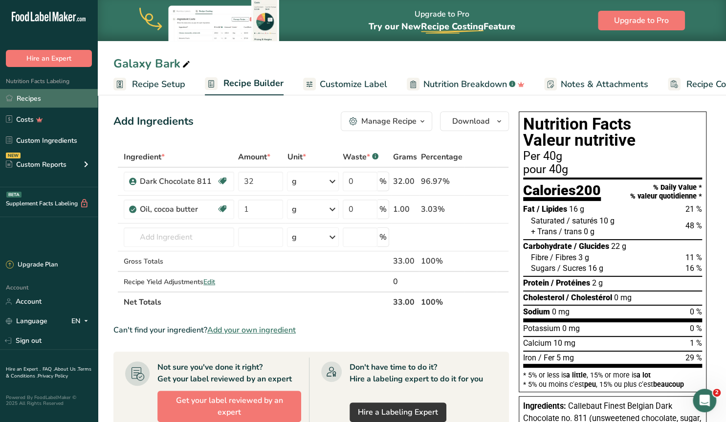
click at [32, 94] on link "Recipes" at bounding box center [49, 98] width 98 height 19
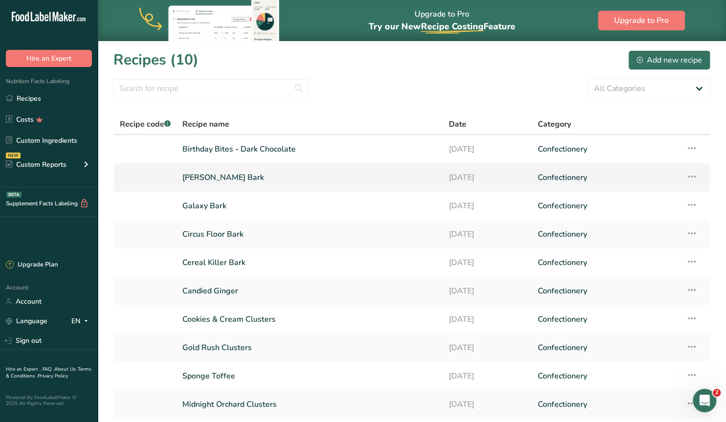
click at [235, 179] on link "[PERSON_NAME] Bark" at bounding box center [309, 177] width 255 height 21
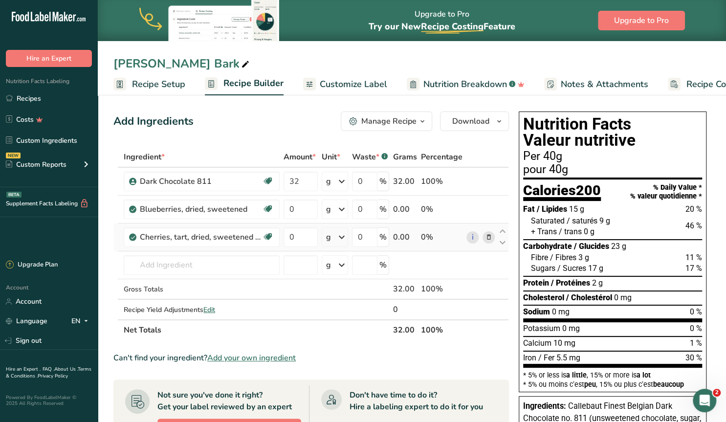
click at [490, 234] on icon at bounding box center [488, 237] width 7 height 10
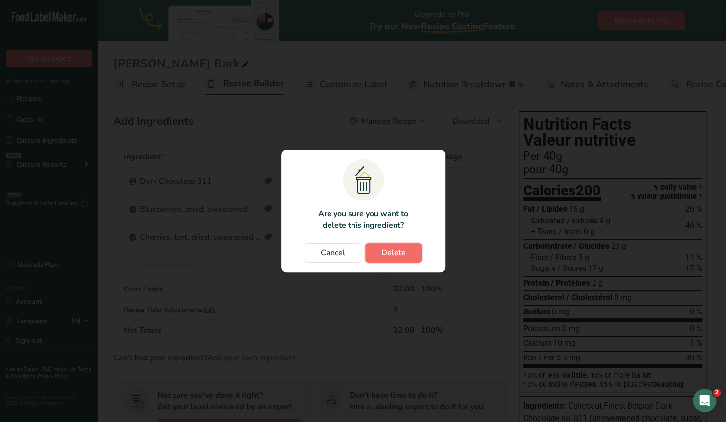
click at [413, 249] on button "Delete" at bounding box center [393, 253] width 57 height 20
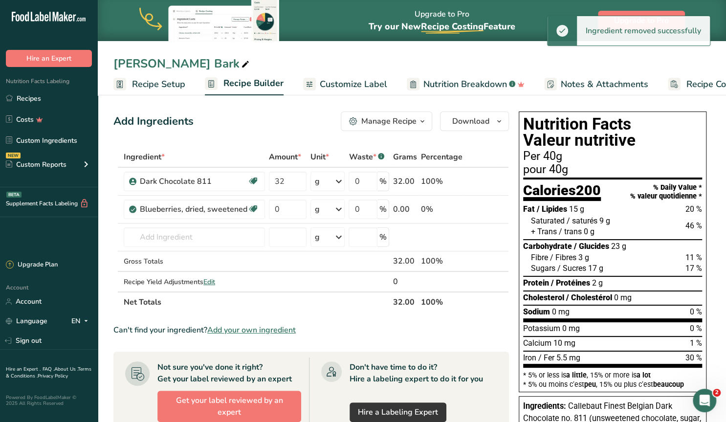
click at [489, 207] on icon at bounding box center [488, 209] width 7 height 10
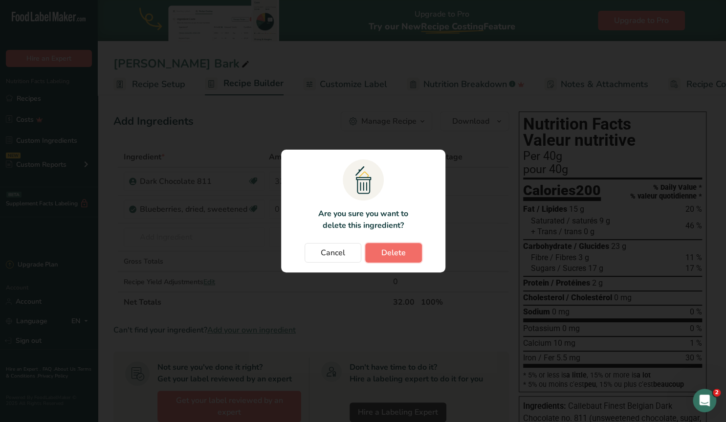
click at [397, 251] on span "Delete" at bounding box center [393, 253] width 24 height 12
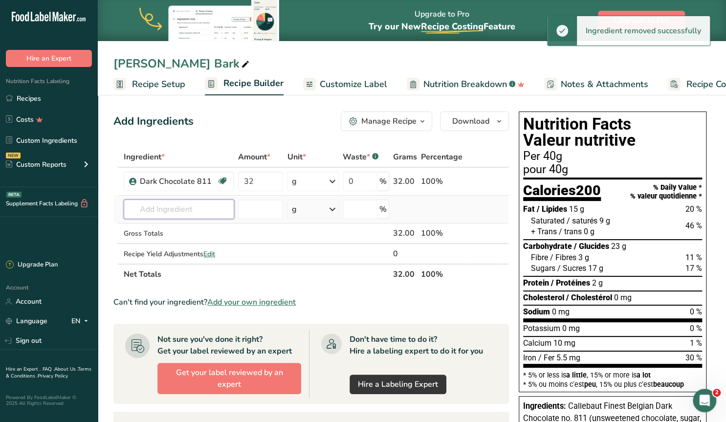
click at [175, 206] on input "text" at bounding box center [179, 209] width 111 height 20
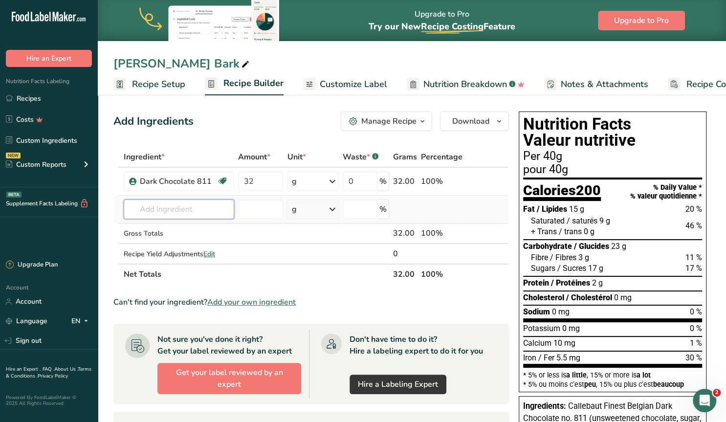
type input "r"
type input "freeze dried rasp"
click at [176, 227] on p "Freeze Dried Whole Raspberries" at bounding box center [187, 229] width 111 height 10
type input "Freeze Dried Whole Raspberries"
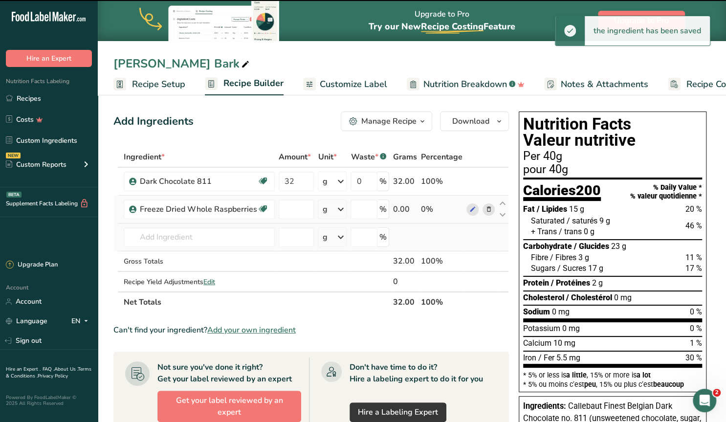
type input "0"
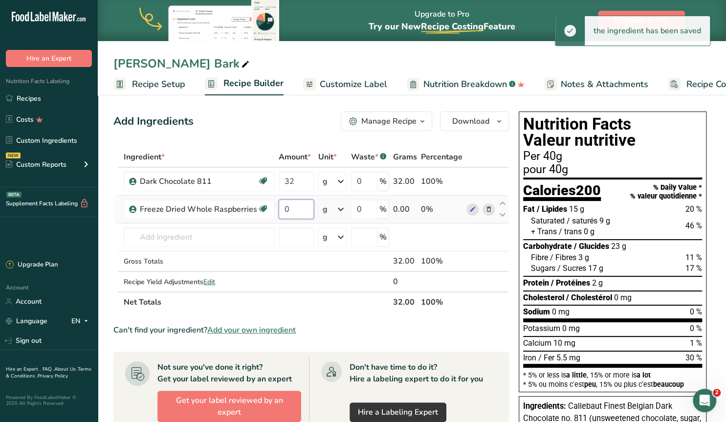
click at [295, 213] on input "0" at bounding box center [296, 209] width 35 height 20
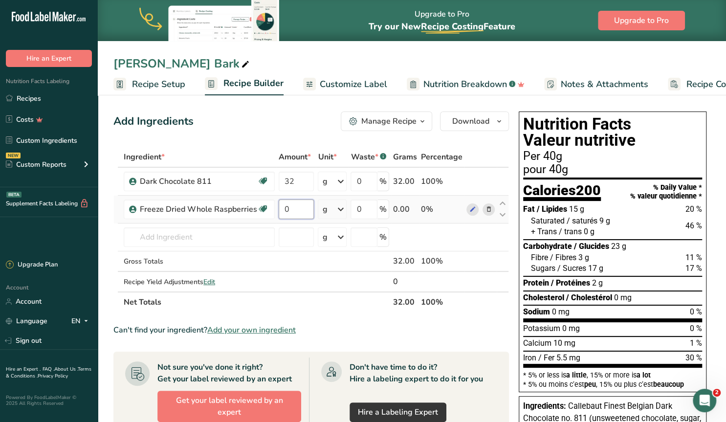
drag, startPoint x: 289, startPoint y: 206, endPoint x: 273, endPoint y: 207, distance: 15.7
click at [279, 207] on input "0" at bounding box center [296, 209] width 35 height 20
type input "1"
click at [208, 239] on input "text" at bounding box center [199, 237] width 151 height 20
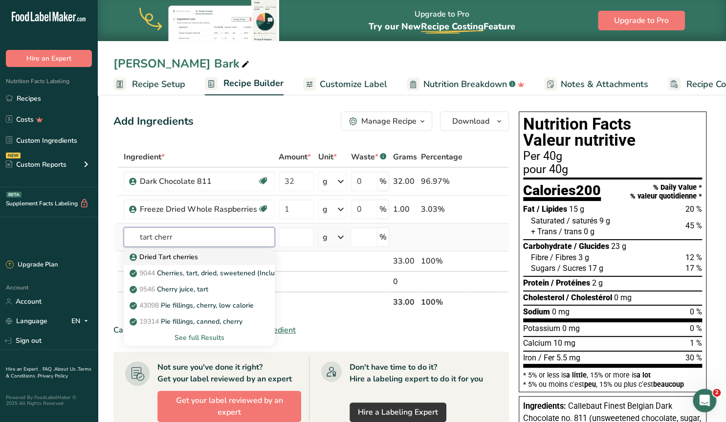
type input "tart cherr"
click at [182, 254] on p "Dried Tart cherries" at bounding box center [165, 257] width 66 height 10
type input "Dried Tart cherries"
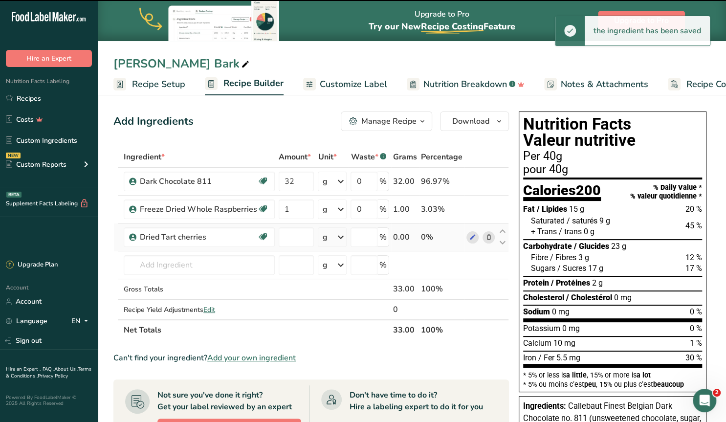
type input "0"
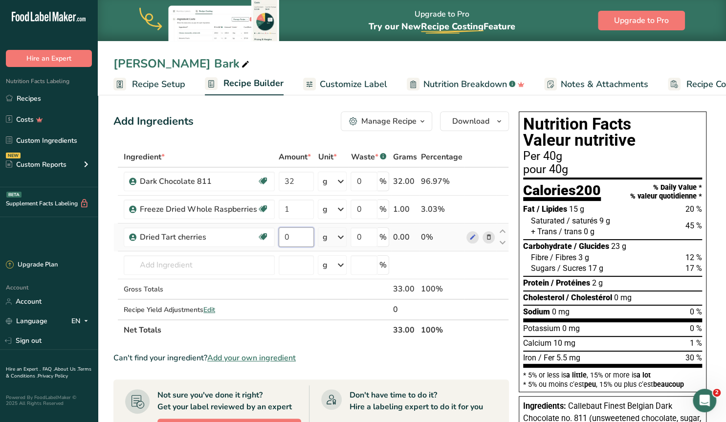
drag, startPoint x: 290, startPoint y: 238, endPoint x: 271, endPoint y: 235, distance: 18.9
click at [279, 235] on input "0" at bounding box center [296, 237] width 35 height 20
type input "3"
click at [172, 268] on input "text" at bounding box center [199, 265] width 151 height 20
click at [34, 100] on link "Recipes" at bounding box center [49, 98] width 98 height 19
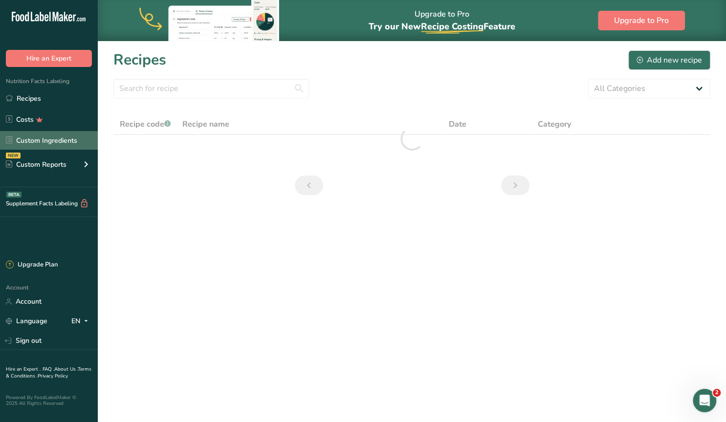
click at [58, 141] on link "Custom Ingredients" at bounding box center [49, 140] width 98 height 19
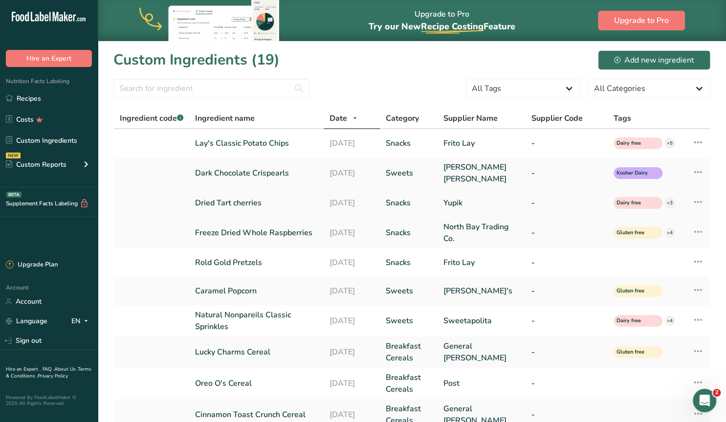
click at [248, 200] on link "Dried Tart cherries" at bounding box center [256, 203] width 123 height 12
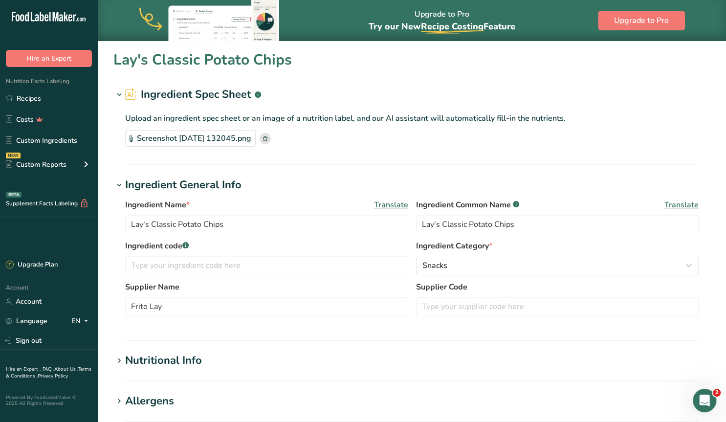
type input "Dried Tart cherries"
type input "Dried Tart Cherries"
type input "Yupik"
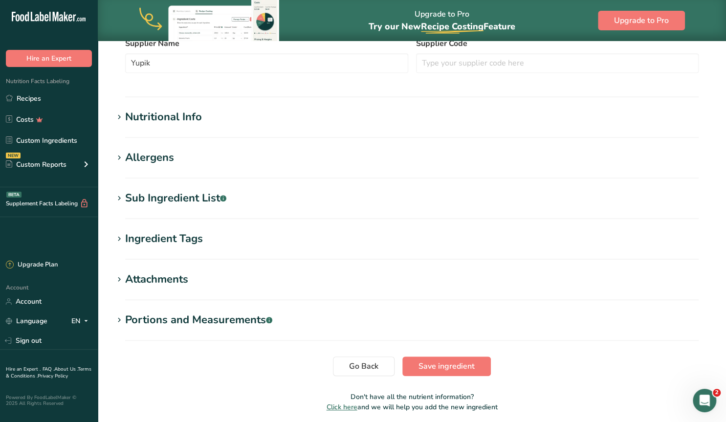
scroll to position [305, 0]
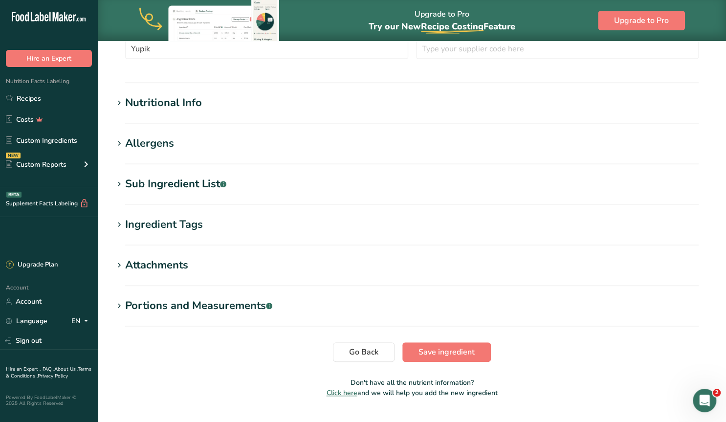
click at [119, 144] on icon at bounding box center [119, 144] width 9 height 14
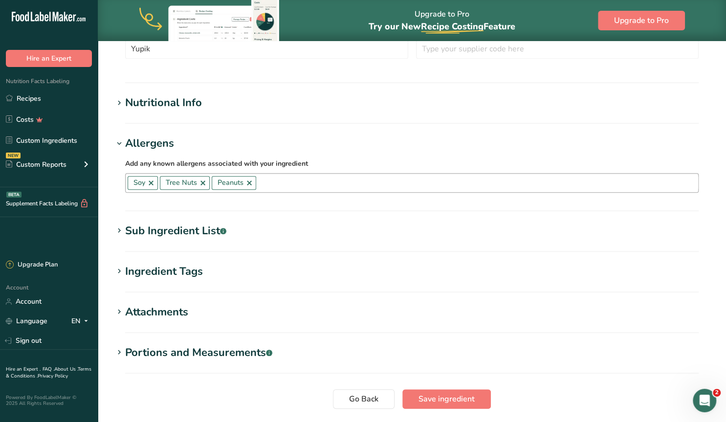
click at [203, 182] on link at bounding box center [203, 183] width 8 height 8
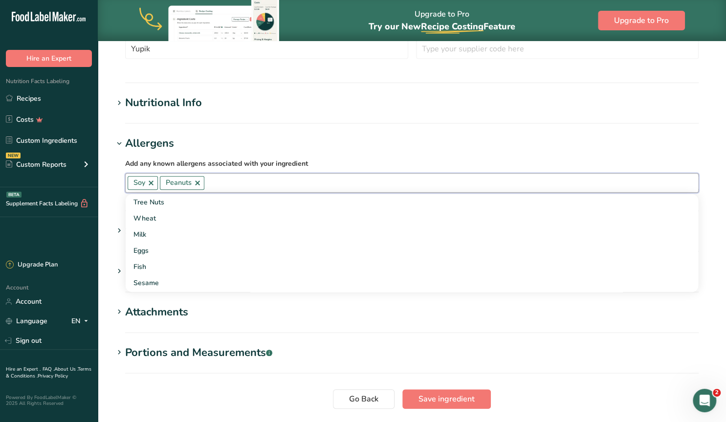
click at [199, 181] on link at bounding box center [198, 183] width 8 height 8
click at [108, 172] on section "Edit Dried Tart cherries Ingredient Spec Sheet .a-a{fill:#347362;}.b-a{fill:#ff…" at bounding box center [412, 98] width 628 height 725
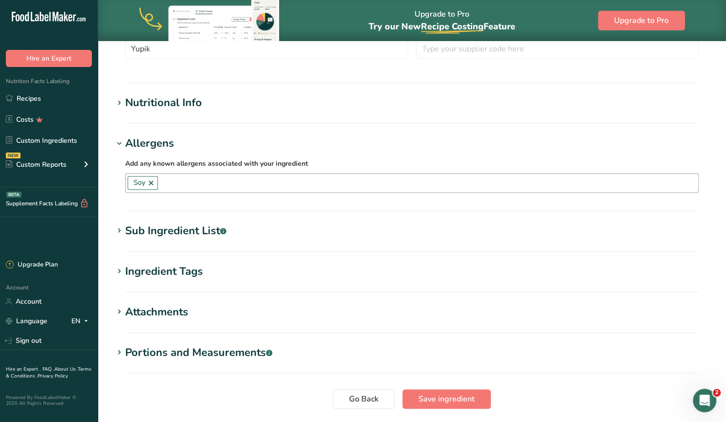
click at [120, 228] on icon at bounding box center [119, 231] width 9 height 14
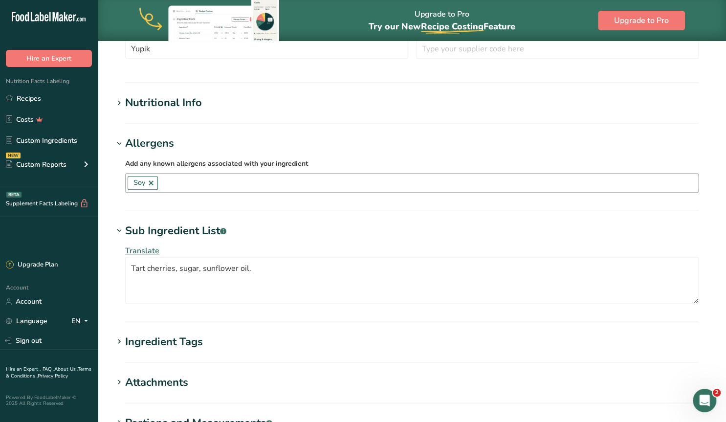
click at [121, 229] on icon at bounding box center [119, 231] width 9 height 14
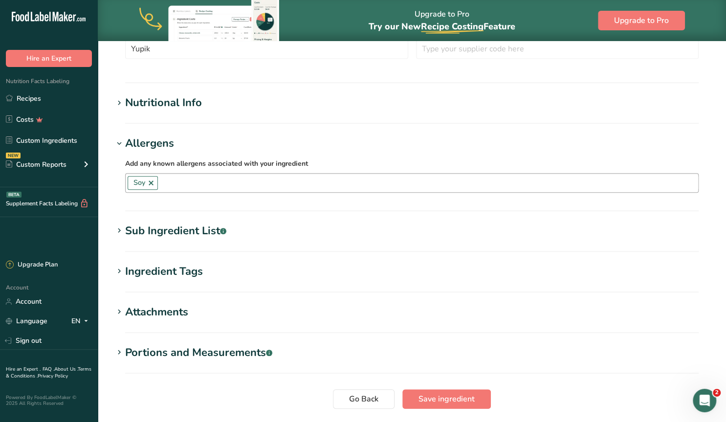
click at [119, 228] on icon at bounding box center [119, 231] width 9 height 14
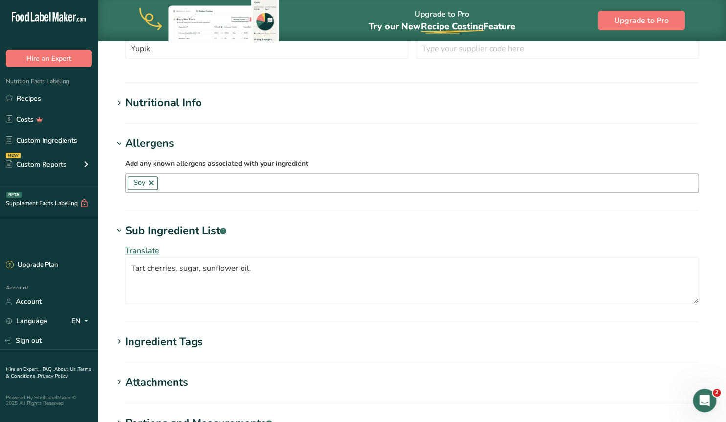
click at [151, 180] on link at bounding box center [151, 183] width 8 height 8
click at [98, 192] on section "Edit Dried Tart cherries Ingredient Spec Sheet .a-a{fill:#347362;}.b-a{fill:#ff…" at bounding box center [412, 133] width 628 height 795
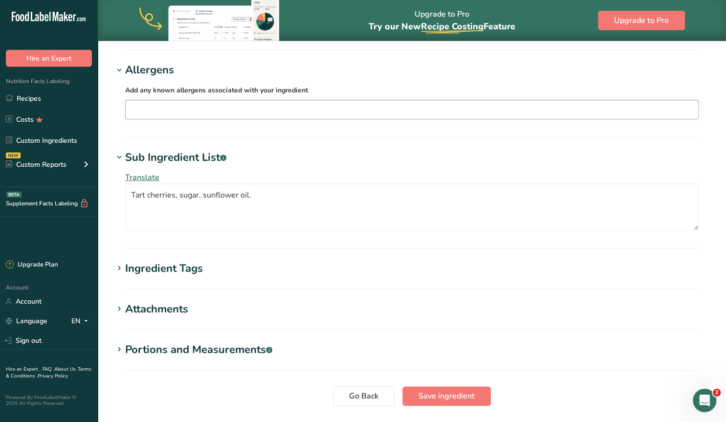
scroll to position [407, 0]
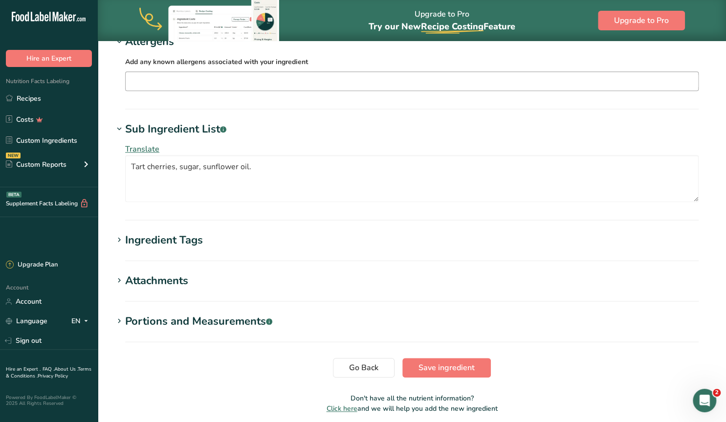
click at [118, 239] on icon at bounding box center [119, 240] width 9 height 14
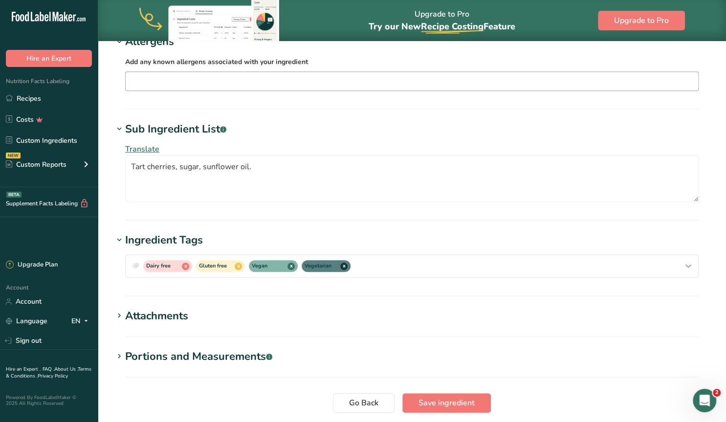
click at [118, 239] on icon at bounding box center [119, 240] width 9 height 14
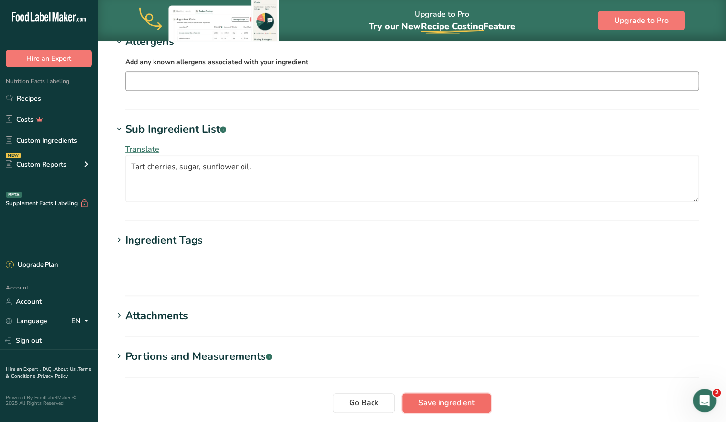
click at [446, 402] on section "Edit Dried Tart cherries Ingredient Spec Sheet .a-a{fill:#347362;}.b-a{fill:#ff…" at bounding box center [412, 49] width 628 height 830
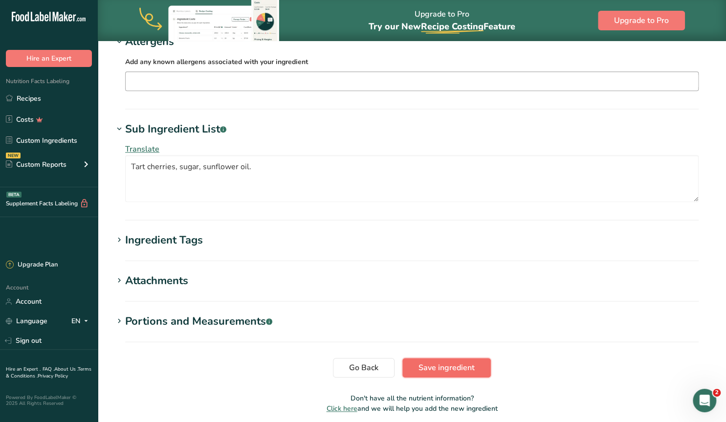
click at [439, 369] on span "Save ingredient" at bounding box center [447, 368] width 56 height 12
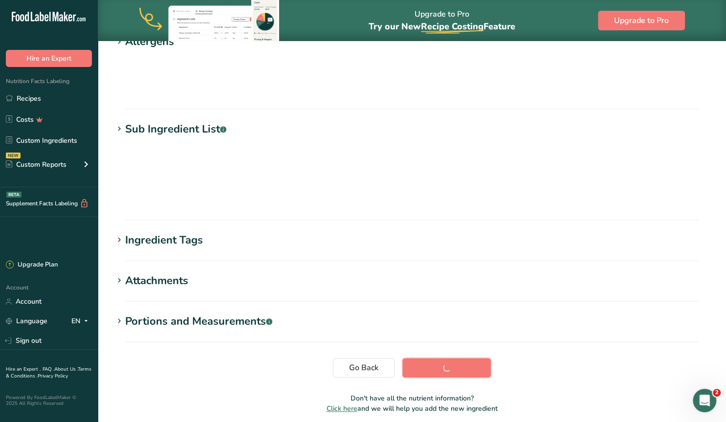
scroll to position [96, 0]
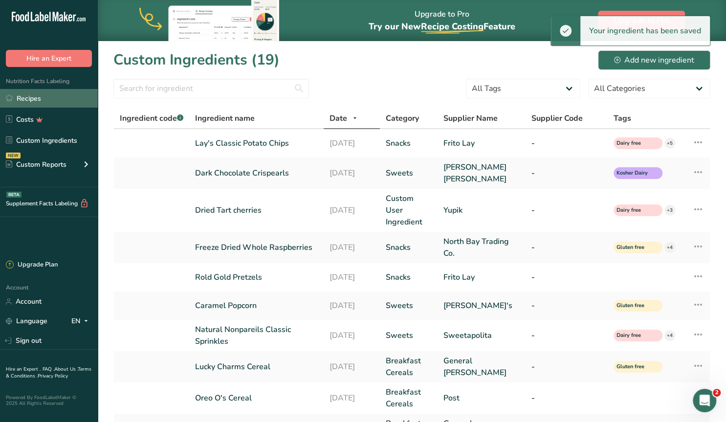
click at [21, 101] on link "Recipes" at bounding box center [49, 98] width 98 height 19
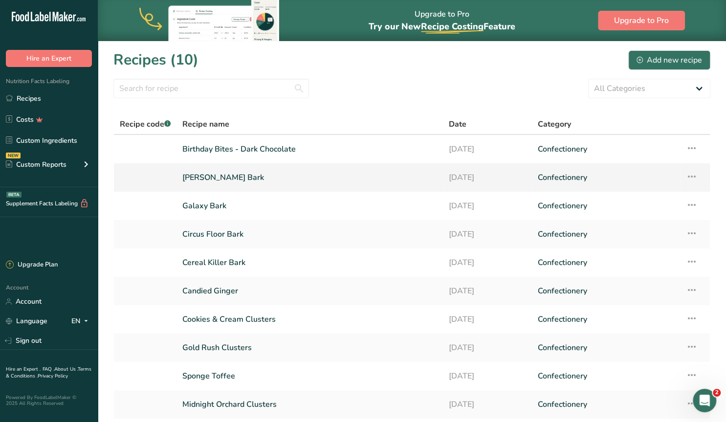
click at [210, 175] on link "[PERSON_NAME] Bark" at bounding box center [309, 177] width 255 height 21
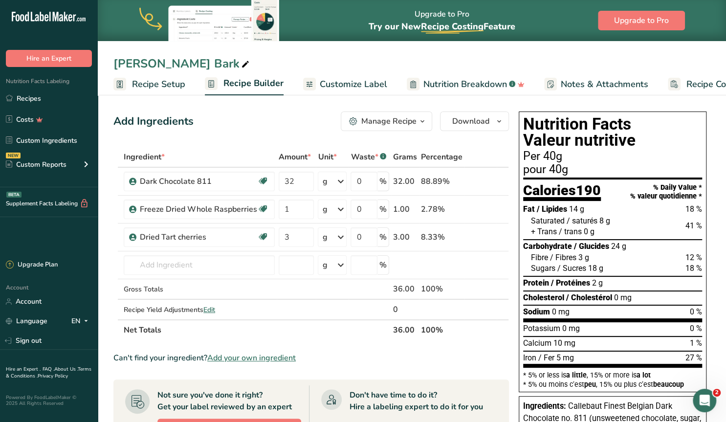
click at [350, 85] on span "Customize Label" at bounding box center [353, 84] width 67 height 13
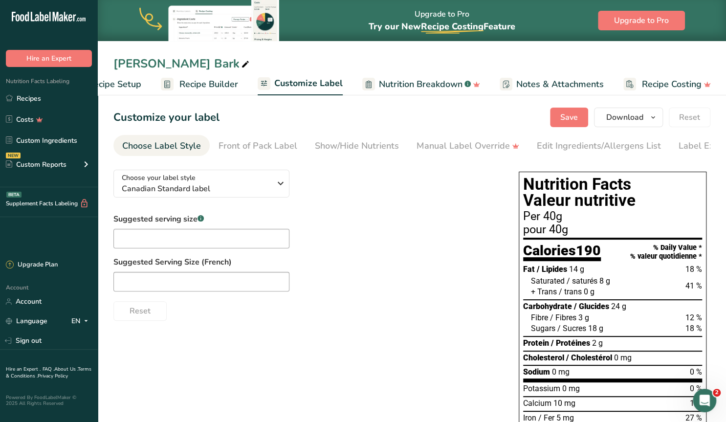
scroll to position [0, 44]
click at [544, 145] on div "Edit Ingredients/Allergens List" at bounding box center [599, 145] width 124 height 13
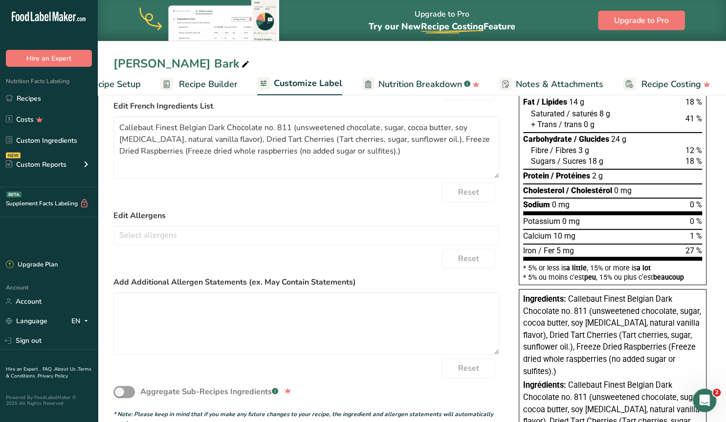
scroll to position [203, 0]
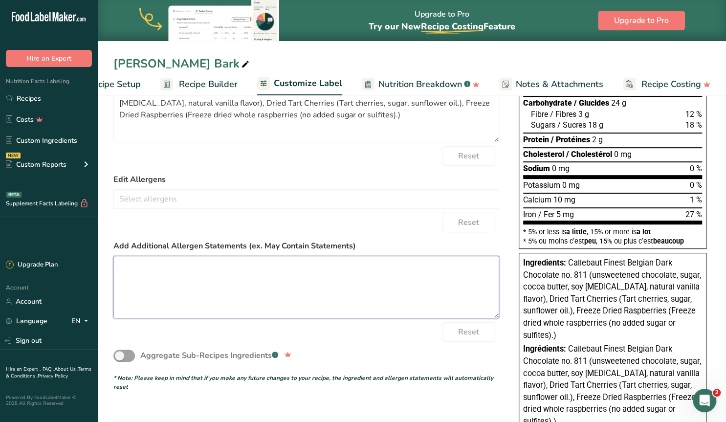
click at [157, 266] on textarea at bounding box center [306, 287] width 386 height 63
paste textarea "Vegan & Gluten Friendly. Contains Soy, may contain trace amounts of other aller…"
click at [263, 268] on textarea "Vegan & Gluten Friendly. Contains Soy, may contain trace amounts of other aller…" at bounding box center [306, 287] width 386 height 63
drag, startPoint x: 258, startPoint y: 266, endPoint x: 209, endPoint y: 267, distance: 48.9
click at [209, 267] on textarea "Vegan & Gluten Friendly. Contains Soy, may contain trace amounts of other aller…" at bounding box center [306, 287] width 386 height 63
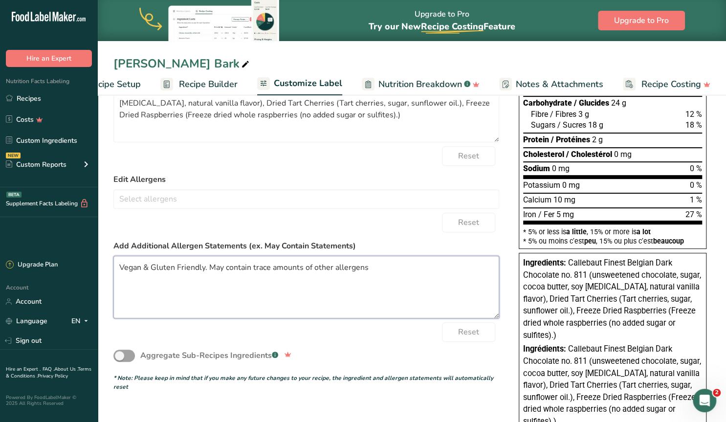
click at [372, 268] on textarea "Vegan & Gluten Friendly. May contain trace amounts of other allergens" at bounding box center [306, 287] width 386 height 63
type textarea "Vegan & Gluten Friendly. May contain trace amounts of other allergens."
click at [266, 199] on input "text" at bounding box center [306, 198] width 385 height 15
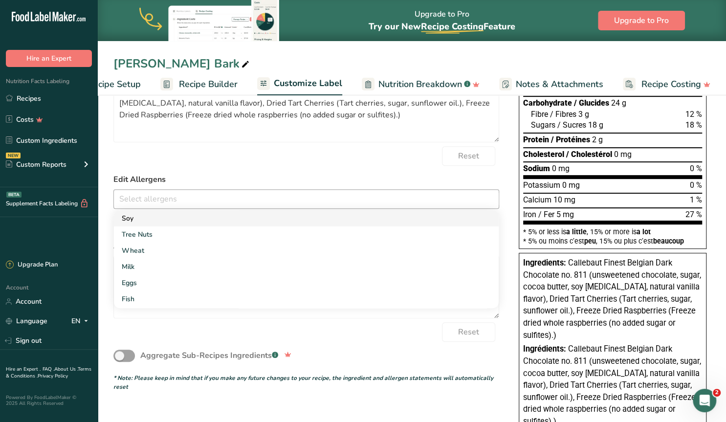
click at [156, 220] on link "Soy" at bounding box center [306, 218] width 385 height 16
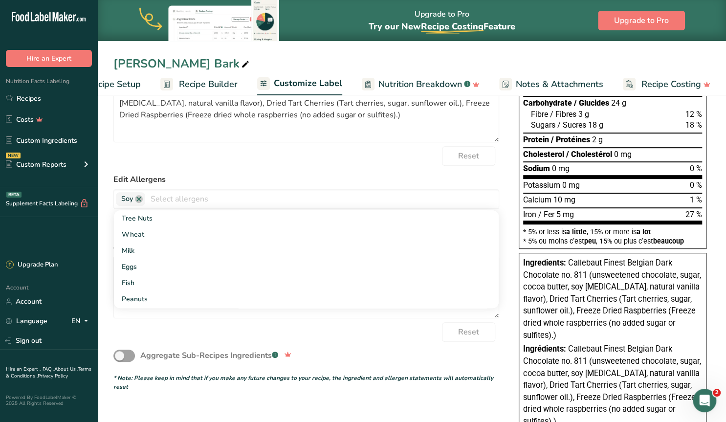
click at [218, 168] on form "Edit Ingredients List Callebaut Finest Belgian Dark Chocolate no. 811 (unsweete…" at bounding box center [306, 176] width 386 height 429
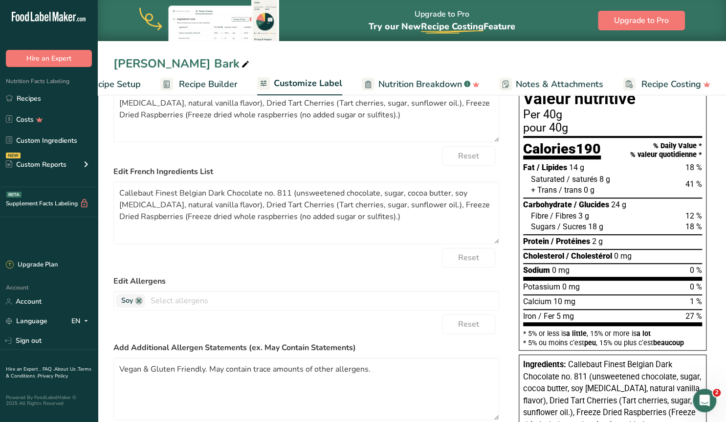
scroll to position [0, 0]
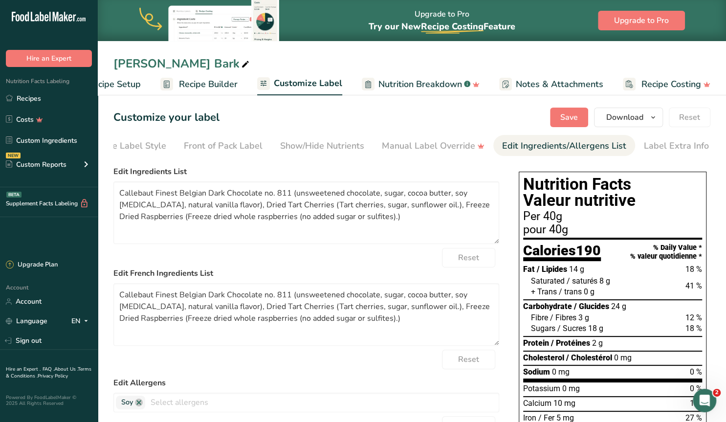
click at [568, 168] on div "Nutrition Facts Valeur nutritive Per 40g pour 40g Calories 190 % Daily Value * …" at bounding box center [613, 419] width 196 height 502
click at [565, 117] on span "Save" at bounding box center [569, 117] width 18 height 12
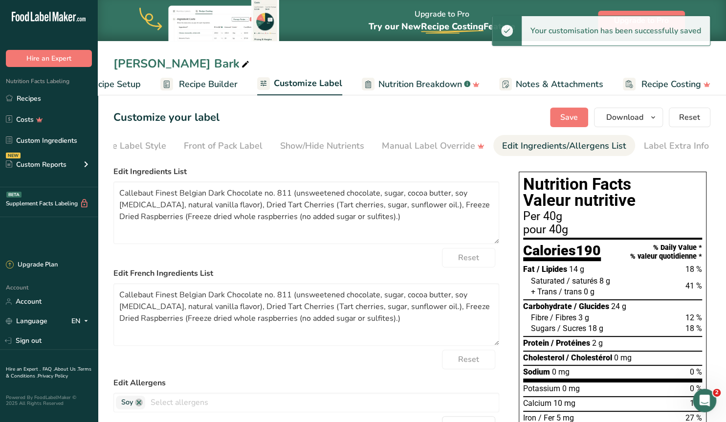
click at [409, 250] on div "Reset" at bounding box center [306, 258] width 386 height 20
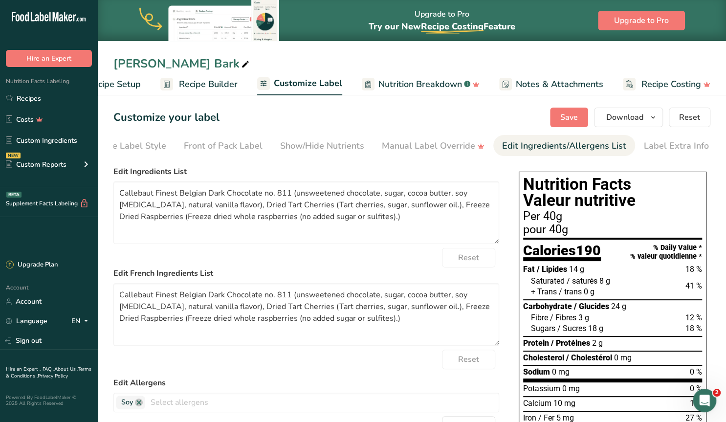
click at [173, 83] on link "Recipe Builder" at bounding box center [198, 84] width 77 height 22
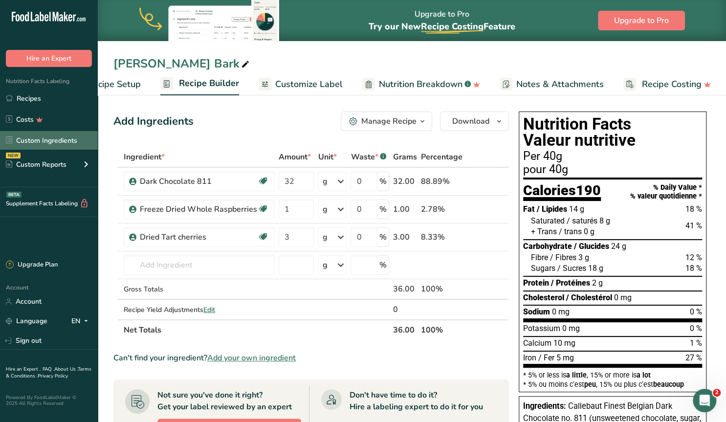
click at [55, 139] on link "Custom Ingredients" at bounding box center [49, 140] width 98 height 19
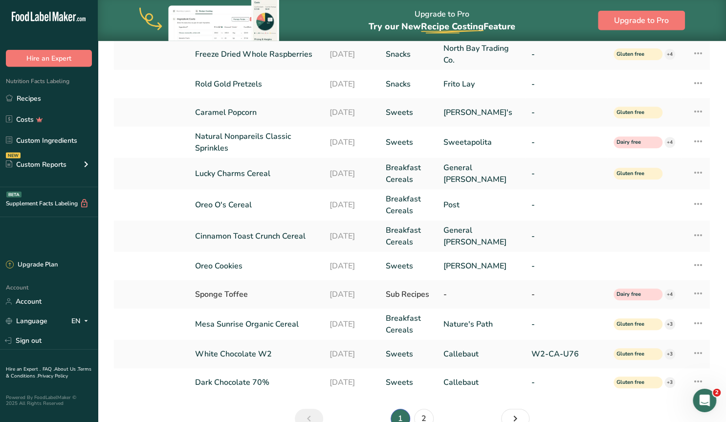
scroll to position [243, 0]
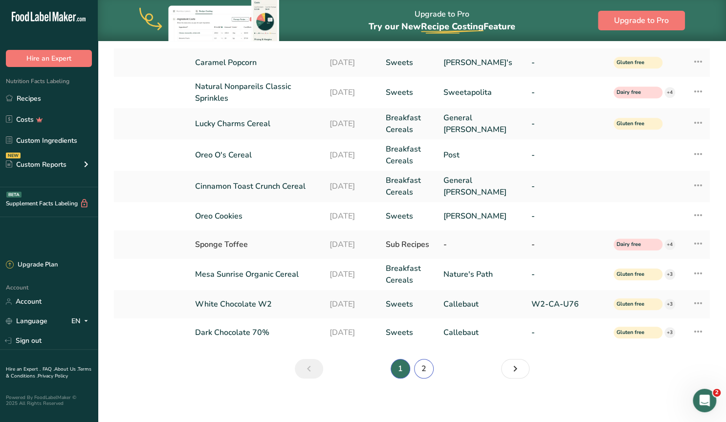
click at [425, 368] on link "2" at bounding box center [424, 369] width 20 height 20
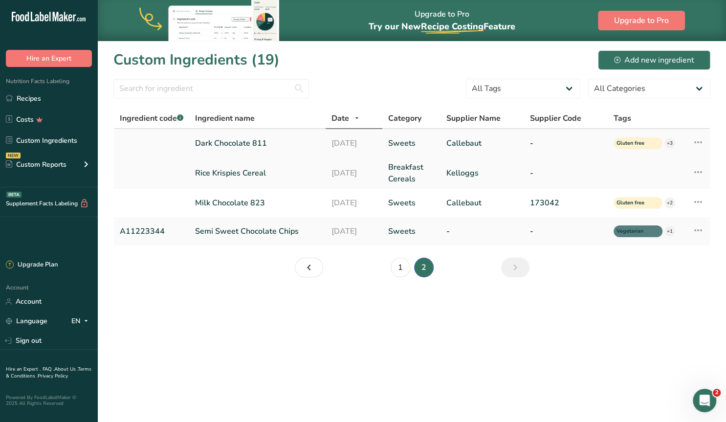
click at [221, 141] on link "Dark Chocolate 811" at bounding box center [257, 143] width 125 height 12
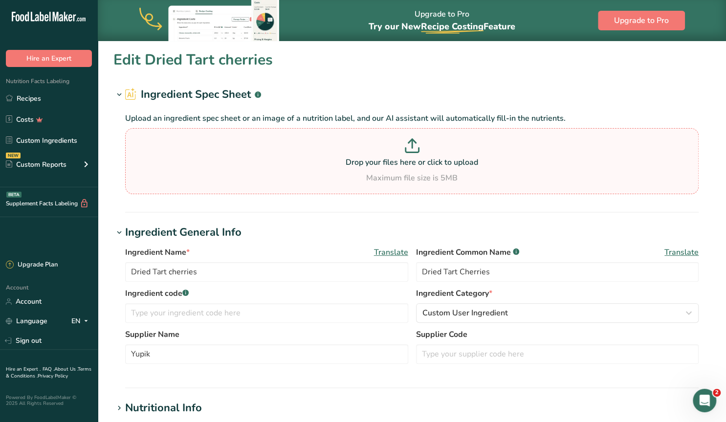
type input "Dark Chocolate 811"
type input "Callebaut Finest Belgian Dark Chocolate no. 811"
type input "Callebaut"
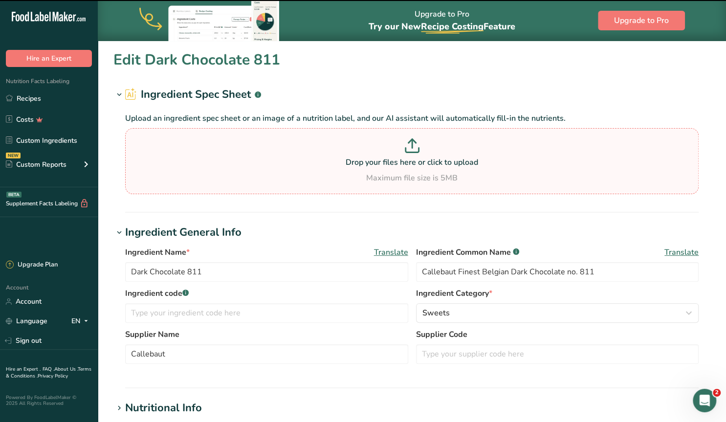
scroll to position [305, 0]
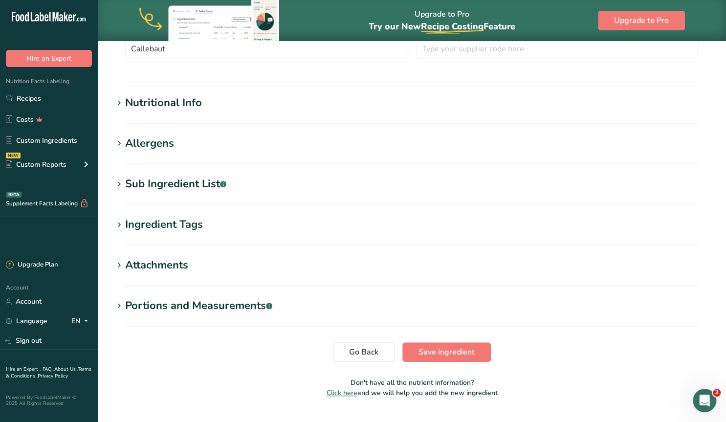
click at [120, 143] on icon at bounding box center [119, 144] width 9 height 14
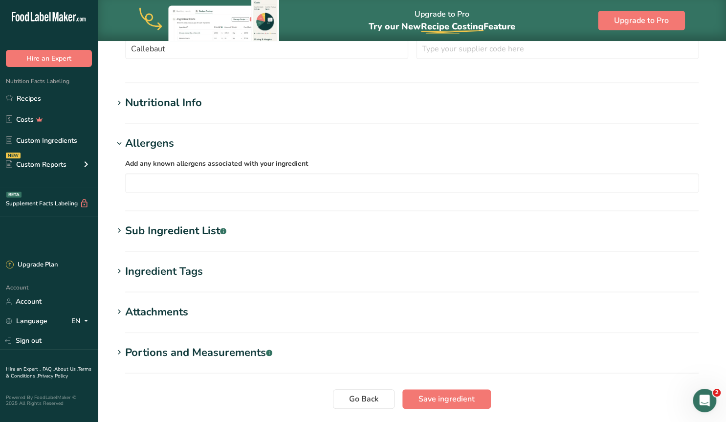
scroll to position [254, 0]
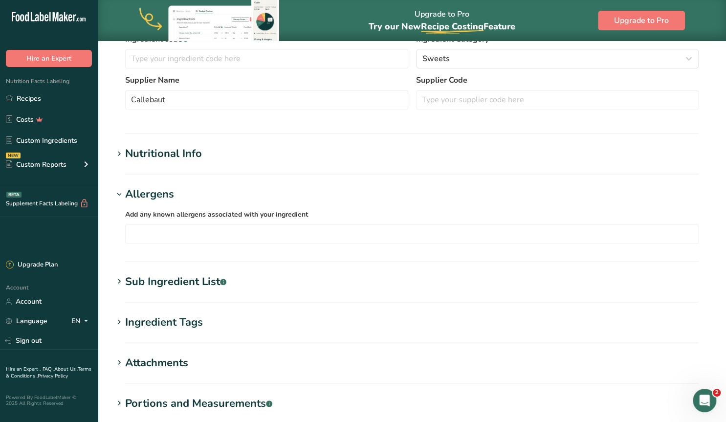
click at [119, 277] on icon at bounding box center [119, 282] width 9 height 14
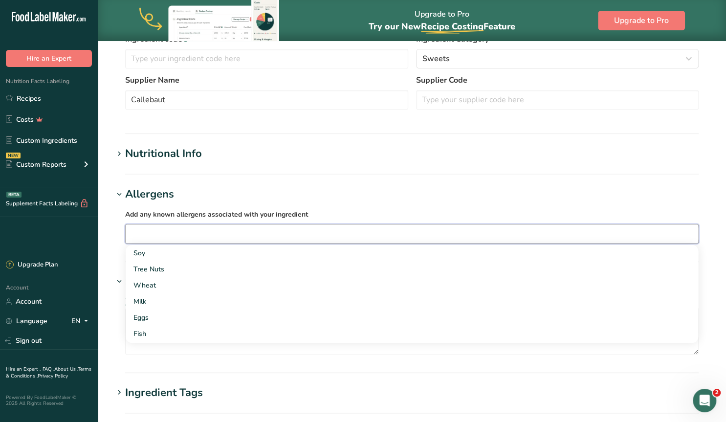
click at [140, 231] on input "text" at bounding box center [412, 233] width 573 height 15
click at [144, 256] on div "Soy" at bounding box center [403, 253] width 541 height 10
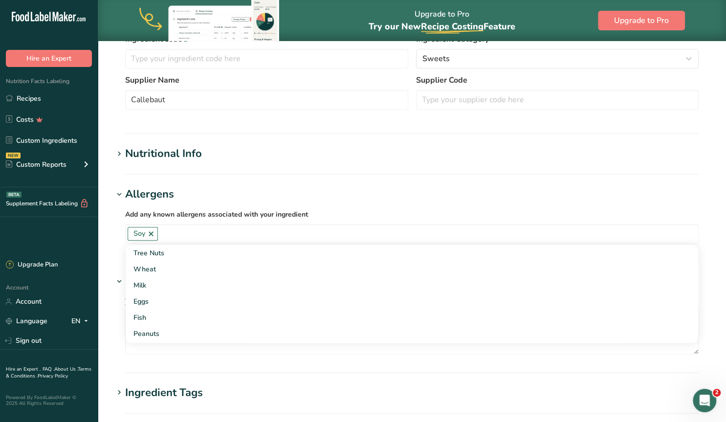
click at [114, 234] on div "Add any known allergens associated with your ingredient Soy Tree Nuts Wheat Mil…" at bounding box center [411, 225] width 597 height 47
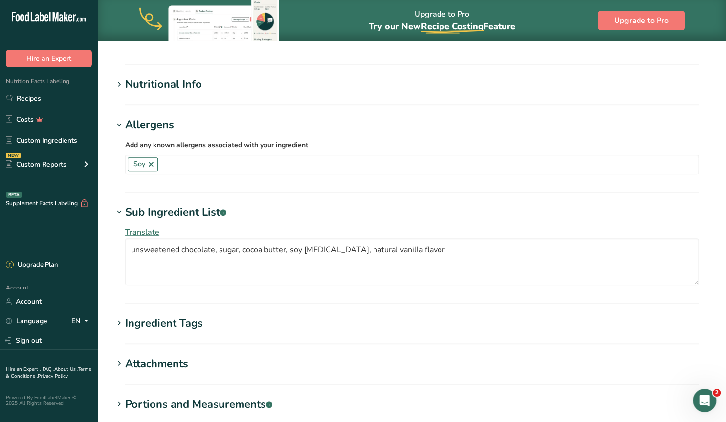
scroll to position [356, 0]
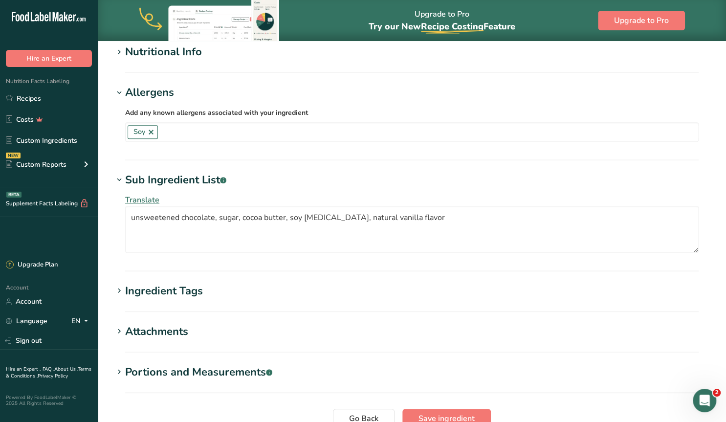
click at [119, 287] on icon at bounding box center [119, 291] width 9 height 14
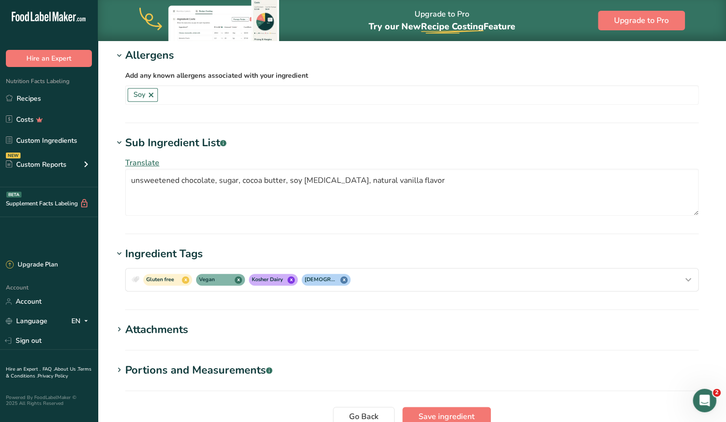
scroll to position [407, 0]
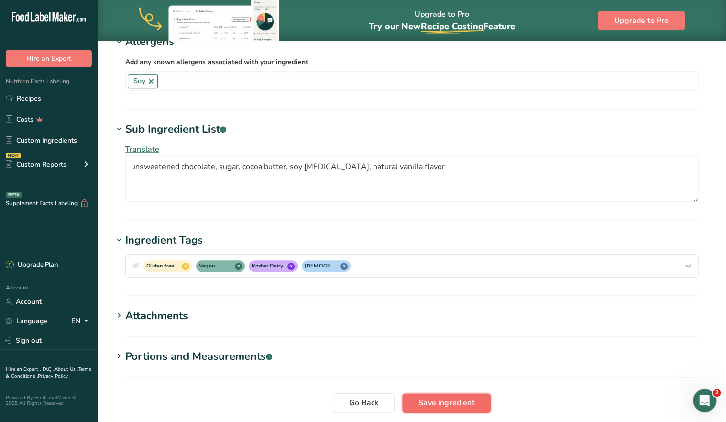
click at [440, 402] on span "Save ingredient" at bounding box center [447, 403] width 56 height 12
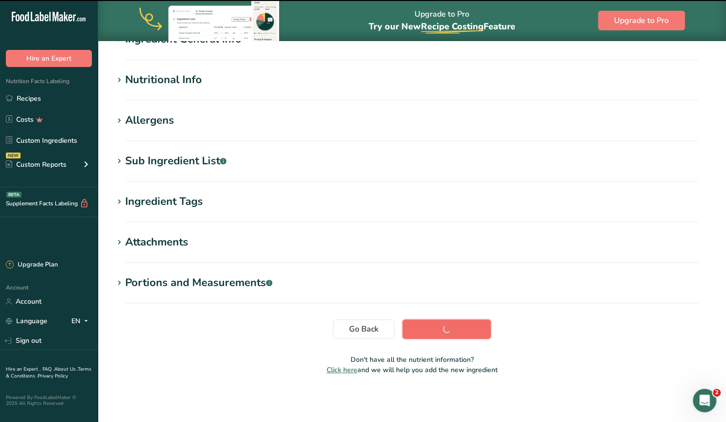
scroll to position [96, 0]
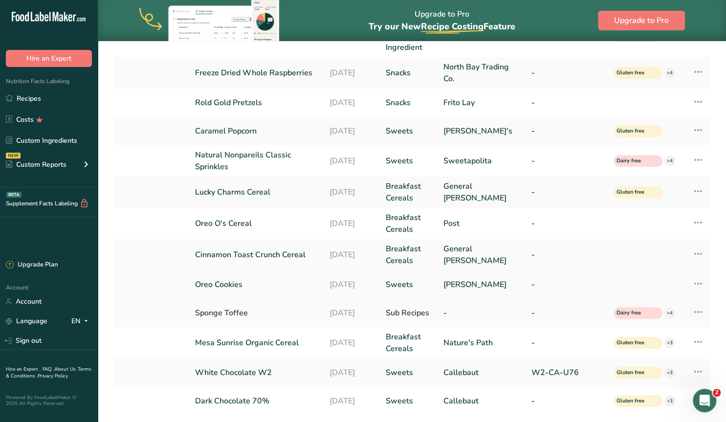
scroll to position [243, 0]
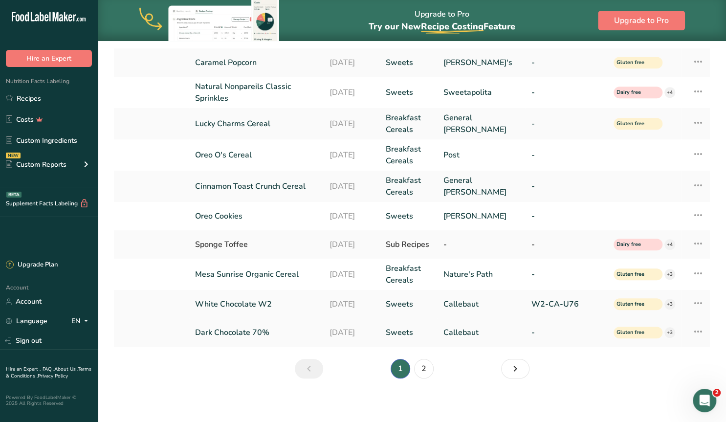
click at [256, 329] on link "Dark Chocolate 70%" at bounding box center [256, 333] width 123 height 12
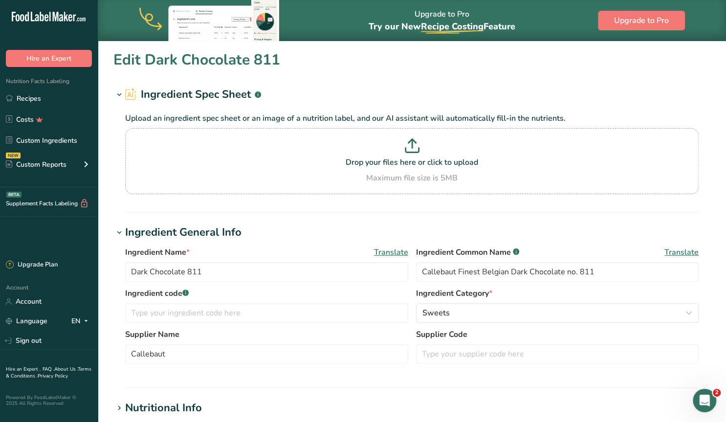
type input "Dark Chocolate 70%"
type input "Finest Belgian 70% Dark Chocolate"
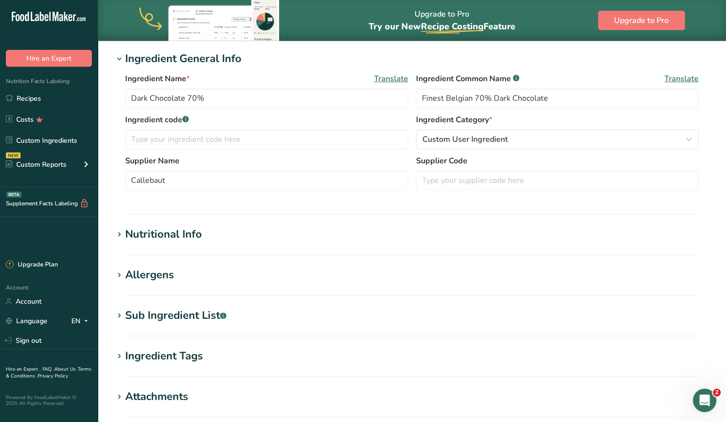
scroll to position [153, 0]
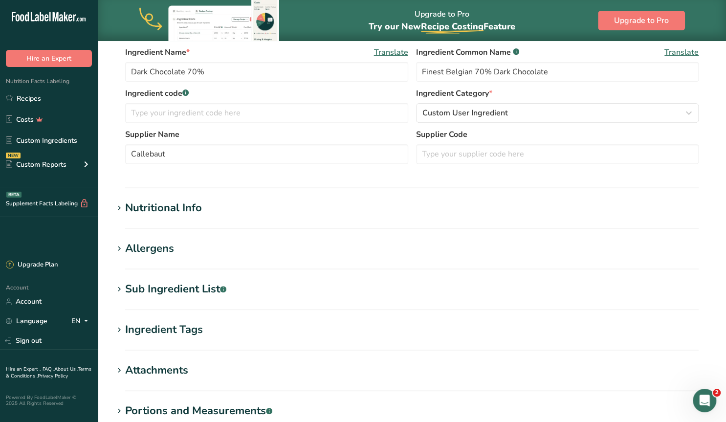
click at [120, 288] on icon at bounding box center [119, 290] width 9 height 14
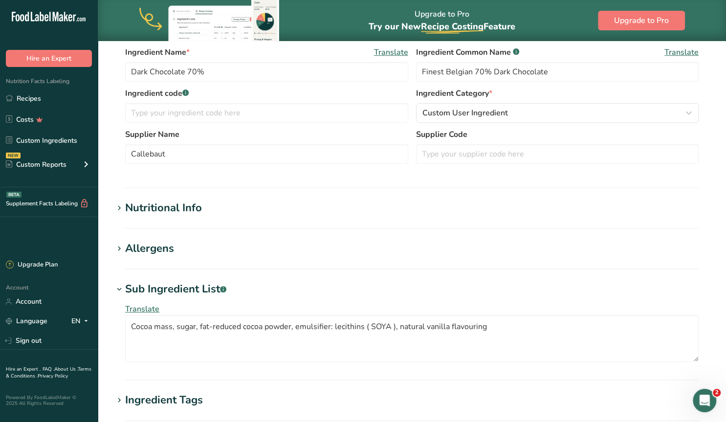
click at [122, 244] on icon at bounding box center [119, 249] width 9 height 14
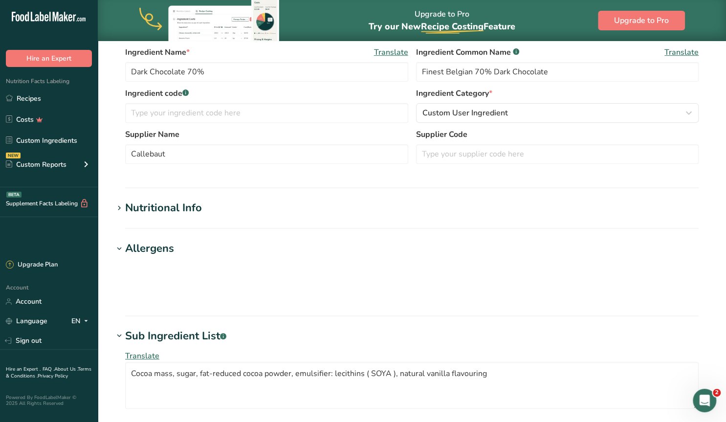
click at [119, 247] on icon at bounding box center [119, 249] width 9 height 14
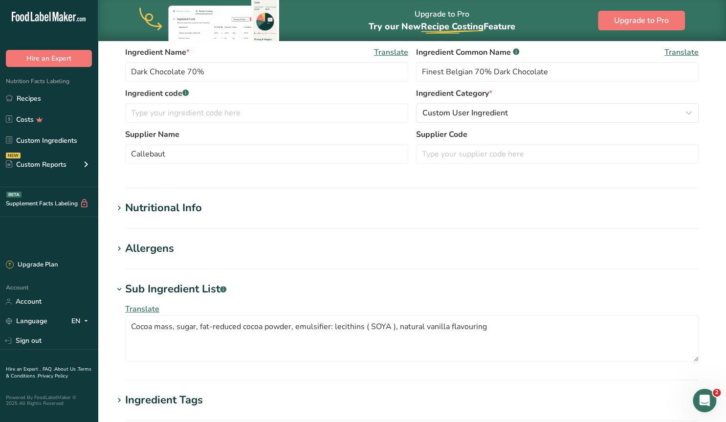
click at [119, 247] on icon at bounding box center [119, 249] width 9 height 14
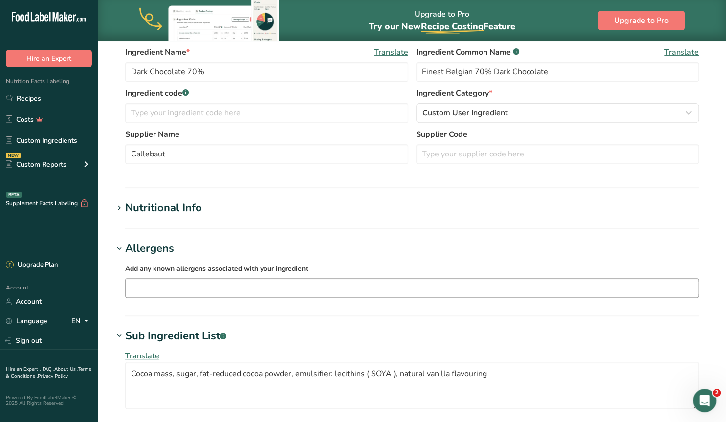
click at [142, 288] on input "text" at bounding box center [412, 287] width 573 height 15
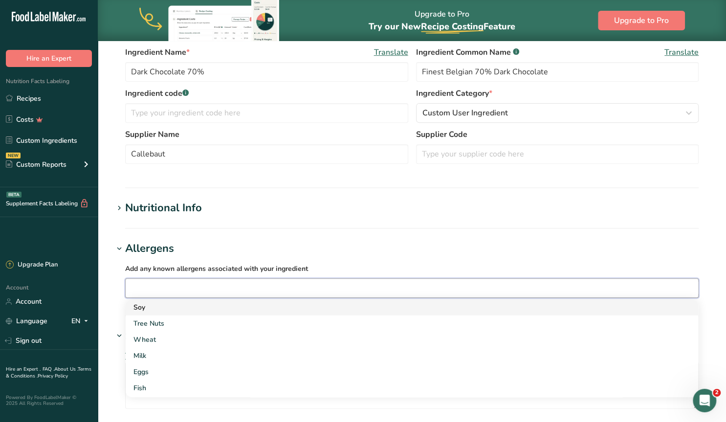
click at [137, 311] on div "Soy" at bounding box center [403, 307] width 541 height 10
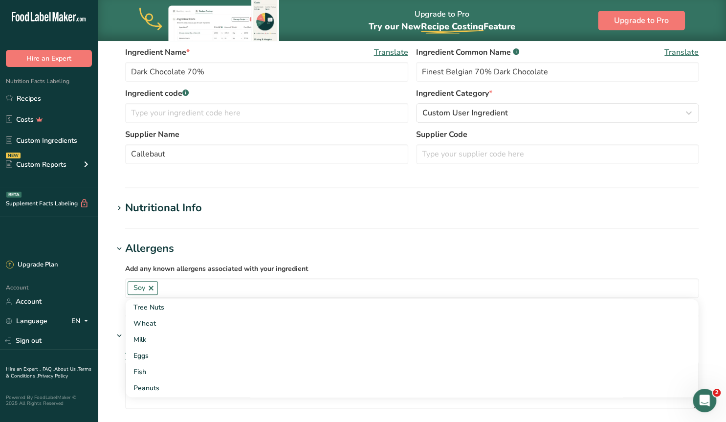
click at [105, 278] on section "Edit Dark Chocolate 70% Ingredient Spec Sheet .a-a{fill:#347362;}.b-a{fill:#fff…" at bounding box center [412, 263] width 628 height 748
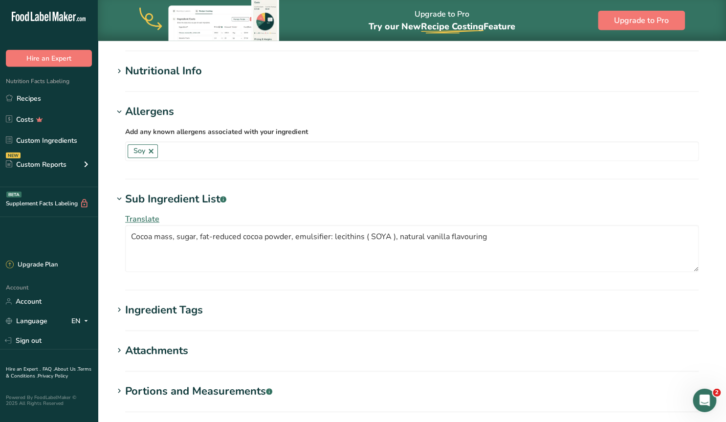
scroll to position [305, 0]
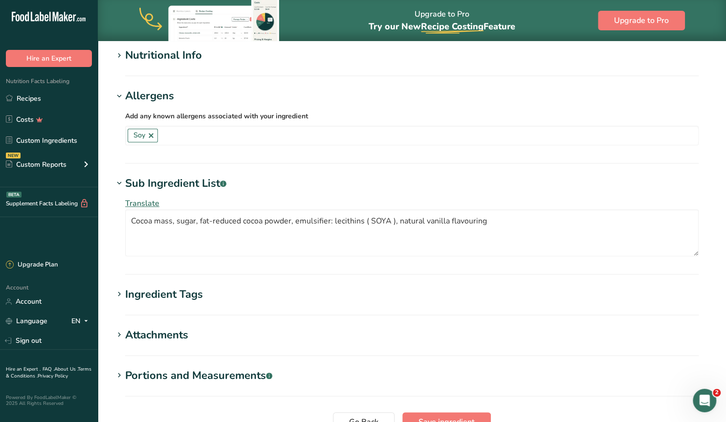
click at [120, 293] on icon at bounding box center [119, 295] width 9 height 14
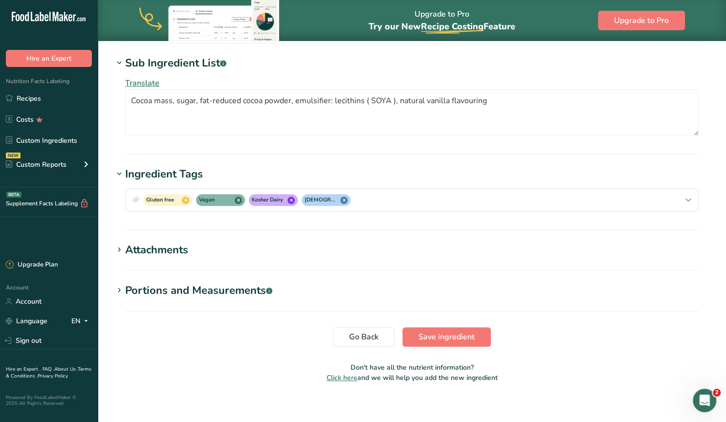
scroll to position [431, 0]
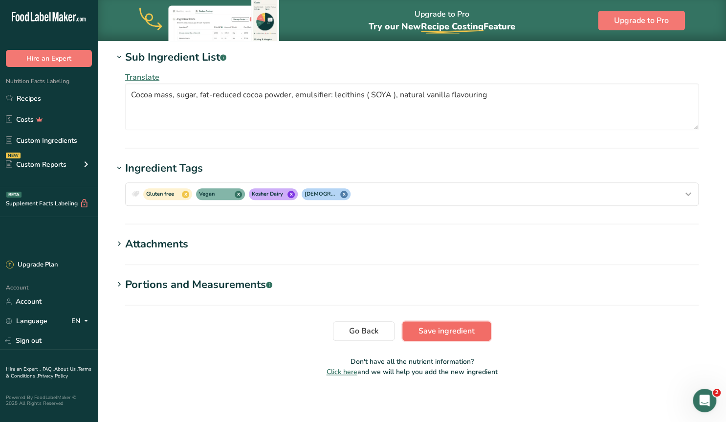
click at [427, 326] on span "Save ingredient" at bounding box center [447, 331] width 56 height 12
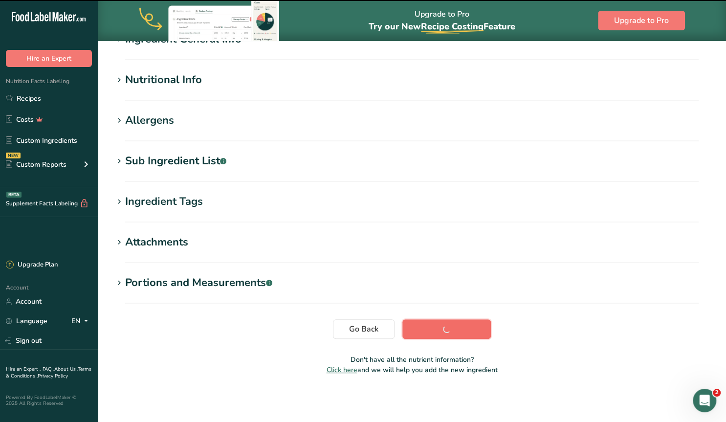
scroll to position [96, 0]
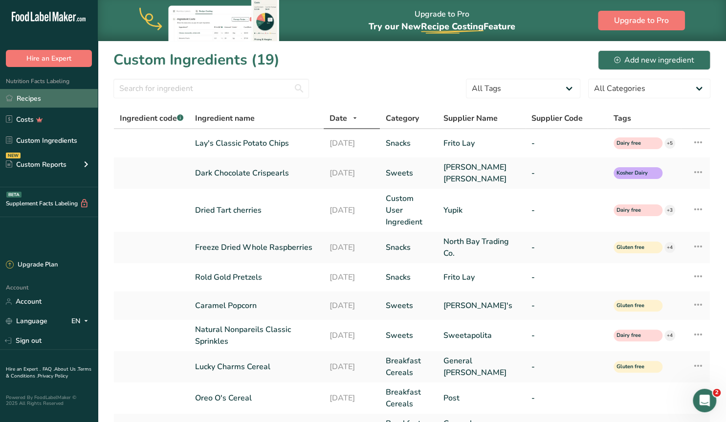
click at [36, 100] on link "Recipes" at bounding box center [49, 98] width 98 height 19
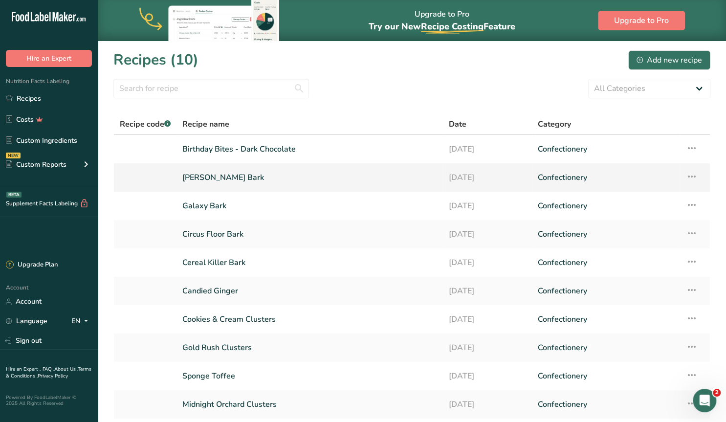
click at [210, 177] on link "[PERSON_NAME] Bark" at bounding box center [309, 177] width 255 height 21
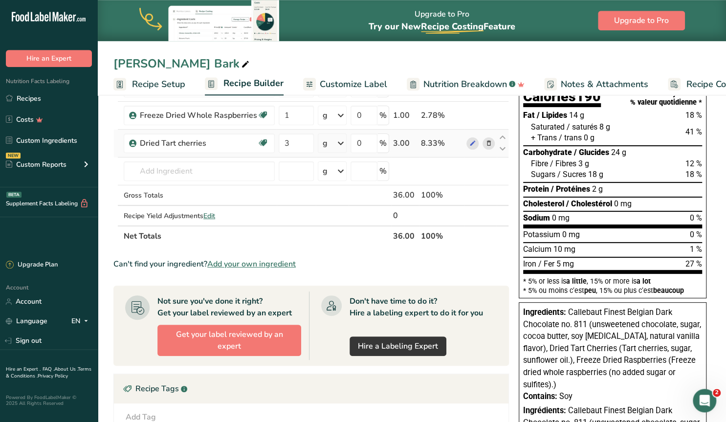
scroll to position [102, 0]
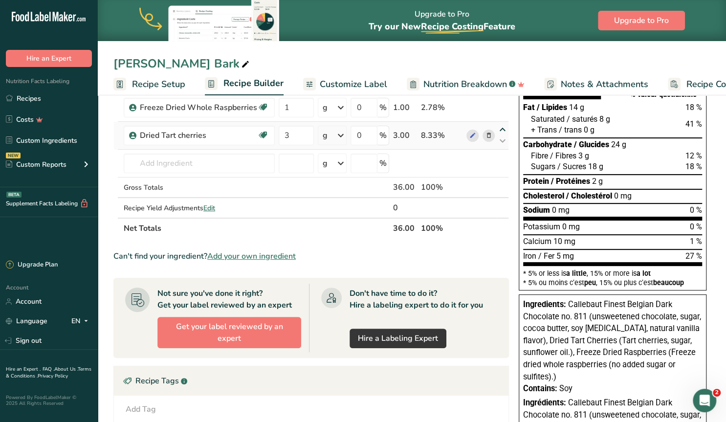
click at [503, 129] on icon at bounding box center [503, 129] width 12 height 7
type input "3"
type input "1"
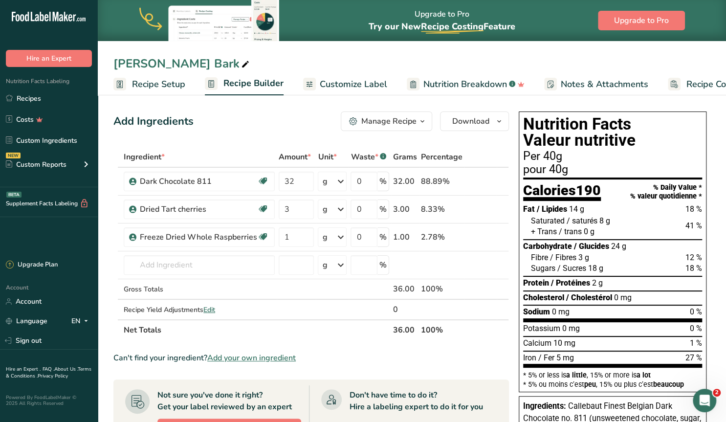
scroll to position [0, 0]
click at [35, 95] on link "Recipes" at bounding box center [49, 98] width 98 height 19
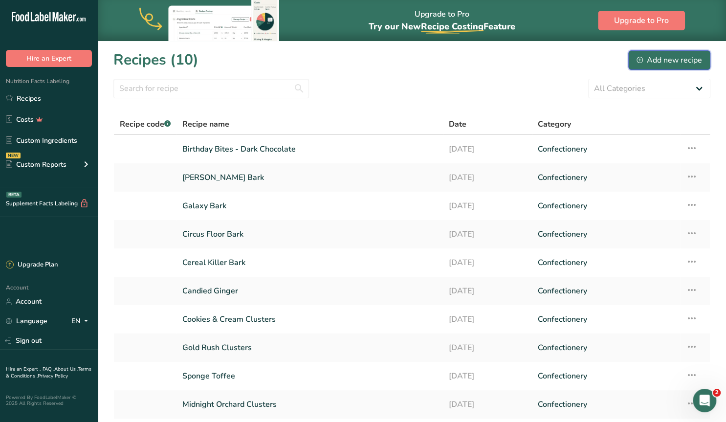
click at [671, 61] on div "Add new recipe" at bounding box center [670, 60] width 66 height 12
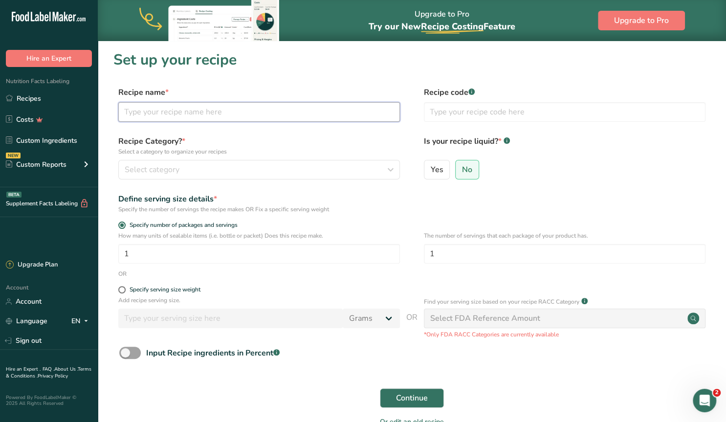
click at [215, 113] on input "text" at bounding box center [259, 112] width 282 height 20
type input "Mermaid Bark"
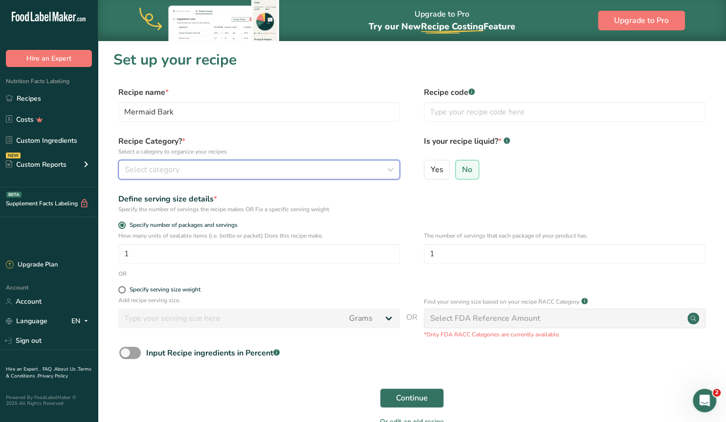
click at [170, 168] on span "Select category" at bounding box center [152, 170] width 55 height 12
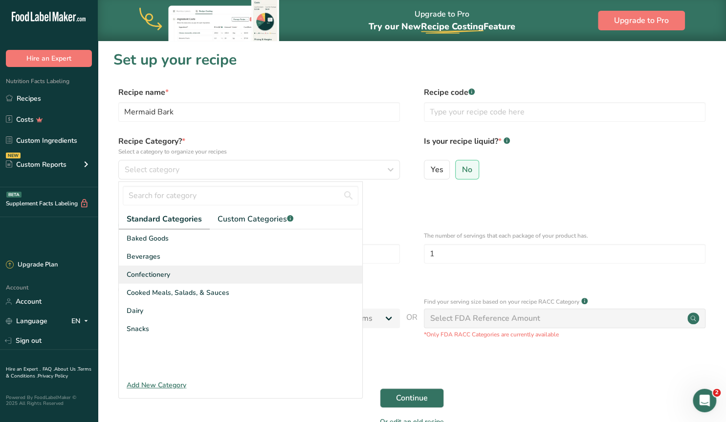
click at [151, 272] on span "Confectionery" at bounding box center [149, 274] width 44 height 10
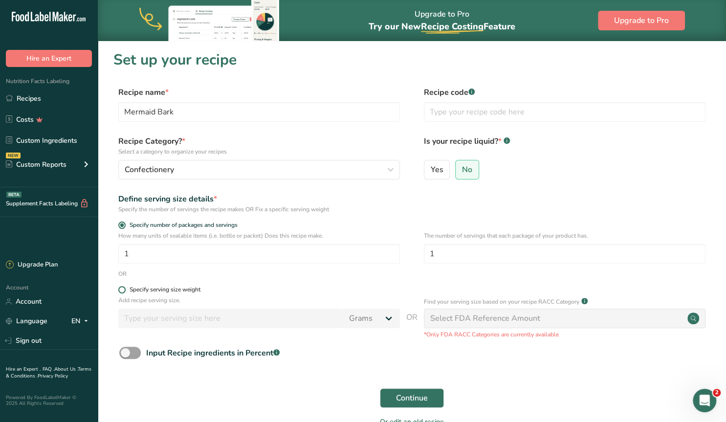
click at [120, 291] on span at bounding box center [121, 289] width 7 height 7
click at [120, 291] on input "Specify serving size weight" at bounding box center [121, 290] width 6 height 6
radio input "true"
radio input "false"
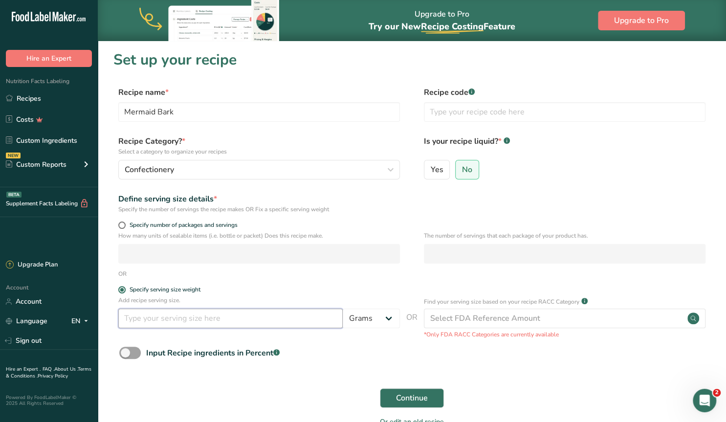
click at [153, 318] on input "number" at bounding box center [230, 319] width 224 height 20
type input "40"
click at [422, 394] on span "Continue" at bounding box center [412, 398] width 32 height 12
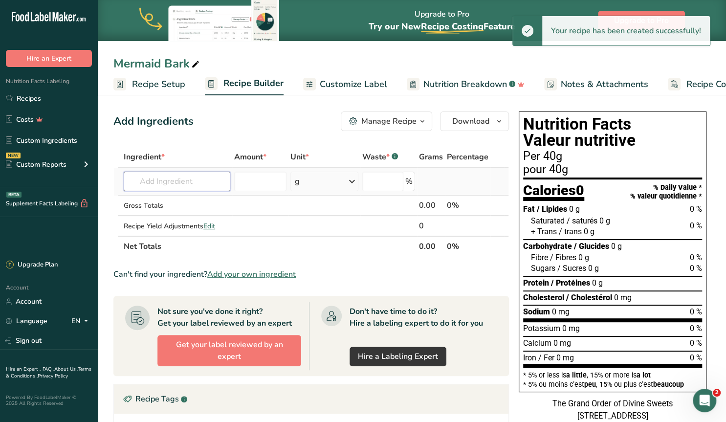
click at [180, 184] on input "text" at bounding box center [177, 182] width 107 height 20
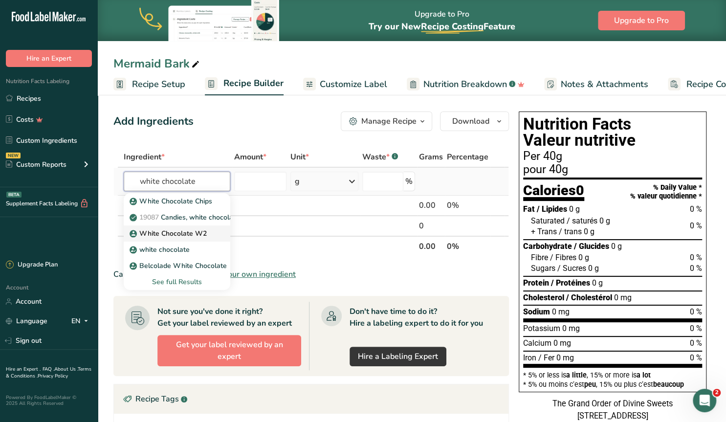
type input "white chocolate"
click at [172, 230] on p "White Chocolate W2" at bounding box center [169, 233] width 75 height 10
type input "White Chocolate W2"
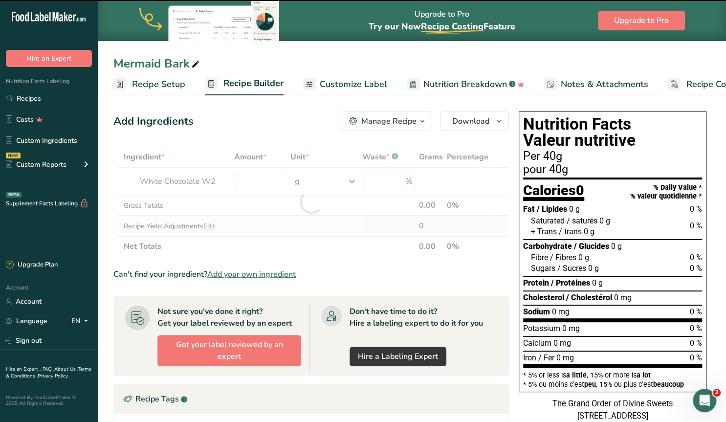
type input "0"
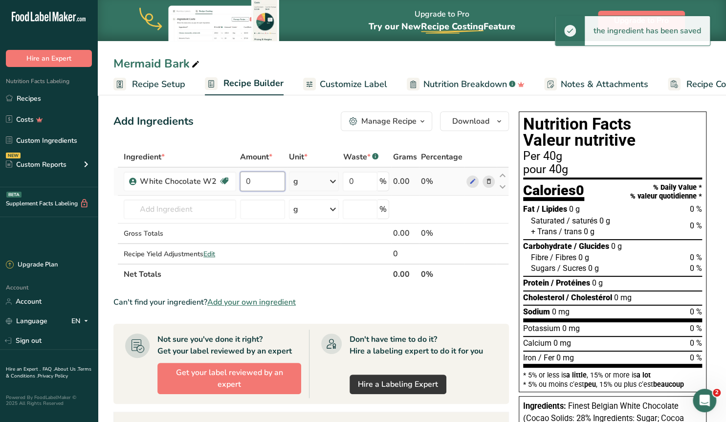
click at [261, 181] on input "0" at bounding box center [262, 182] width 44 height 20
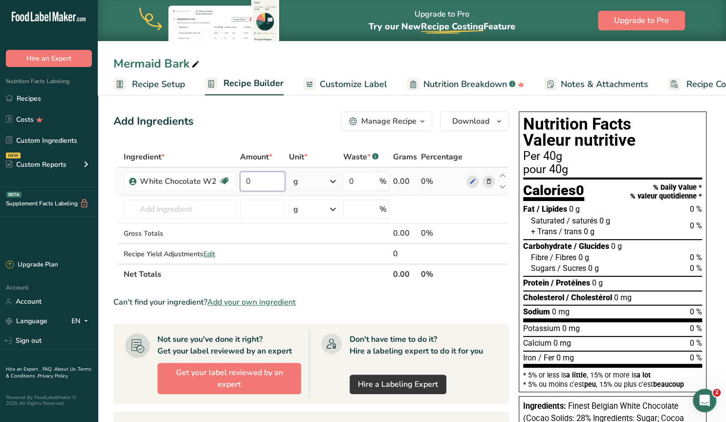
drag, startPoint x: 250, startPoint y: 179, endPoint x: 236, endPoint y: 181, distance: 14.4
click at [240, 181] on input "0" at bounding box center [262, 182] width 44 height 20
type input "36"
click at [145, 211] on input "text" at bounding box center [180, 209] width 112 height 20
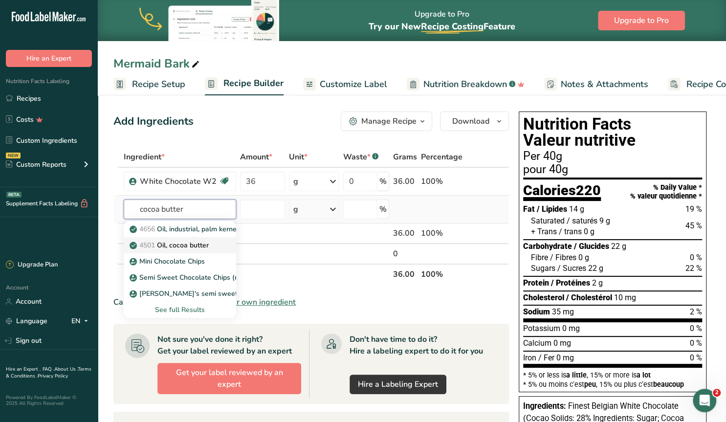
type input "cocoa butter"
click at [174, 243] on p "4501 Oil, cocoa butter" at bounding box center [170, 245] width 77 height 10
type input "Oil, cocoa butter"
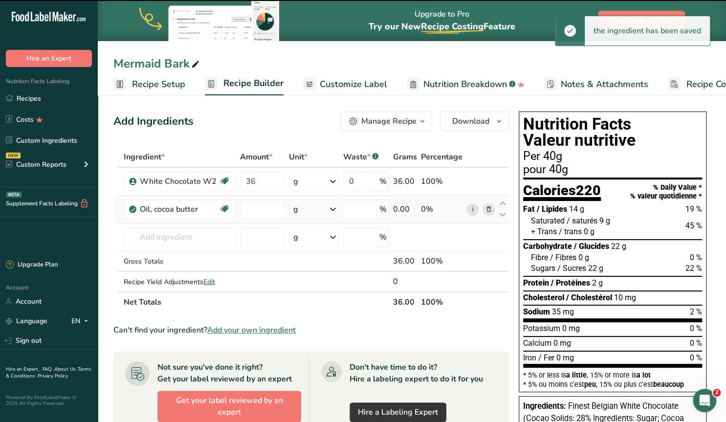
type input "0"
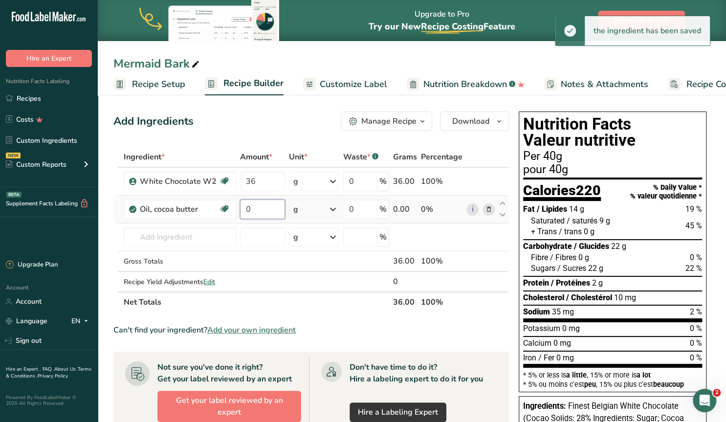
drag, startPoint x: 251, startPoint y: 210, endPoint x: 244, endPoint y: 210, distance: 6.4
click at [244, 210] on input "0" at bounding box center [262, 209] width 44 height 20
type input "1"
click at [106, 243] on section "Add Ingredients Manage Recipe Delete Recipe Duplicate Recipe Scale Recipe Save …" at bounding box center [412, 381] width 628 height 578
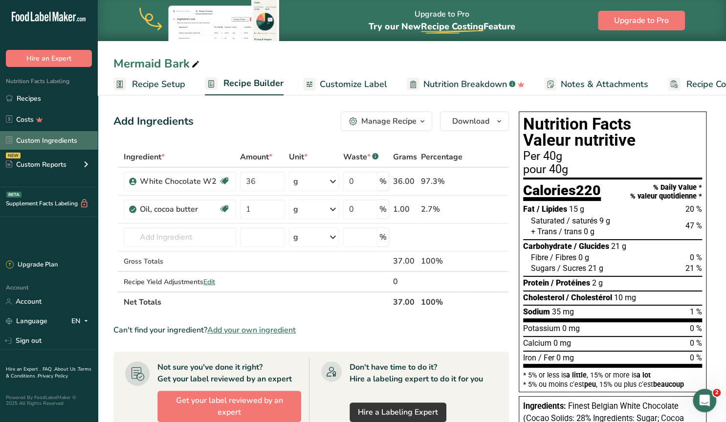
click at [38, 140] on link "Custom Ingredients" at bounding box center [49, 140] width 98 height 19
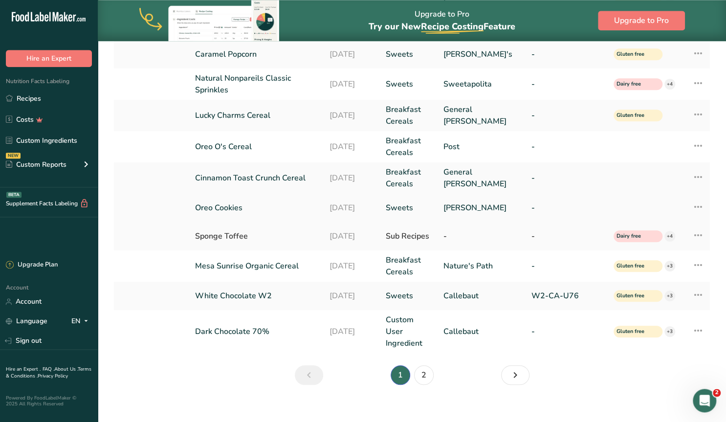
scroll to position [254, 0]
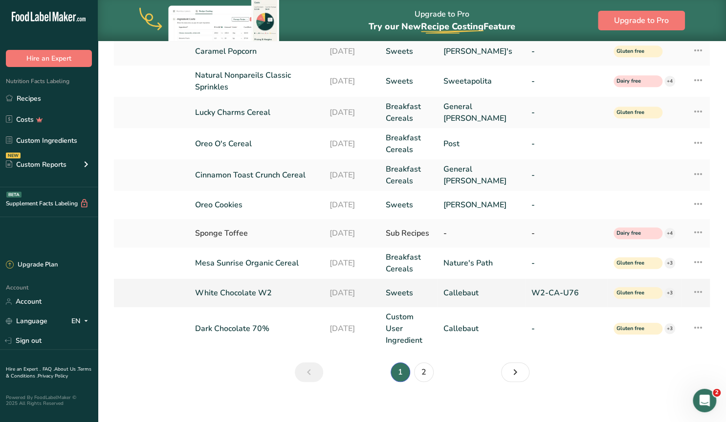
click at [247, 291] on link "White Chocolate W2" at bounding box center [256, 293] width 123 height 12
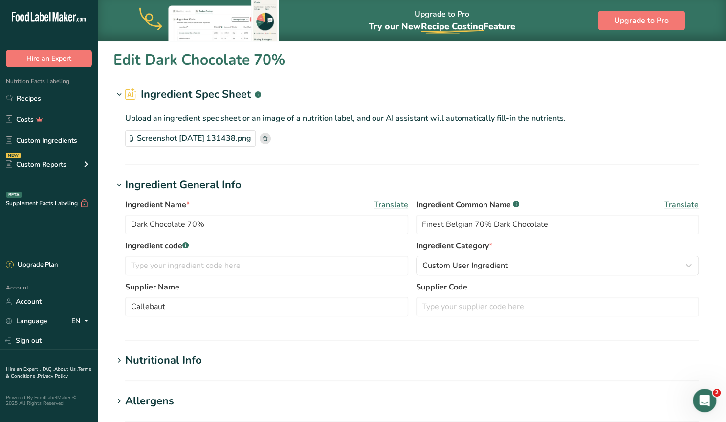
type input "White Chocolate W2"
type input "Finest Belgian White Chocolate"
type input "W2-CA-U76"
type textarea "Cocao Solids: 28% Ingredients: Sugar; Cocoa butter; Whole milk powder: Emulsifi…"
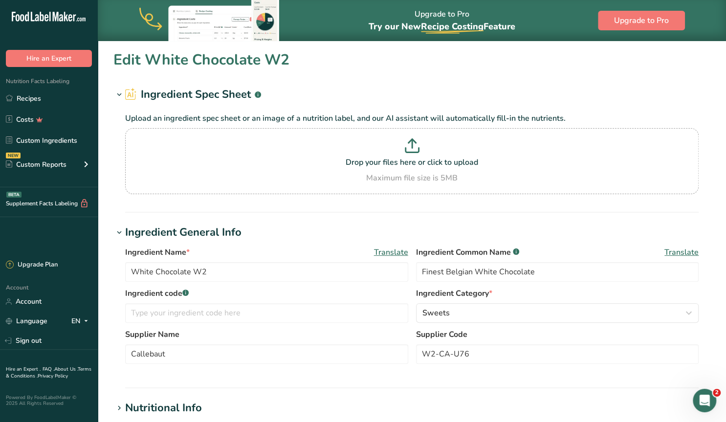
scroll to position [254, 0]
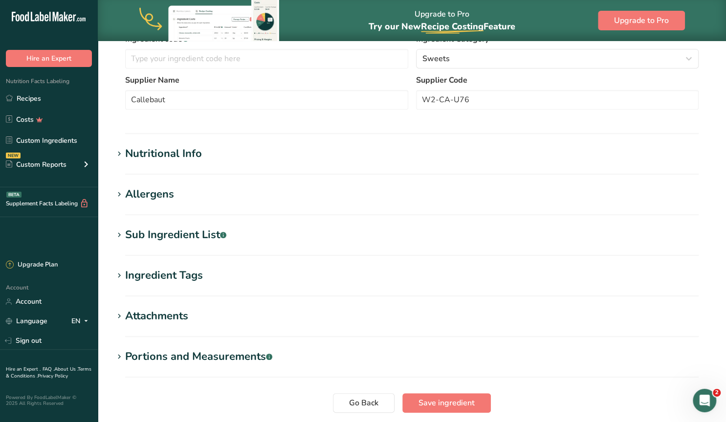
click at [192, 232] on div "Sub Ingredient List .a-a{fill:#347362;}.b-a{fill:#fff;}" at bounding box center [175, 235] width 101 height 16
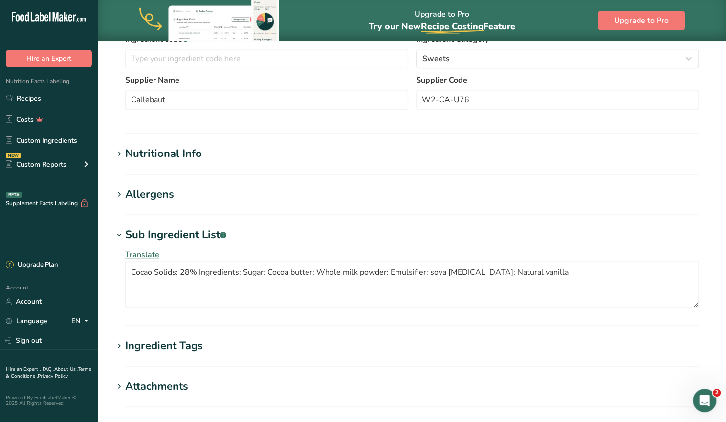
click at [155, 195] on div "Allergens" at bounding box center [149, 194] width 49 height 16
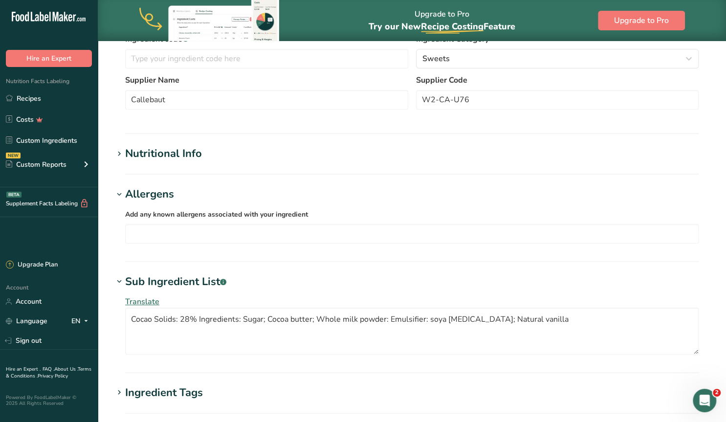
click at [144, 217] on span "Add any known allergens associated with your ingredient" at bounding box center [216, 214] width 183 height 9
click at [137, 230] on input "text" at bounding box center [412, 233] width 573 height 15
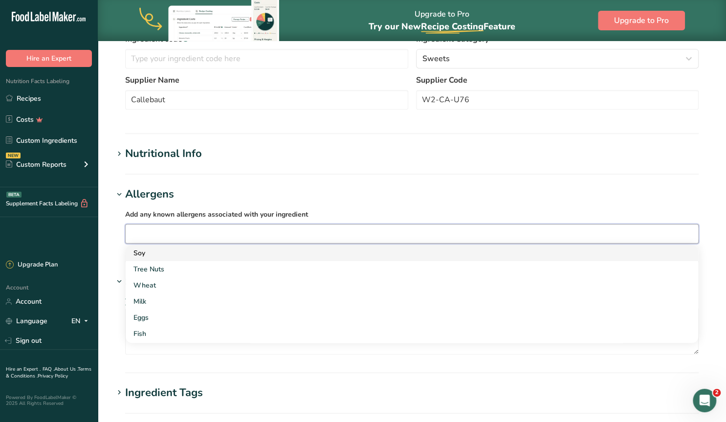
click at [146, 254] on div "Soy" at bounding box center [403, 253] width 541 height 10
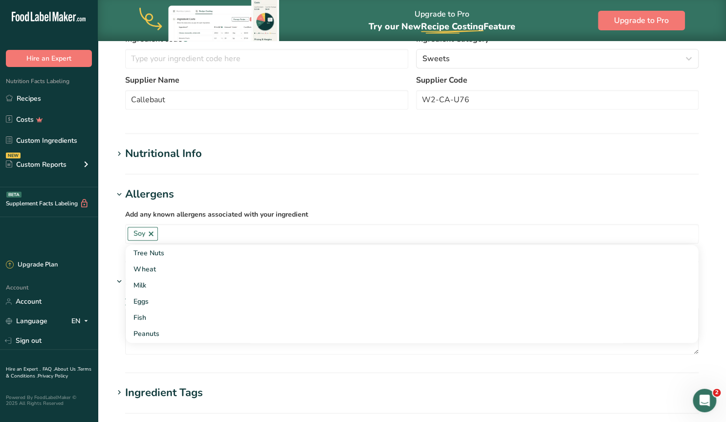
click at [111, 231] on section "Edit White Chocolate W2 Ingredient Spec Sheet .a-a{fill:#347362;}.b-a{fill:#fff…" at bounding box center [412, 184] width 628 height 795
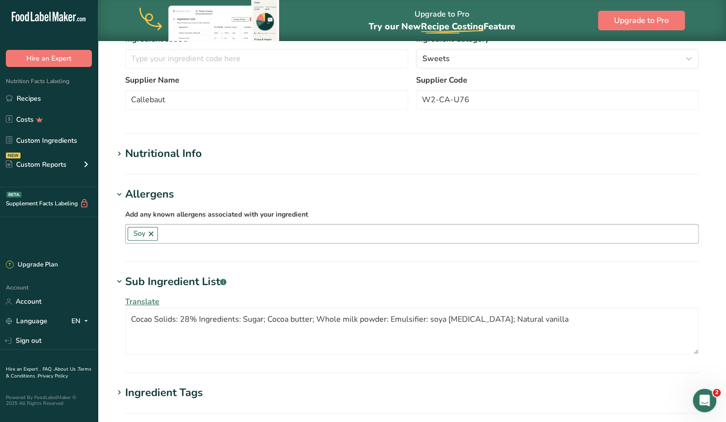
click at [173, 230] on input "text" at bounding box center [428, 233] width 540 height 15
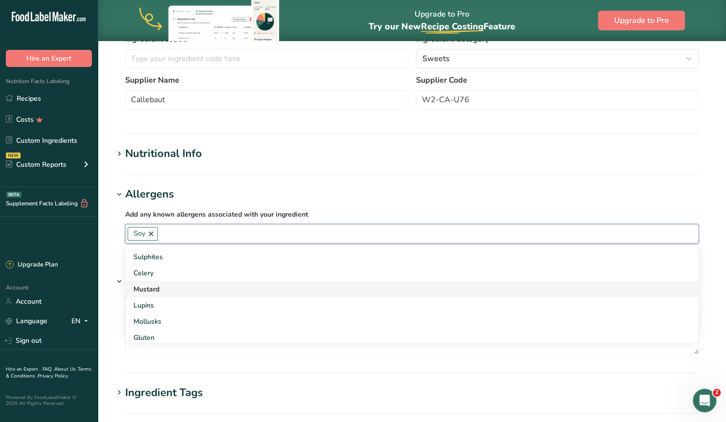
scroll to position [0, 0]
click at [163, 284] on div "Milk" at bounding box center [403, 285] width 541 height 10
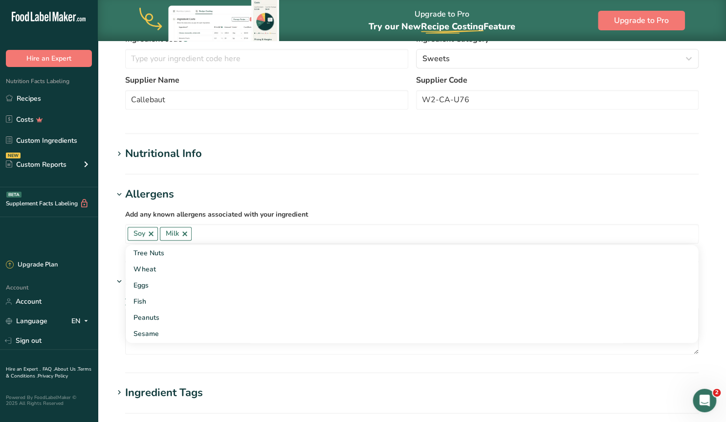
click at [111, 242] on section "Edit White Chocolate W2 Ingredient Spec Sheet .a-a{fill:#347362;}.b-a{fill:#fff…" at bounding box center [412, 184] width 628 height 795
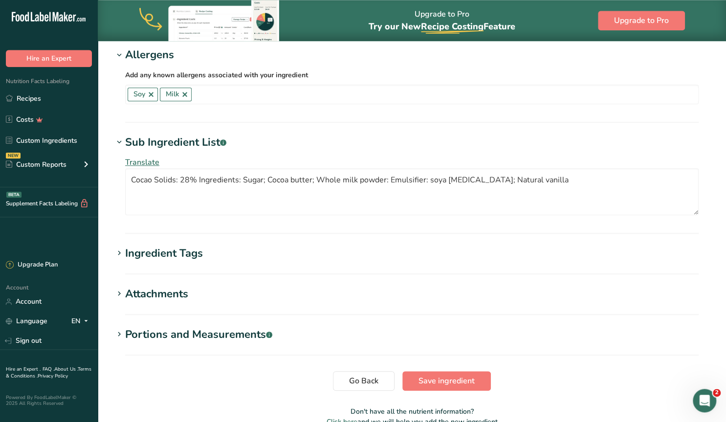
scroll to position [407, 0]
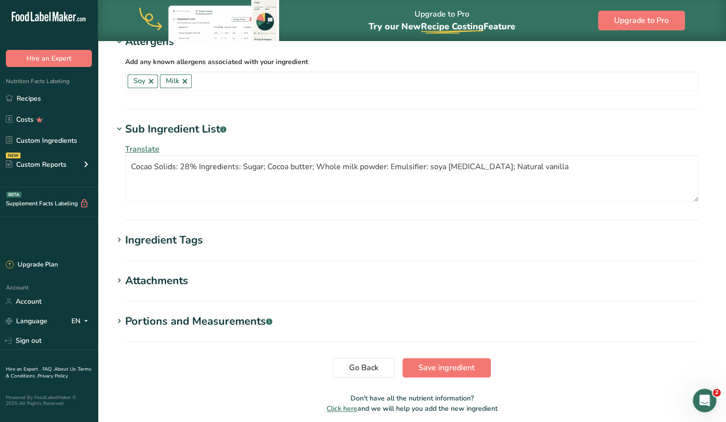
click at [118, 240] on icon at bounding box center [119, 240] width 9 height 14
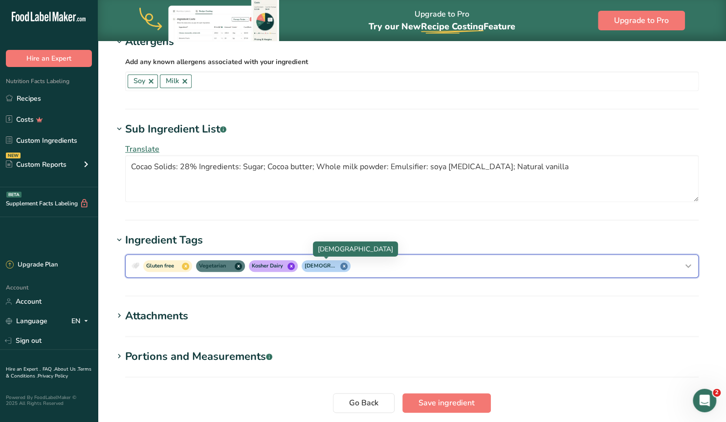
click at [344, 266] on span "x" at bounding box center [343, 266] width 7 height 7
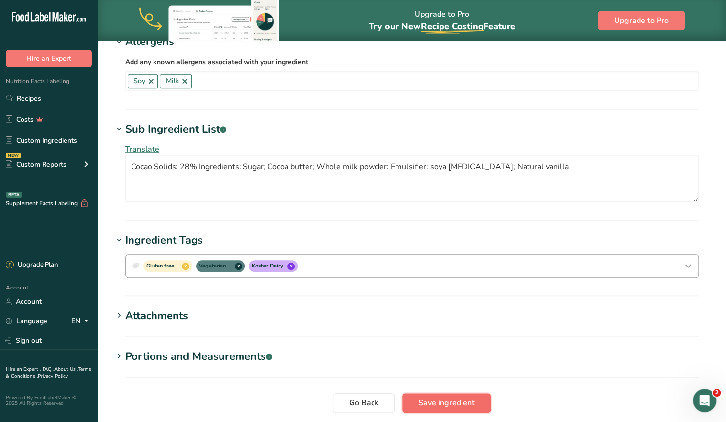
click at [439, 404] on span "Save ingredient" at bounding box center [447, 403] width 56 height 12
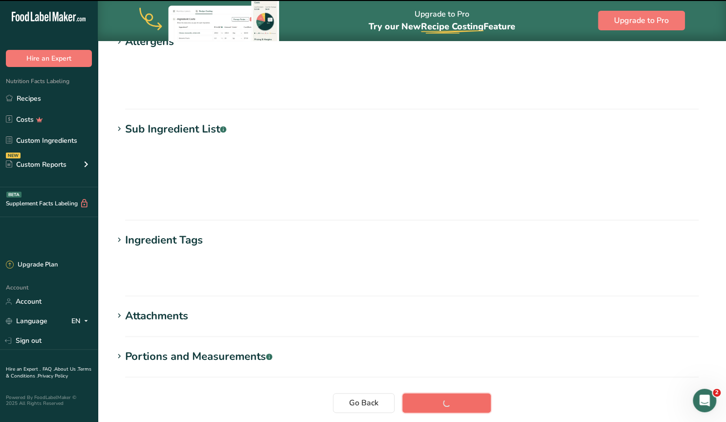
scroll to position [96, 0]
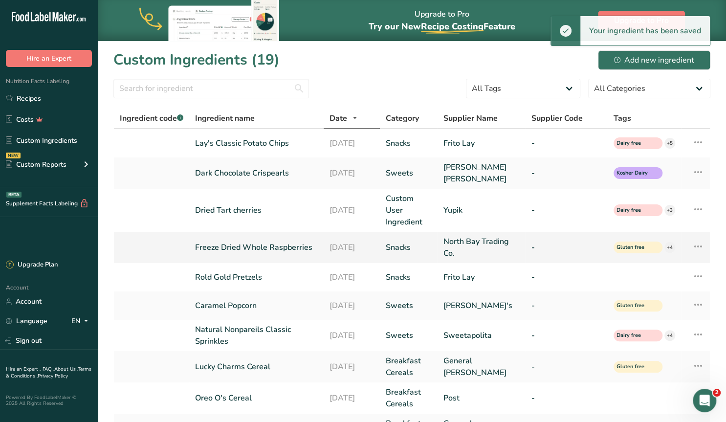
scroll to position [203, 0]
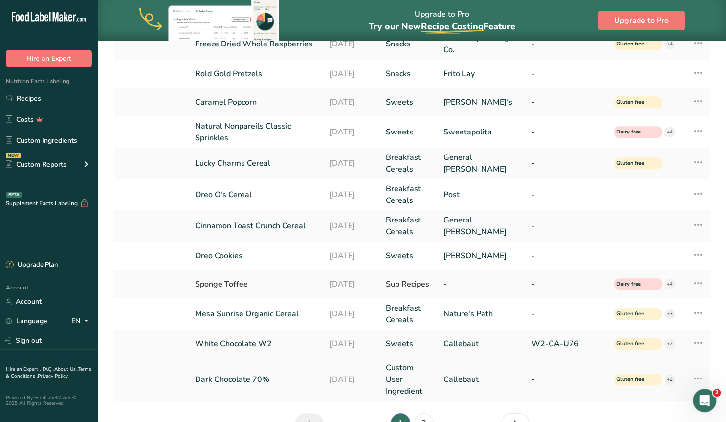
click at [245, 378] on link "Dark Chocolate 70%" at bounding box center [256, 380] width 123 height 12
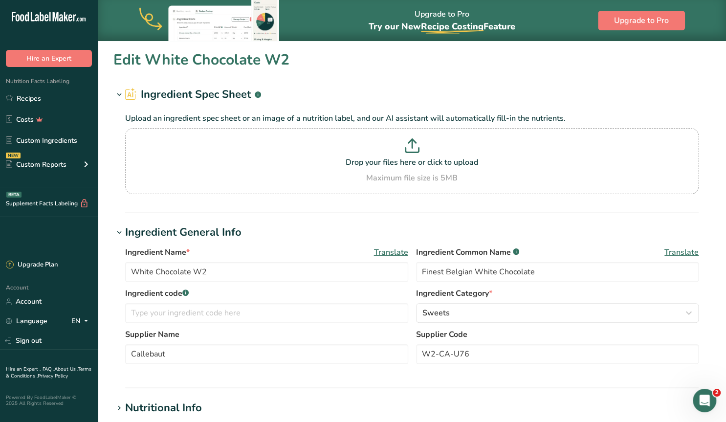
type input "Dark Chocolate 70%"
type input "Finest Belgian 70% Dark Chocolate"
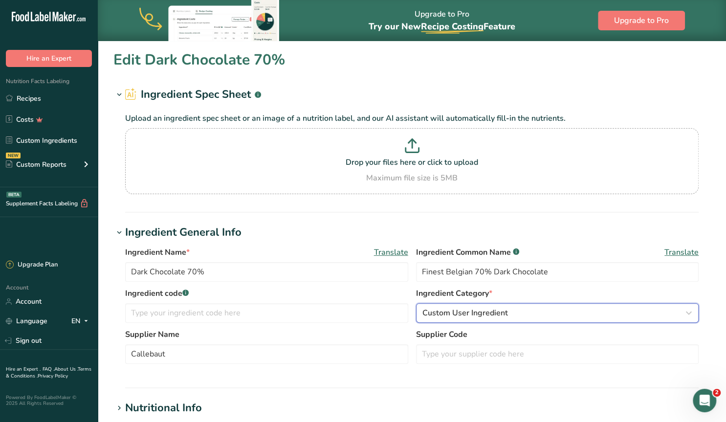
click at [446, 310] on span "Custom User Ingredient" at bounding box center [465, 313] width 86 height 12
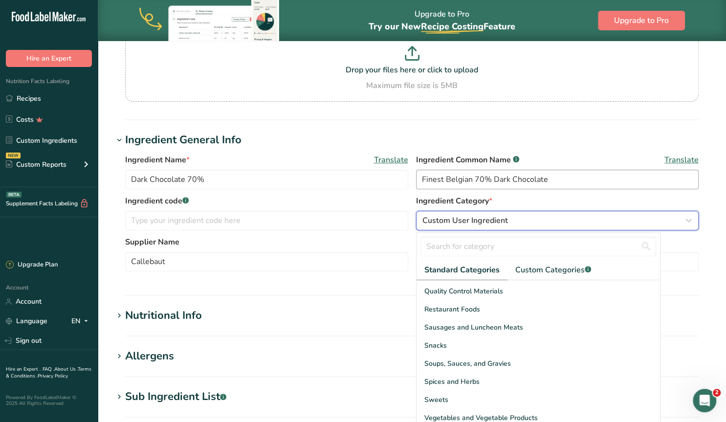
scroll to position [153, 0]
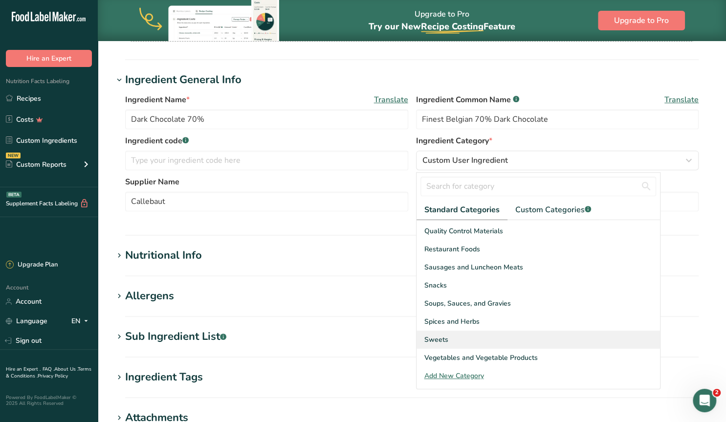
click at [445, 335] on span "Sweets" at bounding box center [436, 339] width 24 height 10
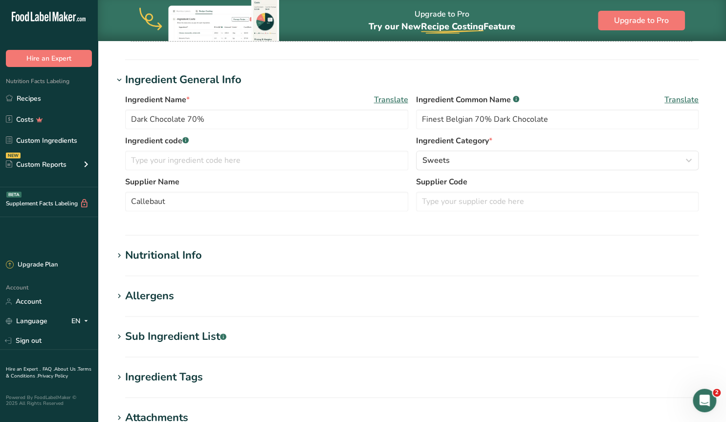
click at [120, 294] on icon at bounding box center [119, 296] width 9 height 14
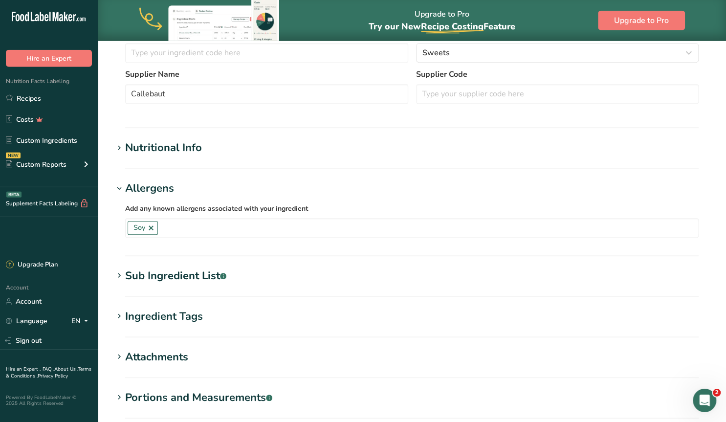
scroll to position [374, 0]
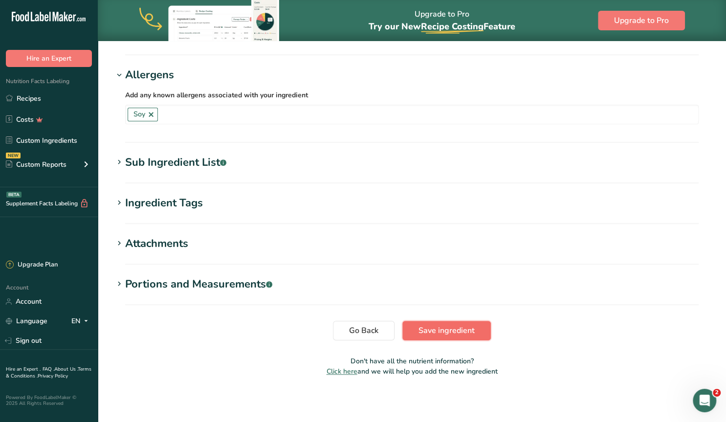
click at [436, 328] on span "Save ingredient" at bounding box center [447, 331] width 56 height 12
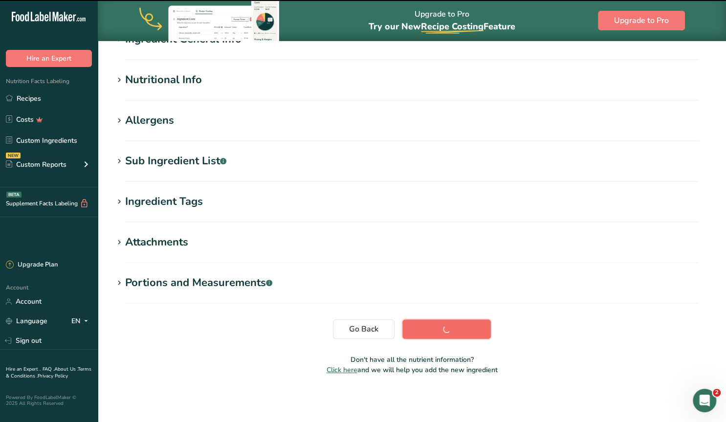
scroll to position [96, 0]
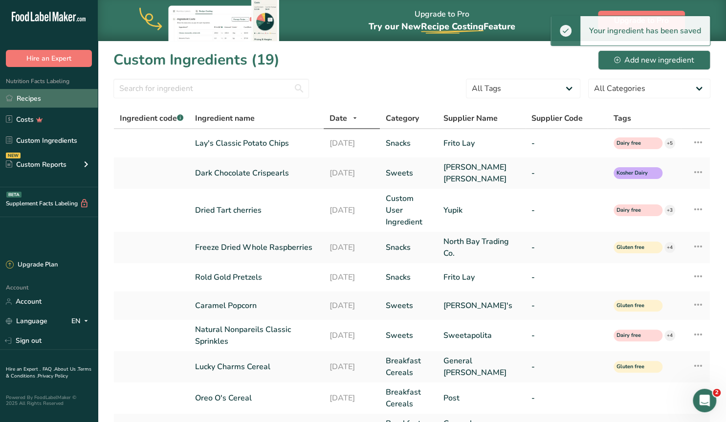
click at [32, 97] on link "Recipes" at bounding box center [49, 98] width 98 height 19
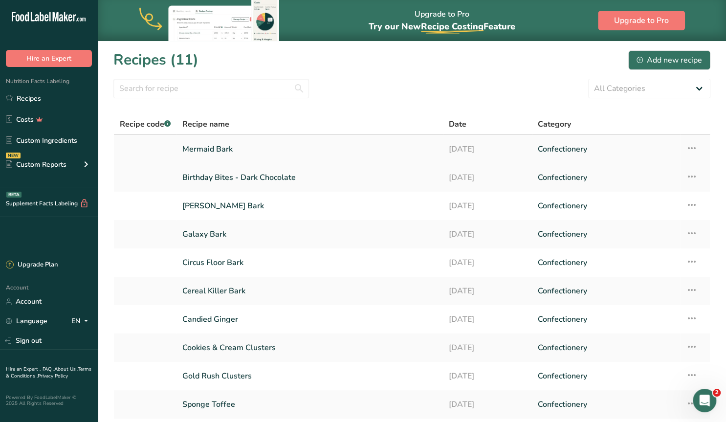
click at [207, 146] on link "Mermaid Bark" at bounding box center [309, 149] width 255 height 21
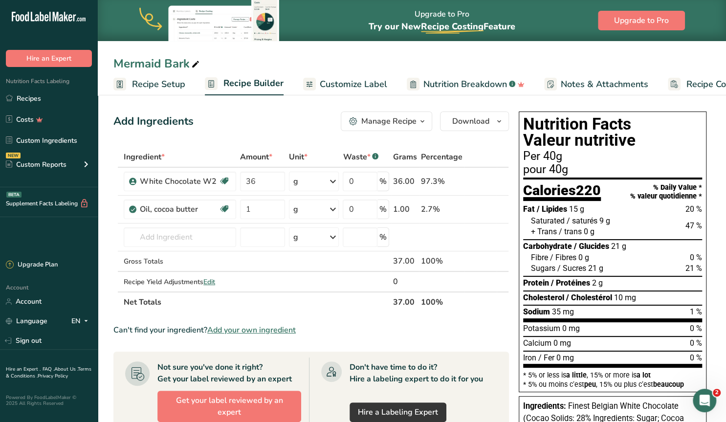
click at [343, 85] on span "Customize Label" at bounding box center [353, 84] width 67 height 13
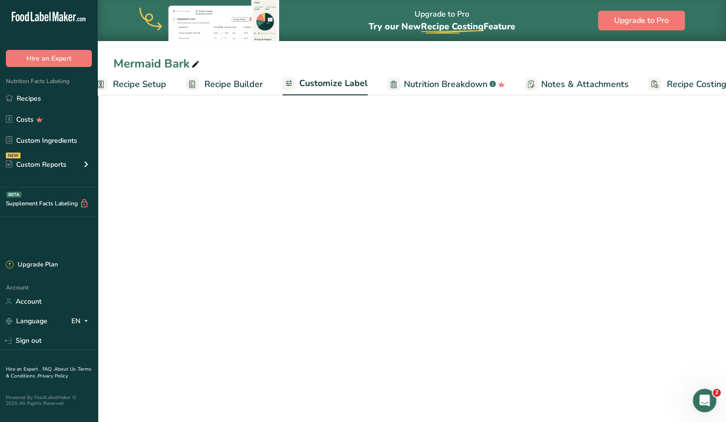
scroll to position [0, 44]
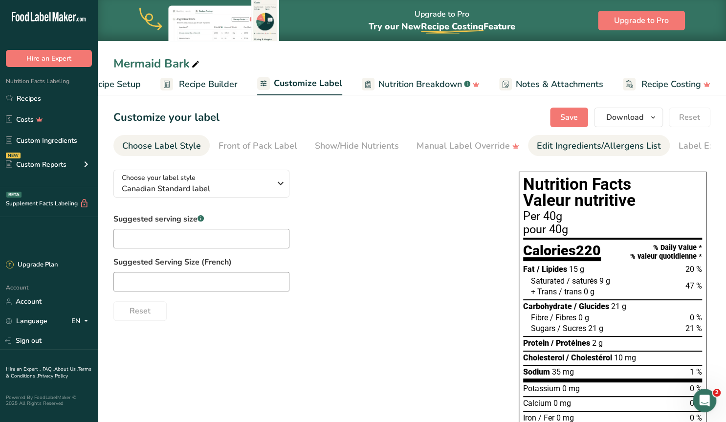
click at [544, 141] on div "Edit Ingredients/Allergens List" at bounding box center [599, 145] width 124 height 13
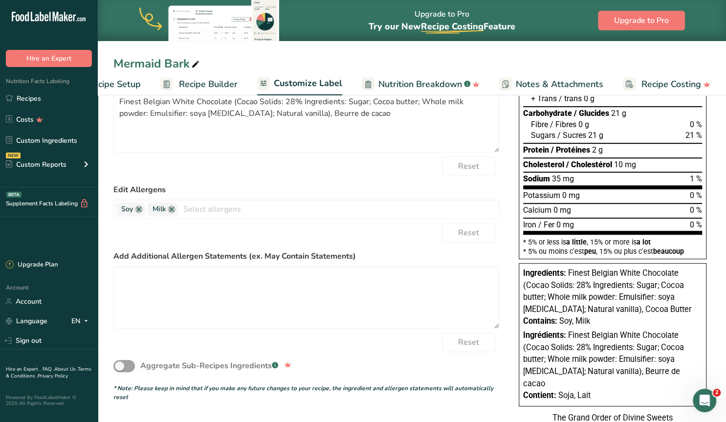
scroll to position [203, 0]
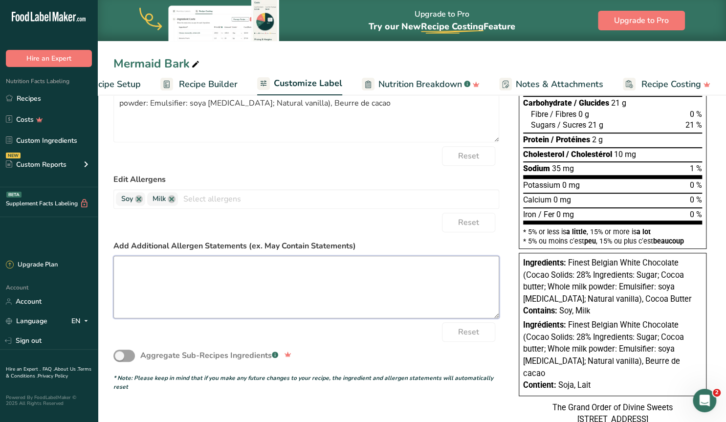
click at [146, 275] on textarea at bounding box center [306, 287] width 386 height 63
paste textarea "Vegan & Gluten Friendly. Contains Soy, may contain trace amounts of other aller…"
drag, startPoint x: 263, startPoint y: 267, endPoint x: 103, endPoint y: 267, distance: 159.4
click at [113, 267] on textarea "Vegan & Gluten Friendly. Contains Soy, may contain trace amounts of other aller…" at bounding box center [306, 287] width 386 height 63
click at [313, 266] on textarea "May contain trace amounts of other allergens" at bounding box center [306, 287] width 386 height 63
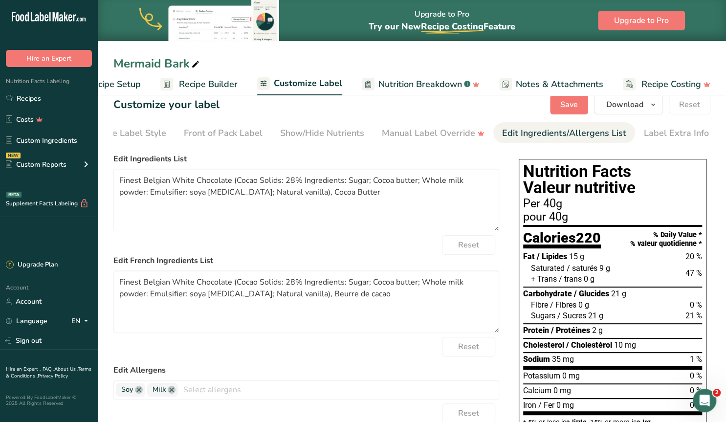
scroll to position [0, 0]
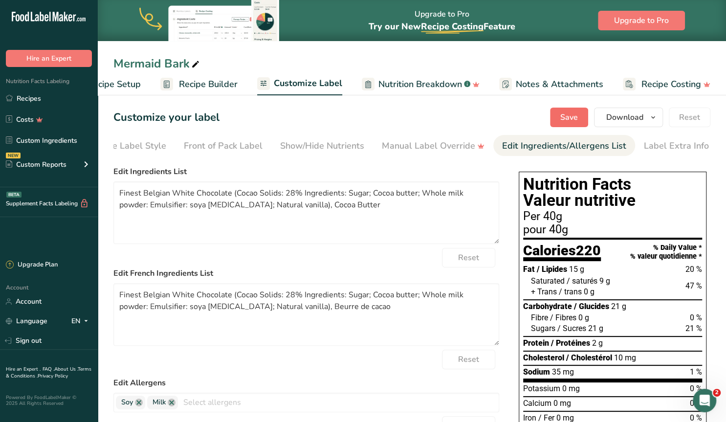
type textarea "May contain trace amounts of other allergens. Net wt. 100g"
click at [562, 116] on button "Save" at bounding box center [569, 118] width 38 height 20
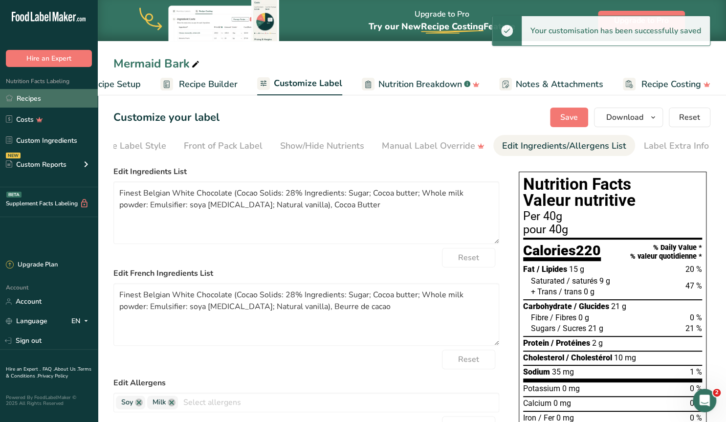
click at [27, 97] on link "Recipes" at bounding box center [49, 98] width 98 height 19
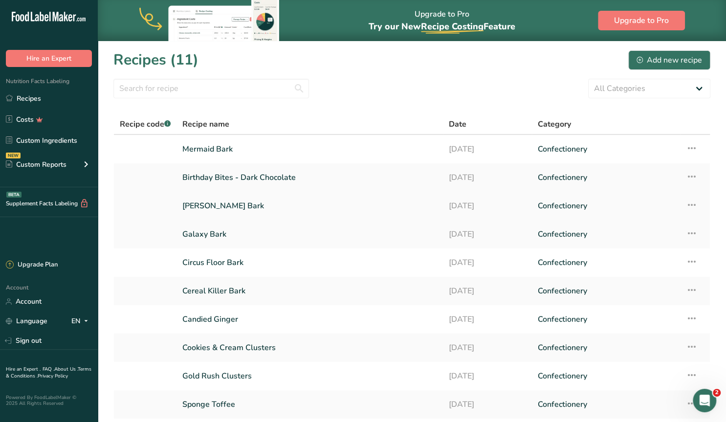
click at [207, 203] on link "[PERSON_NAME] Bark" at bounding box center [309, 206] width 255 height 21
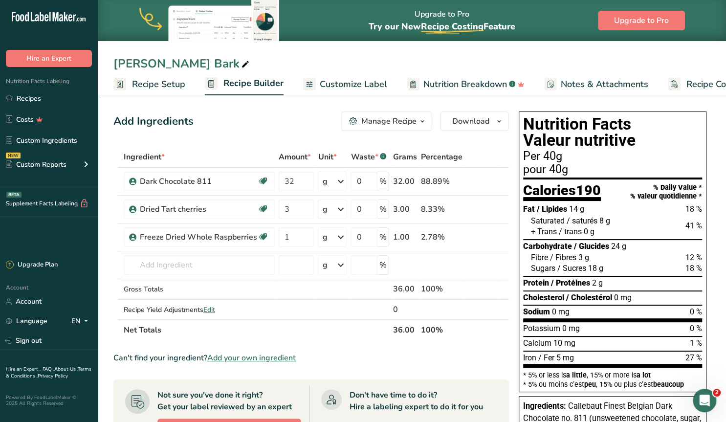
click at [368, 87] on span "Customize Label" at bounding box center [353, 84] width 67 height 13
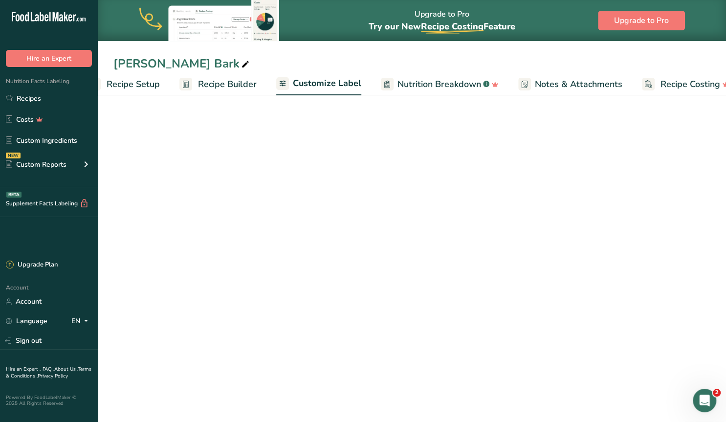
scroll to position [0, 44]
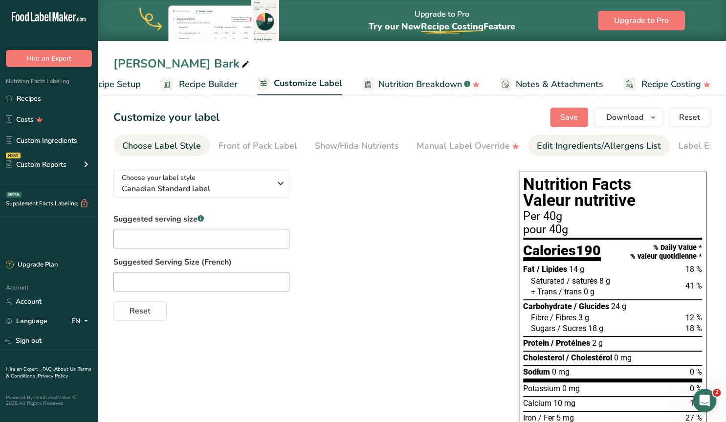
click at [546, 145] on div "Edit Ingredients/Allergens List" at bounding box center [599, 145] width 124 height 13
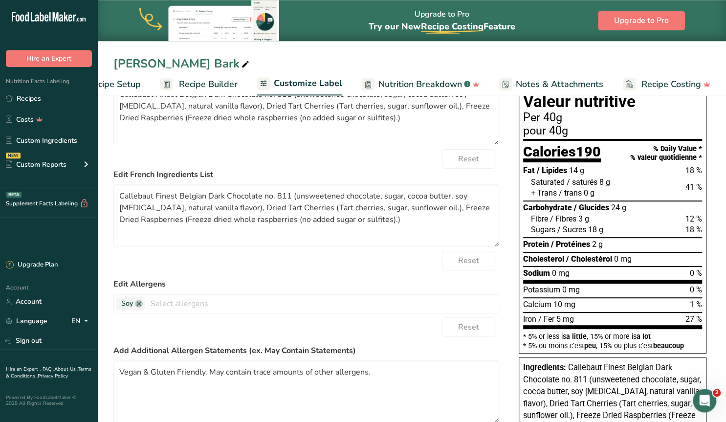
scroll to position [203, 0]
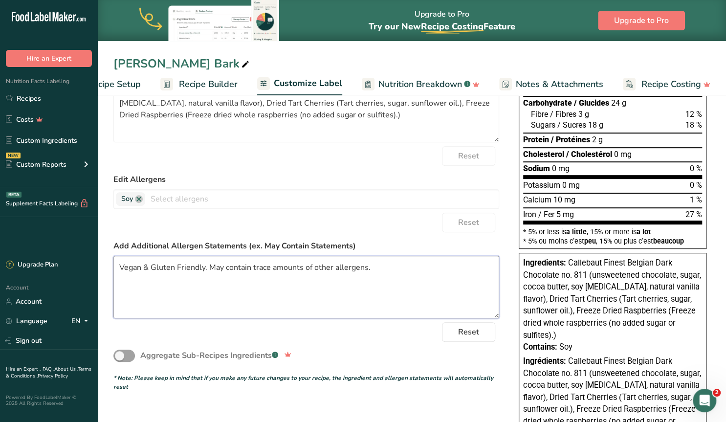
click at [156, 278] on textarea "Vegan & Gluten Friendly. May contain trace amounts of other allergens." at bounding box center [306, 287] width 386 height 63
click at [386, 268] on textarea "Vegan & Gluten Friendly. May contain trace amounts of other allergens." at bounding box center [306, 287] width 386 height 63
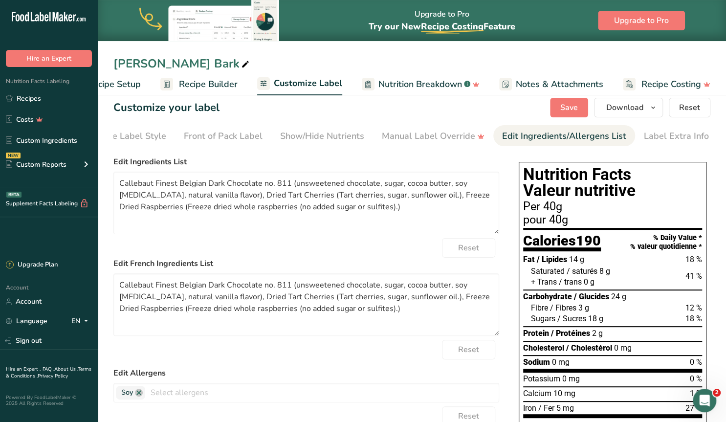
scroll to position [0, 0]
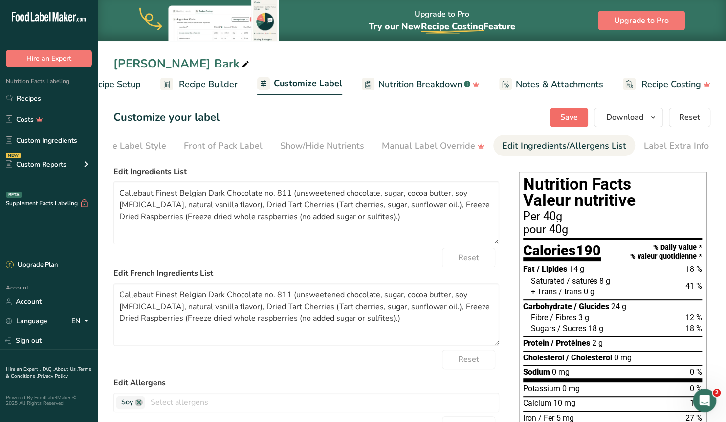
type textarea "Vegan & Gluten Friendly. May contain trace amounts of other allergens. Net wt. …"
click at [578, 115] on span "Save" at bounding box center [569, 117] width 18 height 12
click at [34, 96] on link "Recipes" at bounding box center [49, 98] width 98 height 19
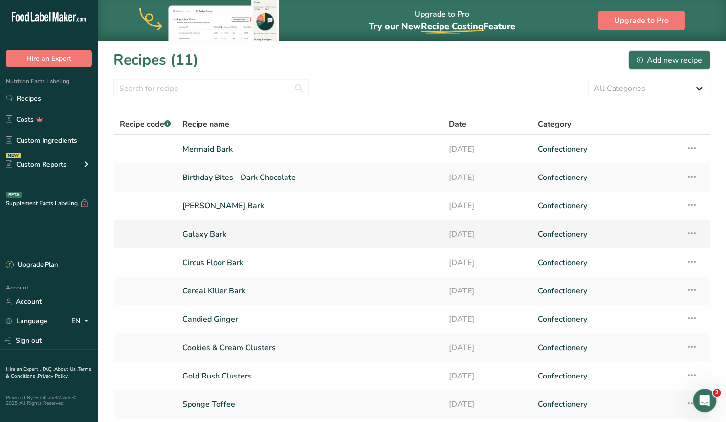
click at [217, 236] on link "Galaxy Bark" at bounding box center [309, 234] width 255 height 21
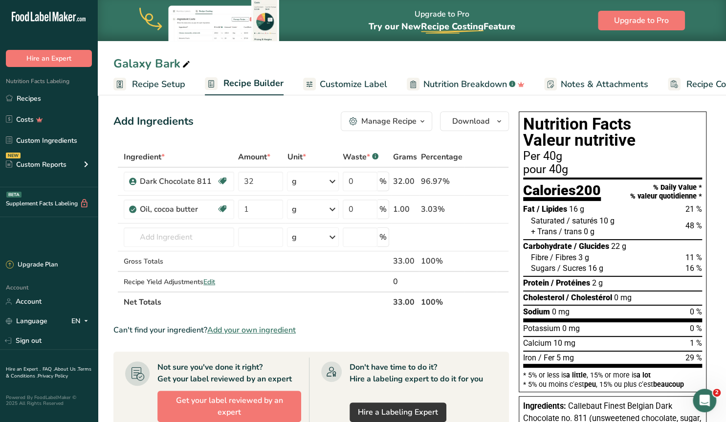
click at [340, 83] on span "Customize Label" at bounding box center [353, 84] width 67 height 13
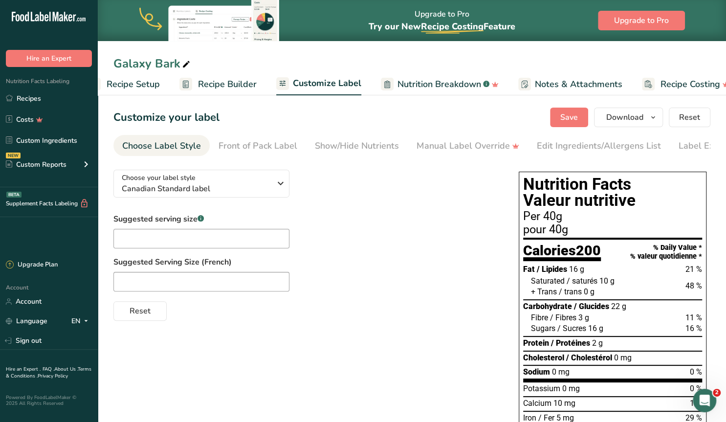
scroll to position [0, 44]
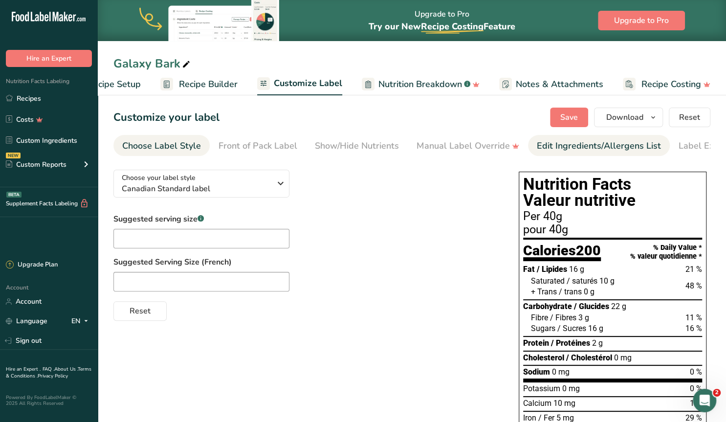
click at [561, 147] on div "Edit Ingredients/Allergens List" at bounding box center [599, 145] width 124 height 13
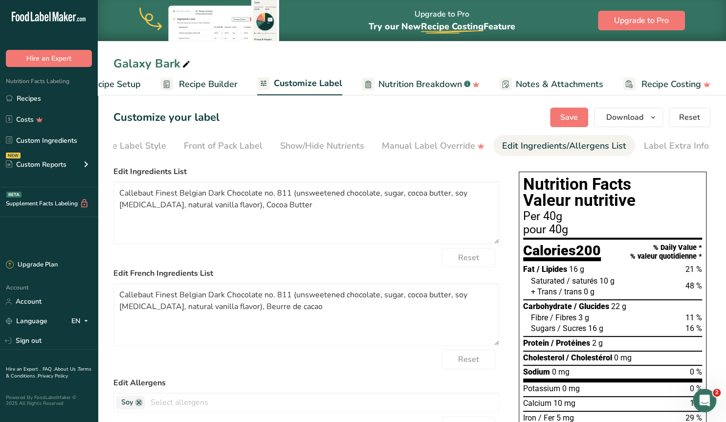
scroll to position [203, 0]
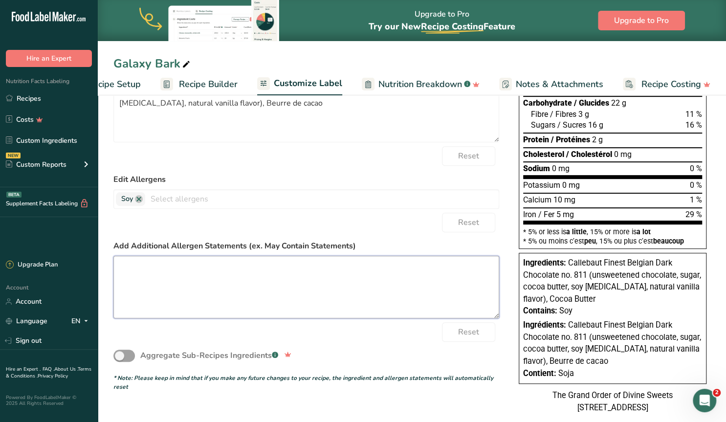
click at [154, 277] on textarea at bounding box center [306, 287] width 386 height 63
paste textarea "Vegan & Gluten Friendly. Contains Soy, may contain trace amounts of other aller…"
click at [160, 272] on textarea "Vegan & Gluten Friendly. Contains Soy, may contain trace amounts of other aller…" at bounding box center [306, 287] width 386 height 63
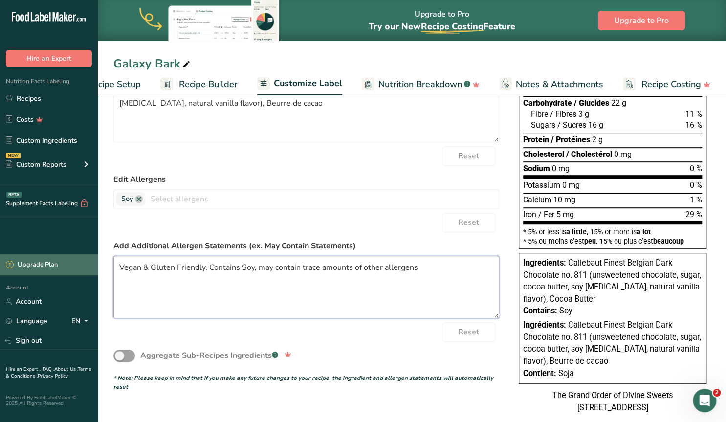
drag, startPoint x: 263, startPoint y: 267, endPoint x: 94, endPoint y: 268, distance: 169.2
click at [113, 268] on textarea "Vegan & Gluten Friendly. Contains Soy, may contain trace amounts of other aller…" at bounding box center [306, 287] width 386 height 63
click at [290, 268] on textarea "May contain trace amounts of other allergens" at bounding box center [306, 287] width 386 height 63
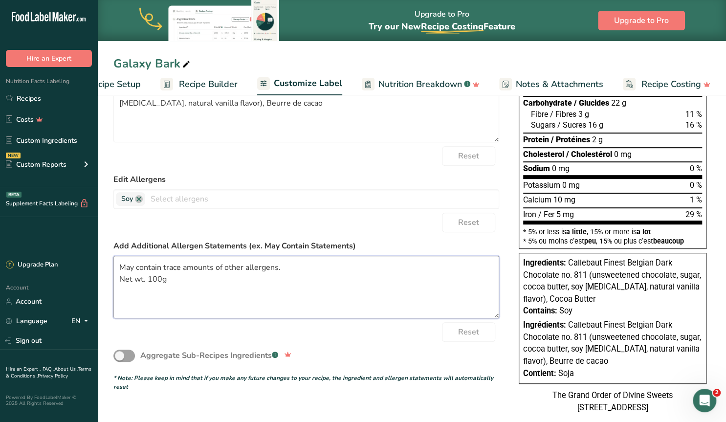
scroll to position [0, 0]
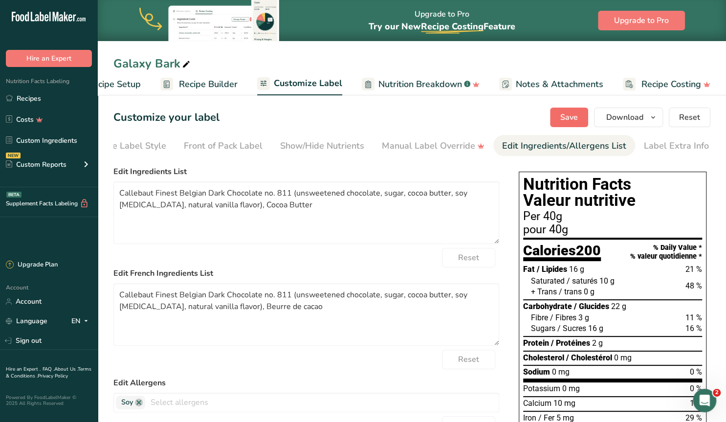
type textarea "May contain trace amounts of other allergens. Net wt. 100g"
click at [571, 115] on span "Save" at bounding box center [569, 117] width 18 height 12
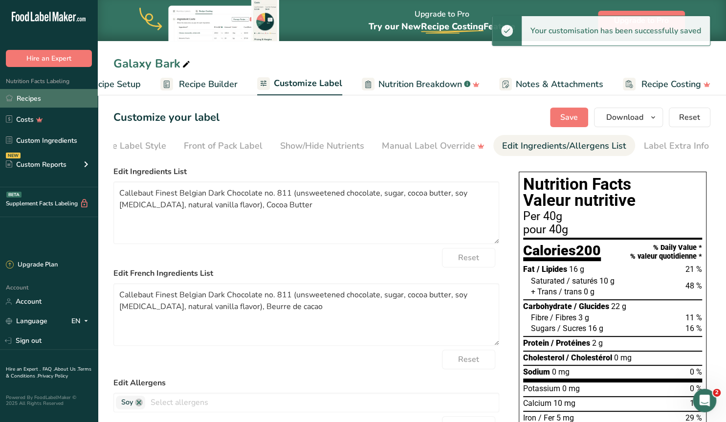
click at [44, 100] on link "Recipes" at bounding box center [49, 98] width 98 height 19
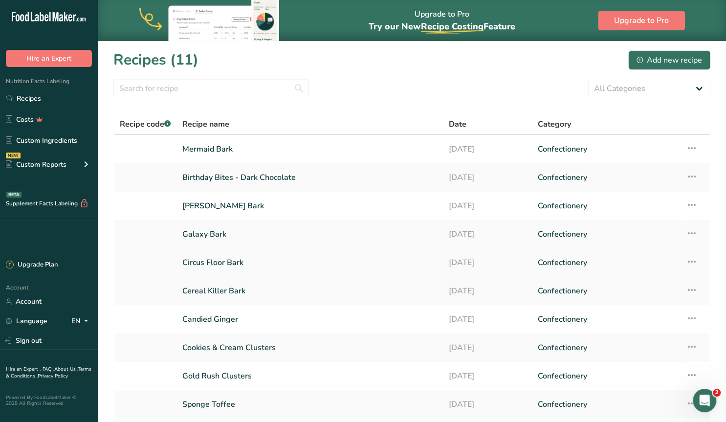
click at [220, 260] on link "Circus Floor Bark" at bounding box center [309, 262] width 255 height 21
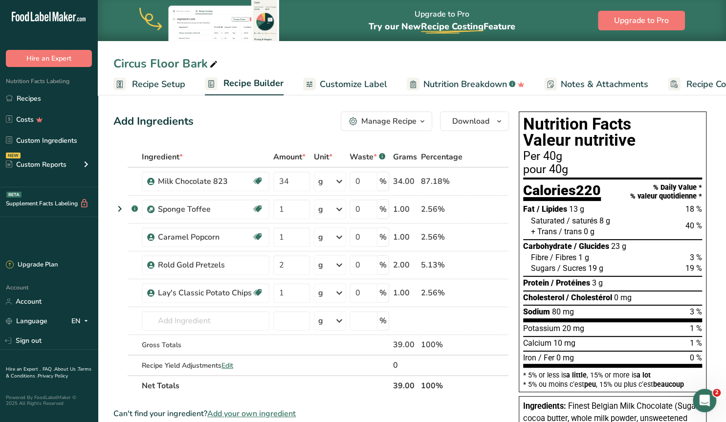
click at [357, 86] on span "Customize Label" at bounding box center [353, 84] width 67 height 13
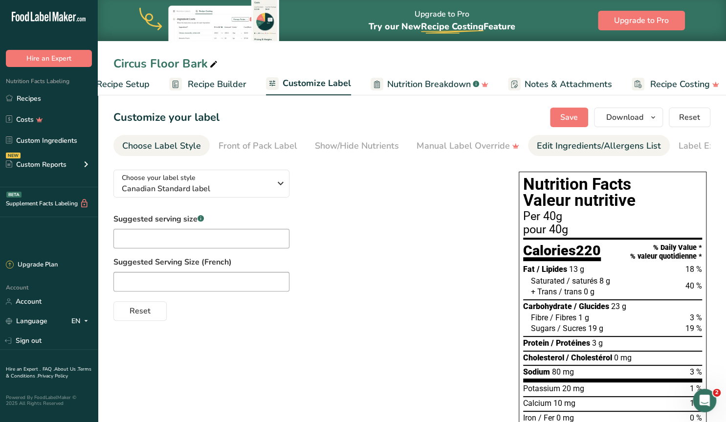
scroll to position [0, 44]
click at [555, 145] on div "Edit Ingredients/Allergens List" at bounding box center [599, 145] width 124 height 13
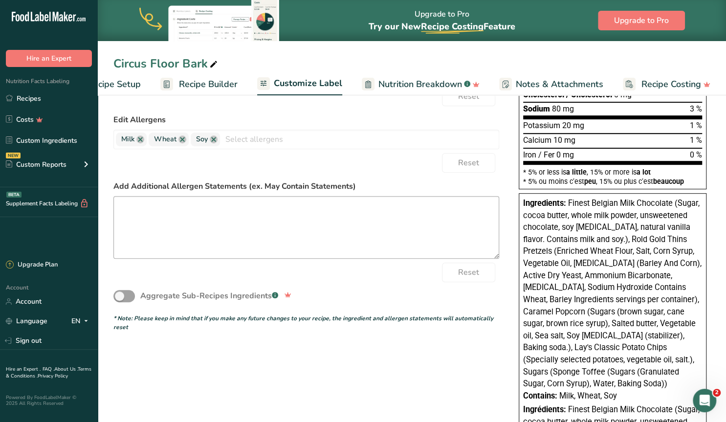
scroll to position [305, 0]
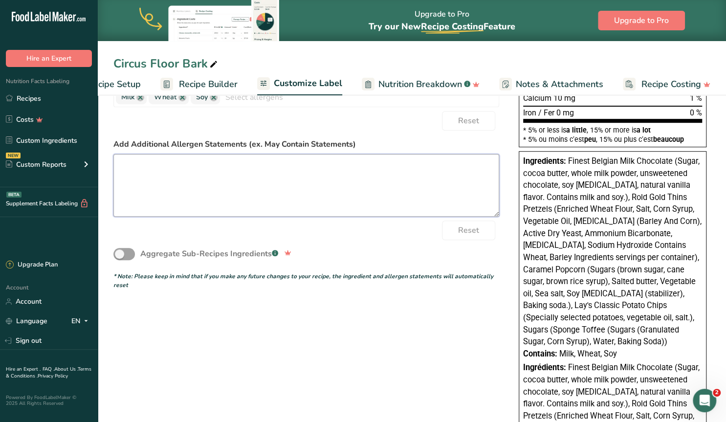
click at [260, 202] on textarea at bounding box center [306, 185] width 386 height 63
paste textarea "Vegan & Gluten Friendly. Contains Soy, may contain trace amounts of other aller…"
type textarea "Finest Belgian Milk Chocolate (Sugar, cocoa butter, whole milk powder, unsweete…"
type textarea "Vegan & Gluten Friendly. Contains Soy, may contain trace amounts of other aller…"
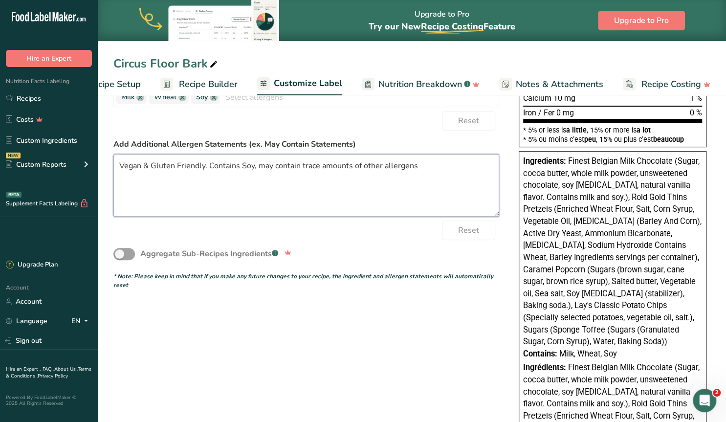
drag, startPoint x: 262, startPoint y: 165, endPoint x: 118, endPoint y: 156, distance: 144.5
click at [118, 156] on textarea "Vegan & Gluten Friendly. Contains Soy, may contain trace amounts of other aller…" at bounding box center [306, 185] width 386 height 63
type textarea "Finest Belgian Milk Chocolate (Sugar, cocoa butter, whole milk powder, unsweete…"
type textarea "May contain trace amounts of other allergens"
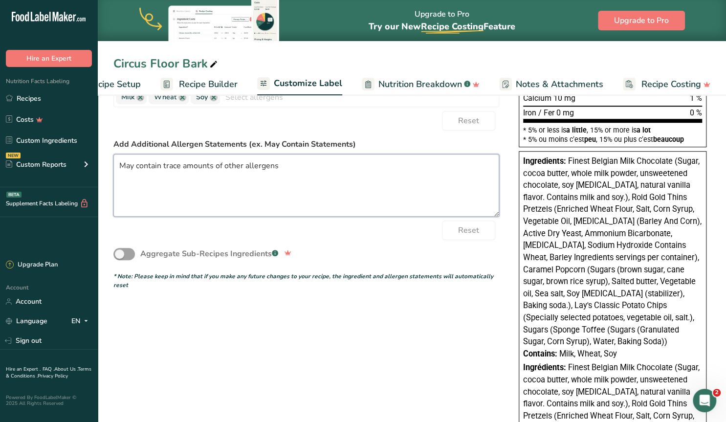
click at [288, 170] on textarea "May contain trace amounts of other allergens" at bounding box center [306, 185] width 386 height 63
type textarea "Finest Belgian Milk Chocolate (Sugar, cocoa butter, whole milk powder, unsweete…"
type textarea "May contain trace amounts of other allergens."
type textarea "Finest Belgian Milk Chocolate (Sugar, cocoa butter, whole milk powder, unsweete…"
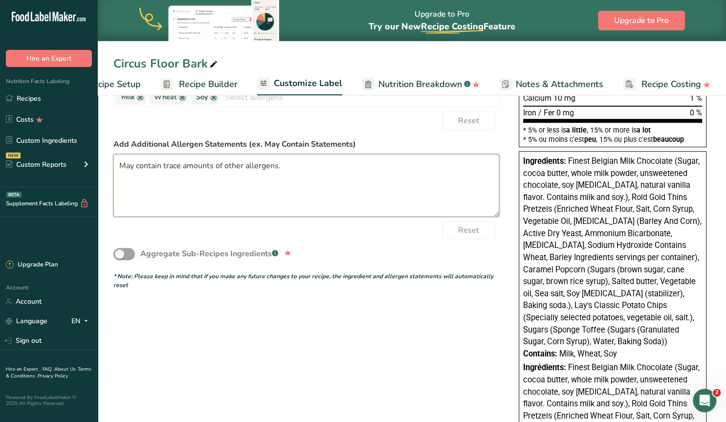
type textarea "Finest Belgian Milk Chocolate (Sugar, cocoa butter, whole milk powder, unsweete…"
type textarea "May contain trace amounts of other allergens."
type textarea "Finest Belgian Milk Chocolate (Sugar, cocoa butter, whole milk powder, unsweete…"
type textarea "May contain trace amounts of other allergens. N"
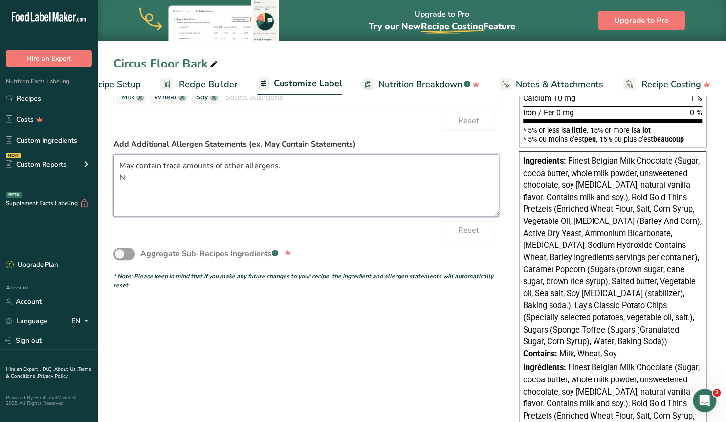
type textarea "Finest Belgian Milk Chocolate (Sugar, cocoa butter, whole milk powder, unsweete…"
type textarea "May contain trace amounts of other allergens. Ne"
type textarea "Finest Belgian Milk Chocolate (Sugar, cocoa butter, whole milk powder, unsweete…"
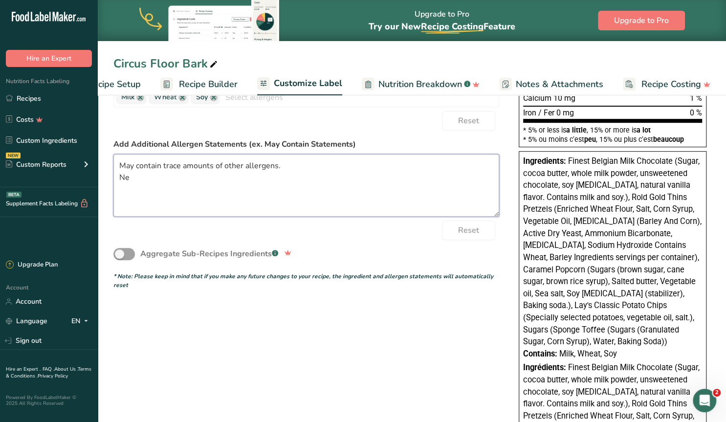
type textarea "May contain trace amounts of other allergens. Net"
type textarea "Finest Belgian Milk Chocolate (Sugar, cocoa butter, whole milk powder, unsweete…"
type textarea "May contain trace amounts of other allergens. Net w"
type textarea "Finest Belgian Milk Chocolate (Sugar, cocoa butter, whole milk powder, unsweete…"
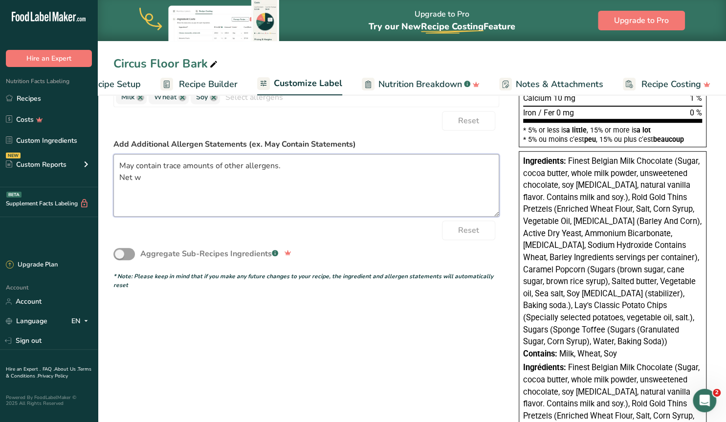
type textarea "Finest Belgian Milk Chocolate (Sugar, cocoa butter, whole milk powder, unsweete…"
type textarea "May contain trace amounts of other allergens. Net wt"
type textarea "Finest Belgian Milk Chocolate (Sugar, cocoa butter, whole milk powder, unsweete…"
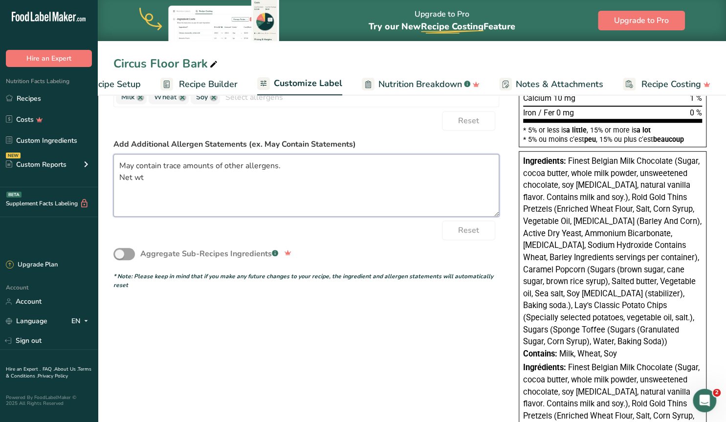
type textarea "Finest Belgian Milk Chocolate (Sugar, cocoa butter, whole milk powder, unsweete…"
type textarea "May contain trace amounts of other allergens. Net wt."
type textarea "Finest Belgian Milk Chocolate (Sugar, cocoa butter, whole milk powder, unsweete…"
type textarea "May contain trace amounts of other allergens. Net wt."
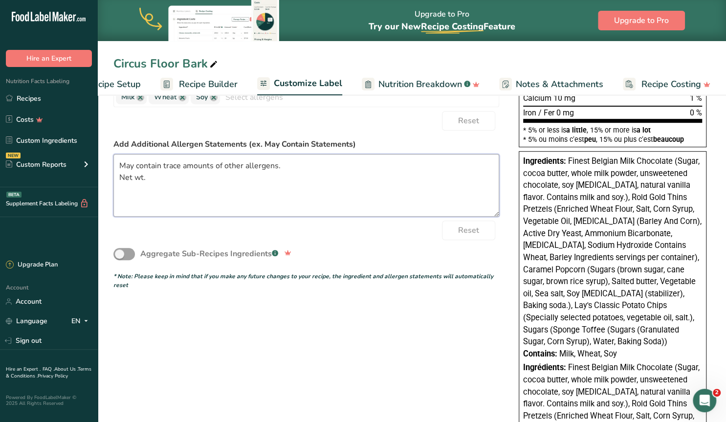
type textarea "Finest Belgian Milk Chocolate (Sugar, cocoa butter, whole milk powder, unsweete…"
type textarea "May contain trace amounts of other allergens. Net wt. 1"
type textarea "Finest Belgian Milk Chocolate (Sugar, cocoa butter, whole milk powder, unsweete…"
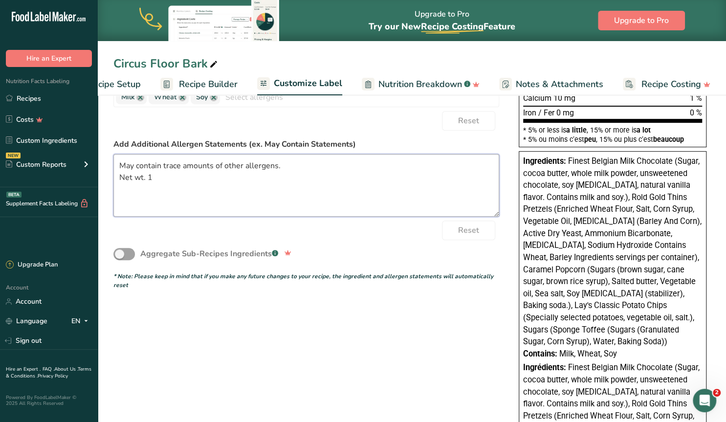
type textarea "May contain trace amounts of other allergens. Net wt. 10"
type textarea "Finest Belgian Milk Chocolate (Sugar, cocoa butter, whole milk powder, unsweete…"
type textarea "May contain trace amounts of other allergens. Net wt. 100"
type textarea "Finest Belgian Milk Chocolate (Sugar, cocoa butter, whole milk powder, unsweete…"
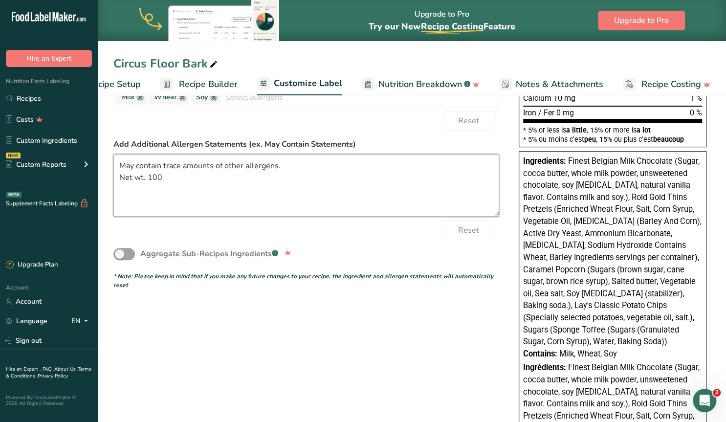
type textarea "Finest Belgian Milk Chocolate (Sugar, cocoa butter, whole milk powder, unsweete…"
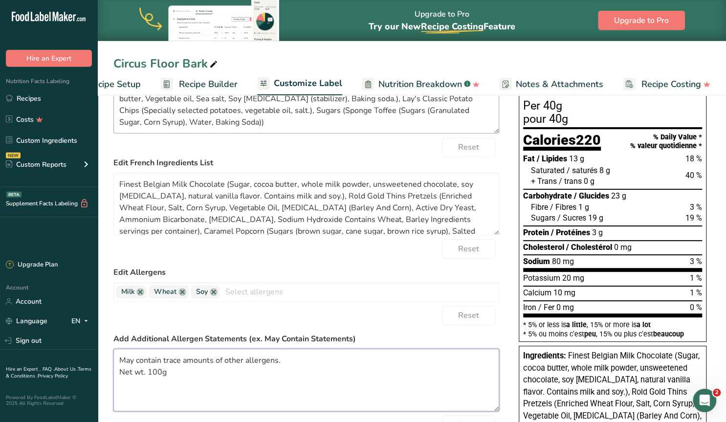
scroll to position [0, 0]
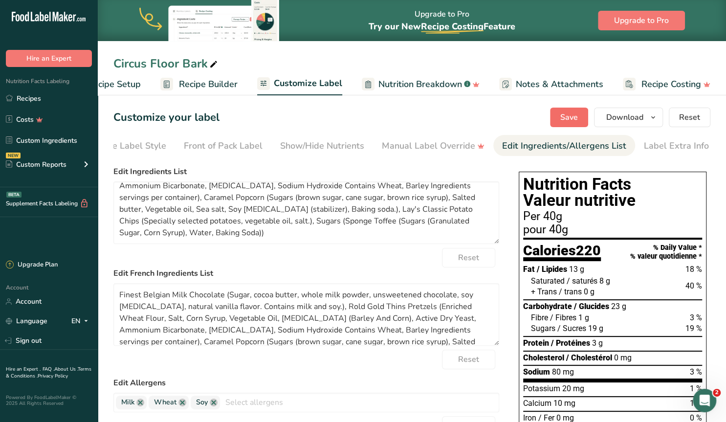
type textarea "May contain trace amounts of other allergens. Net wt. 100g"
click at [566, 114] on span "Save" at bounding box center [569, 117] width 18 height 12
click at [29, 99] on link "Recipes" at bounding box center [49, 98] width 98 height 19
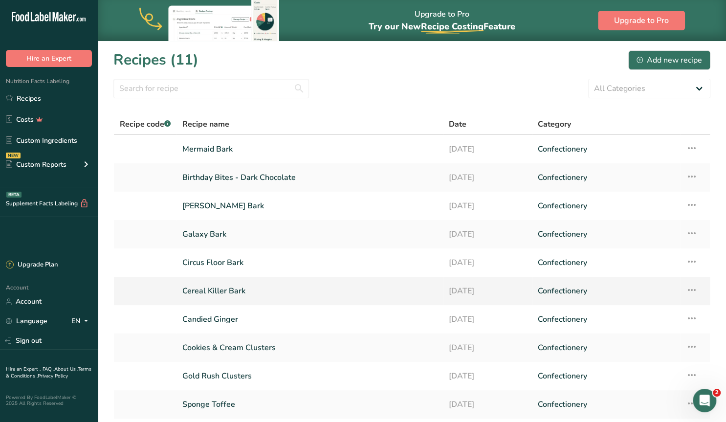
click at [221, 290] on link "Cereal Killer Bark" at bounding box center [309, 291] width 255 height 21
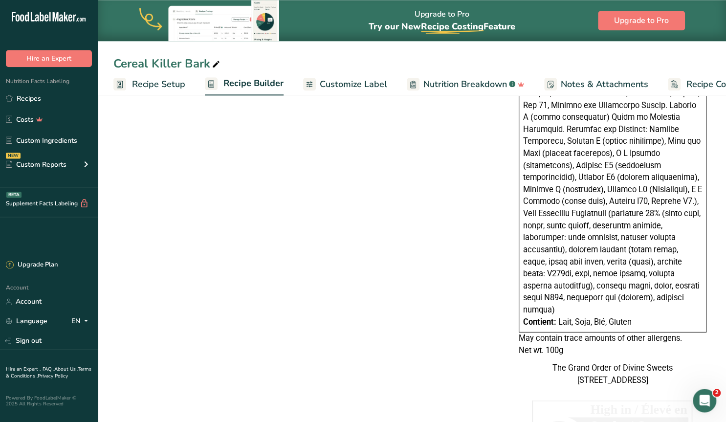
scroll to position [1565, 0]
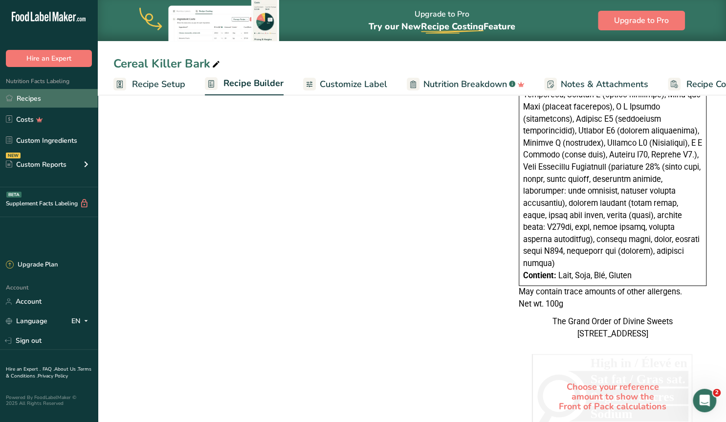
click at [30, 95] on link "Recipes" at bounding box center [49, 98] width 98 height 19
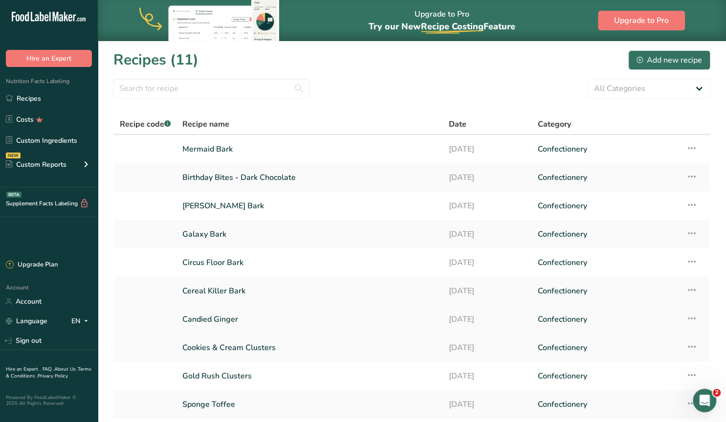
click at [221, 319] on link "Candied Ginger" at bounding box center [309, 319] width 255 height 21
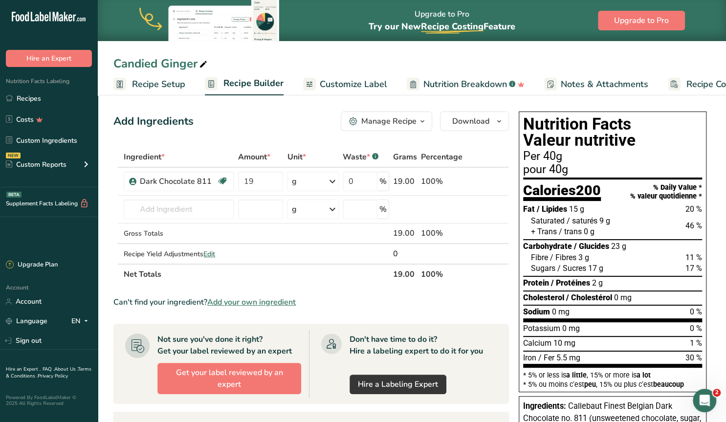
click at [353, 82] on span "Customize Label" at bounding box center [353, 84] width 67 height 13
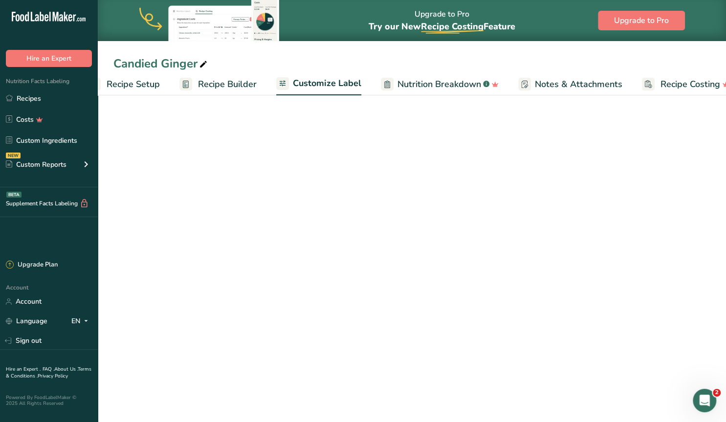
scroll to position [0, 44]
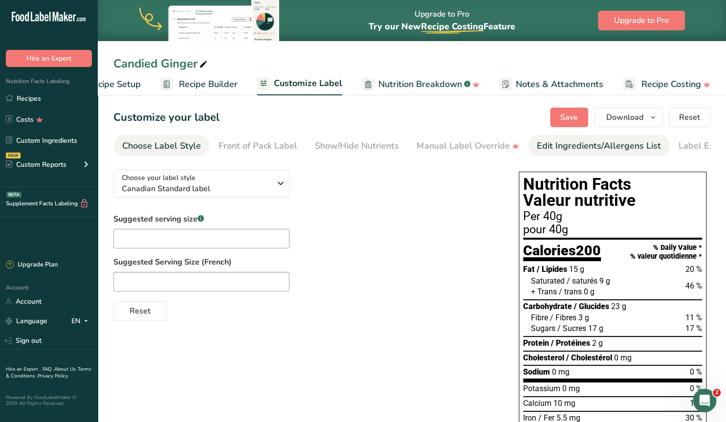
click at [561, 146] on div "Edit Ingredients/Allergens List" at bounding box center [599, 145] width 124 height 13
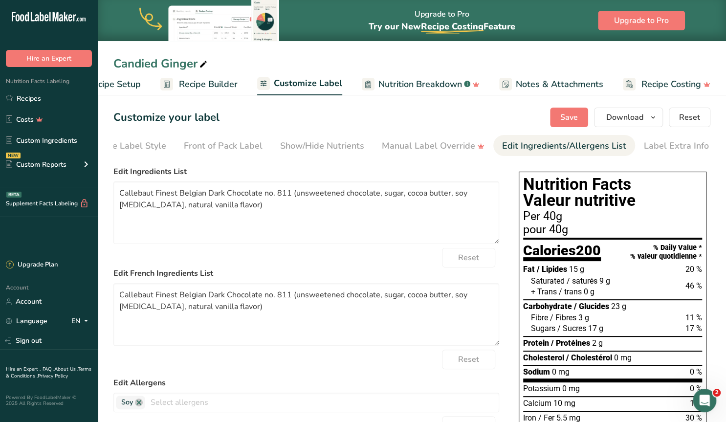
scroll to position [232, 0]
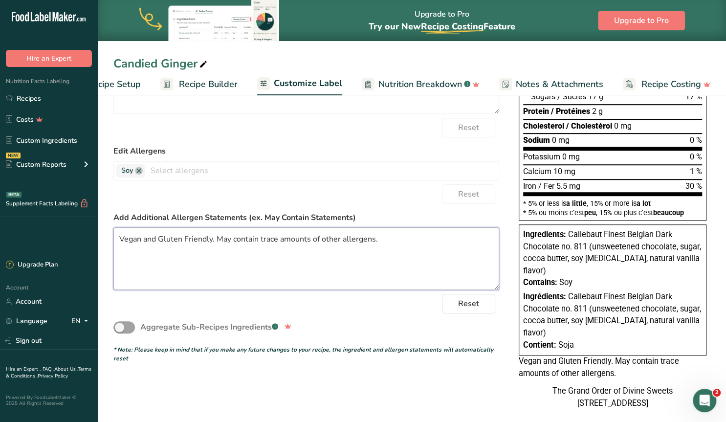
click at [405, 240] on textarea "Vegan and Gluten Friendly. May contain trace amounts of other allergens." at bounding box center [306, 258] width 386 height 63
click at [142, 249] on textarea "Vegan and Gluten Friendly. May contain trace amounts of other allergens. Net wt…" at bounding box center [306, 258] width 386 height 63
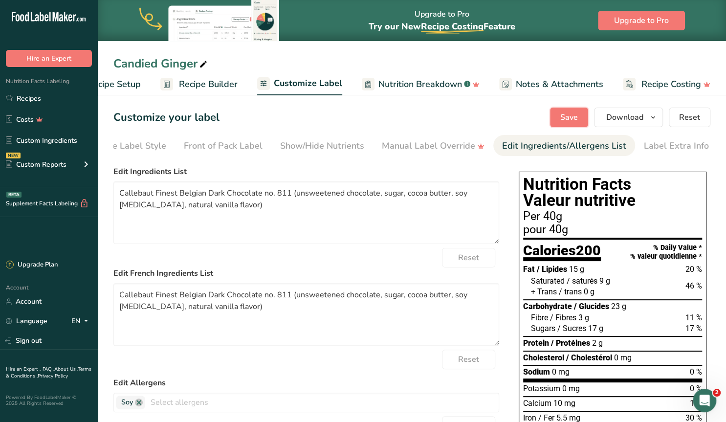
click at [569, 117] on span "Save" at bounding box center [569, 117] width 18 height 12
click at [22, 99] on link "Recipes" at bounding box center [49, 98] width 98 height 19
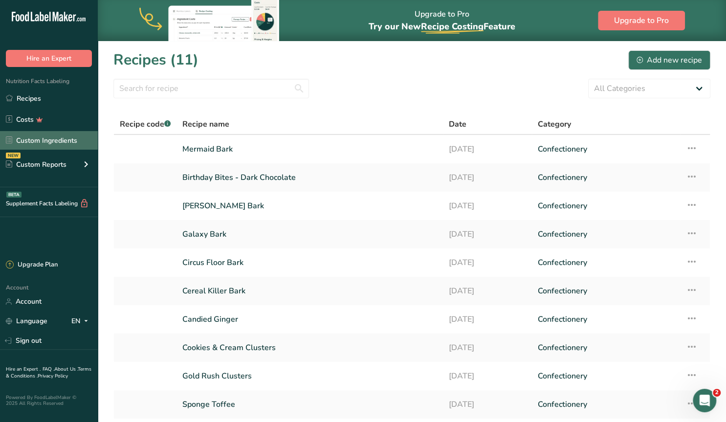
click at [53, 135] on link "Custom Ingredients" at bounding box center [49, 140] width 98 height 19
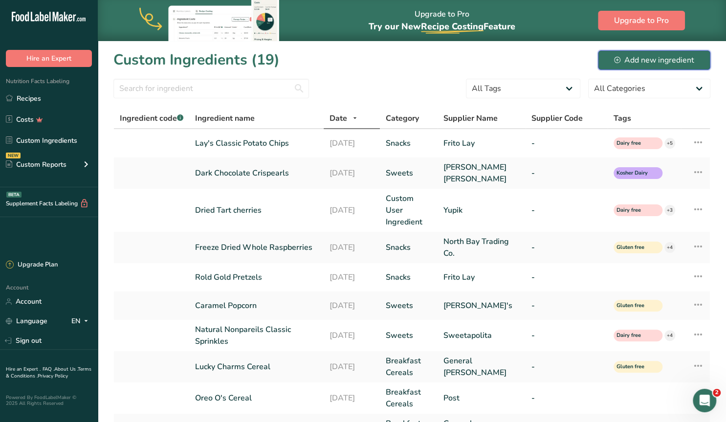
click at [656, 63] on div "Add new ingredient" at bounding box center [654, 60] width 80 height 12
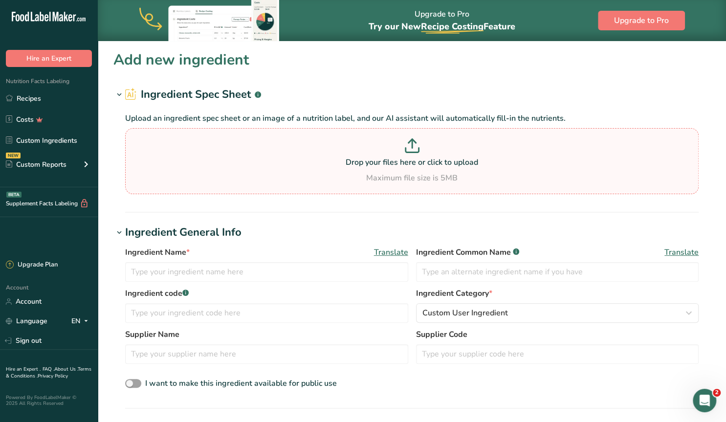
click at [374, 160] on p "Drop your files here or click to upload" at bounding box center [412, 162] width 569 height 12
click at [374, 160] on input "Drop your files here or click to upload Maximum file size is 5MB" at bounding box center [412, 161] width 574 height 66
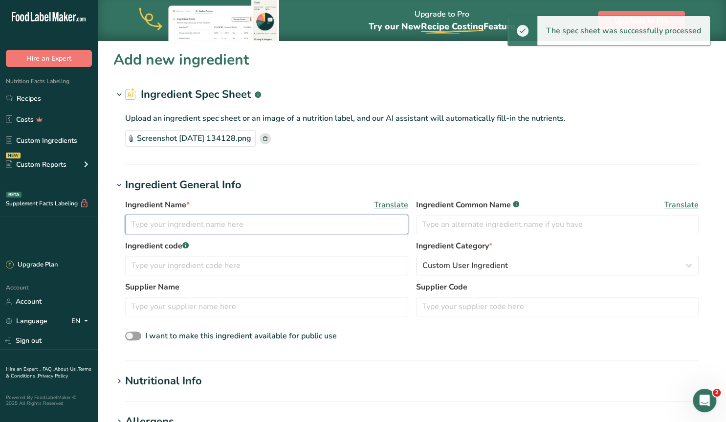
click at [194, 221] on input "text" at bounding box center [266, 225] width 283 height 20
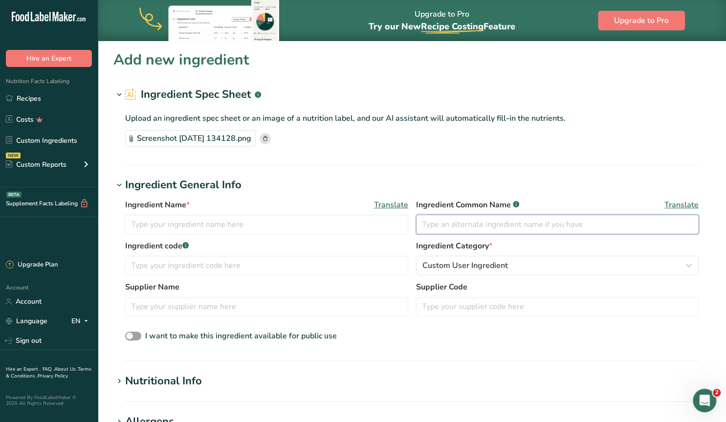
click at [427, 223] on input "text" at bounding box center [557, 225] width 283 height 20
click at [422, 225] on input "Plant Butter" at bounding box center [557, 225] width 283 height 20
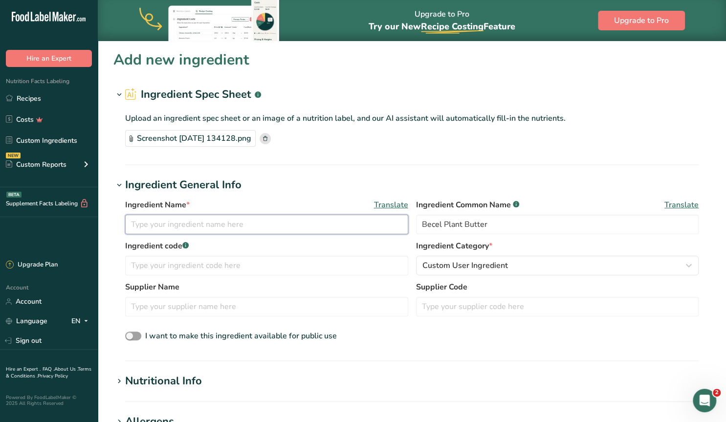
click at [163, 227] on input "text" at bounding box center [266, 225] width 283 height 20
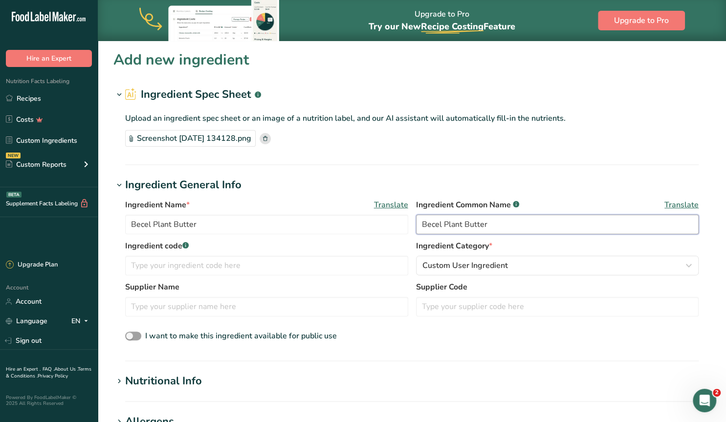
click at [443, 221] on input "Becel Plant Butter" at bounding box center [557, 225] width 283 height 20
click at [168, 304] on input "text" at bounding box center [266, 307] width 283 height 20
click at [137, 333] on span at bounding box center [133, 336] width 16 height 9
click at [132, 333] on input "I want to make this ingredient available for public use" at bounding box center [128, 336] width 6 height 6
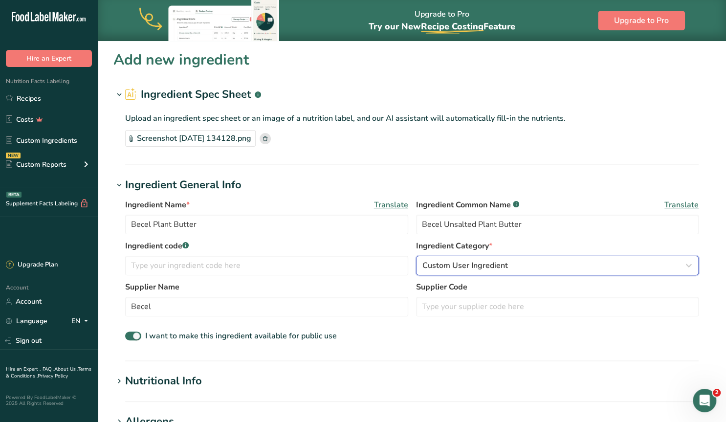
click at [456, 263] on span "Custom User Ingredient" at bounding box center [465, 266] width 86 height 12
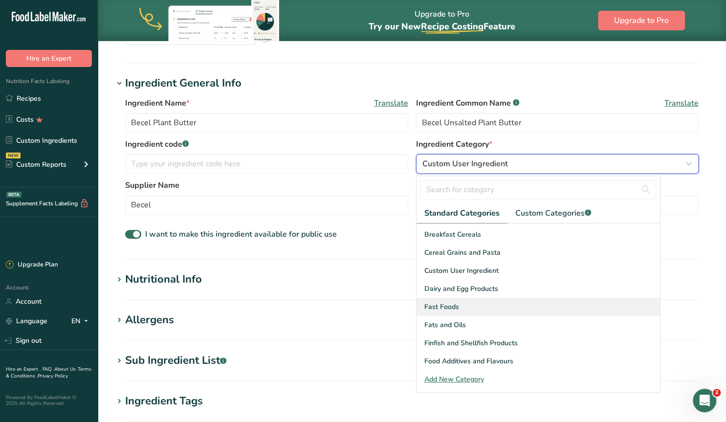
scroll to position [125, 0]
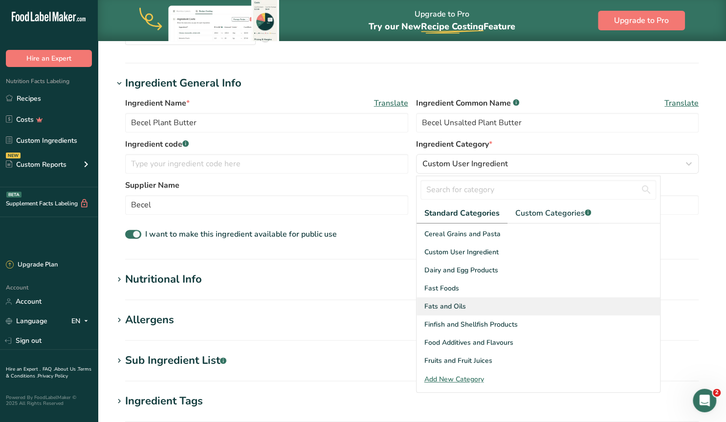
click at [492, 299] on div "Fats and Oils" at bounding box center [539, 306] width 244 height 18
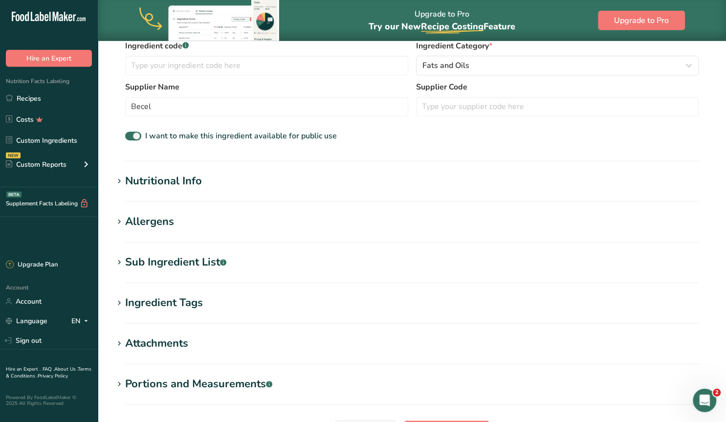
scroll to position [203, 0]
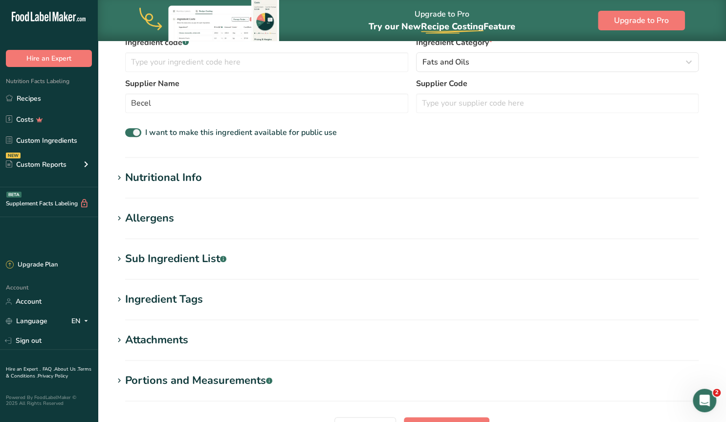
click at [180, 176] on div "Nutritional Info" at bounding box center [163, 178] width 77 height 16
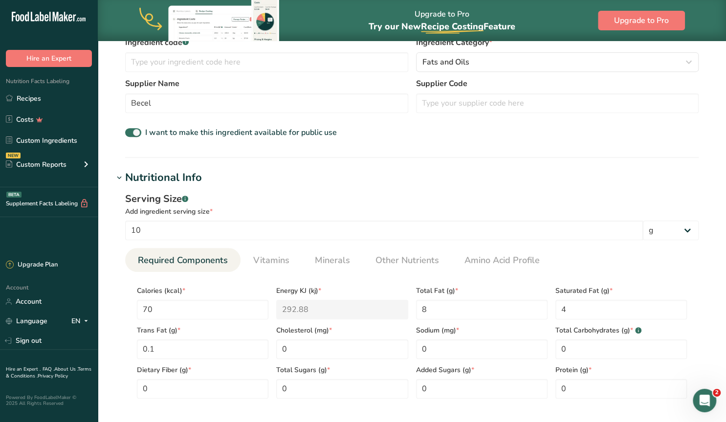
click at [180, 176] on div "Nutritional Info" at bounding box center [163, 178] width 77 height 16
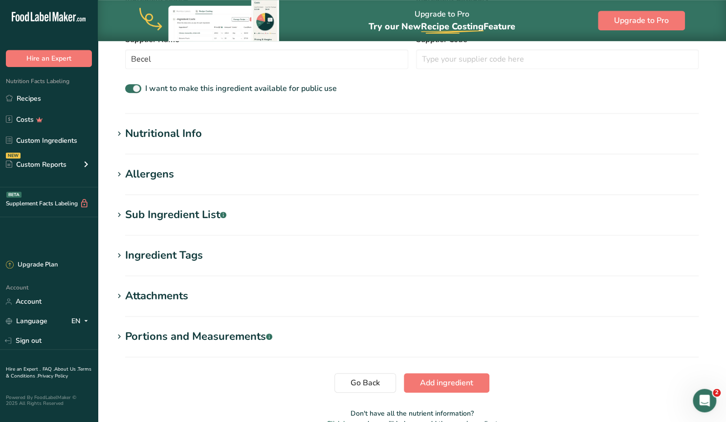
scroll to position [254, 0]
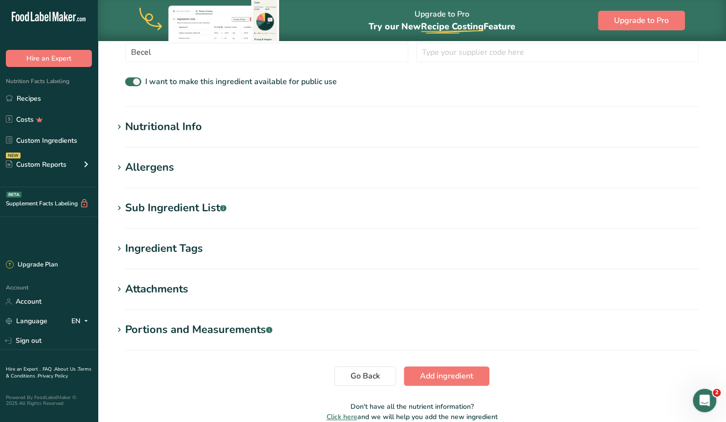
click at [194, 207] on div "Sub Ingredient List .a-a{fill:#347362;}.b-a{fill:#fff;}" at bounding box center [175, 208] width 101 height 16
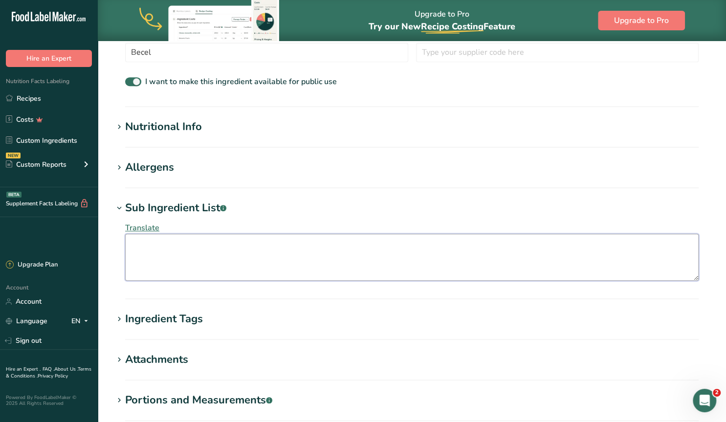
click at [140, 258] on textarea at bounding box center [412, 257] width 574 height 47
paste textarea "55% modified palm and palm kernel oil, 24% canola oil, water, pea protein, soy …"
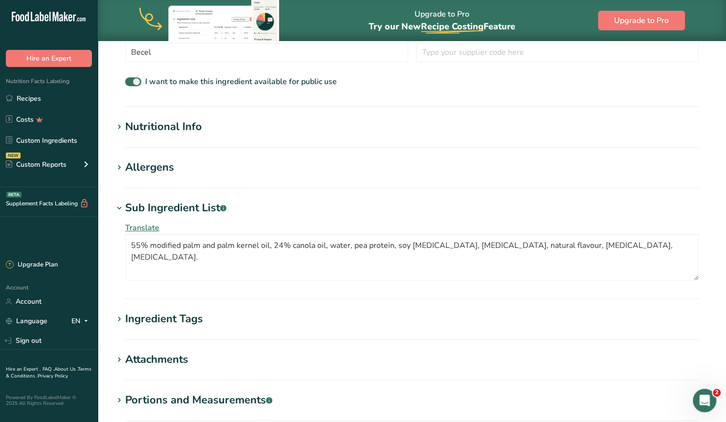
click at [141, 167] on div "Allergens" at bounding box center [149, 167] width 49 height 16
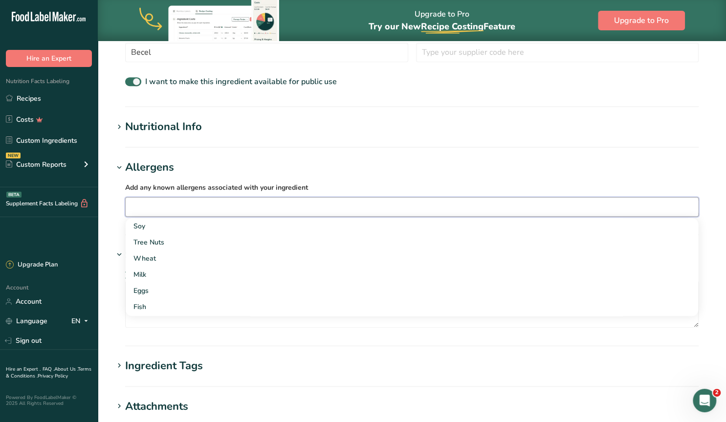
click at [139, 200] on input "text" at bounding box center [412, 206] width 573 height 15
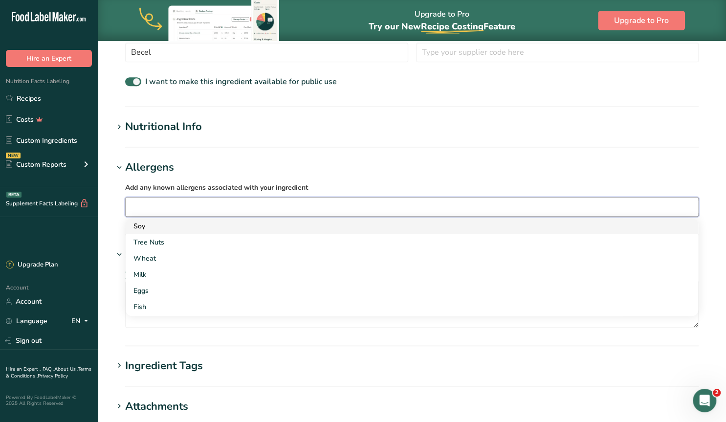
click at [145, 225] on div "Soy" at bounding box center [403, 226] width 541 height 10
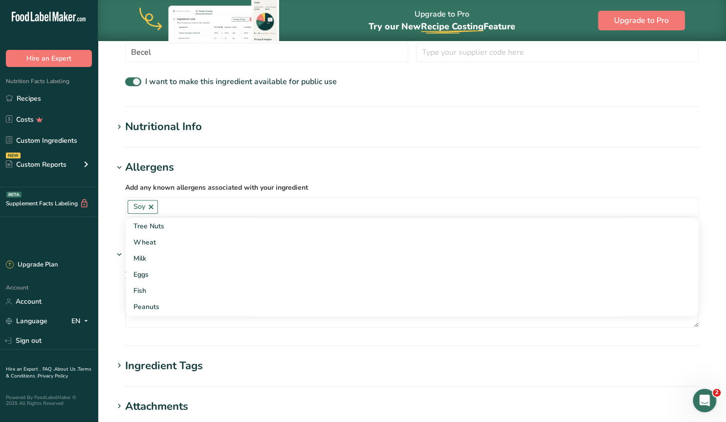
click at [112, 223] on section "Add new ingredient Ingredient Spec Sheet .a-a{fill:#347362;}.b-a{fill:#fff;} Up…" at bounding box center [412, 171] width 628 height 768
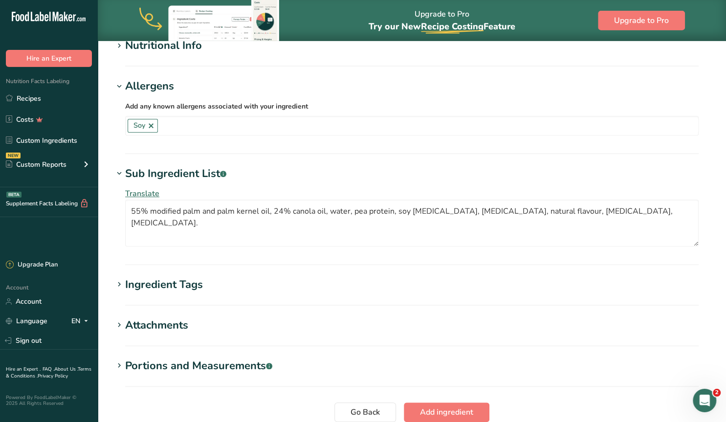
scroll to position [356, 0]
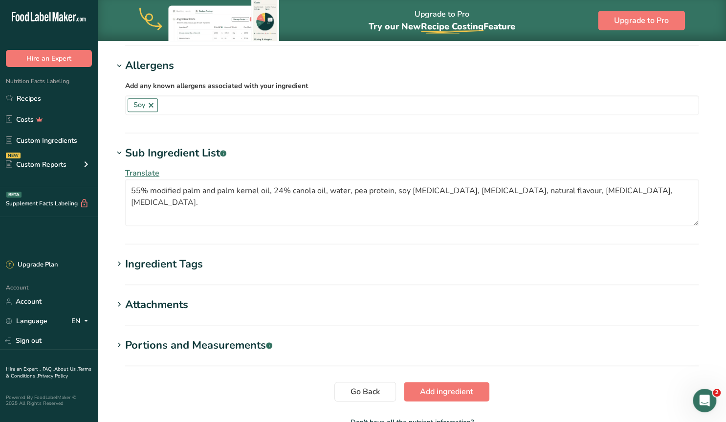
click at [180, 266] on div "Ingredient Tags" at bounding box center [164, 264] width 78 height 16
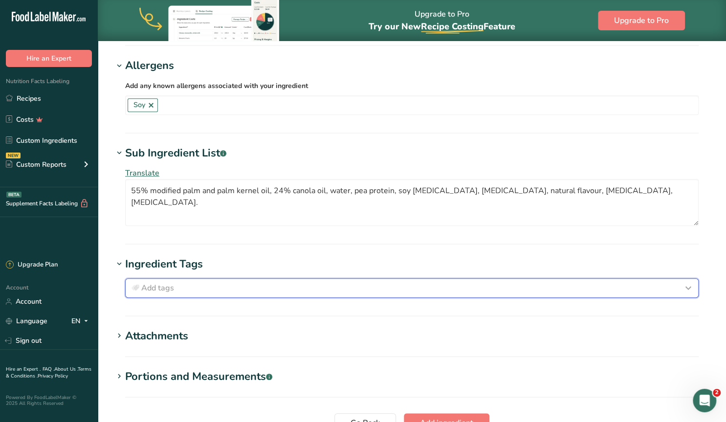
click at [182, 285] on div "Add tags" at bounding box center [412, 288] width 565 height 12
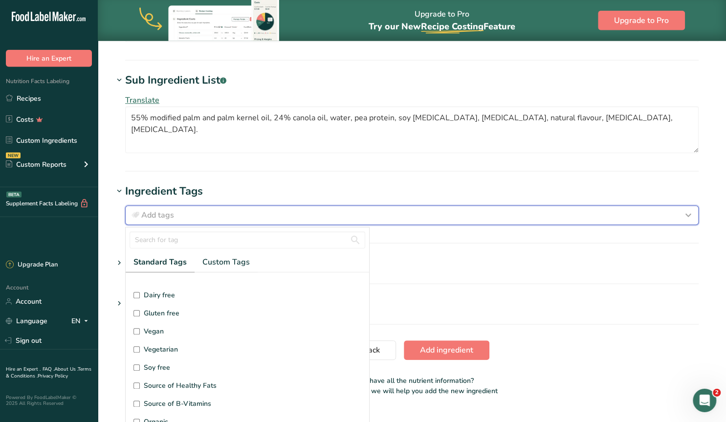
scroll to position [448, 0]
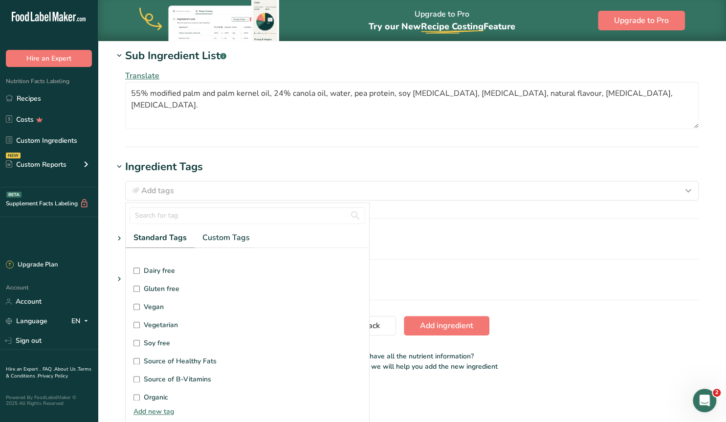
click at [133, 289] on input "Gluten free" at bounding box center [136, 289] width 6 height 6
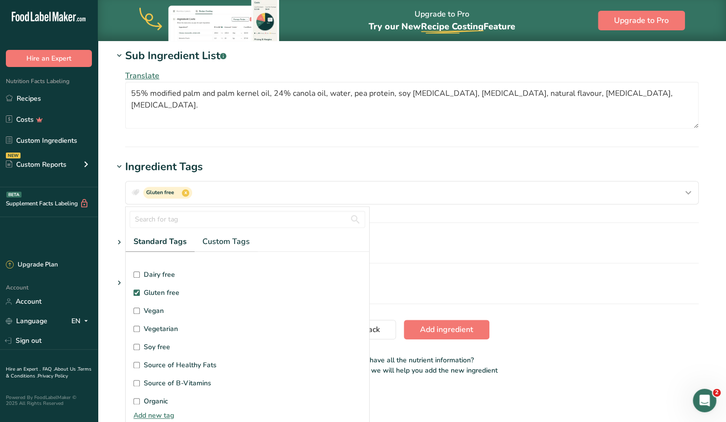
click at [136, 271] on input "Dairy free" at bounding box center [136, 274] width 6 height 6
click at [136, 308] on input "Vegan" at bounding box center [136, 311] width 6 height 6
click at [138, 327] on input "Vegetarian" at bounding box center [136, 329] width 6 height 6
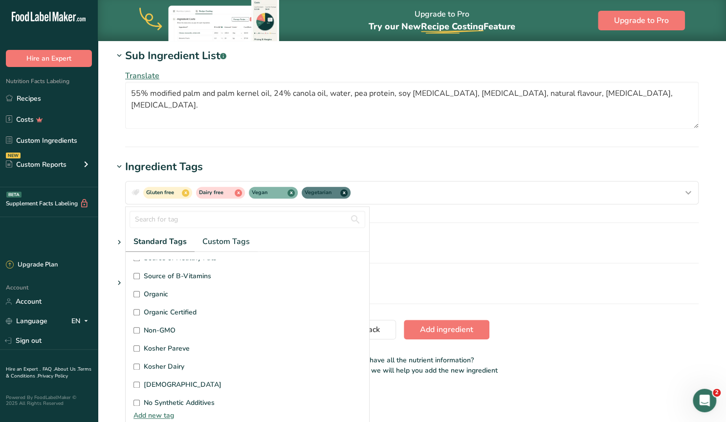
scroll to position [188, 0]
click at [135, 328] on input "Kosher Pareve" at bounding box center [136, 330] width 6 height 6
click at [136, 345] on input "Kosher Dairy" at bounding box center [136, 348] width 6 height 6
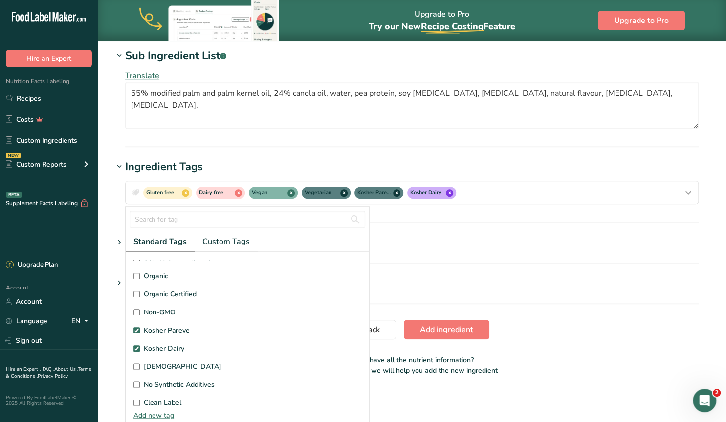
click at [134, 364] on input "[DEMOGRAPHIC_DATA]" at bounding box center [136, 366] width 6 height 6
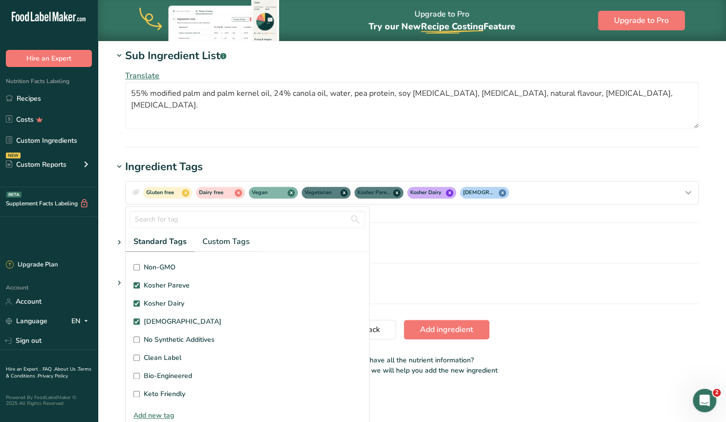
click at [134, 300] on input "Kosher Dairy" at bounding box center [136, 303] width 6 height 6
click at [447, 328] on span "Add ingredient" at bounding box center [446, 330] width 53 height 12
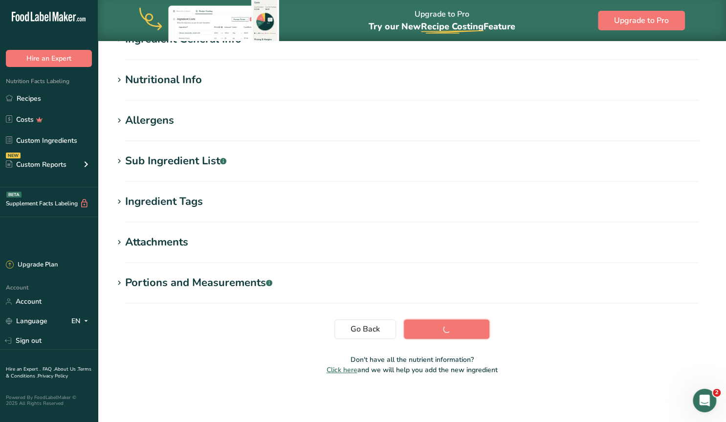
scroll to position [0, 0]
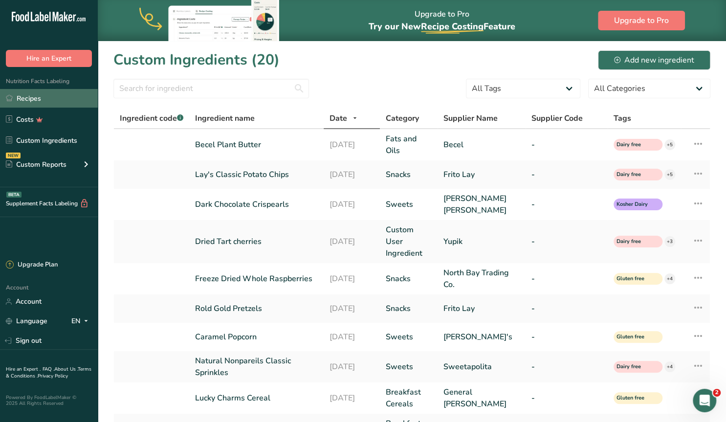
click at [40, 97] on link "Recipes" at bounding box center [49, 98] width 98 height 19
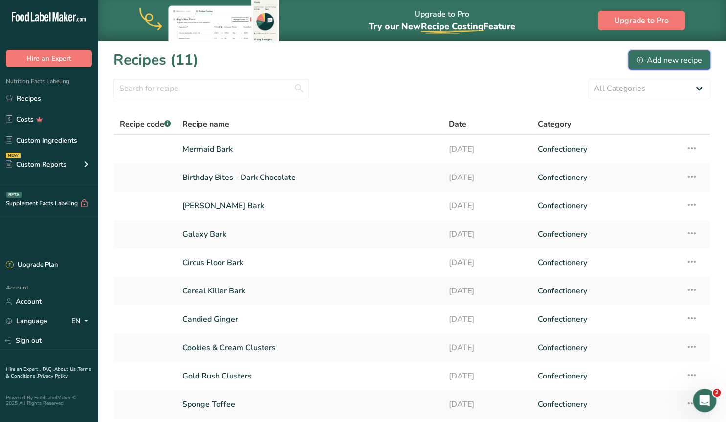
click at [659, 58] on div "Add new recipe" at bounding box center [670, 60] width 66 height 12
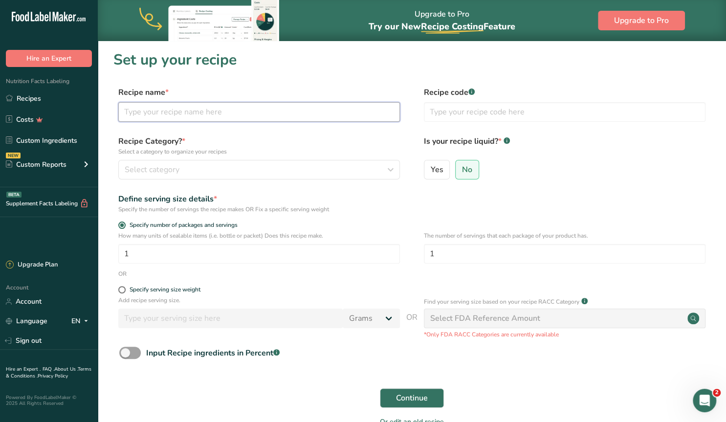
click at [183, 112] on input "text" at bounding box center [259, 112] width 282 height 20
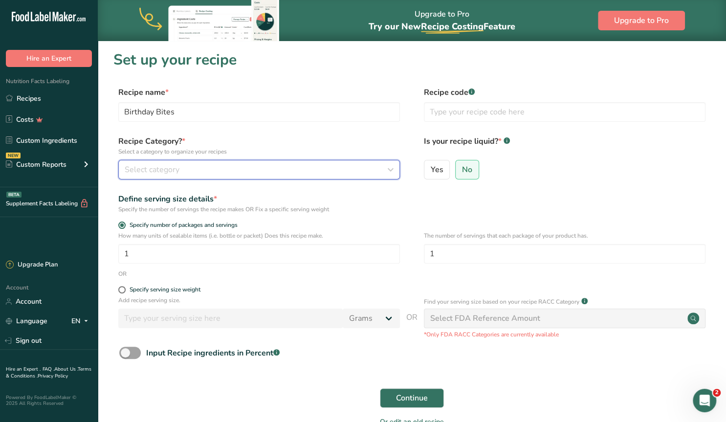
click at [162, 174] on span "Select category" at bounding box center [152, 170] width 55 height 12
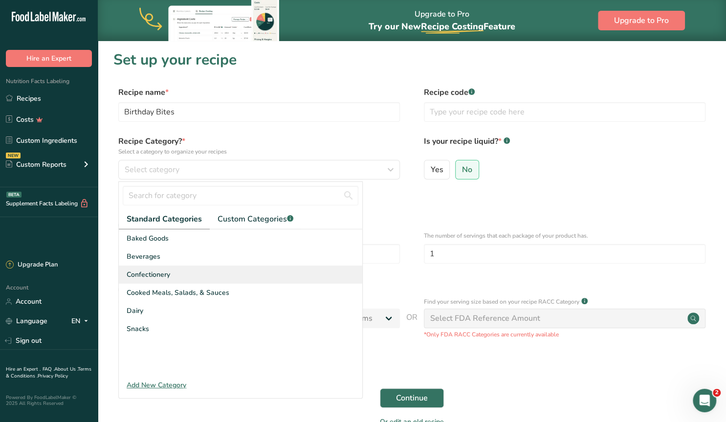
click at [174, 273] on div "Confectionery" at bounding box center [241, 275] width 244 height 18
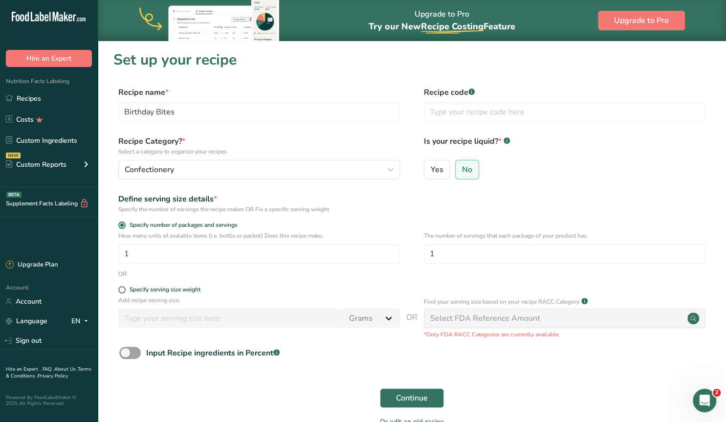
click at [118, 287] on div "Specify serving size weight" at bounding box center [411, 291] width 597 height 10
click at [123, 291] on span at bounding box center [121, 289] width 7 height 7
click at [123, 291] on input "Specify serving size weight" at bounding box center [121, 290] width 6 height 6
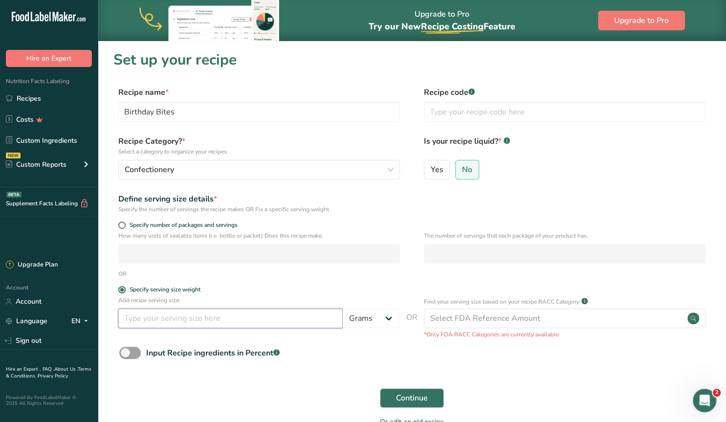
click at [155, 324] on input "number" at bounding box center [230, 319] width 224 height 20
click at [433, 402] on button "Continue" at bounding box center [412, 398] width 64 height 20
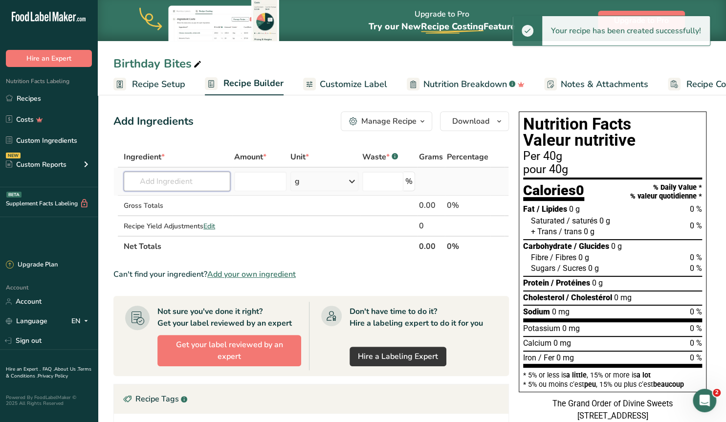
click at [177, 185] on input "text" at bounding box center [177, 182] width 107 height 20
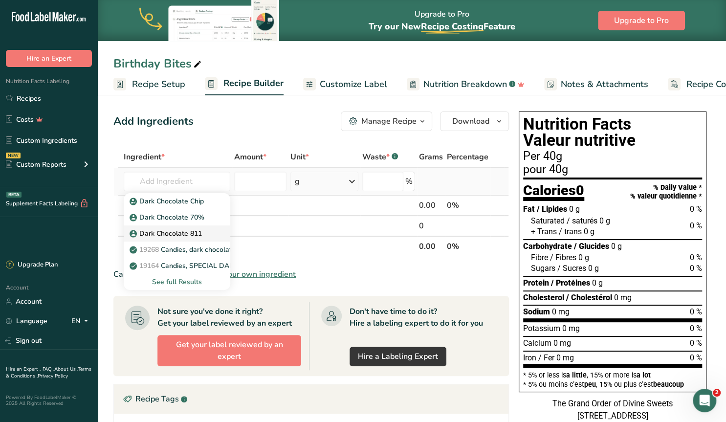
click at [198, 231] on p "Dark Chocolate 811" at bounding box center [167, 233] width 70 height 10
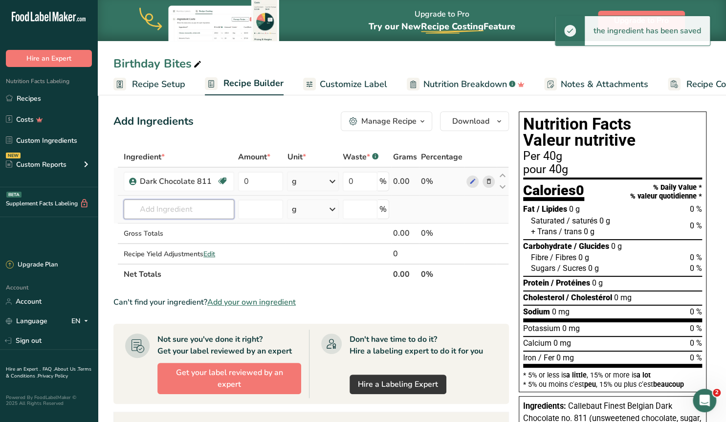
click at [181, 209] on input "text" at bounding box center [179, 209] width 111 height 20
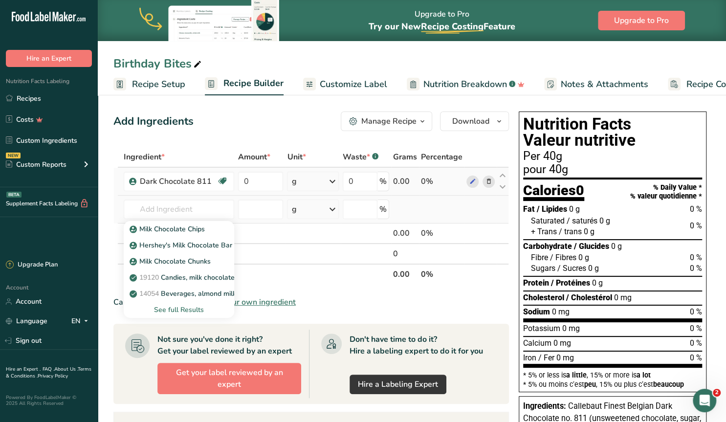
click at [175, 307] on div "See full Results" at bounding box center [179, 310] width 95 height 10
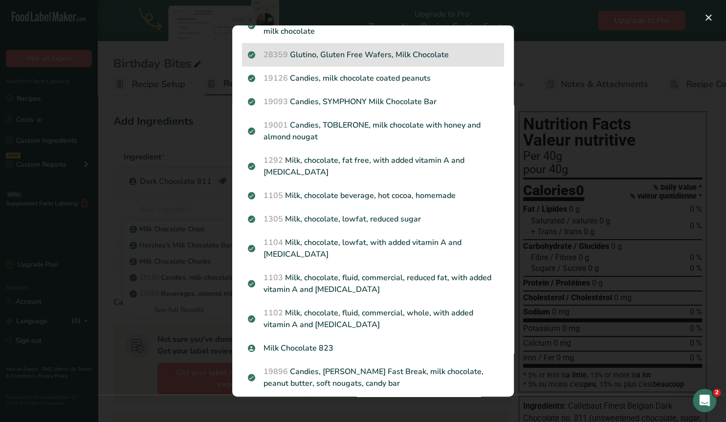
scroll to position [313, 0]
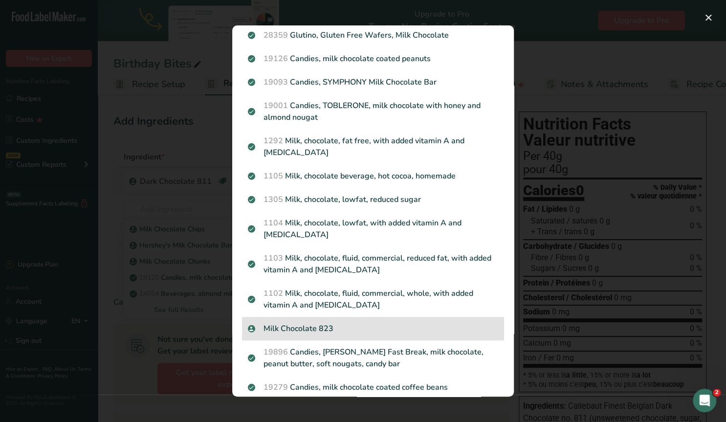
click at [324, 325] on p "Milk Chocolate 823" at bounding box center [373, 329] width 250 height 12
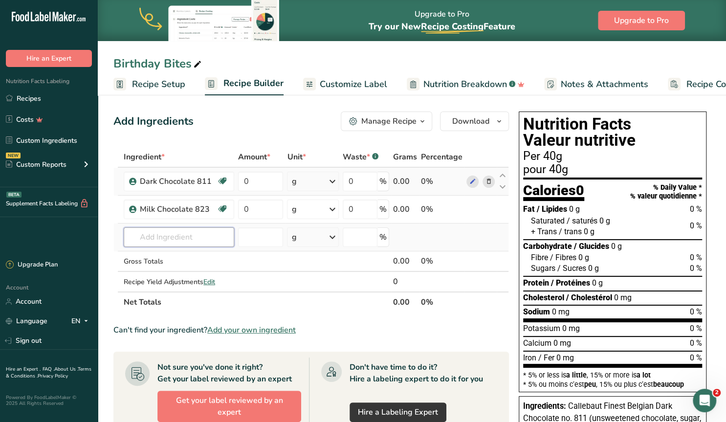
click at [170, 236] on input "text" at bounding box center [179, 237] width 111 height 20
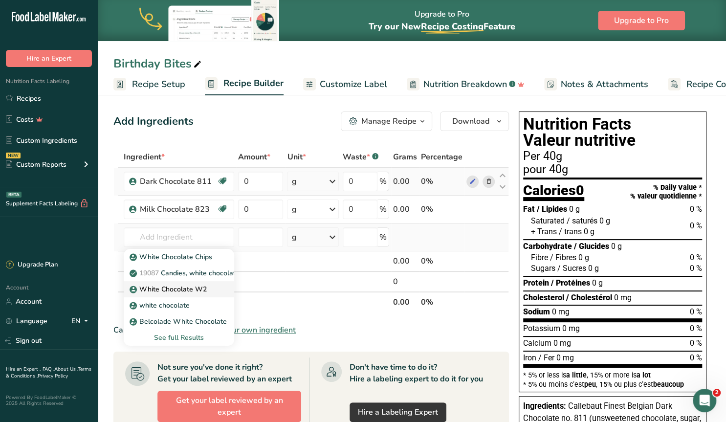
click at [187, 286] on p "White Chocolate W2" at bounding box center [169, 289] width 75 height 10
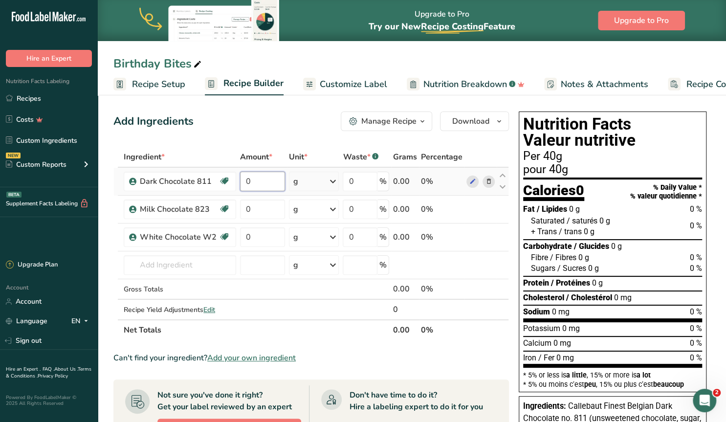
drag, startPoint x: 250, startPoint y: 182, endPoint x: 234, endPoint y: 179, distance: 15.9
click at [240, 179] on input "0" at bounding box center [262, 182] width 44 height 20
click at [247, 181] on input "0" at bounding box center [262, 182] width 44 height 20
click at [247, 206] on input "0" at bounding box center [262, 209] width 44 height 20
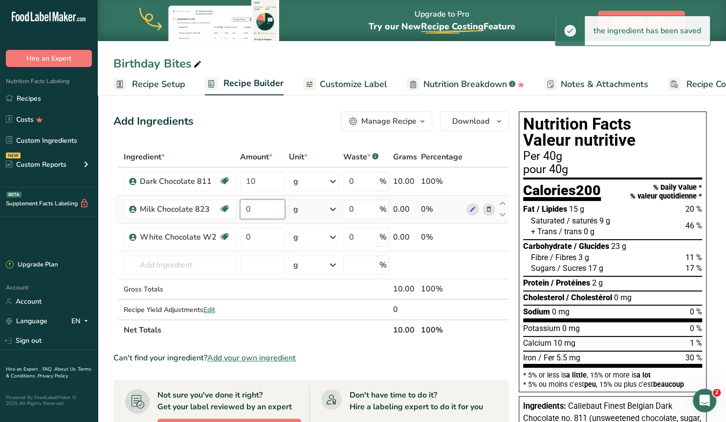
click at [243, 211] on input "0" at bounding box center [262, 209] width 44 height 20
click at [244, 237] on div "Ingredient * Amount * Unit * Waste * .a-a{fill:#347362;}.b-a{fill:#fff;} Grams …" at bounding box center [311, 244] width 396 height 194
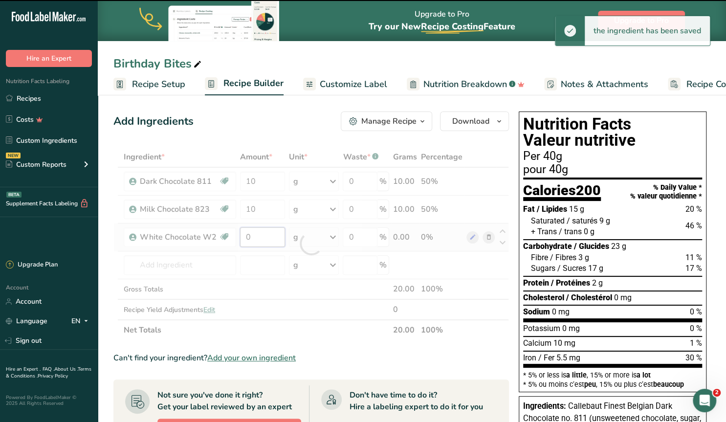
click at [251, 234] on input "0" at bounding box center [262, 237] width 44 height 20
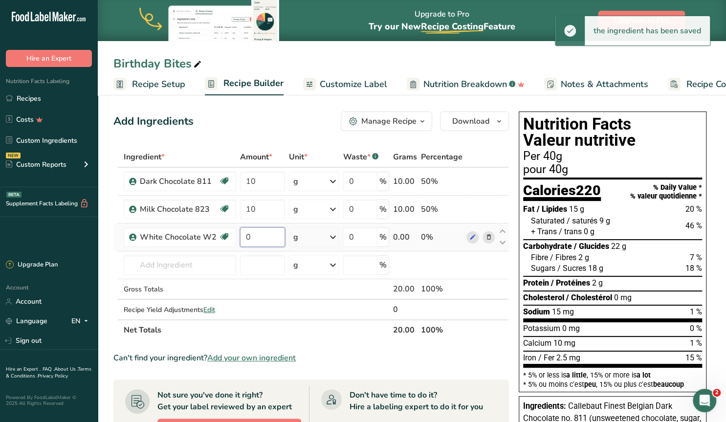
drag, startPoint x: 251, startPoint y: 234, endPoint x: 235, endPoint y: 234, distance: 16.1
click at [240, 234] on input "0" at bounding box center [262, 237] width 44 height 20
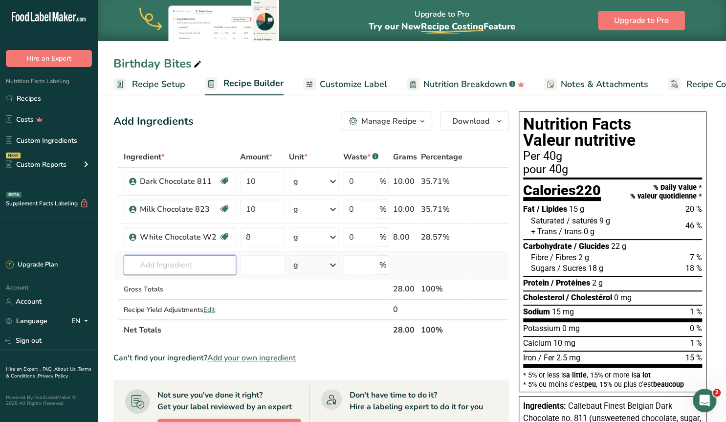
click at [143, 267] on input "text" at bounding box center [180, 265] width 112 height 20
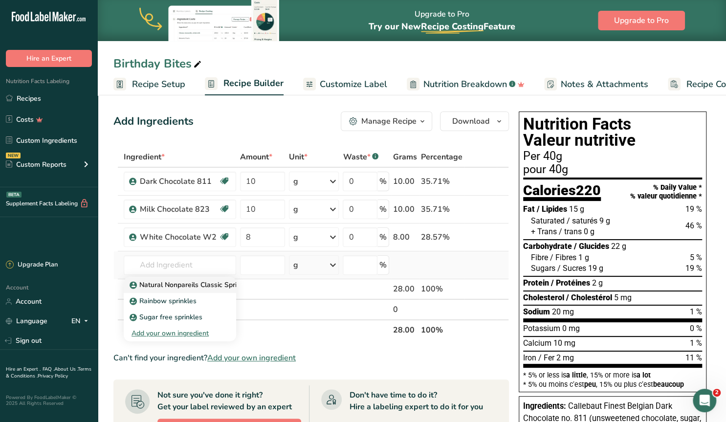
click at [177, 285] on p "Natural Nonpareils Classic Sprinkles" at bounding box center [193, 285] width 122 height 10
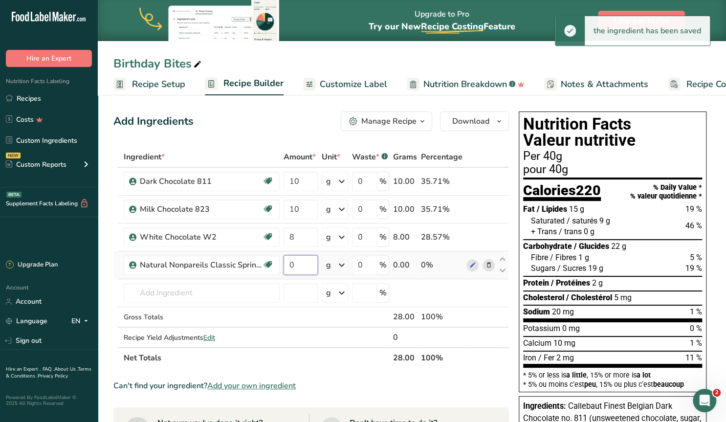
drag, startPoint x: 293, startPoint y: 266, endPoint x: 287, endPoint y: 266, distance: 6.4
click at [287, 266] on input "0" at bounding box center [301, 265] width 34 height 20
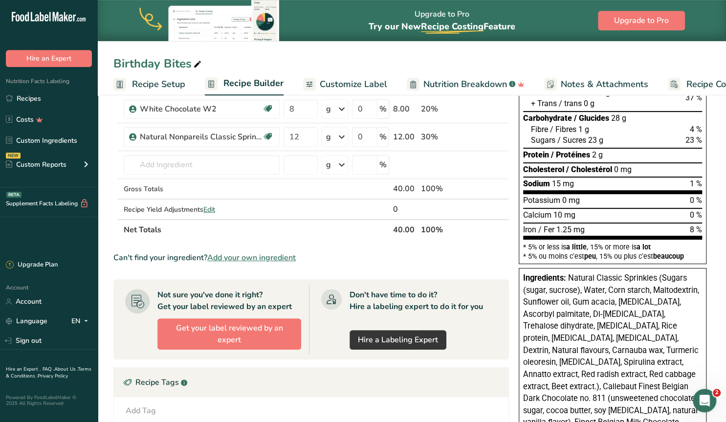
scroll to position [51, 0]
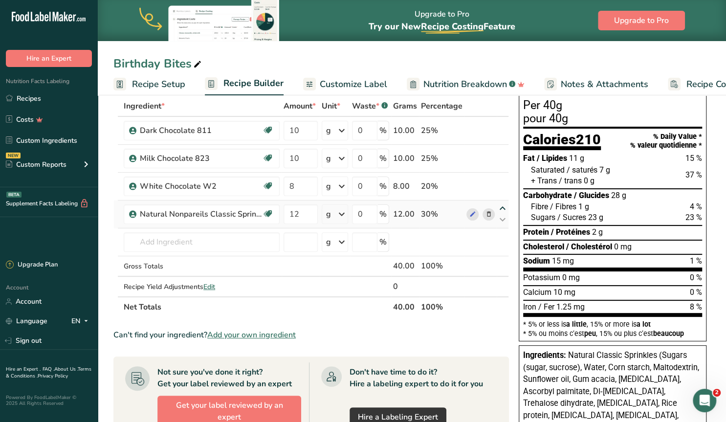
click at [501, 207] on icon at bounding box center [503, 208] width 12 height 7
click at [503, 206] on icon at bounding box center [503, 208] width 12 height 7
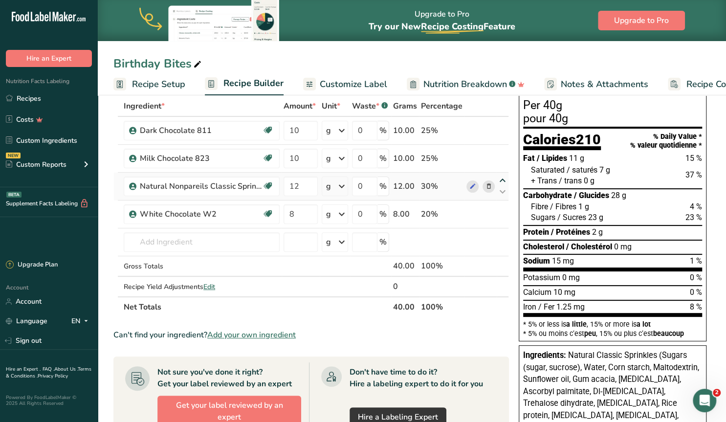
click at [504, 178] on icon at bounding box center [503, 180] width 12 height 7
click at [503, 152] on icon at bounding box center [503, 152] width 12 height 7
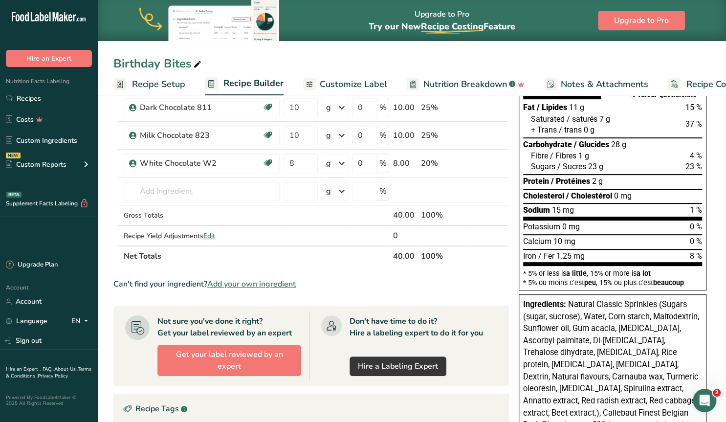
scroll to position [0, 0]
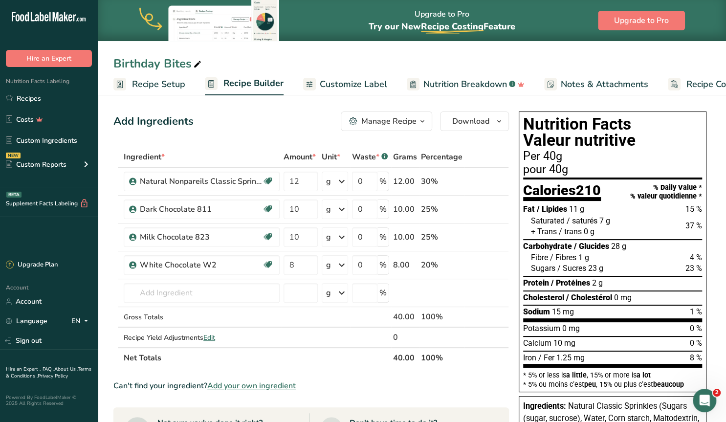
click at [362, 87] on span "Customize Label" at bounding box center [353, 84] width 67 height 13
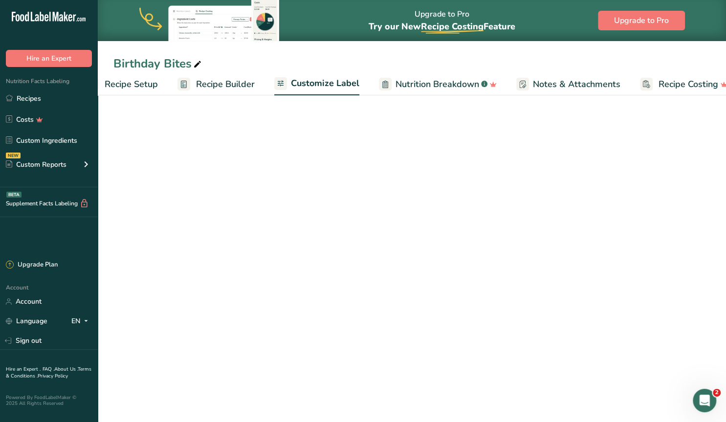
scroll to position [0, 44]
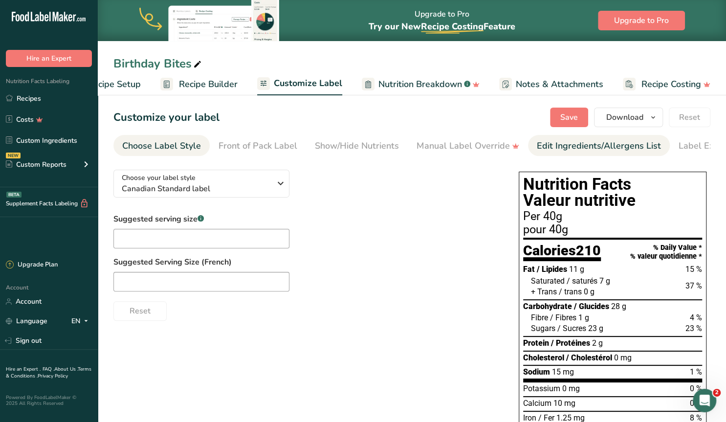
click at [550, 143] on div "Edit Ingredients/Allergens List" at bounding box center [599, 145] width 124 height 13
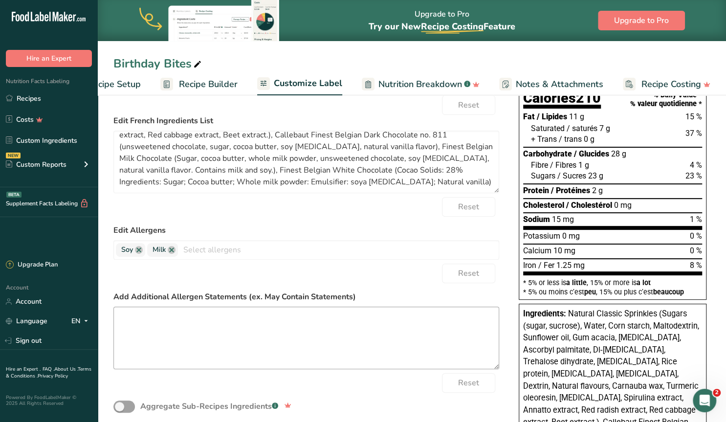
scroll to position [254, 0]
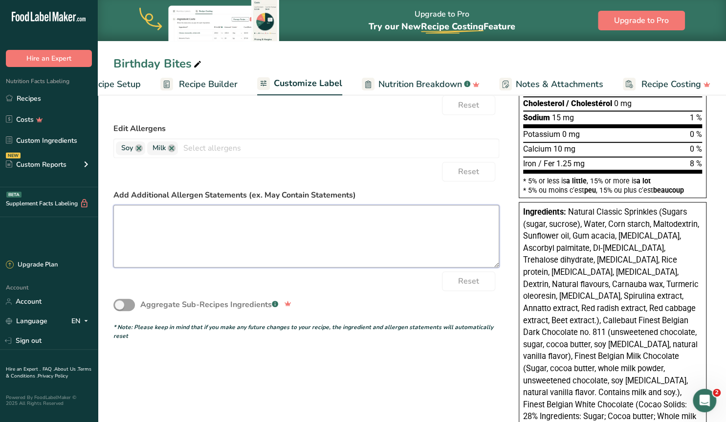
click at [243, 226] on textarea at bounding box center [306, 236] width 386 height 63
paste textarea ""Traditional English Toffee with Toasted Almonds and premium Milk Chocolate""
drag, startPoint x: 248, startPoint y: 224, endPoint x: 93, endPoint y: 199, distance: 157.1
click at [113, 205] on textarea ""Traditional English Toffee with Toasted Almonds and premium Milk Chocolate"" at bounding box center [306, 236] width 386 height 63
paste textarea "Gluten Friendly. Naturally coloured sprinkles. Contains soy, may contain trace …"
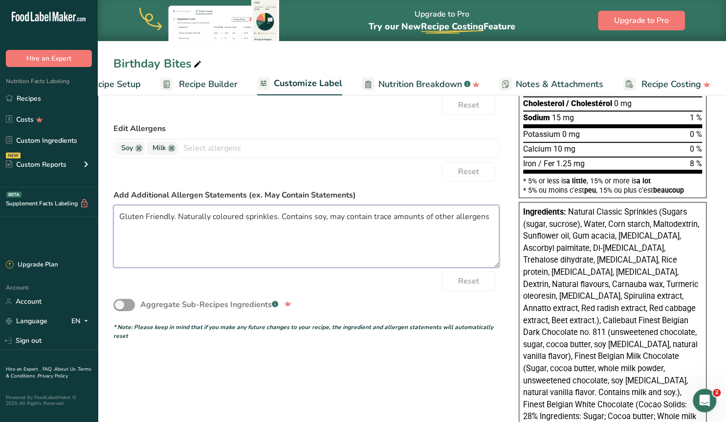
drag, startPoint x: 332, startPoint y: 217, endPoint x: 179, endPoint y: 222, distance: 153.2
click at [179, 222] on textarea "Gluten Friendly. Naturally coloured sprinkles. Contains soy, may contain trace …" at bounding box center [306, 236] width 386 height 63
click at [357, 219] on textarea "Gluten Friendly. May contain trace amounts of other allergens" at bounding box center [306, 236] width 386 height 63
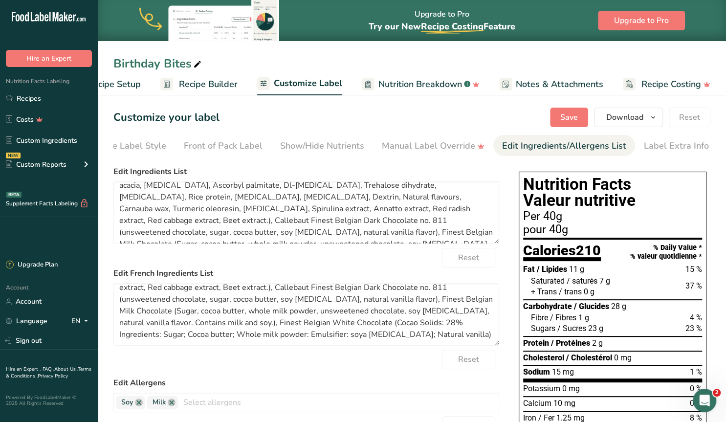
scroll to position [0, 0]
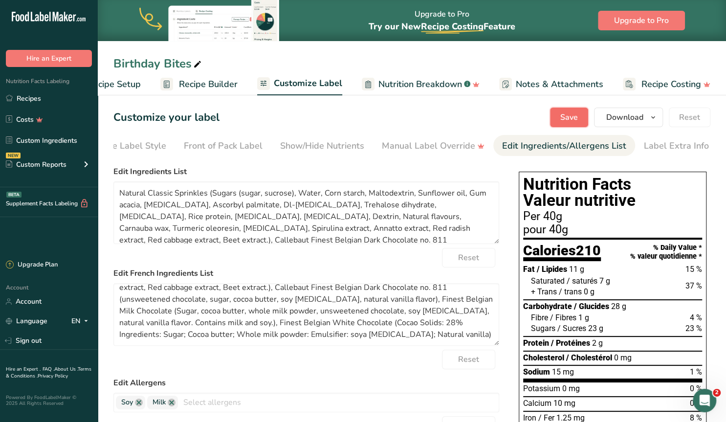
click at [570, 119] on span "Save" at bounding box center [569, 117] width 18 height 12
click at [195, 85] on span "Recipe Builder" at bounding box center [208, 84] width 59 height 13
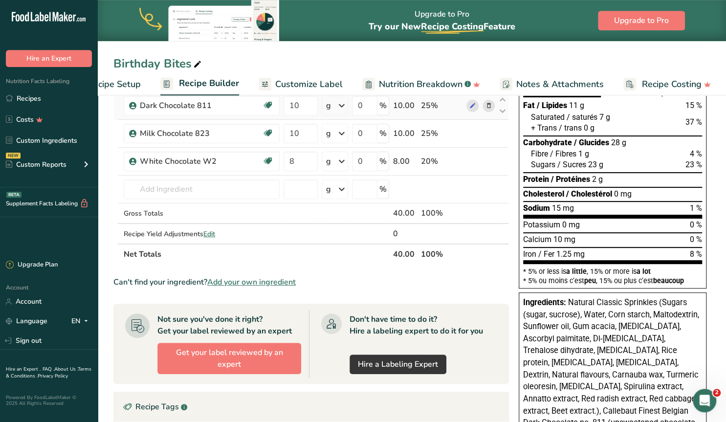
scroll to position [153, 0]
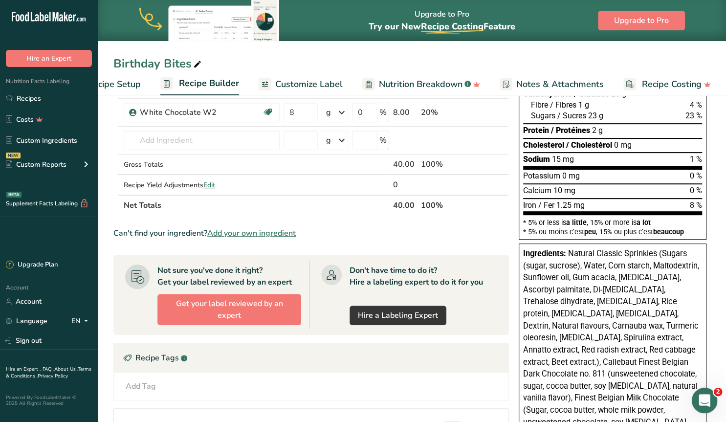
click at [702, 399] on icon "Open Intercom Messenger" at bounding box center [703, 399] width 16 height 16
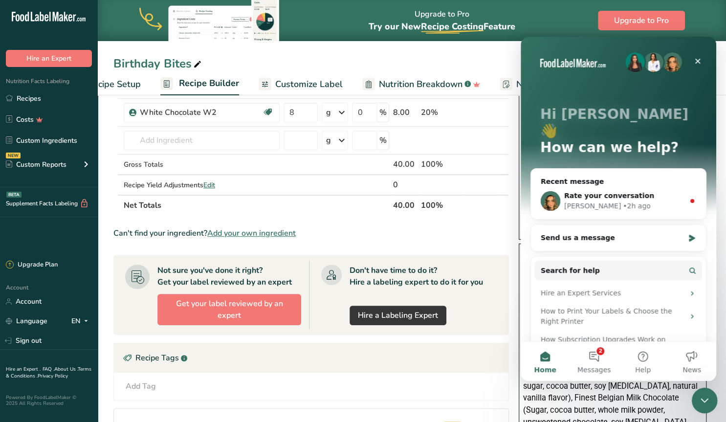
click at [702, 399] on icon "Close Intercom Messenger" at bounding box center [703, 399] width 7 height 4
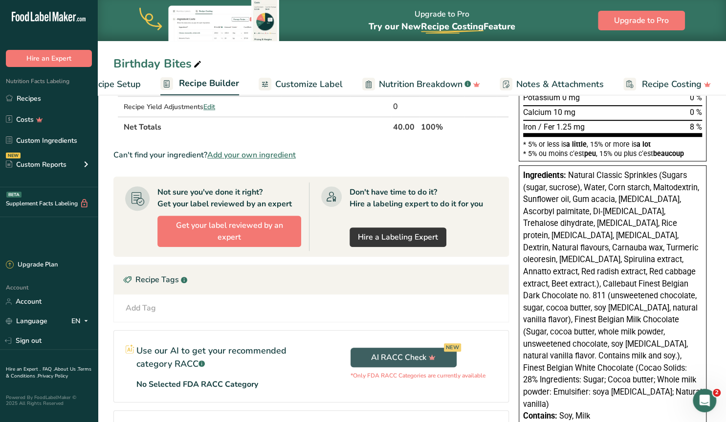
scroll to position [0, 0]
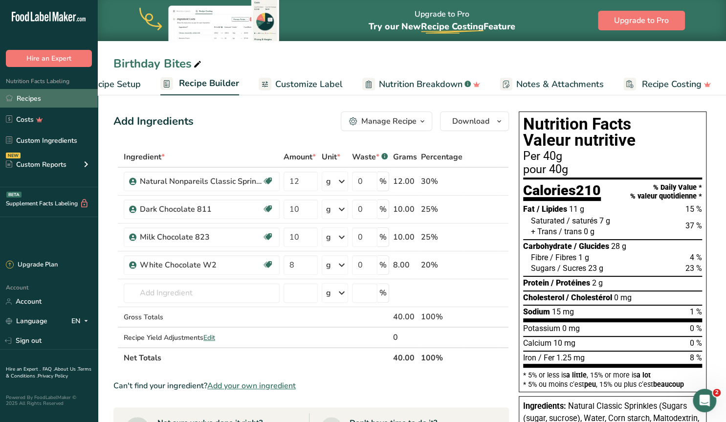
click at [41, 100] on link "Recipes" at bounding box center [49, 98] width 98 height 19
